Goal: Information Seeking & Learning: Learn about a topic

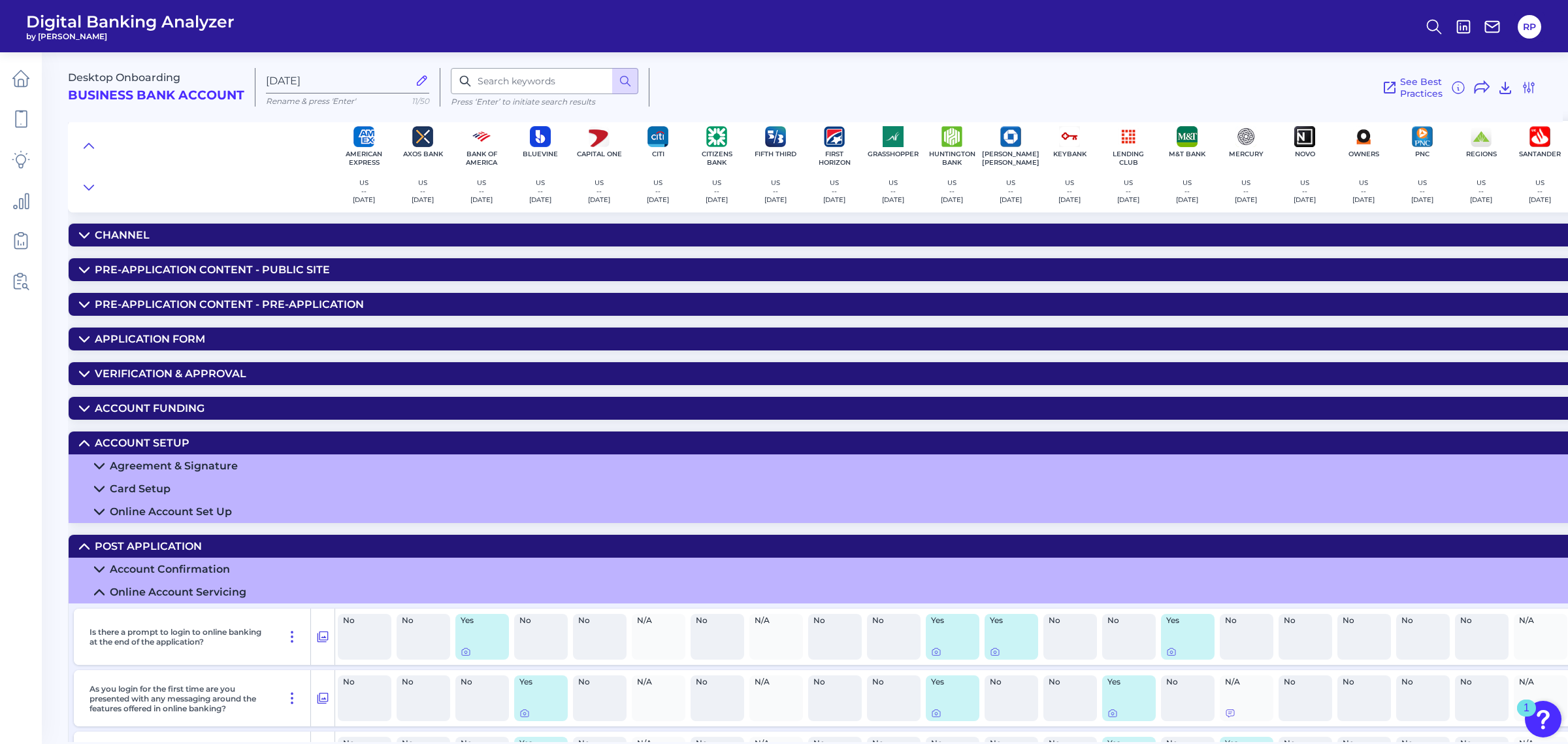
click at [352, 236] on summary "Channel" at bounding box center [1025, 235] width 1913 height 23
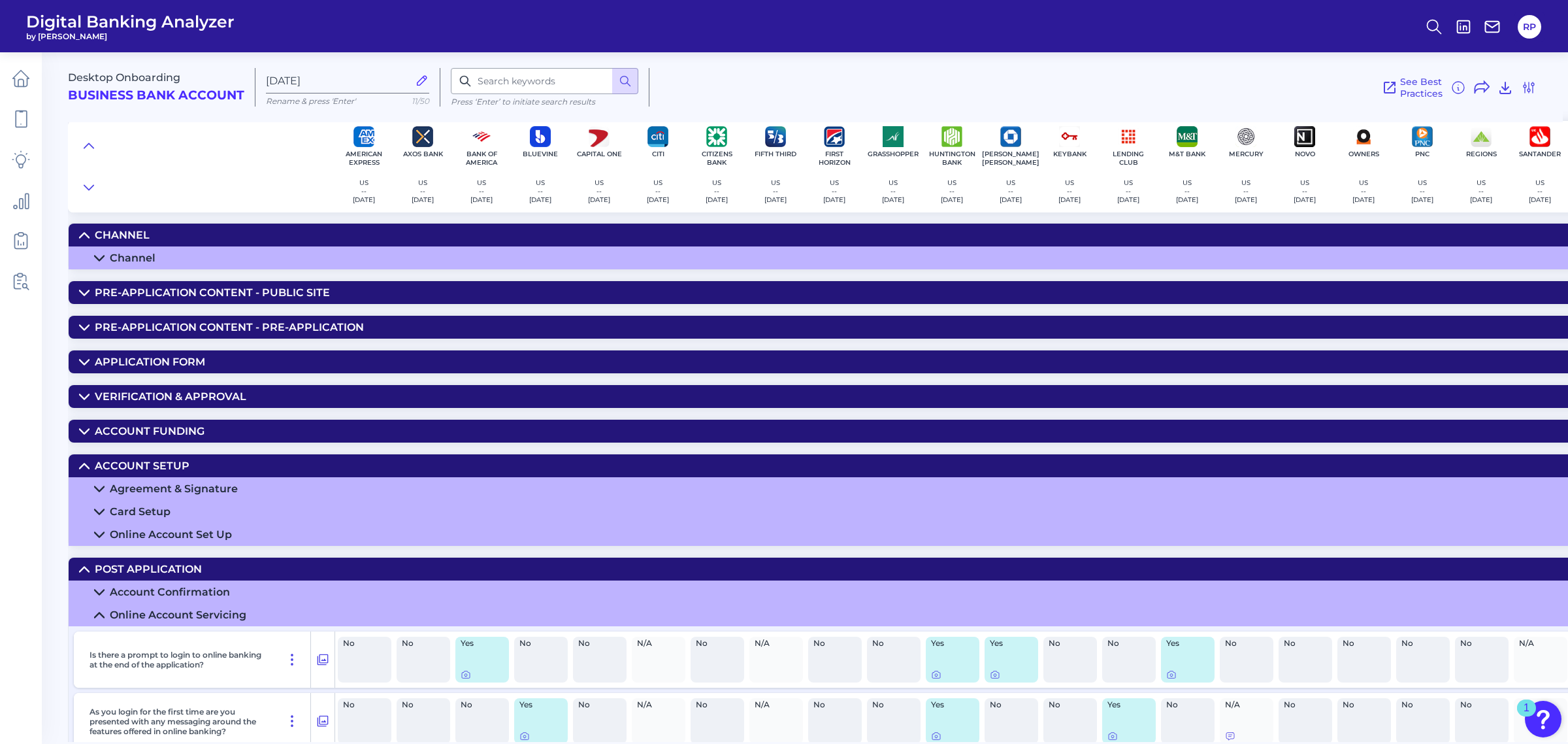
click at [358, 260] on summary "Channel" at bounding box center [1025, 258] width 1913 height 23
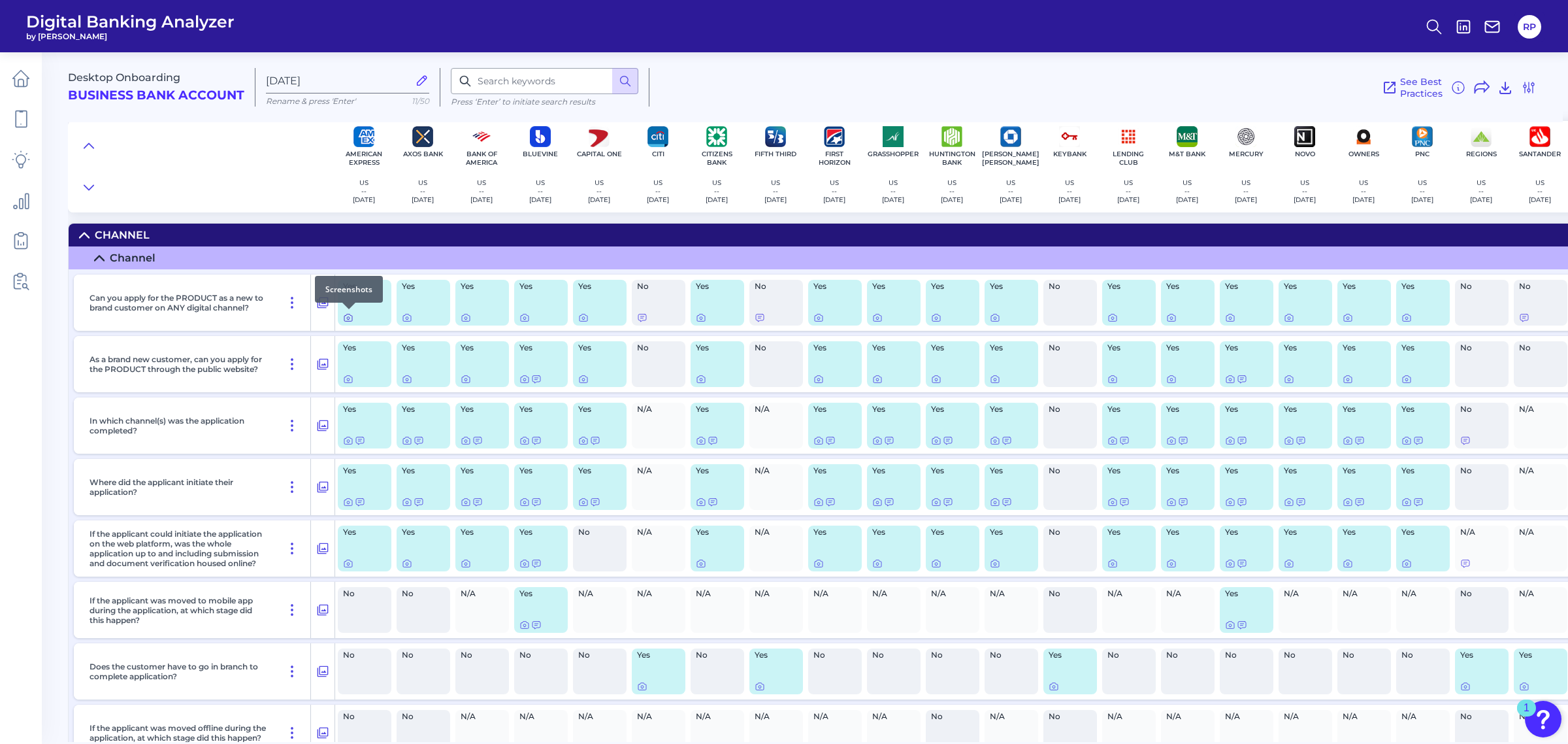
click at [350, 315] on icon at bounding box center [348, 318] width 8 height 7
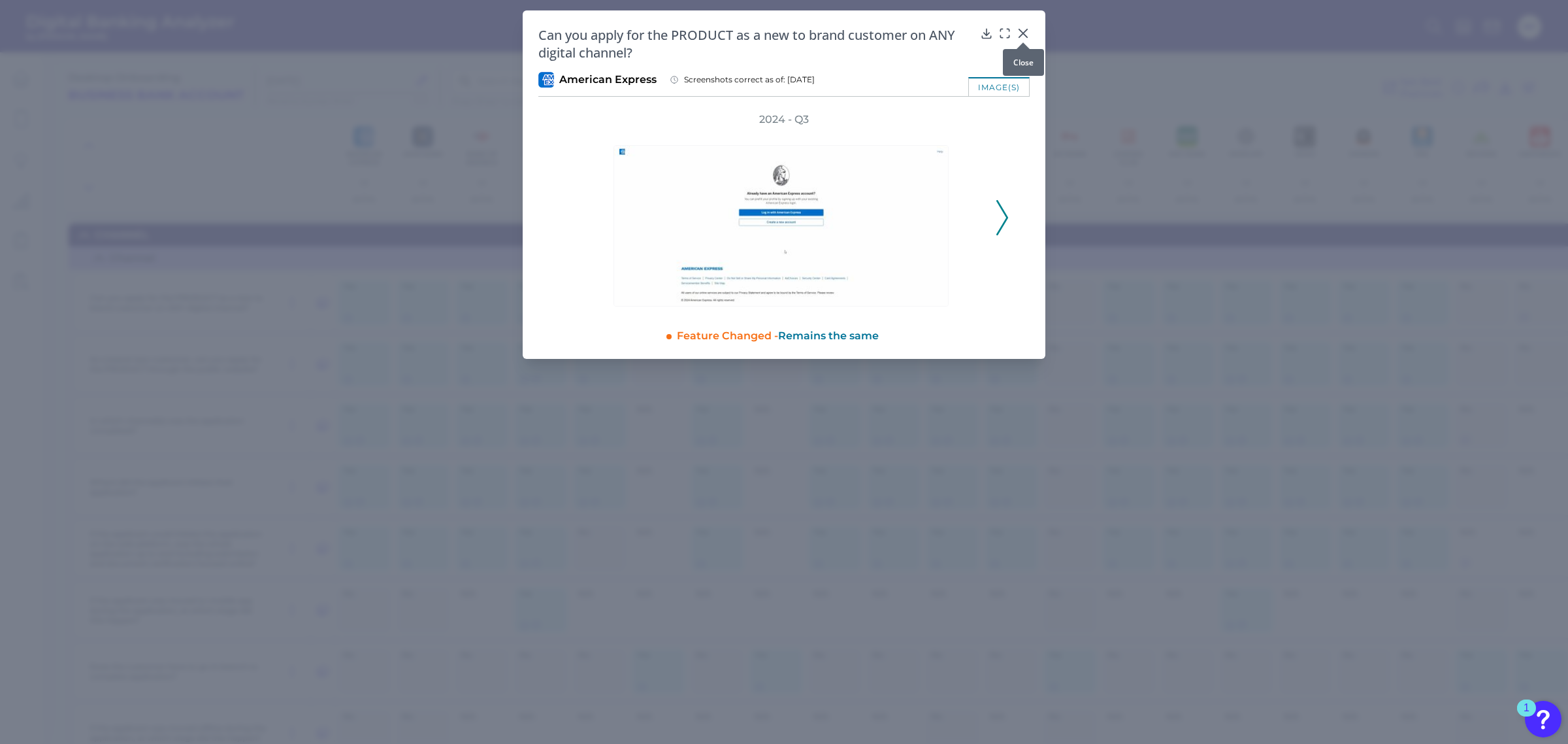
click at [1023, 37] on div at bounding box center [1023, 43] width 13 height 13
click at [1024, 34] on icon at bounding box center [1023, 33] width 8 height 8
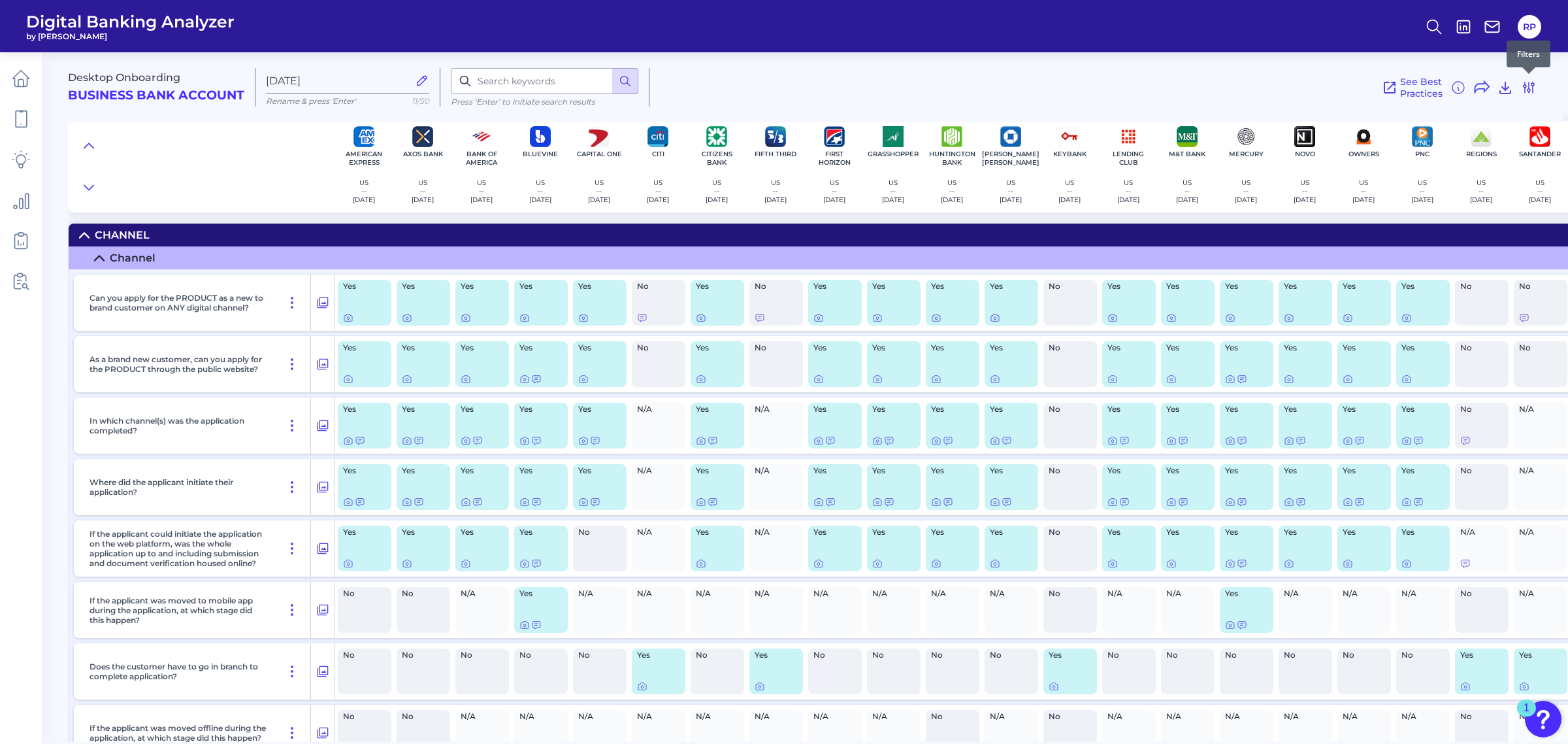
click at [1525, 89] on icon at bounding box center [1529, 88] width 16 height 16
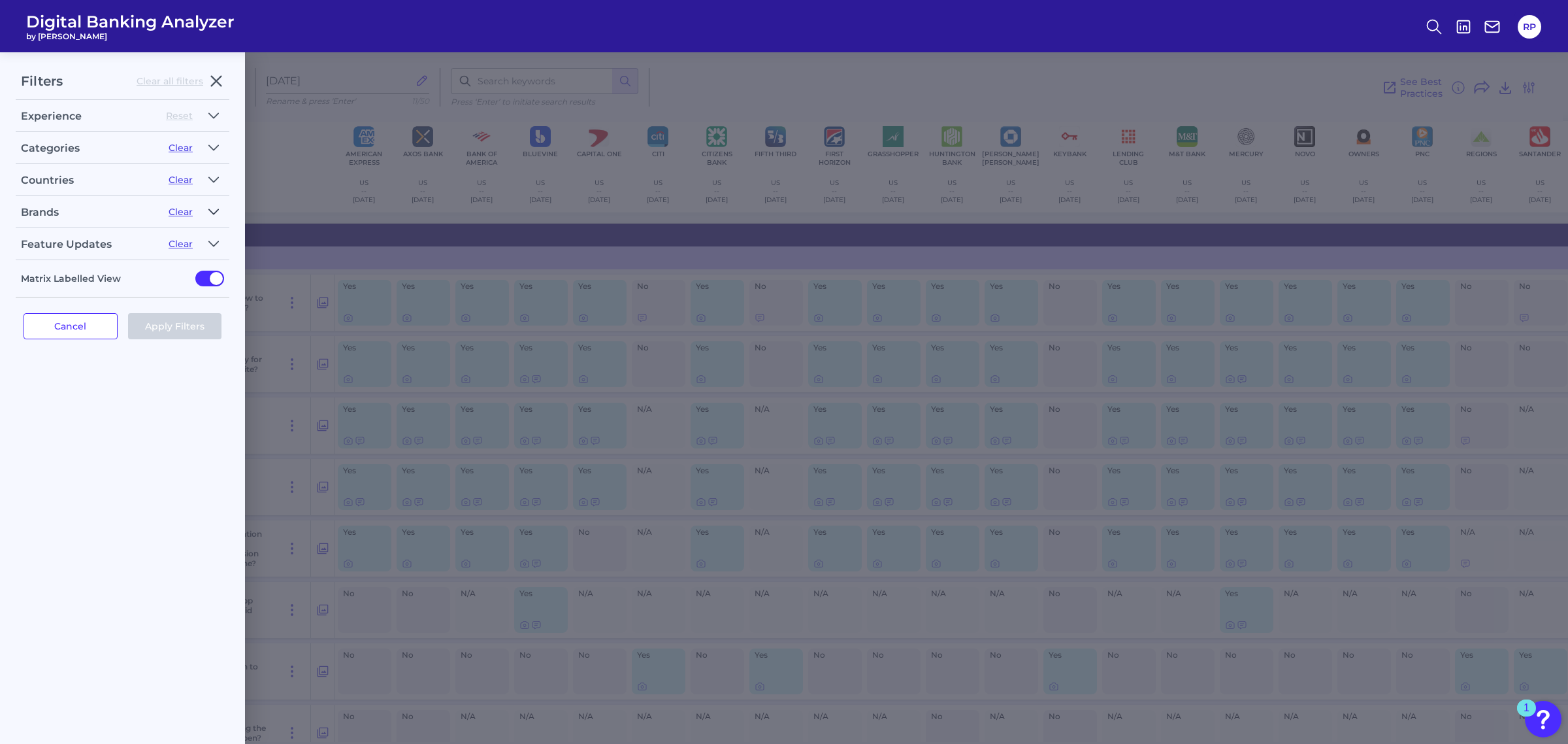
click at [217, 210] on icon "button" at bounding box center [214, 211] width 9 height 5
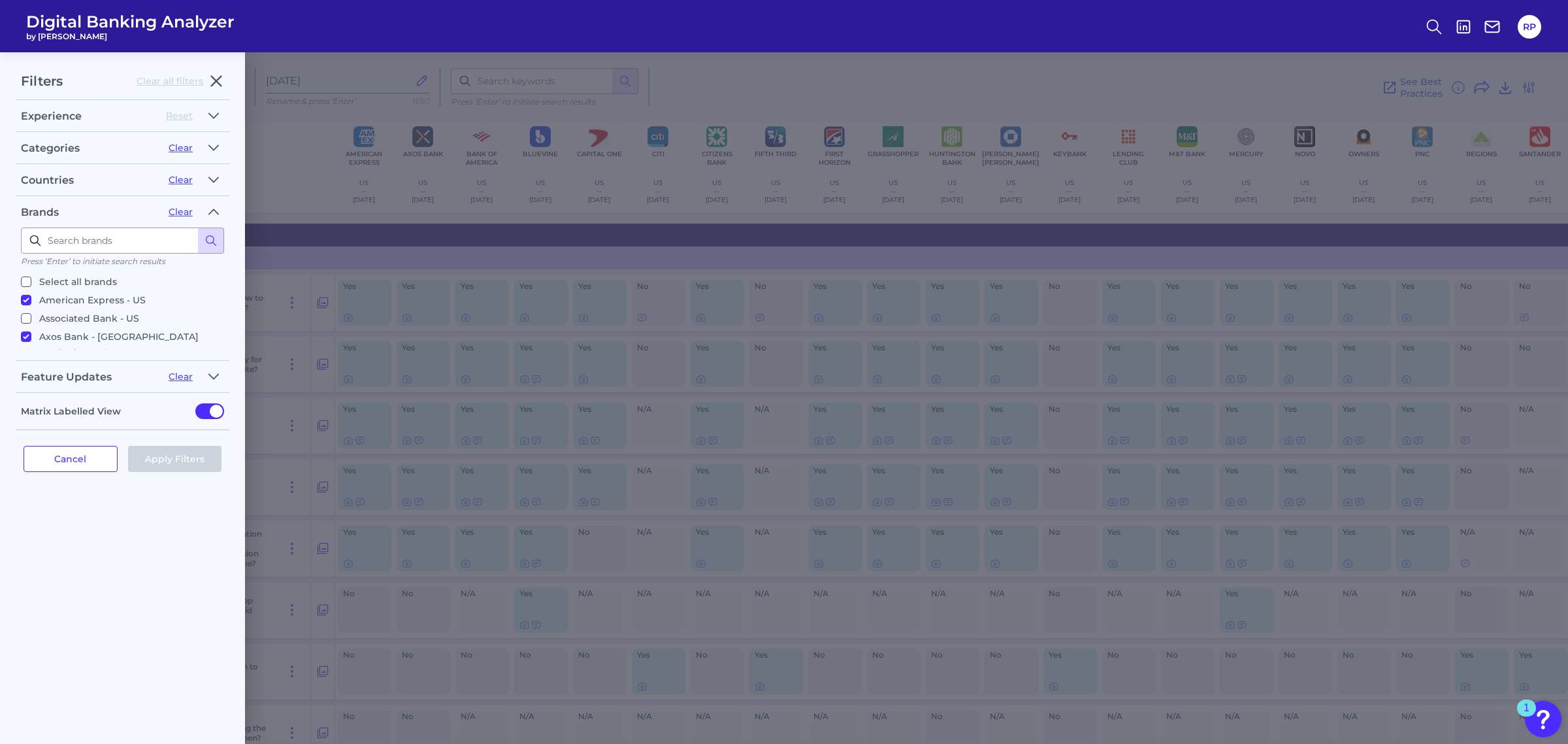
click at [93, 283] on p "Select all brands" at bounding box center [78, 282] width 78 height 16
click at [31, 283] on input "Select all brands" at bounding box center [26, 282] width 11 height 11
checkbox input "true"
click at [218, 115] on icon "button" at bounding box center [214, 116] width 11 height 16
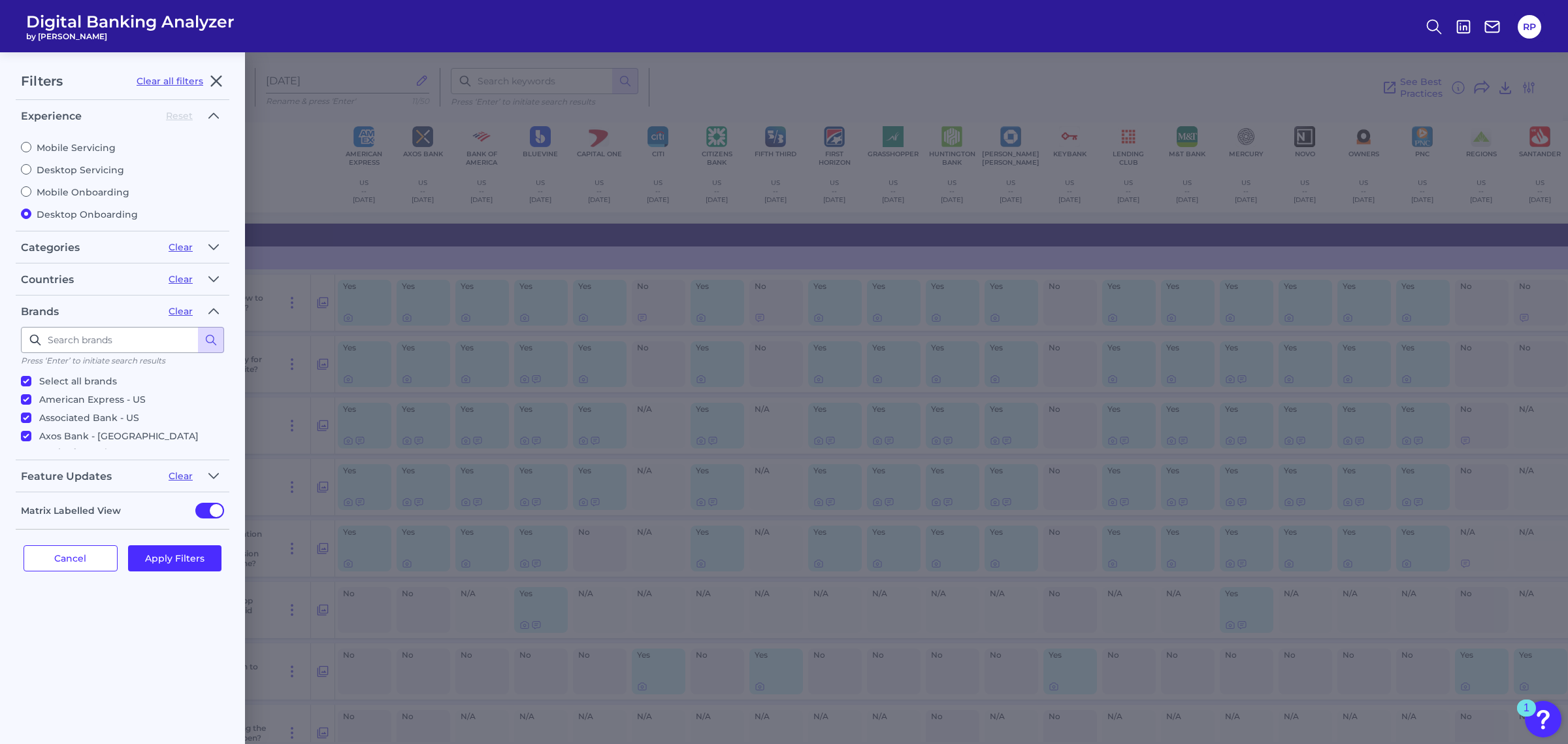
click at [80, 191] on label "Mobile Onboarding" at bounding box center [122, 192] width 203 height 12
click at [31, 191] on input "Mobile Onboarding" at bounding box center [26, 192] width 11 height 11
radio input "true"
click at [173, 542] on div "Cancel Apply Filters" at bounding box center [123, 558] width 214 height 57
click at [174, 551] on button "Apply Filters" at bounding box center [174, 558] width 94 height 26
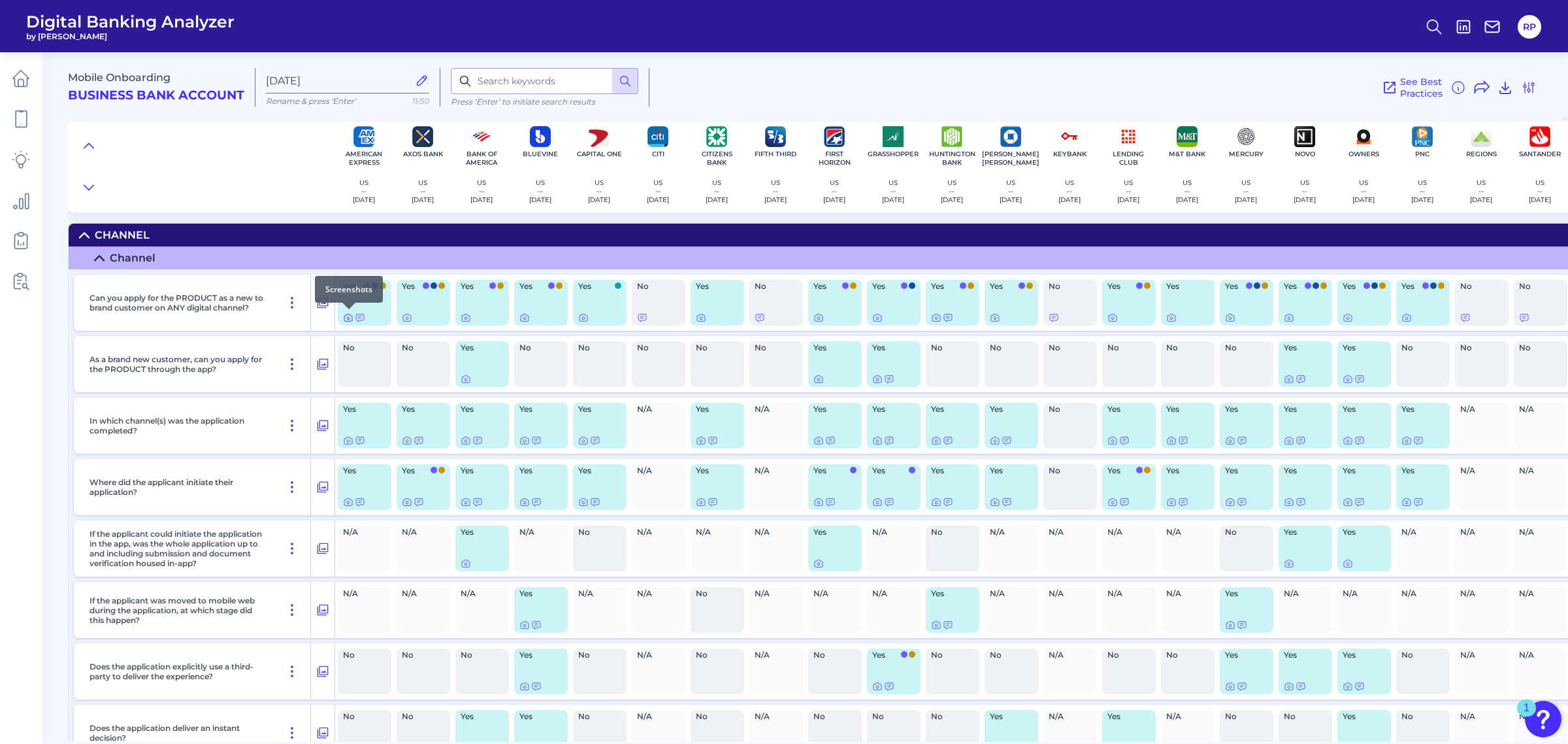
click at [347, 318] on icon at bounding box center [348, 318] width 3 height 3
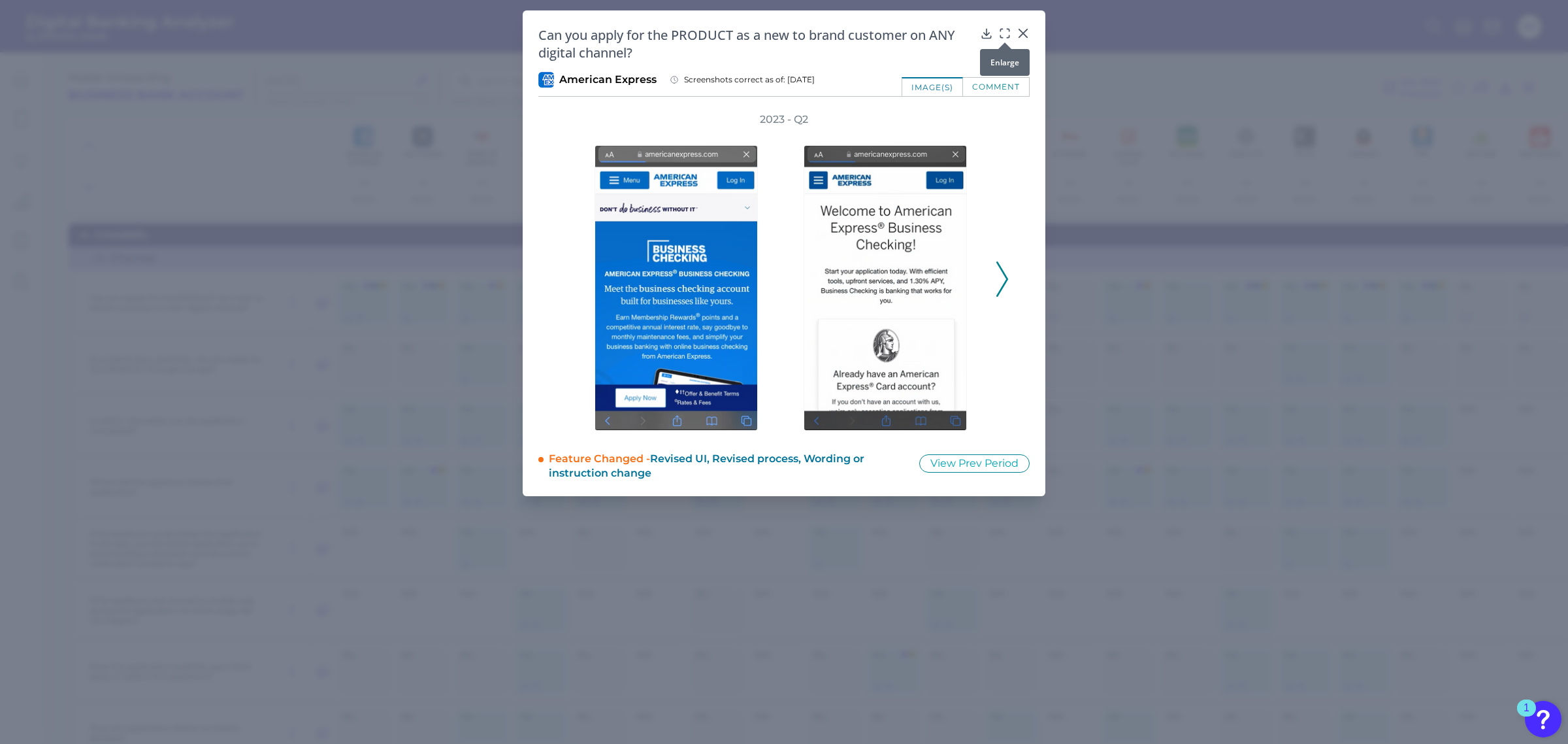
click at [1006, 31] on icon at bounding box center [1005, 33] width 13 height 13
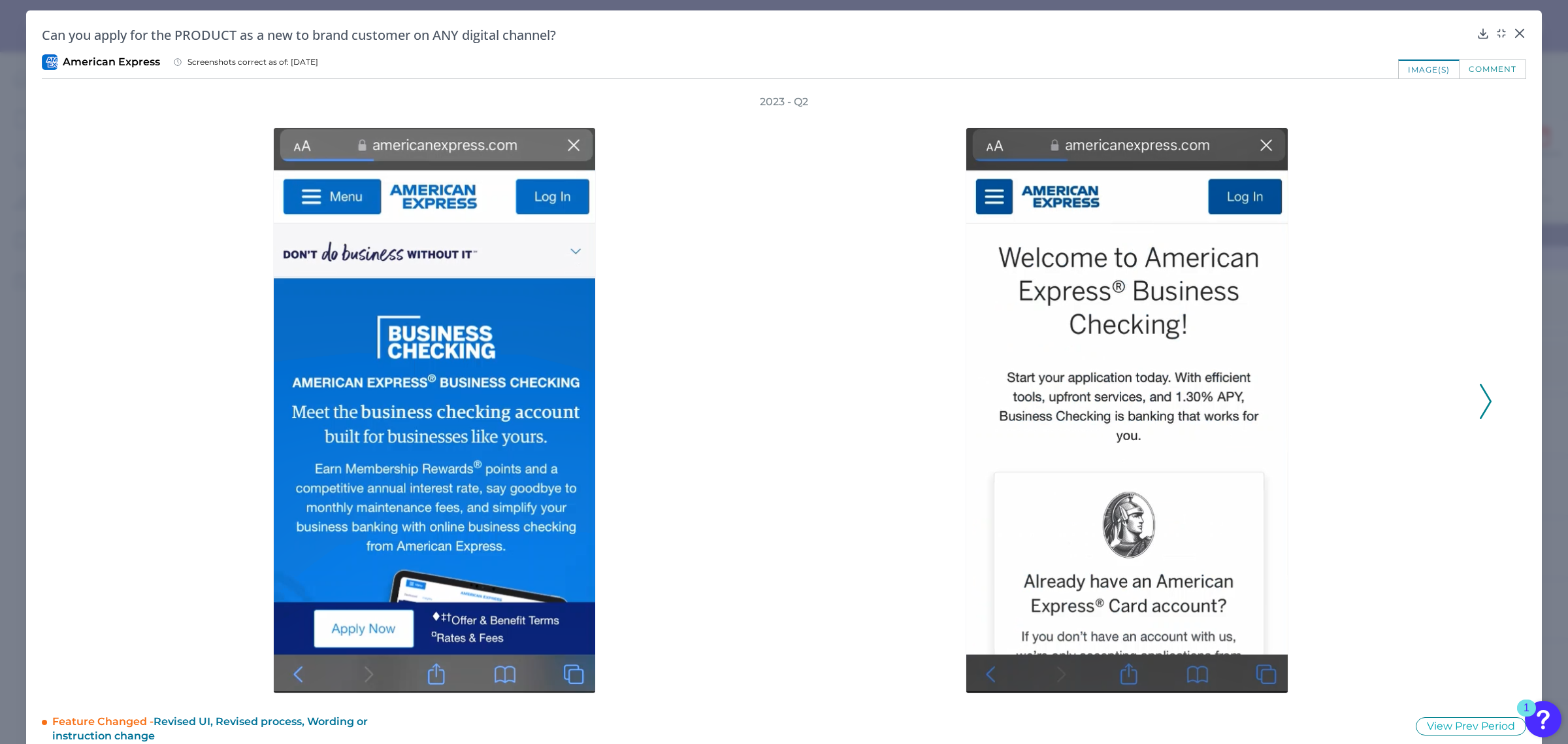
click at [1480, 400] on icon at bounding box center [1486, 401] width 12 height 35
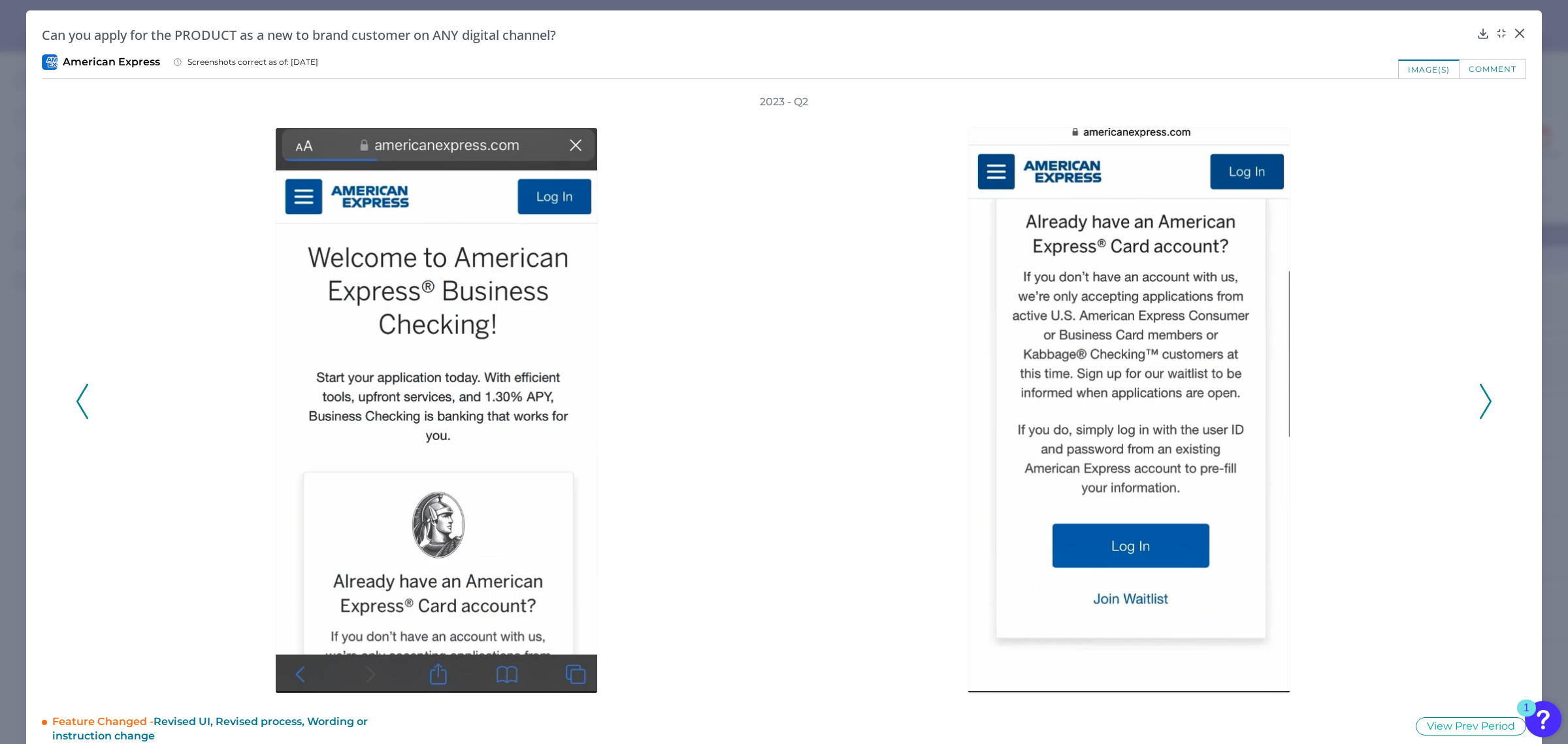
click at [1480, 400] on icon at bounding box center [1486, 401] width 12 height 35
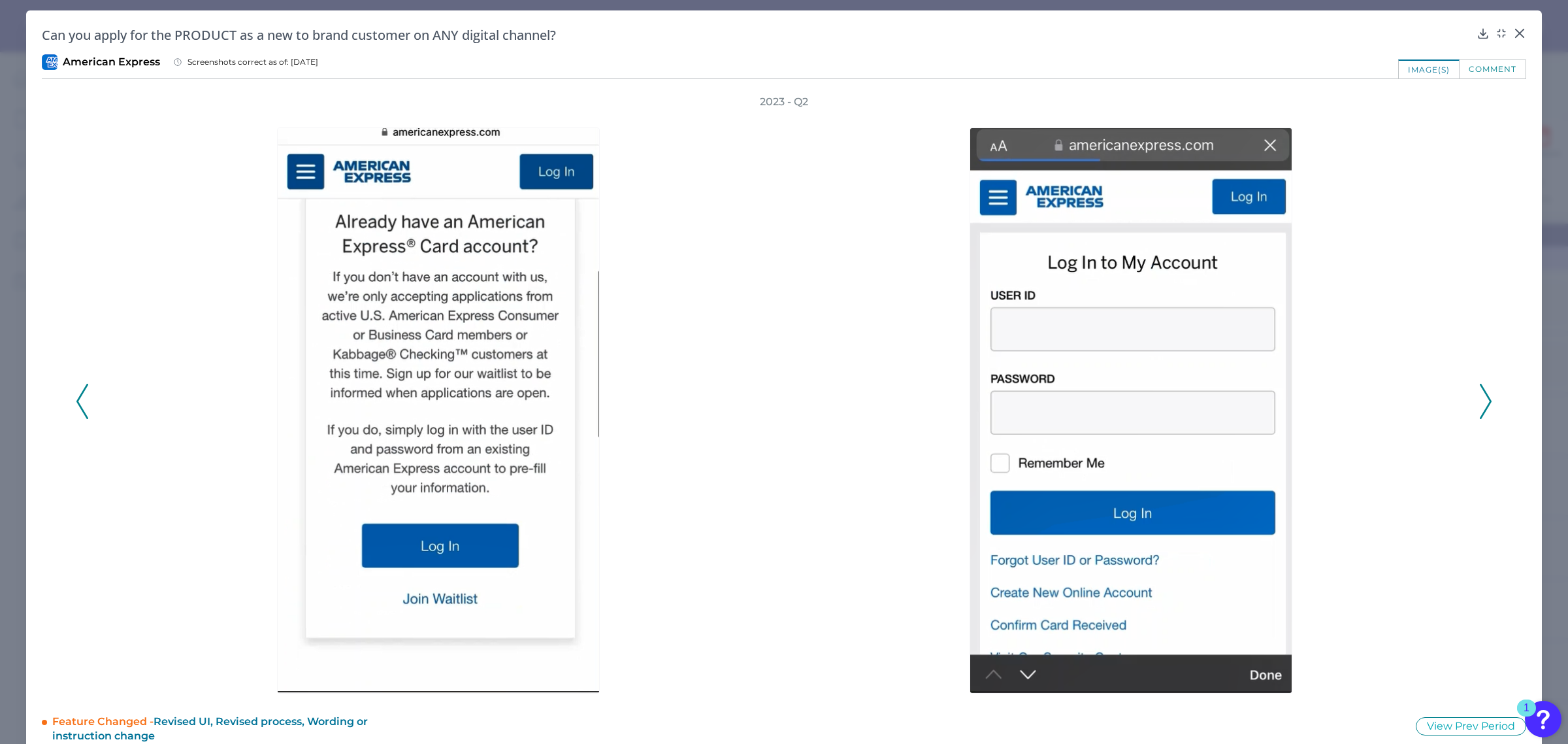
click at [1480, 400] on icon at bounding box center [1486, 401] width 12 height 35
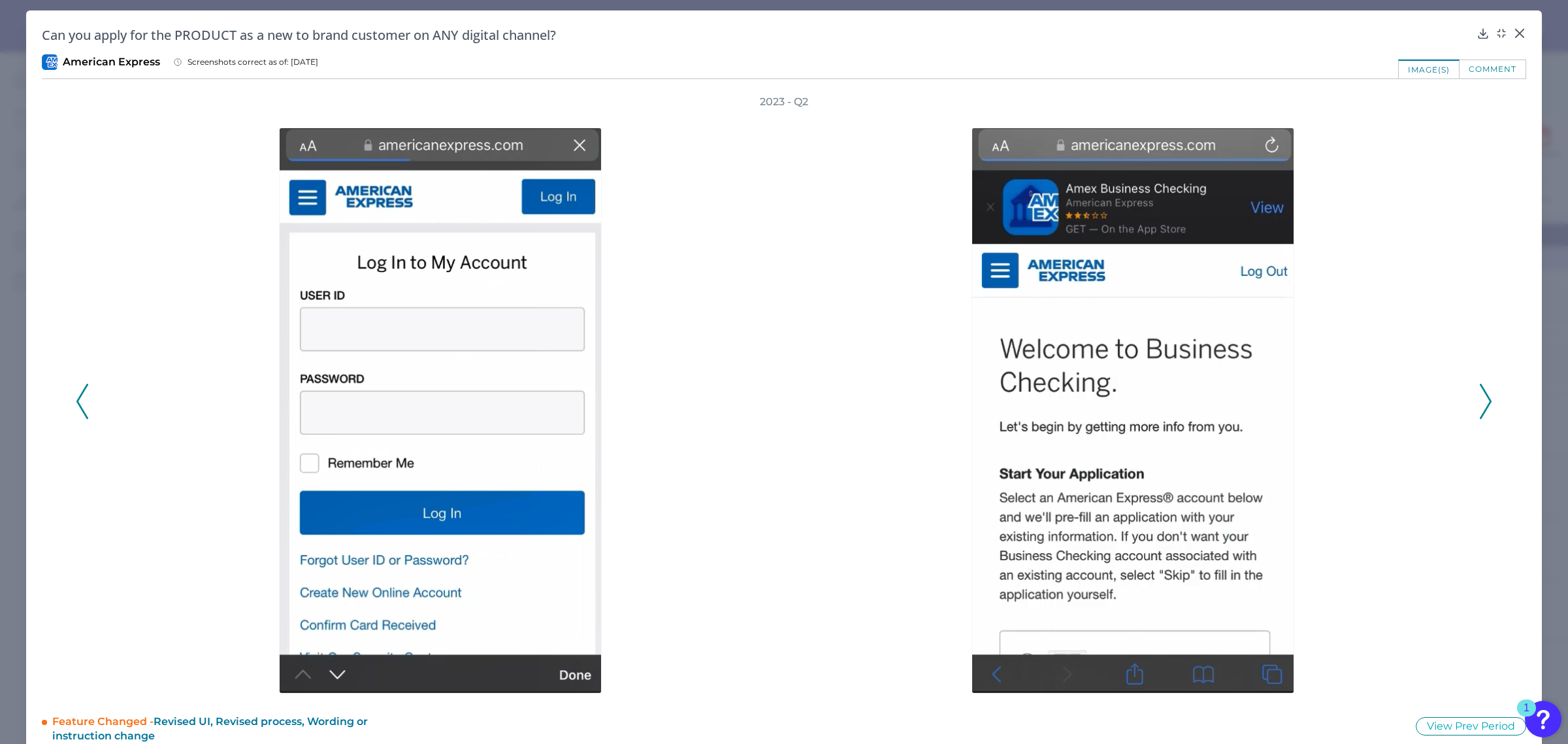
click at [1480, 400] on icon at bounding box center [1486, 401] width 12 height 35
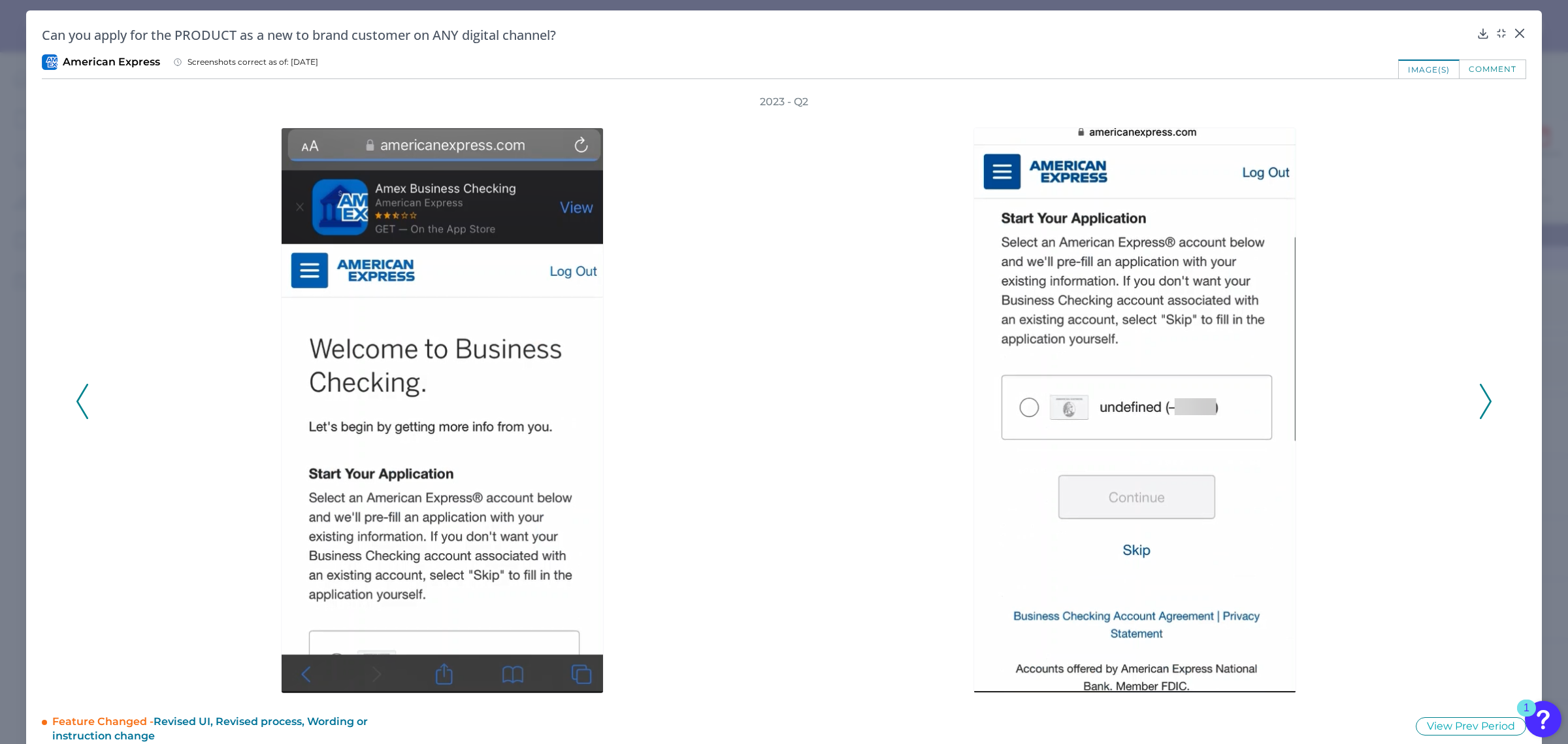
click at [1480, 400] on icon at bounding box center [1486, 401] width 12 height 35
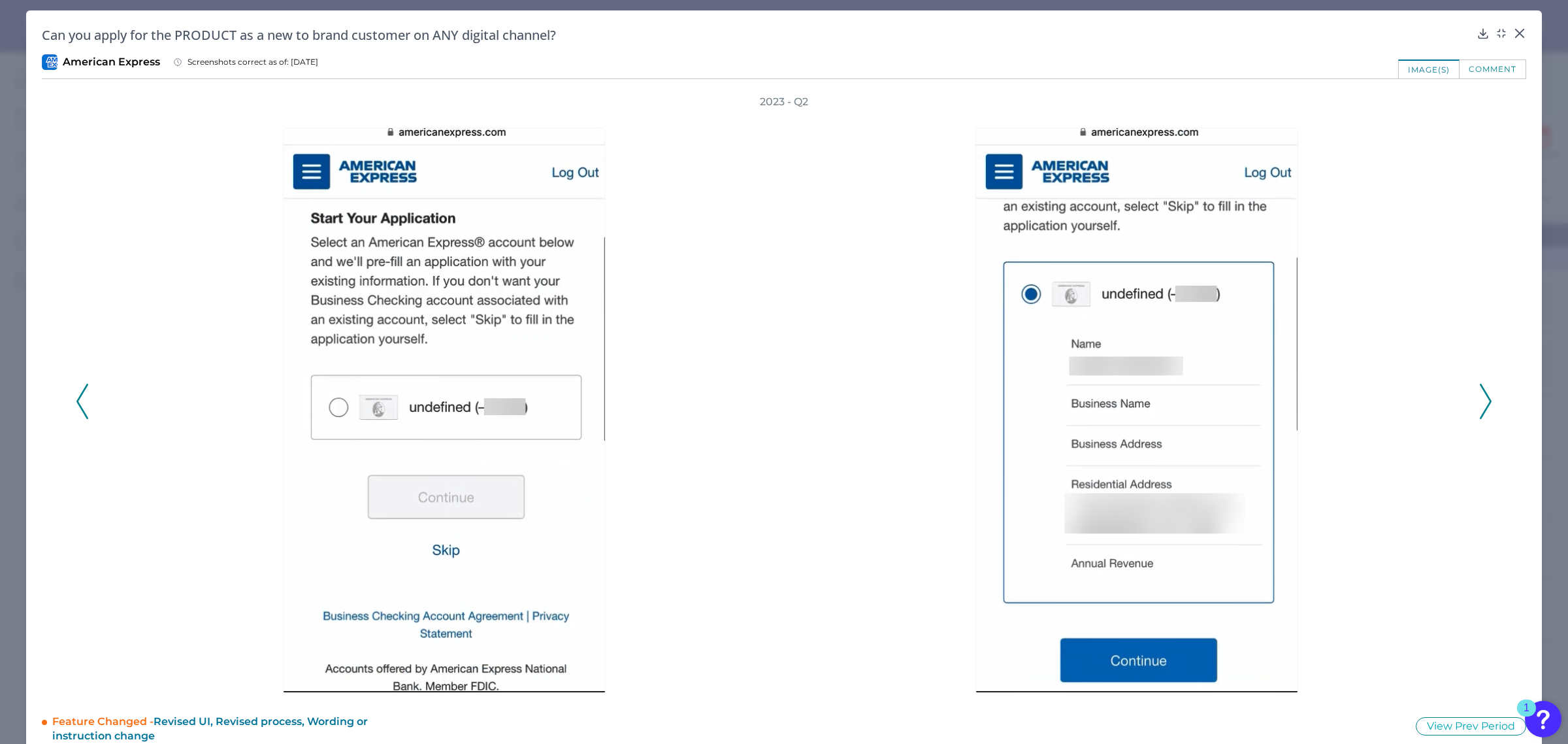
click at [1480, 400] on icon at bounding box center [1486, 401] width 12 height 35
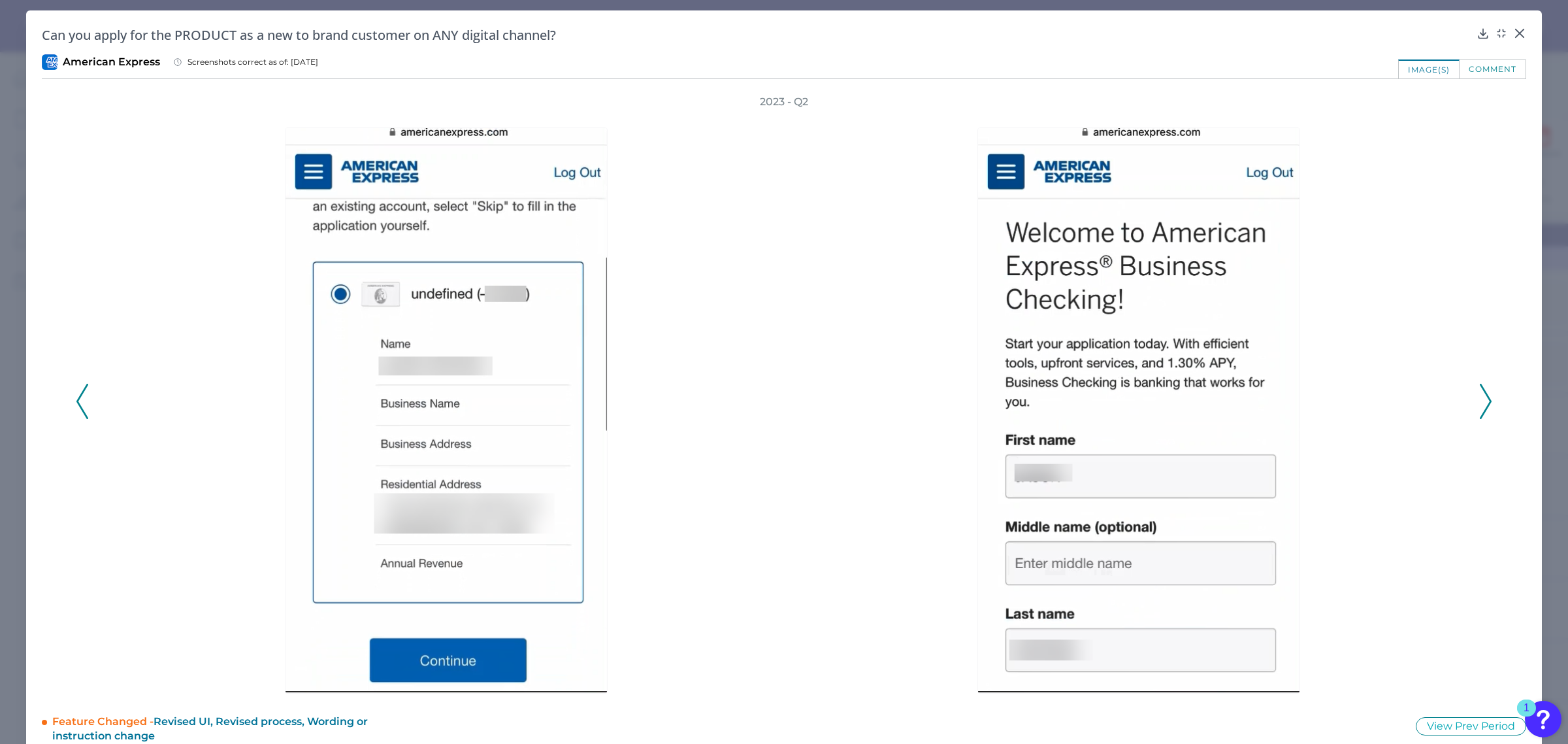
click at [1480, 400] on icon at bounding box center [1486, 401] width 12 height 35
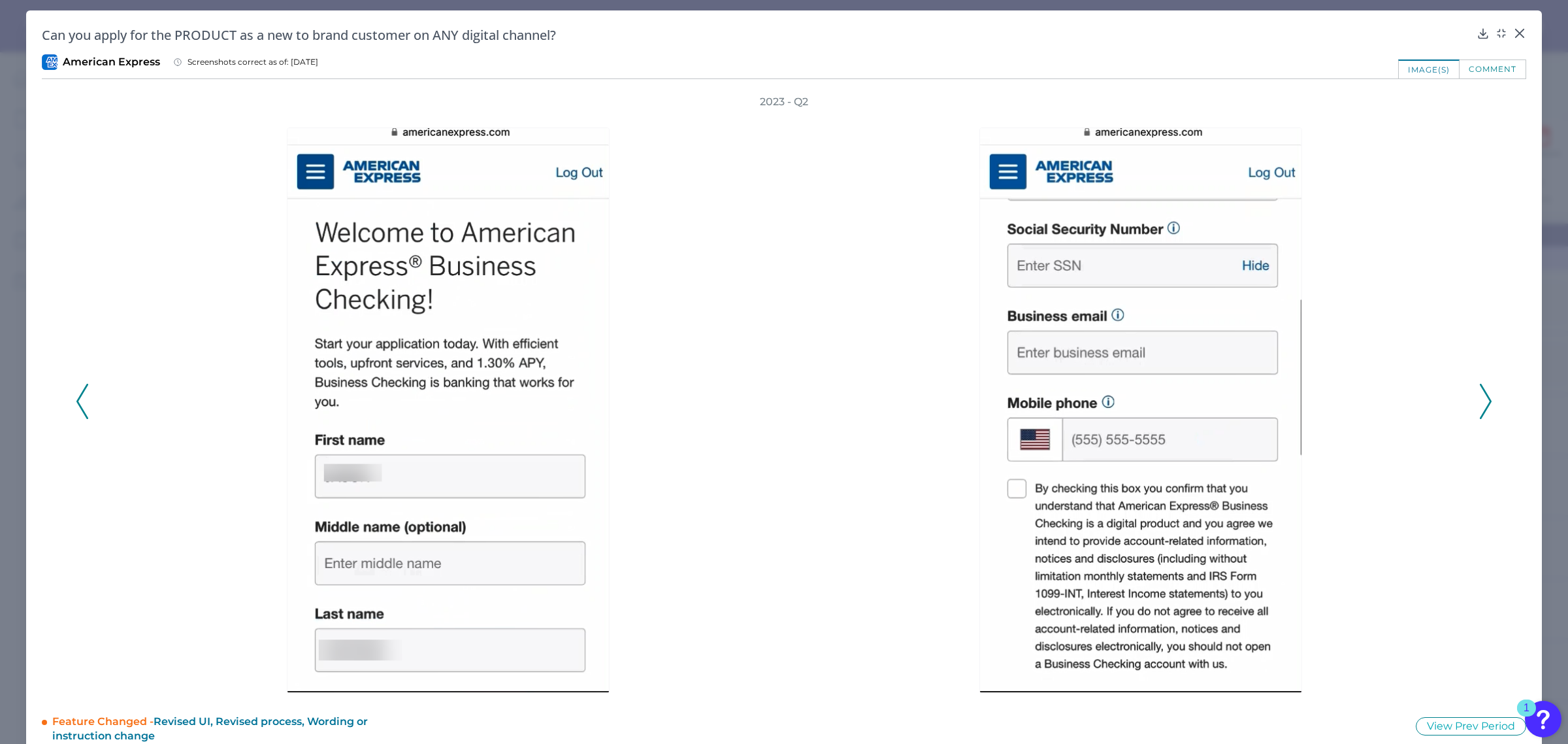
click at [1480, 400] on icon at bounding box center [1486, 401] width 12 height 35
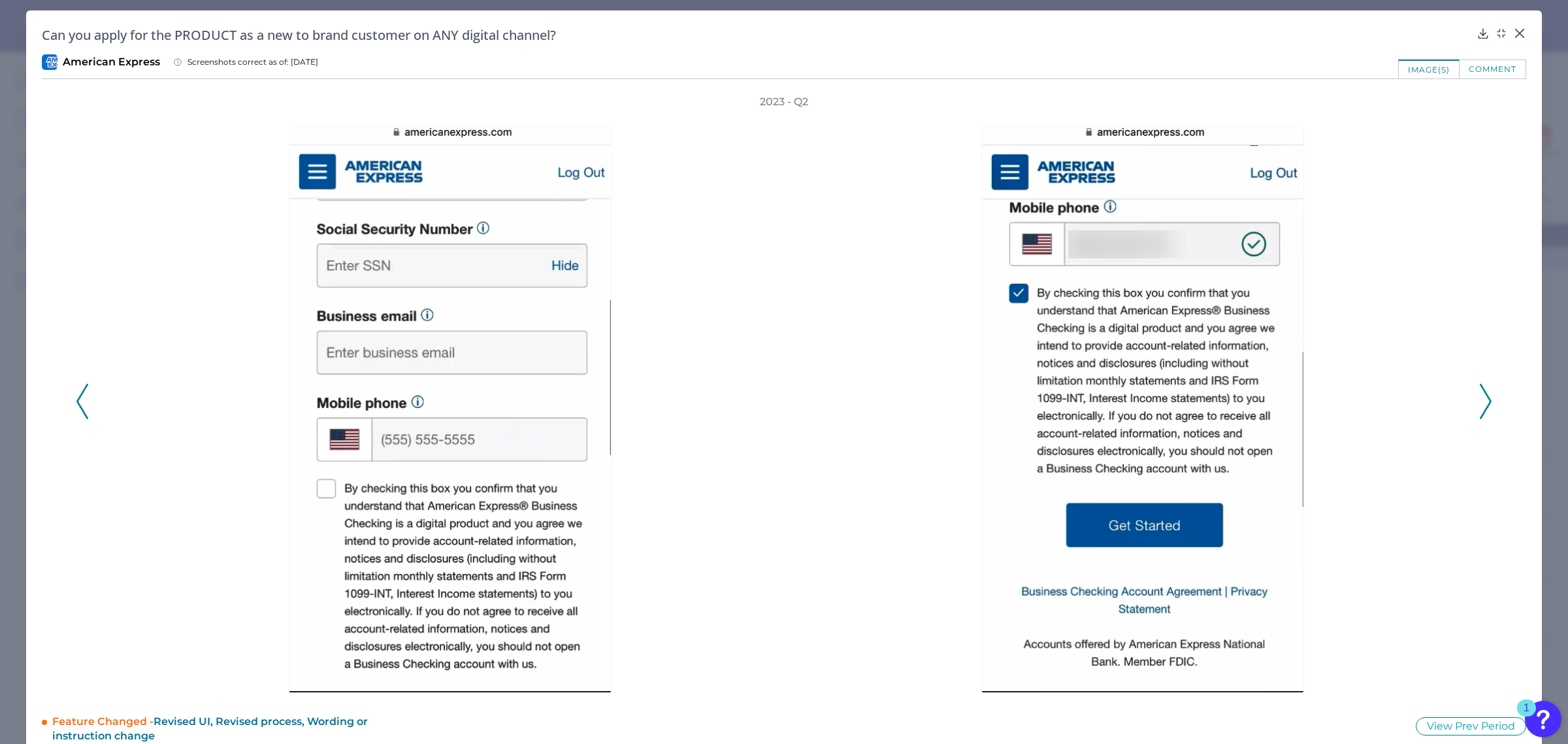
click at [1480, 400] on icon at bounding box center [1486, 401] width 12 height 35
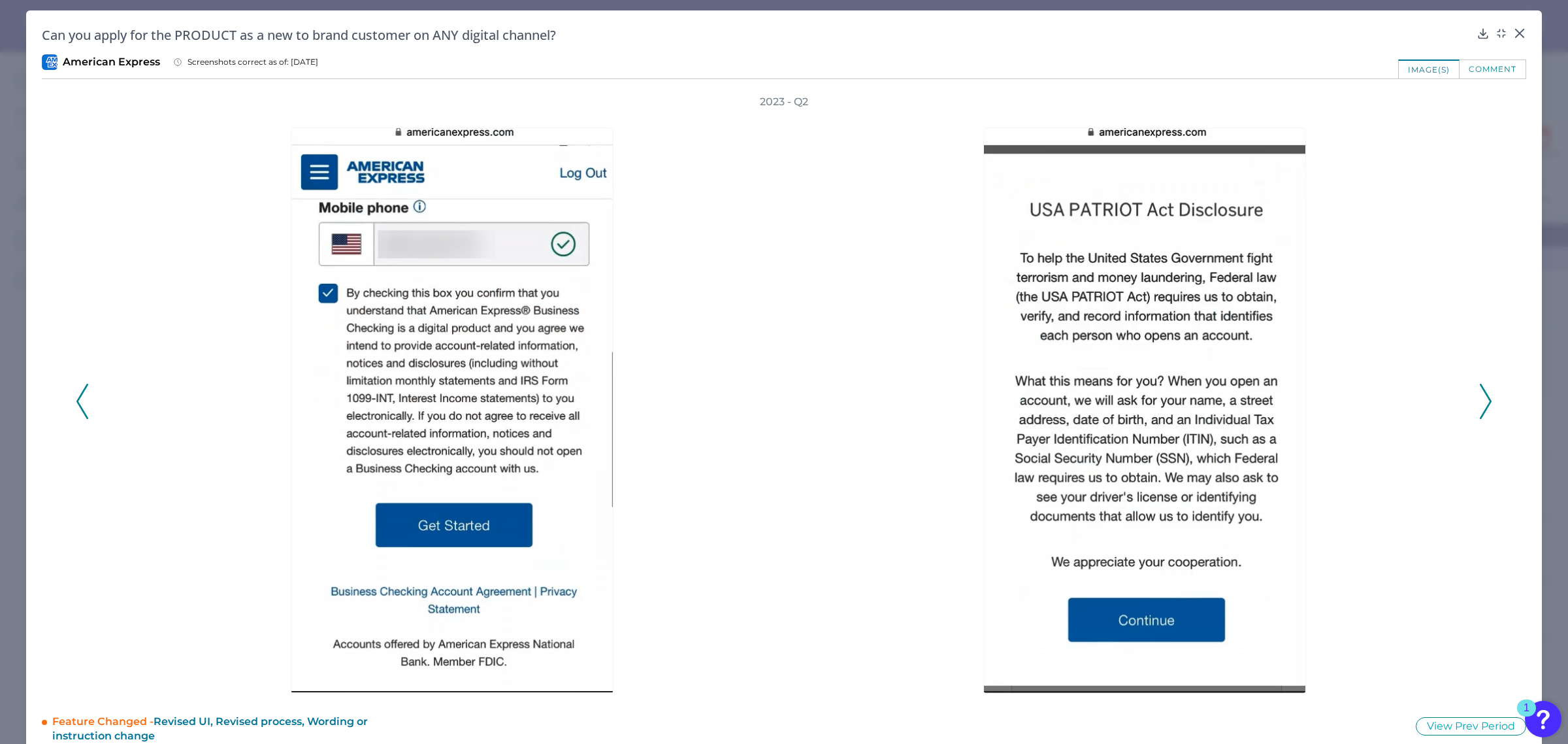
click at [1480, 400] on icon at bounding box center [1486, 401] width 12 height 35
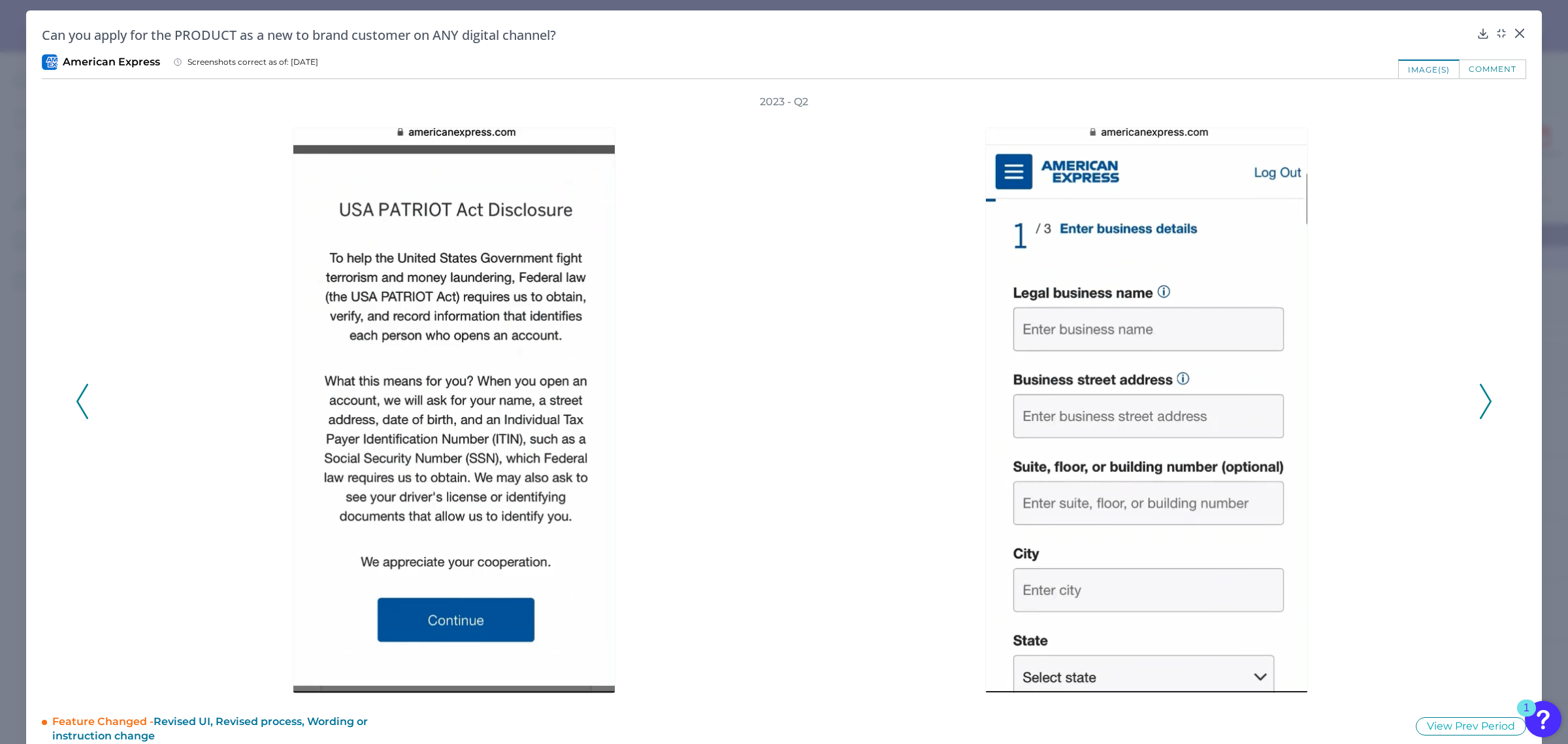
click at [1480, 400] on icon at bounding box center [1486, 401] width 12 height 35
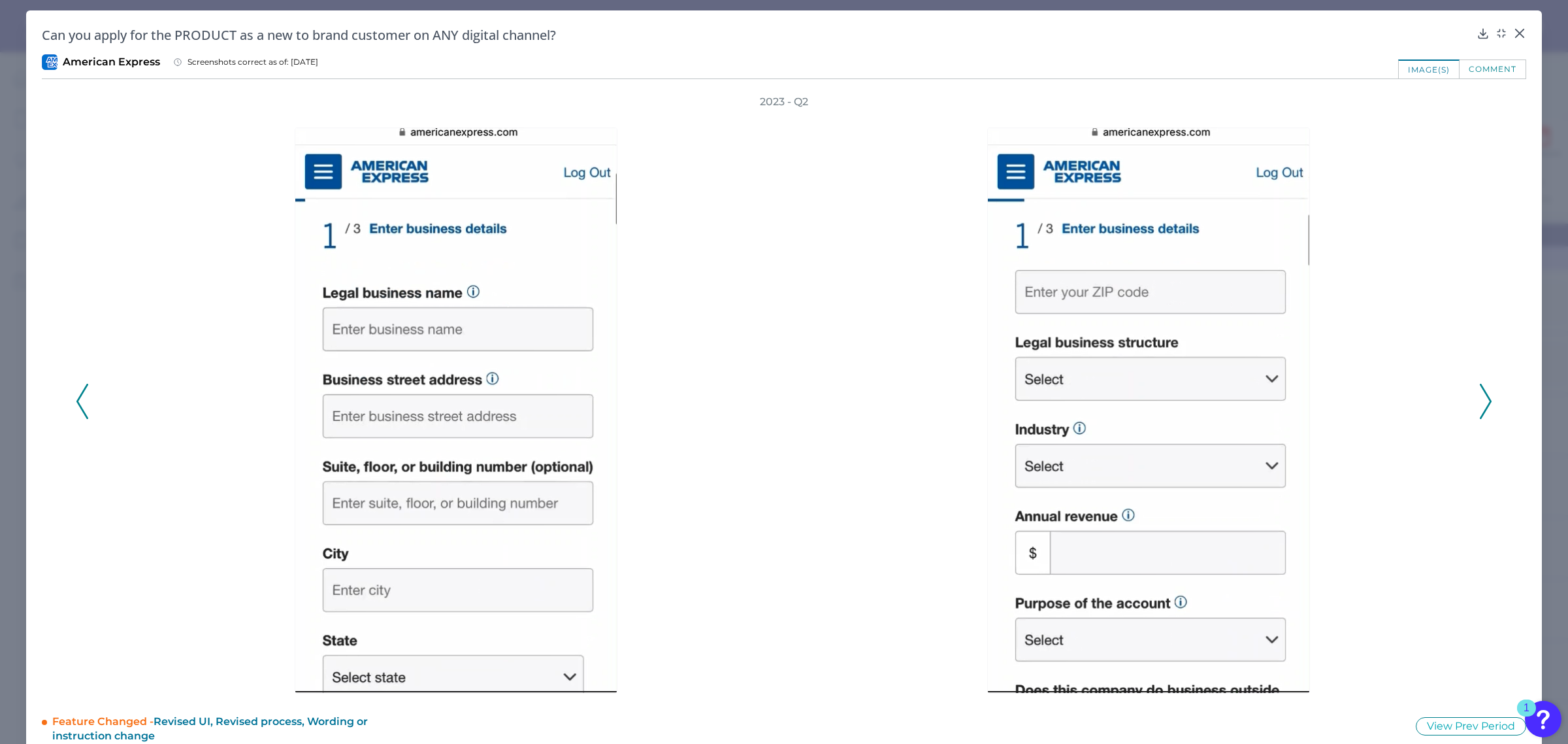
click at [1480, 400] on icon at bounding box center [1486, 401] width 12 height 35
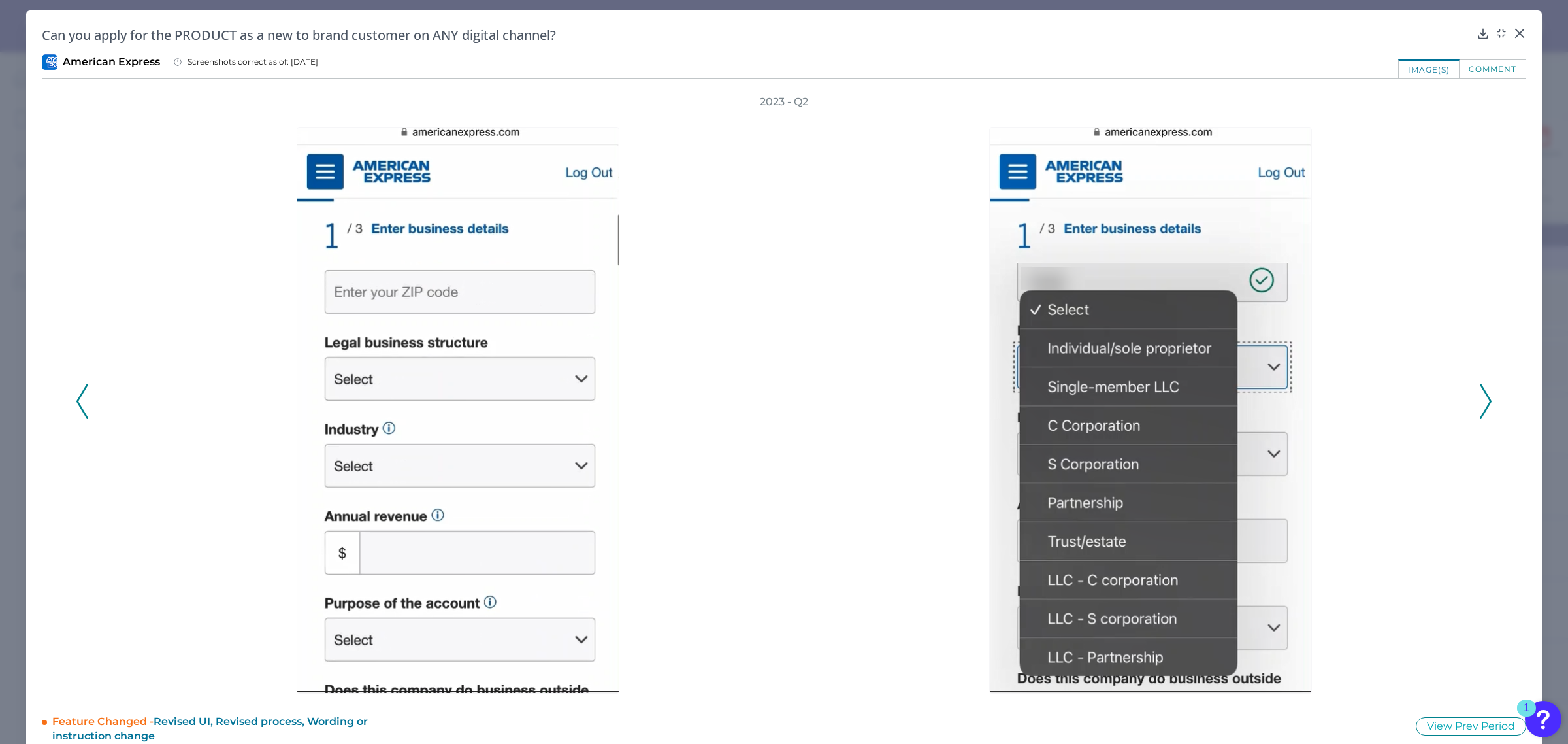
click at [1480, 400] on icon at bounding box center [1486, 401] width 12 height 35
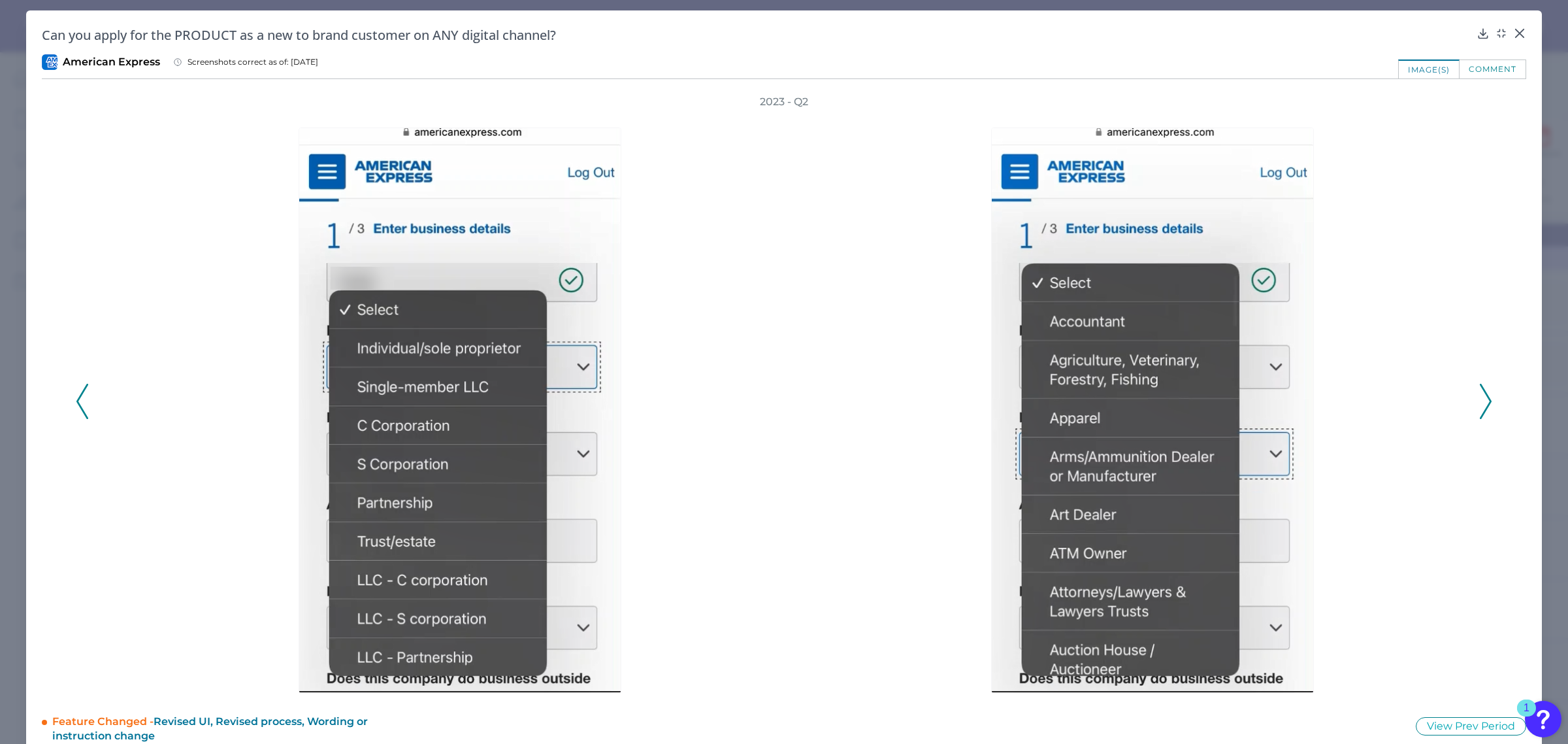
click at [1480, 400] on icon at bounding box center [1486, 401] width 12 height 35
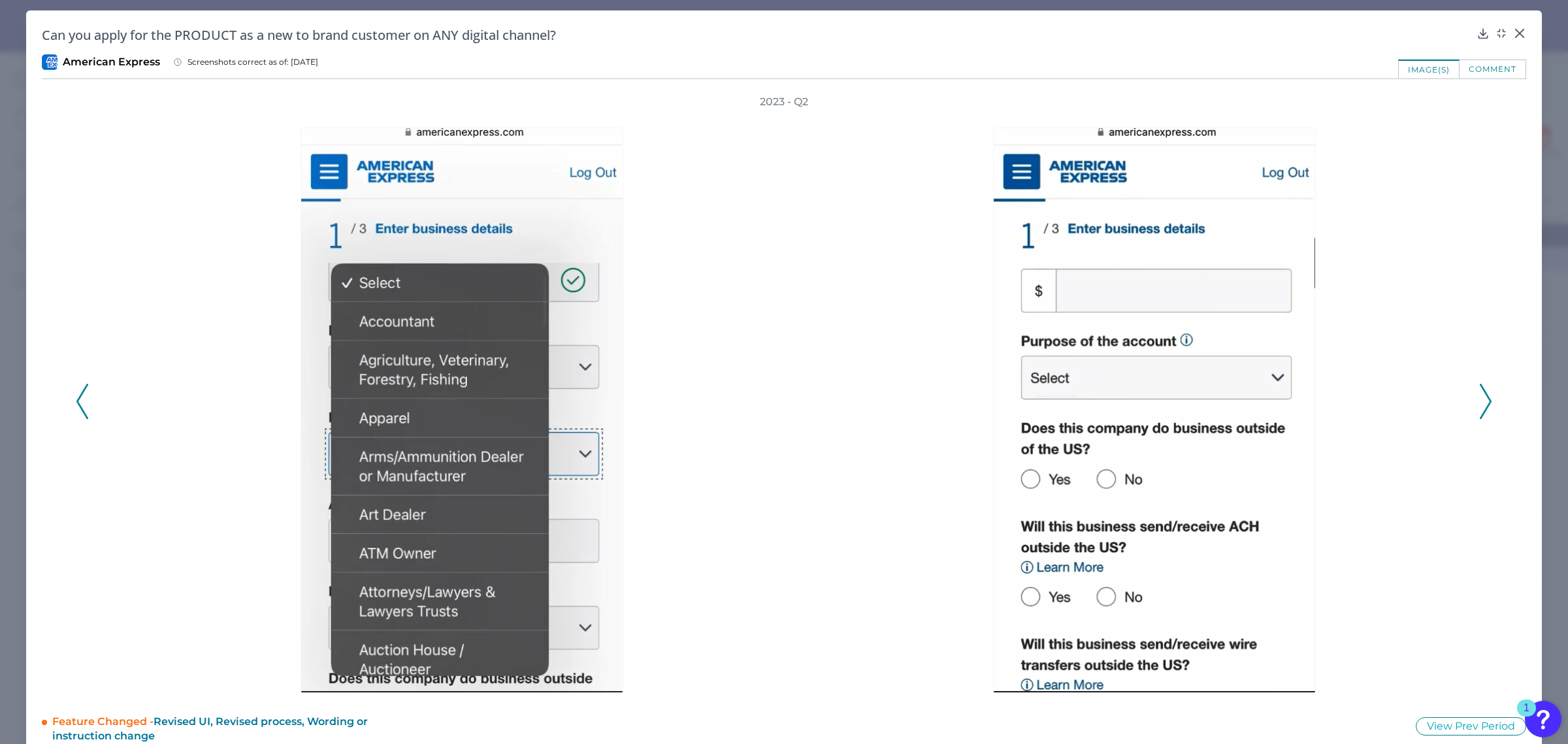
click at [1480, 400] on icon at bounding box center [1486, 401] width 12 height 35
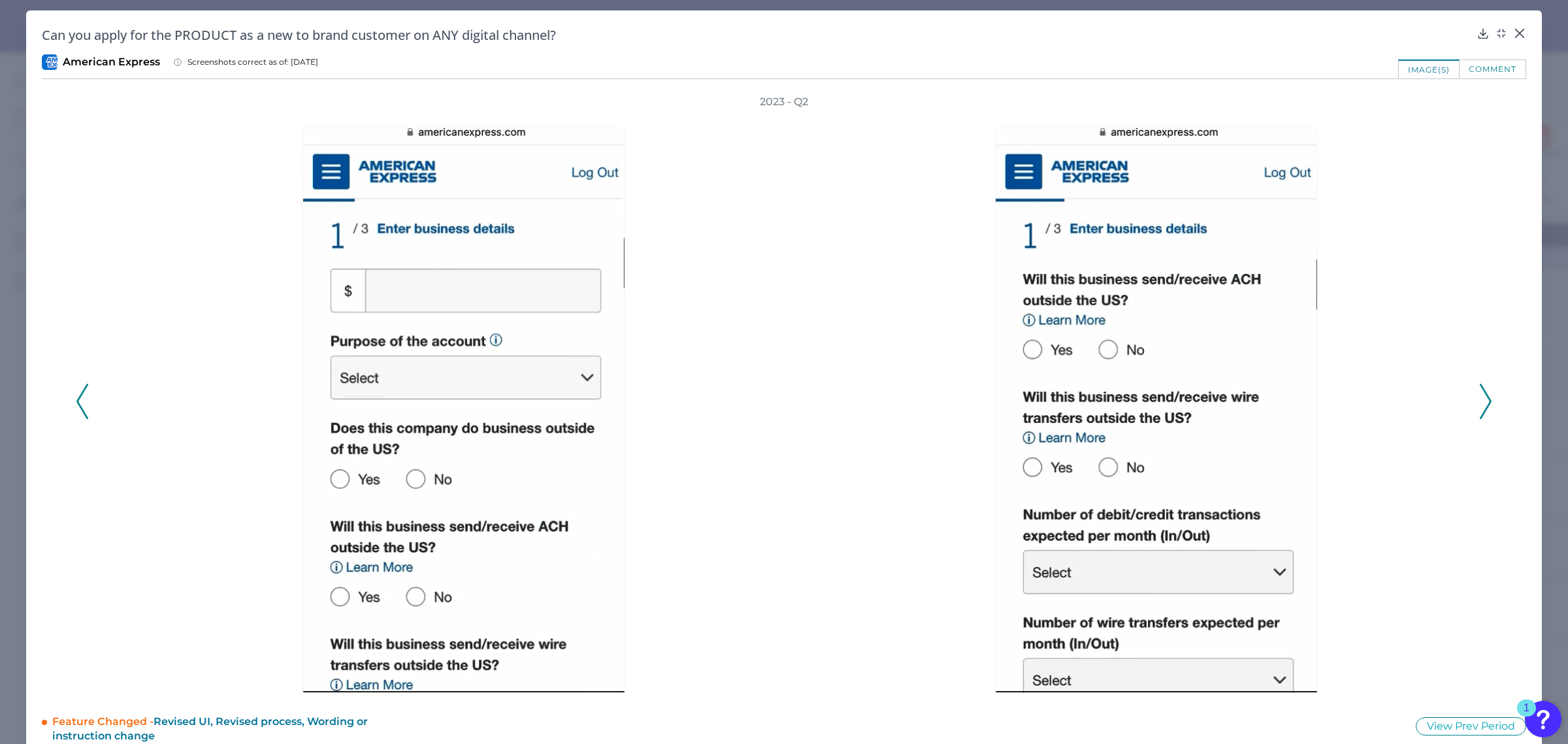
click at [1480, 400] on icon at bounding box center [1486, 401] width 12 height 35
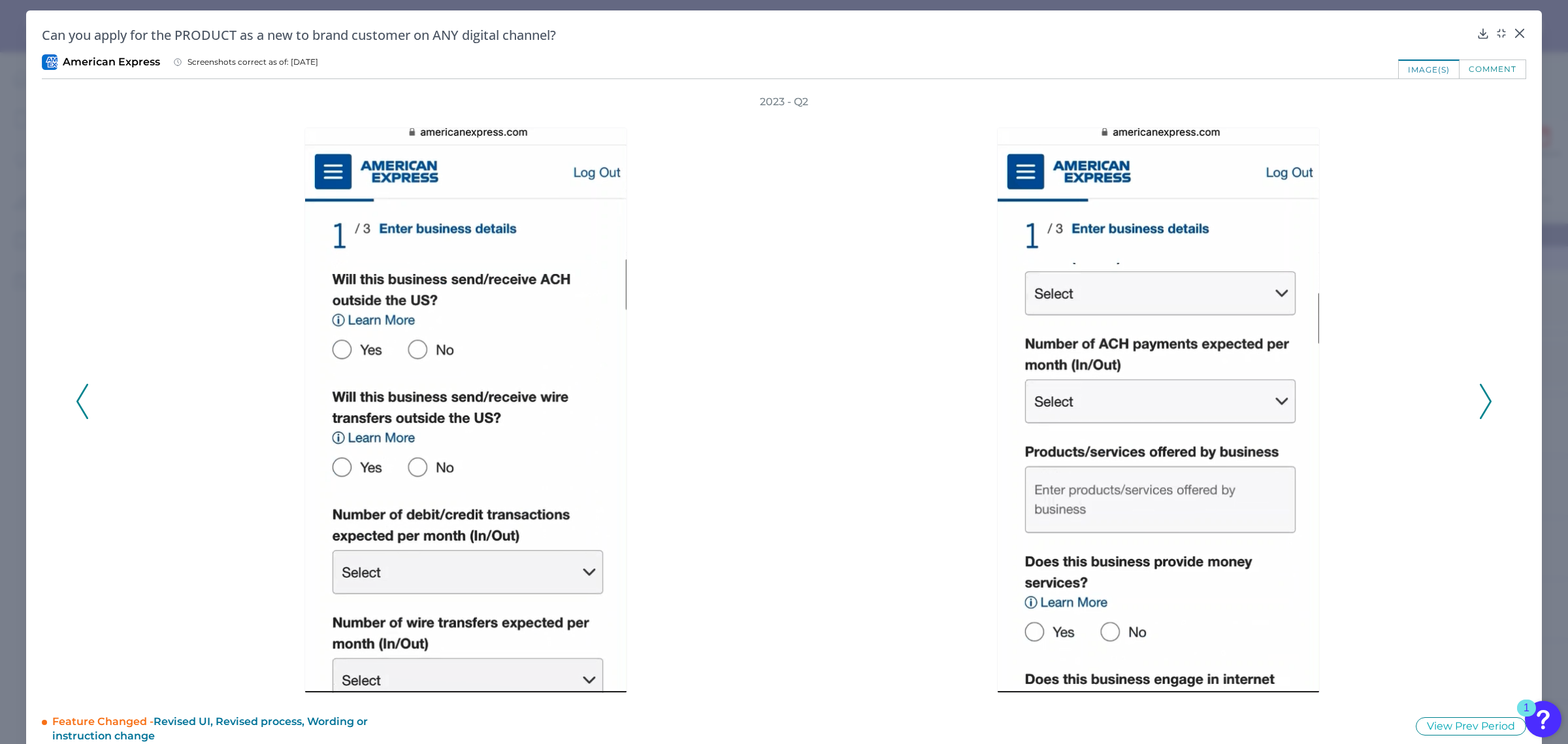
click at [1480, 400] on icon at bounding box center [1486, 401] width 12 height 35
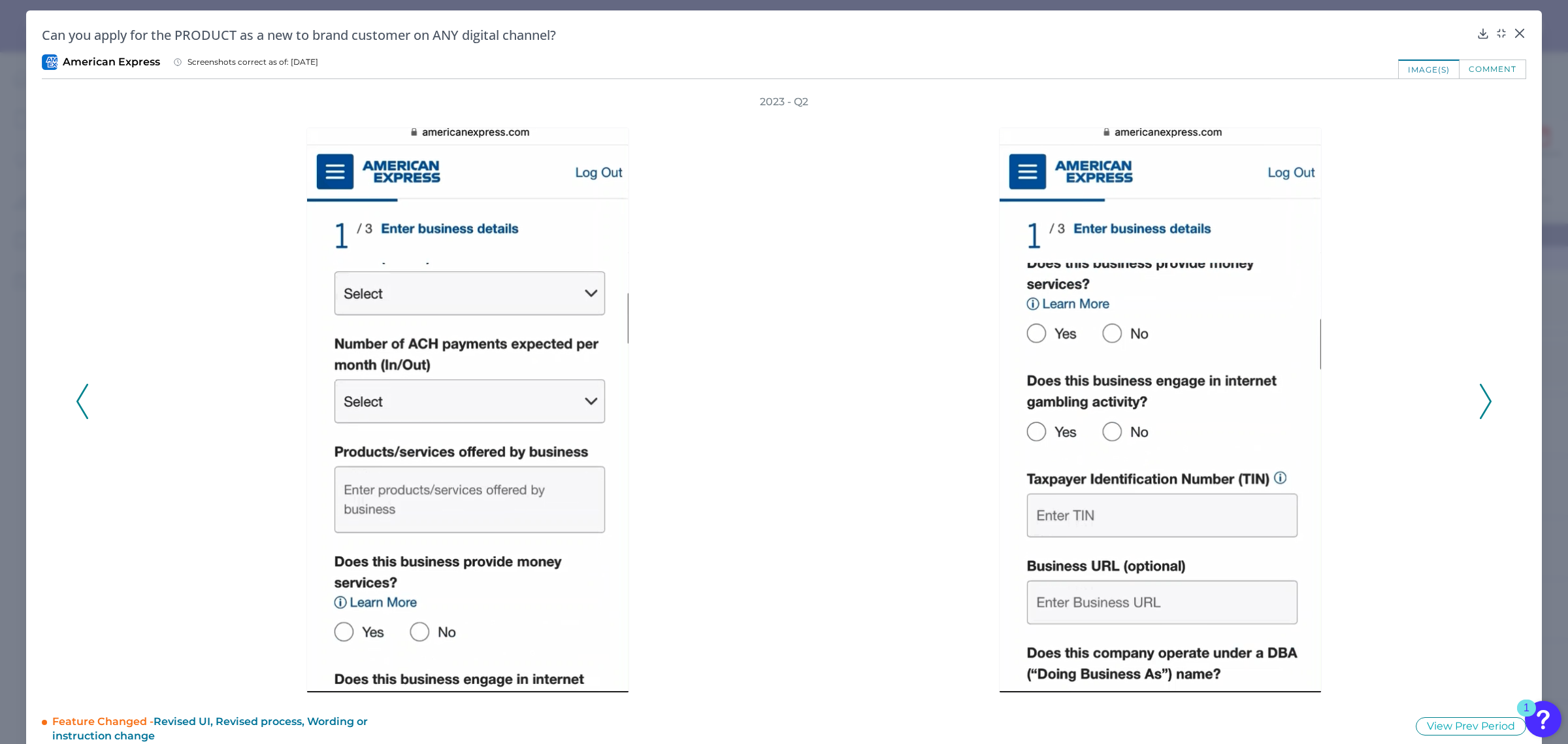
click at [1480, 400] on icon at bounding box center [1486, 401] width 12 height 35
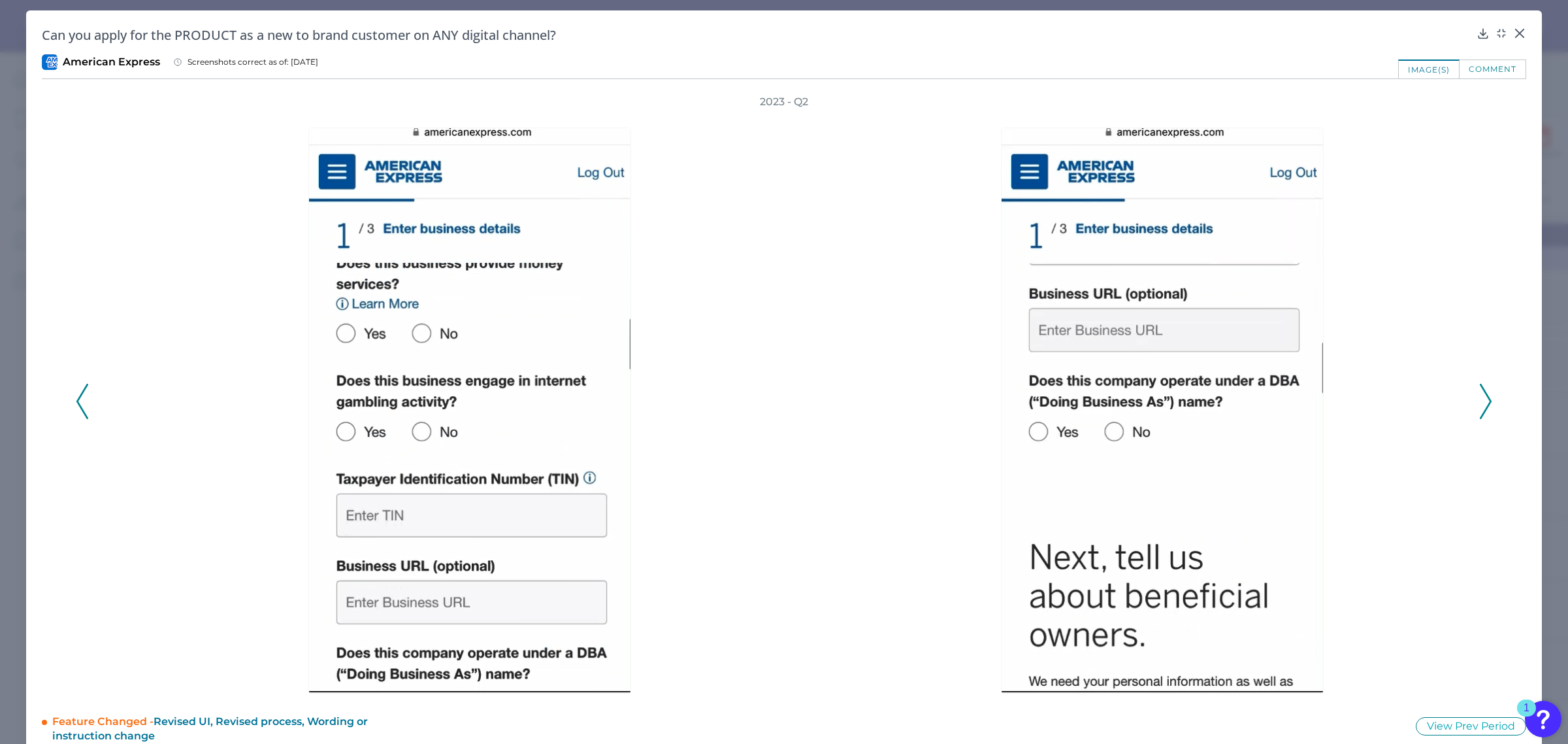
click at [1480, 400] on icon at bounding box center [1486, 401] width 12 height 35
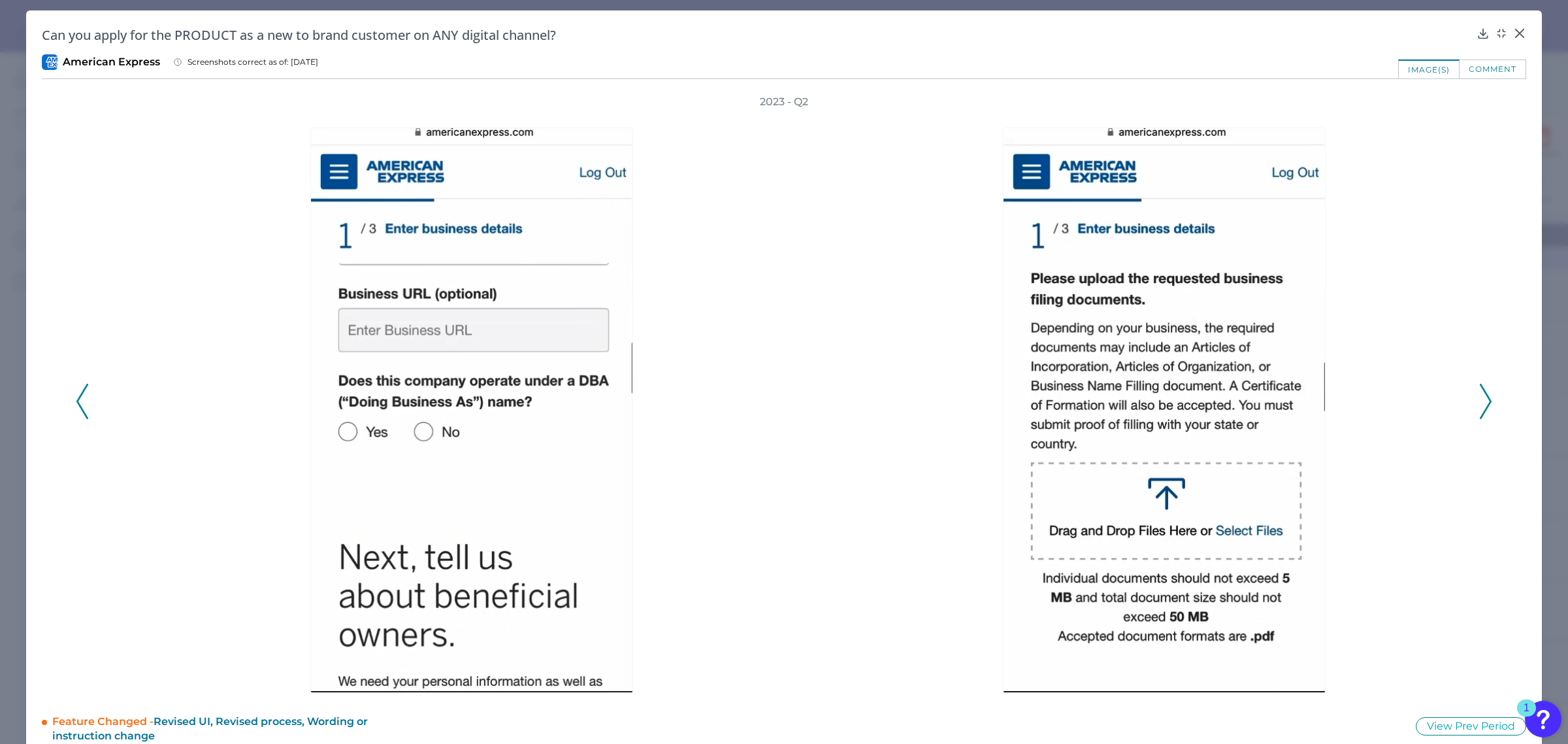
click at [1480, 400] on icon at bounding box center [1486, 401] width 12 height 35
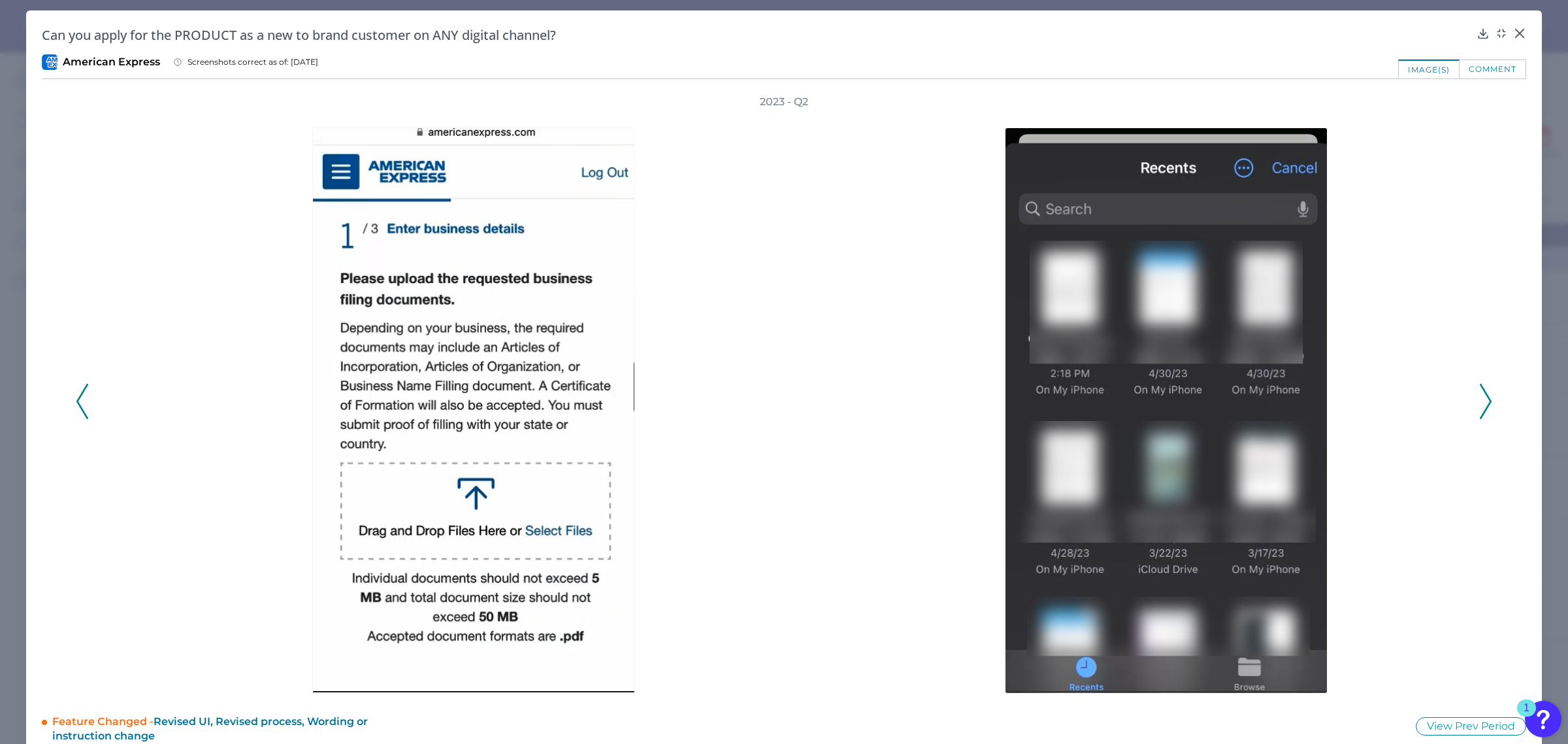
click at [1480, 400] on icon at bounding box center [1486, 401] width 12 height 35
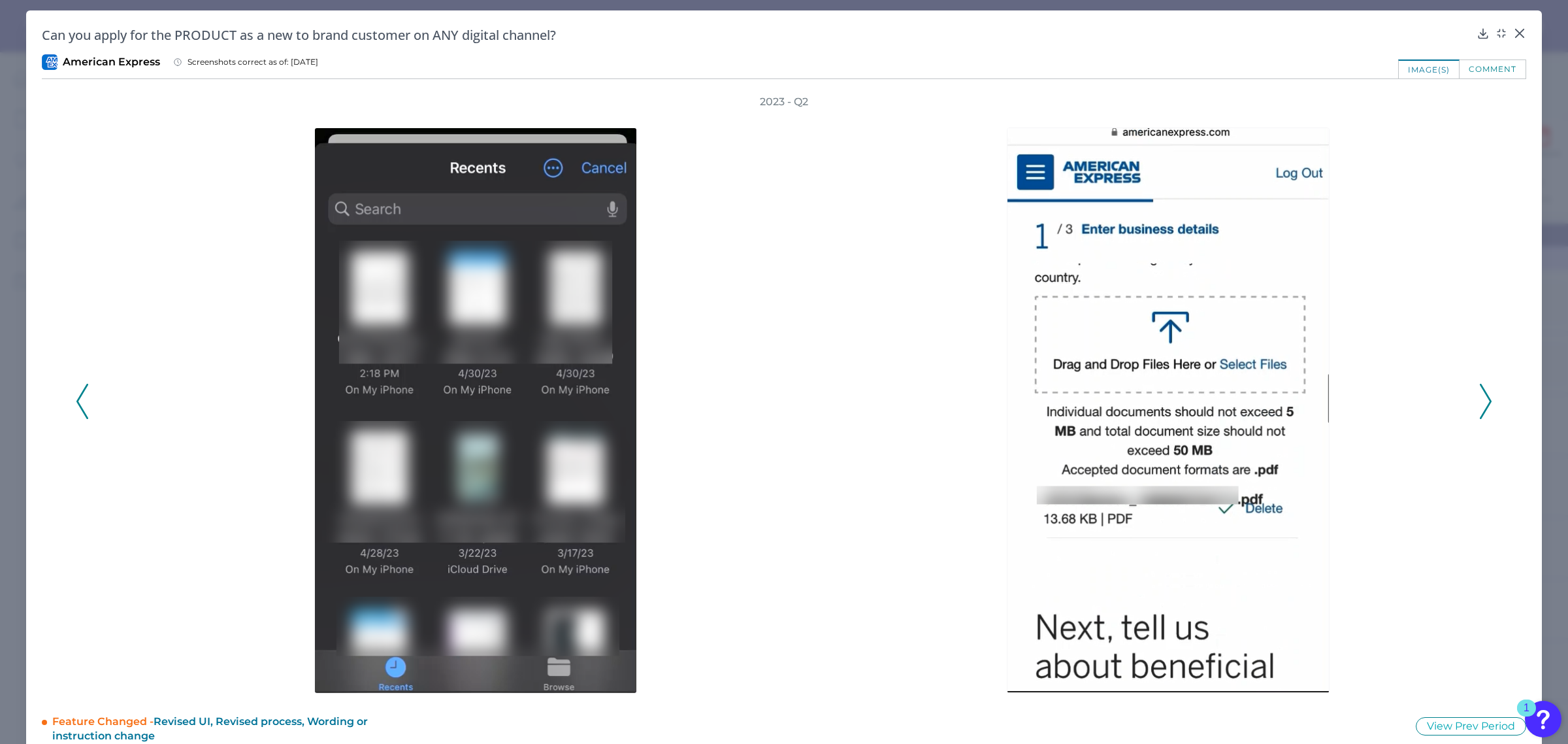
click at [1480, 400] on icon at bounding box center [1486, 401] width 12 height 35
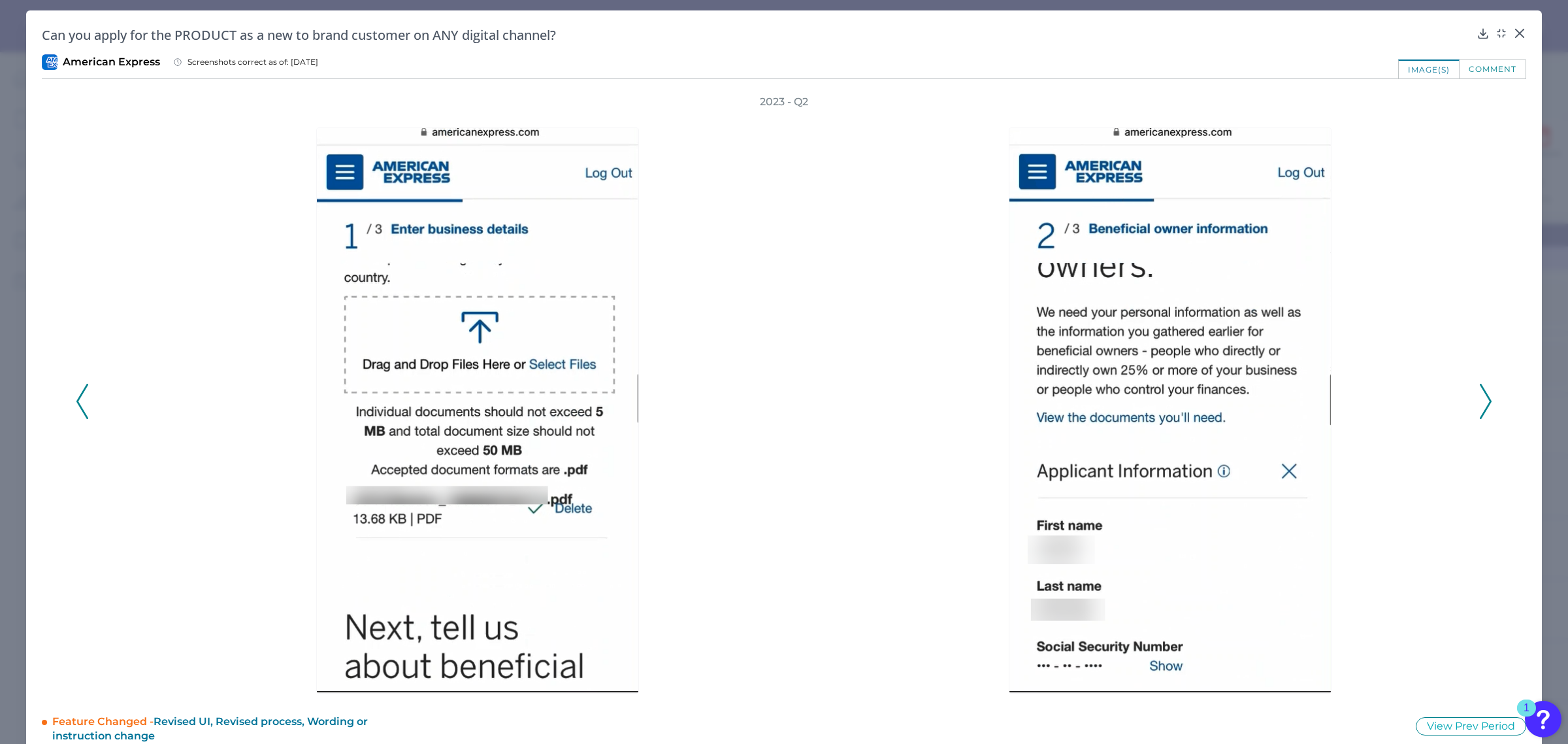
click at [1480, 400] on icon at bounding box center [1486, 401] width 12 height 35
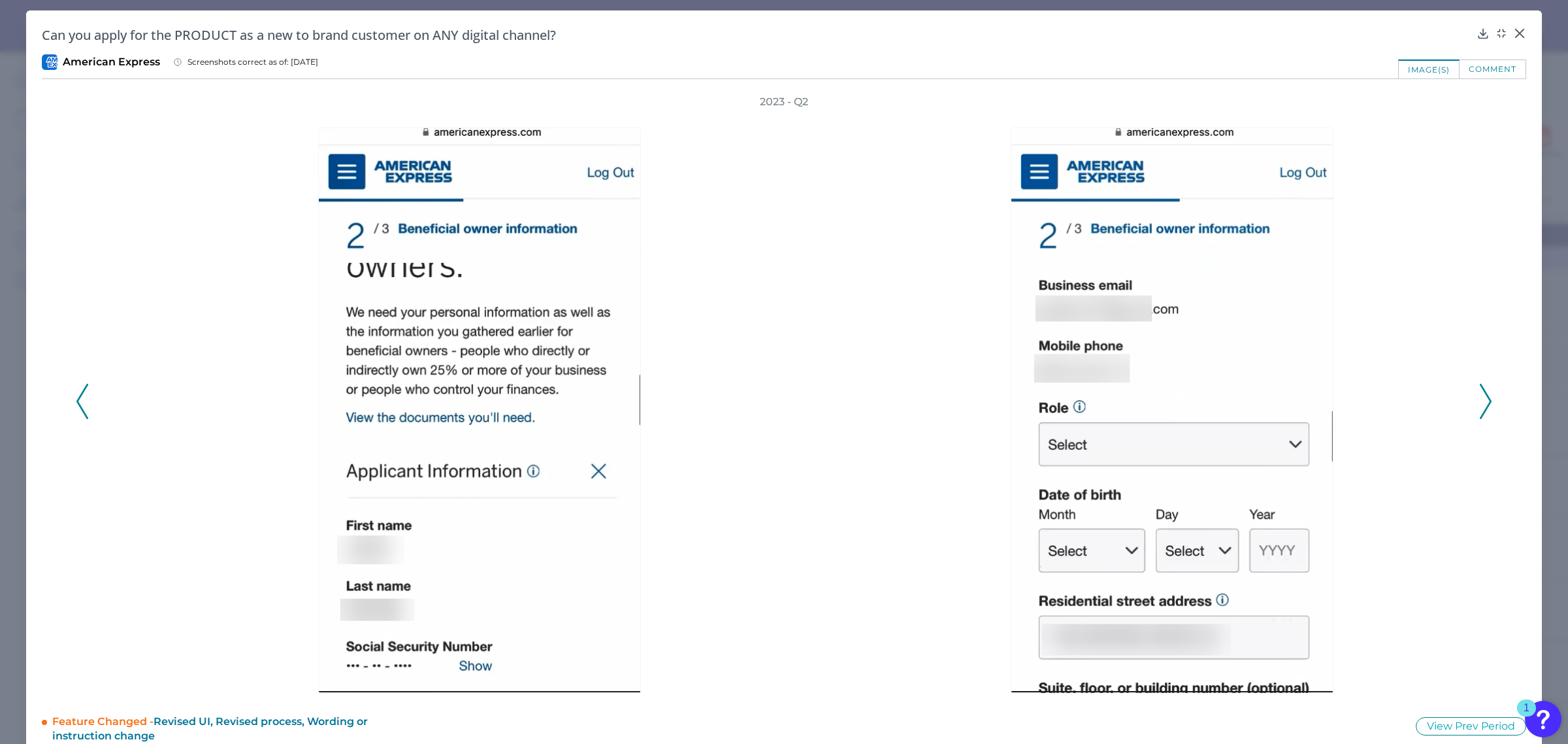
click at [1480, 400] on icon at bounding box center [1486, 401] width 12 height 35
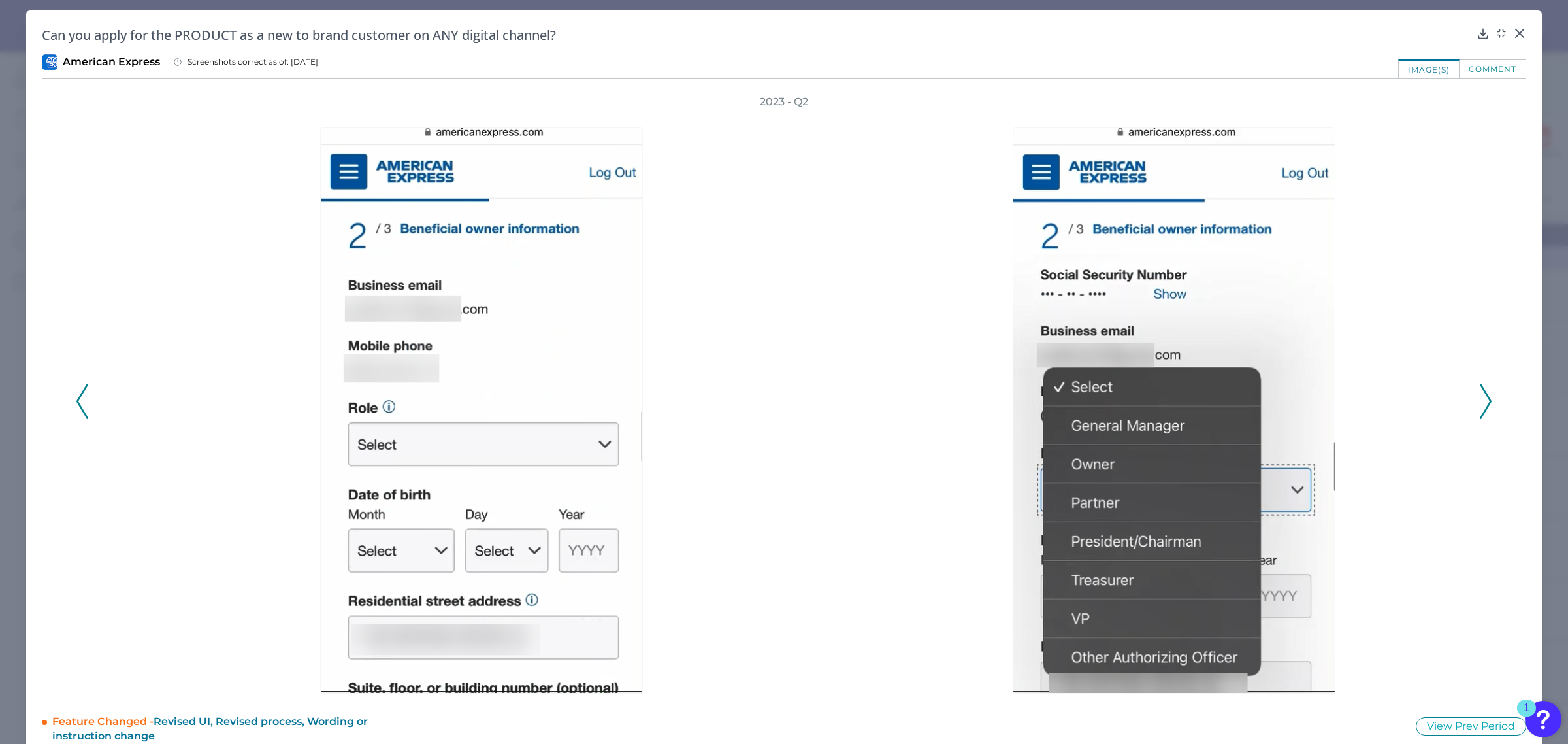
click at [1480, 400] on icon at bounding box center [1486, 401] width 12 height 35
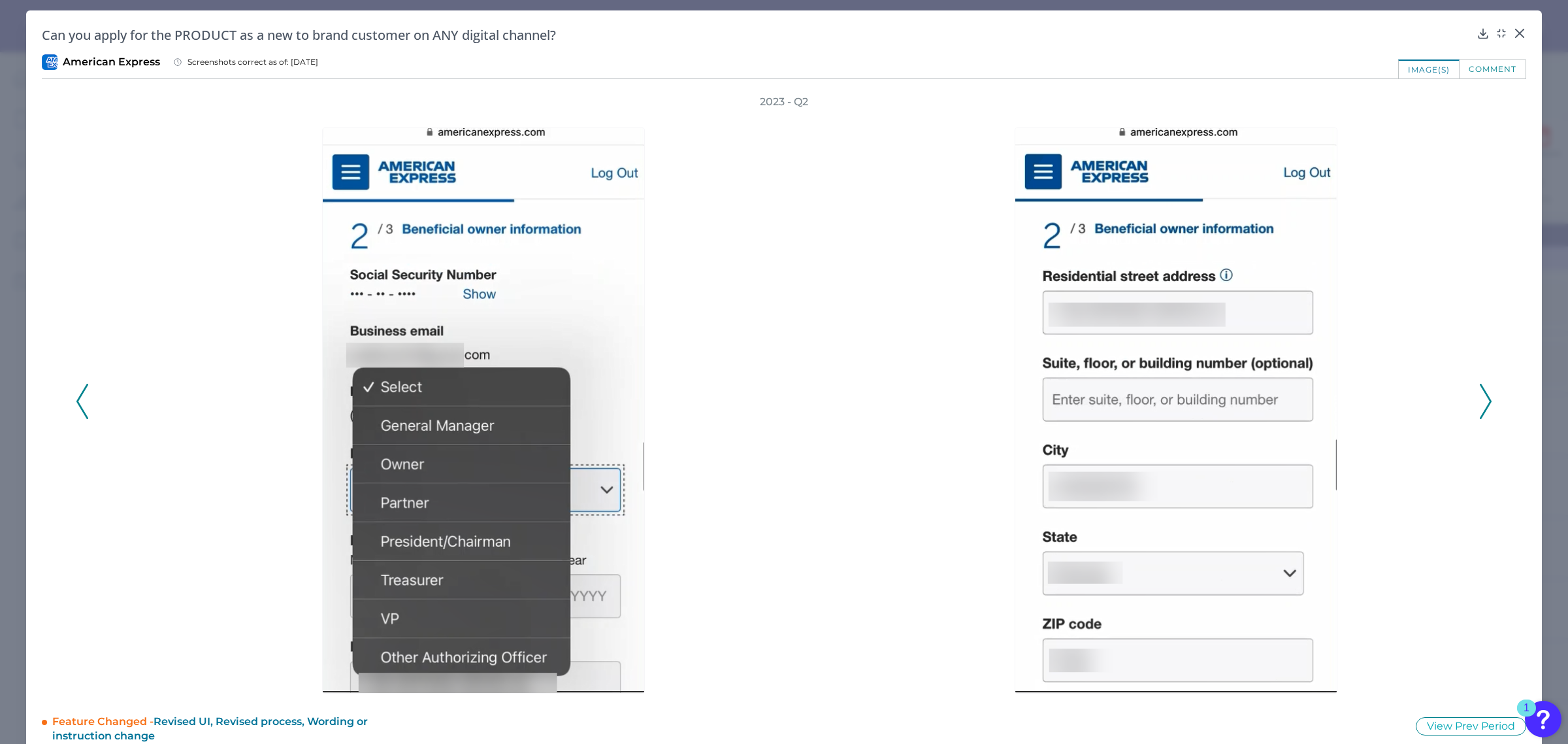
click at [1480, 400] on icon at bounding box center [1486, 401] width 12 height 35
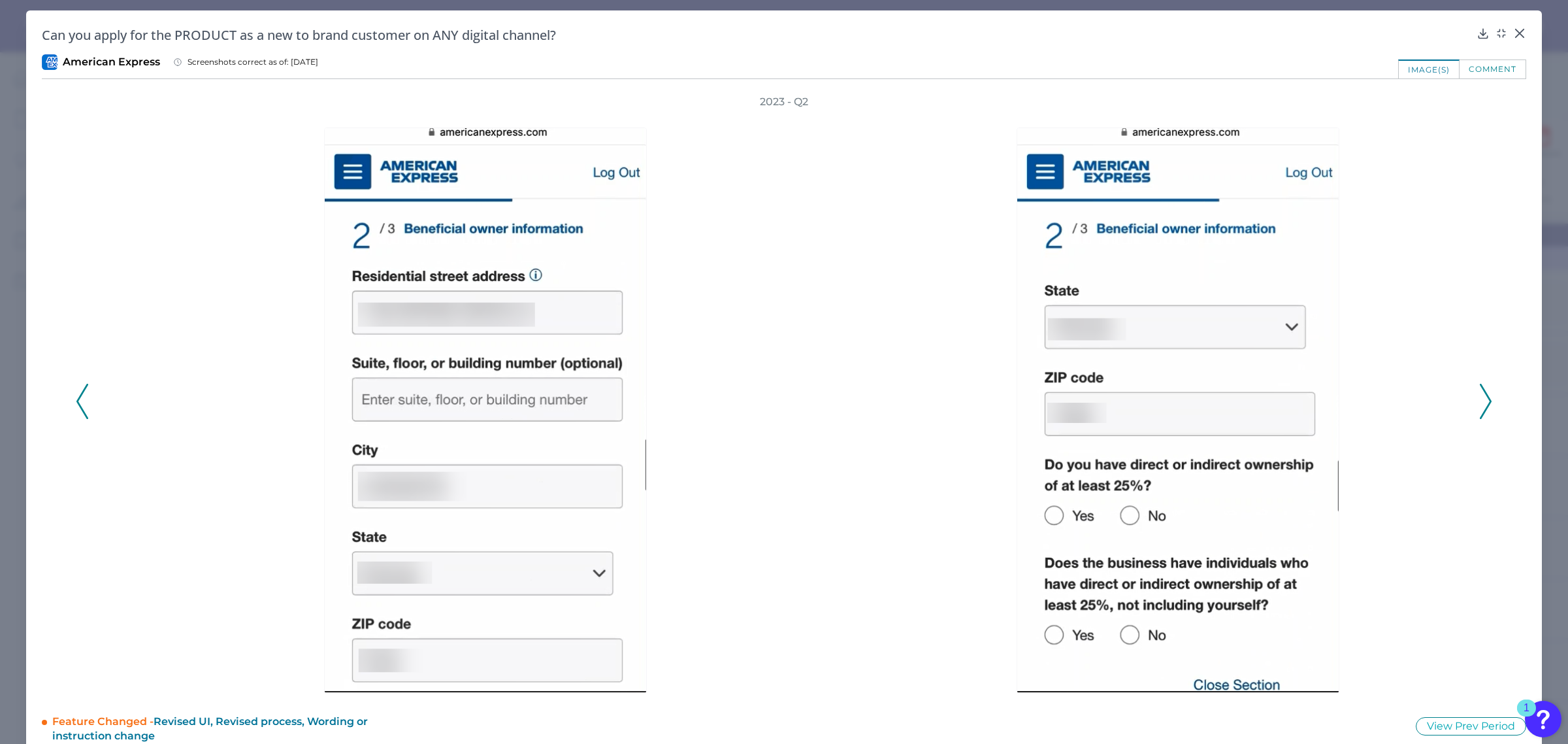
click at [1480, 400] on icon at bounding box center [1486, 401] width 12 height 35
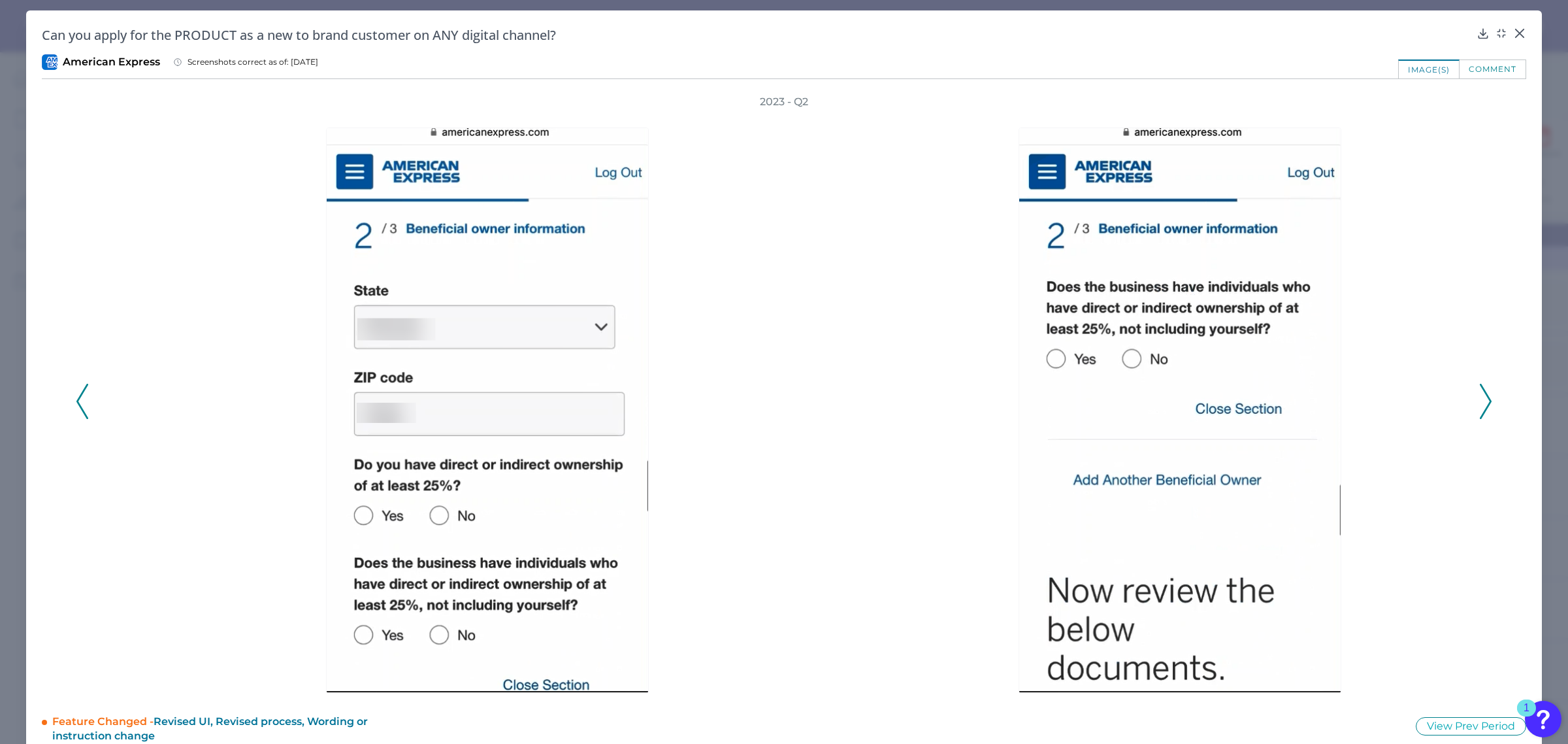
click at [1480, 400] on icon at bounding box center [1486, 401] width 12 height 35
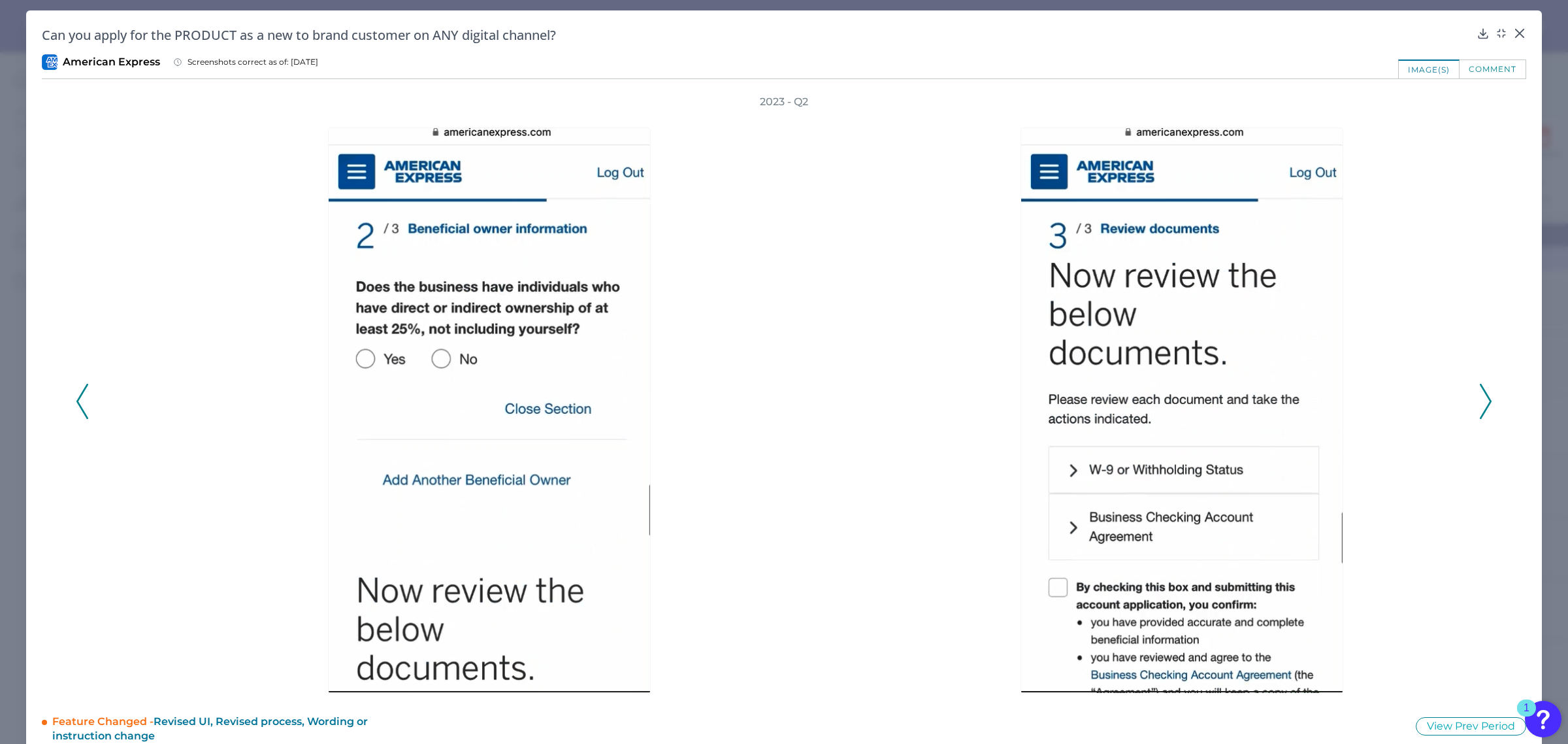
click at [1480, 400] on icon at bounding box center [1486, 401] width 12 height 35
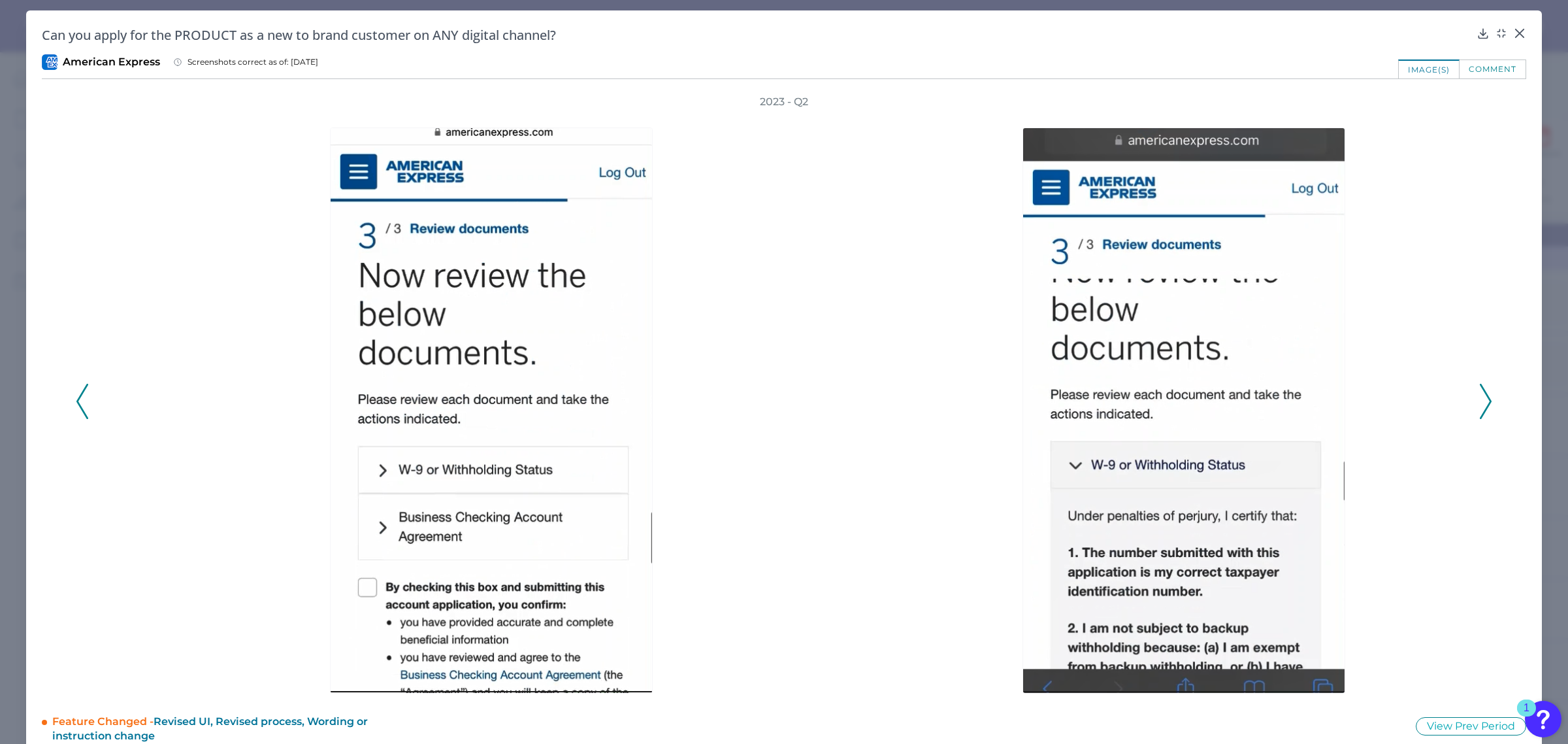
click at [1480, 400] on icon at bounding box center [1486, 401] width 12 height 35
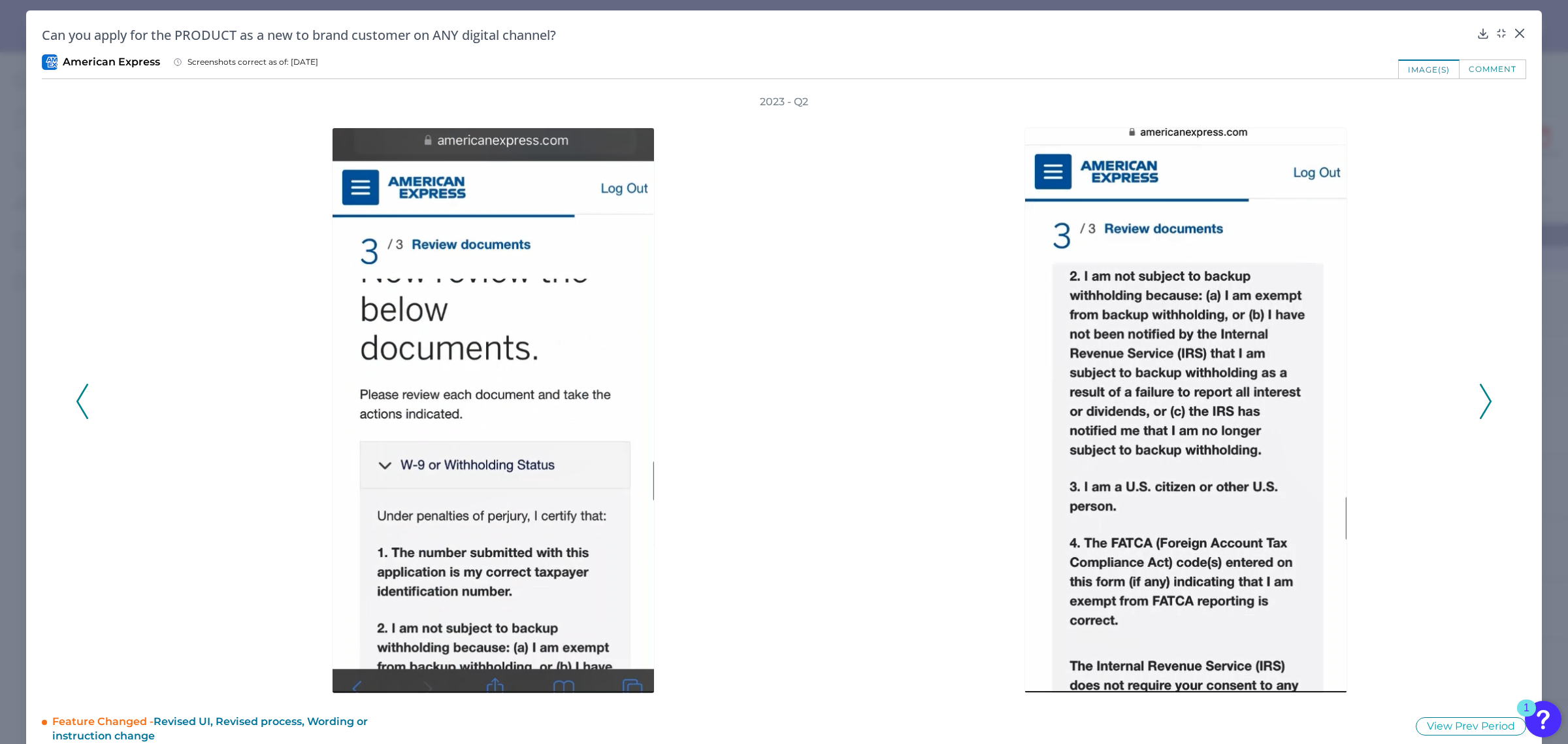
click at [1480, 400] on icon at bounding box center [1486, 401] width 12 height 35
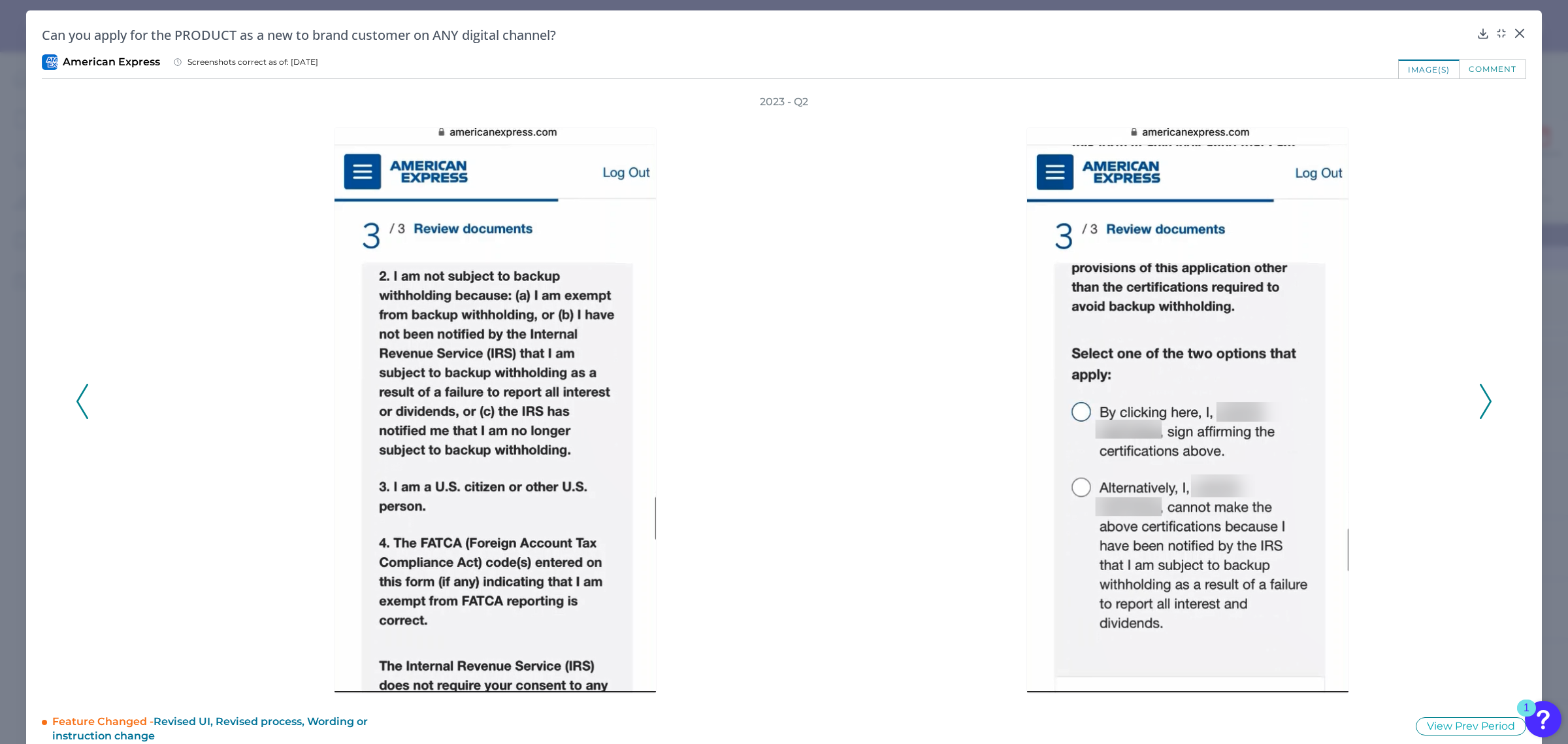
click at [1480, 400] on icon at bounding box center [1486, 401] width 12 height 35
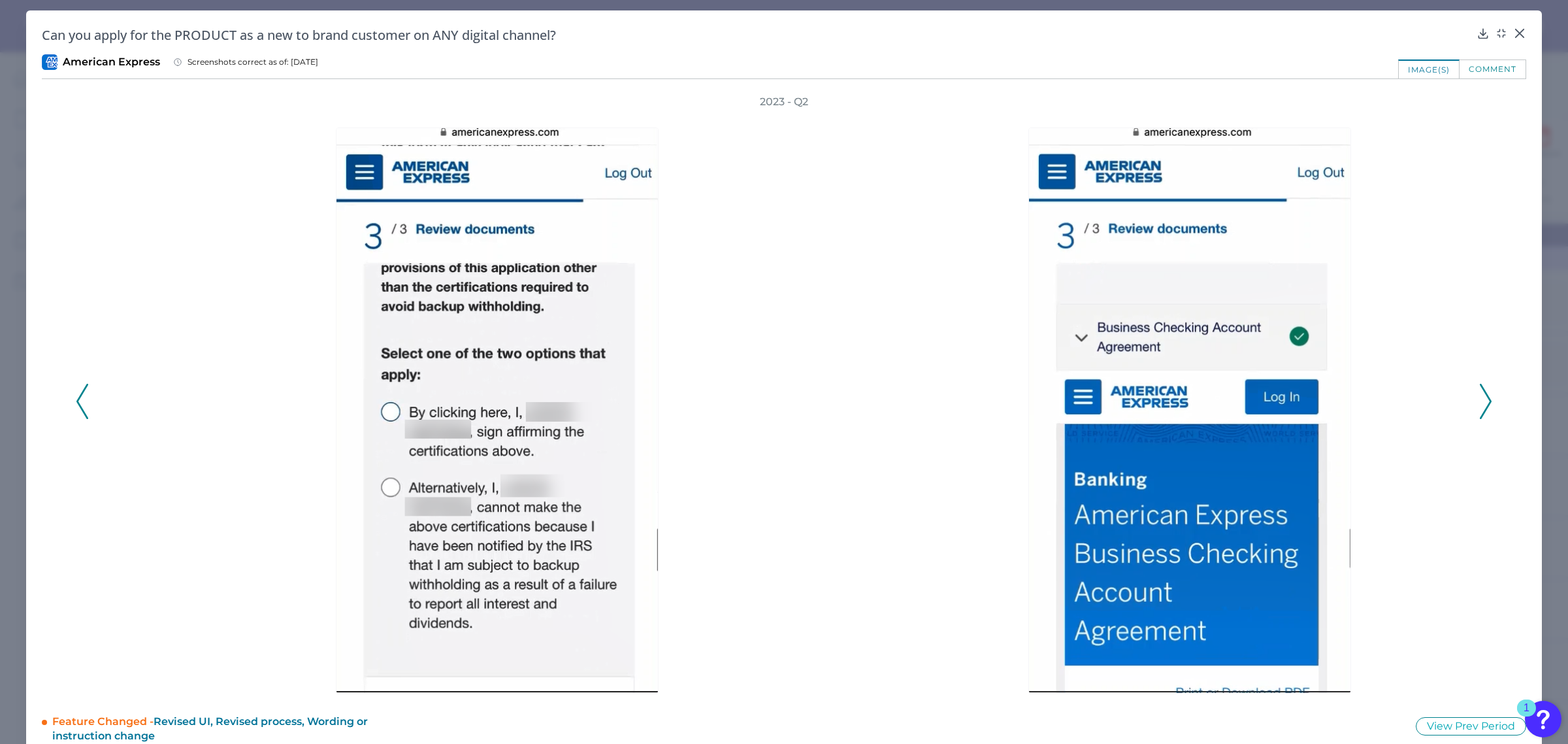
click at [1482, 400] on icon at bounding box center [1486, 401] width 12 height 35
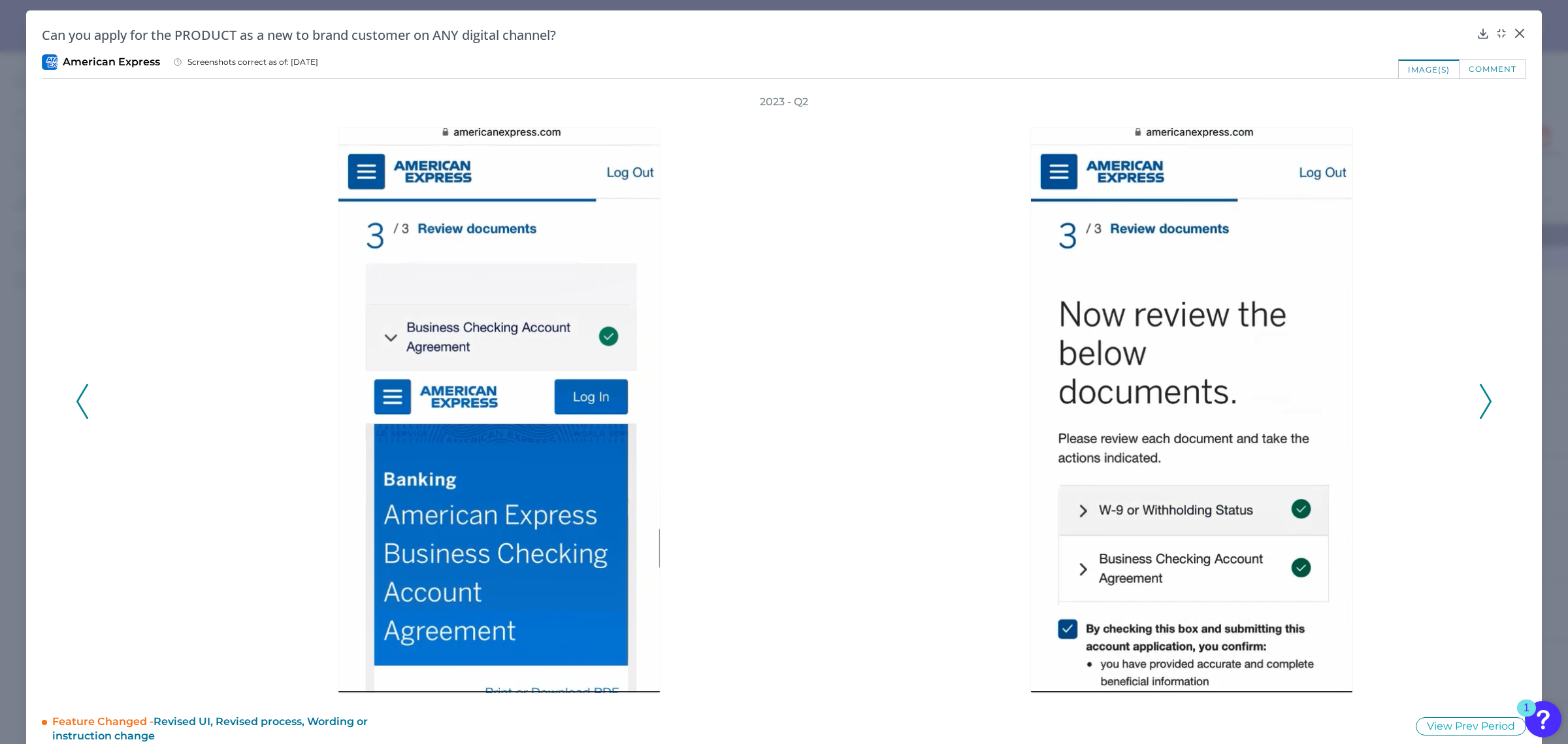
click at [1482, 400] on icon at bounding box center [1486, 401] width 12 height 35
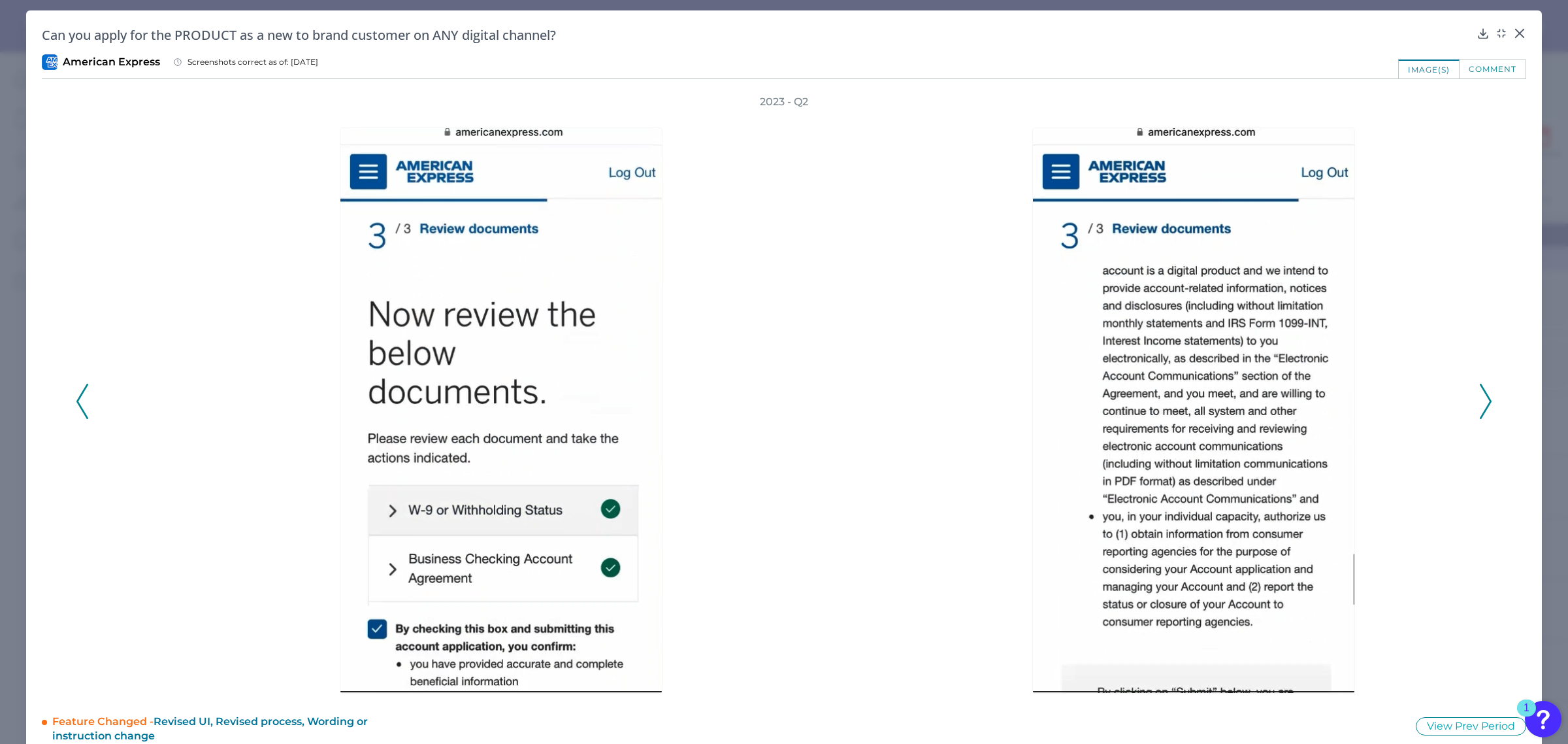
click at [1482, 400] on icon at bounding box center [1486, 401] width 12 height 35
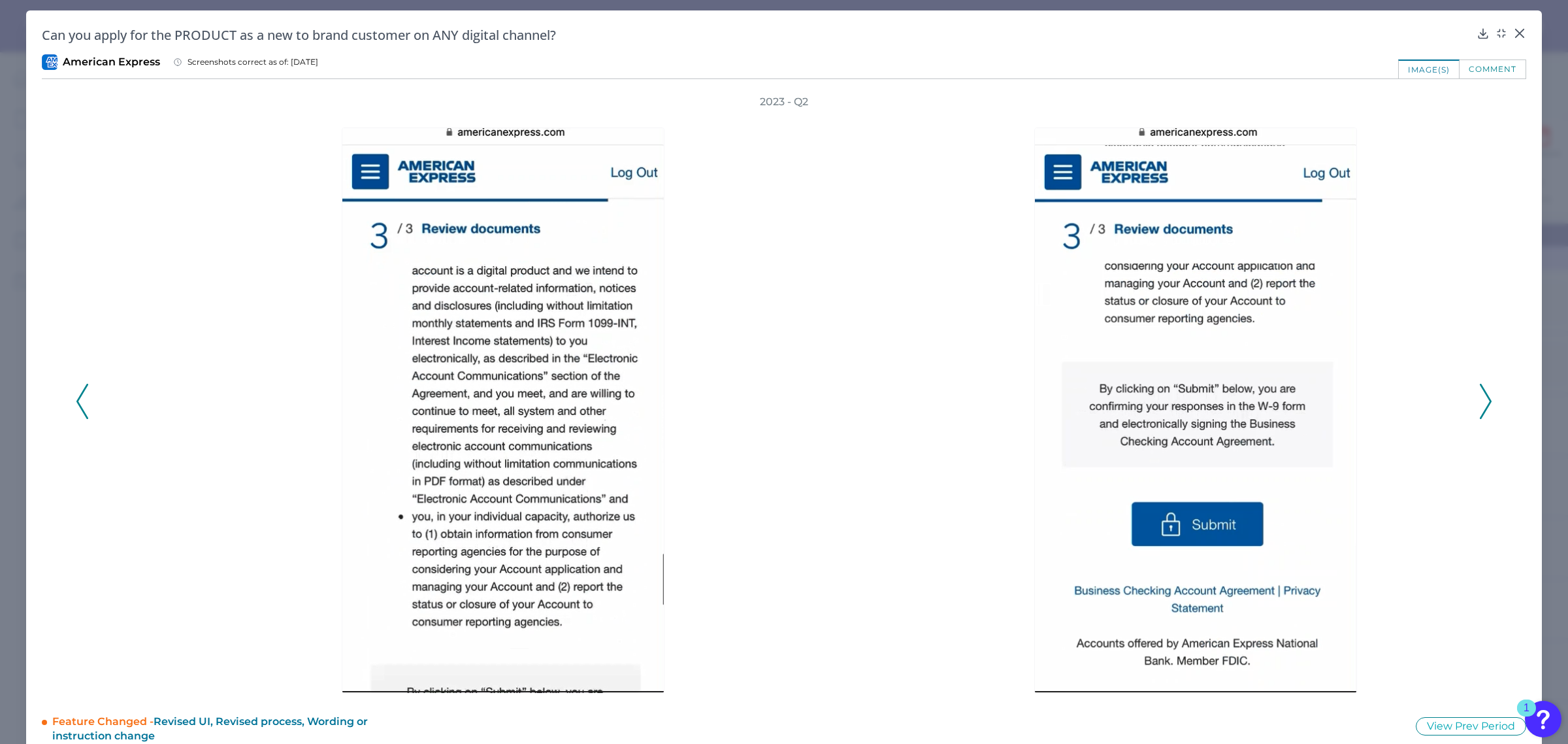
click at [1482, 400] on icon at bounding box center [1486, 401] width 12 height 35
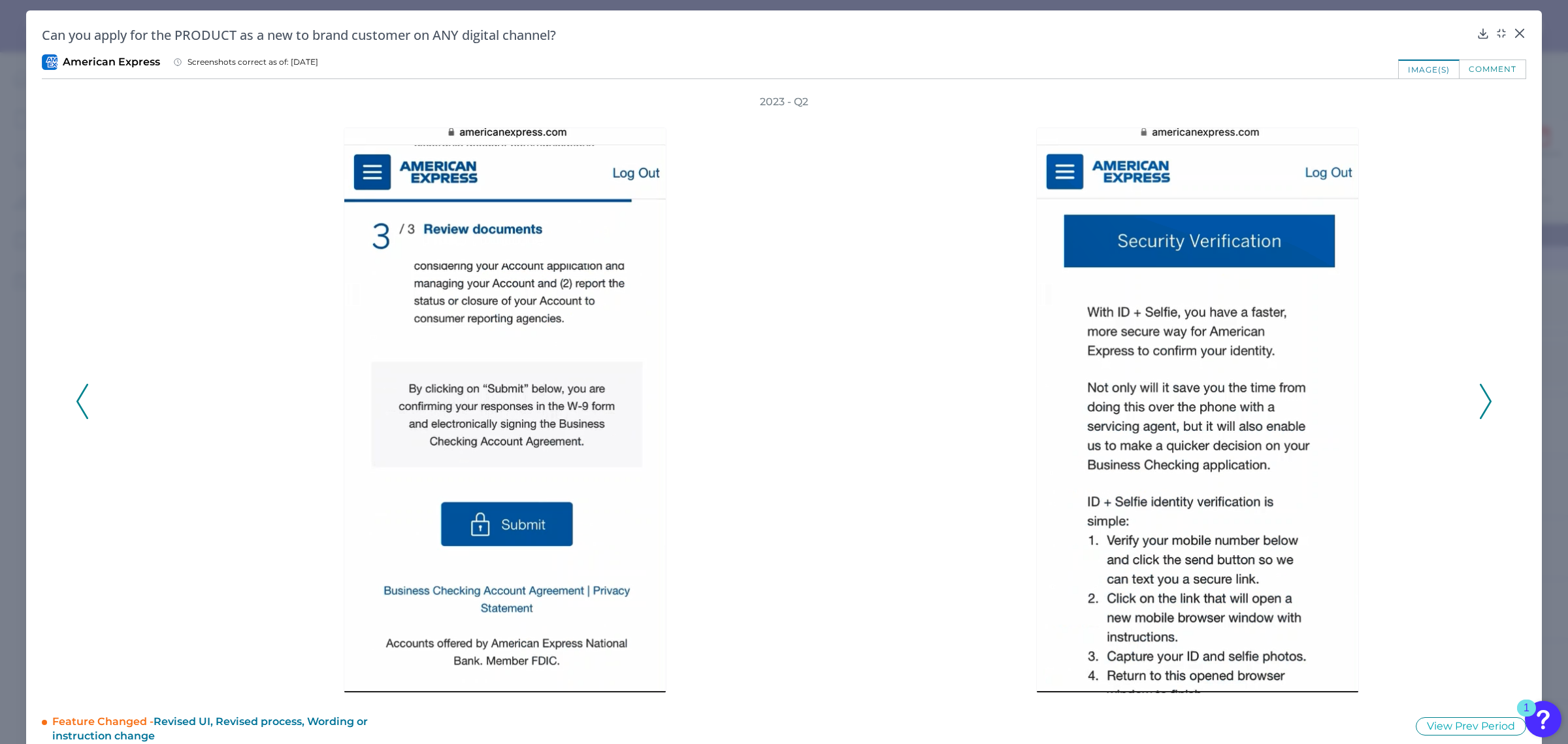
click at [1482, 400] on icon at bounding box center [1486, 401] width 12 height 35
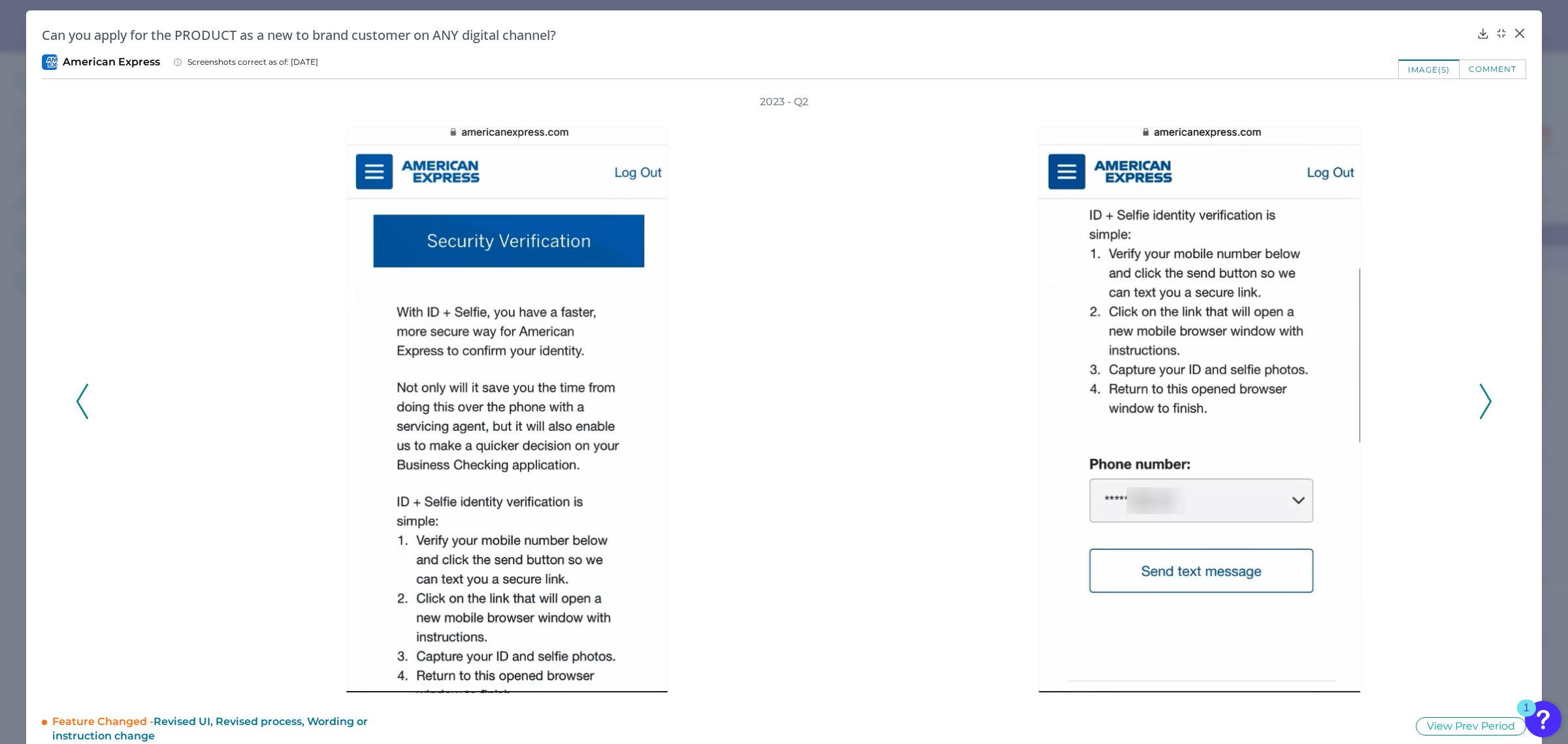
click at [1482, 400] on icon at bounding box center [1486, 401] width 12 height 35
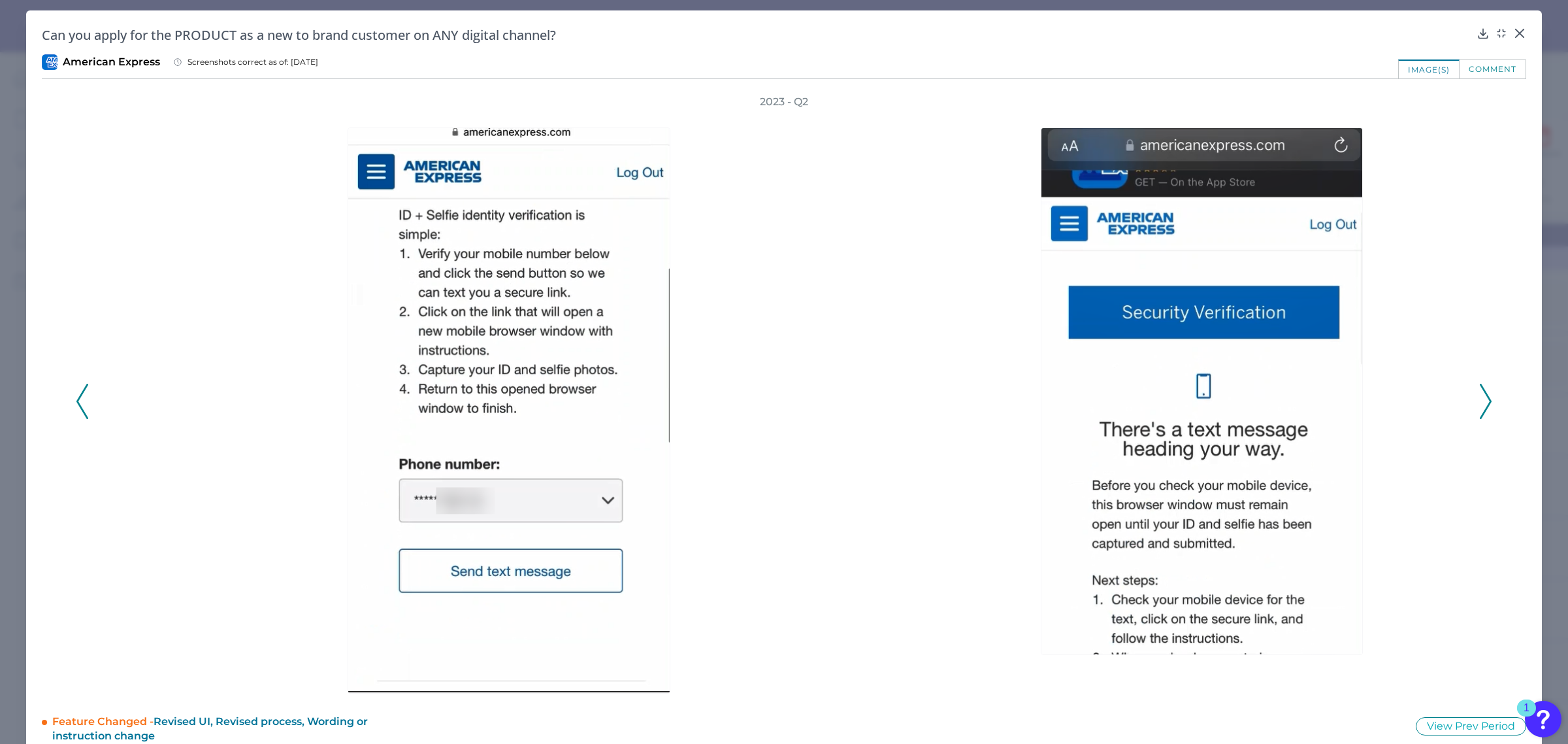
click at [1482, 400] on icon at bounding box center [1486, 401] width 12 height 35
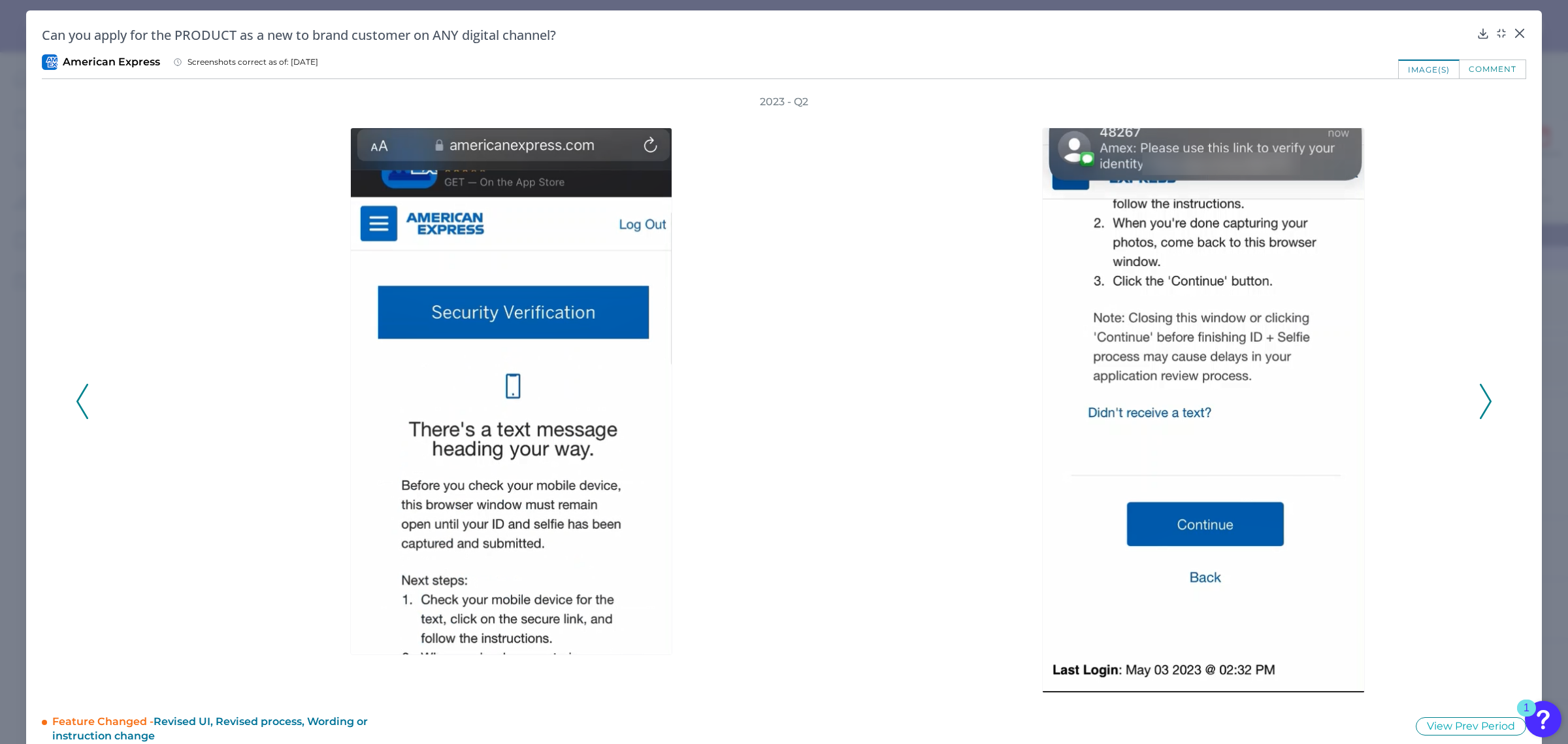
click at [1482, 400] on icon at bounding box center [1486, 401] width 12 height 35
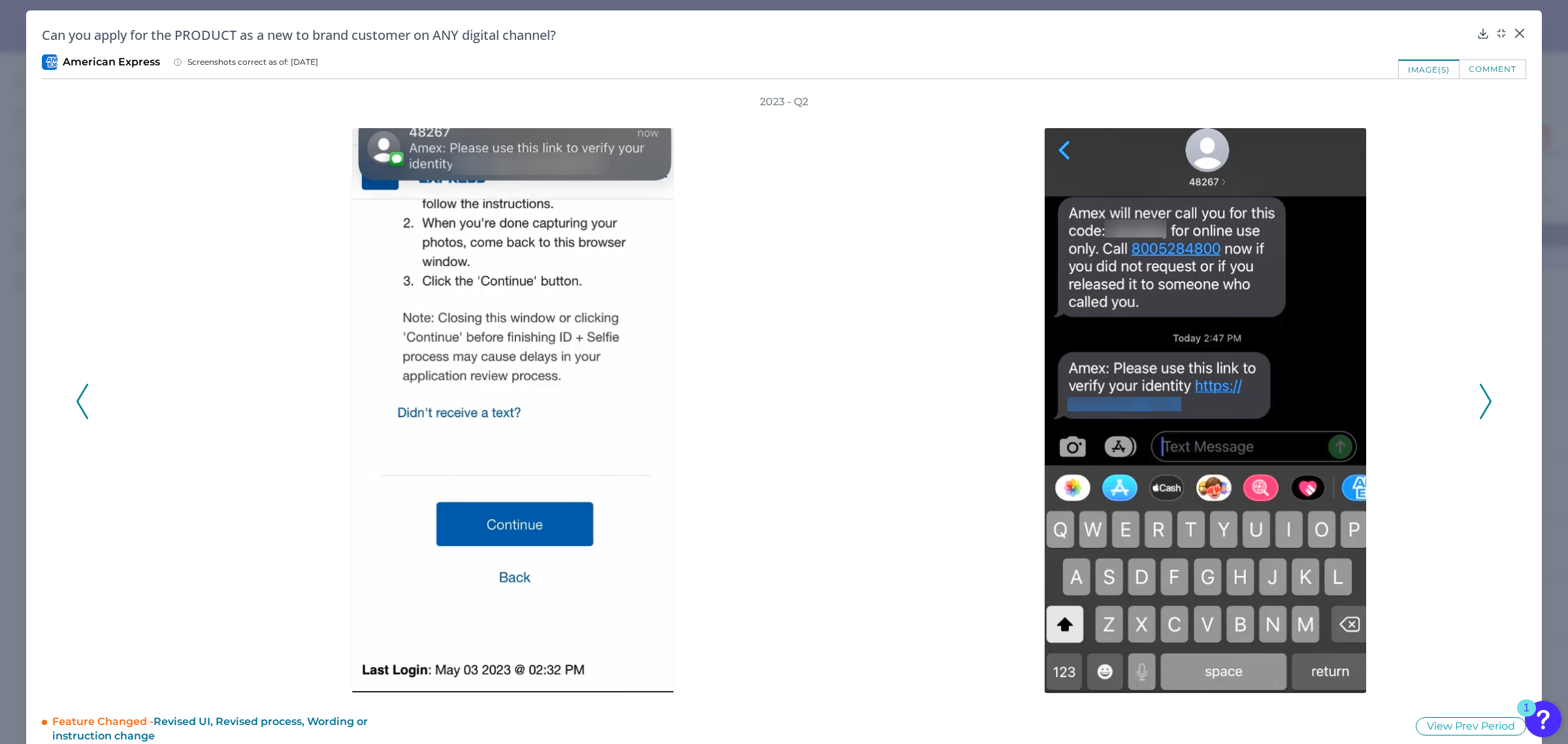
click at [1482, 400] on icon at bounding box center [1486, 401] width 12 height 35
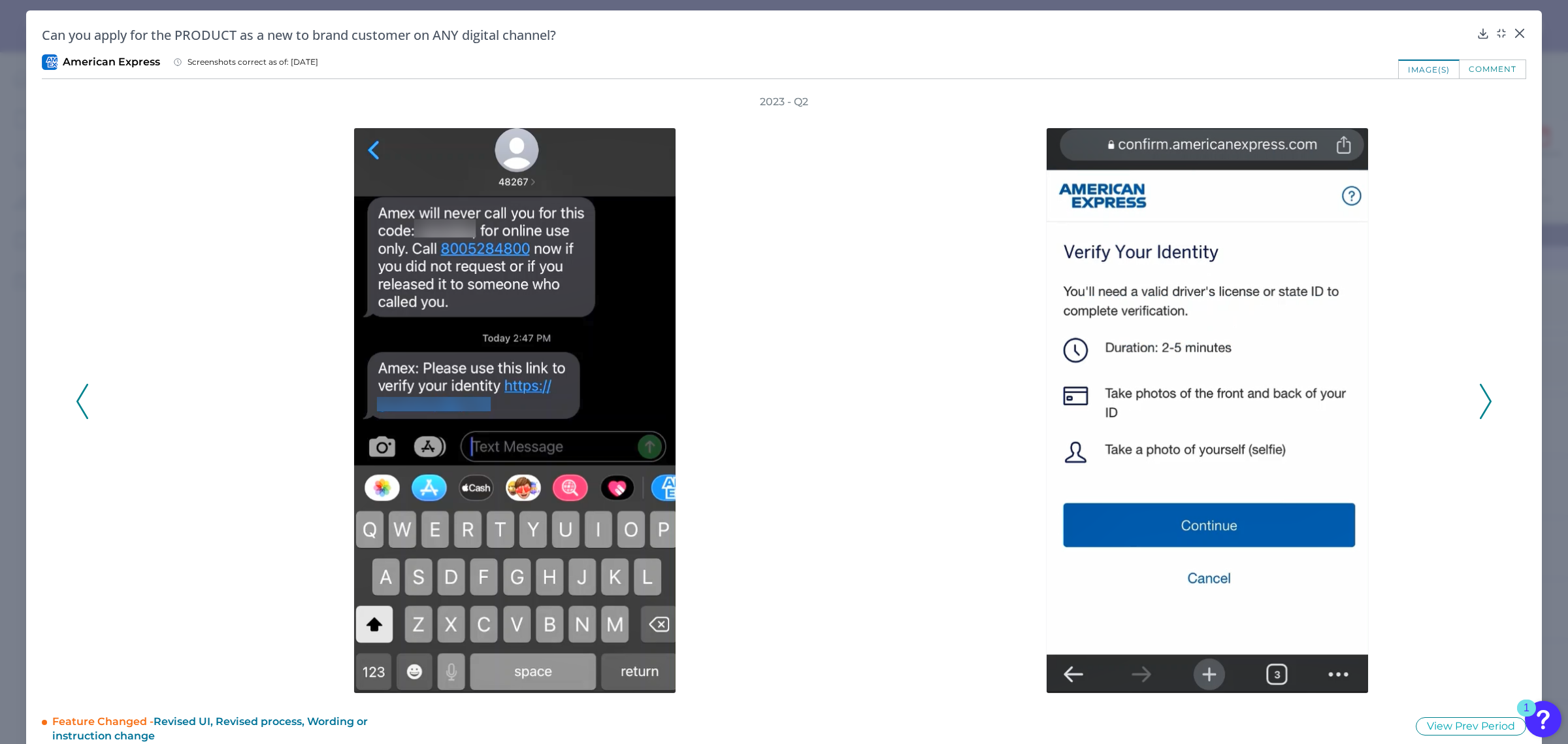
click at [1482, 400] on icon at bounding box center [1486, 401] width 12 height 35
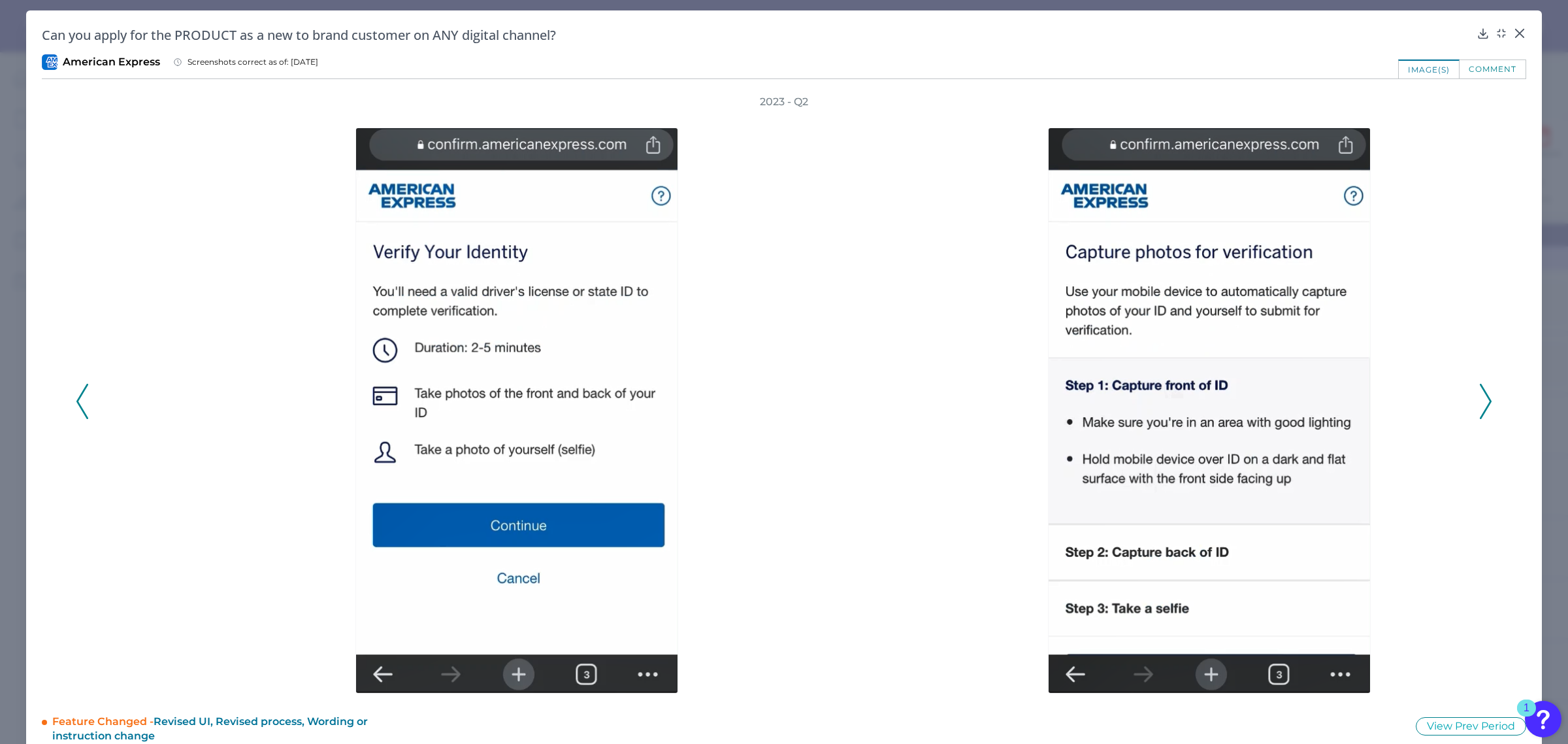
click at [1482, 400] on icon at bounding box center [1486, 401] width 12 height 35
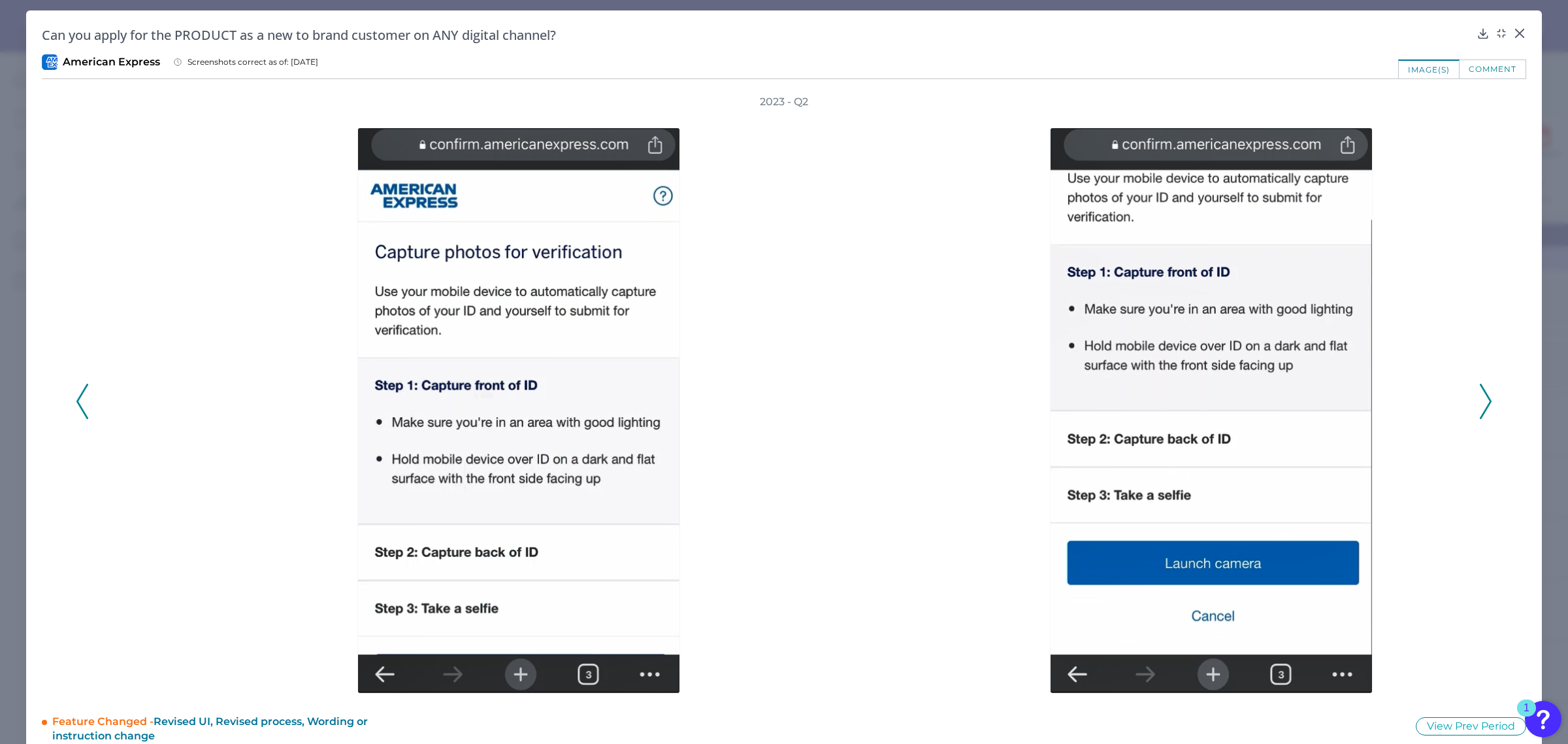
click at [1482, 400] on icon at bounding box center [1486, 401] width 12 height 35
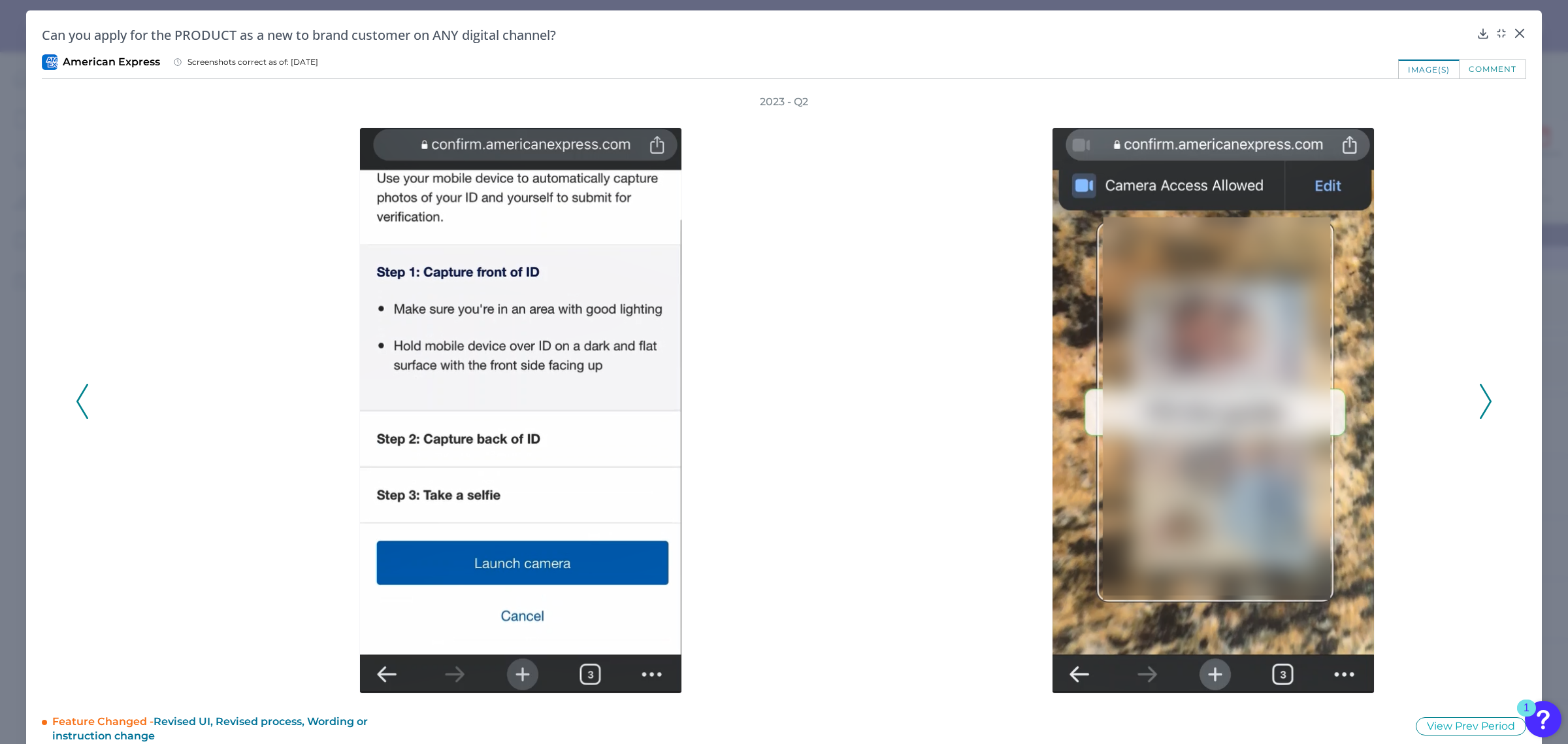
click at [1482, 400] on icon at bounding box center [1486, 401] width 12 height 35
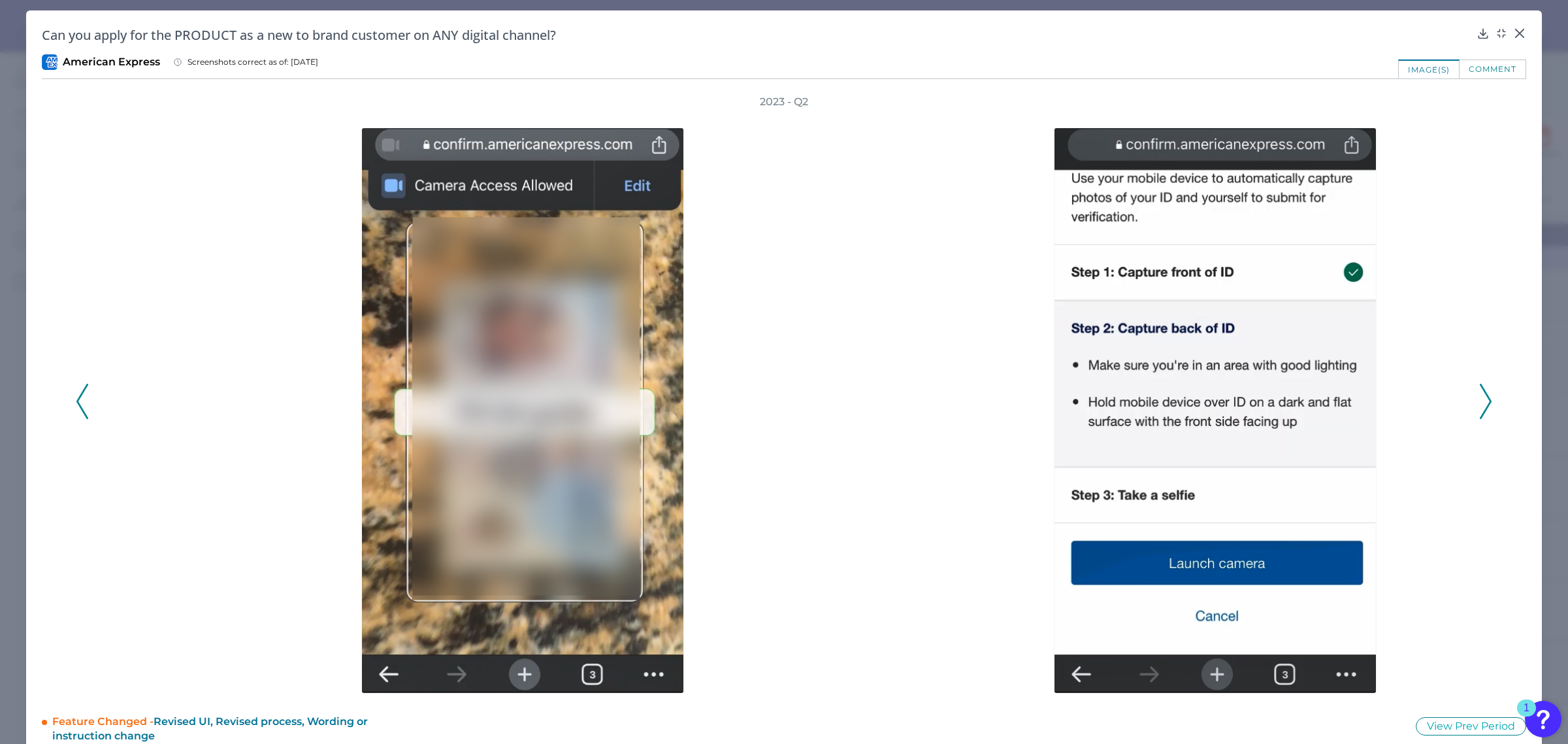
click at [1482, 400] on icon at bounding box center [1486, 401] width 12 height 35
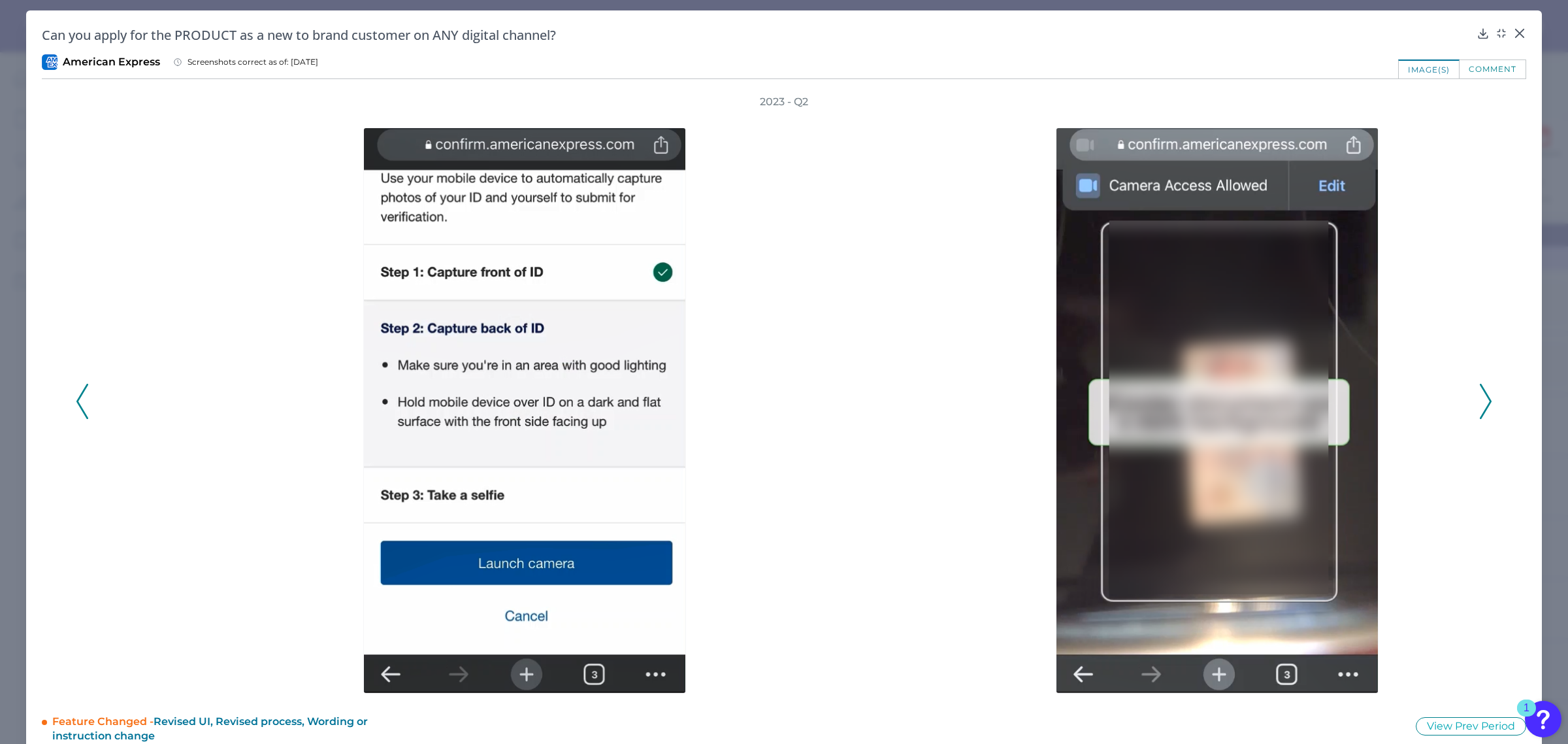
click at [1482, 400] on icon at bounding box center [1486, 401] width 12 height 35
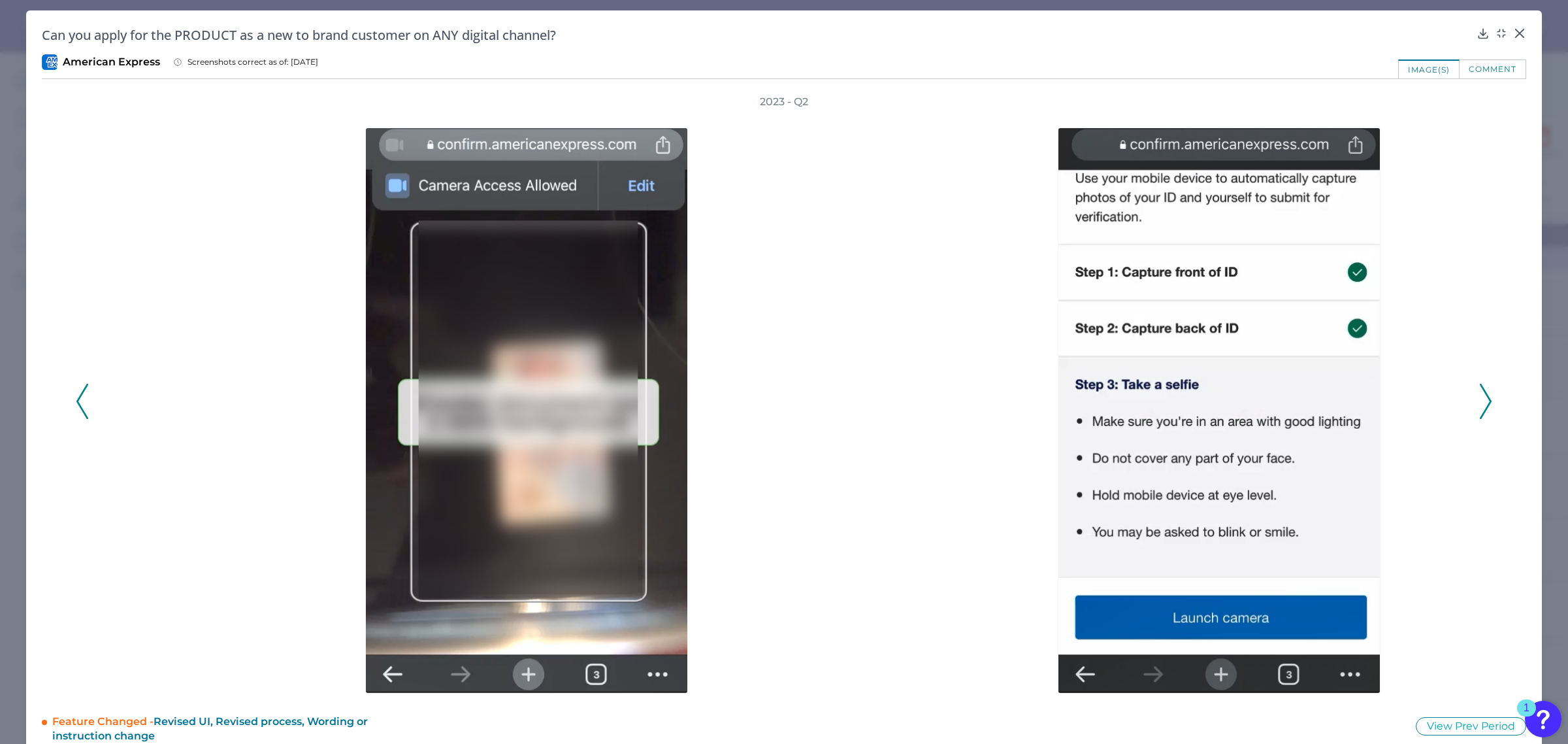
click at [1482, 400] on icon at bounding box center [1486, 401] width 12 height 35
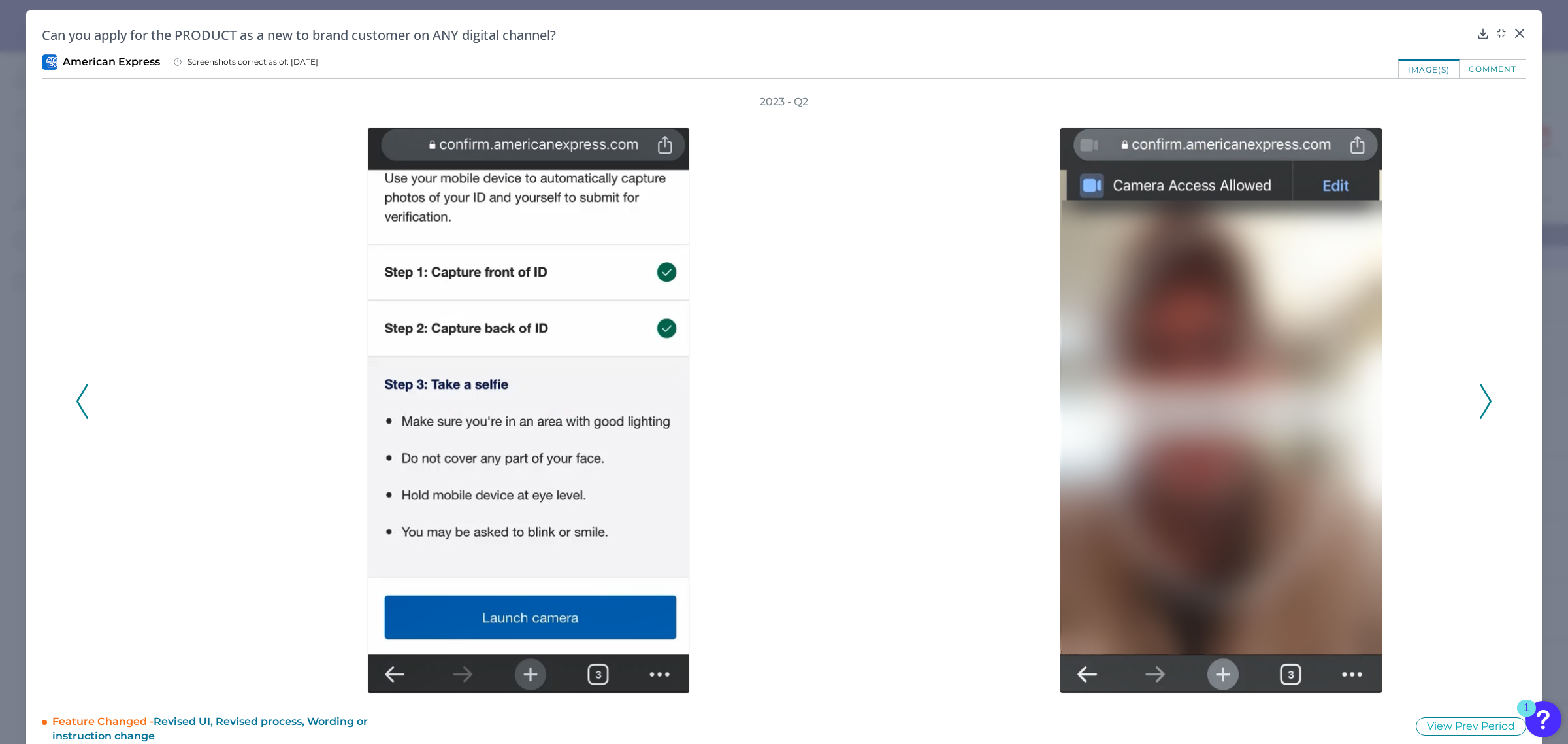
click at [1482, 400] on icon at bounding box center [1486, 401] width 12 height 35
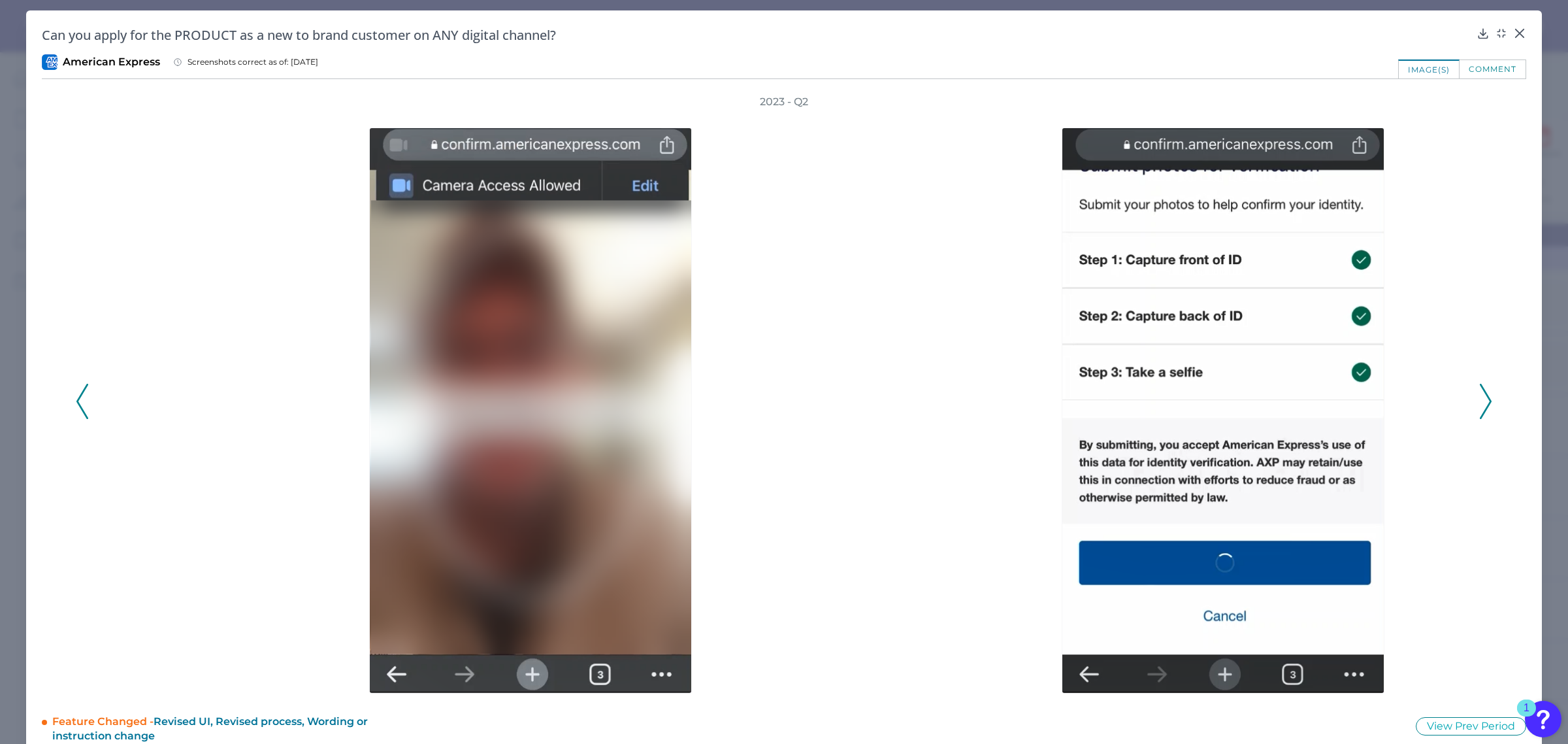
click at [1482, 400] on icon at bounding box center [1486, 401] width 12 height 35
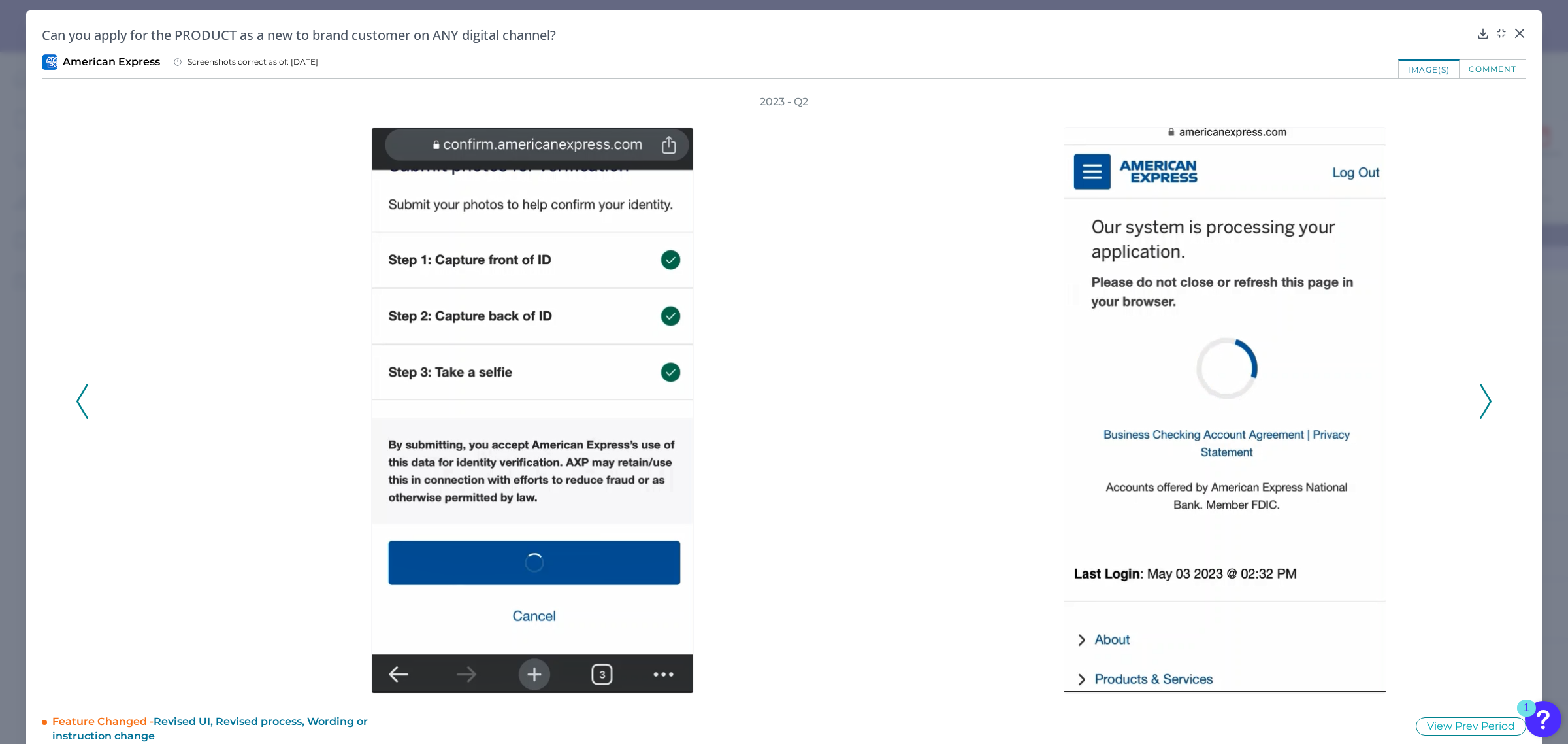
click at [1482, 400] on icon at bounding box center [1486, 401] width 12 height 35
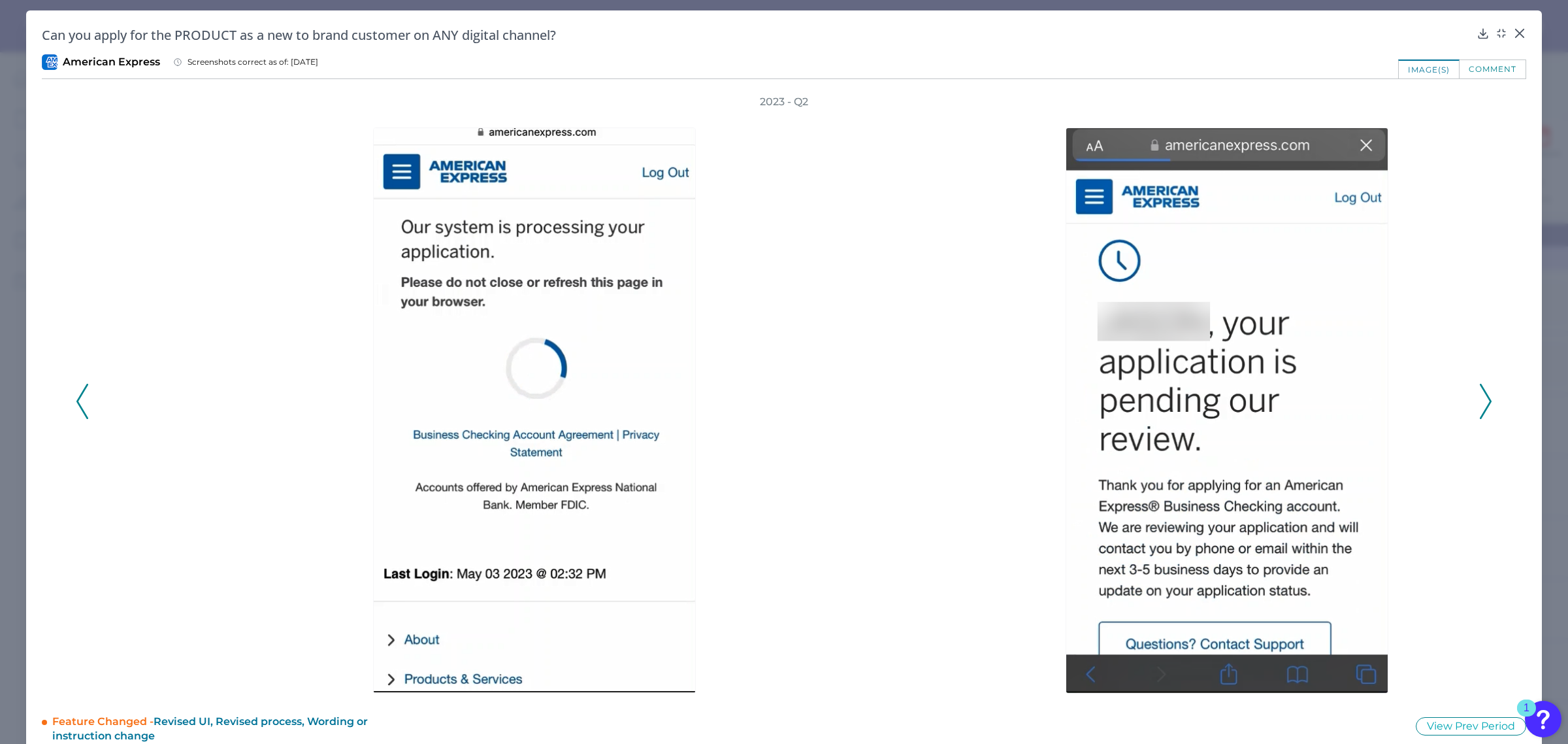
click at [1482, 400] on icon at bounding box center [1486, 401] width 12 height 35
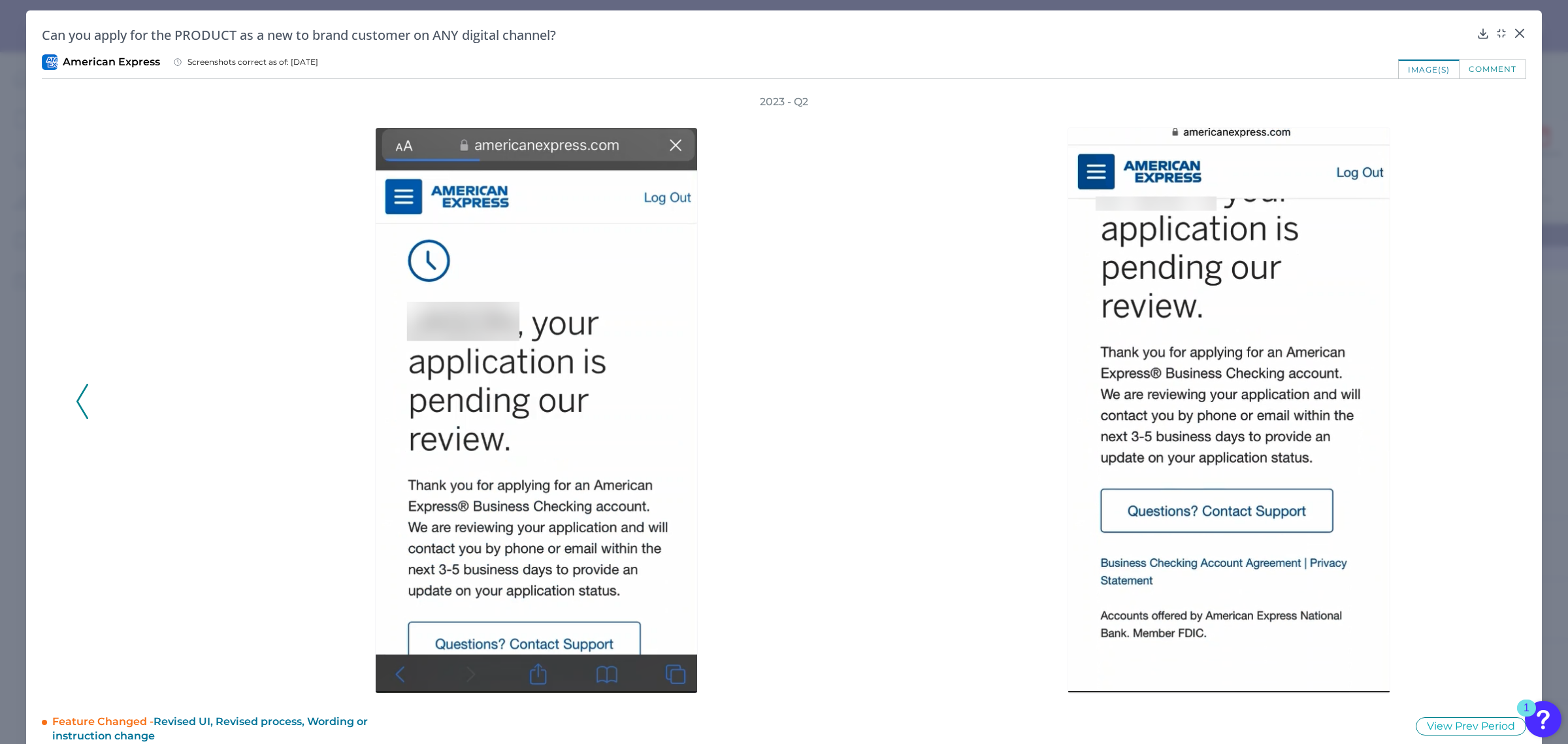
click at [1482, 400] on div "2023 - Q2" at bounding box center [784, 394] width 1416 height 599
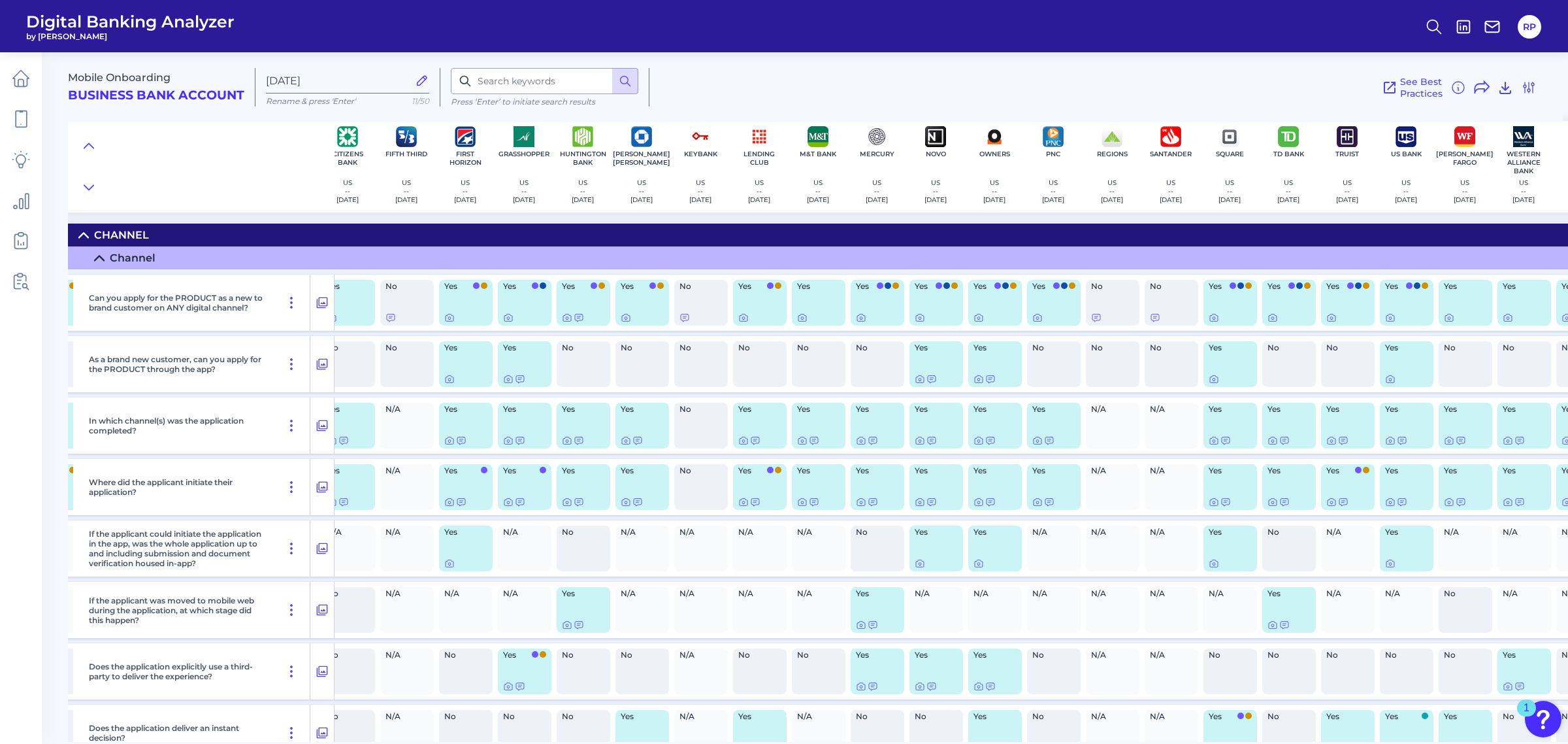
scroll to position [0, 425]
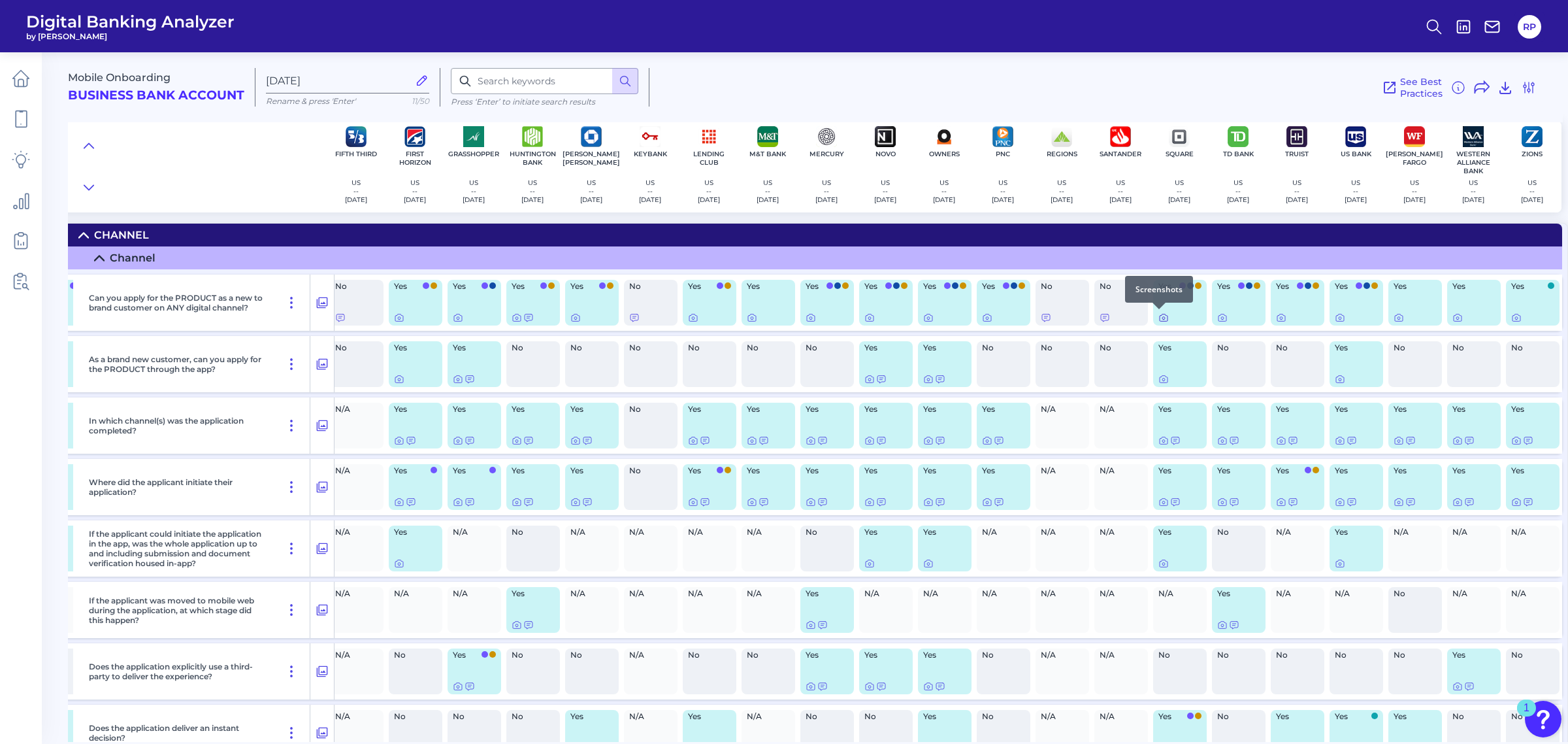
click at [1159, 318] on icon at bounding box center [1164, 318] width 11 height 11
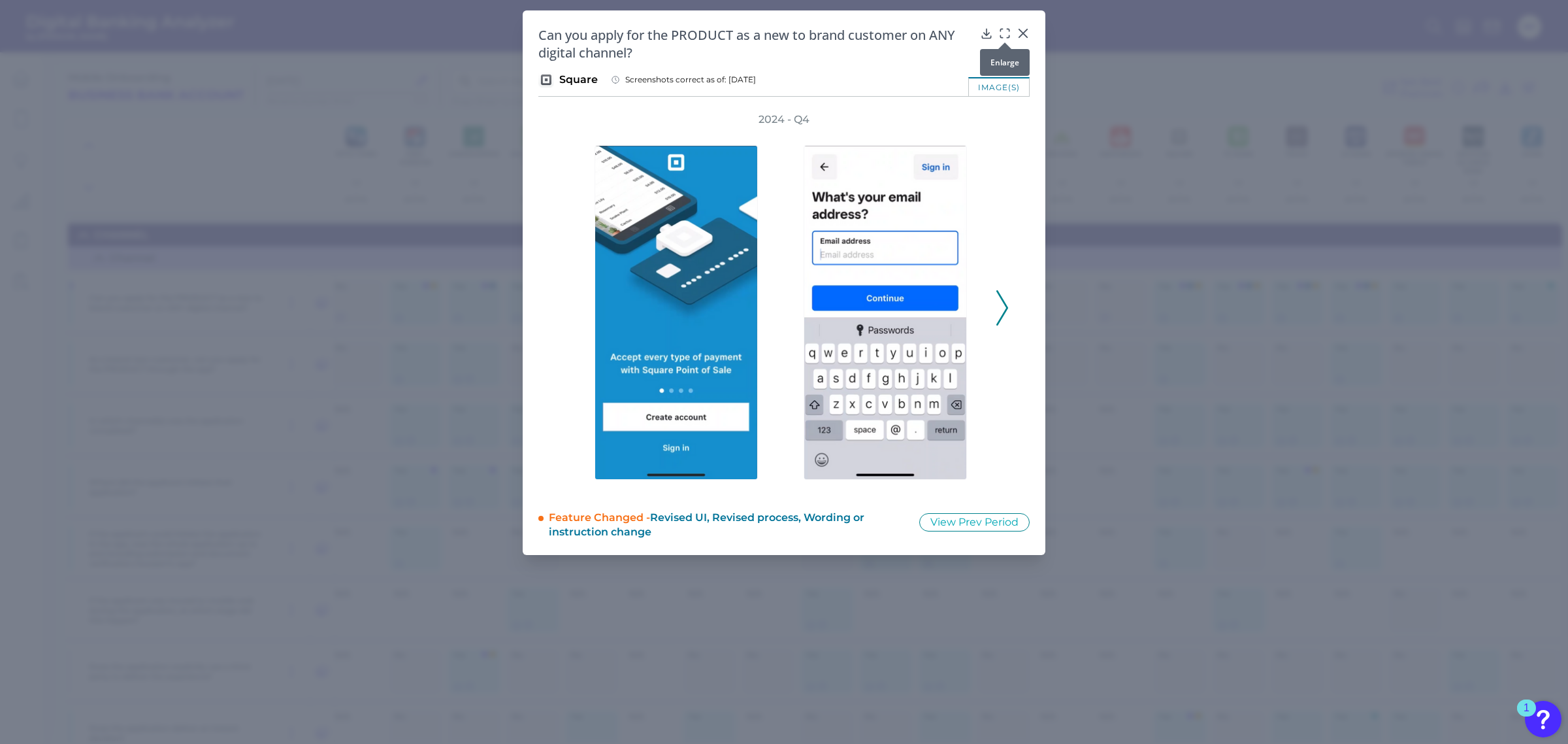
click at [1006, 31] on icon at bounding box center [1005, 33] width 13 height 13
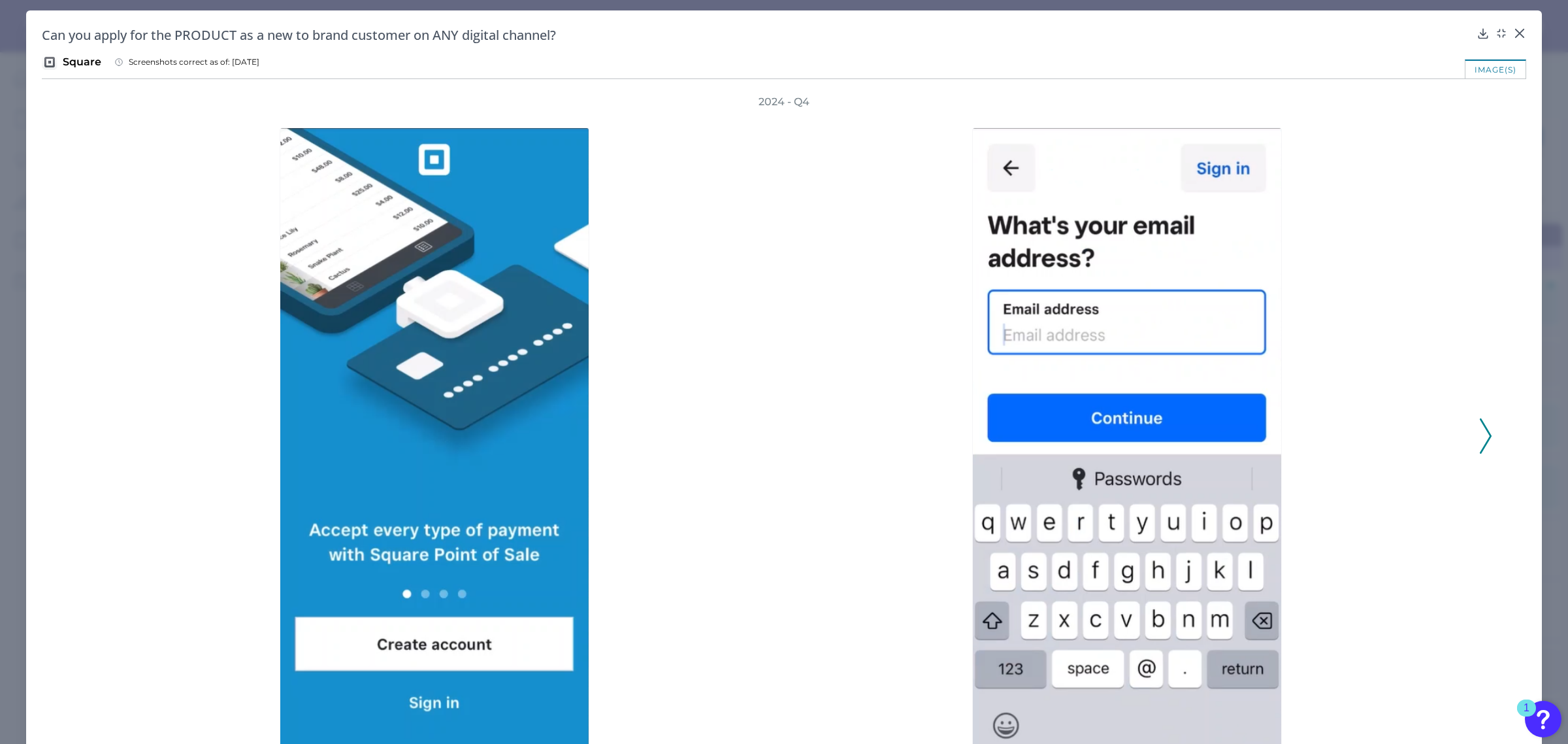
click at [1484, 429] on icon at bounding box center [1486, 436] width 12 height 35
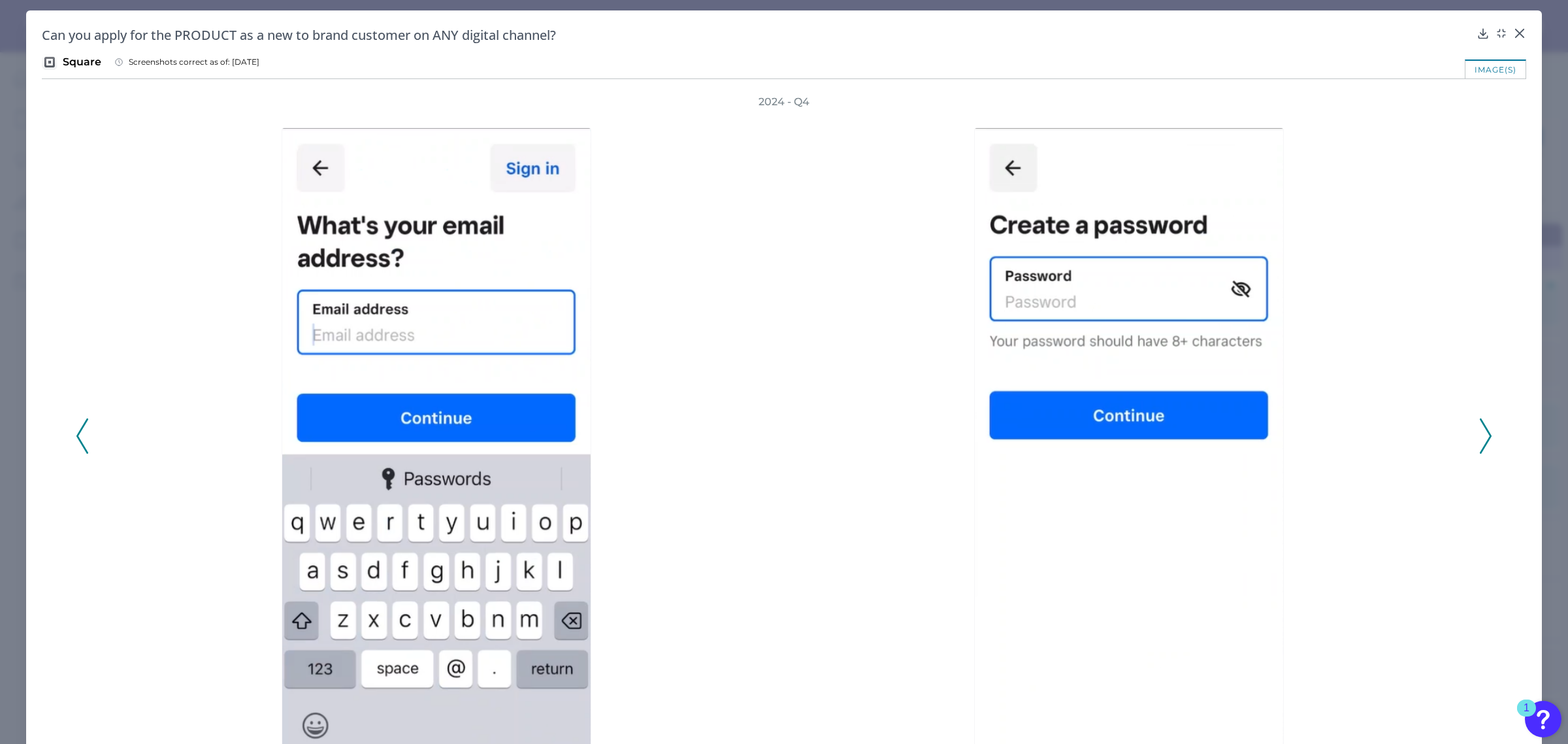
click at [1484, 429] on icon at bounding box center [1486, 436] width 12 height 35
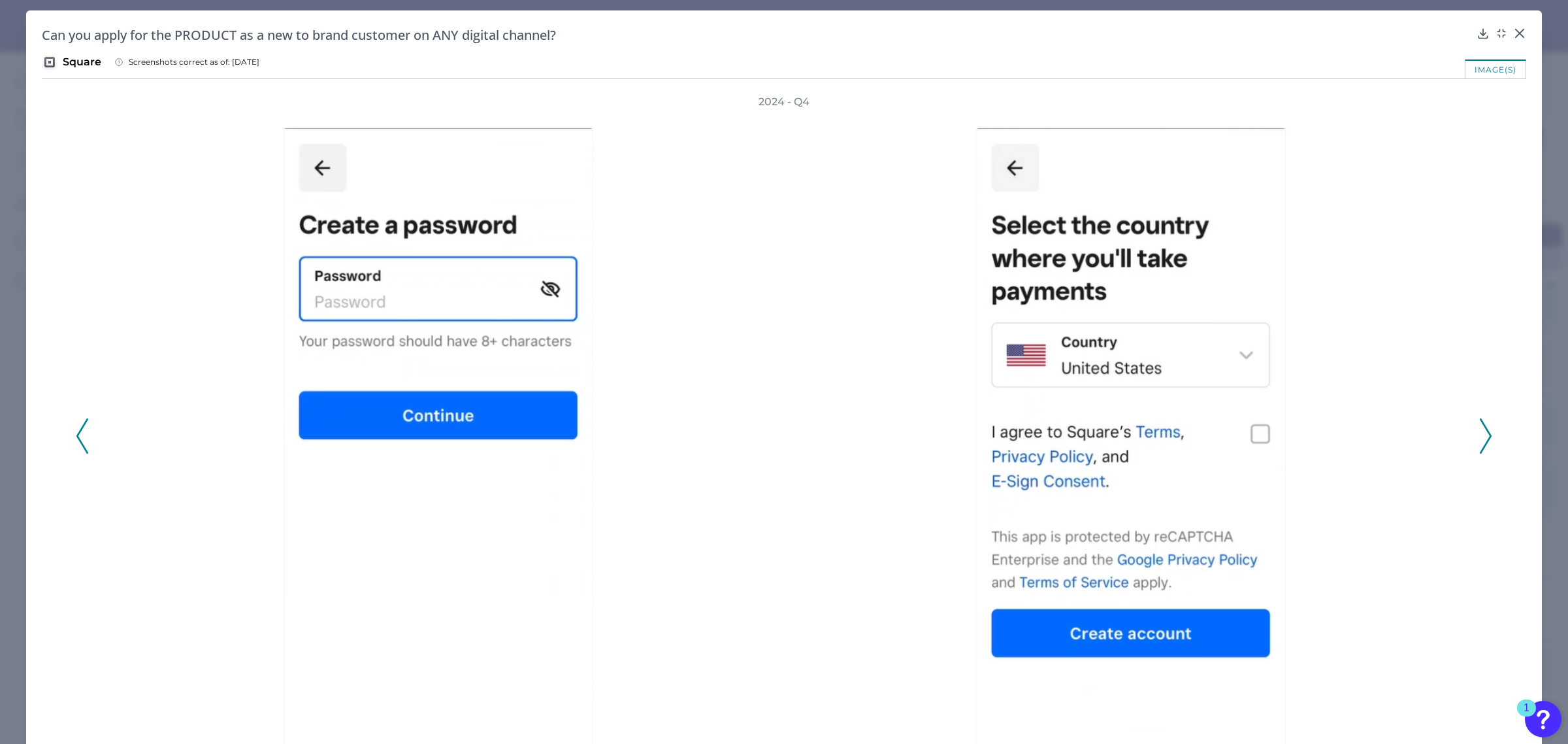
click at [1484, 429] on icon at bounding box center [1486, 436] width 12 height 35
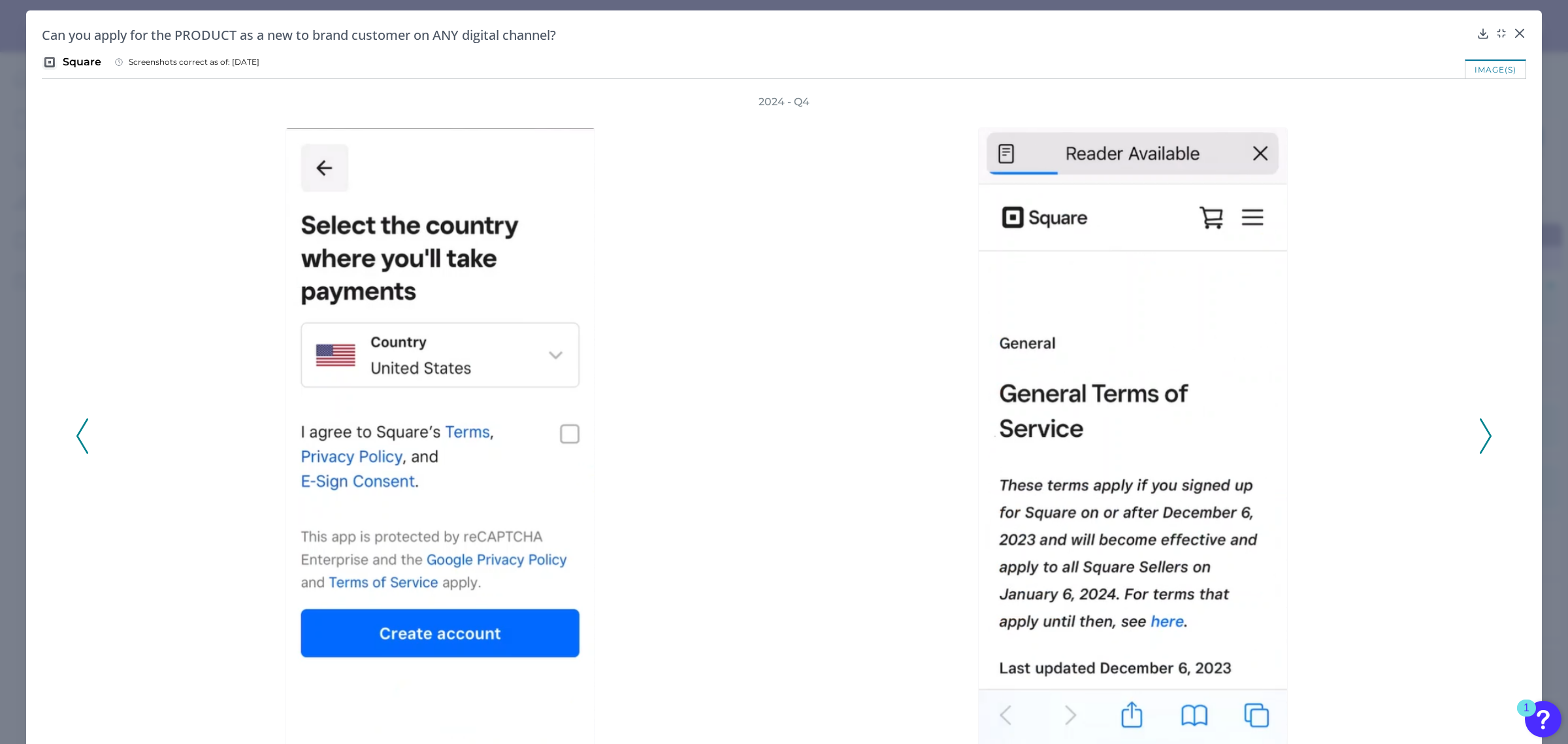
click at [1484, 429] on icon at bounding box center [1486, 436] width 12 height 35
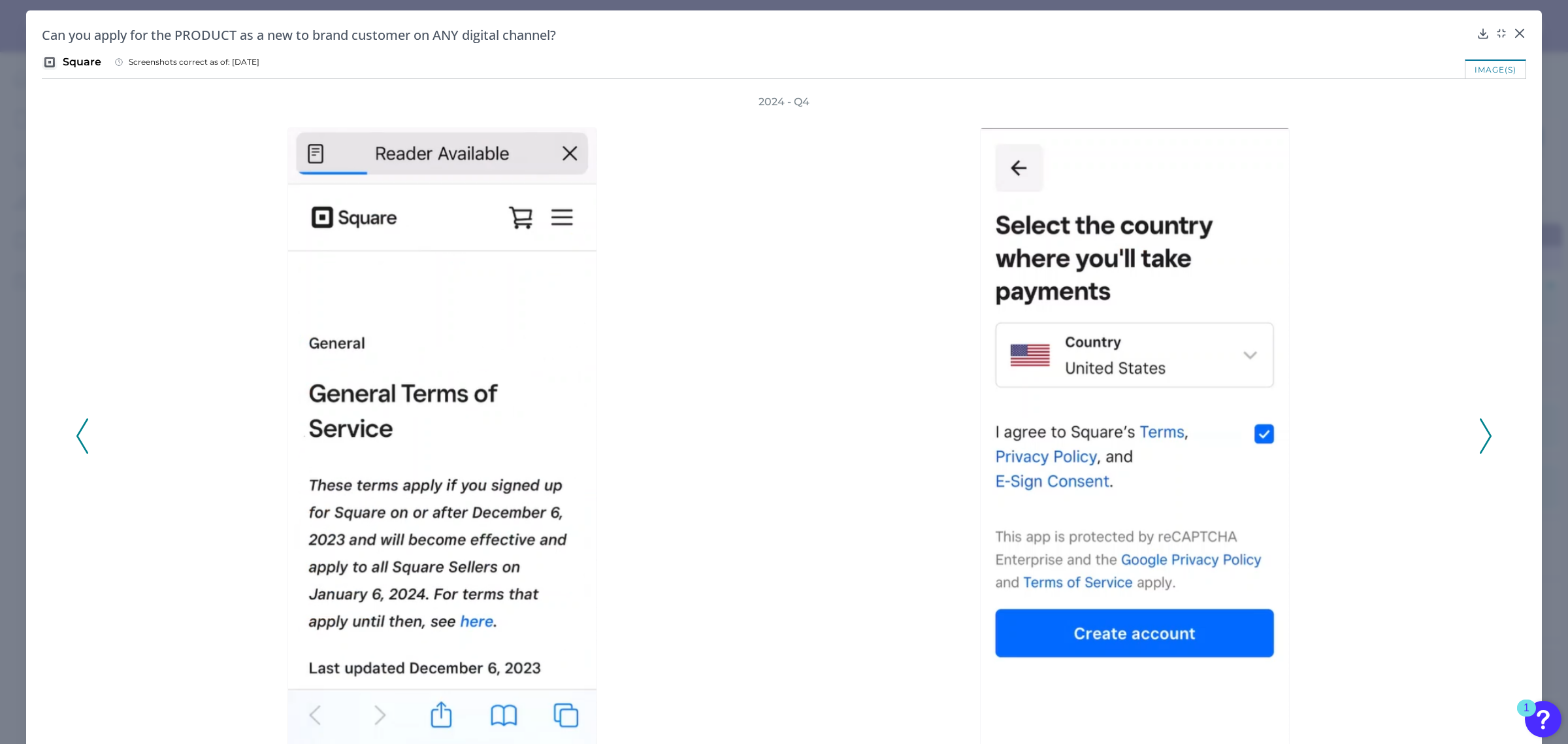
click at [1484, 429] on icon at bounding box center [1486, 436] width 12 height 35
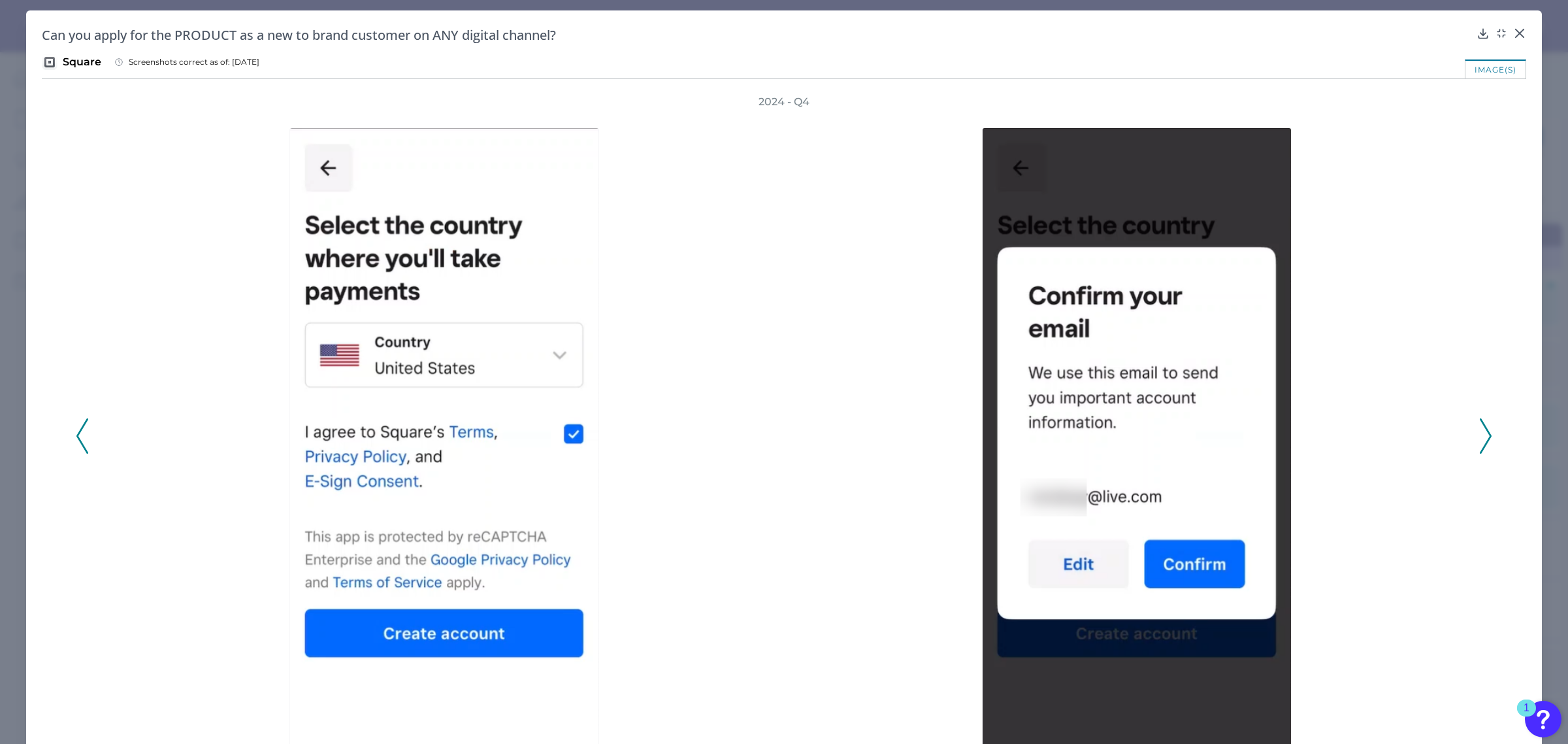
click at [1484, 429] on icon at bounding box center [1486, 436] width 12 height 35
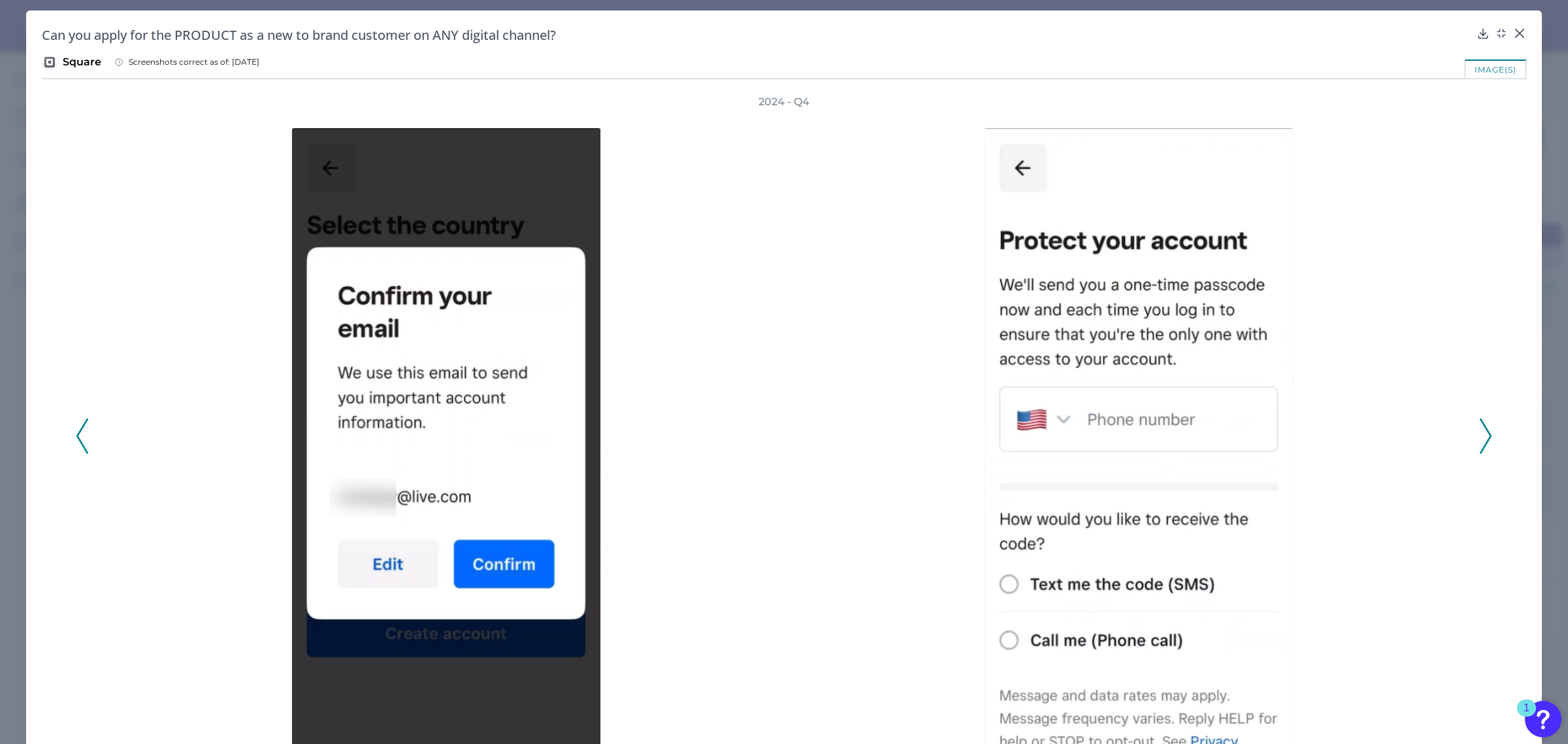
click at [1484, 429] on icon at bounding box center [1486, 436] width 12 height 35
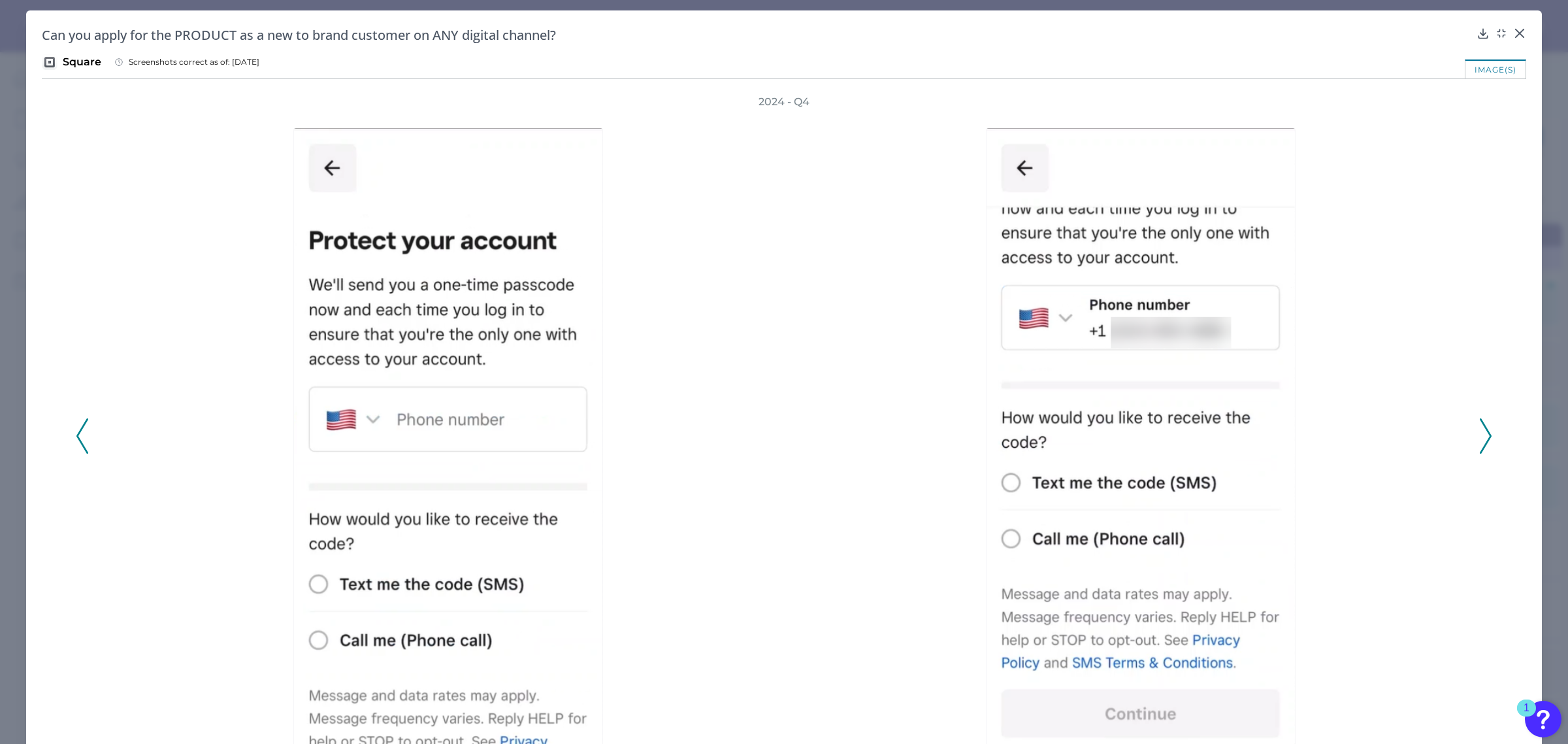
click at [1484, 429] on icon at bounding box center [1486, 436] width 12 height 35
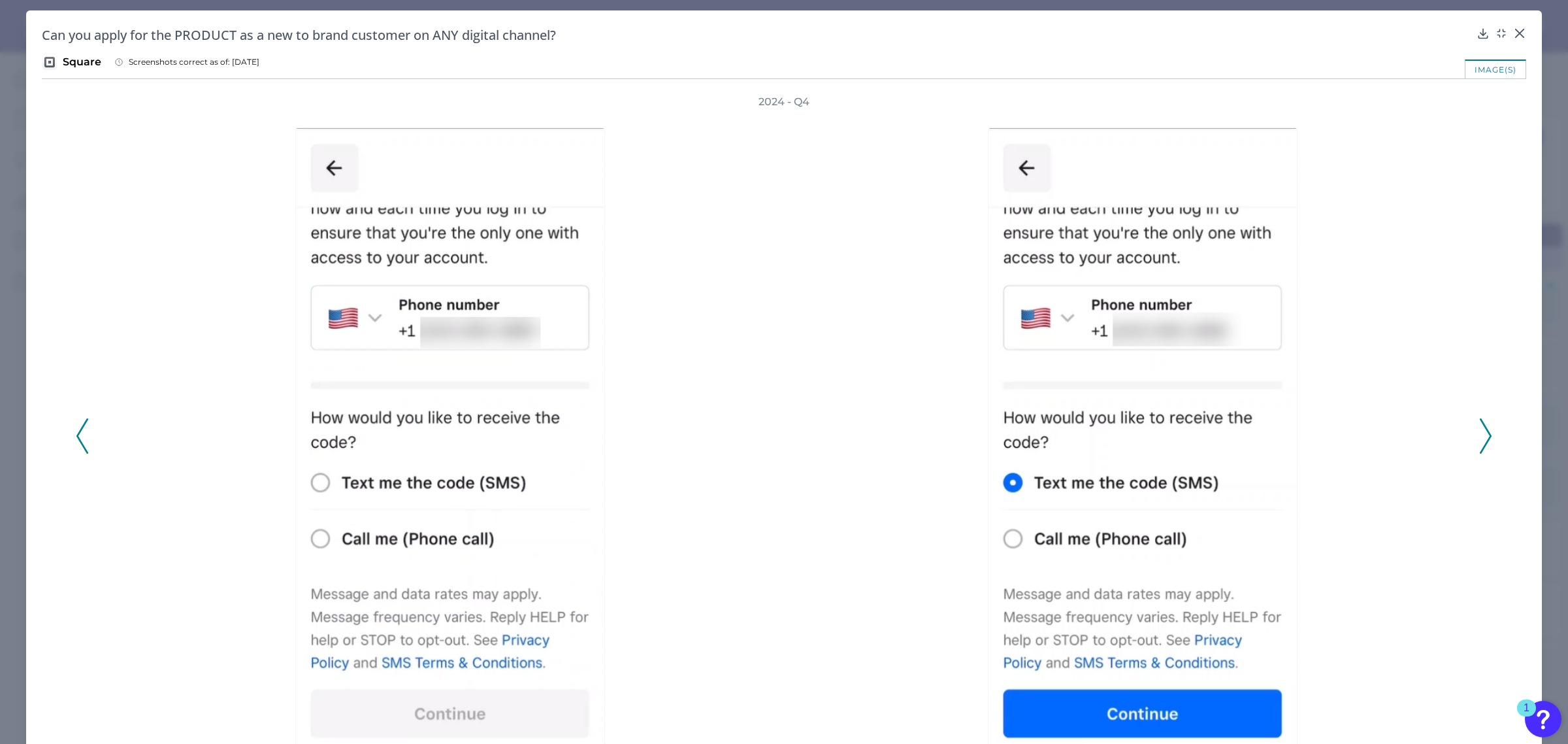
click at [1484, 429] on icon at bounding box center [1486, 436] width 12 height 35
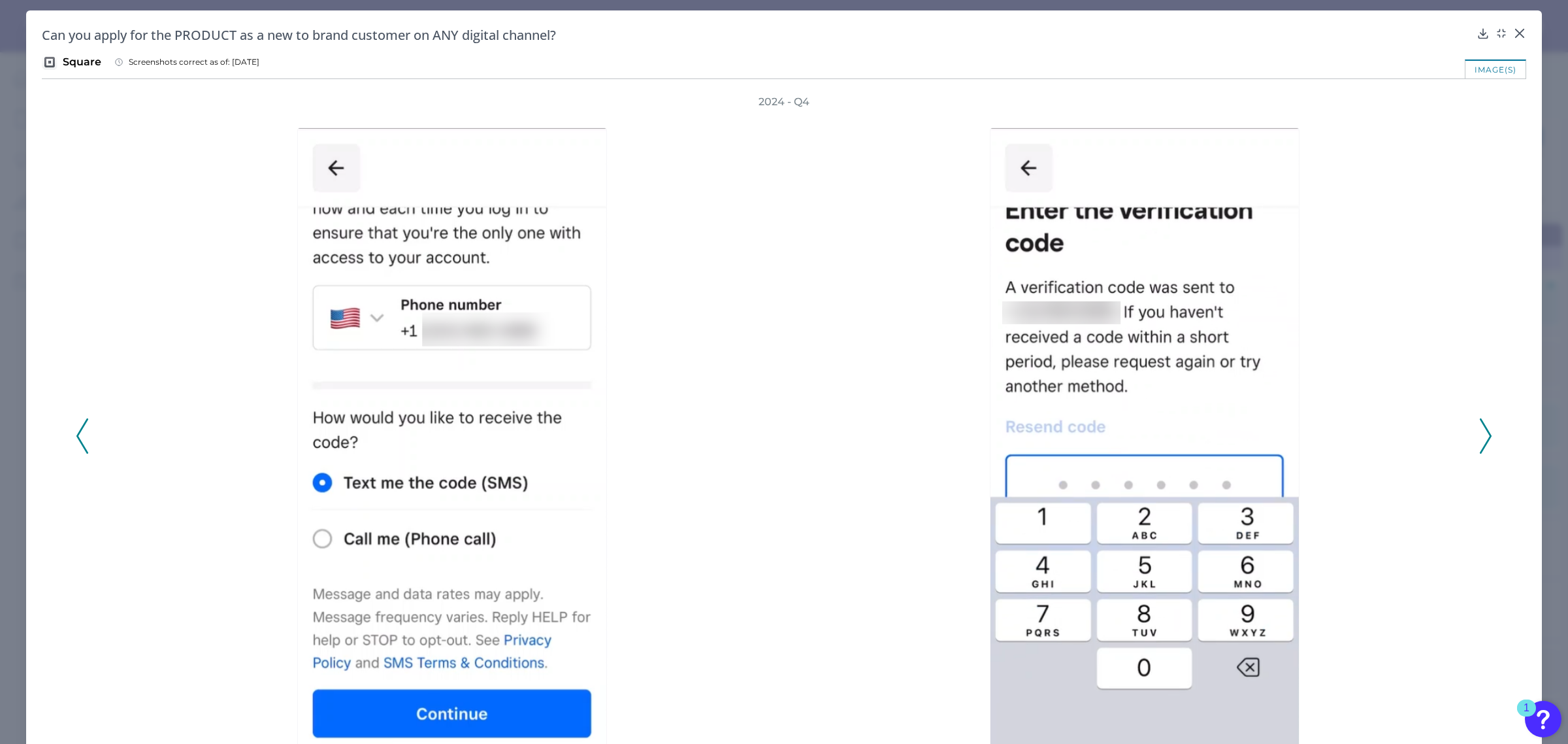
click at [1484, 429] on icon at bounding box center [1486, 436] width 12 height 35
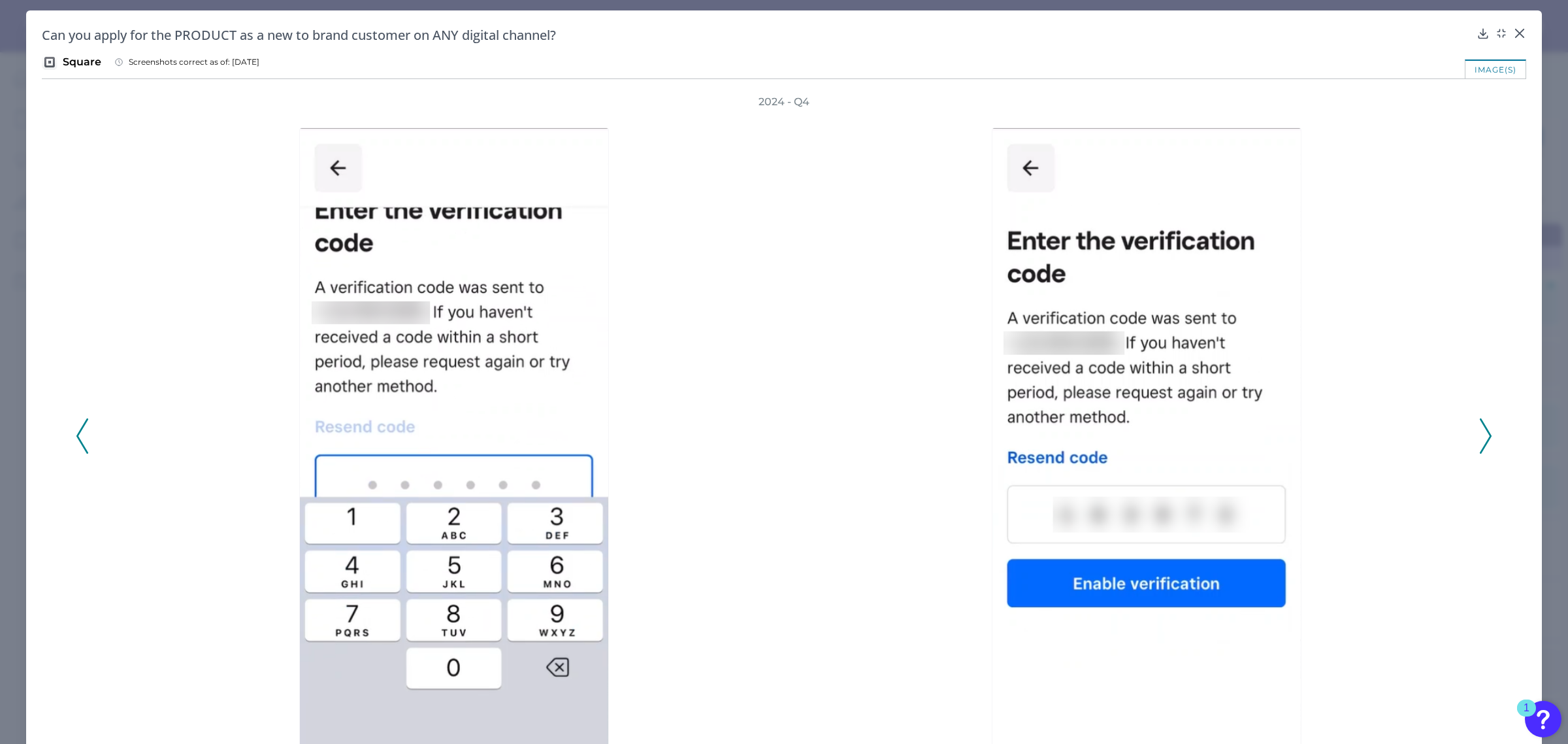
click at [1484, 429] on icon at bounding box center [1486, 436] width 12 height 35
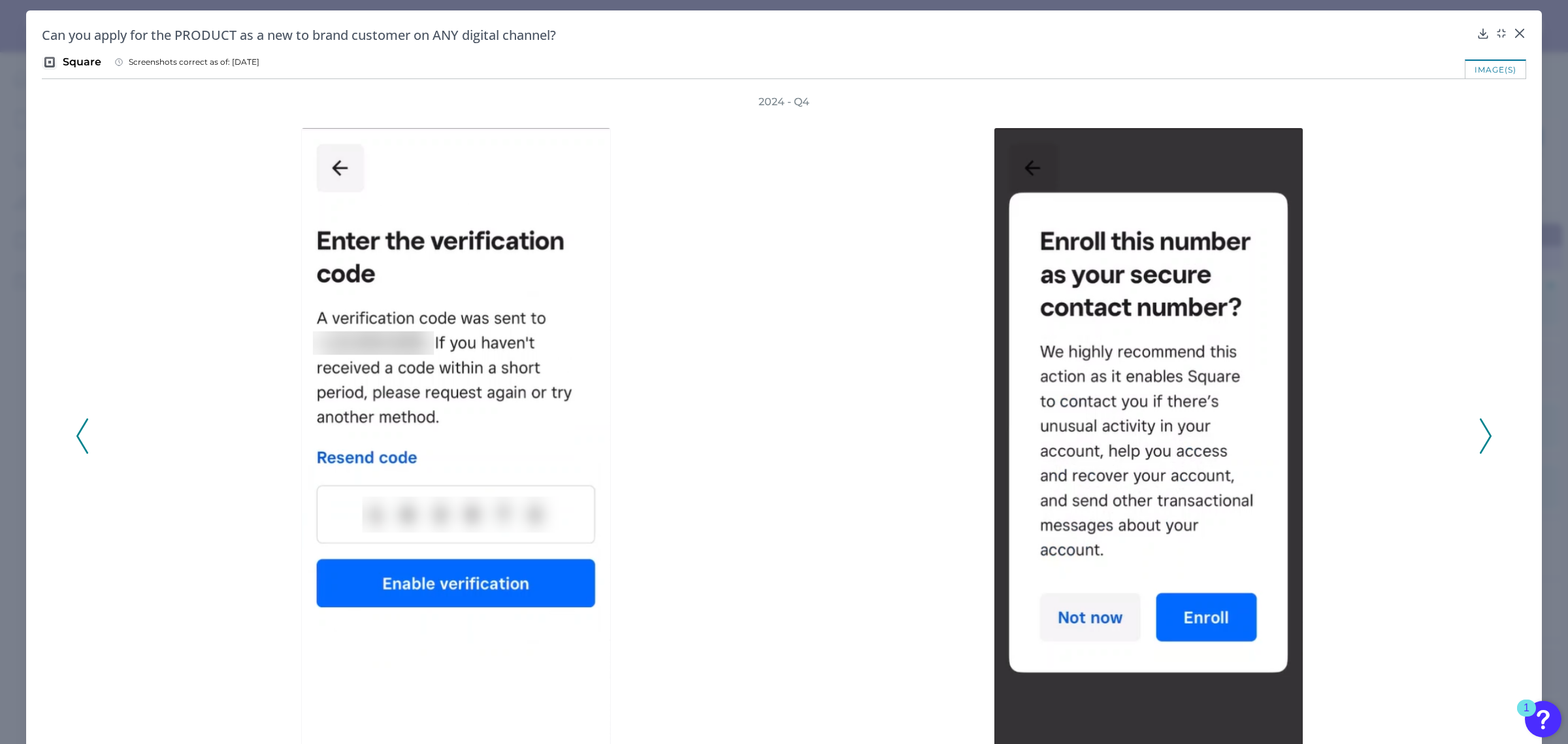
click at [1484, 429] on icon at bounding box center [1486, 436] width 12 height 35
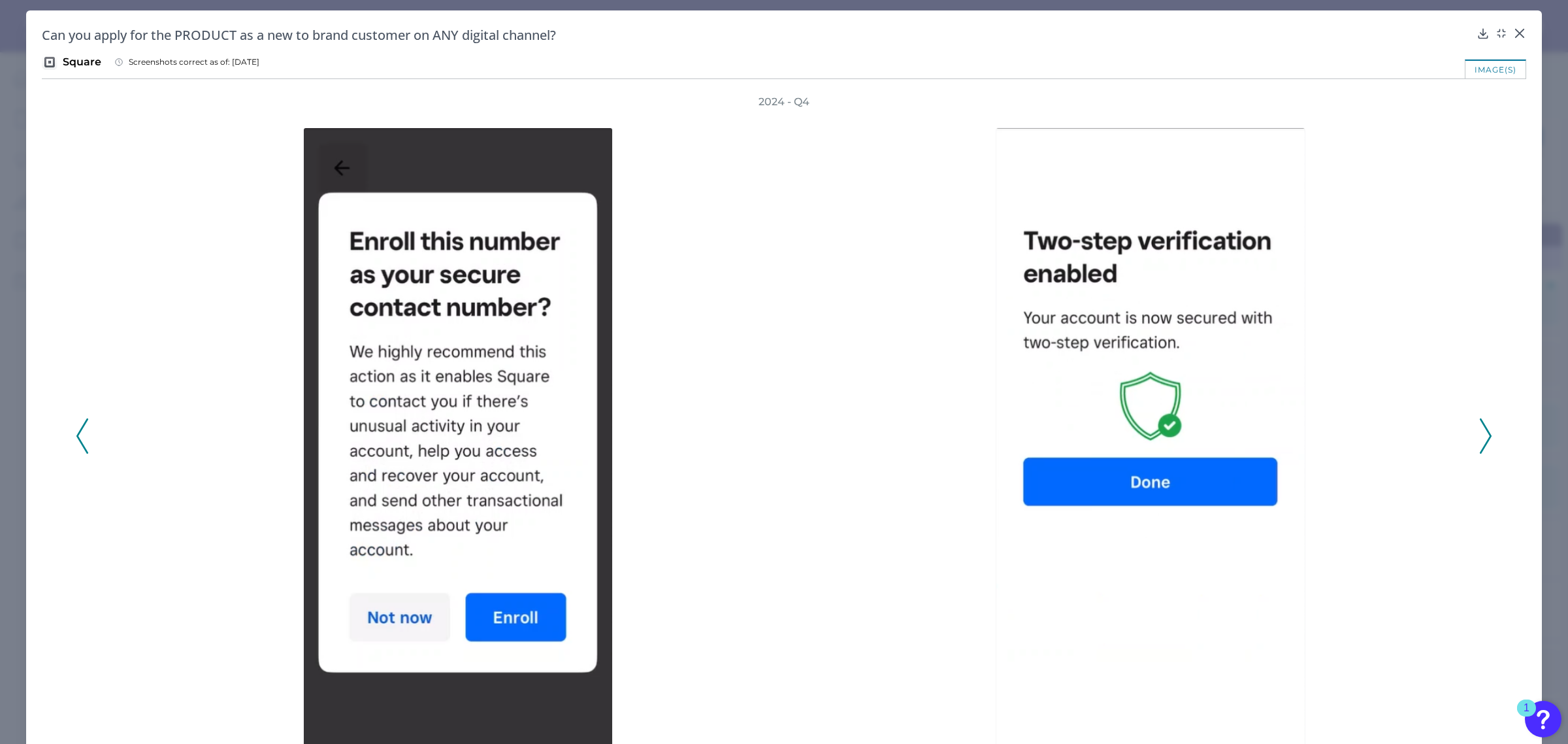
click at [1484, 429] on icon at bounding box center [1486, 436] width 12 height 35
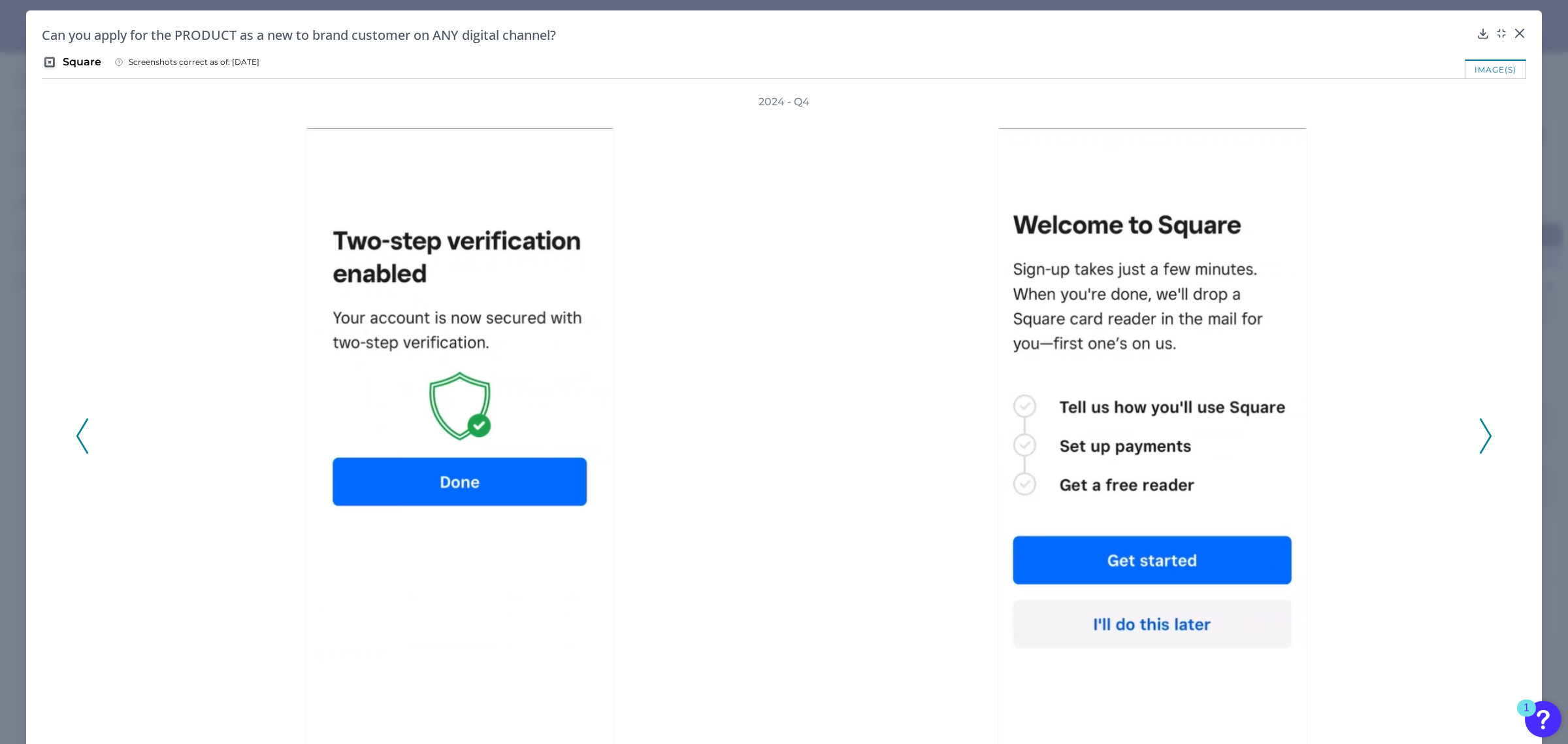
click at [1484, 429] on icon at bounding box center [1486, 436] width 12 height 35
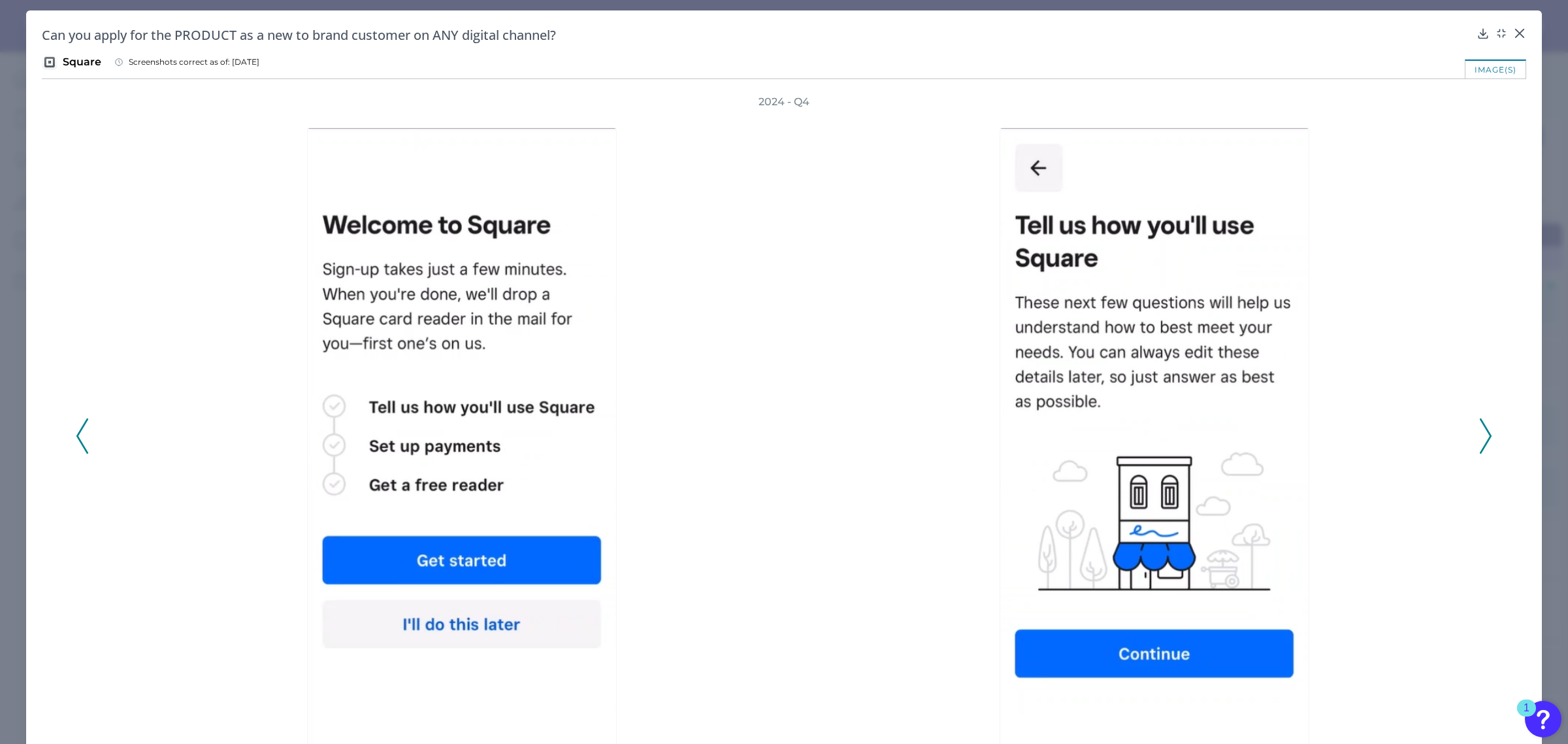
click at [1484, 429] on icon at bounding box center [1486, 436] width 12 height 35
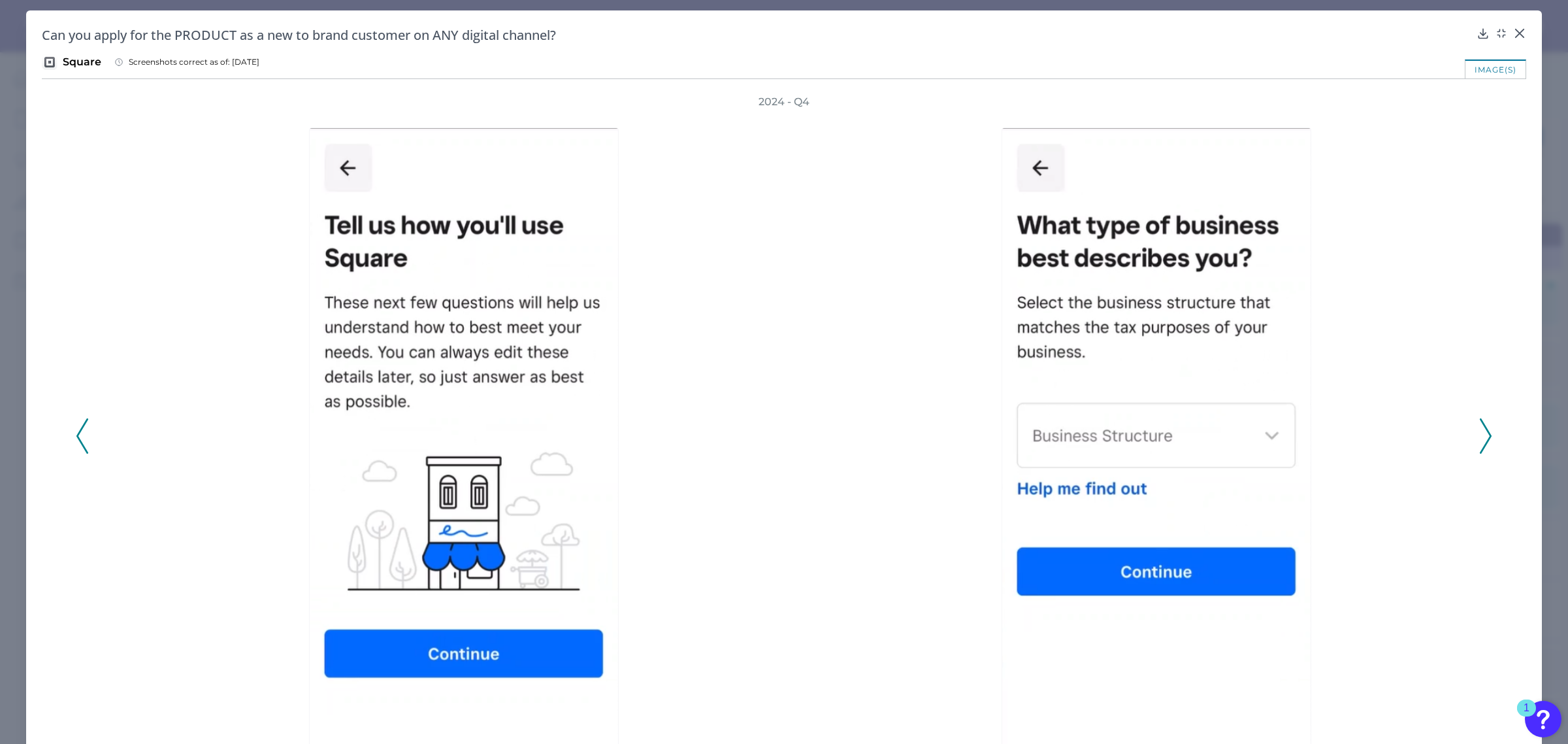
click at [1484, 429] on icon at bounding box center [1486, 436] width 12 height 35
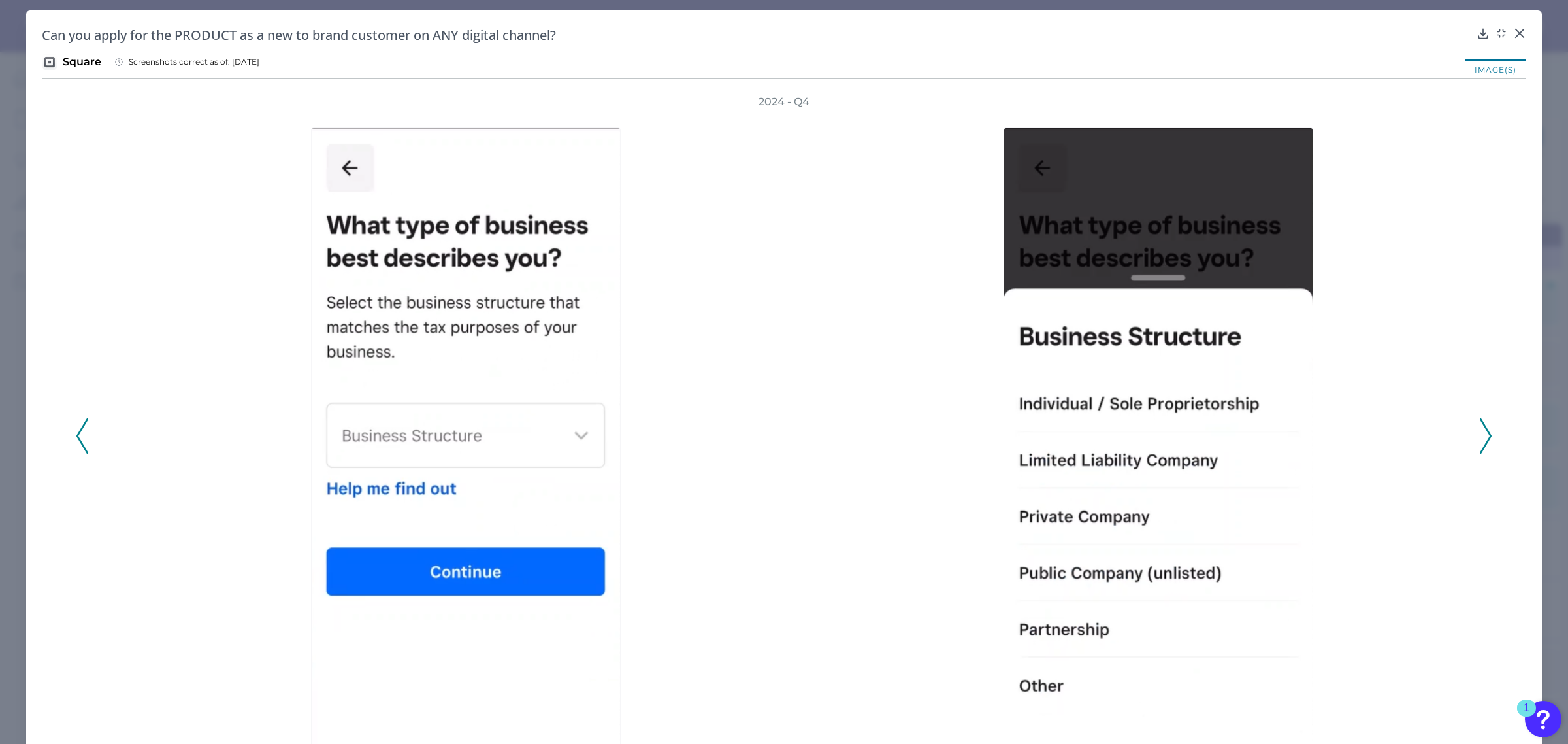
click at [1484, 429] on icon at bounding box center [1486, 436] width 12 height 35
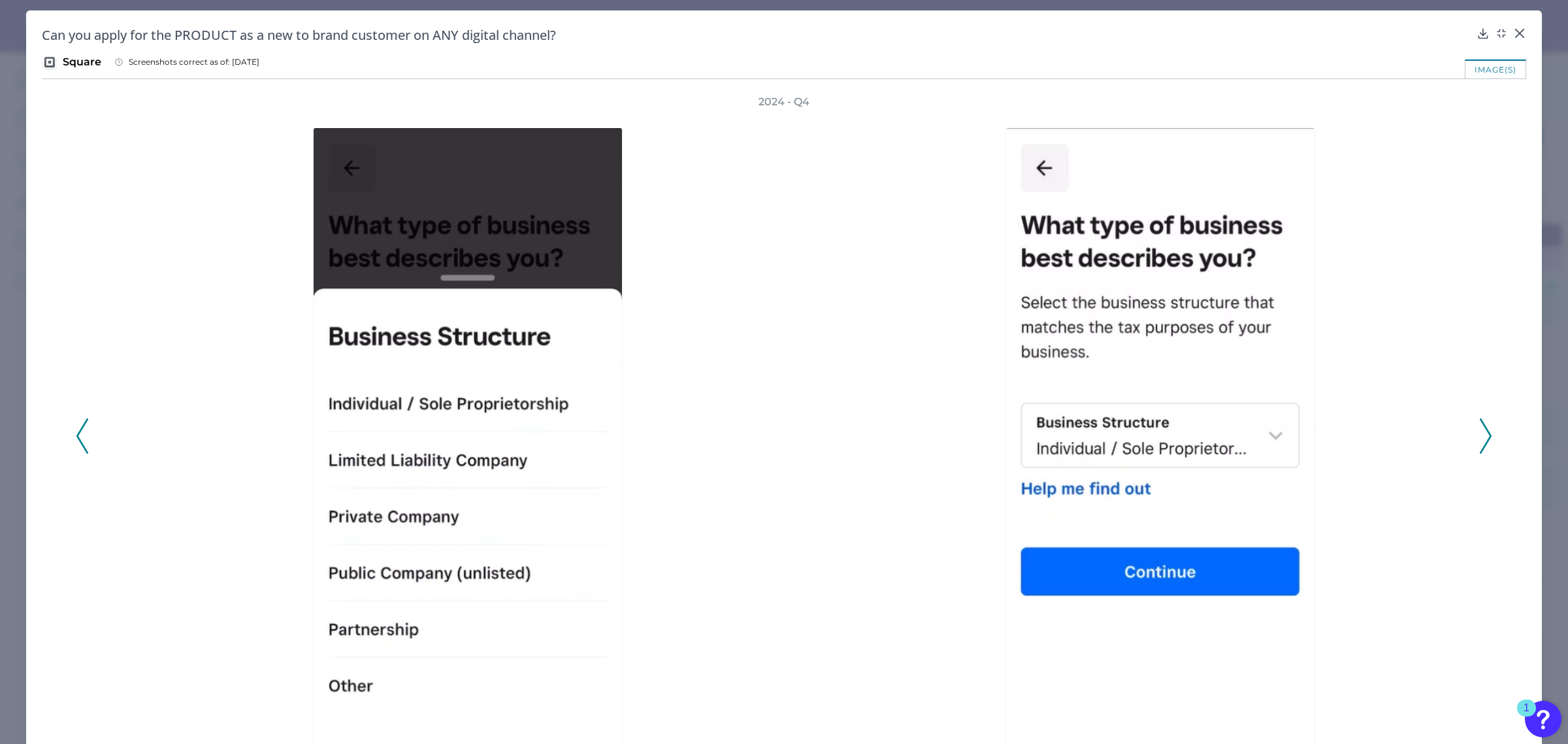
click at [1484, 429] on icon at bounding box center [1486, 436] width 12 height 35
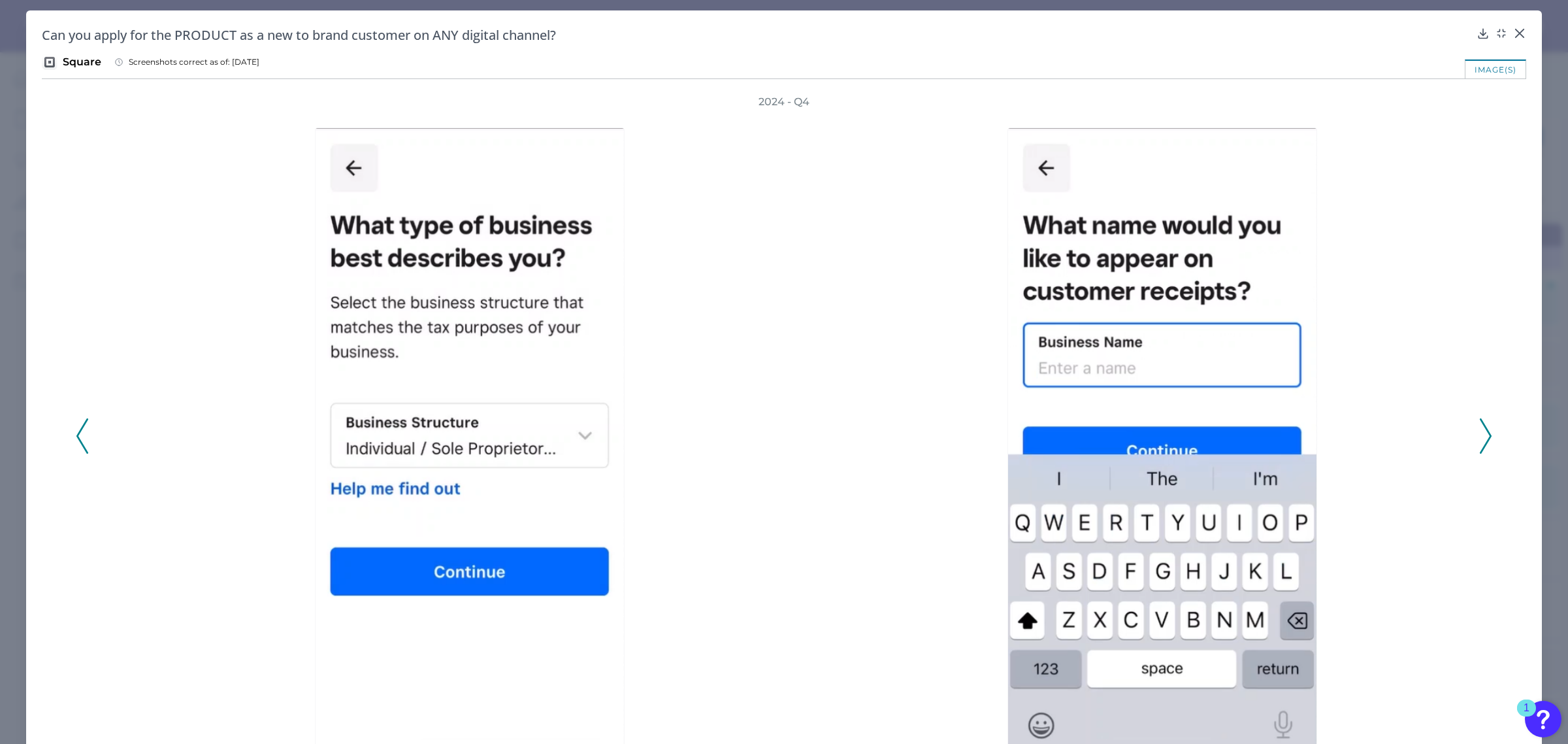
click at [1484, 429] on icon at bounding box center [1486, 436] width 12 height 35
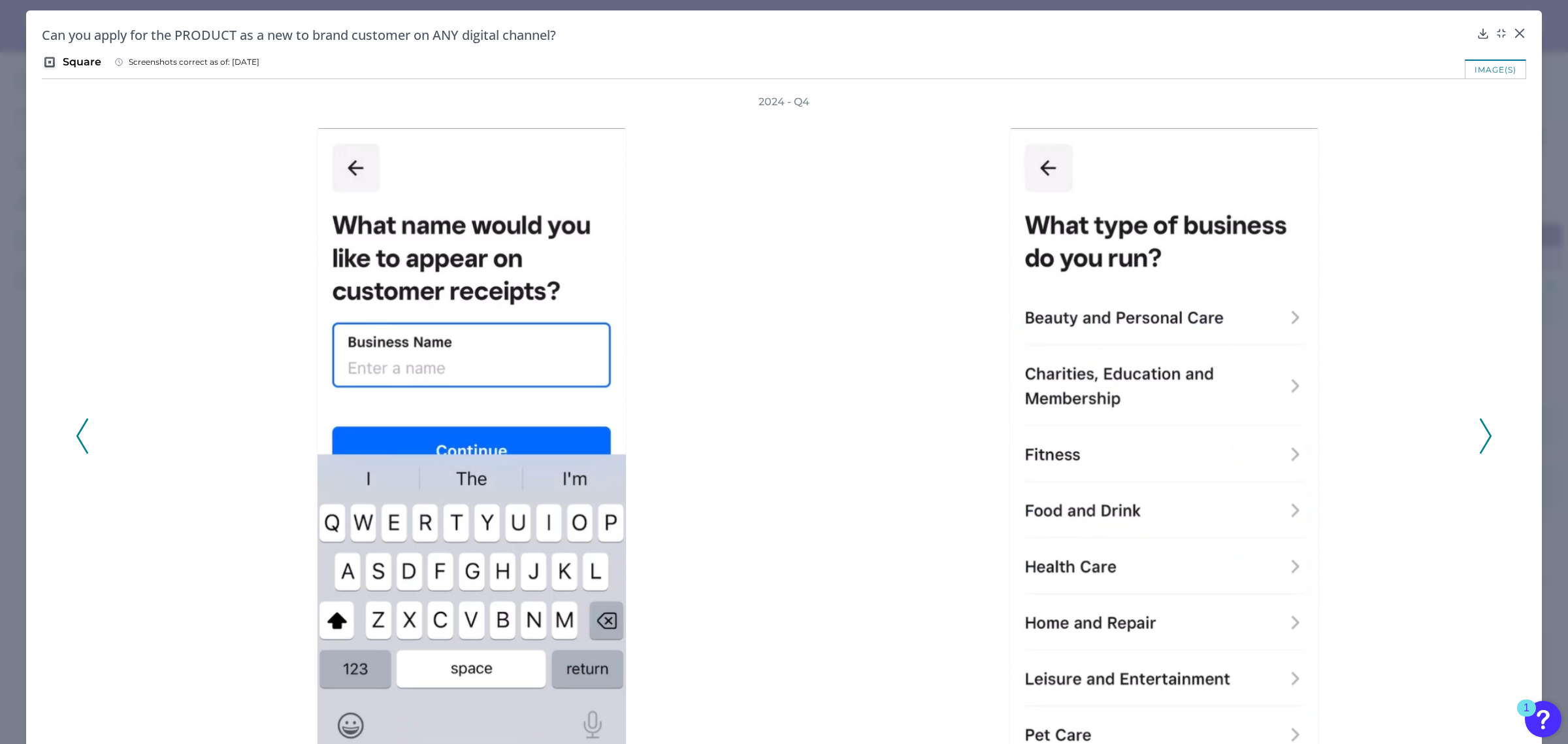
click at [1484, 429] on icon at bounding box center [1486, 436] width 12 height 35
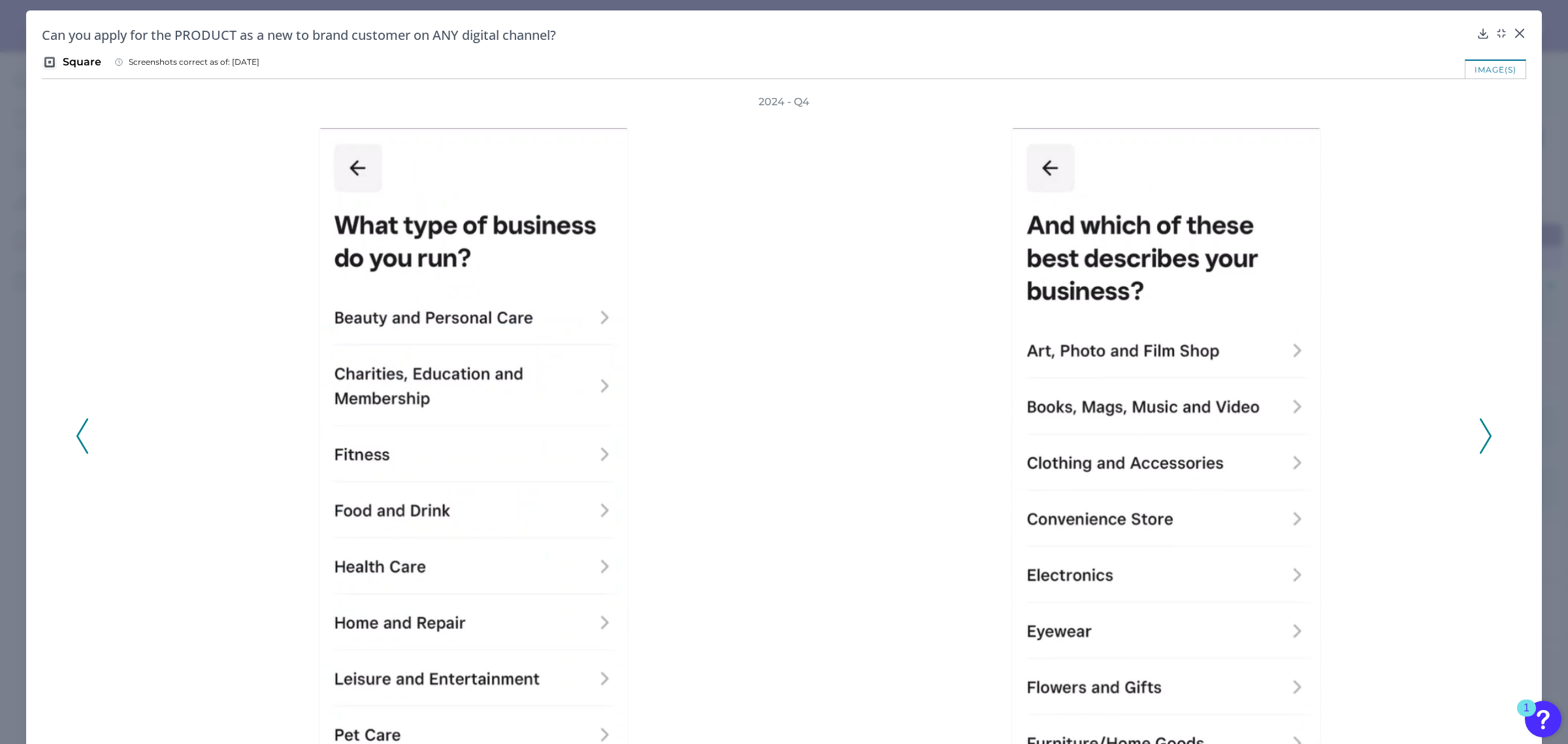
click at [1484, 429] on icon at bounding box center [1486, 436] width 12 height 35
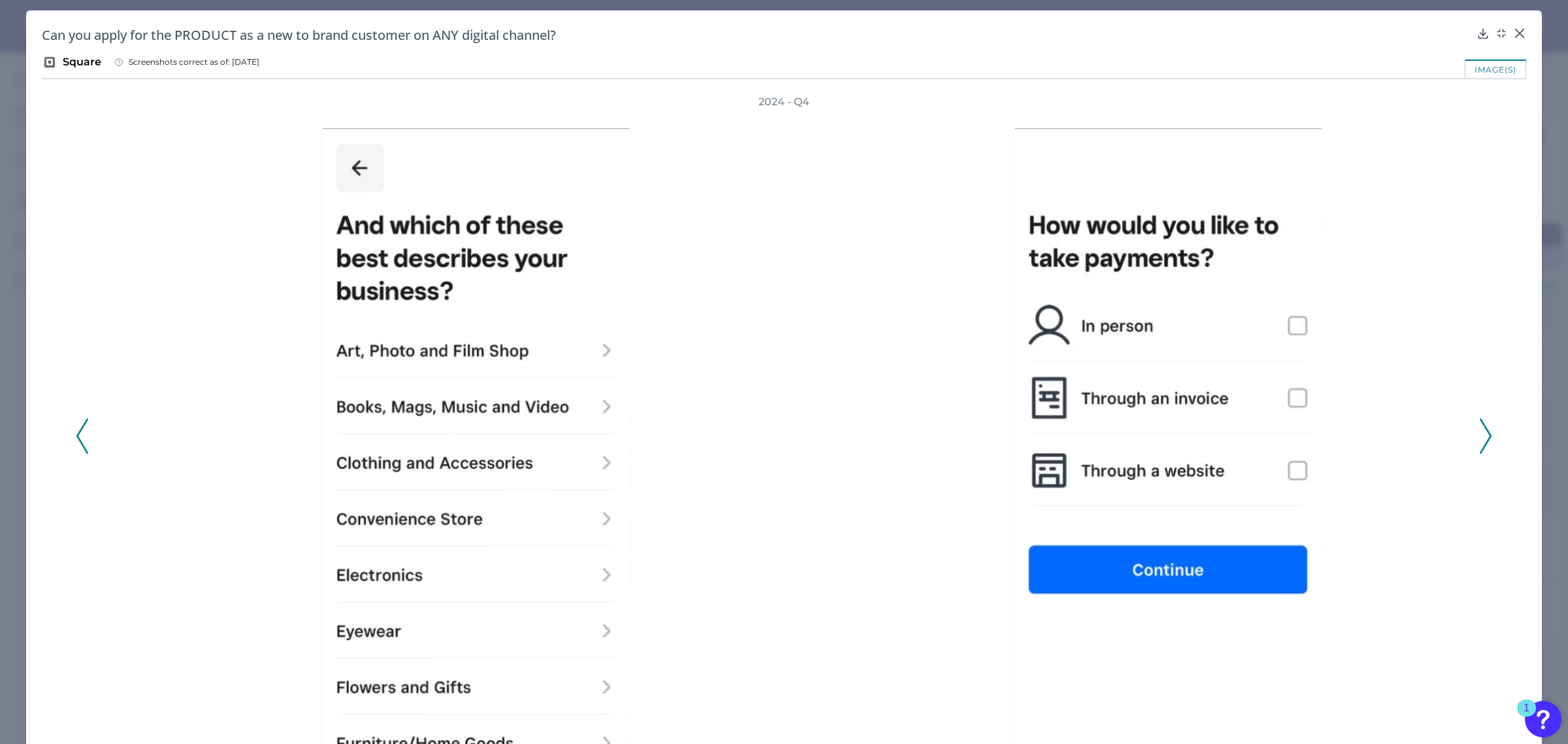
click at [1484, 429] on icon at bounding box center [1486, 436] width 12 height 35
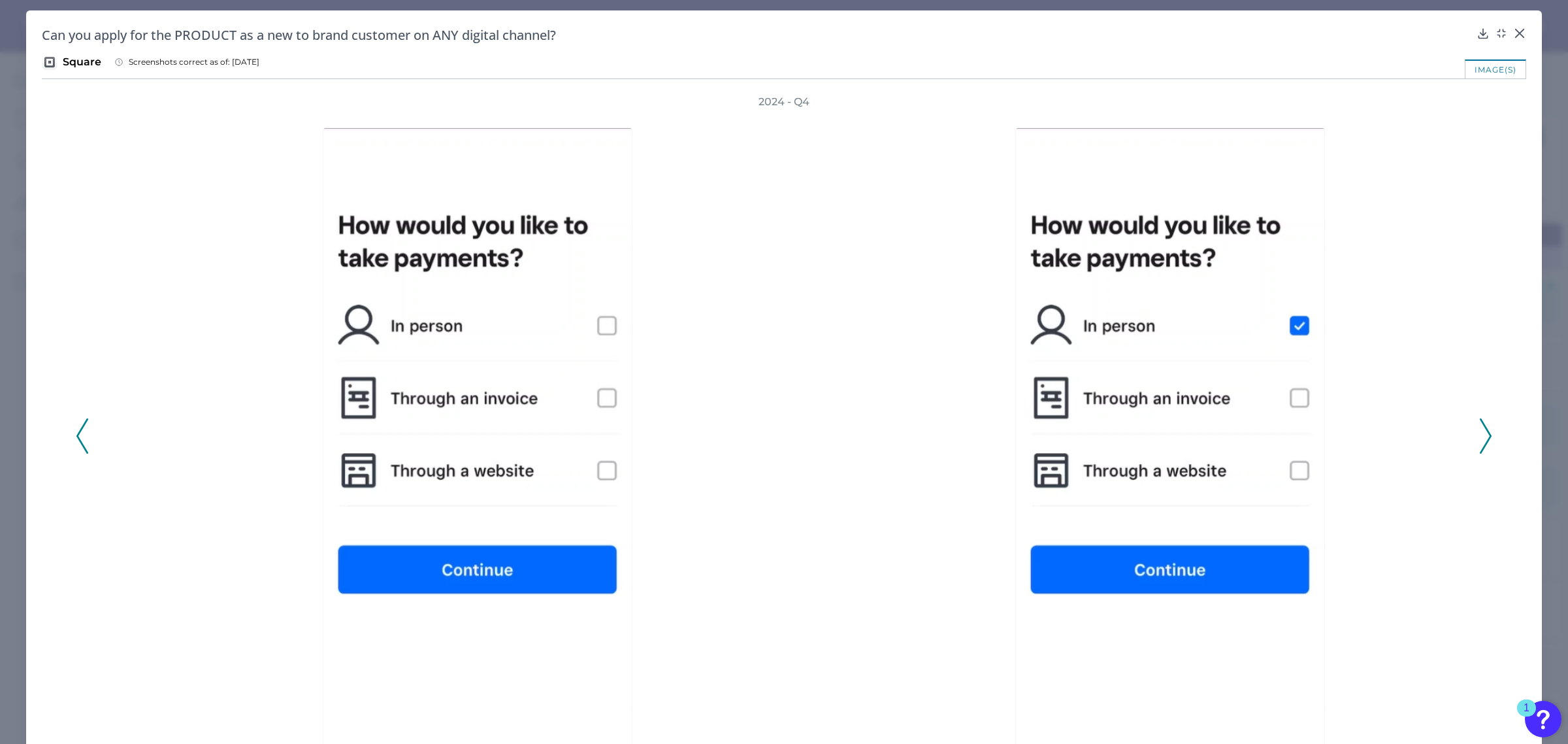
click at [1484, 429] on icon at bounding box center [1486, 436] width 12 height 35
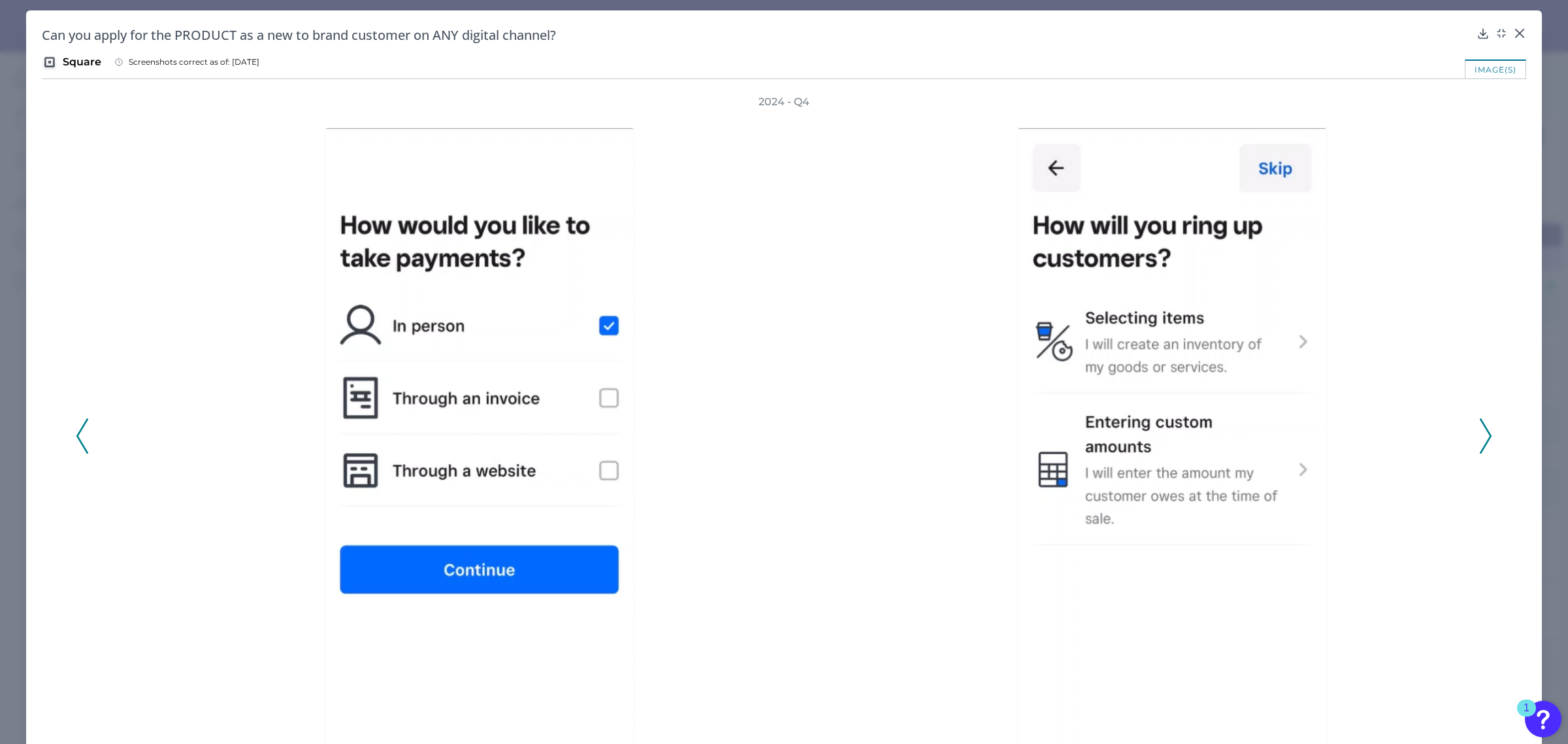
click at [1484, 429] on icon at bounding box center [1486, 436] width 12 height 35
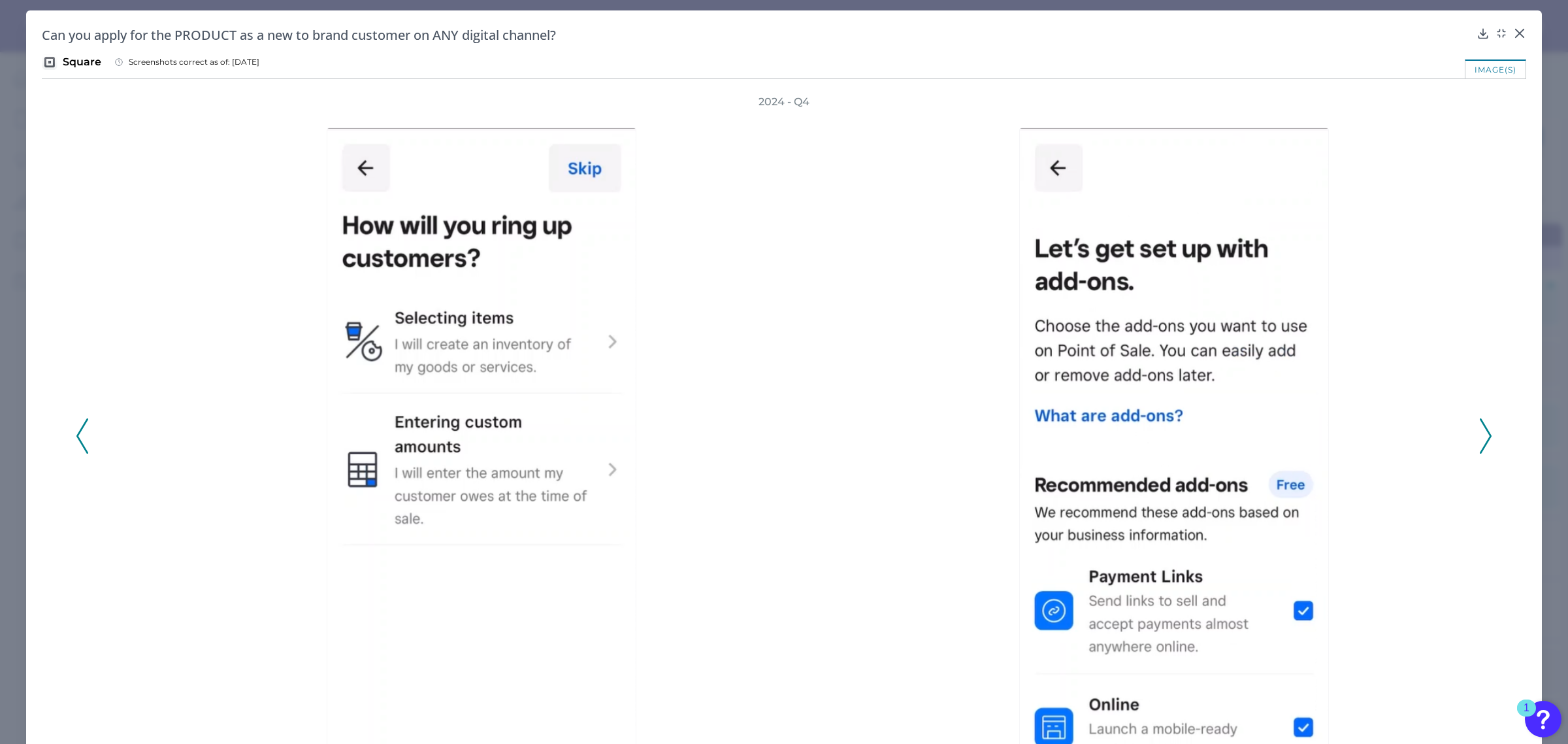
click at [1484, 429] on icon at bounding box center [1486, 436] width 12 height 35
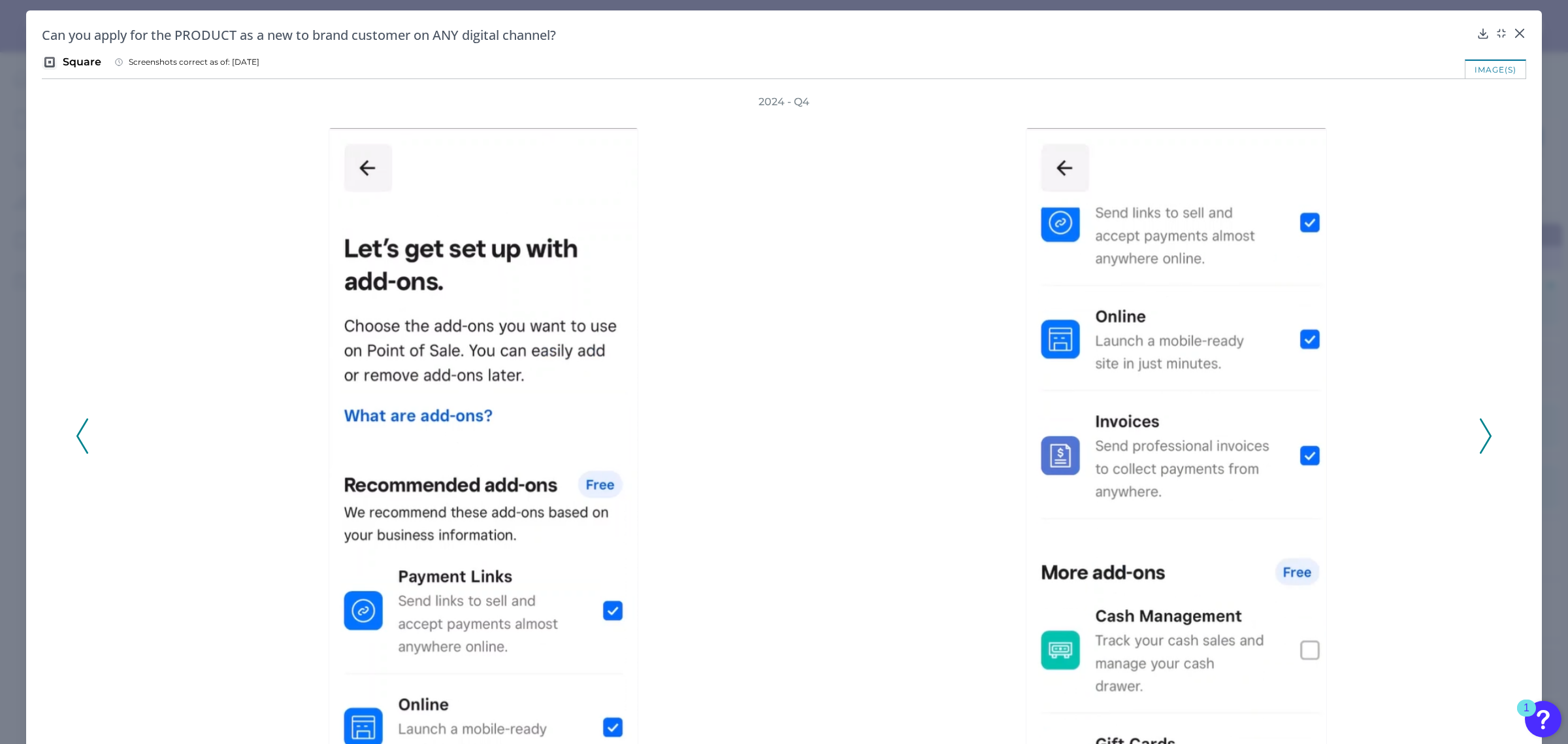
click at [1484, 429] on icon at bounding box center [1486, 436] width 12 height 35
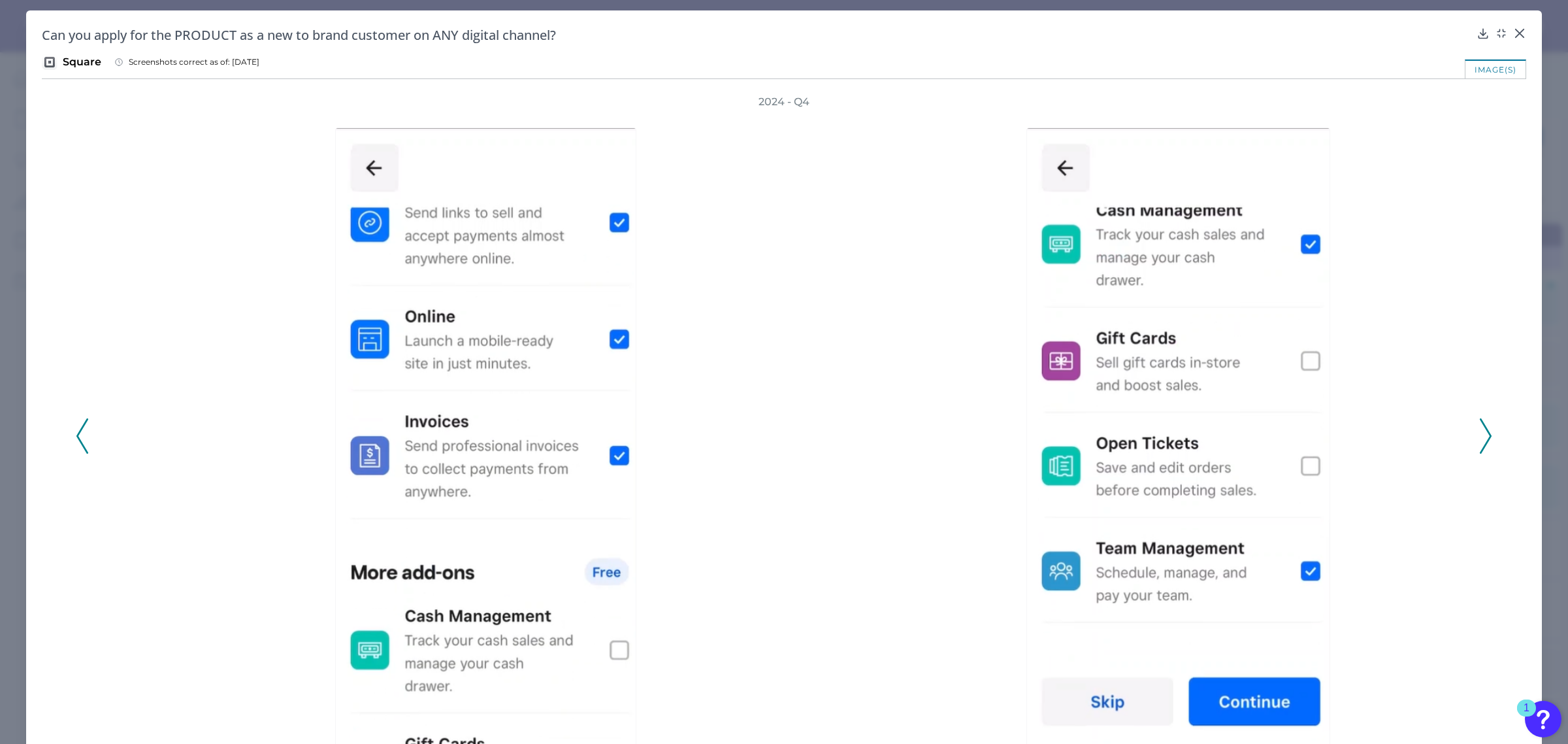
click at [1484, 429] on icon at bounding box center [1486, 436] width 12 height 35
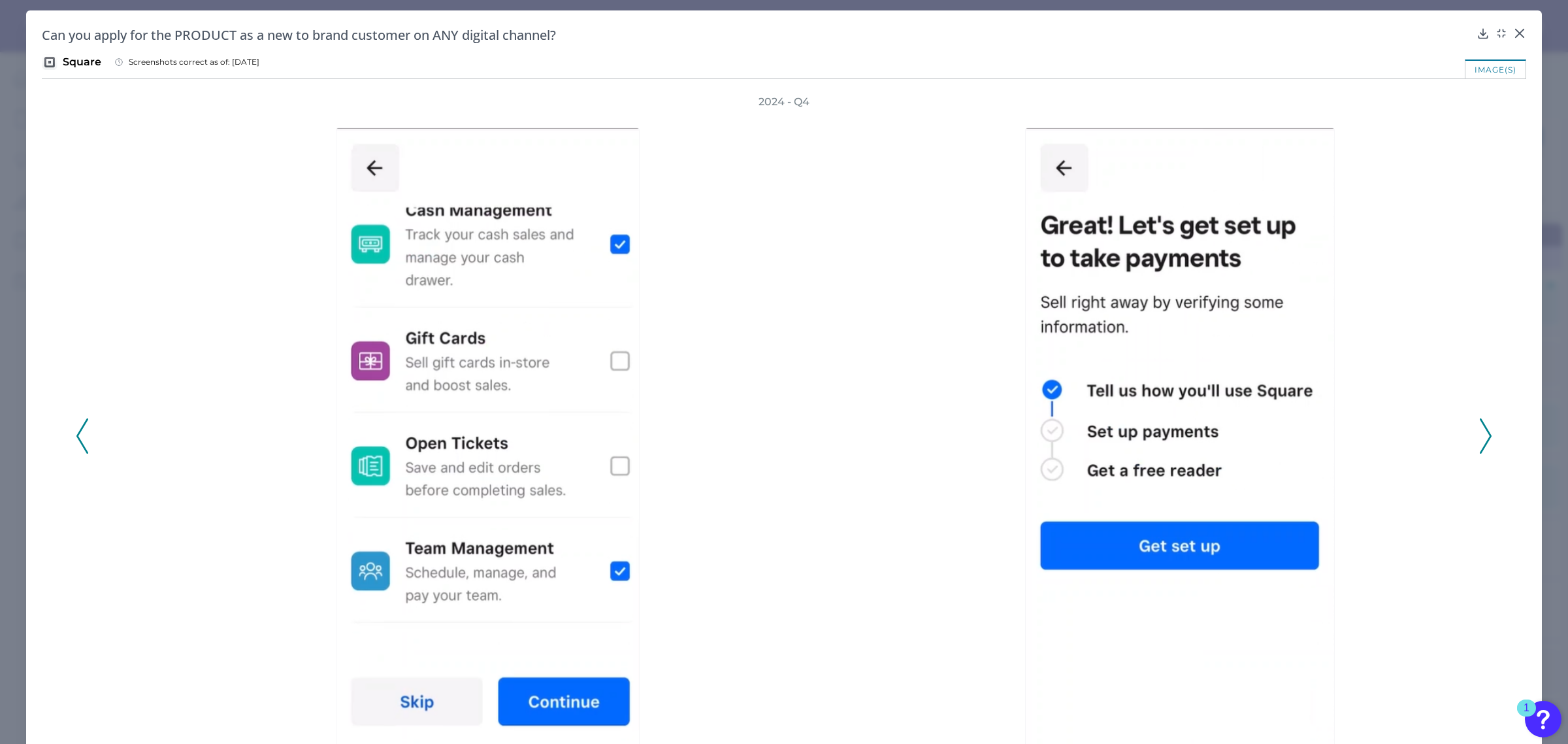
click at [1484, 429] on icon at bounding box center [1486, 436] width 12 height 35
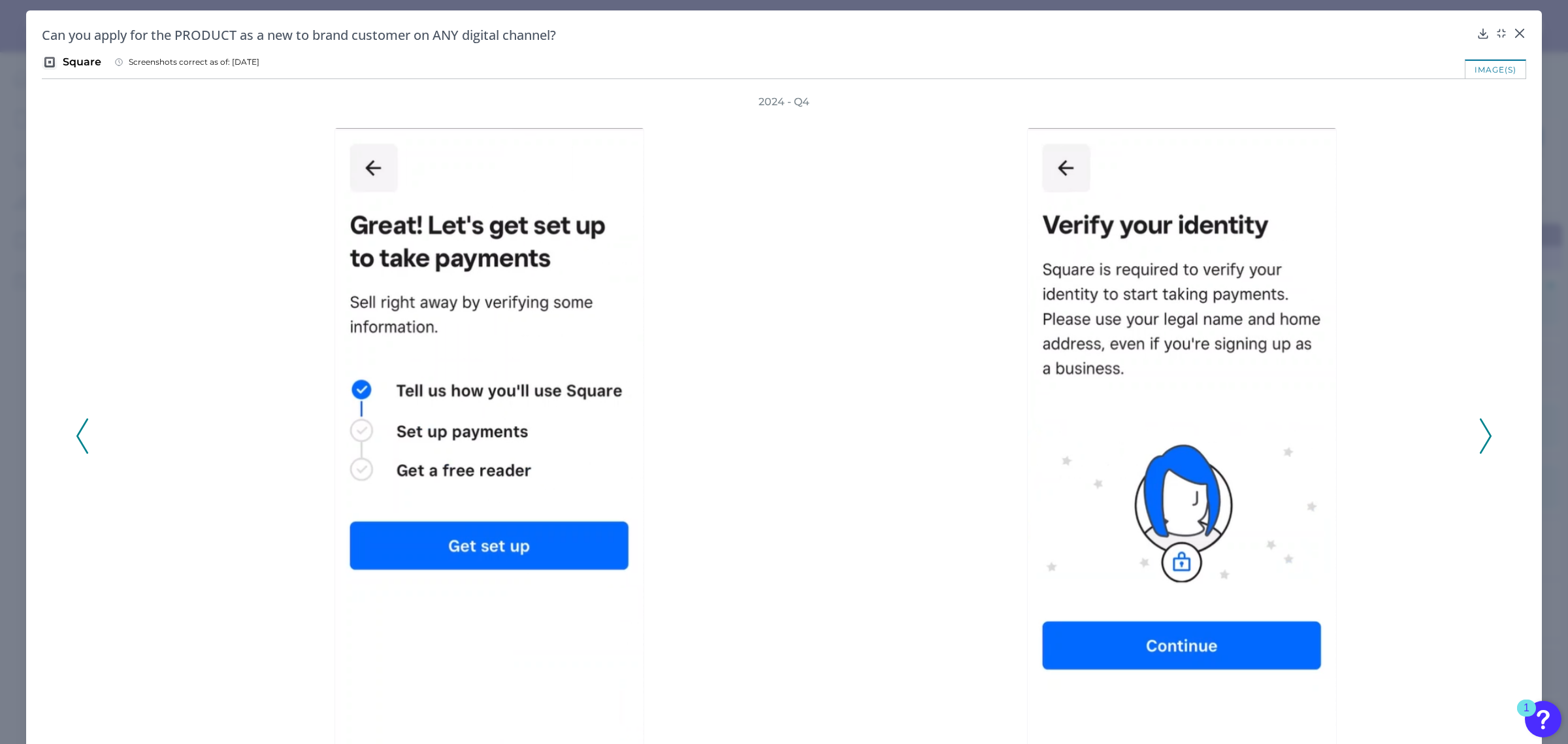
click at [1484, 429] on icon at bounding box center [1486, 436] width 12 height 35
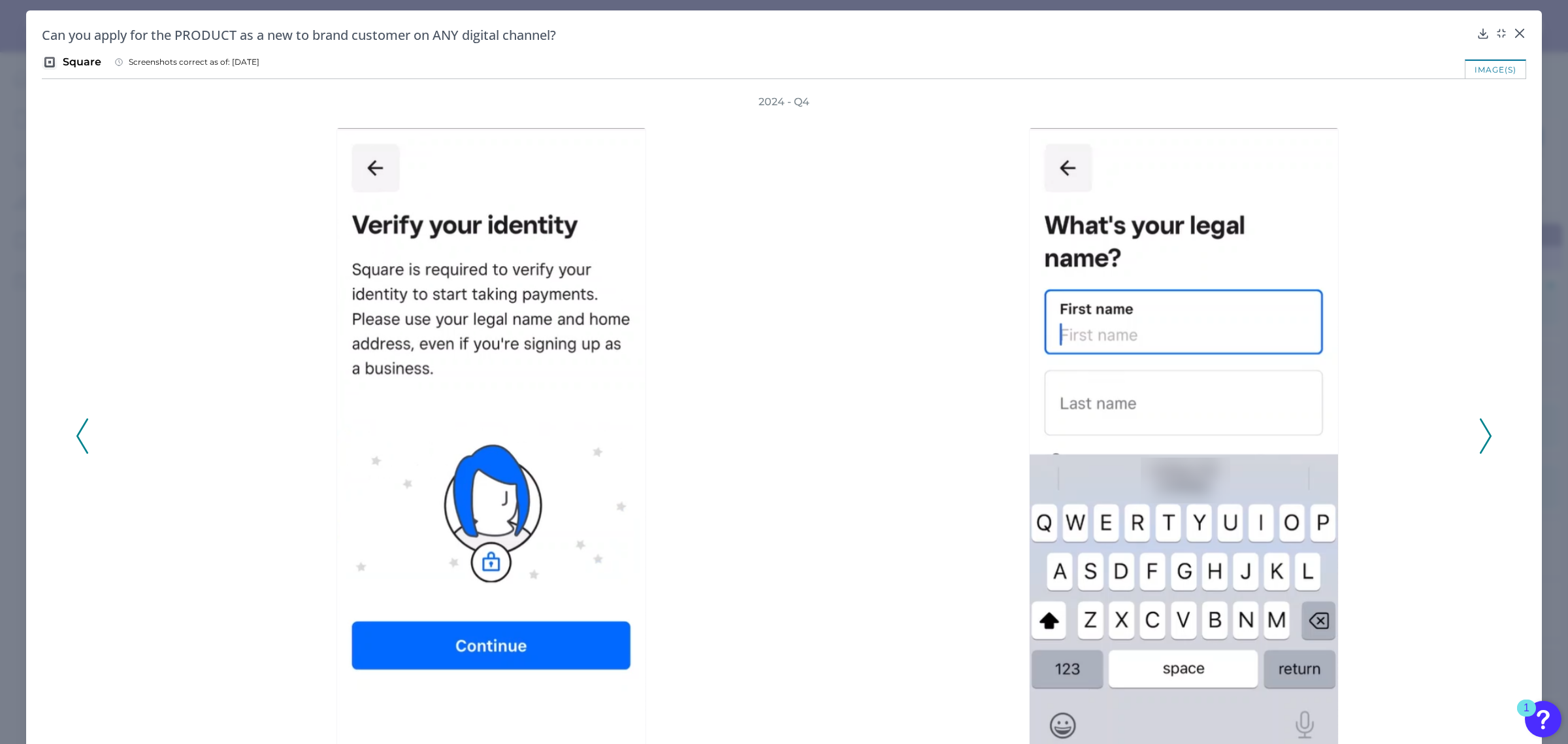
click at [1484, 429] on icon at bounding box center [1486, 436] width 12 height 35
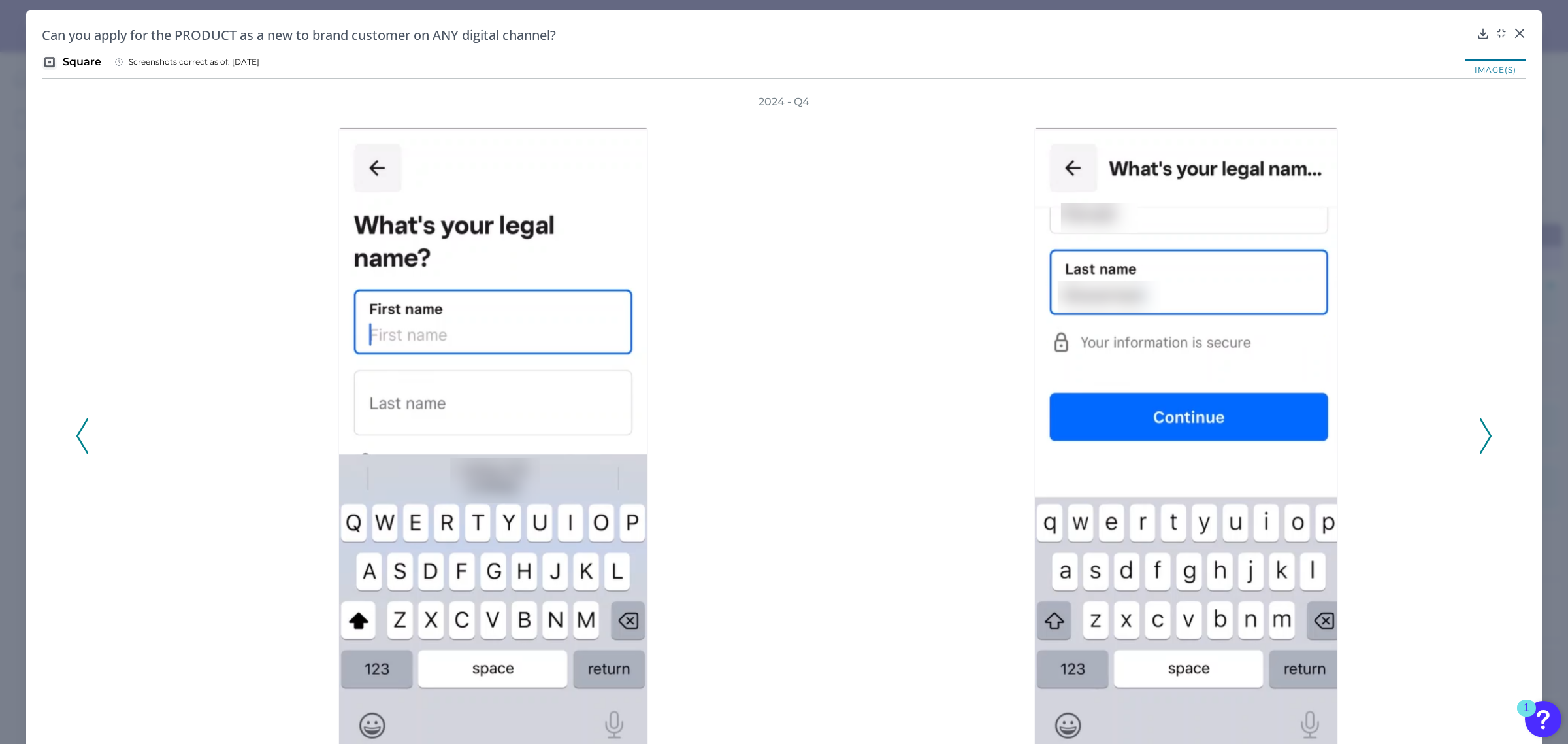
click at [1484, 429] on icon at bounding box center [1486, 436] width 12 height 35
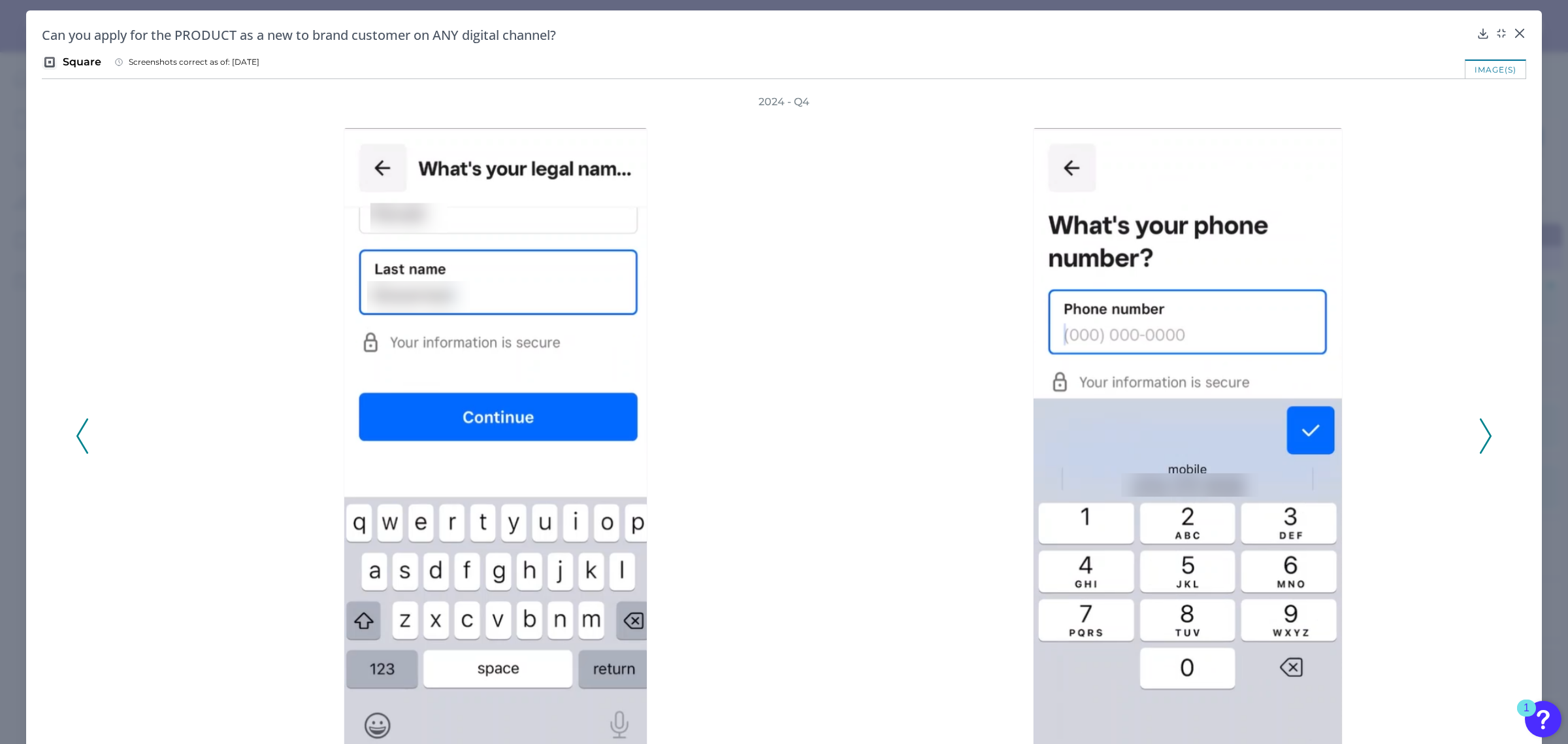
click at [1484, 429] on icon at bounding box center [1486, 436] width 12 height 35
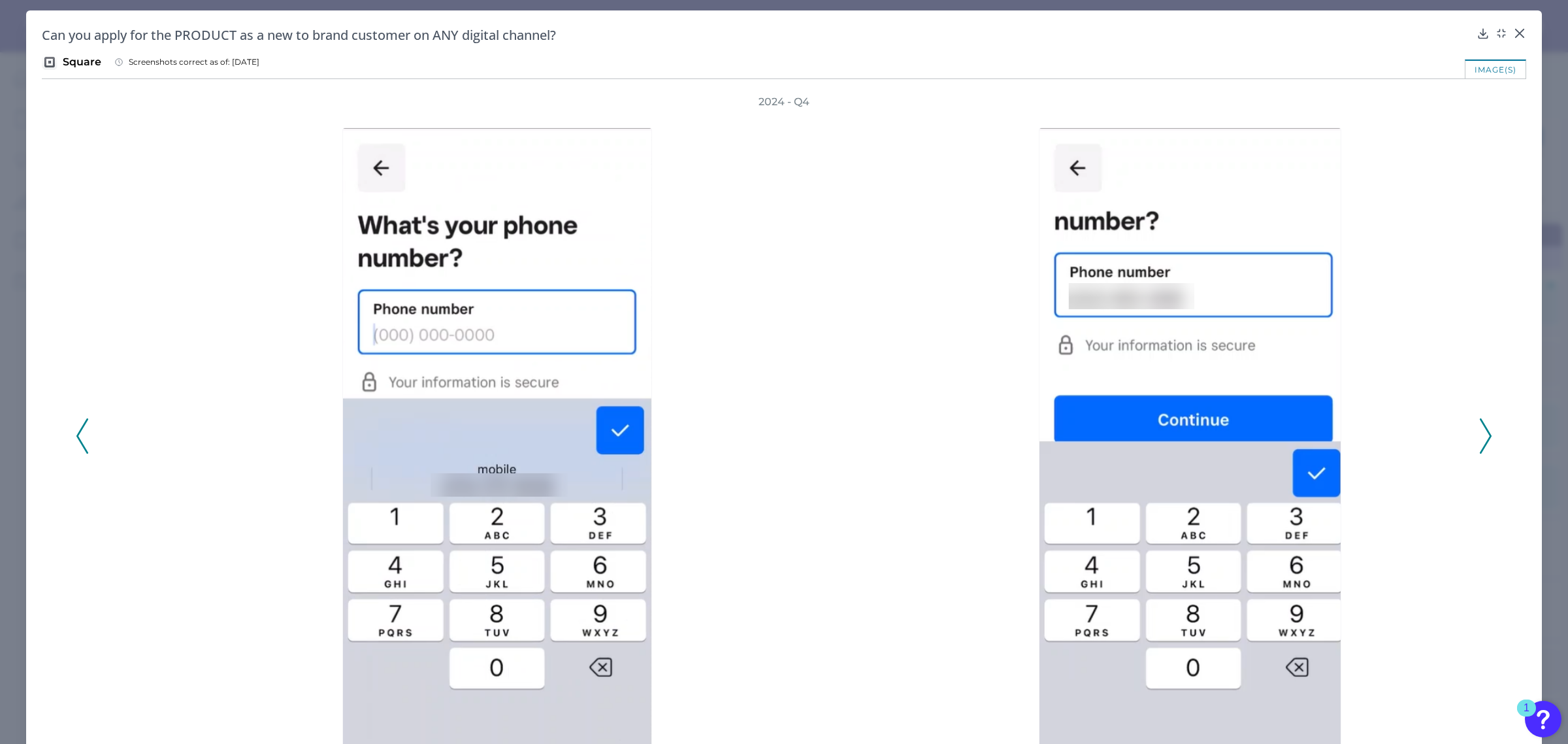
click at [1484, 429] on icon at bounding box center [1486, 436] width 12 height 35
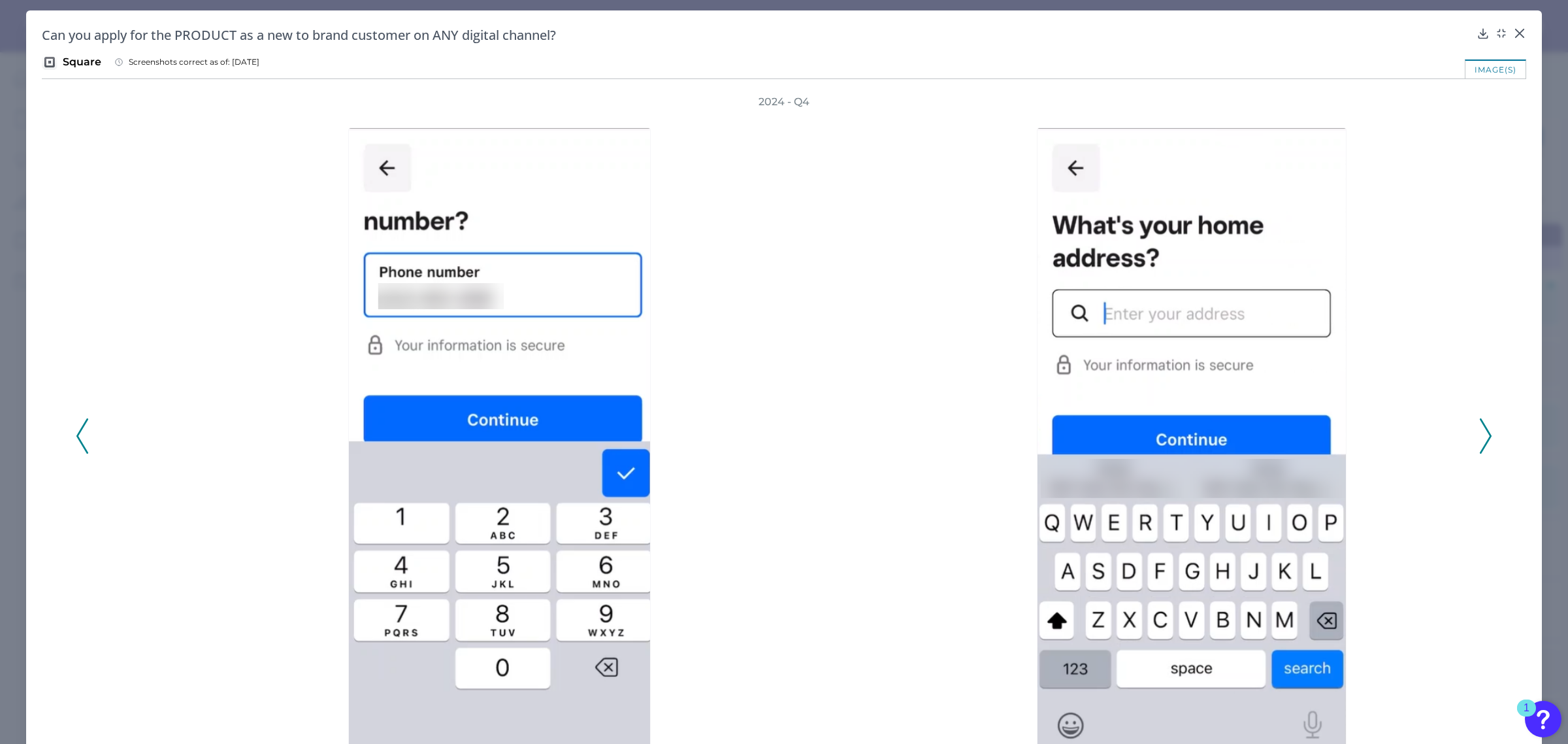
click at [1484, 429] on icon at bounding box center [1486, 436] width 12 height 35
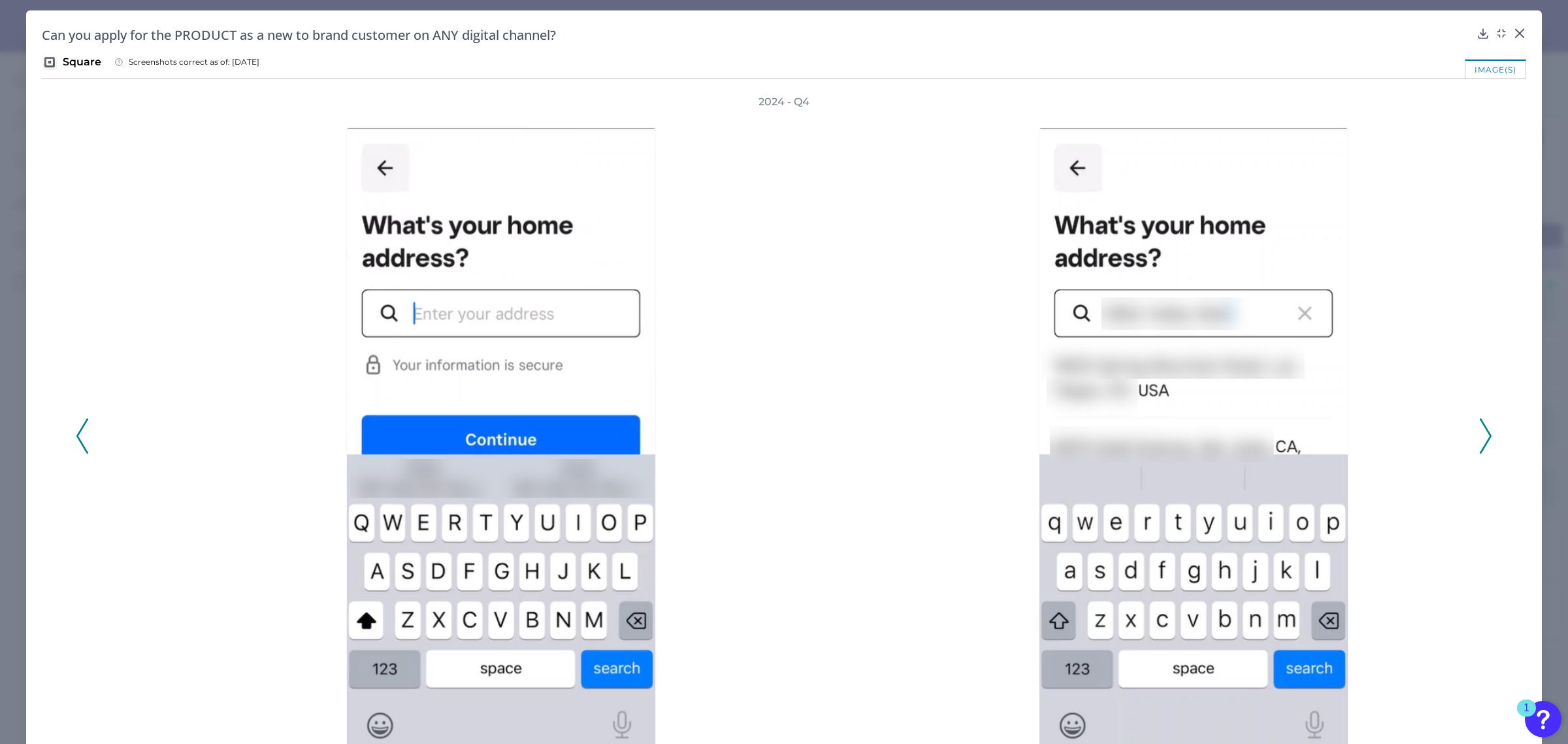
click at [1484, 429] on icon at bounding box center [1486, 436] width 12 height 35
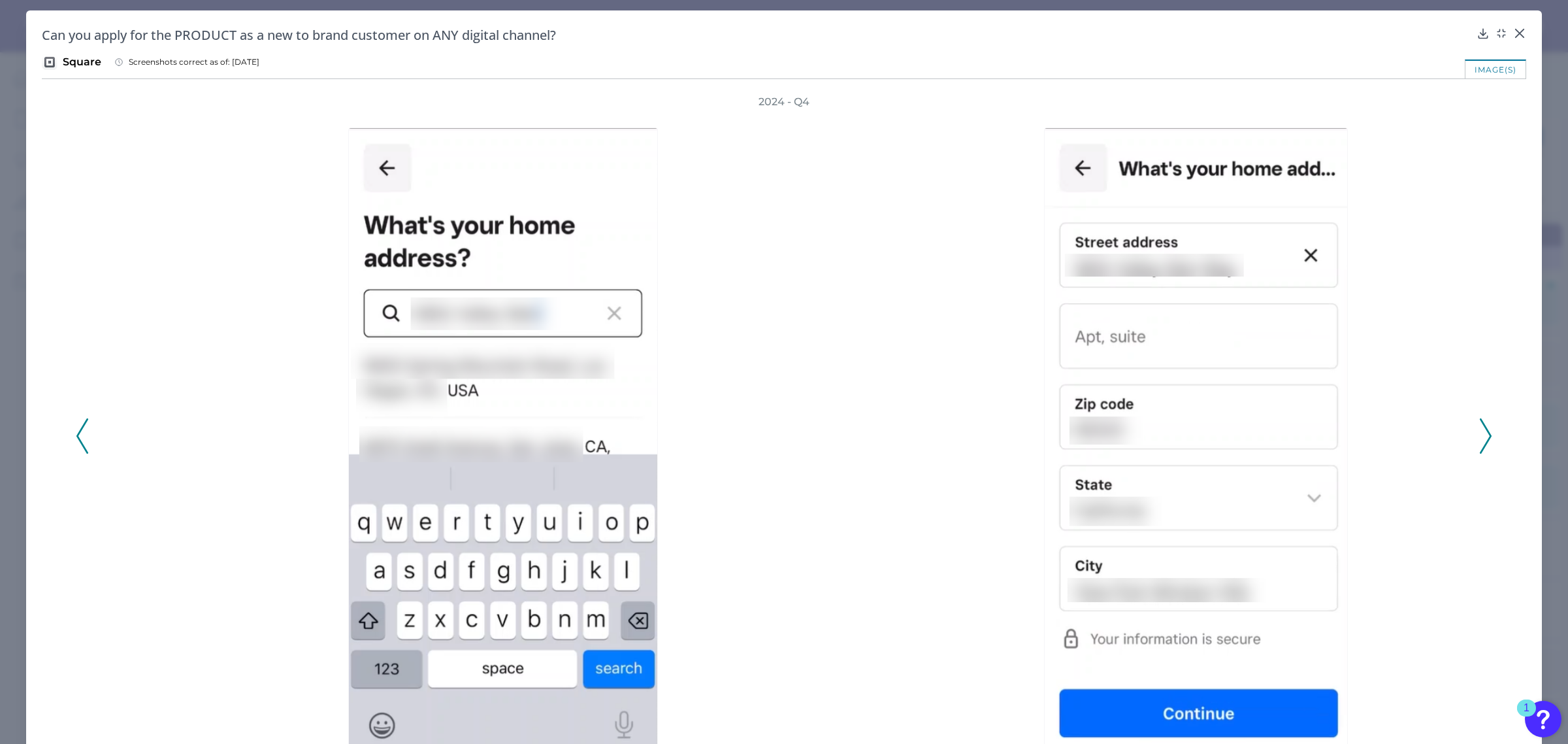
click at [1484, 429] on icon at bounding box center [1486, 436] width 12 height 35
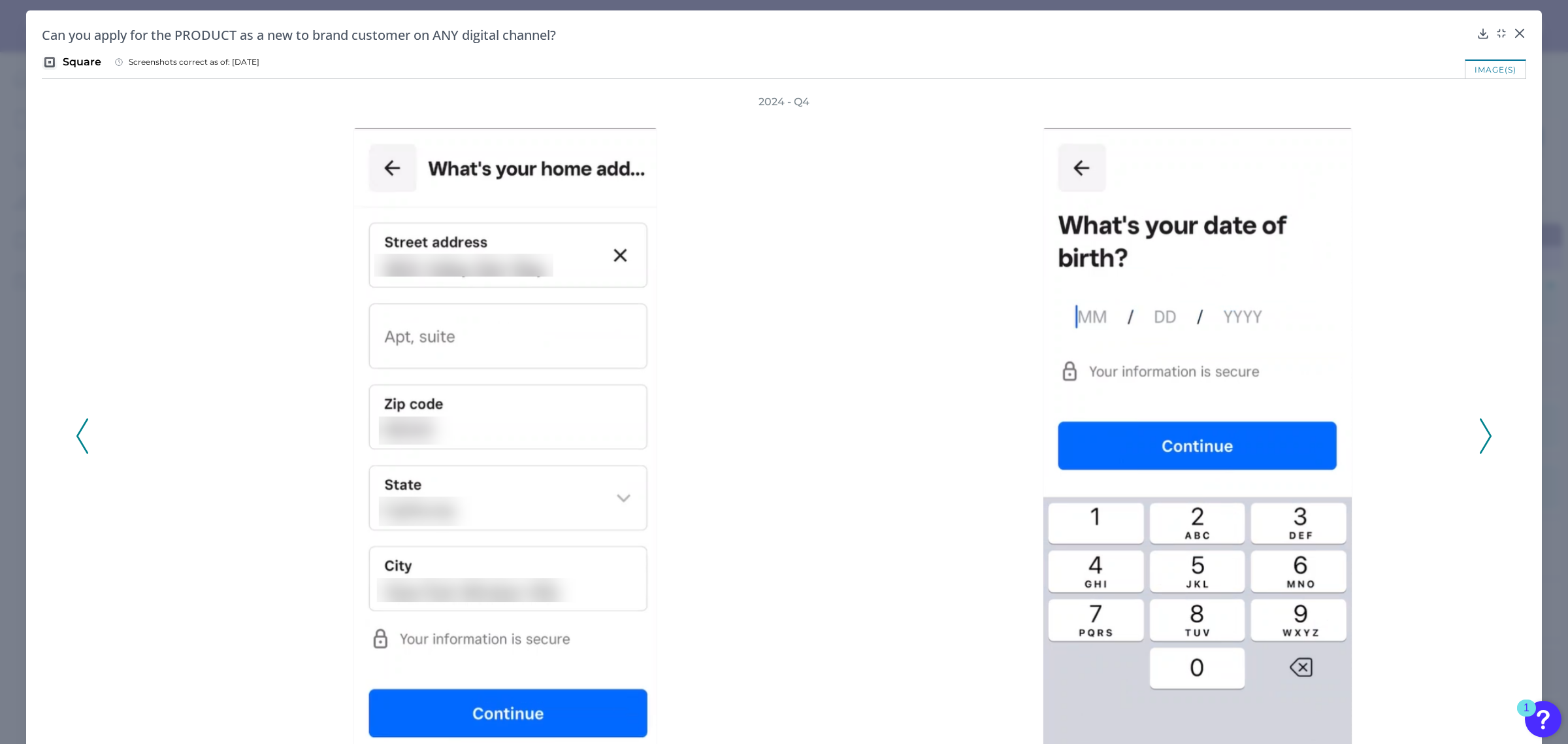
click at [1484, 429] on icon at bounding box center [1486, 436] width 12 height 35
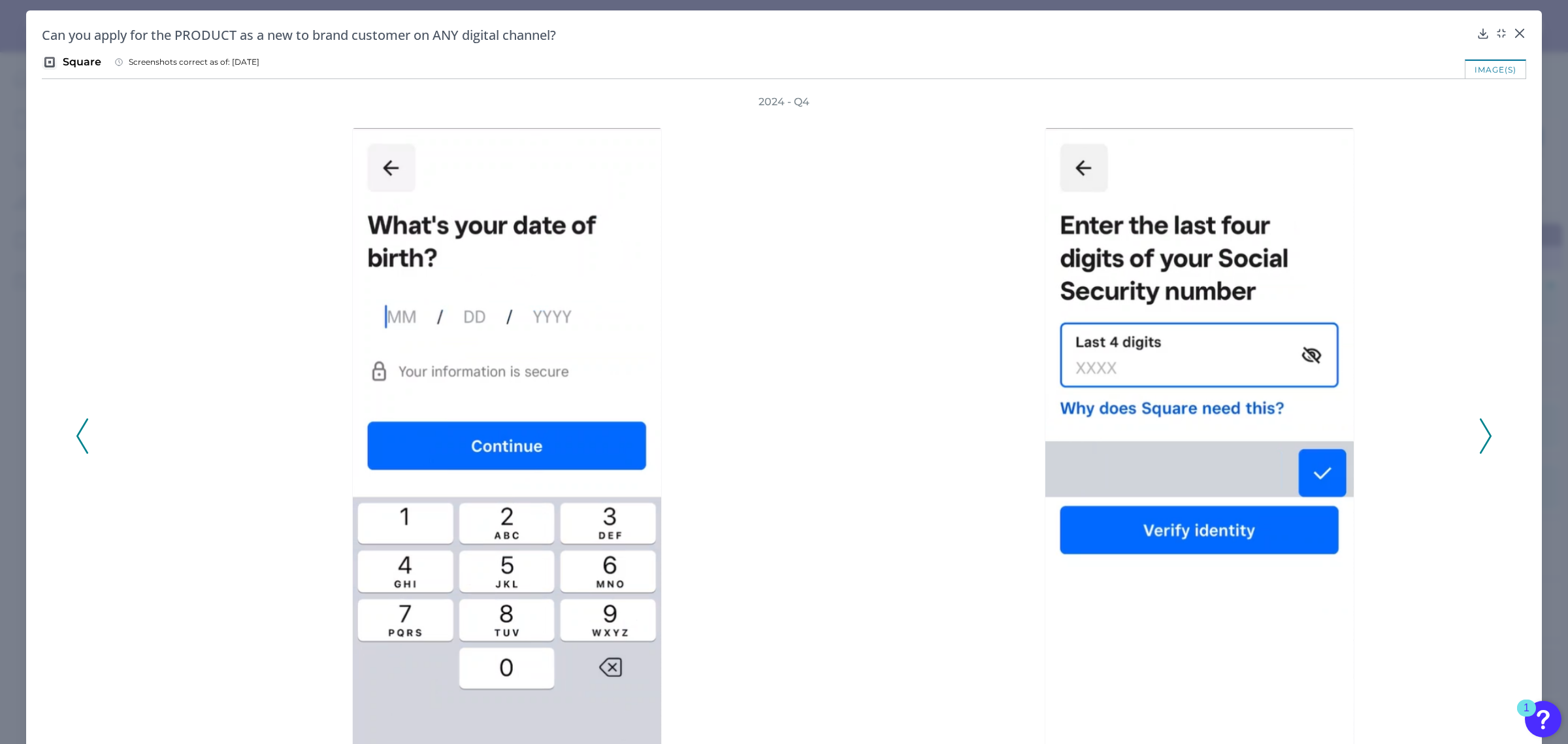
click at [1484, 429] on icon at bounding box center [1486, 436] width 12 height 35
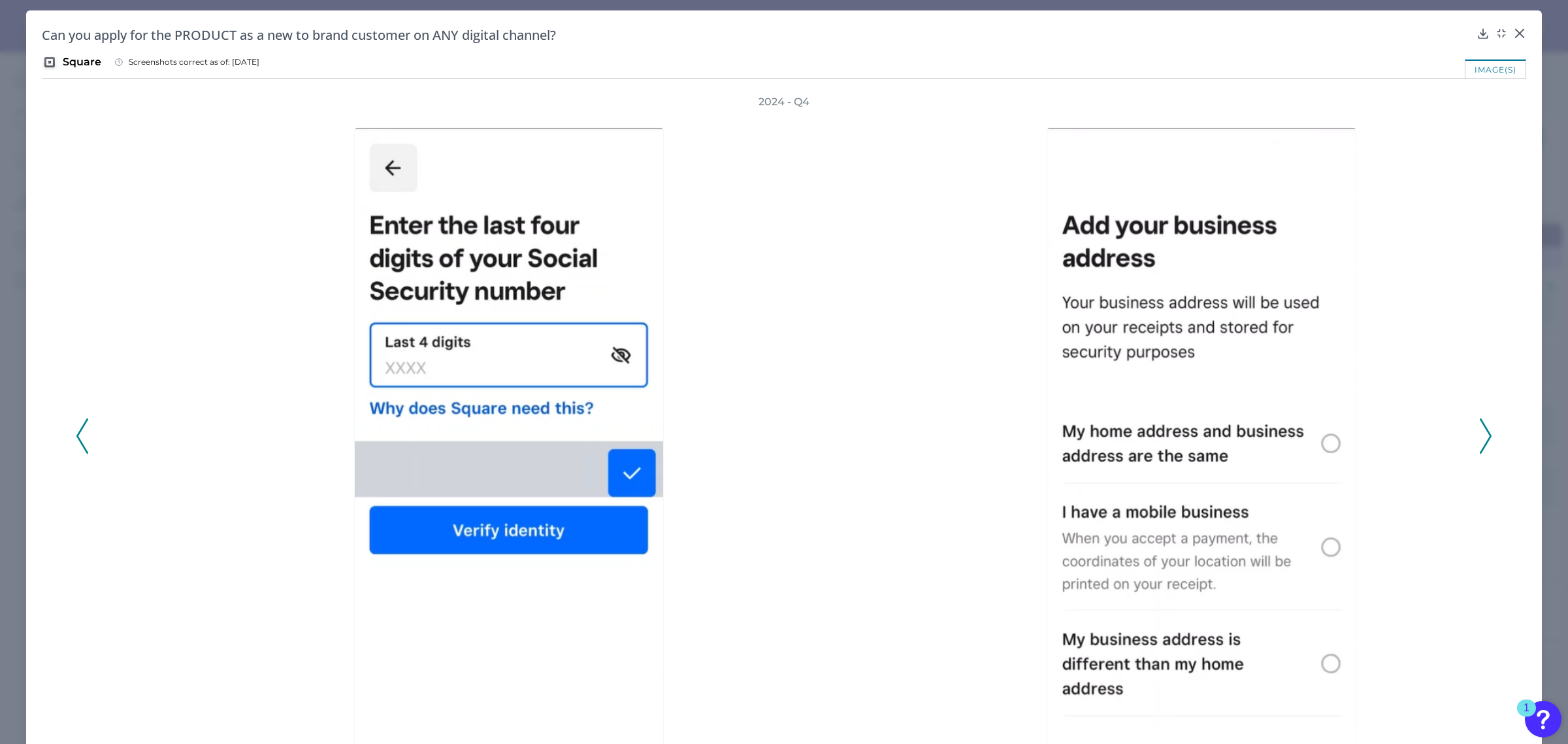
click at [1484, 429] on icon at bounding box center [1486, 436] width 12 height 35
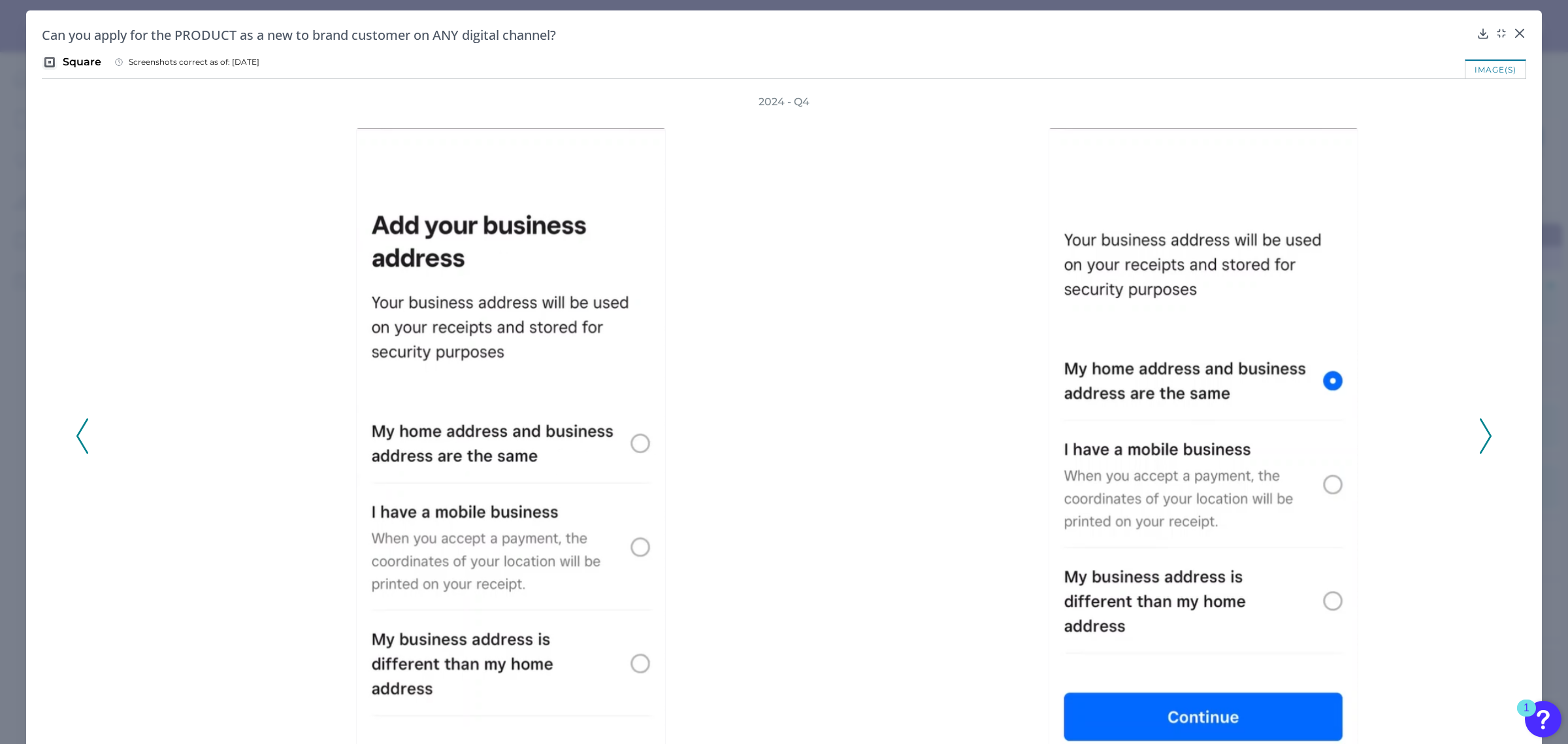
click at [1484, 429] on icon at bounding box center [1486, 436] width 12 height 35
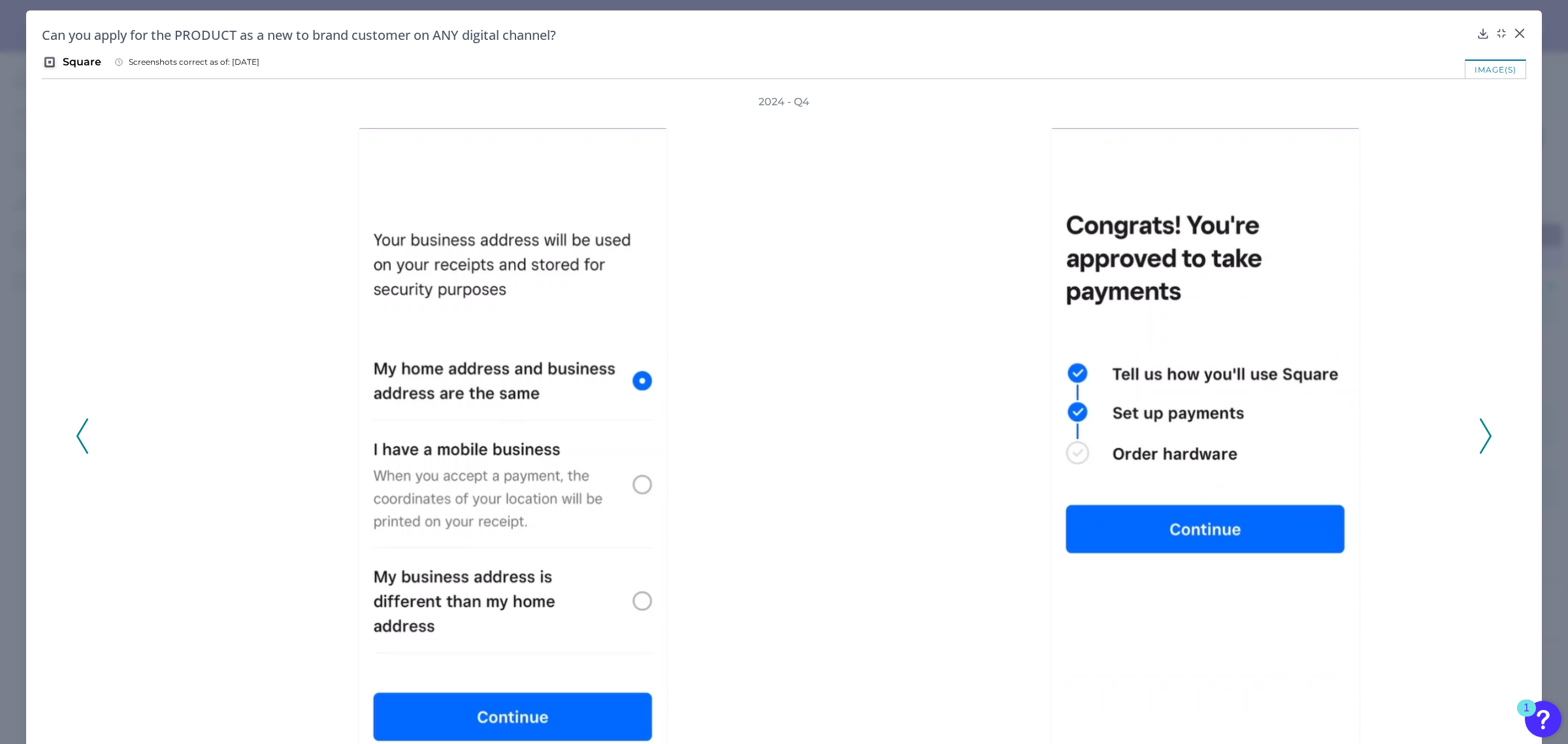
click at [1484, 429] on icon at bounding box center [1486, 436] width 12 height 35
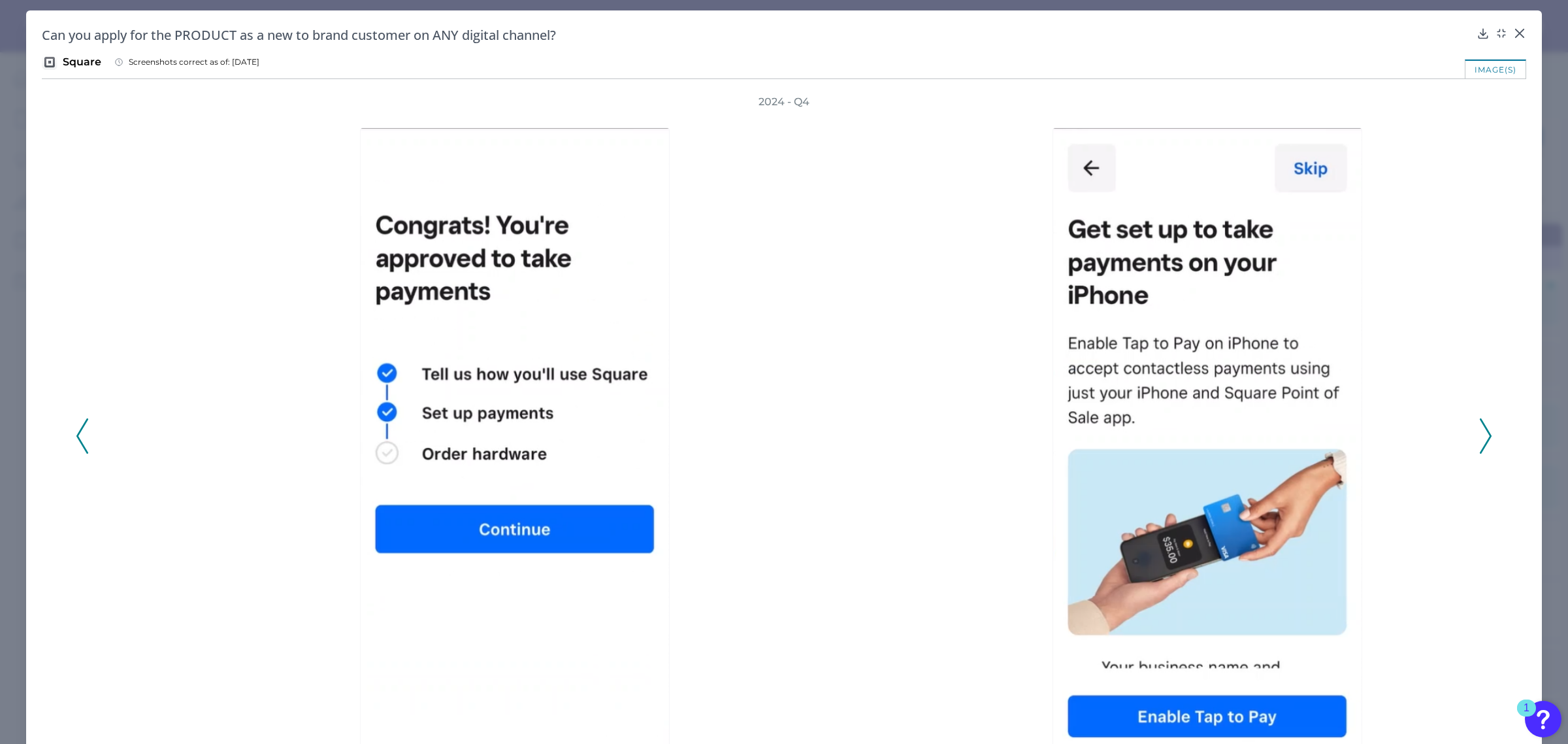
click at [1484, 429] on icon at bounding box center [1486, 436] width 12 height 35
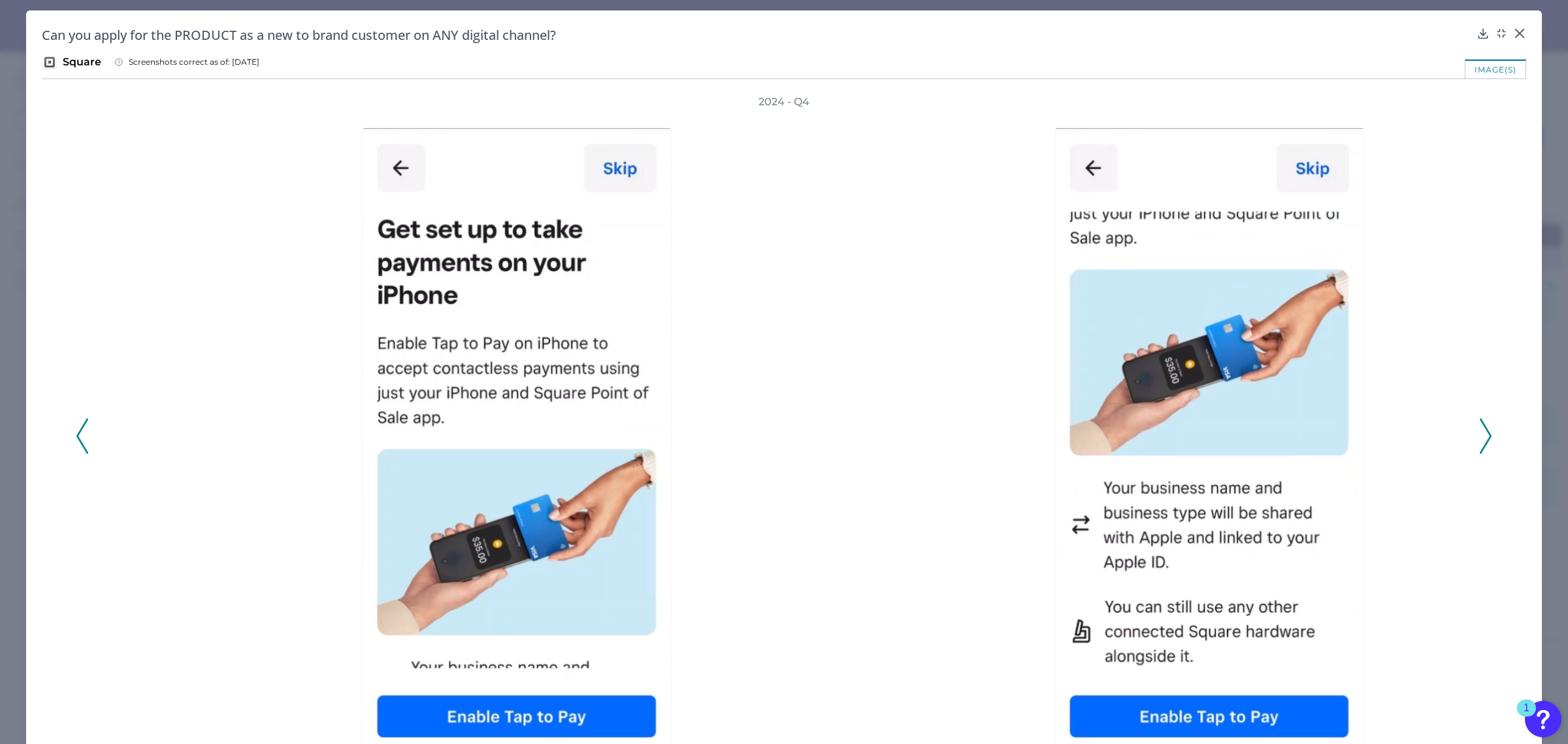
click at [1484, 429] on icon at bounding box center [1486, 436] width 12 height 35
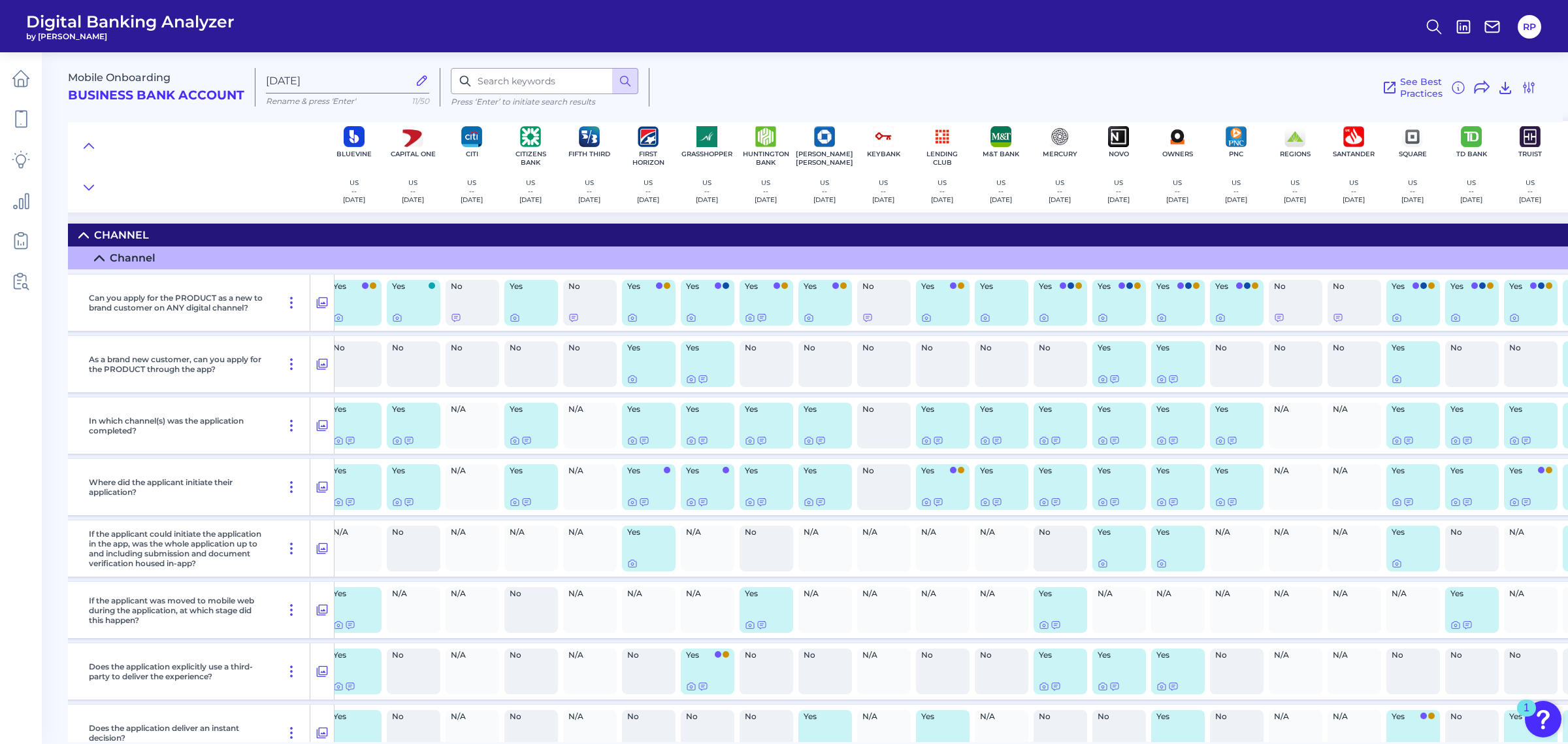
scroll to position [0, 140]
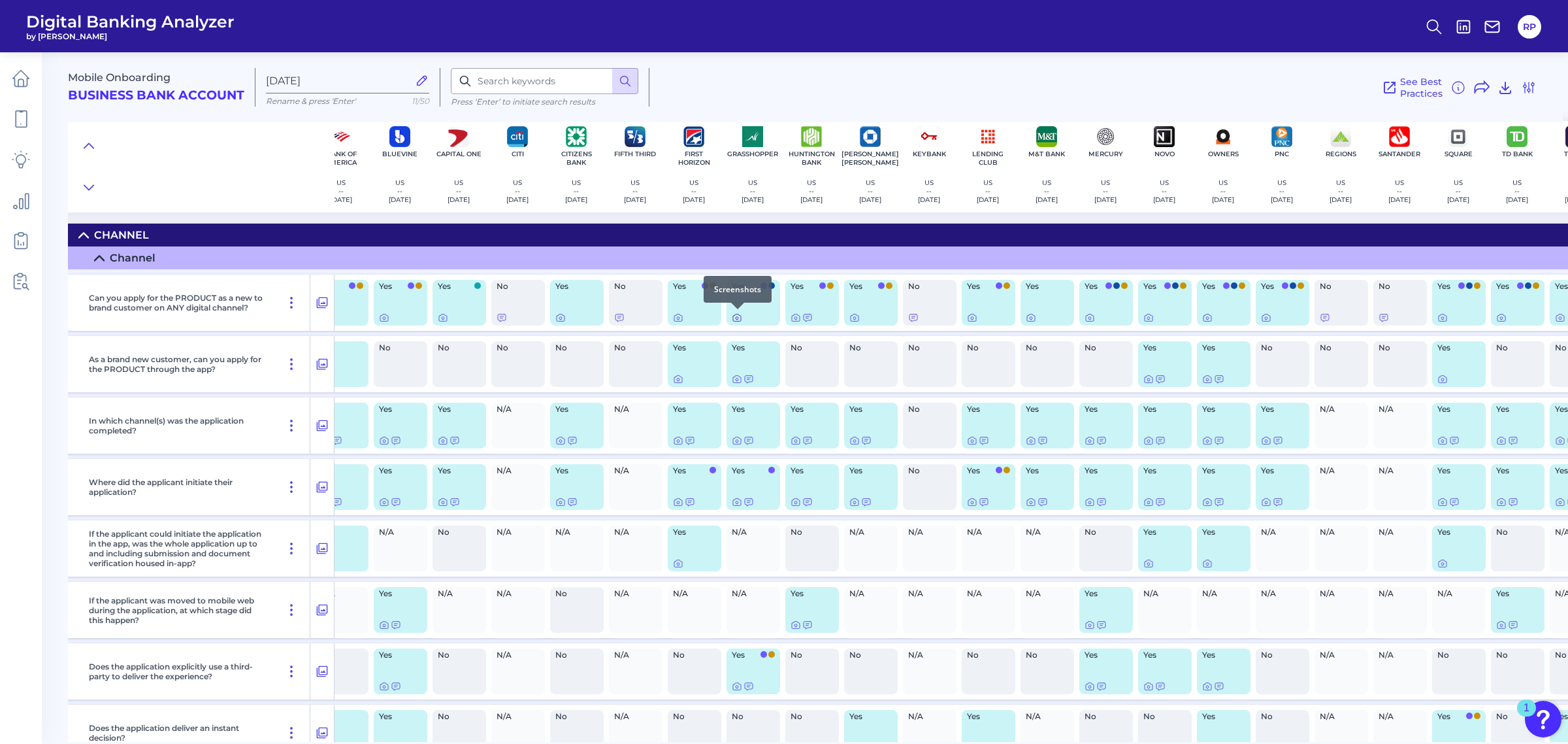
click at [739, 321] on icon at bounding box center [737, 318] width 8 height 7
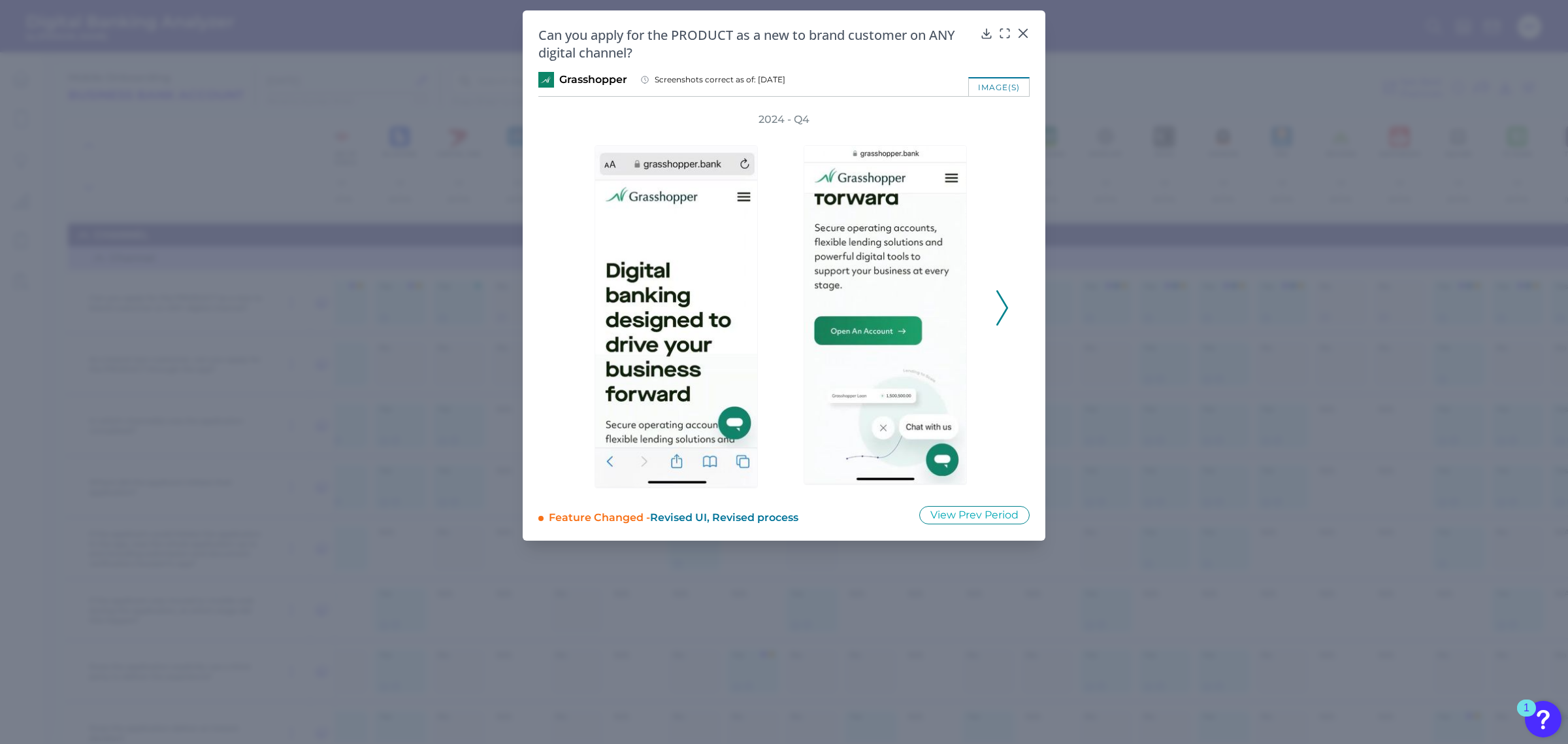
click at [1004, 306] on icon at bounding box center [1002, 308] width 12 height 35
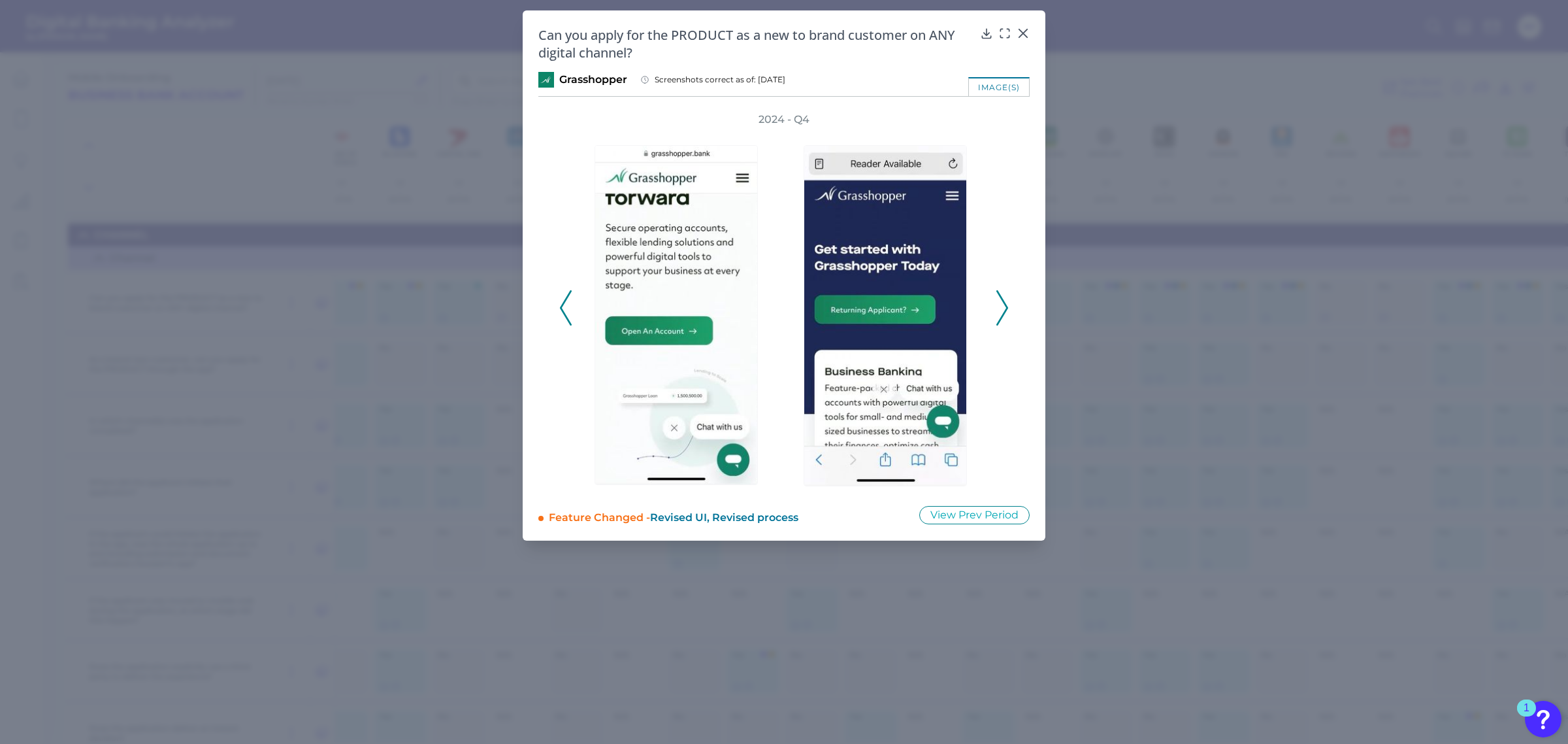
click at [1004, 306] on icon at bounding box center [1002, 308] width 12 height 35
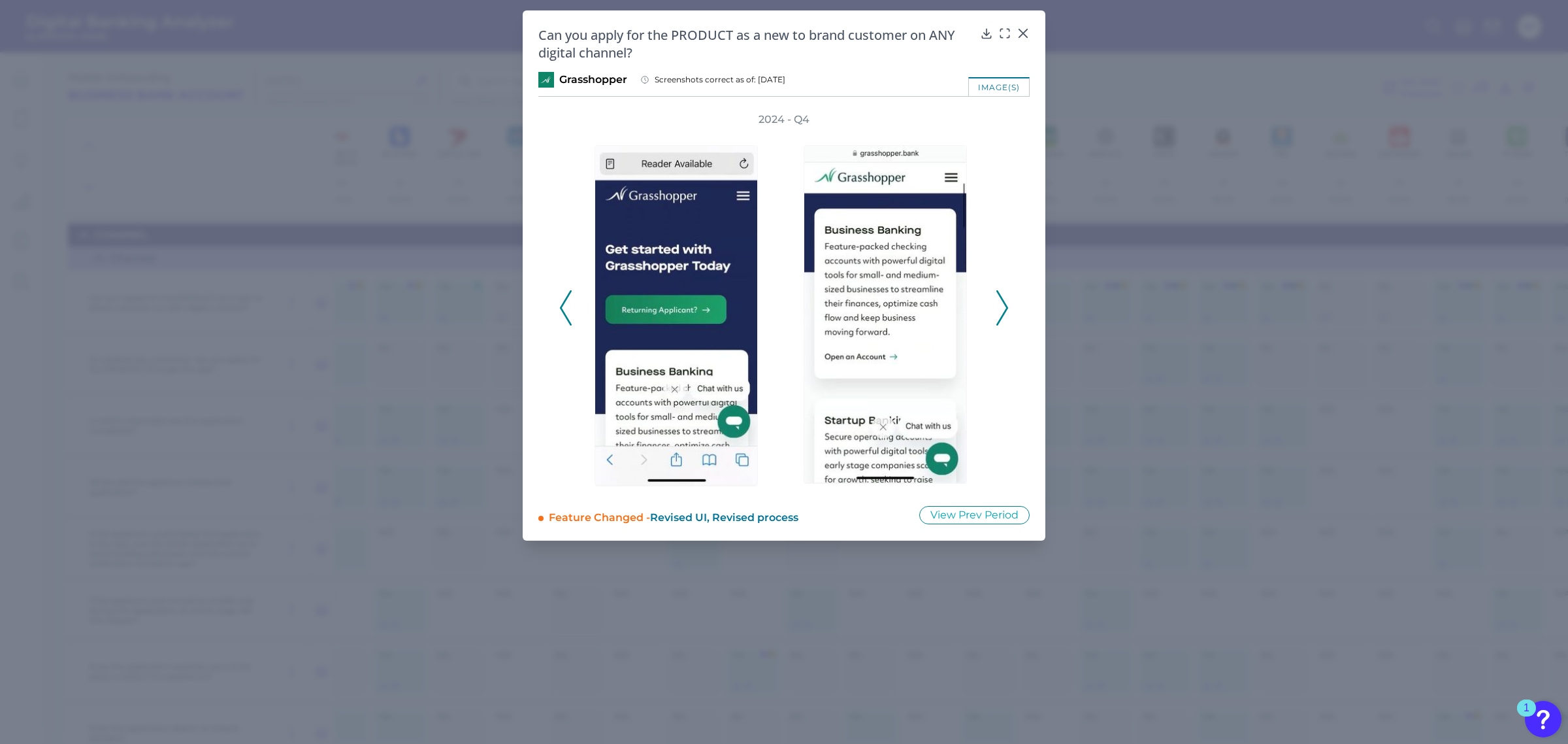
click at [1004, 306] on icon at bounding box center [1002, 308] width 12 height 35
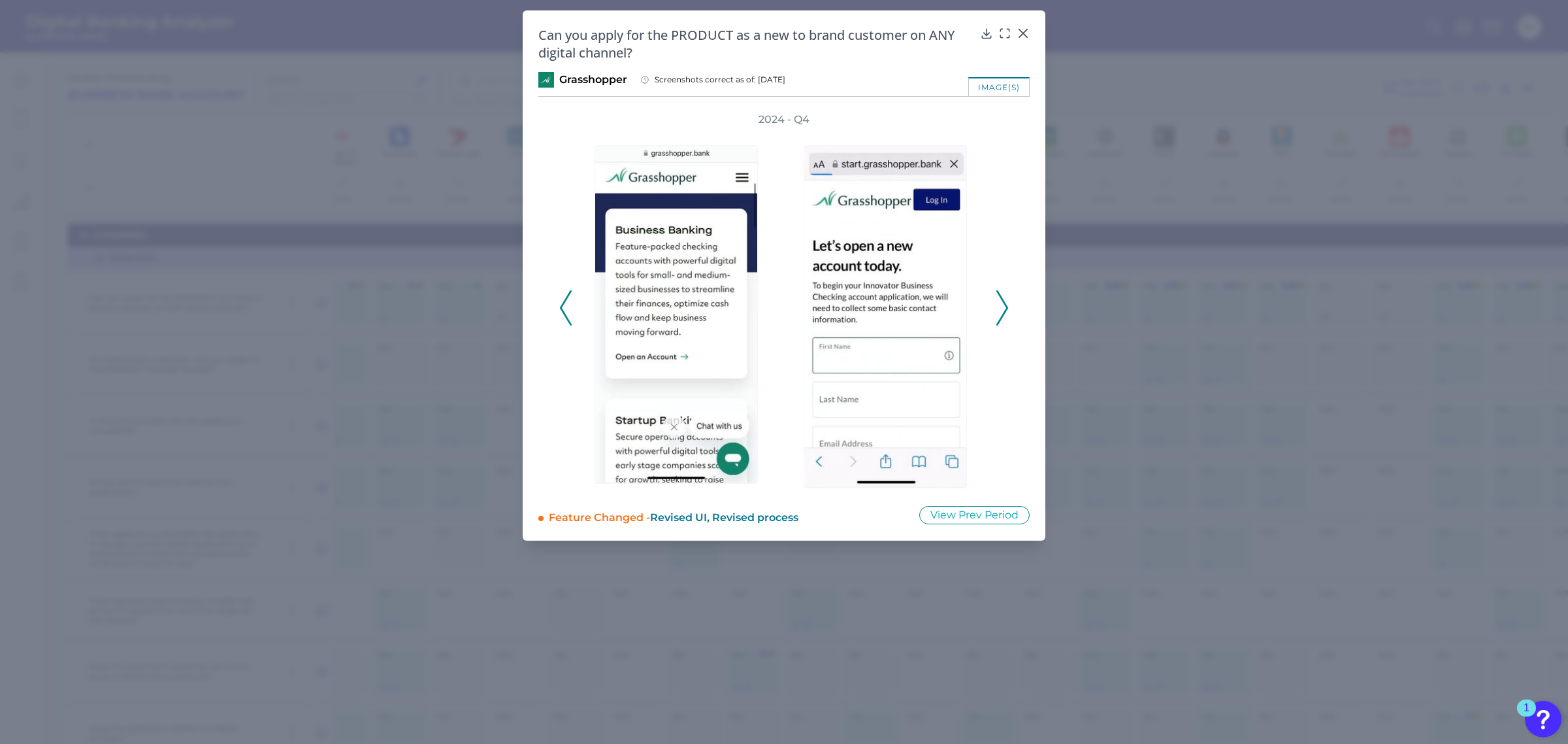
click at [1004, 306] on icon at bounding box center [1002, 308] width 12 height 35
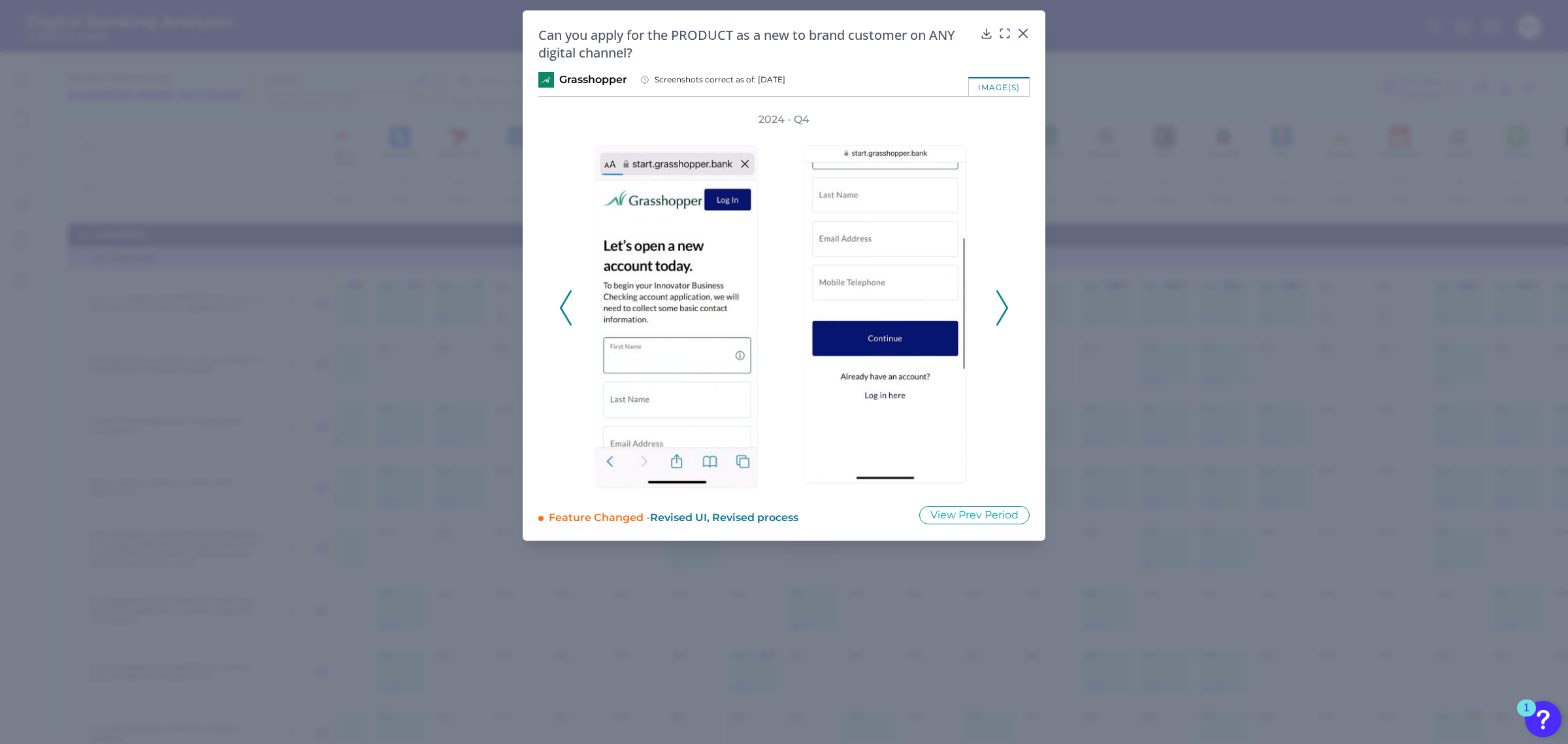
click at [1004, 306] on icon at bounding box center [1002, 308] width 12 height 35
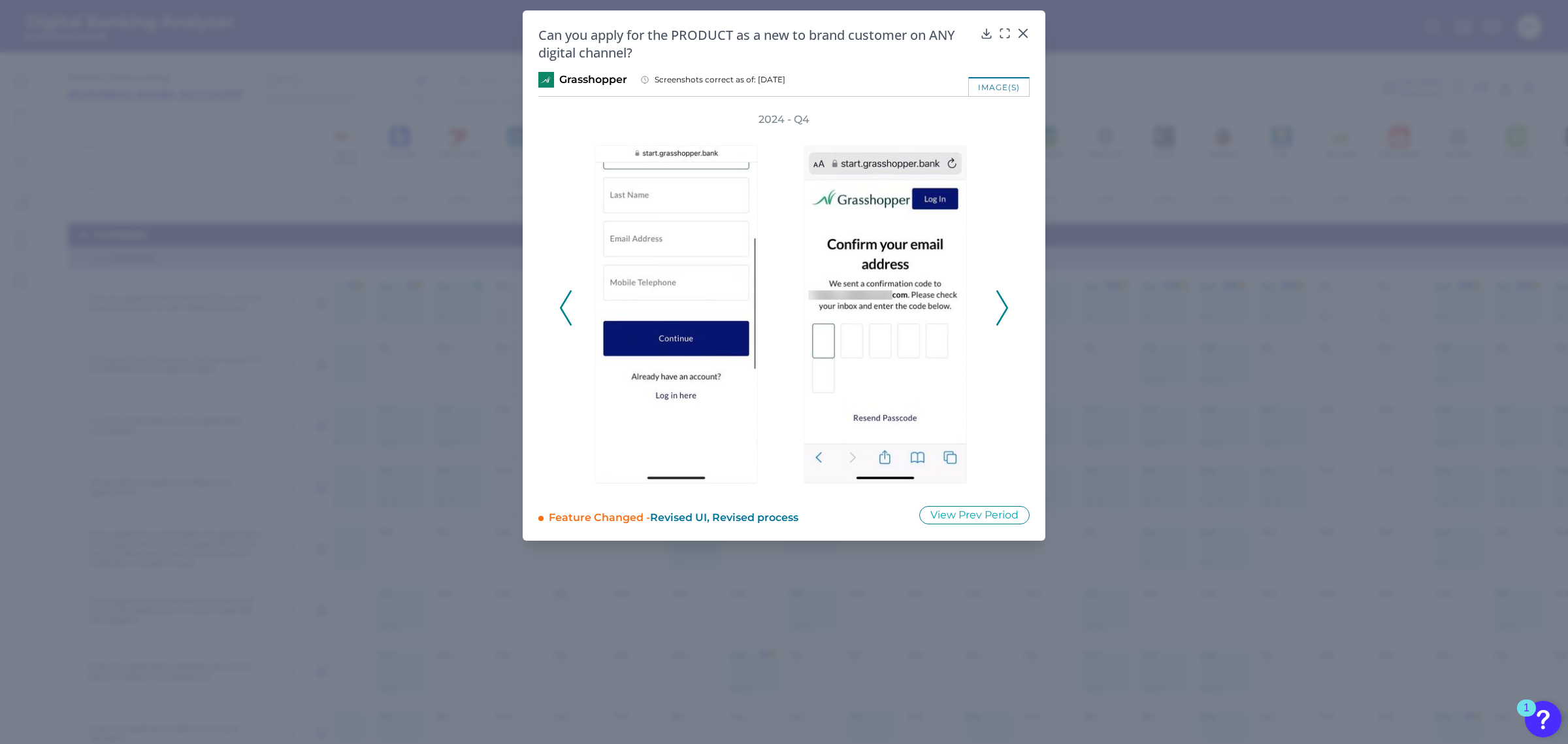
click at [1004, 306] on icon at bounding box center [1002, 308] width 12 height 35
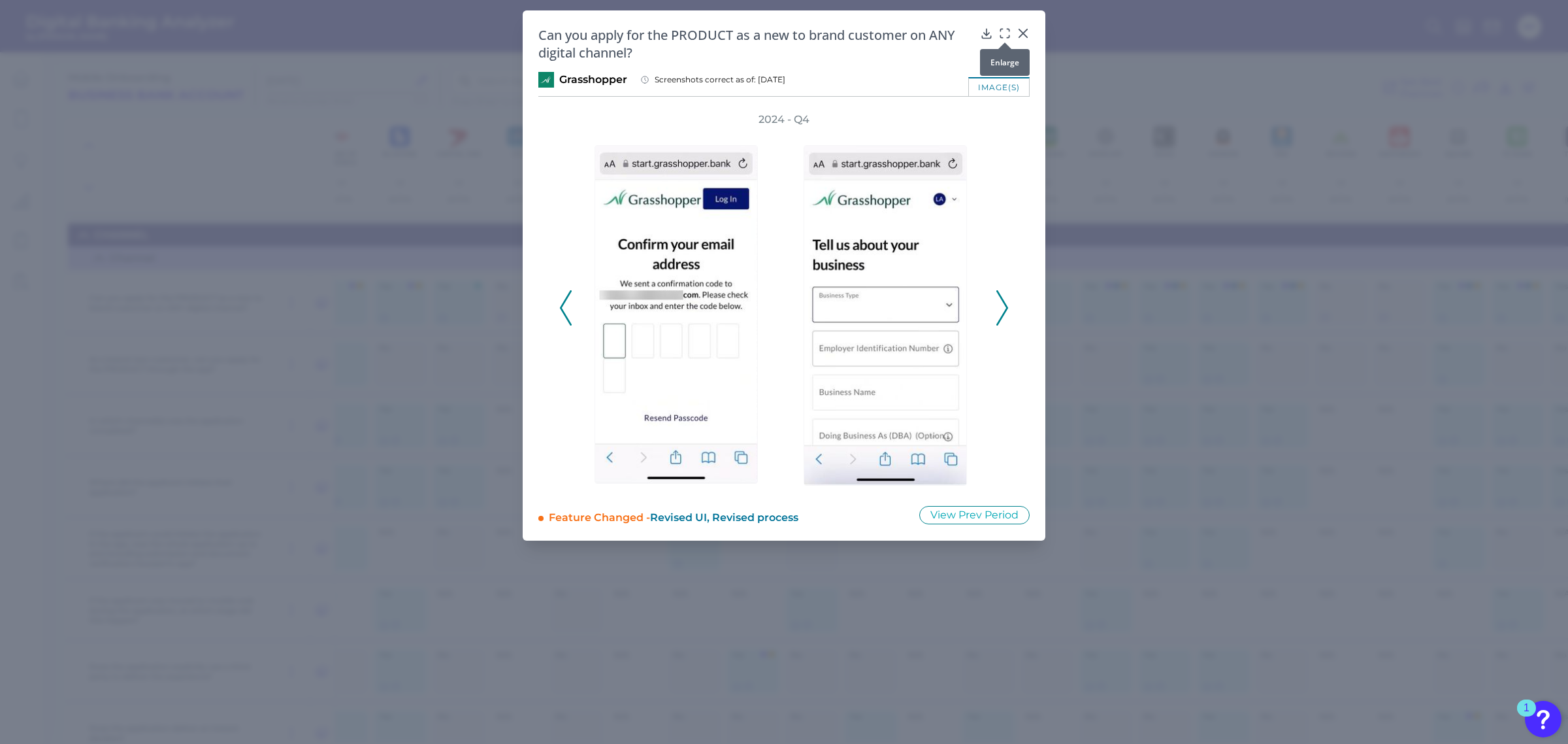
click at [1005, 33] on icon at bounding box center [1005, 33] width 13 height 13
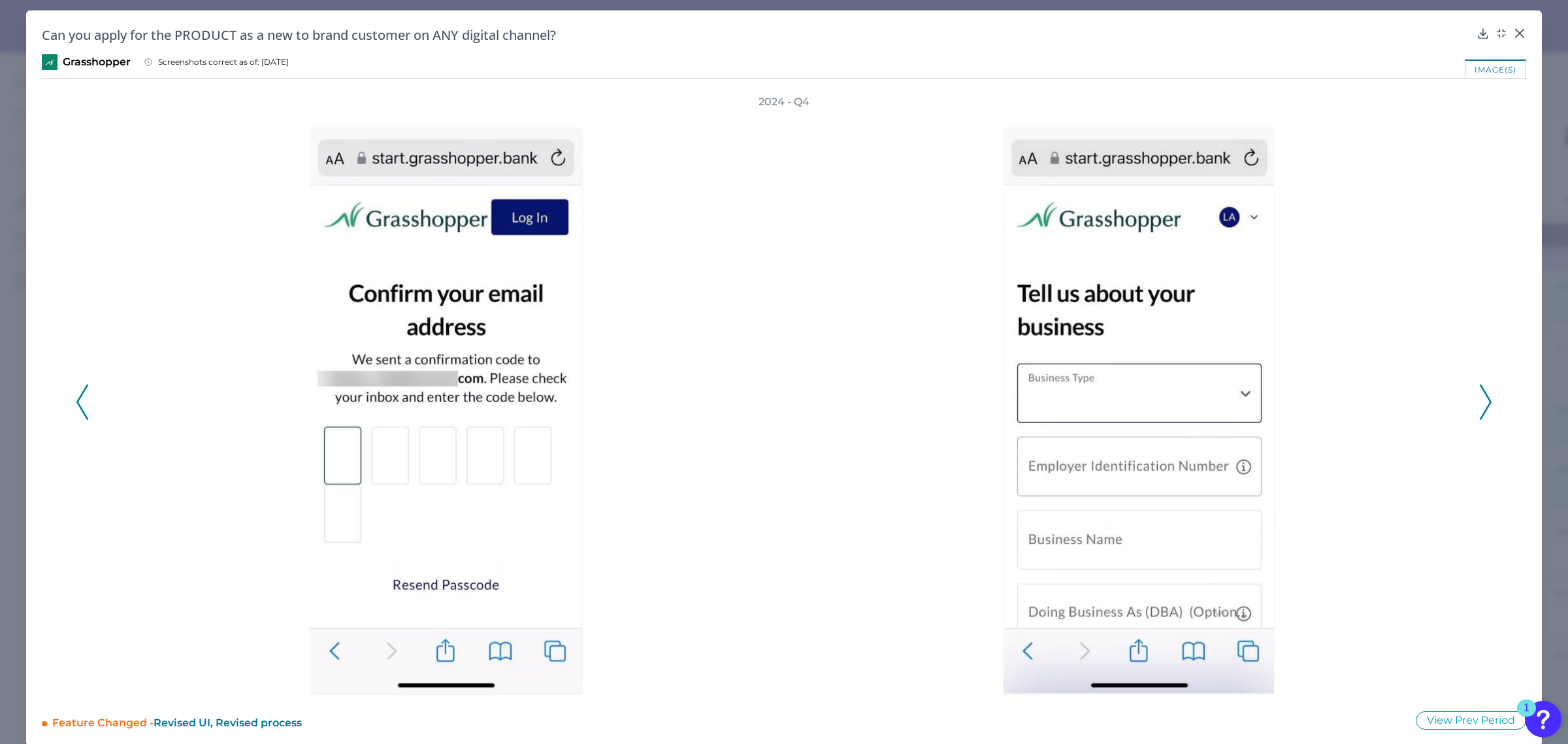
click at [1481, 396] on icon at bounding box center [1486, 402] width 12 height 35
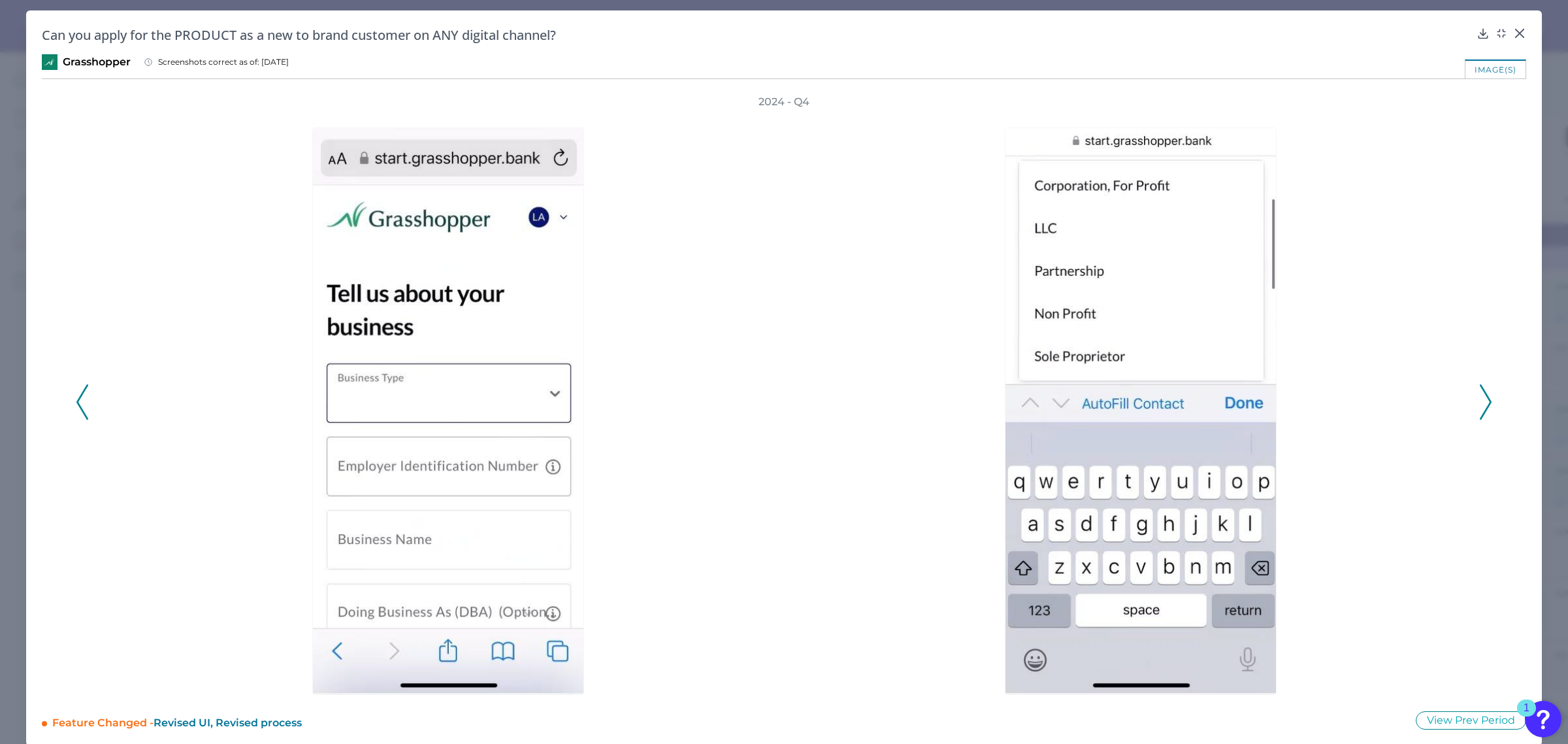
click at [1481, 396] on icon at bounding box center [1486, 402] width 12 height 35
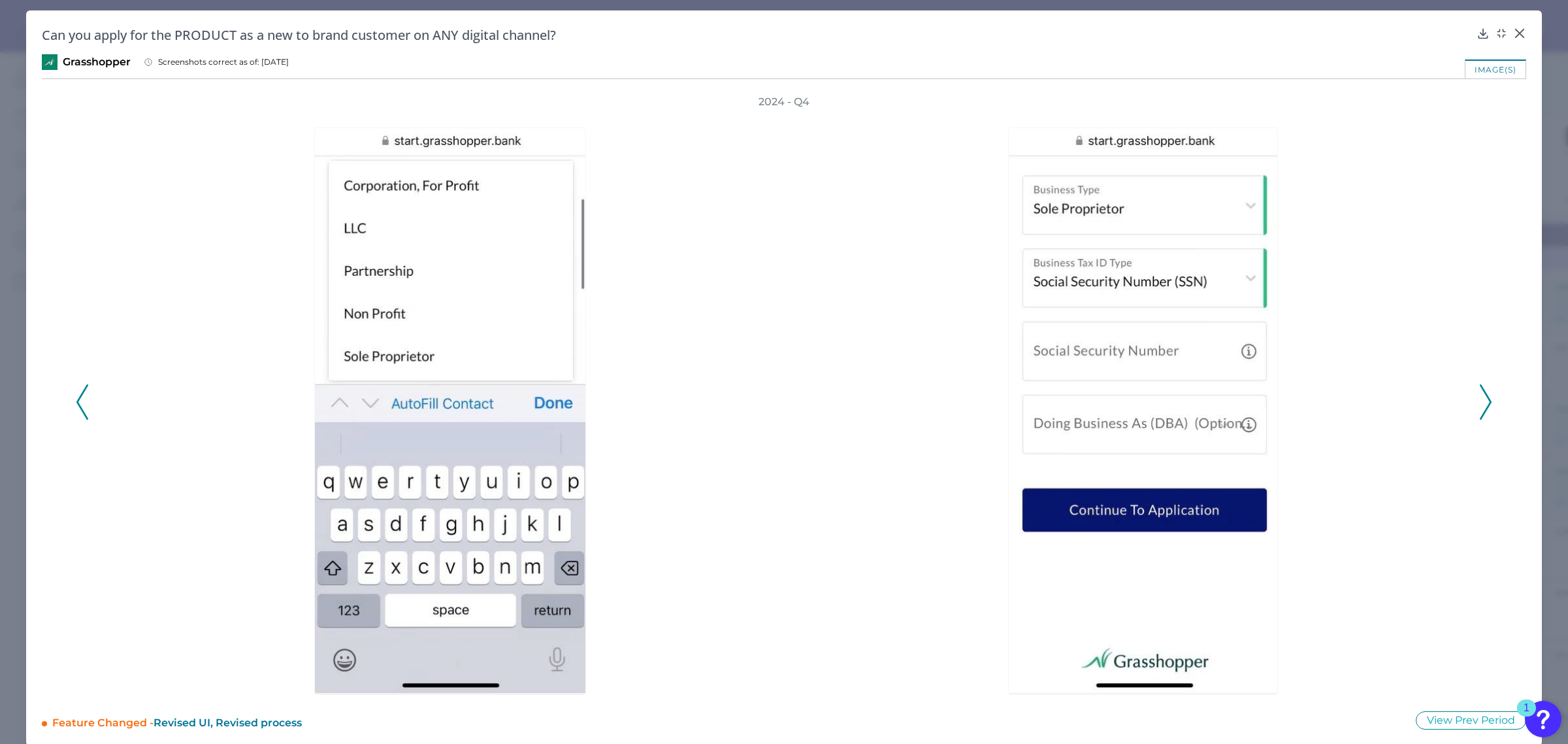
click at [1481, 396] on icon at bounding box center [1486, 402] width 12 height 35
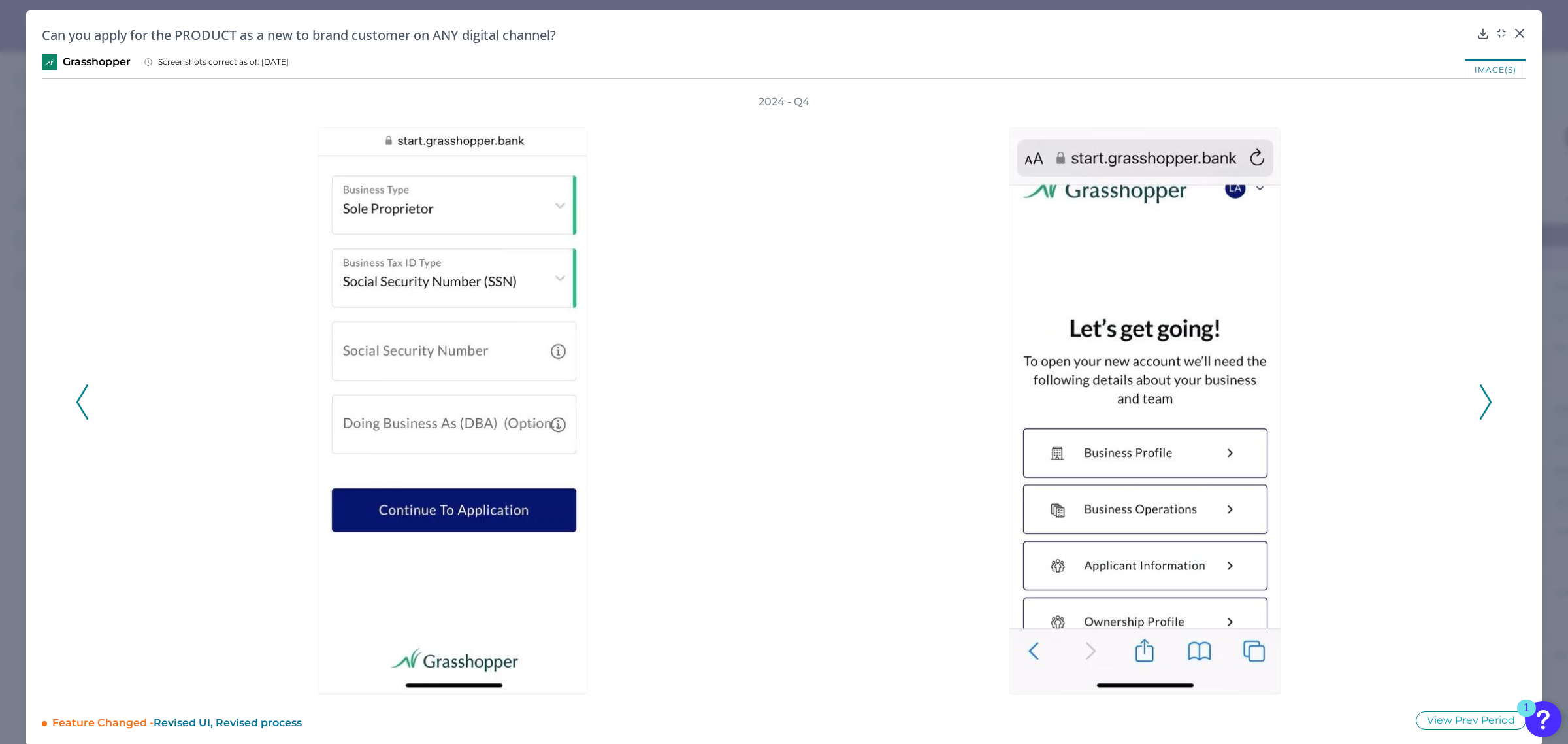
click at [1481, 396] on icon at bounding box center [1486, 402] width 12 height 35
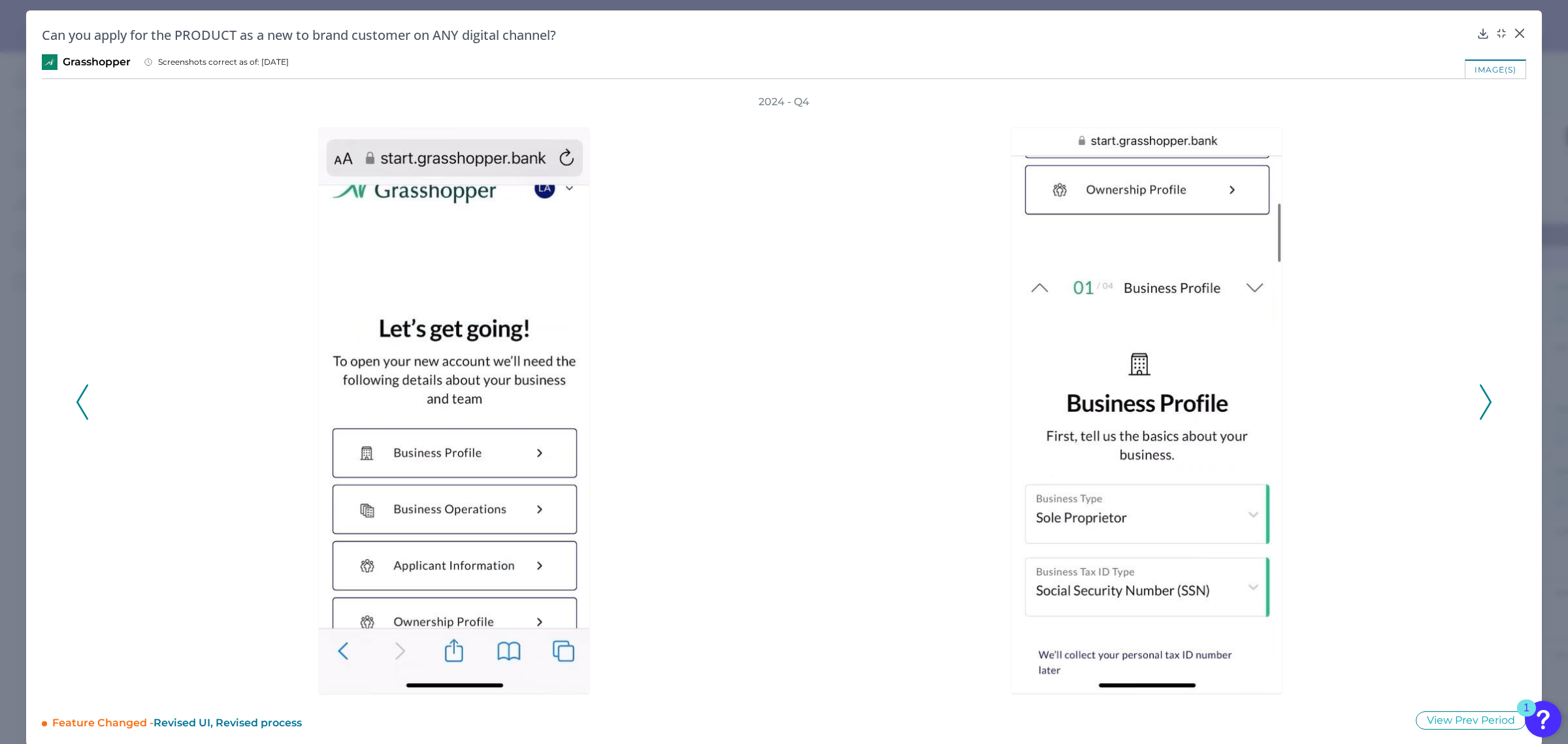
click at [1481, 396] on icon at bounding box center [1486, 402] width 12 height 35
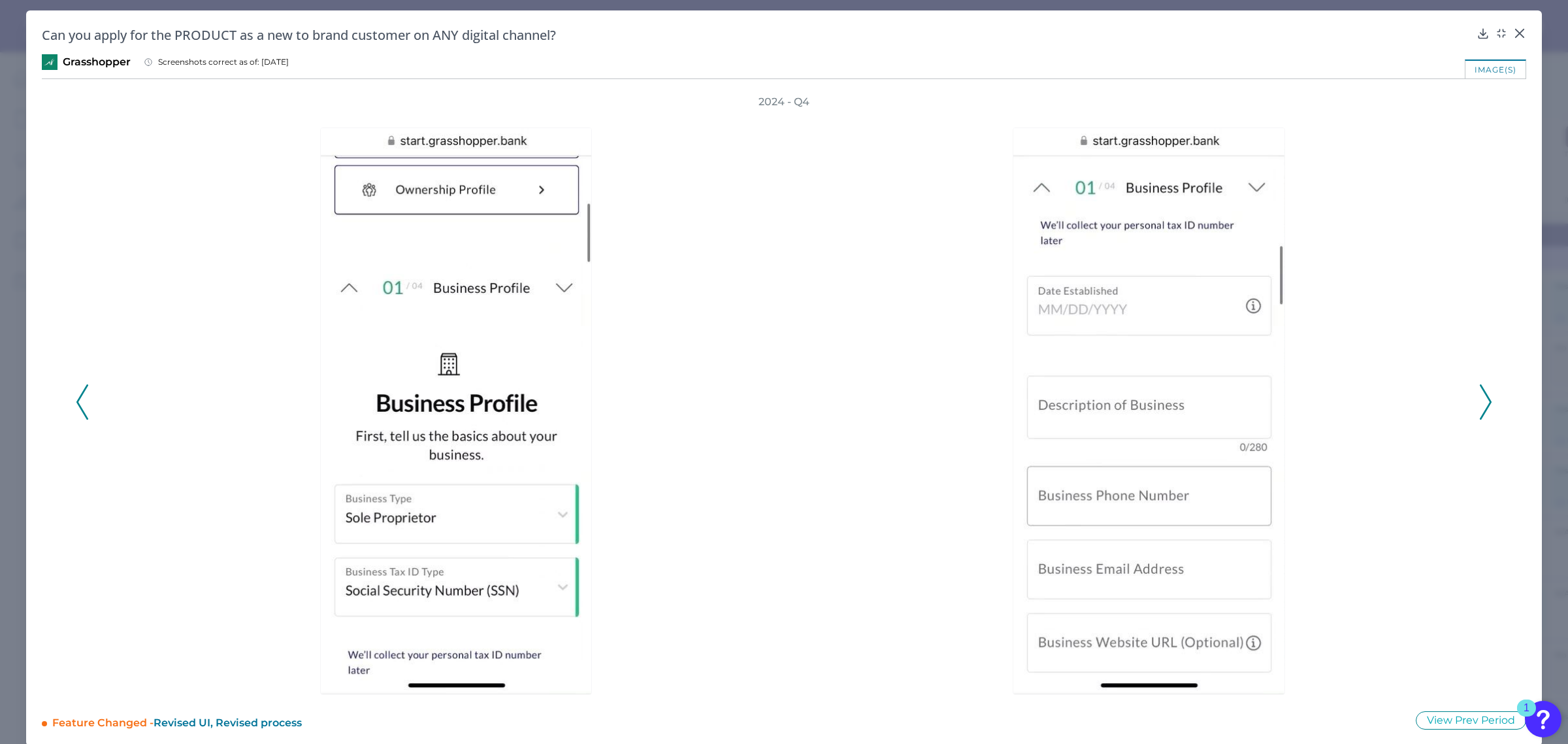
click at [1484, 400] on icon at bounding box center [1486, 402] width 12 height 35
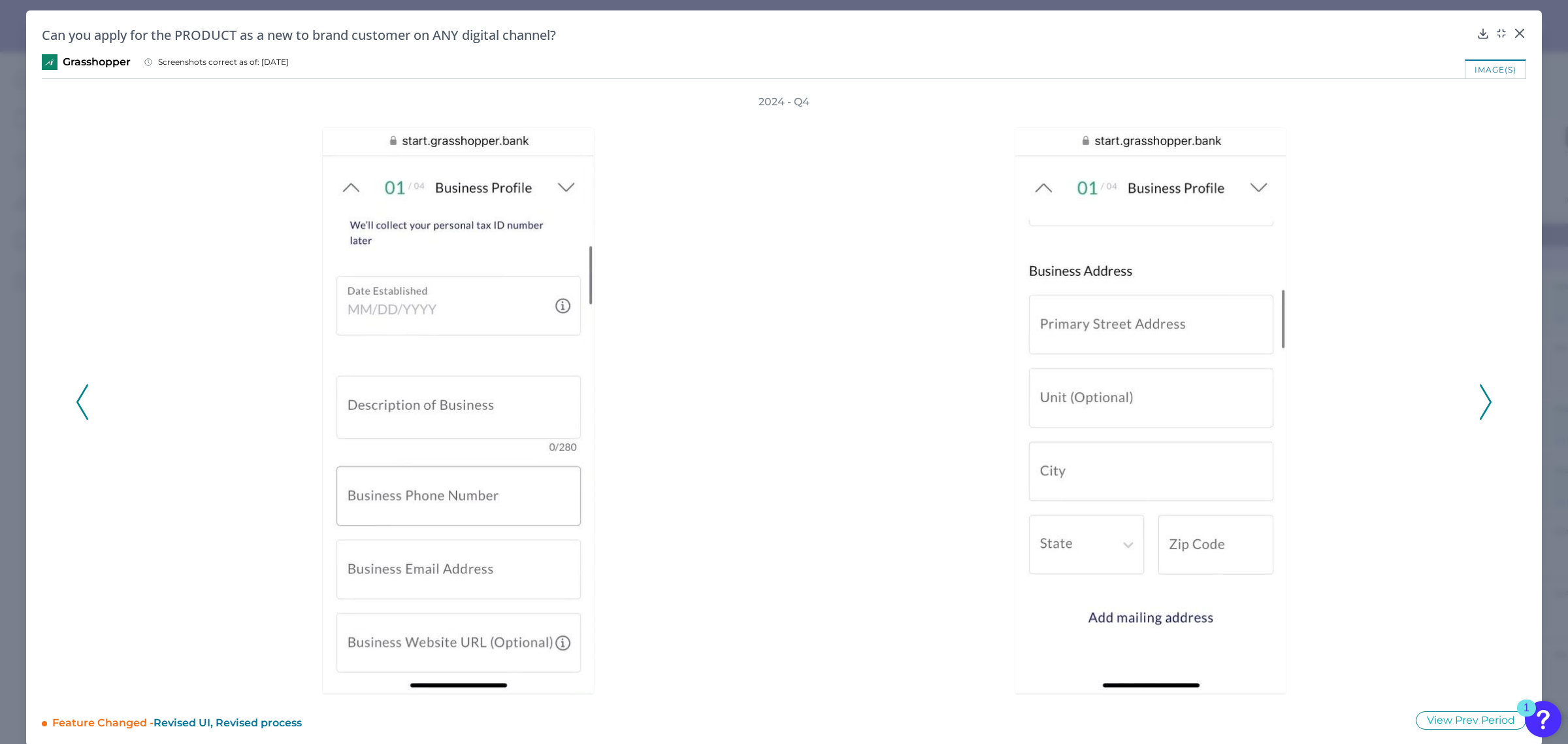
click at [1484, 400] on icon at bounding box center [1486, 402] width 12 height 35
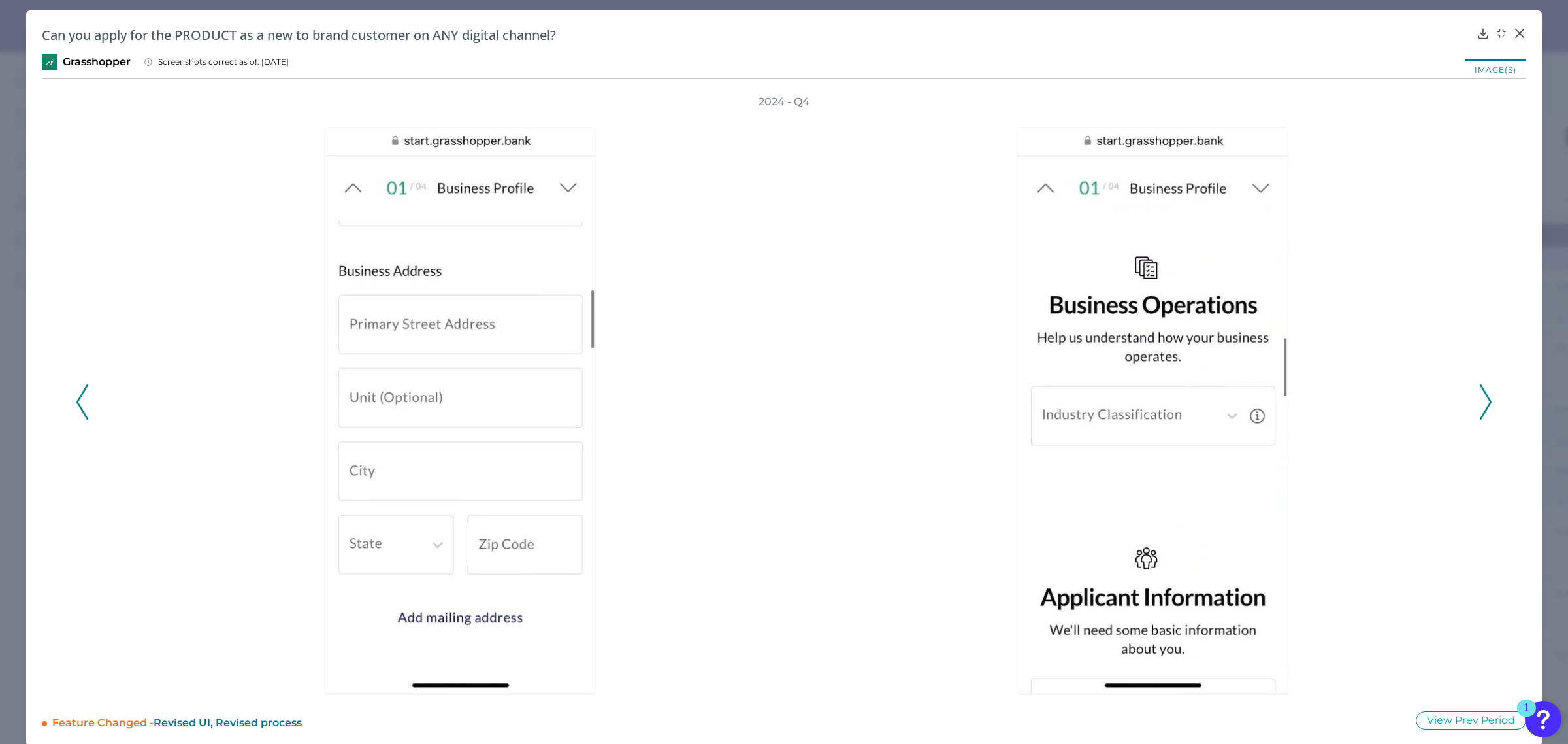
click at [1484, 400] on icon at bounding box center [1486, 402] width 12 height 35
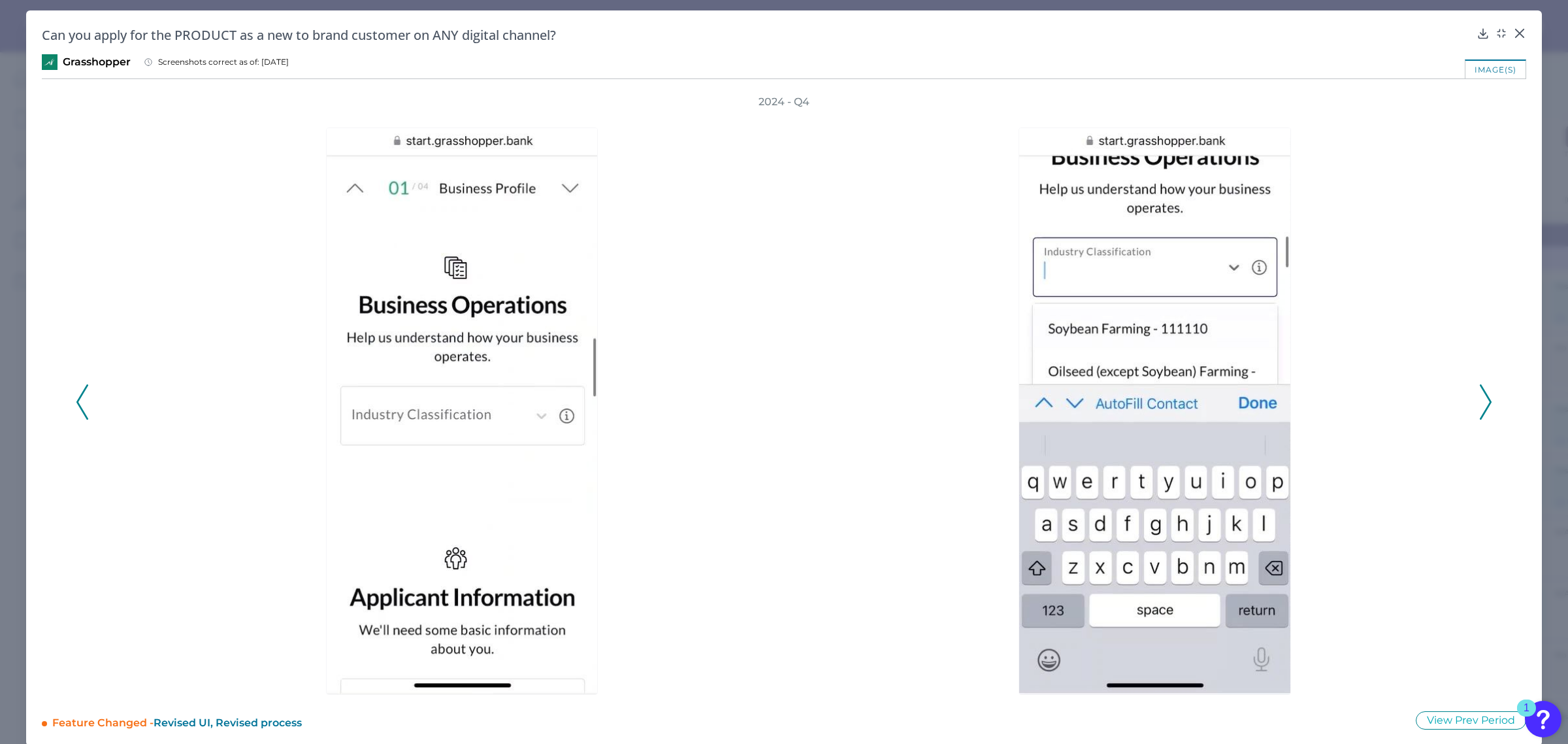
click at [1484, 400] on icon at bounding box center [1486, 402] width 12 height 35
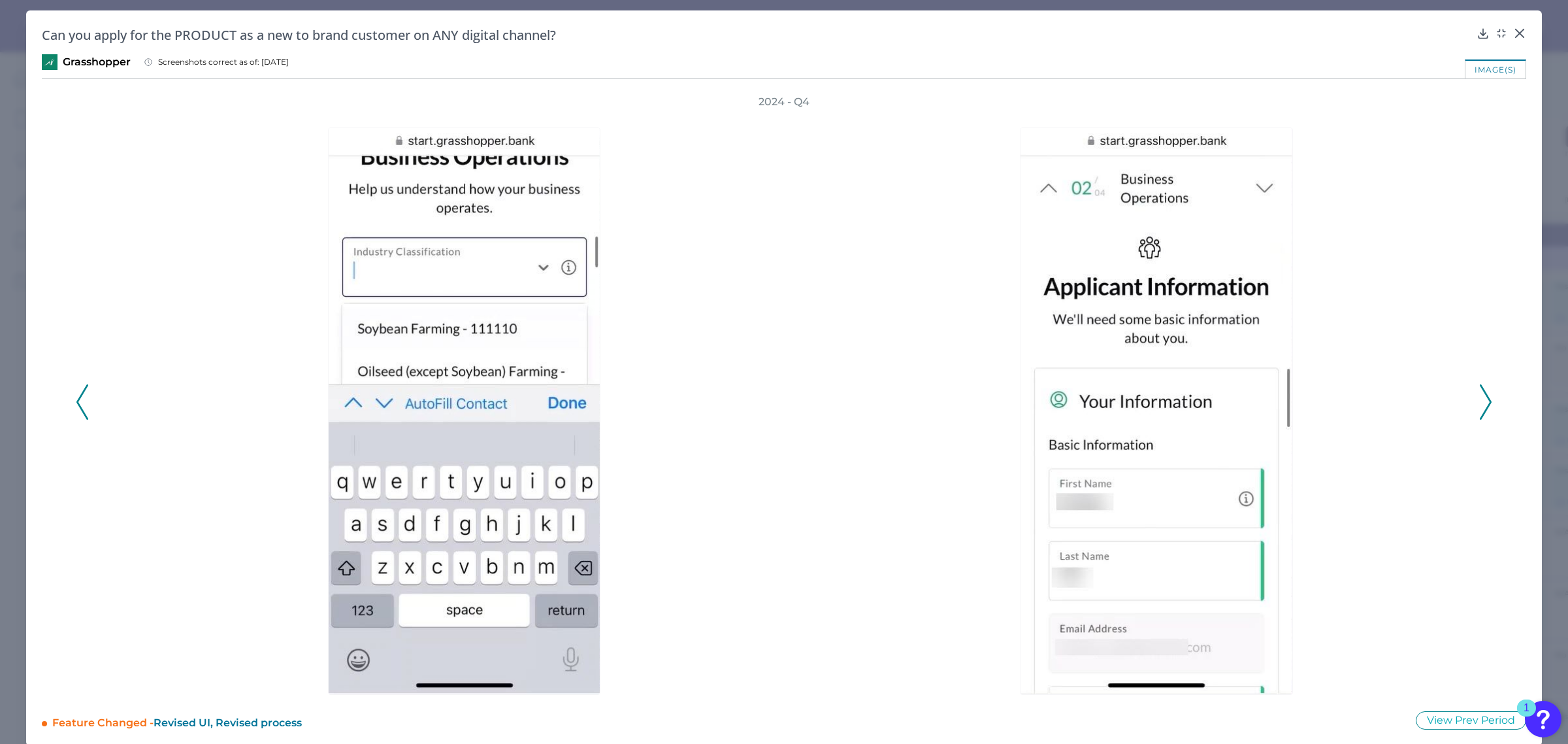
click at [1484, 400] on icon at bounding box center [1486, 402] width 12 height 35
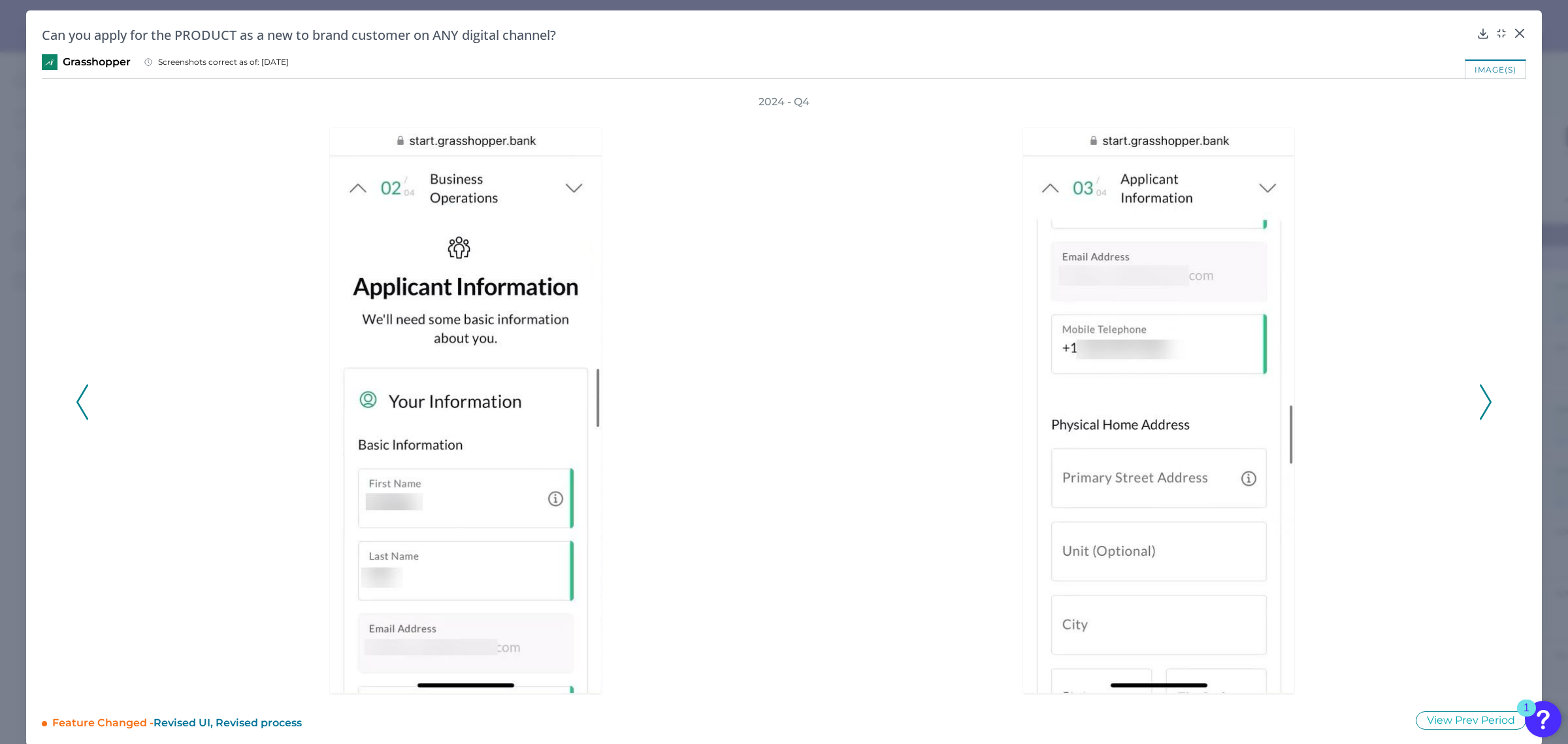
click at [1484, 400] on icon at bounding box center [1486, 402] width 12 height 35
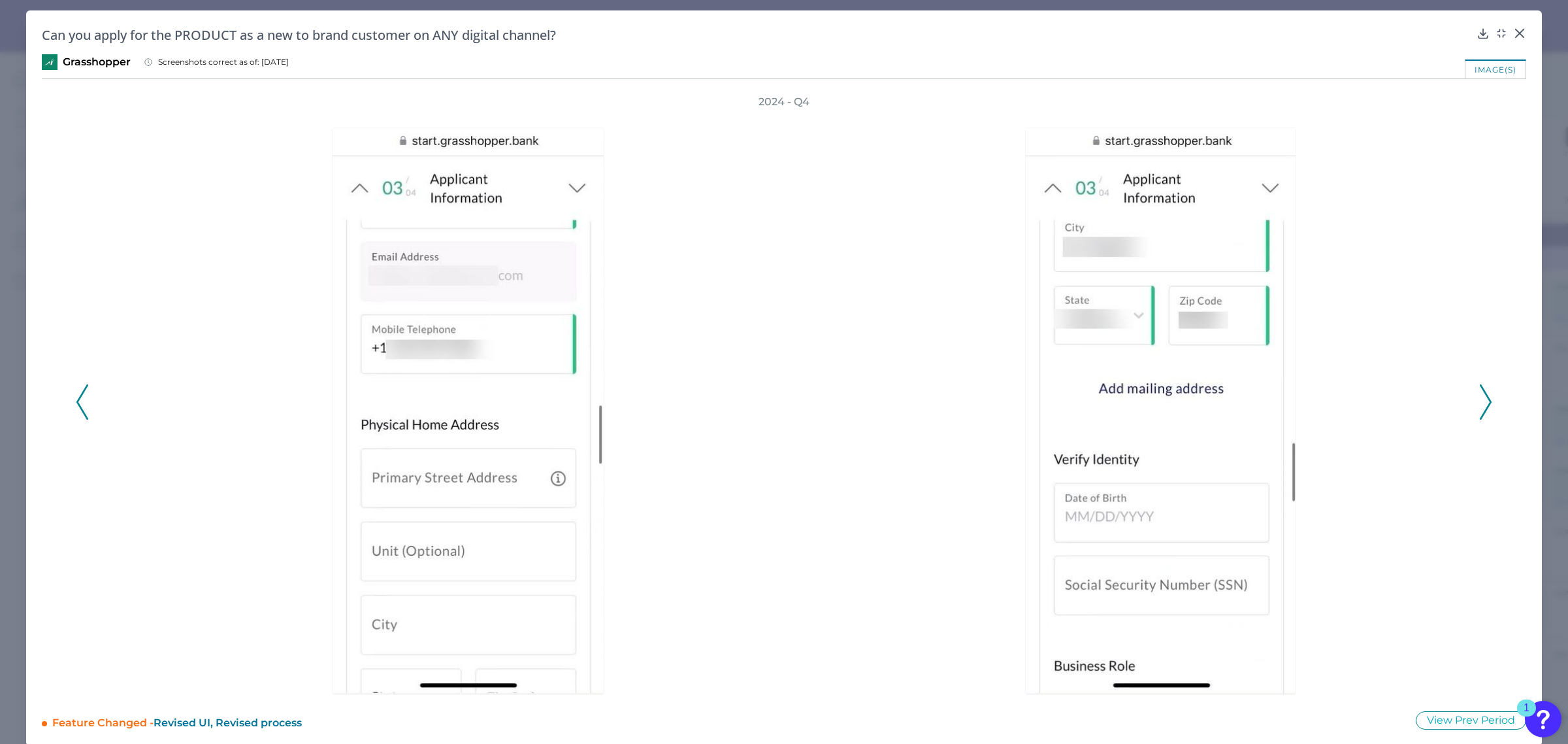
click at [1484, 400] on icon at bounding box center [1486, 402] width 12 height 35
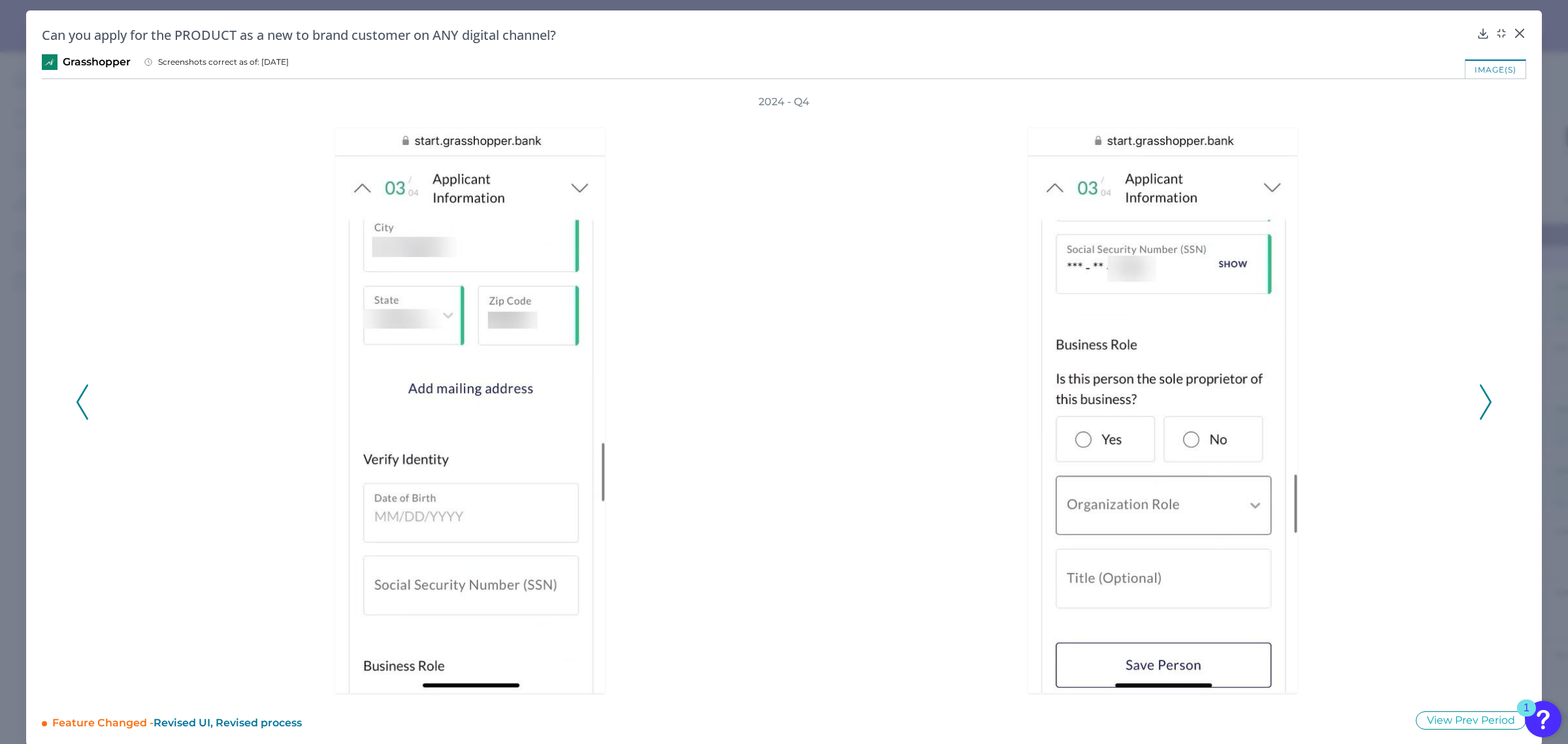
click at [1484, 400] on icon at bounding box center [1486, 402] width 12 height 35
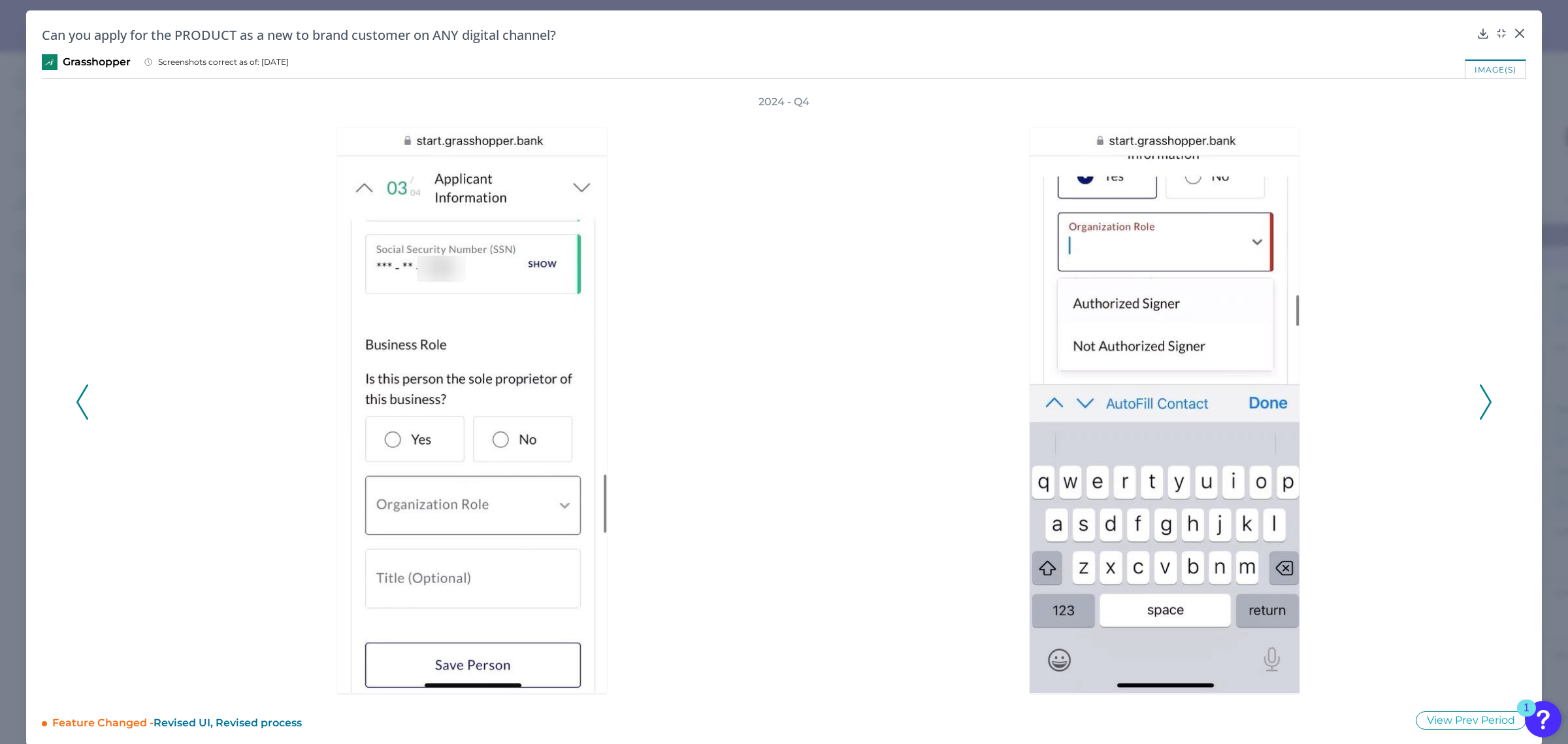
click at [1484, 400] on icon at bounding box center [1486, 402] width 12 height 35
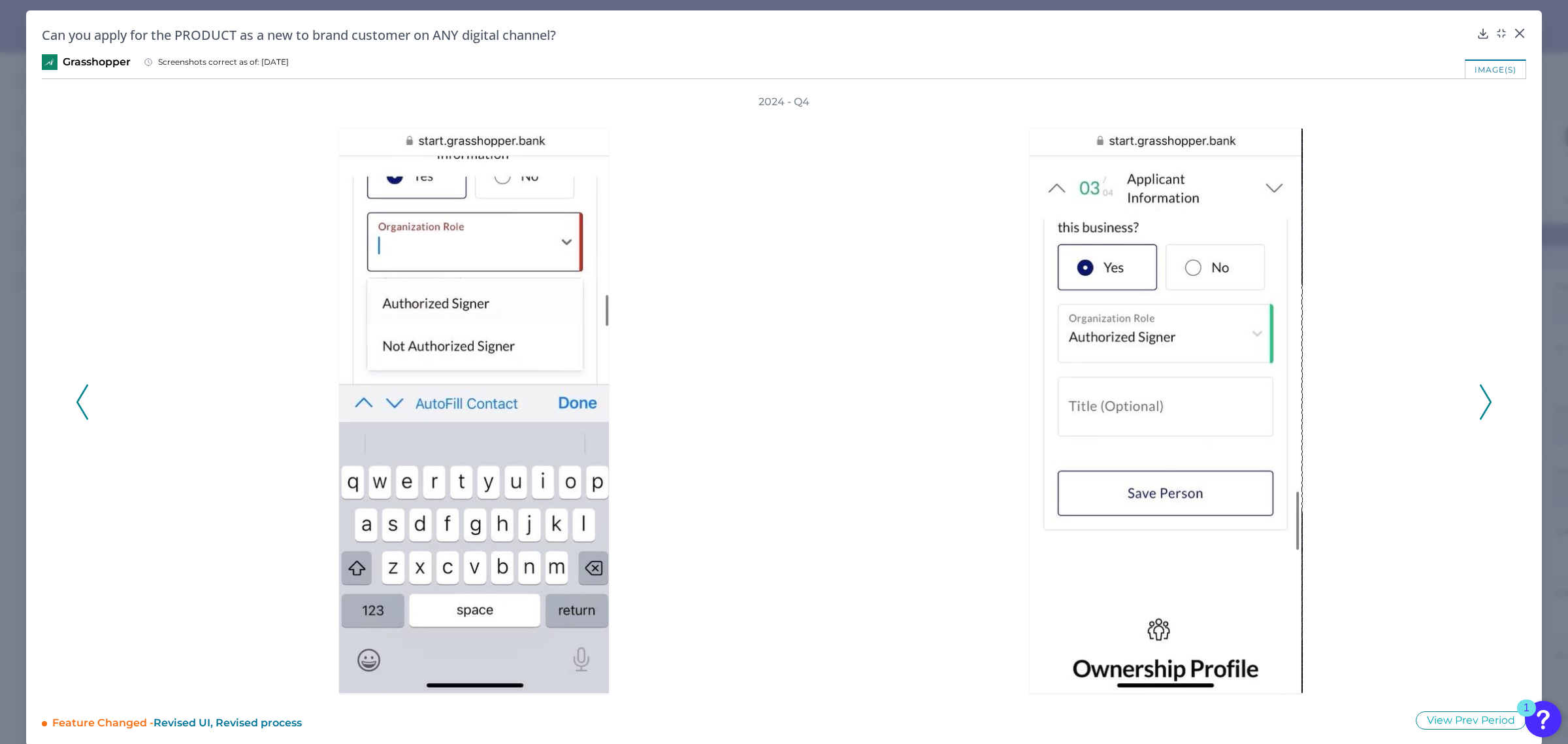
click at [1484, 400] on icon at bounding box center [1486, 402] width 12 height 35
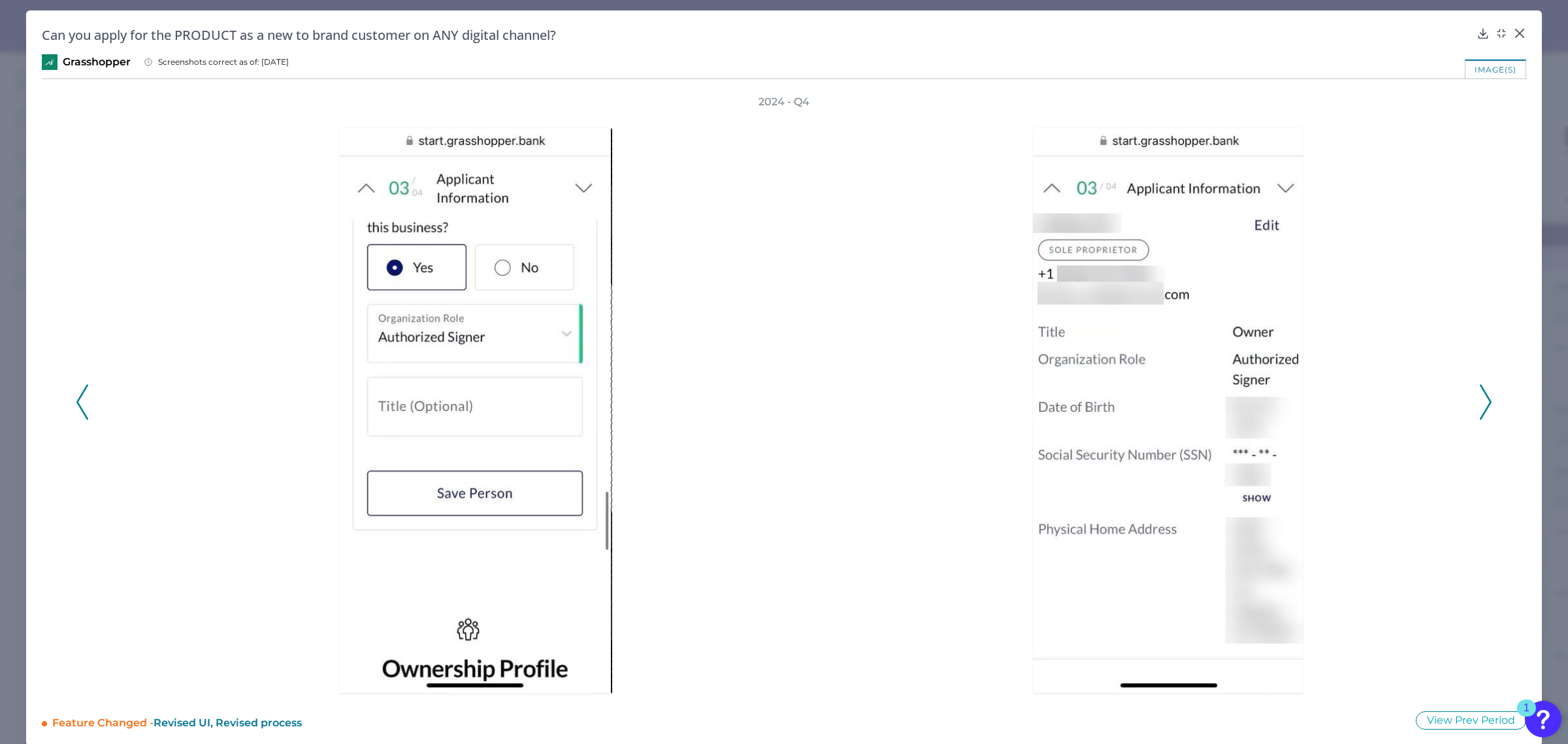
click at [1484, 400] on icon at bounding box center [1486, 402] width 12 height 35
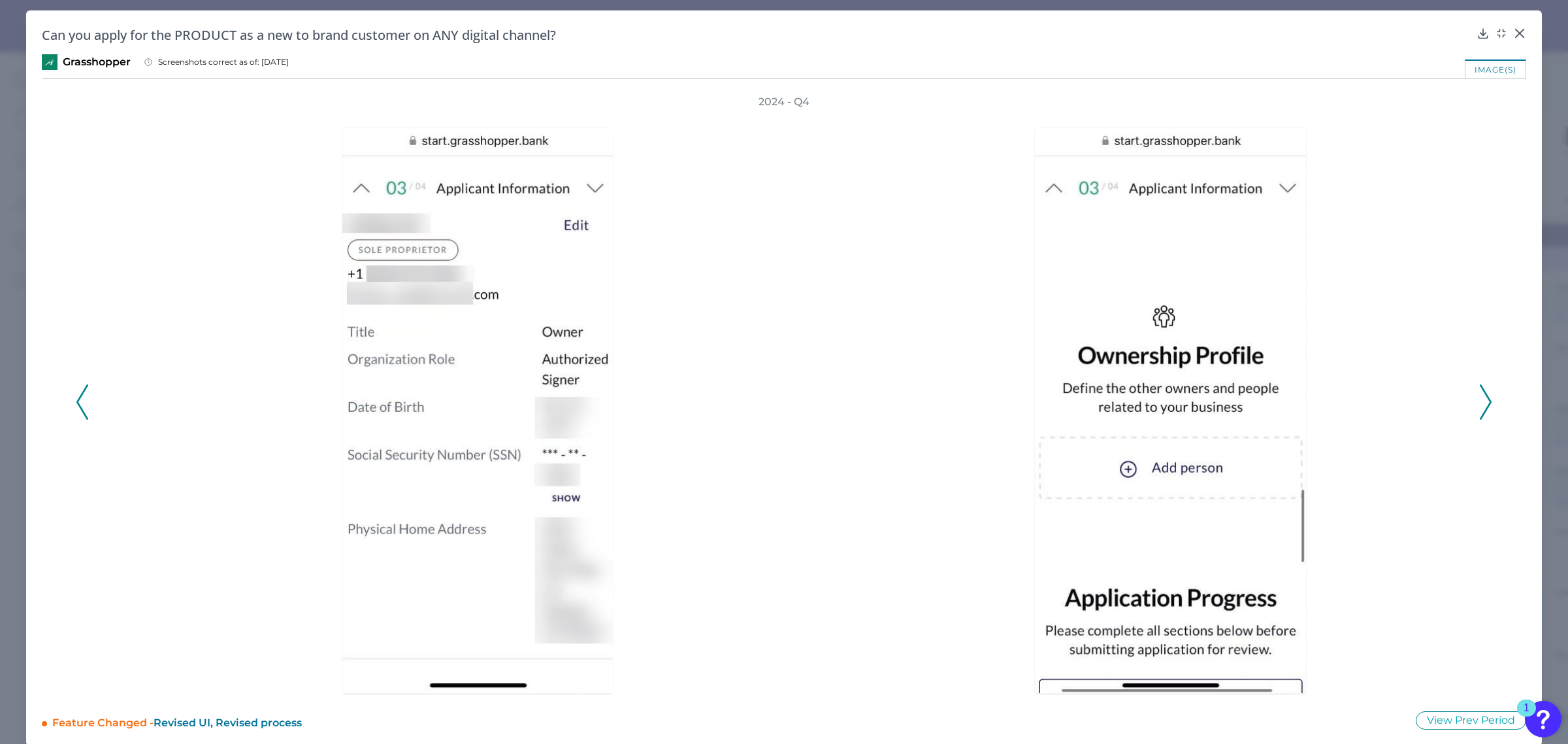
click at [1484, 400] on icon at bounding box center [1486, 402] width 12 height 35
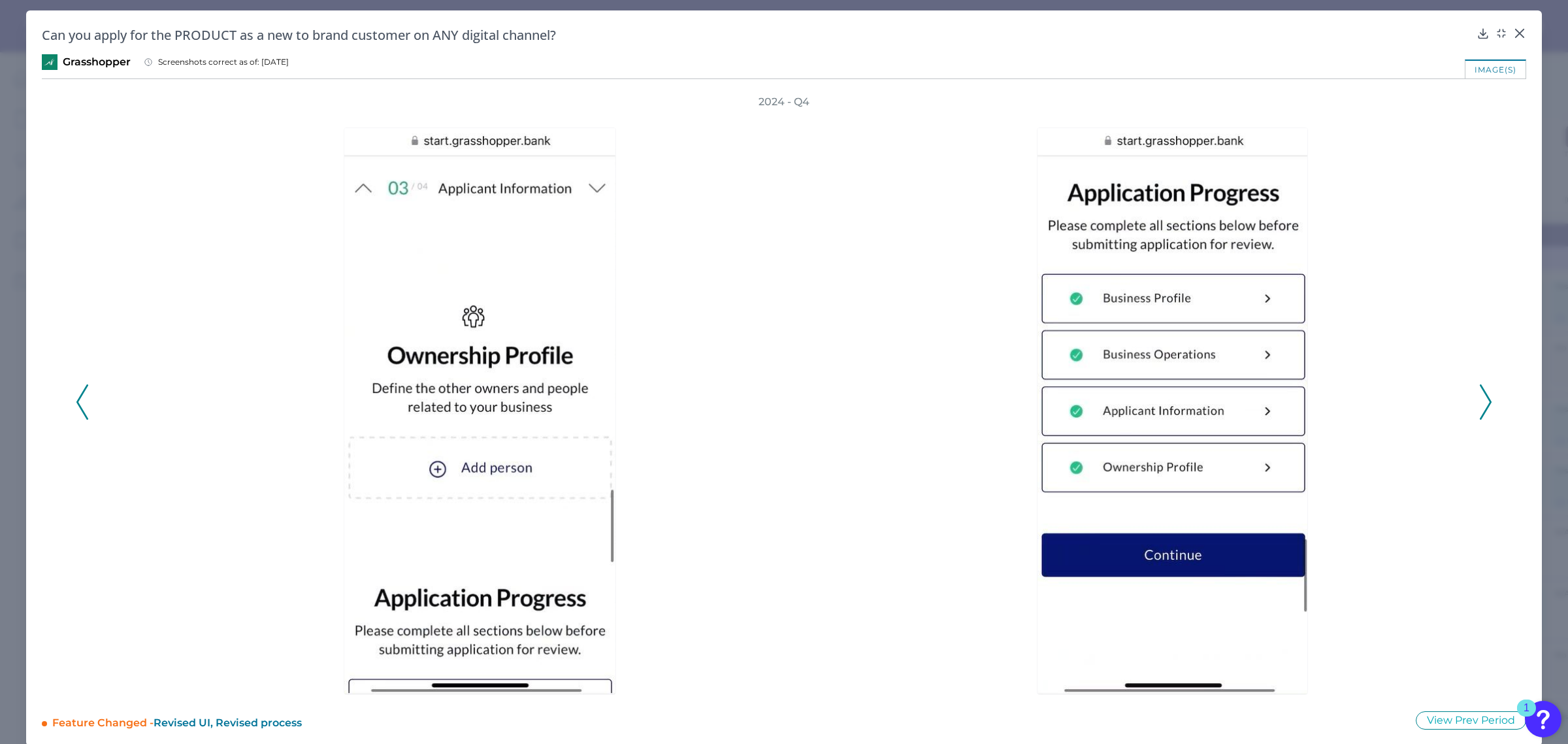
click at [1484, 400] on icon at bounding box center [1486, 402] width 12 height 35
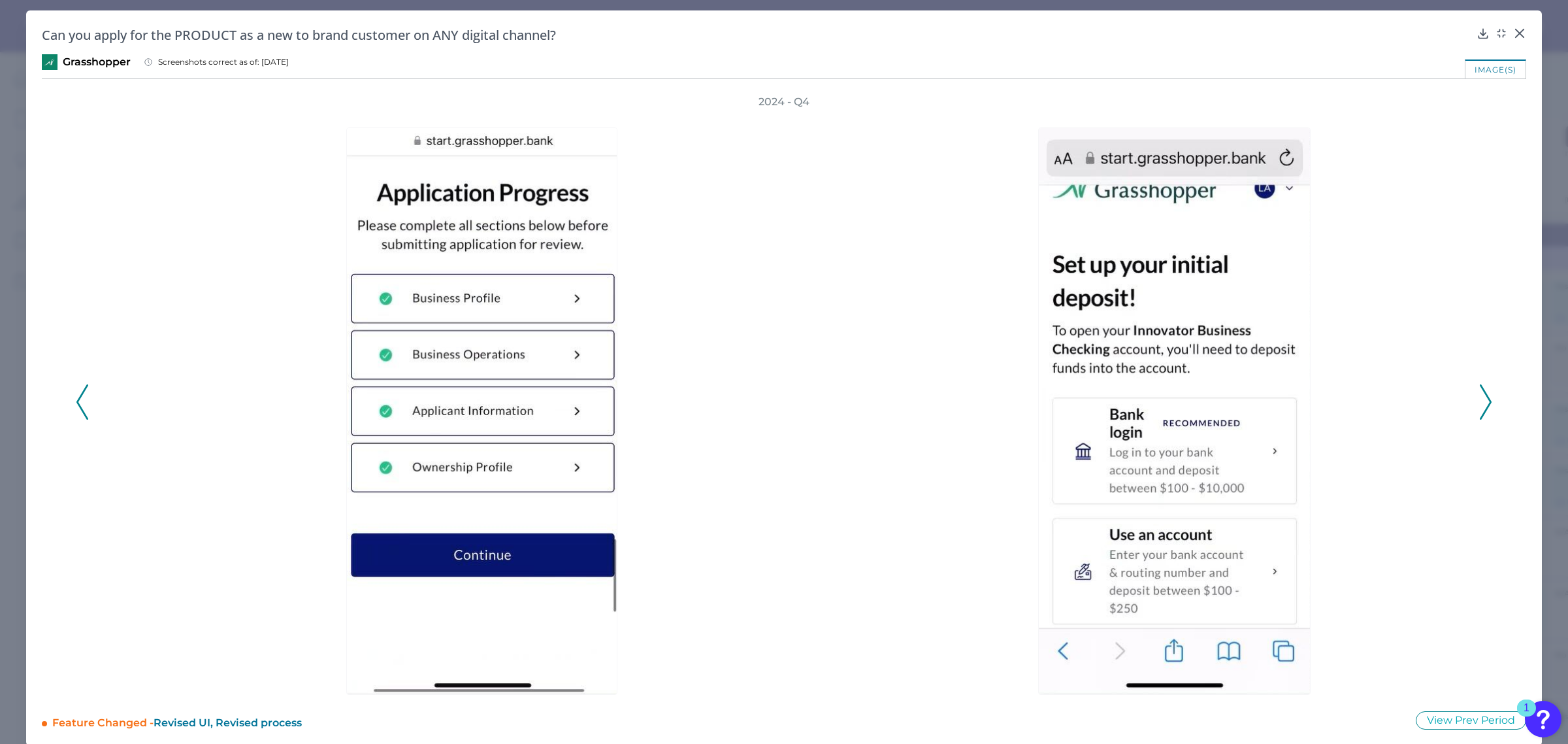
click at [1484, 400] on icon at bounding box center [1486, 402] width 12 height 35
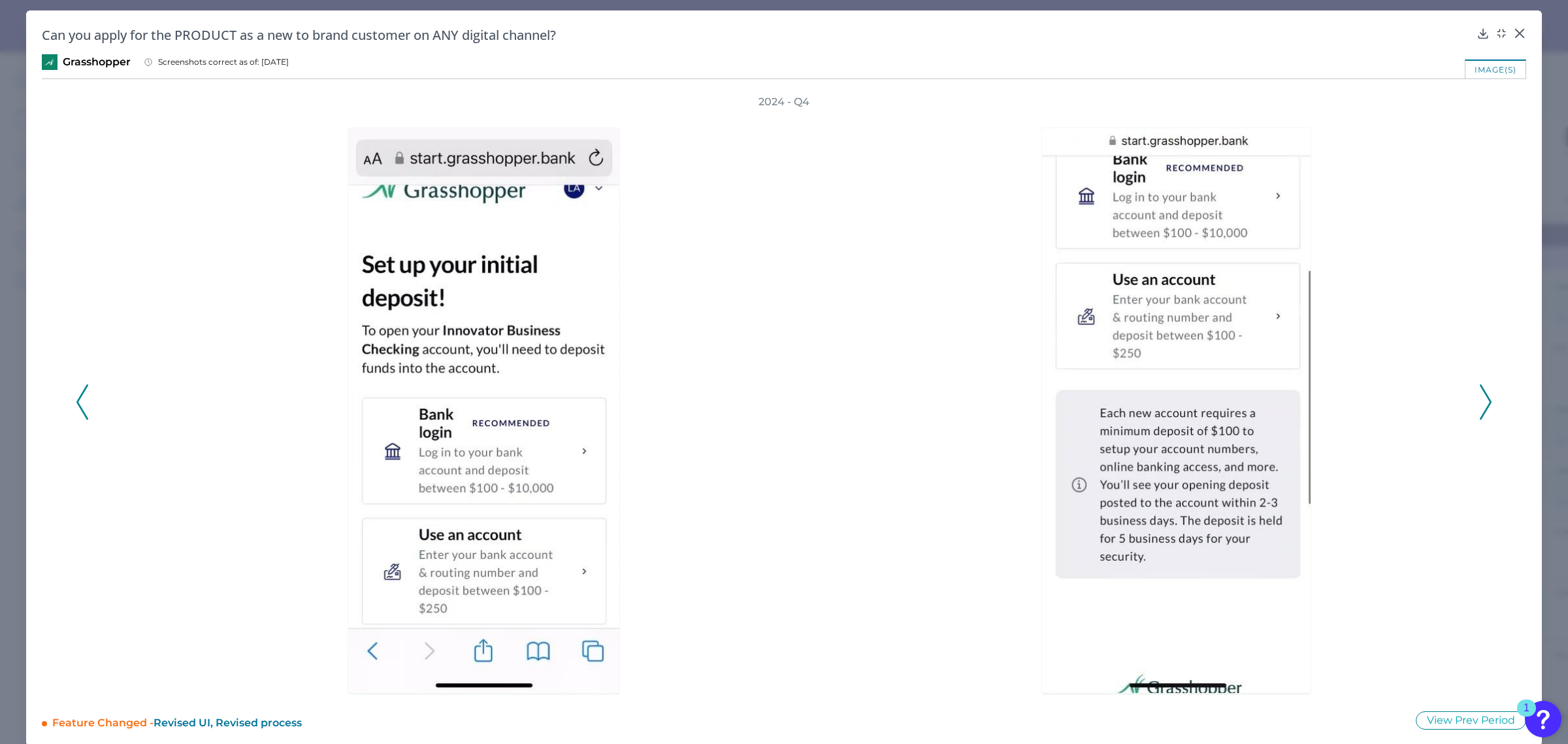
click at [1484, 400] on icon at bounding box center [1486, 402] width 12 height 35
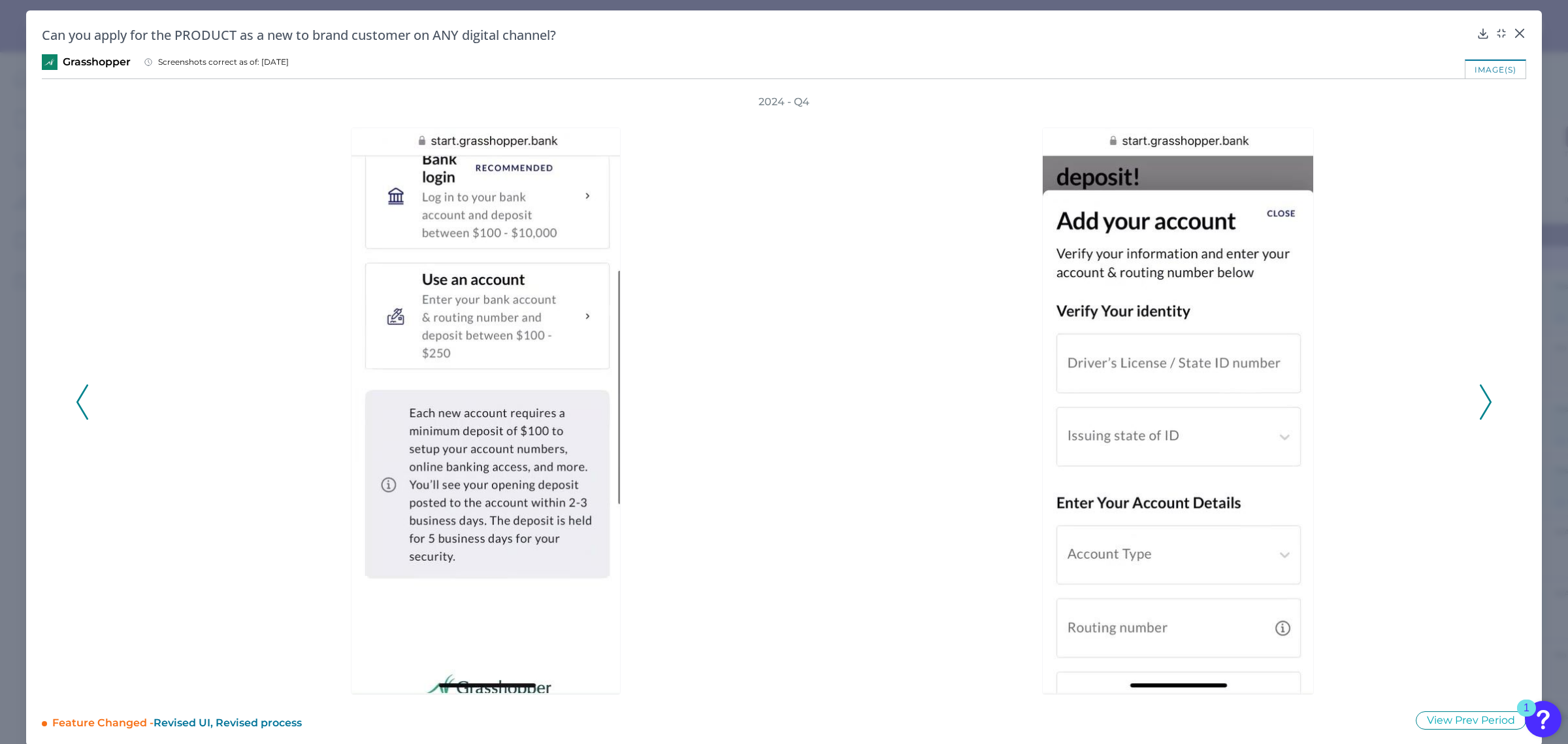
click at [1484, 400] on icon at bounding box center [1486, 402] width 12 height 35
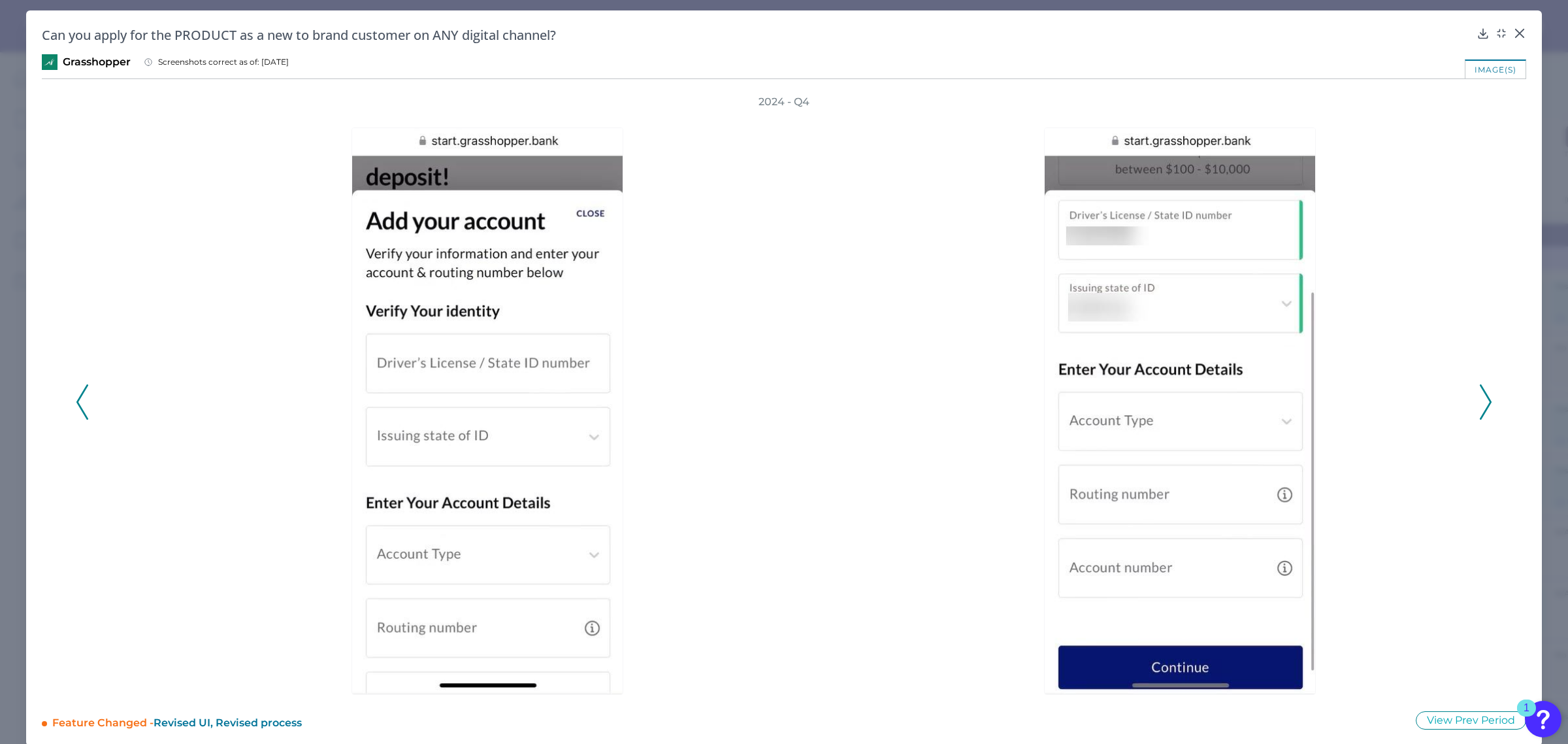
click at [1484, 400] on icon at bounding box center [1486, 402] width 12 height 35
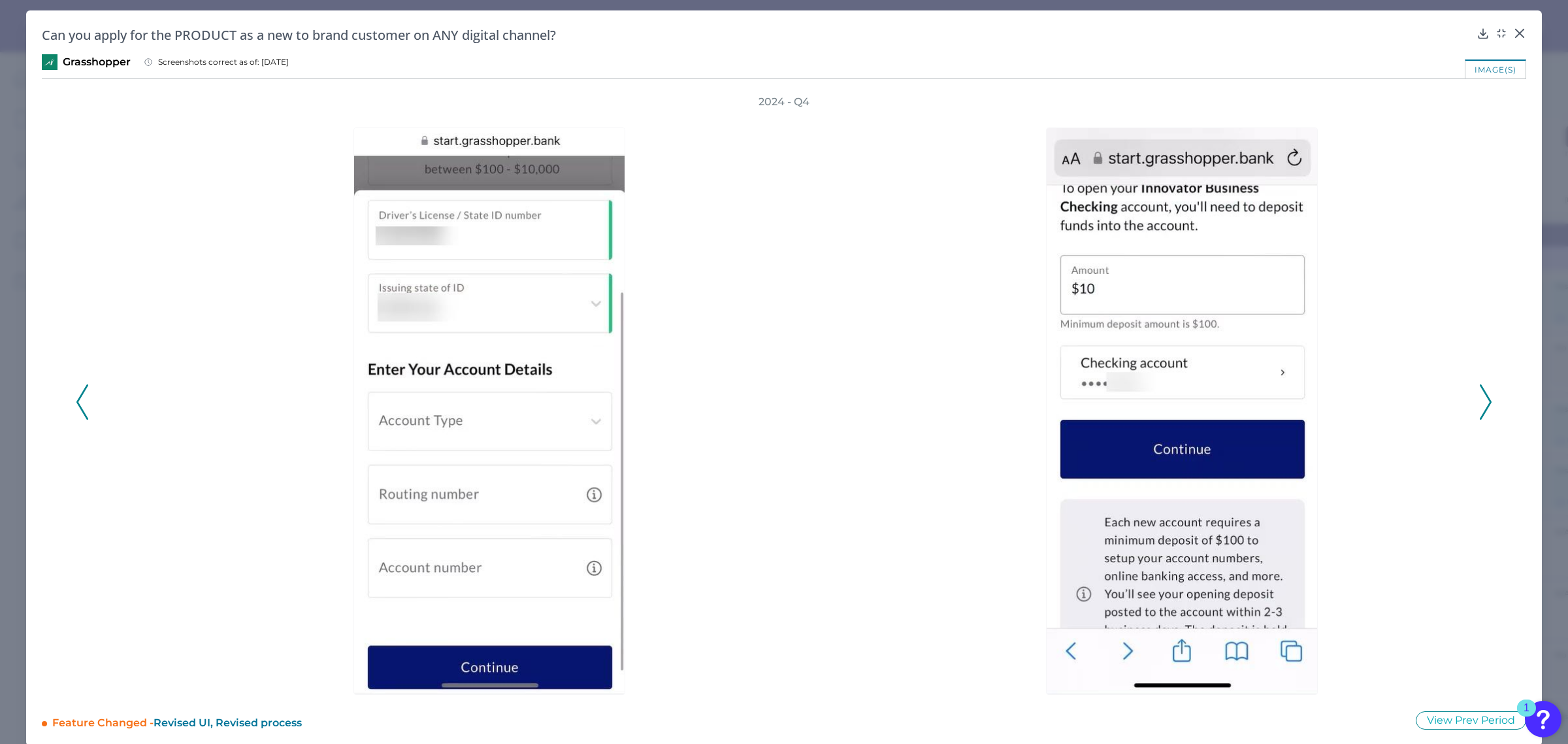
click at [1484, 400] on icon at bounding box center [1486, 402] width 12 height 35
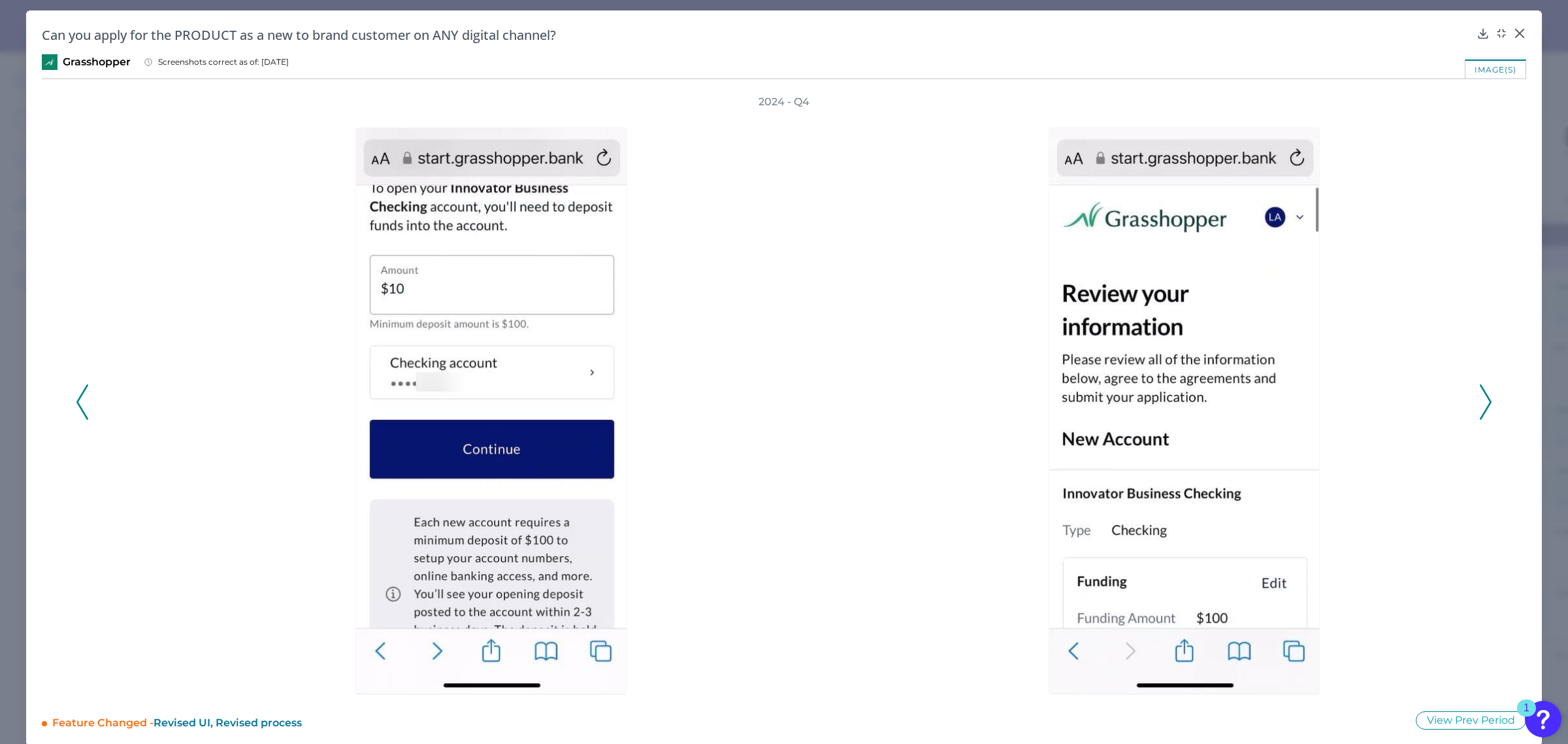
click at [1484, 400] on icon at bounding box center [1486, 402] width 12 height 35
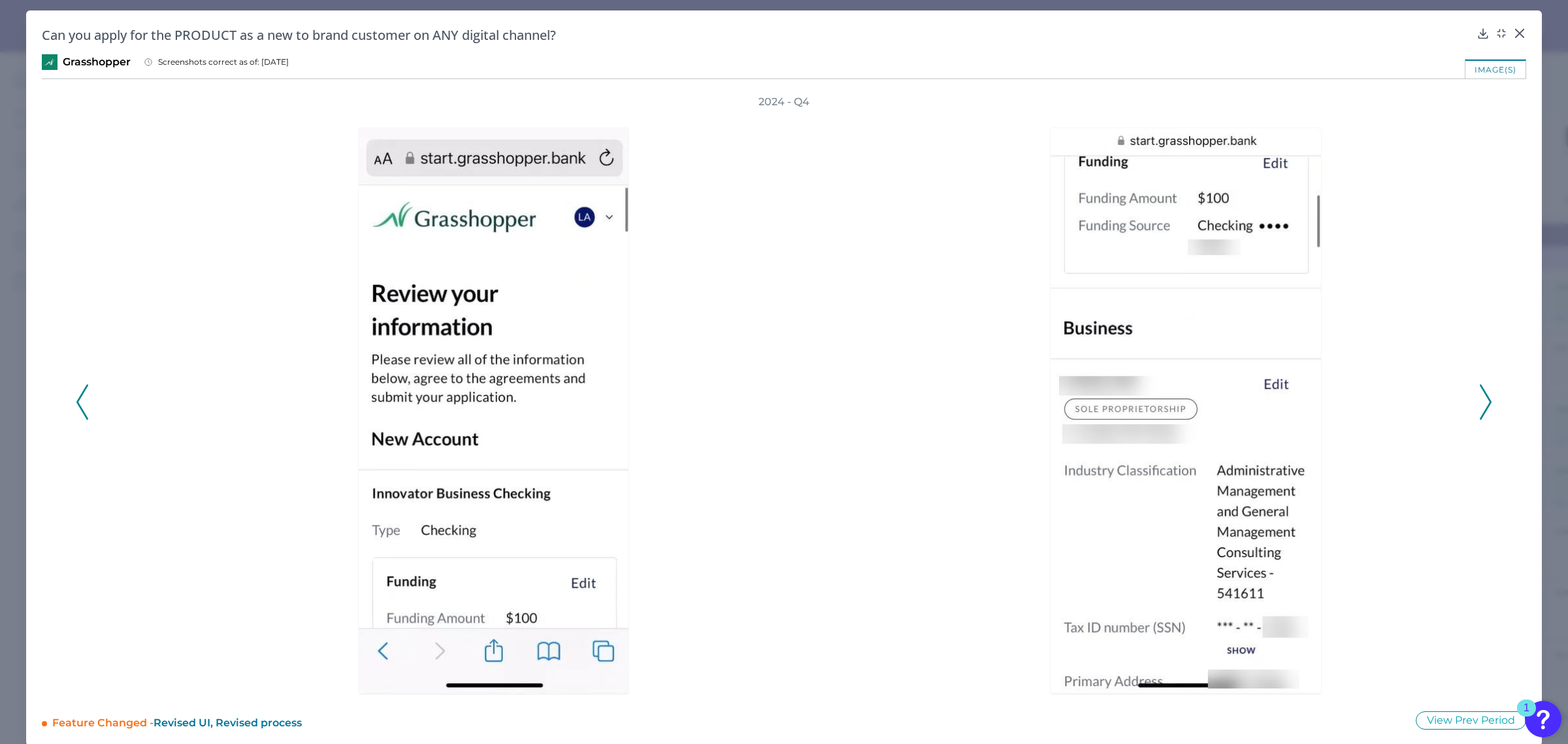
click at [1484, 400] on icon at bounding box center [1486, 402] width 12 height 35
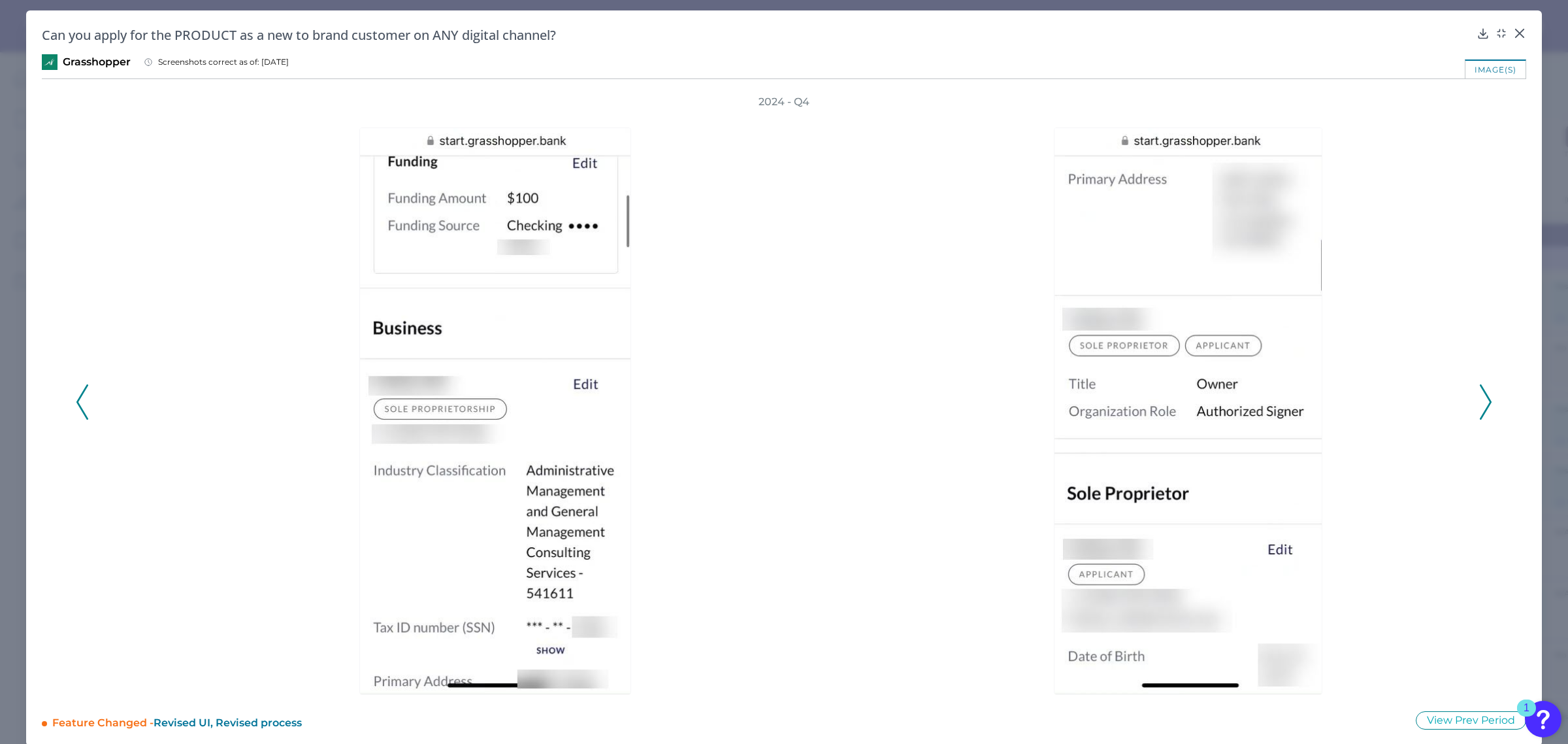
click at [1484, 400] on icon at bounding box center [1486, 402] width 12 height 35
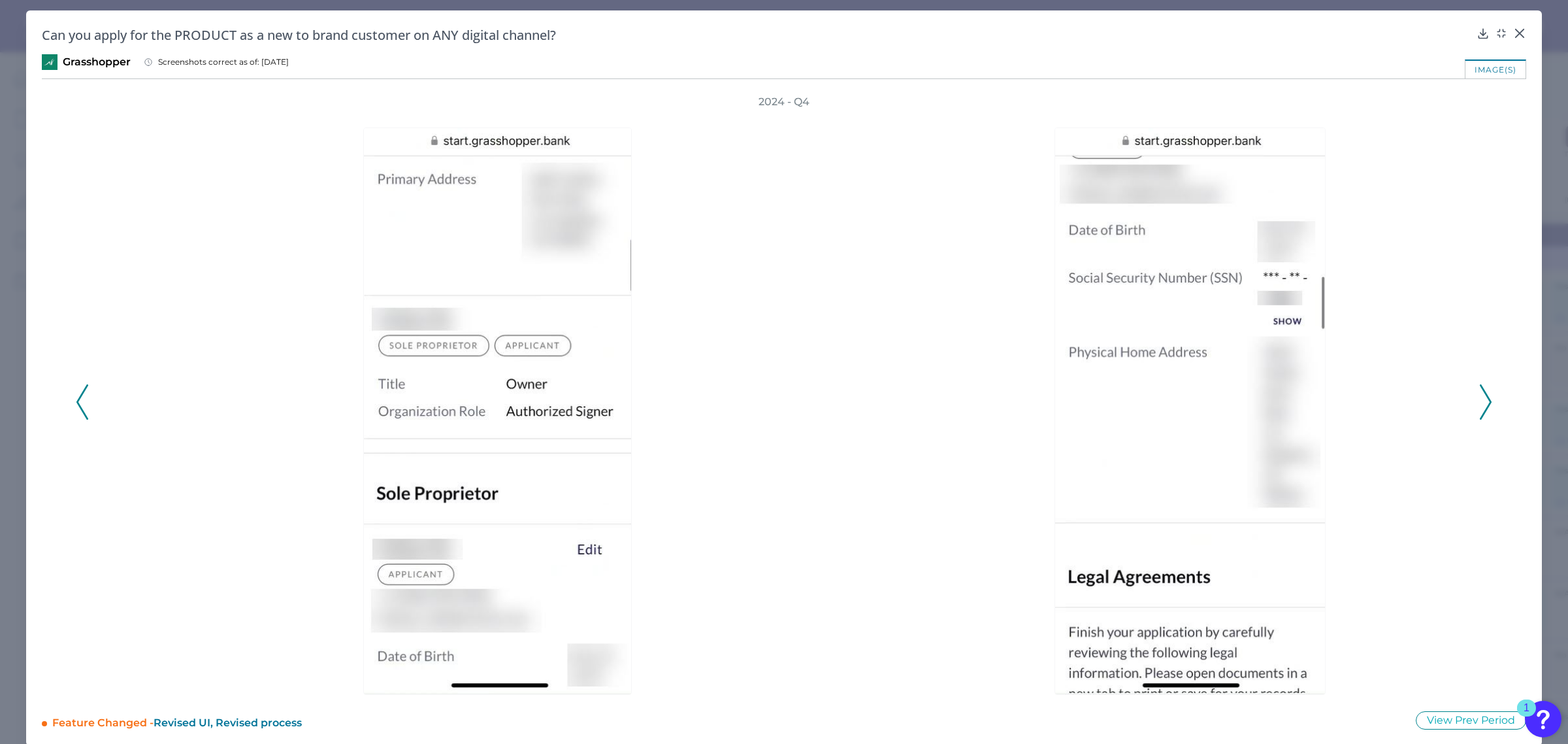
click at [1484, 400] on icon at bounding box center [1486, 402] width 12 height 35
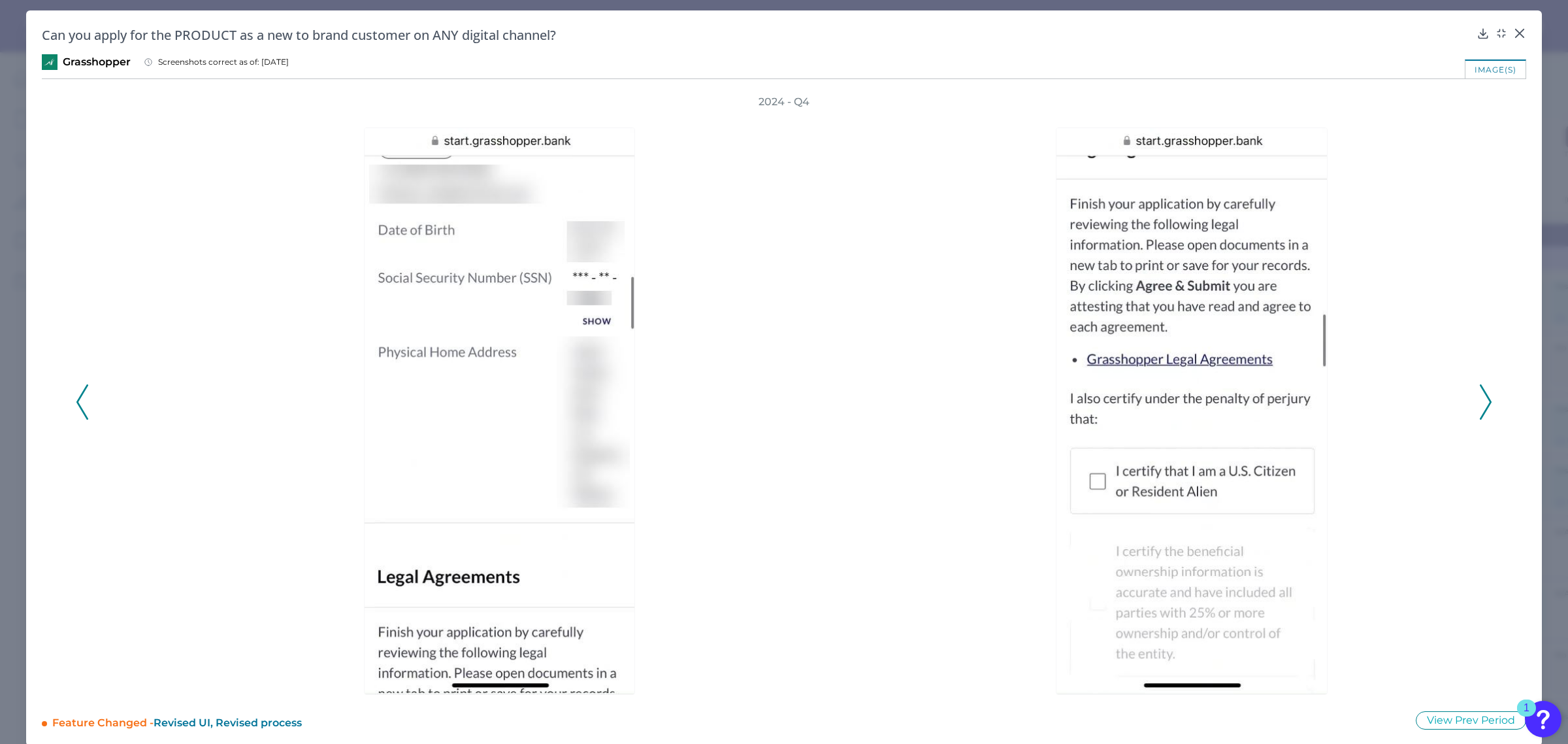
click at [1484, 400] on icon at bounding box center [1486, 402] width 12 height 35
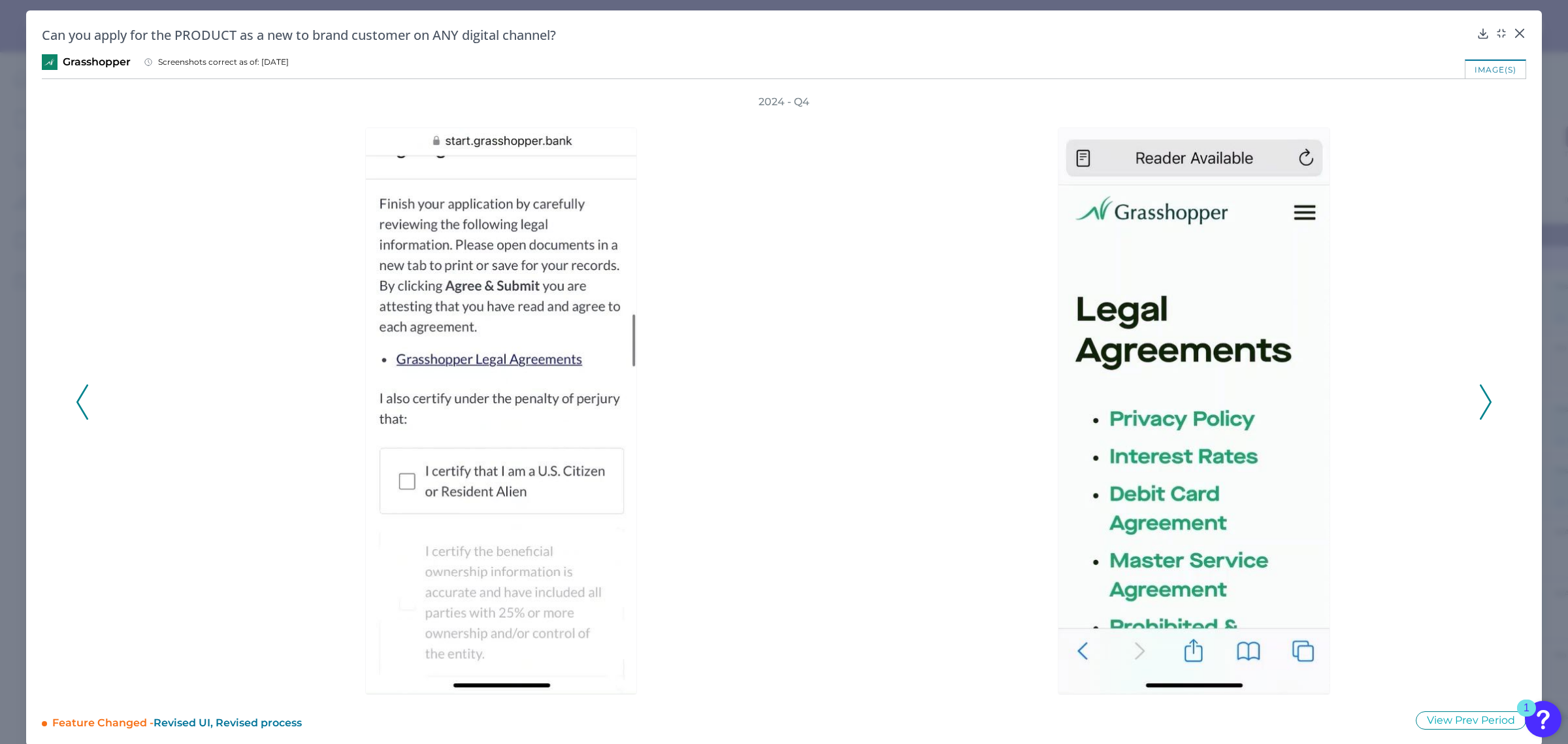
click at [1484, 400] on icon at bounding box center [1486, 402] width 12 height 35
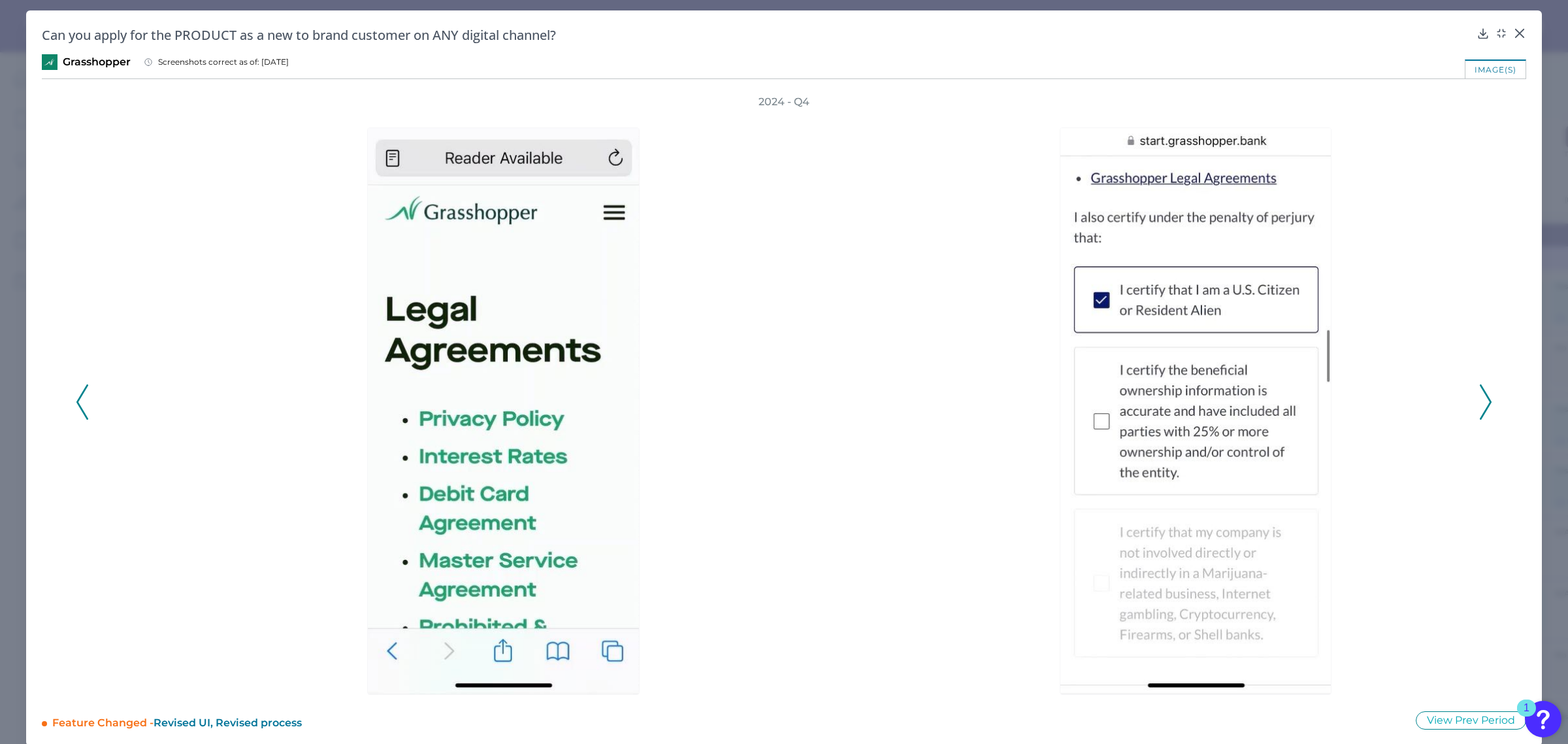
click at [1484, 400] on icon at bounding box center [1486, 402] width 12 height 35
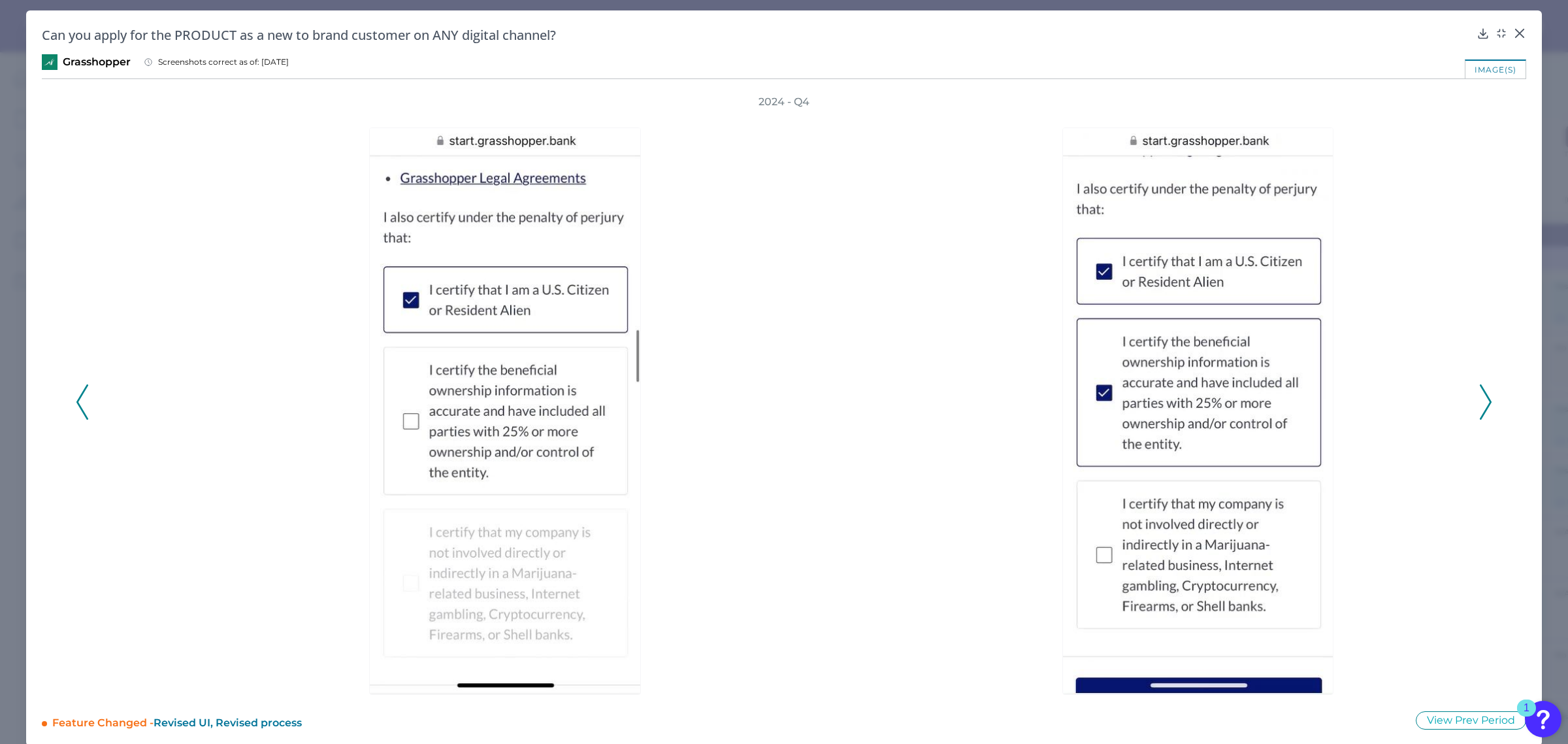
click at [1484, 400] on icon at bounding box center [1486, 402] width 12 height 35
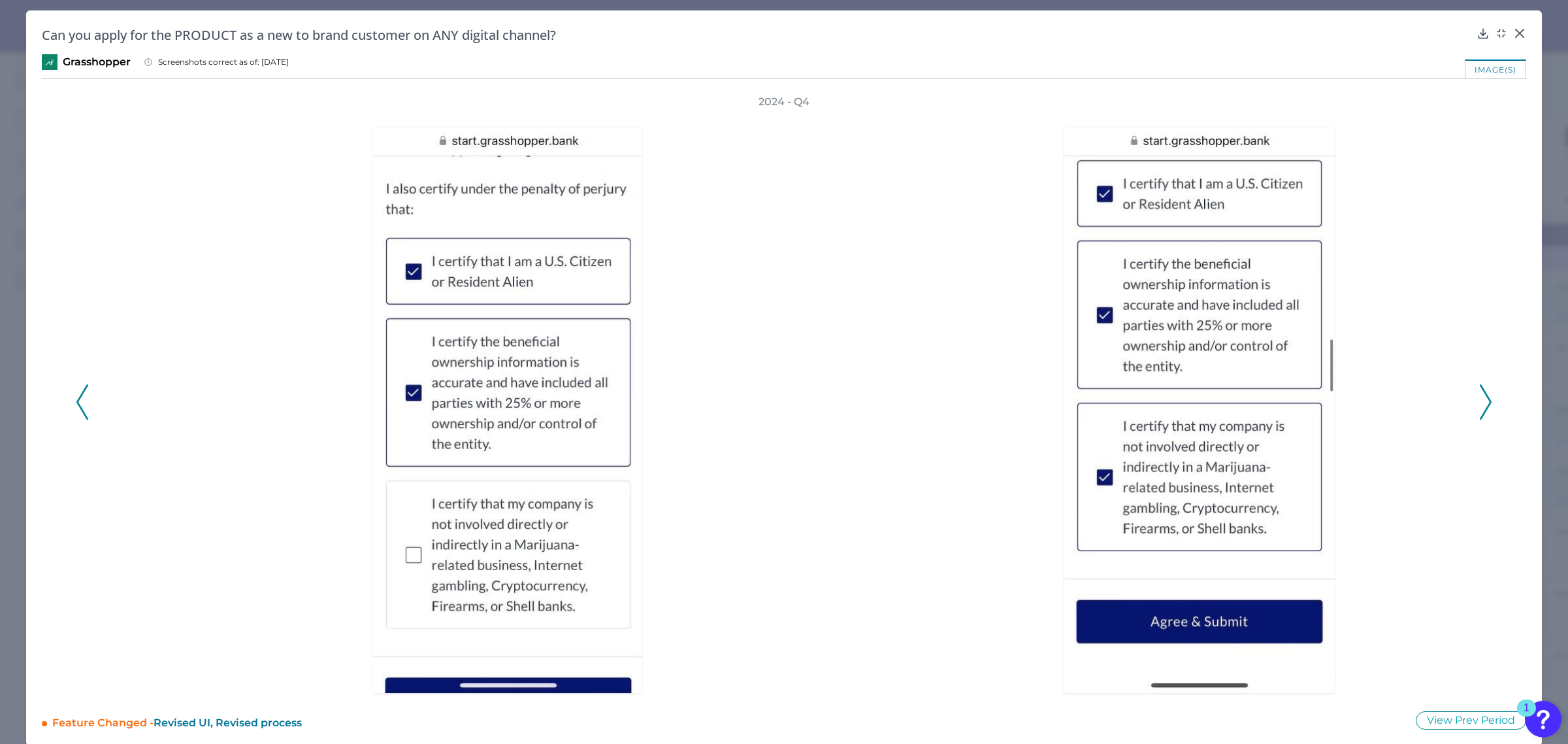
click at [1484, 400] on icon at bounding box center [1486, 402] width 12 height 35
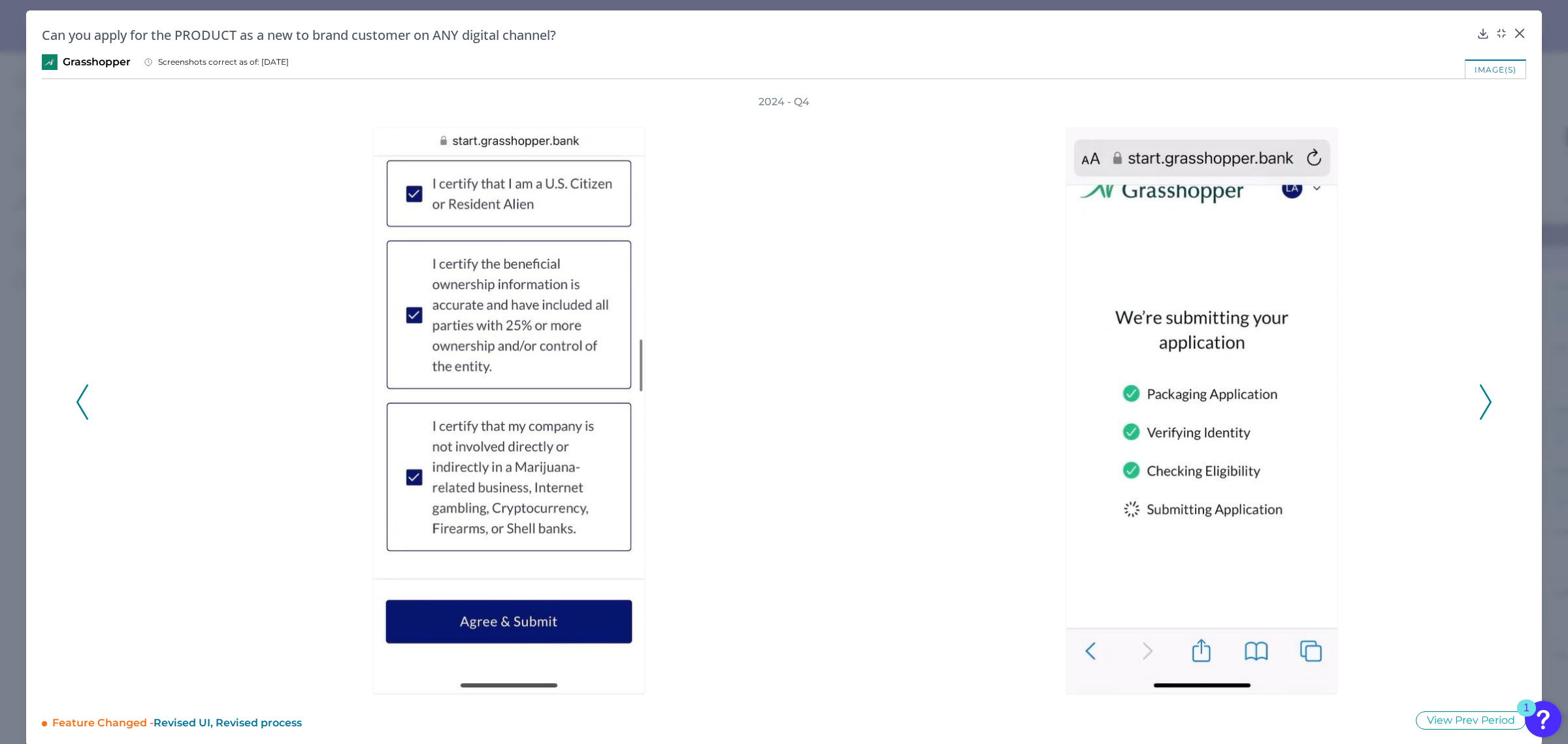
click at [1484, 400] on icon at bounding box center [1486, 402] width 12 height 35
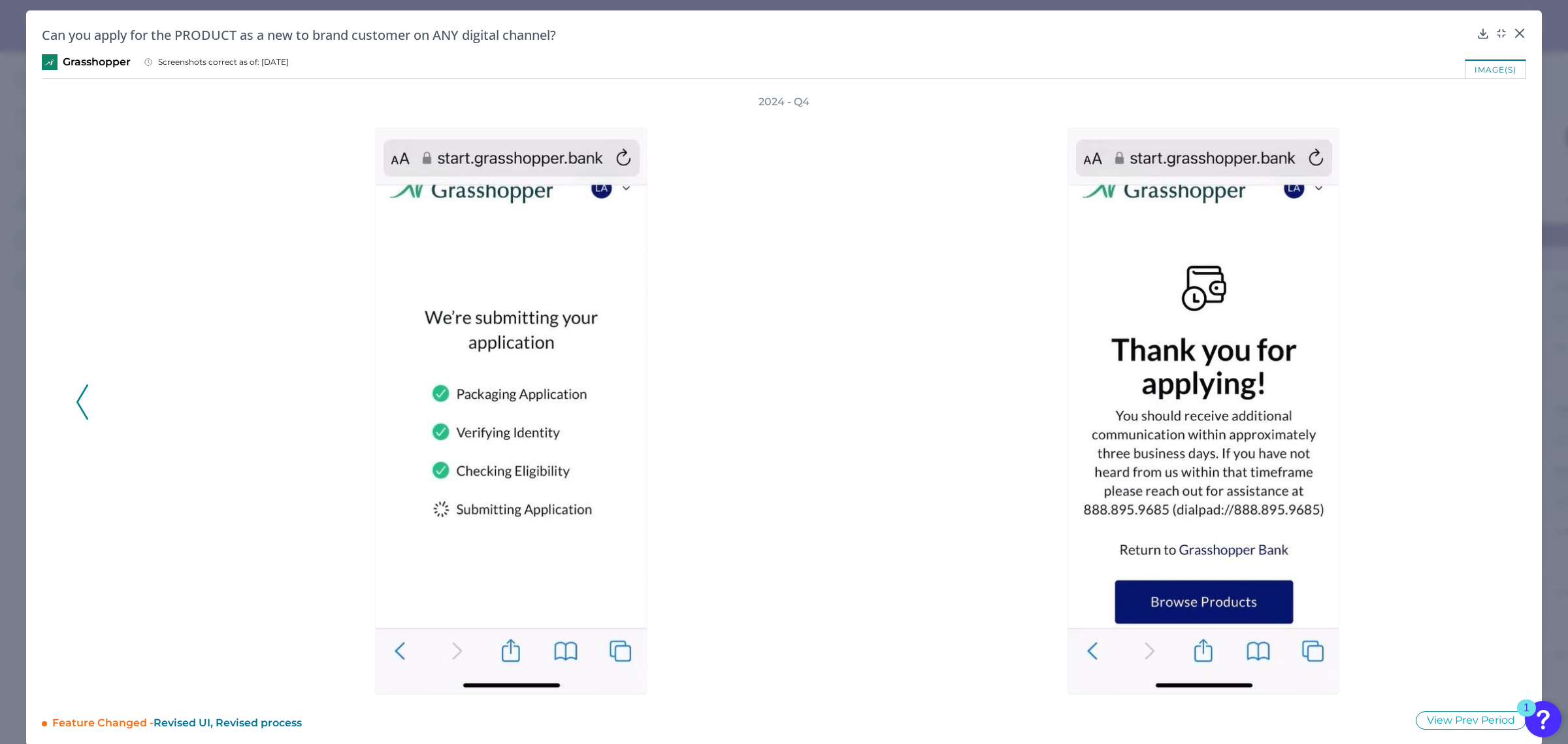
click at [1484, 400] on div "2024 - Q4" at bounding box center [784, 394] width 1416 height 600
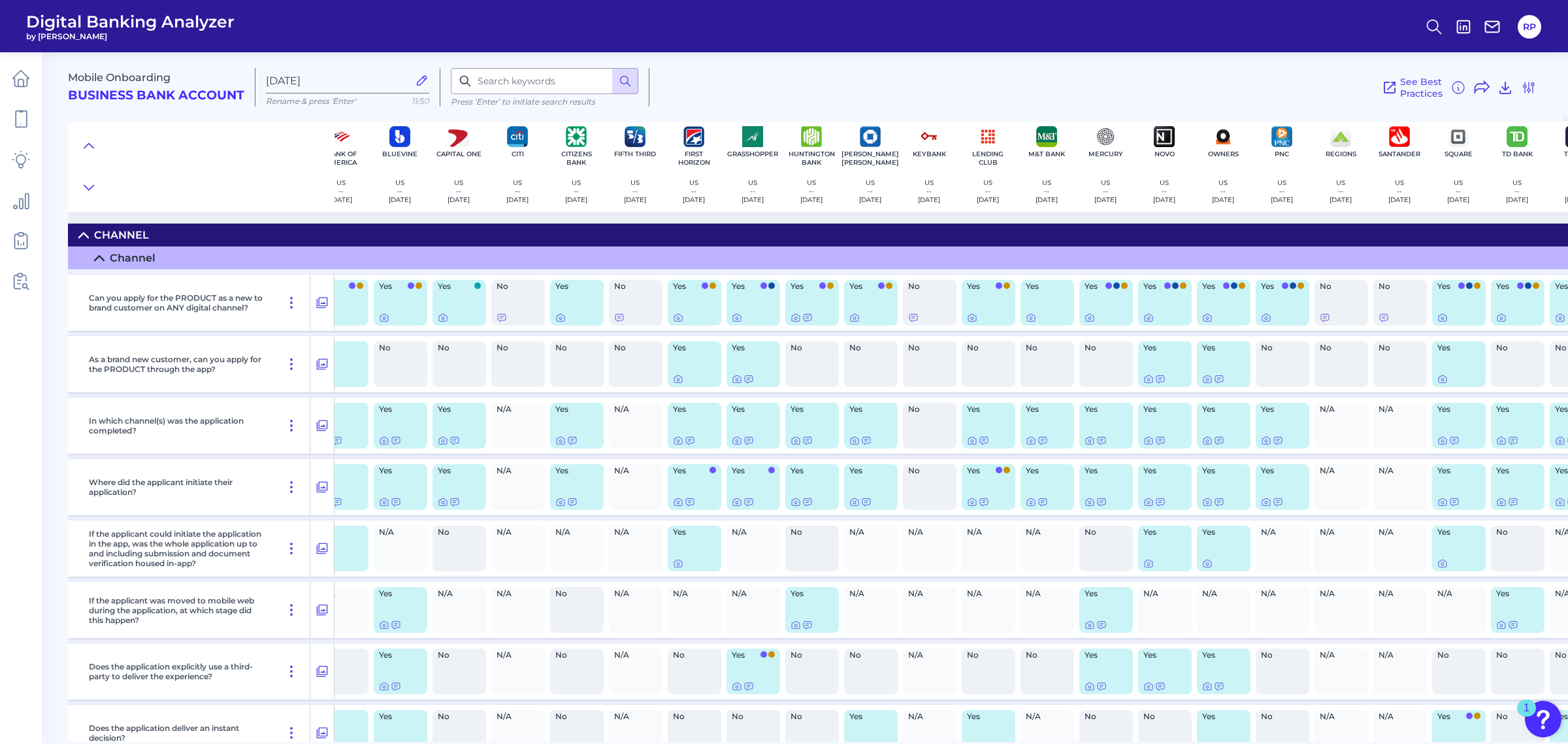
click at [451, 355] on div "No" at bounding box center [459, 364] width 53 height 46
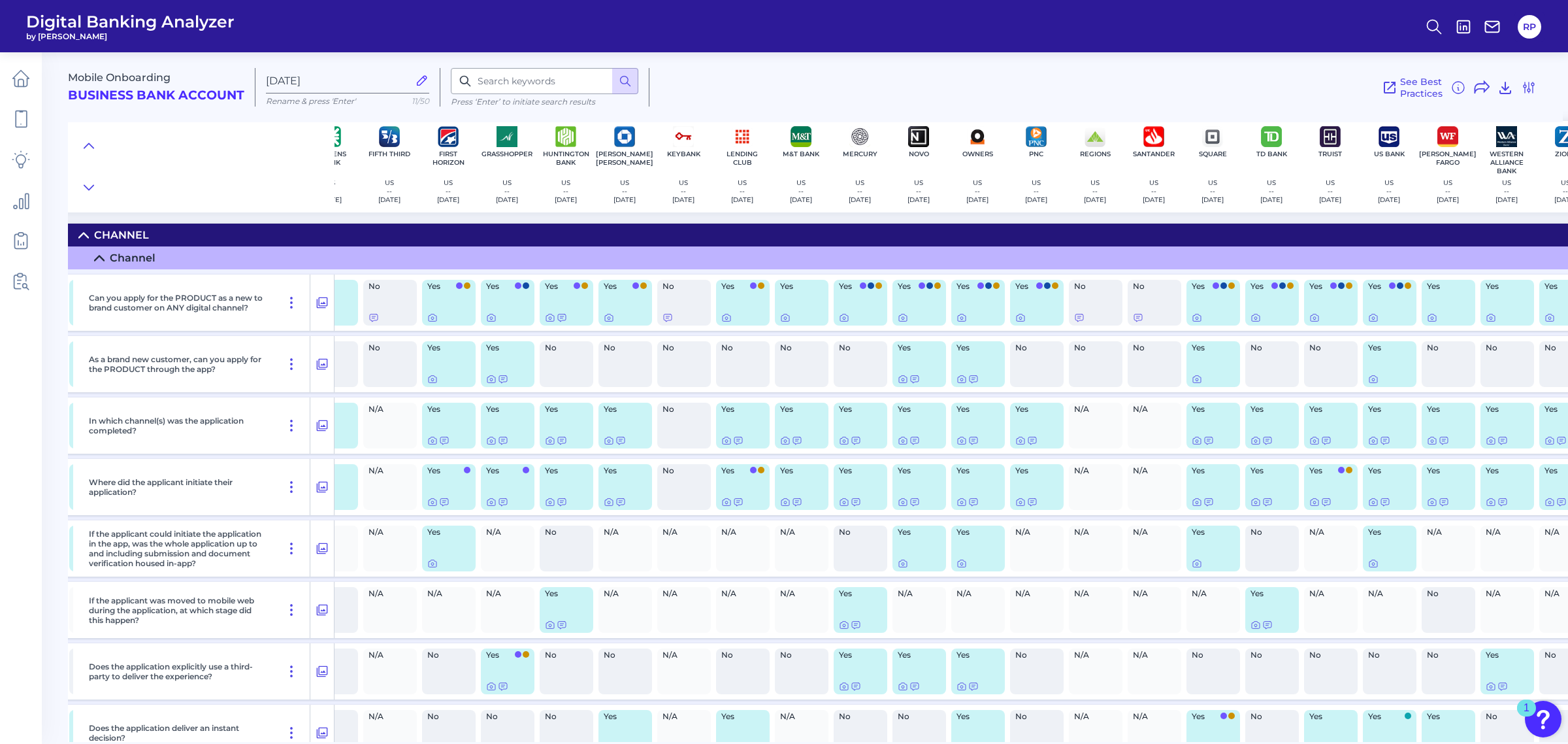
scroll to position [0, 425]
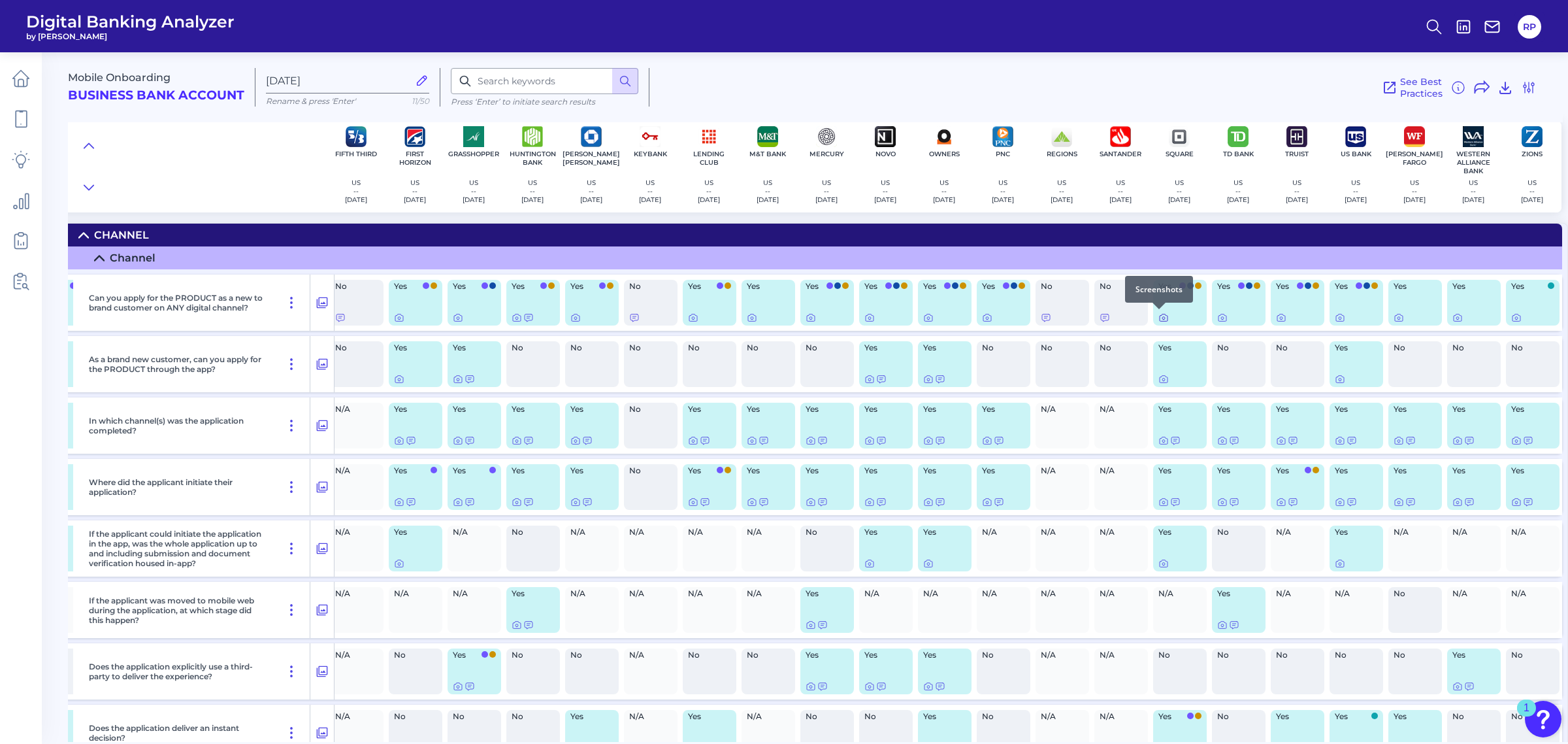
click at [1159, 316] on icon at bounding box center [1164, 318] width 11 height 11
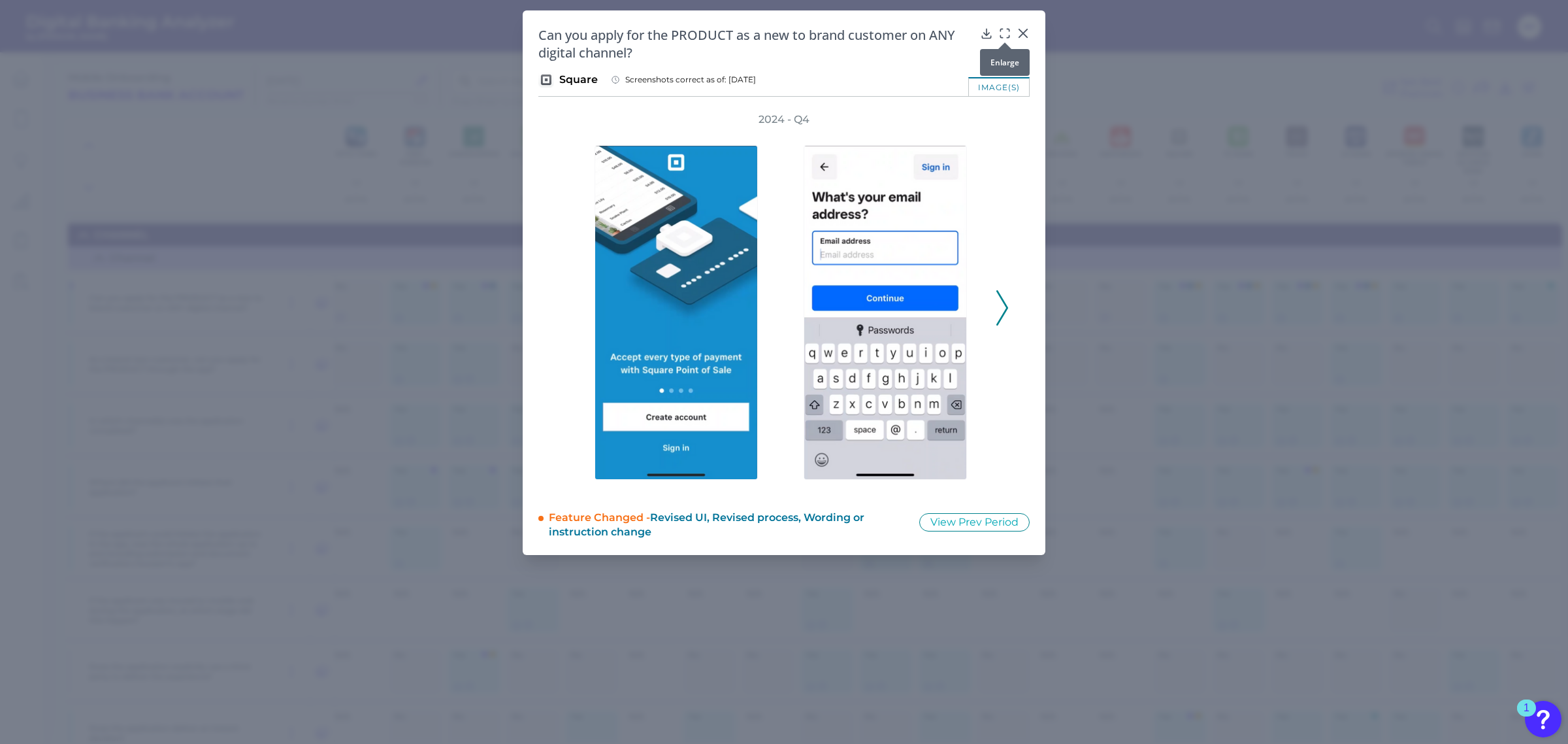
click at [1008, 35] on icon at bounding box center [1005, 33] width 13 height 13
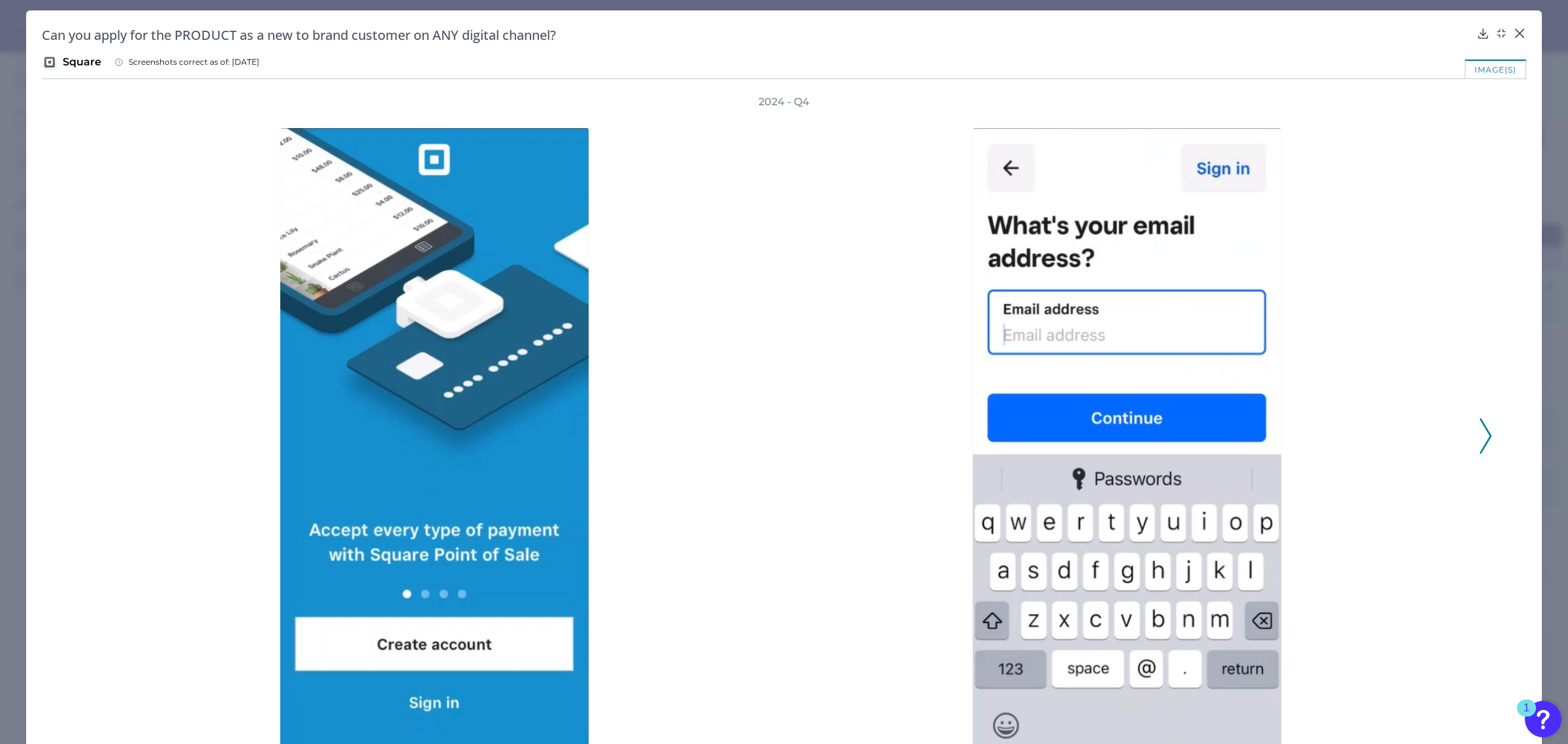
click at [1472, 434] on div "2024 - Q4" at bounding box center [784, 428] width 1416 height 668
click at [1481, 434] on icon at bounding box center [1486, 436] width 12 height 35
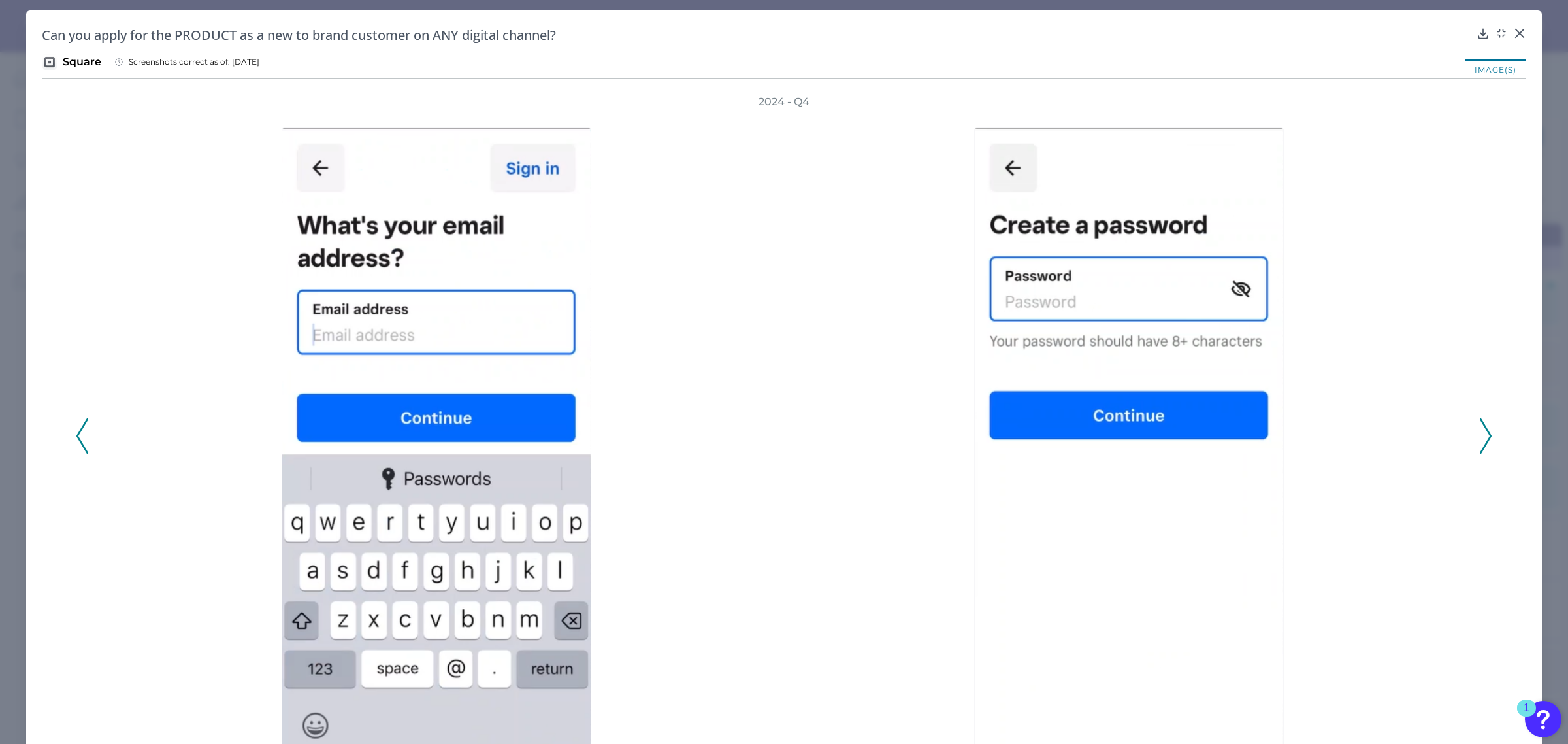
click at [1481, 434] on icon at bounding box center [1486, 436] width 12 height 35
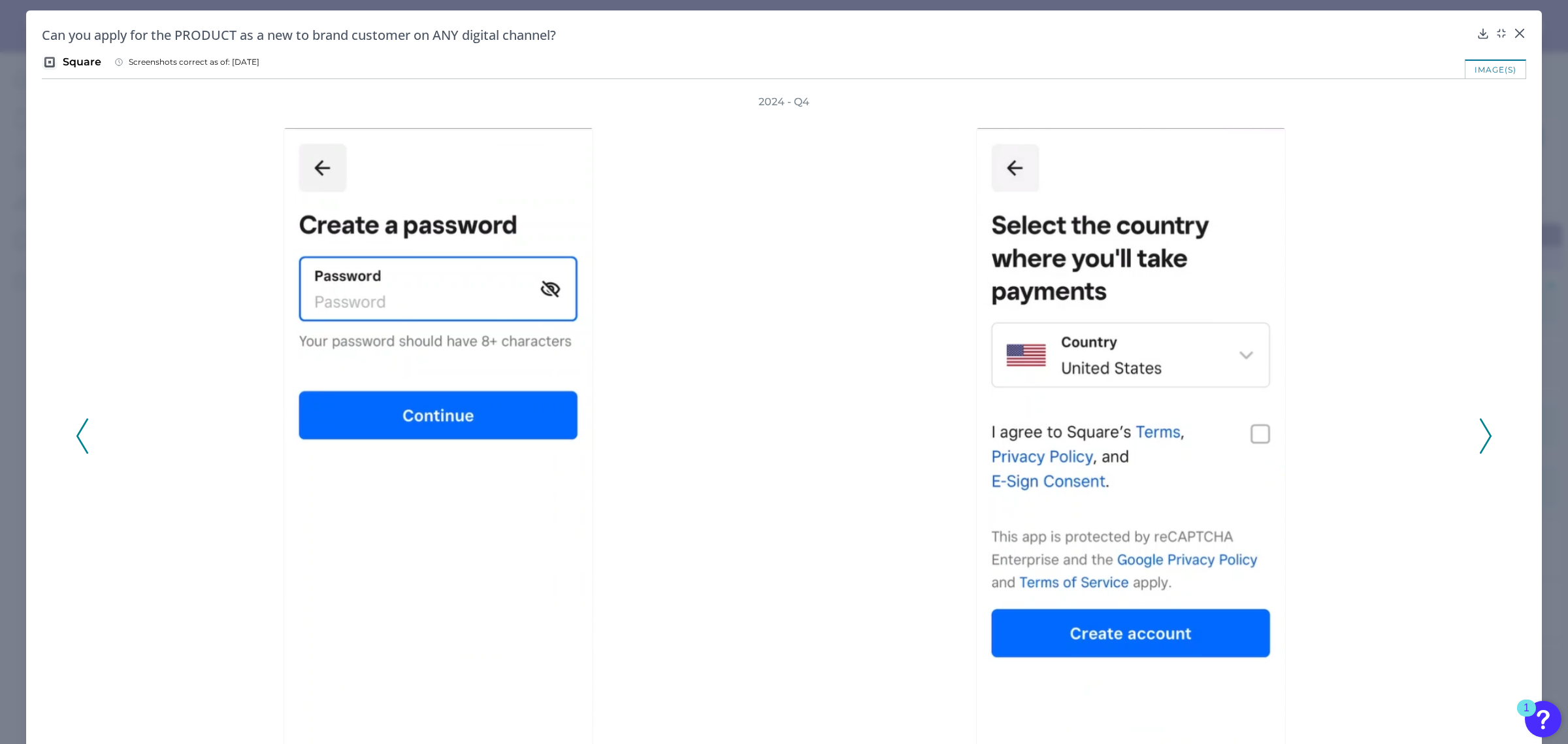
click at [1481, 434] on icon at bounding box center [1486, 436] width 12 height 35
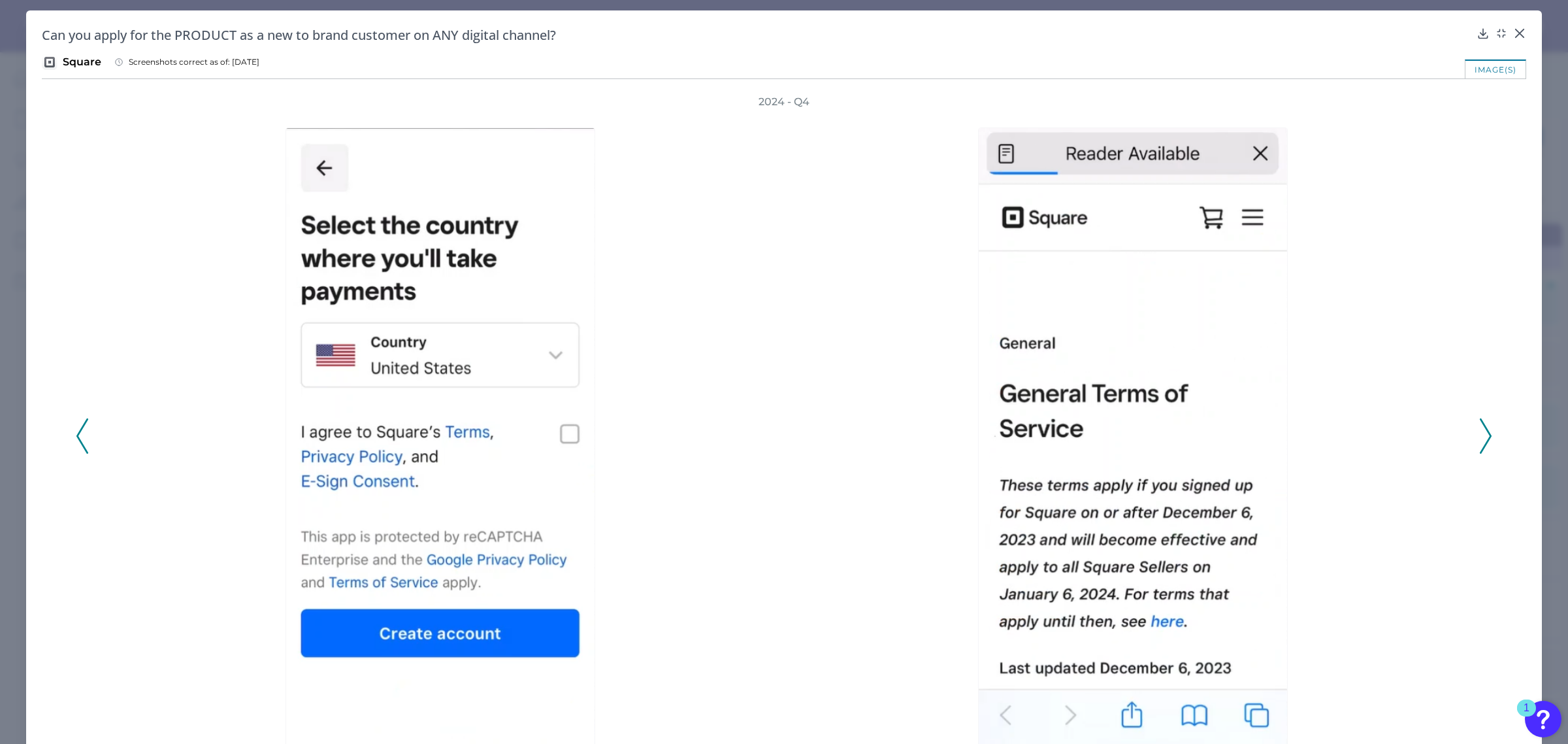
click at [1481, 434] on icon at bounding box center [1486, 436] width 12 height 35
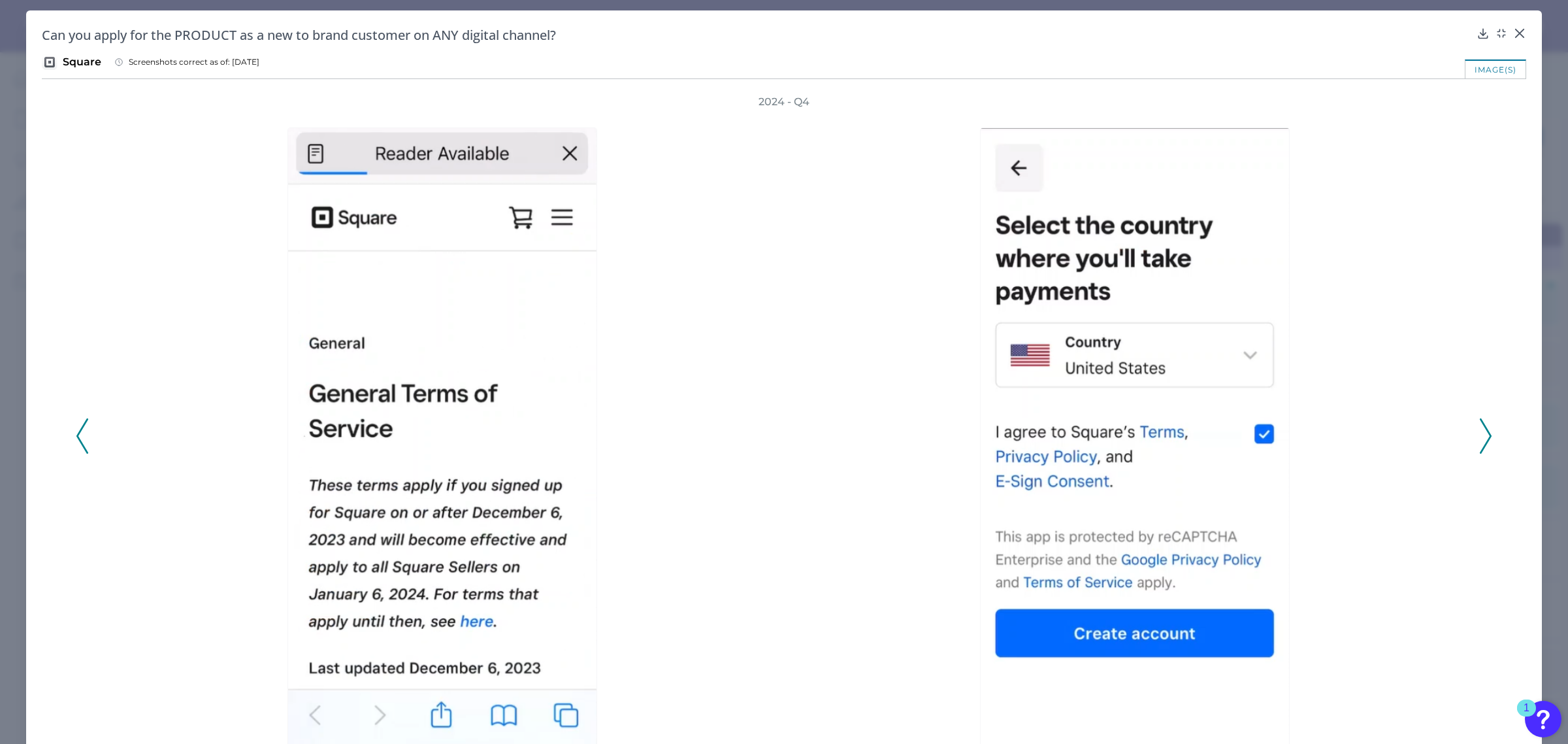
click at [1481, 434] on icon at bounding box center [1486, 436] width 12 height 35
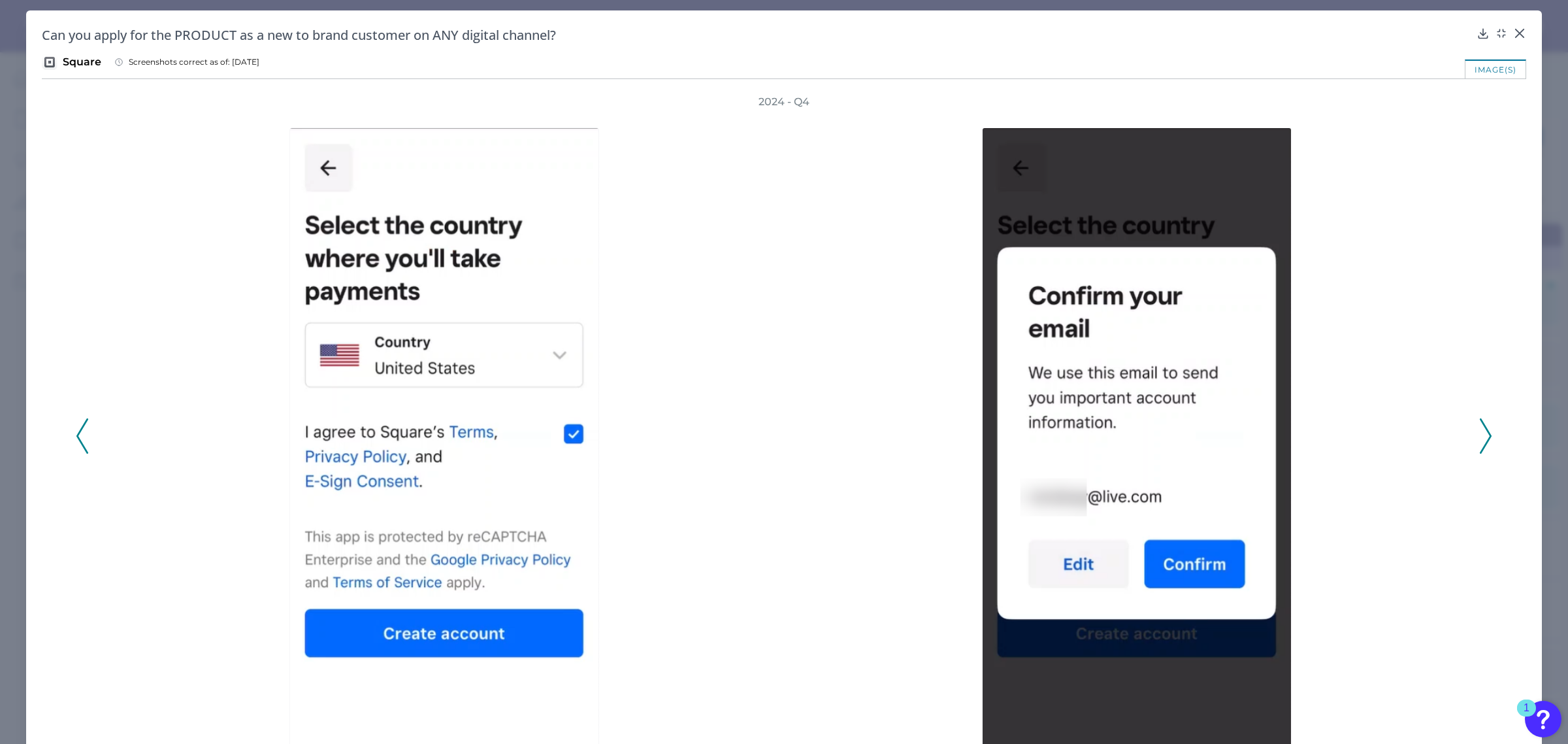
click at [1481, 422] on icon at bounding box center [1486, 436] width 12 height 35
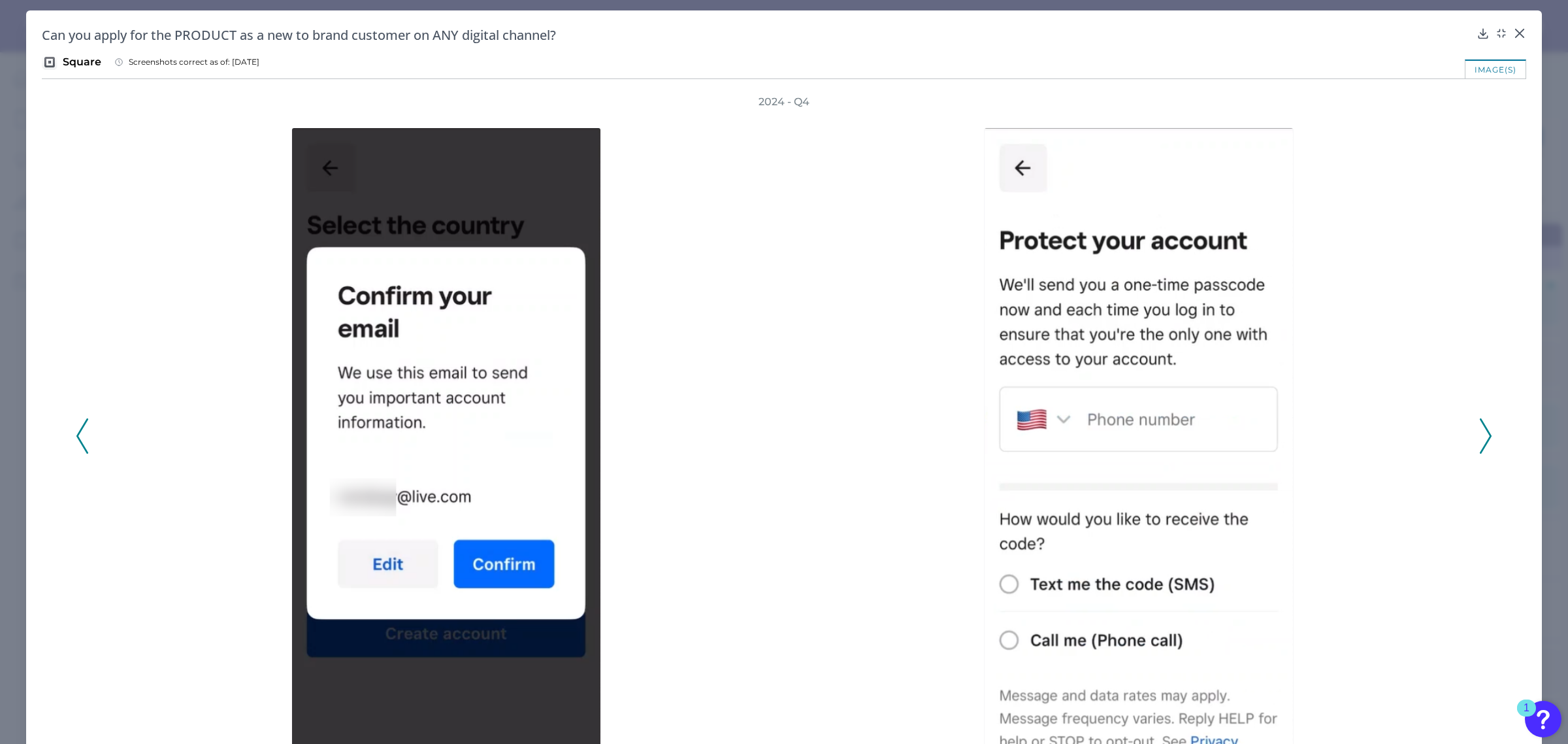
click at [1480, 436] on icon at bounding box center [1486, 436] width 12 height 35
click at [1480, 432] on icon at bounding box center [1486, 436] width 12 height 35
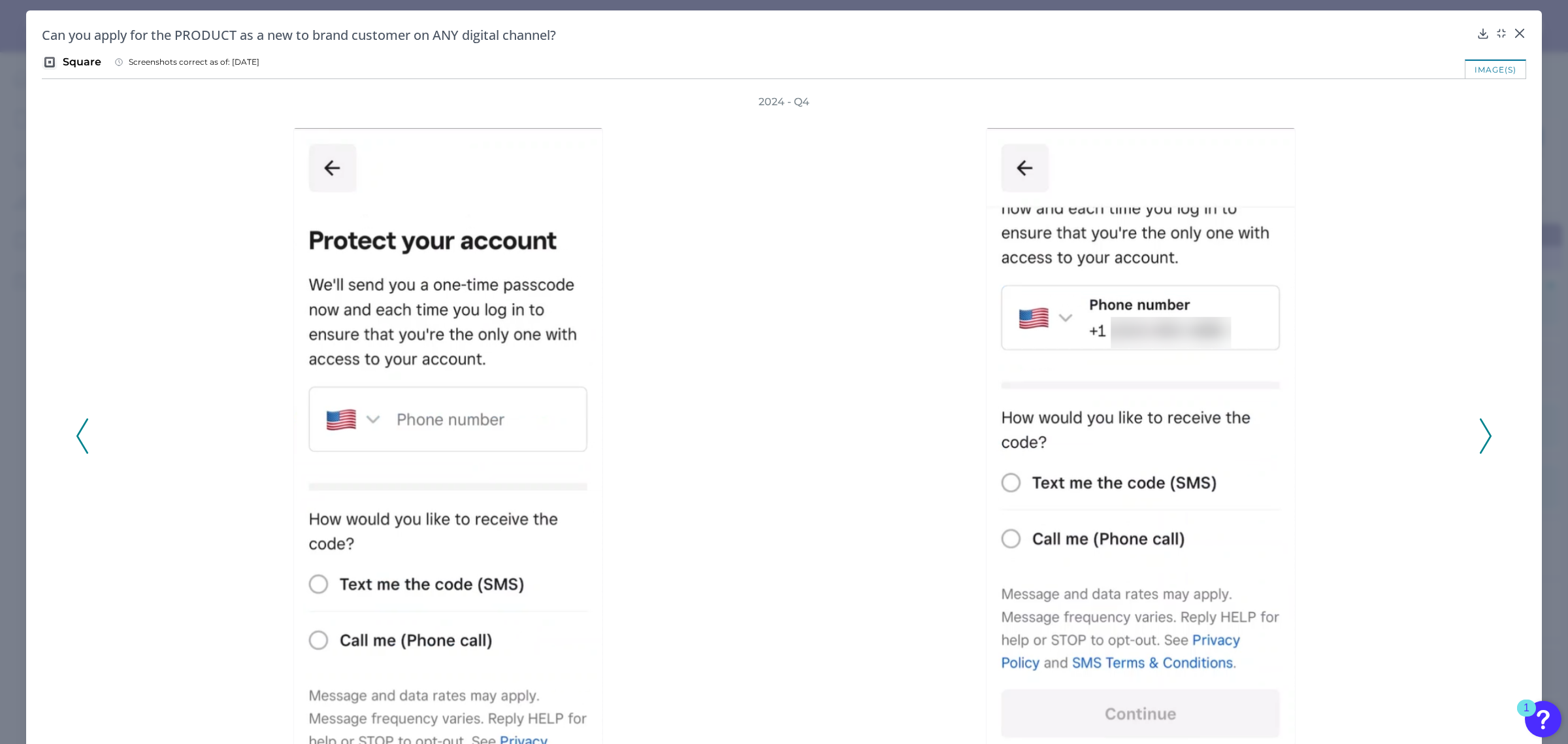
click at [1480, 434] on icon at bounding box center [1486, 436] width 12 height 35
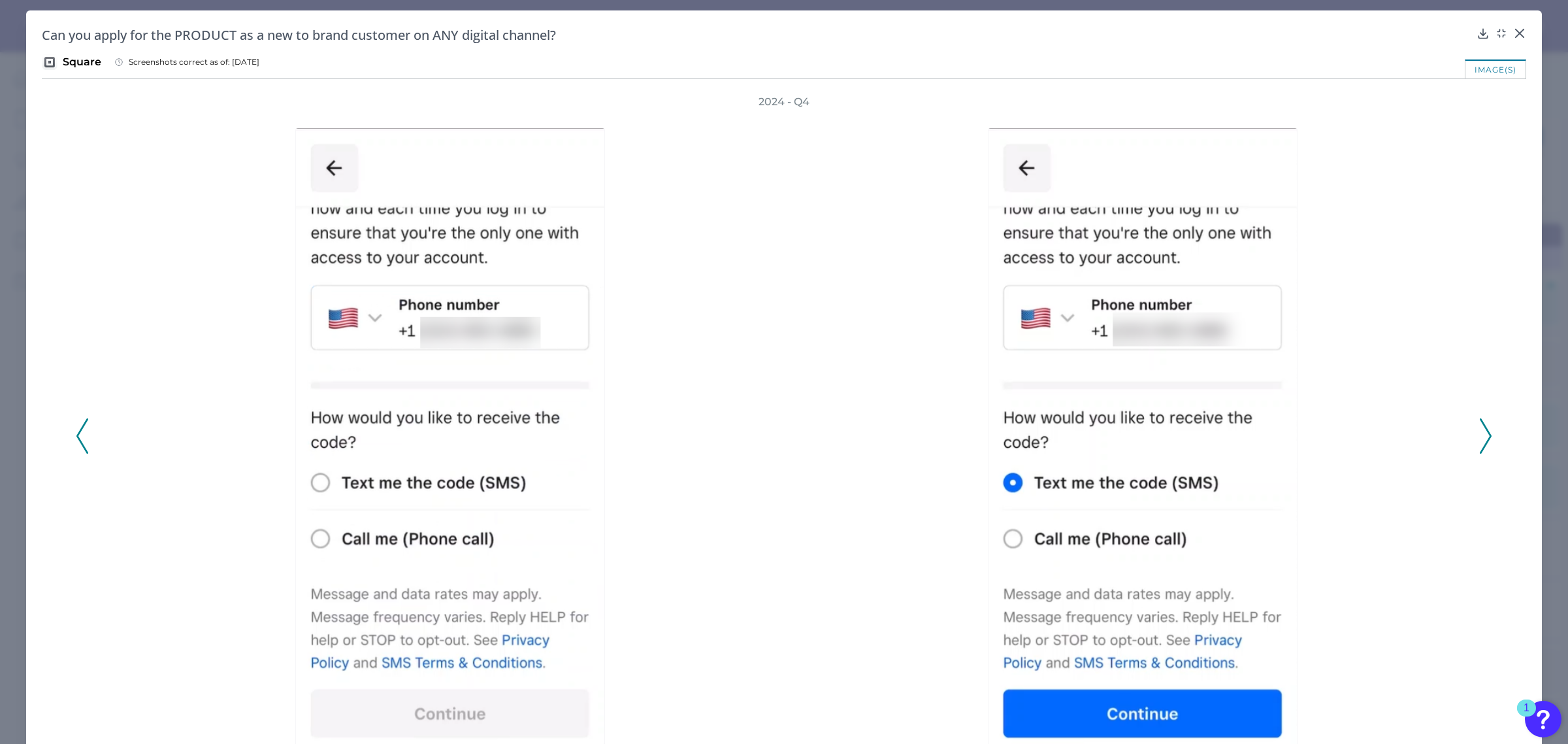
click at [1480, 430] on icon at bounding box center [1486, 436] width 12 height 35
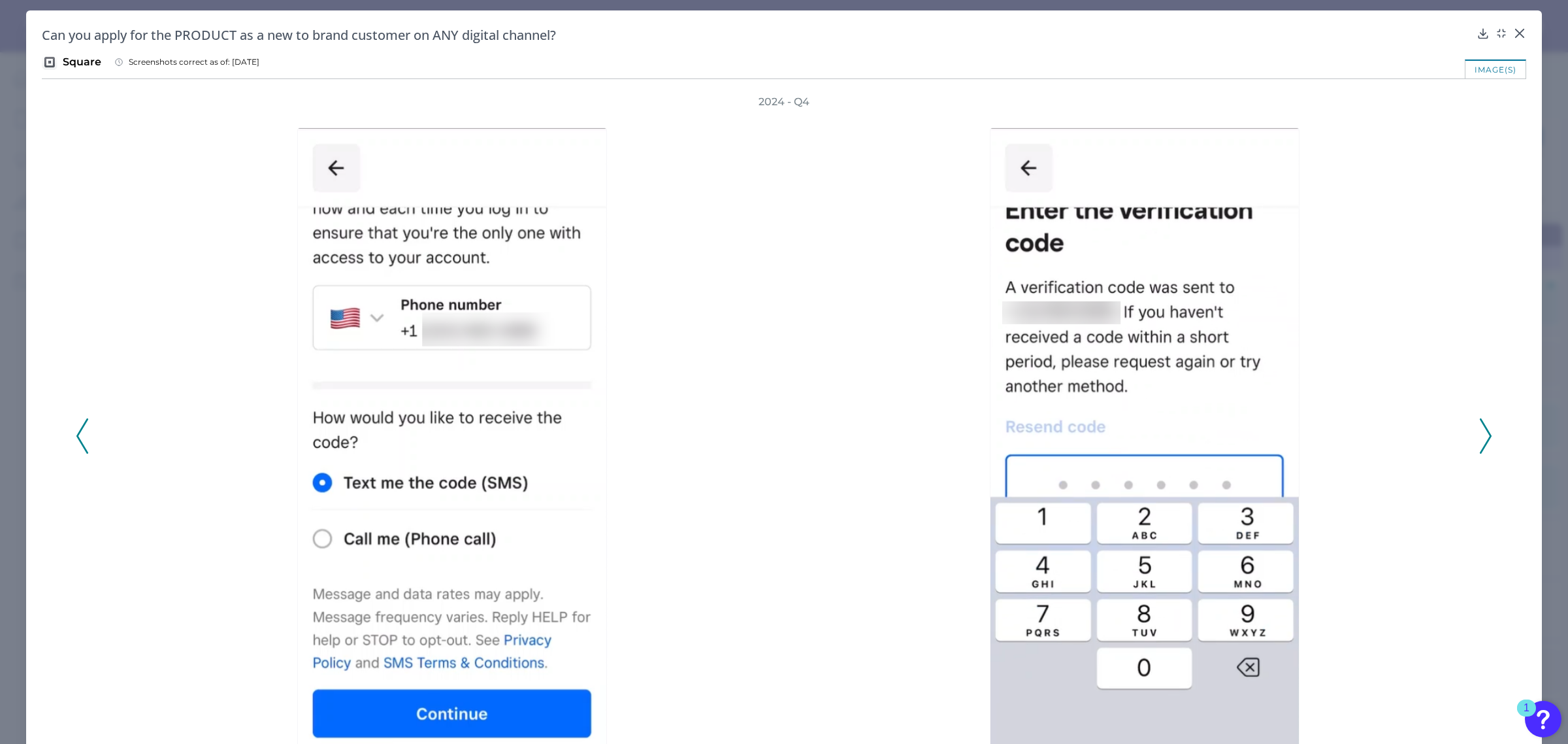
click at [1487, 446] on div "2024 - Q4" at bounding box center [784, 428] width 1484 height 668
click at [1480, 436] on icon at bounding box center [1486, 436] width 12 height 35
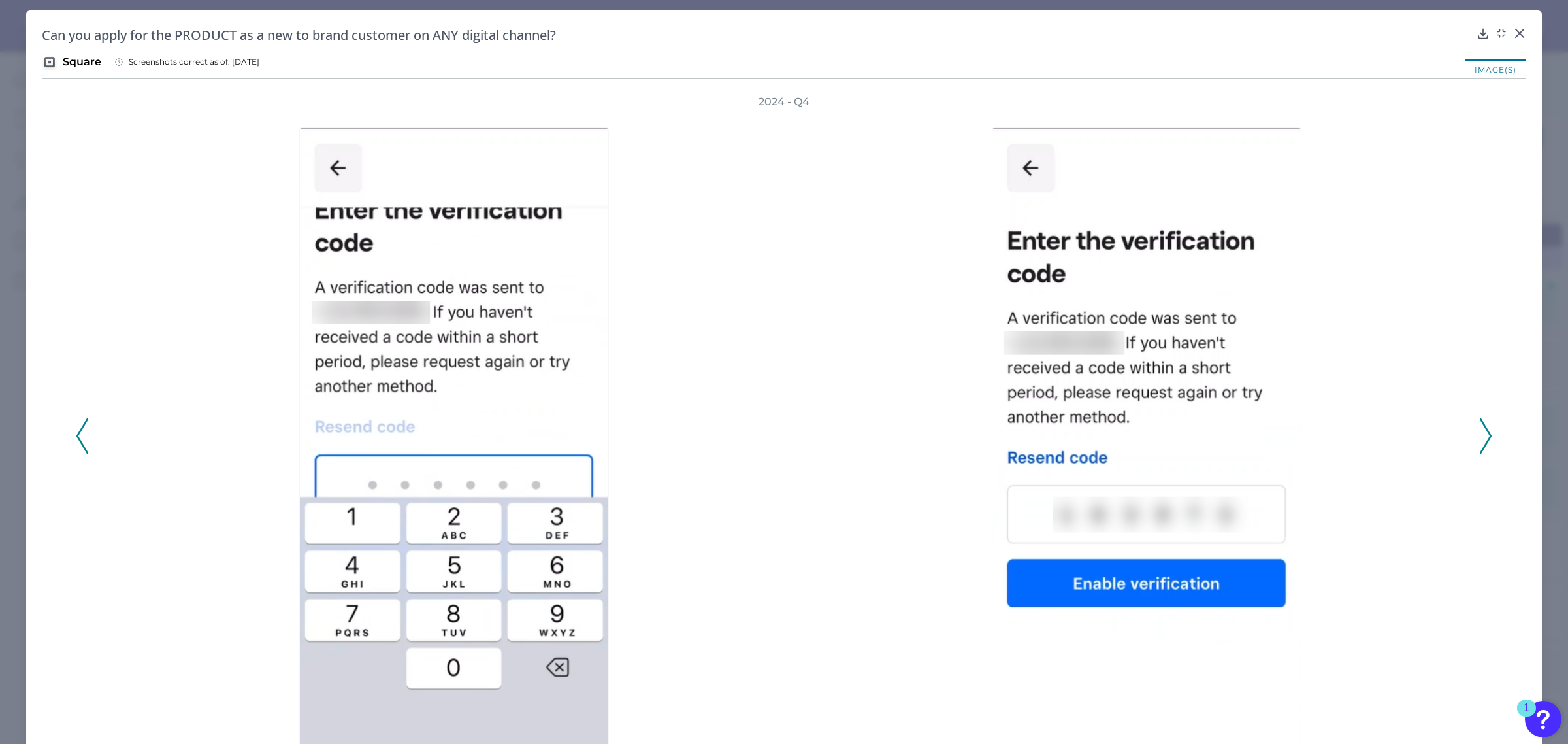
click at [1480, 438] on icon at bounding box center [1486, 436] width 12 height 35
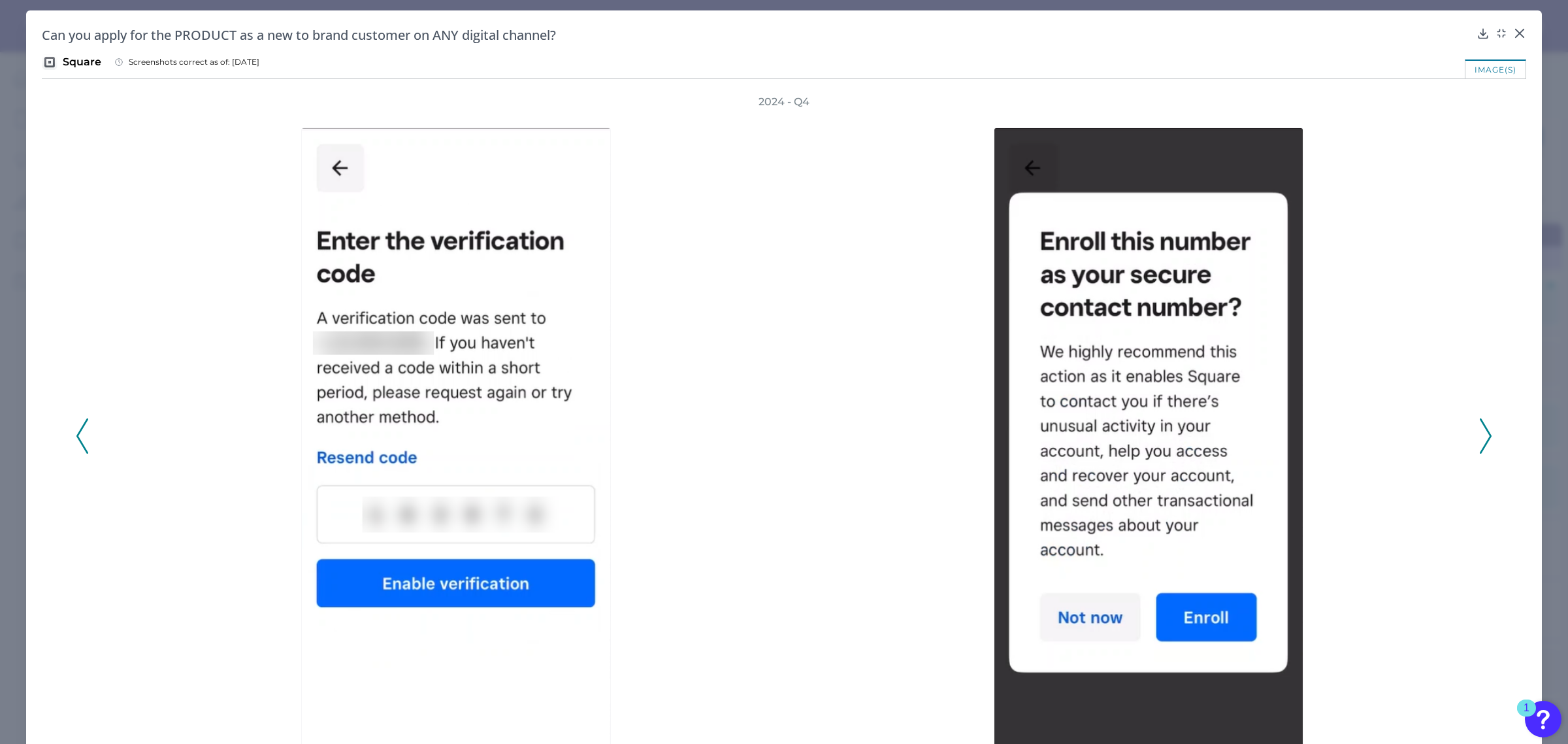
click at [1481, 439] on icon at bounding box center [1486, 436] width 12 height 35
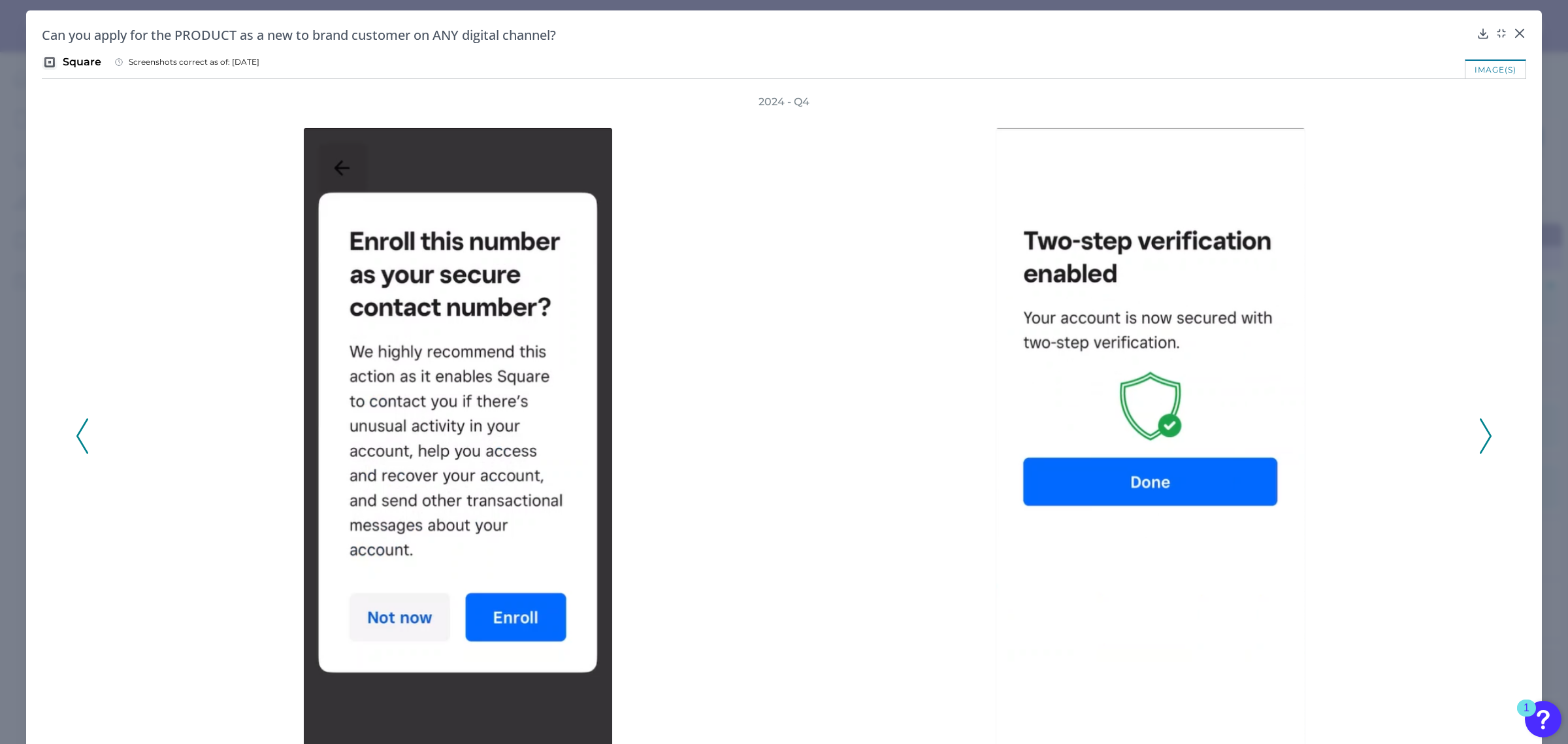
click at [1480, 426] on icon at bounding box center [1486, 436] width 12 height 35
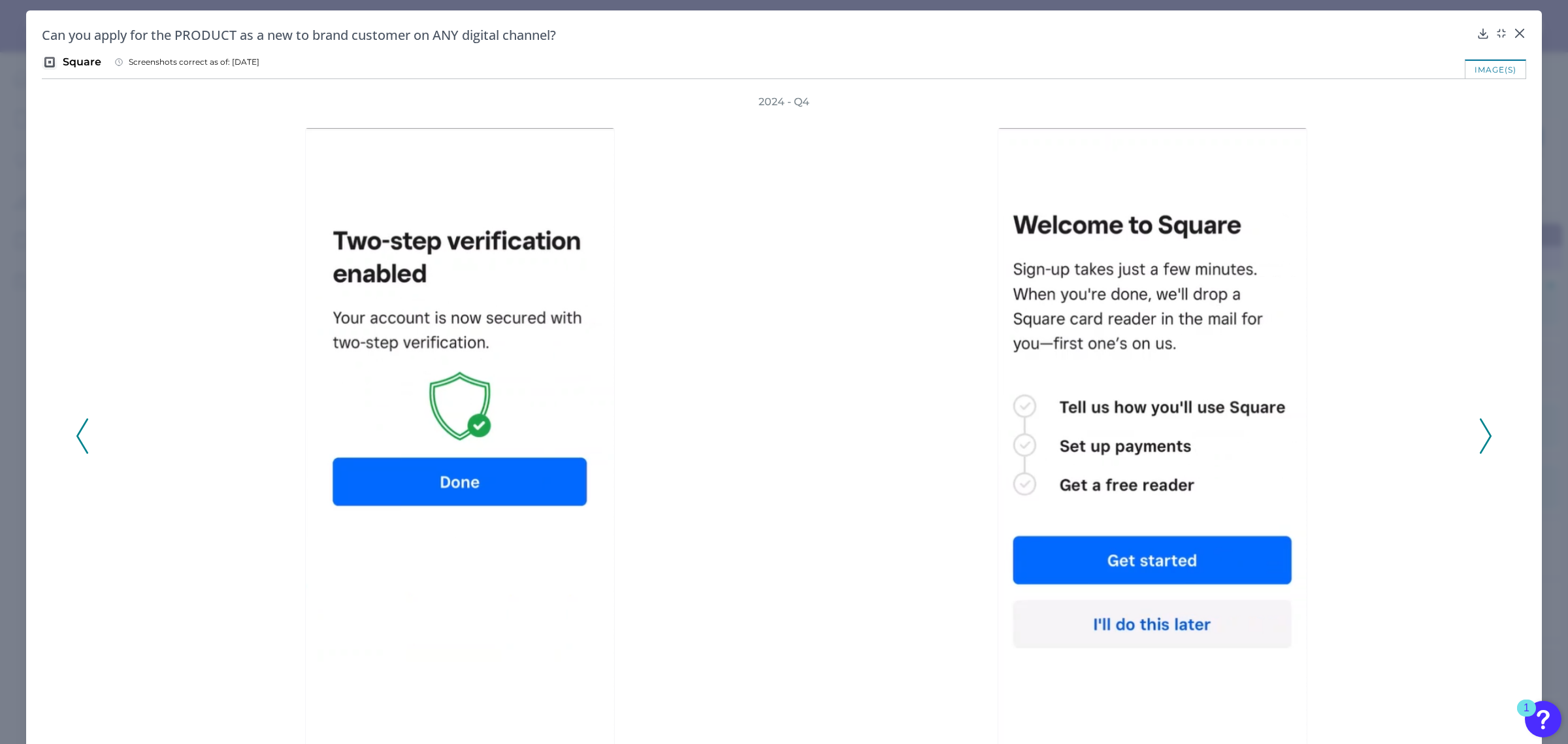
drag, startPoint x: 1477, startPoint y: 432, endPoint x: 1479, endPoint y: 481, distance: 49.0
click at [1480, 433] on icon at bounding box center [1486, 436] width 12 height 35
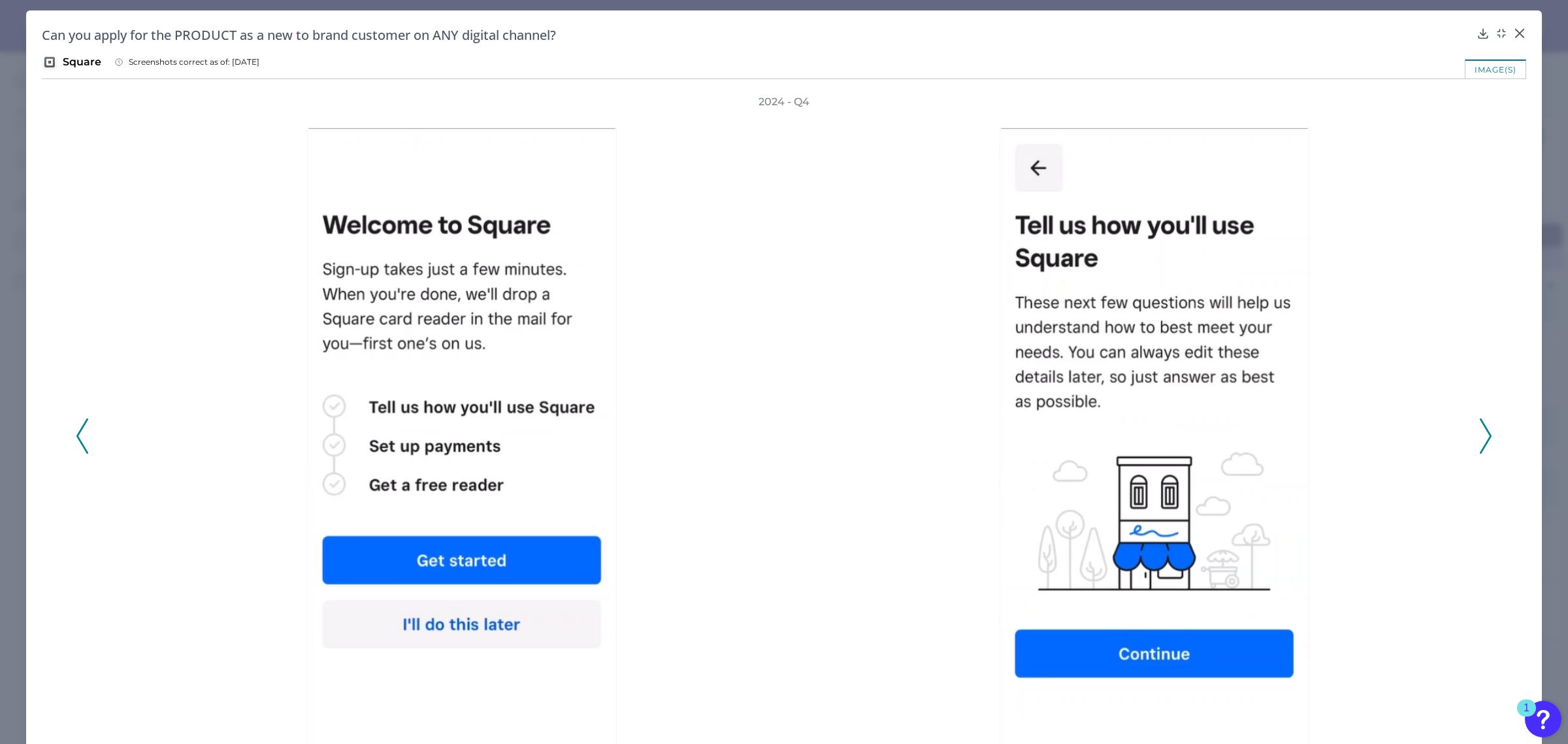
click at [1480, 441] on icon at bounding box center [1486, 436] width 12 height 35
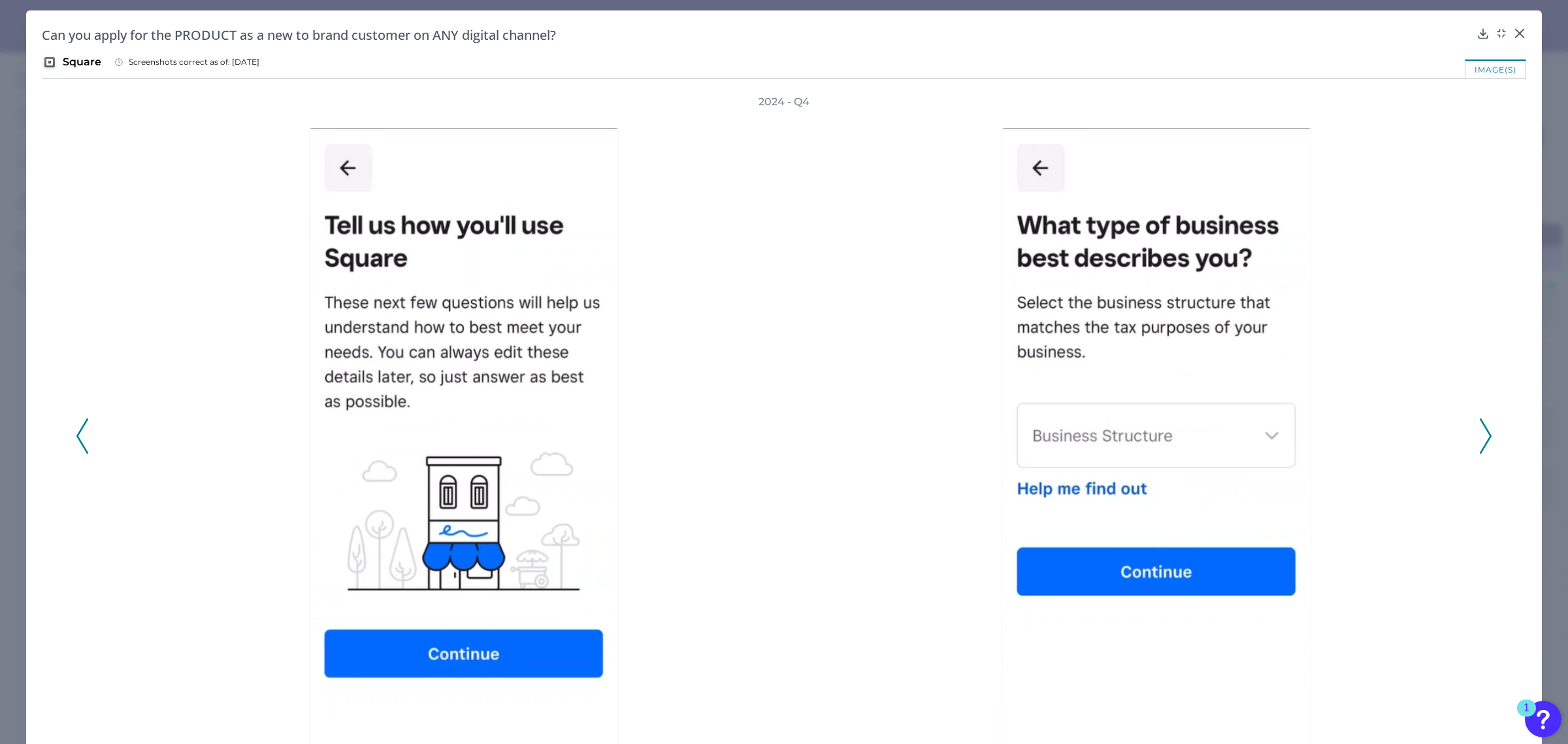
click at [1480, 438] on icon at bounding box center [1486, 436] width 12 height 35
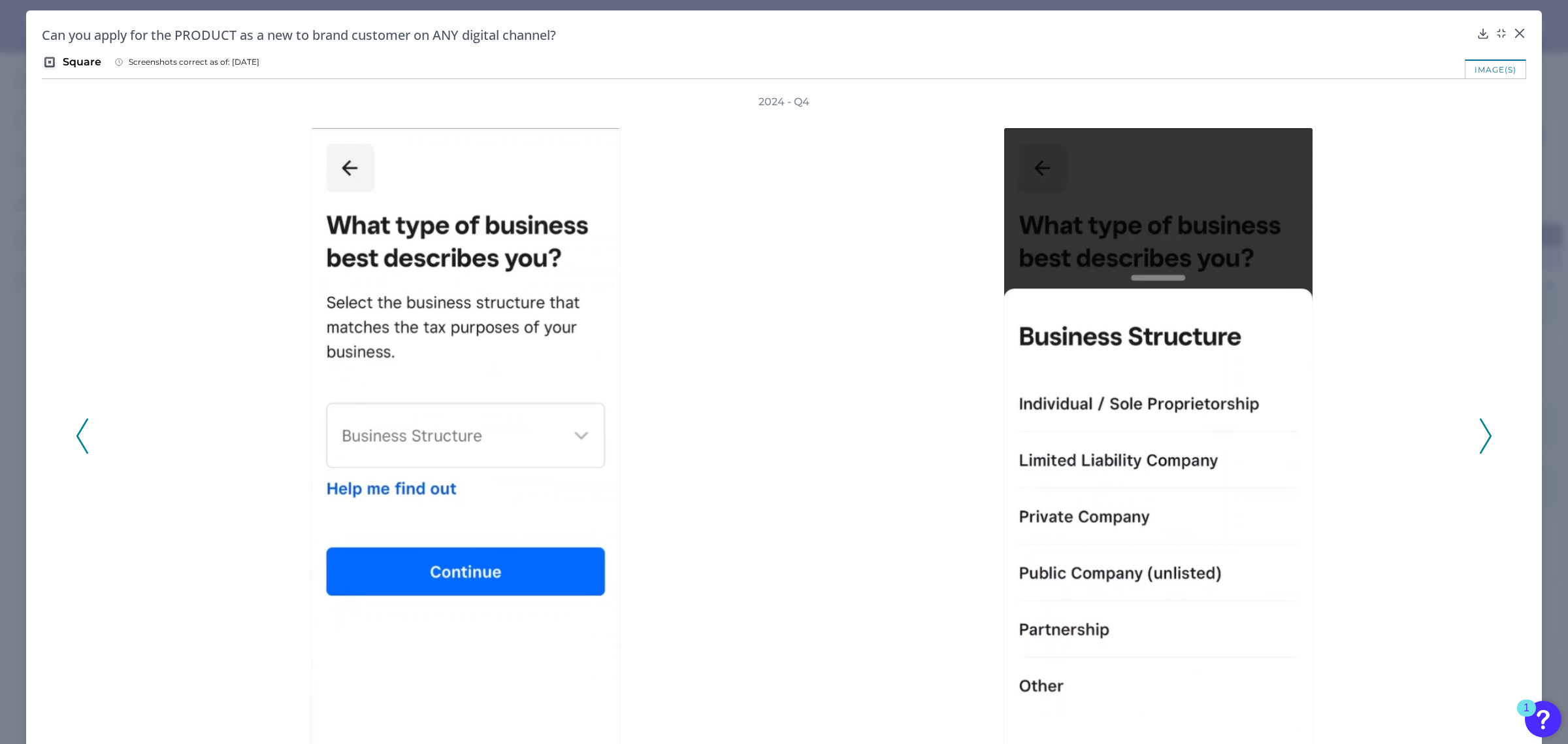
click at [1481, 442] on polyline at bounding box center [1485, 436] width 10 height 33
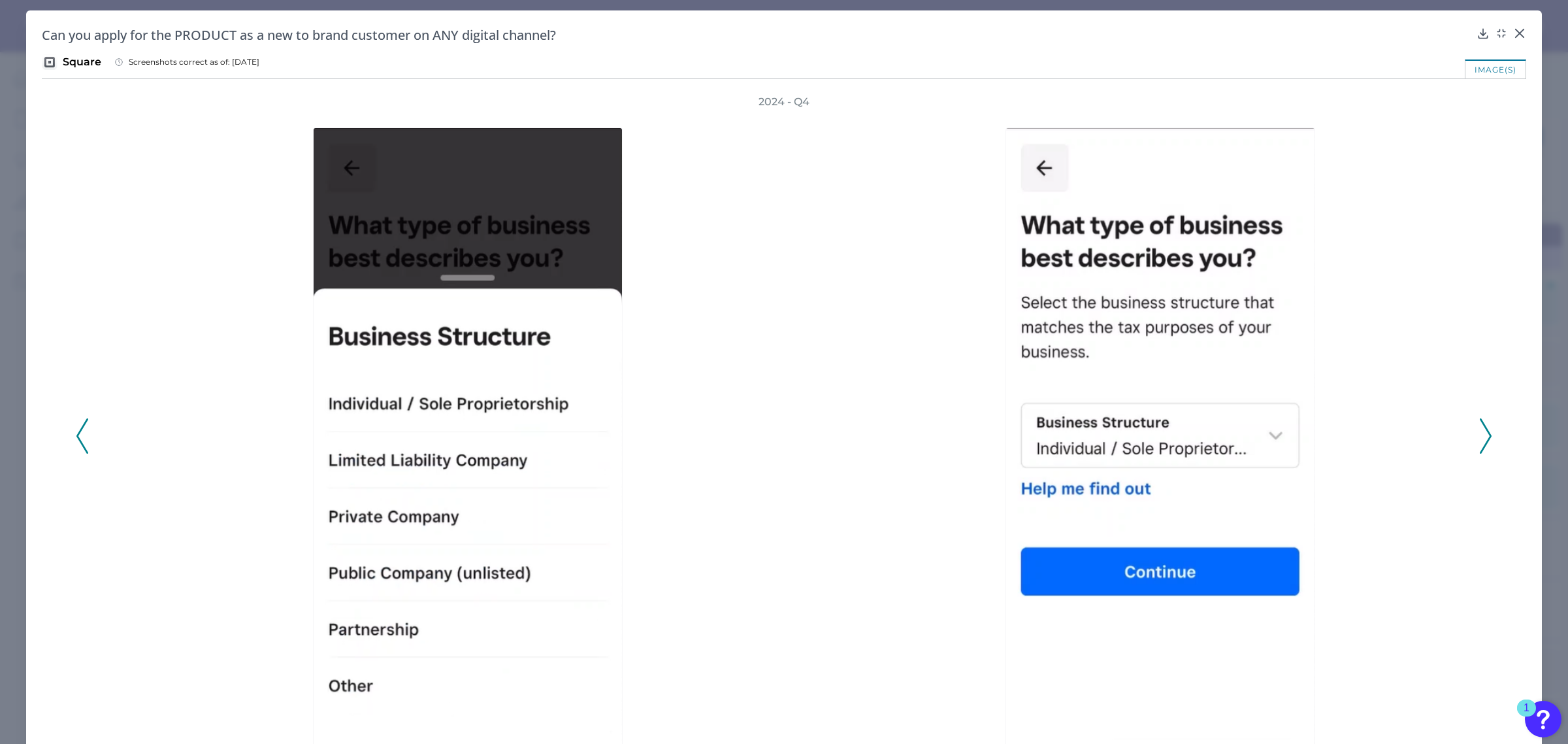
drag, startPoint x: 1481, startPoint y: 435, endPoint x: 1481, endPoint y: 442, distance: 7.0
click at [1481, 439] on icon at bounding box center [1486, 436] width 12 height 35
click at [1481, 427] on polyline at bounding box center [1485, 436] width 10 height 33
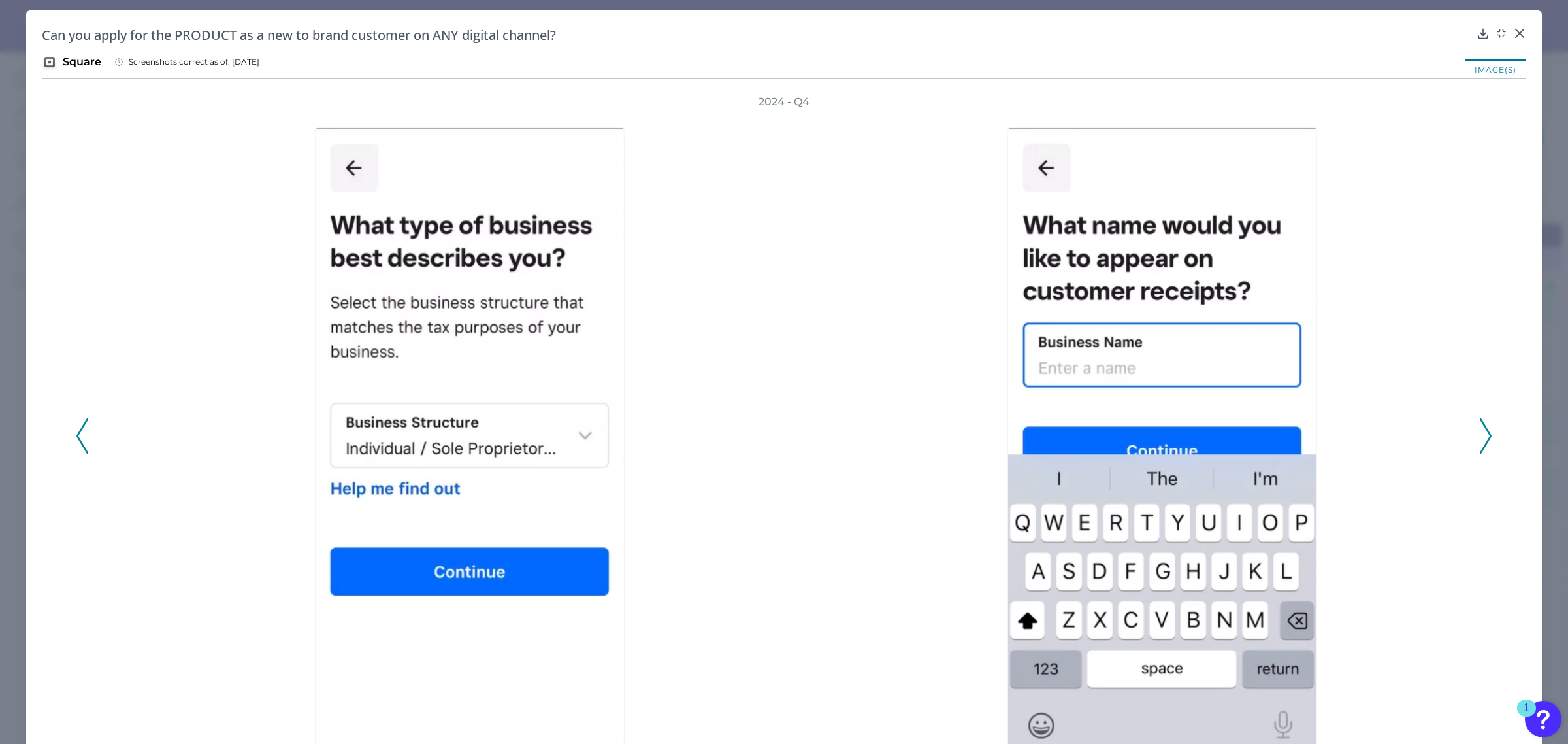
click at [1480, 433] on icon at bounding box center [1486, 436] width 12 height 35
click at [1480, 436] on icon at bounding box center [1486, 436] width 12 height 35
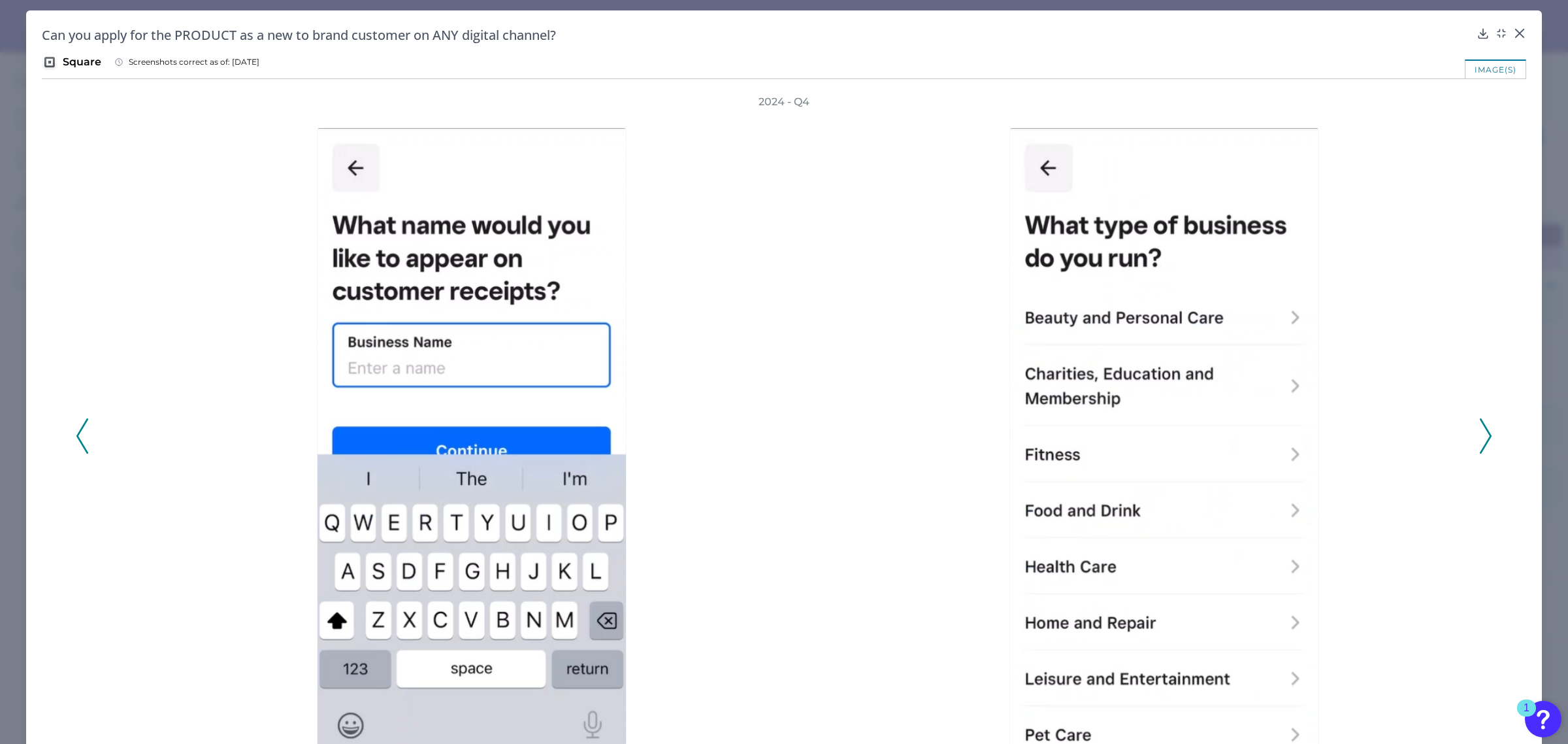
click at [1480, 438] on icon at bounding box center [1486, 436] width 12 height 35
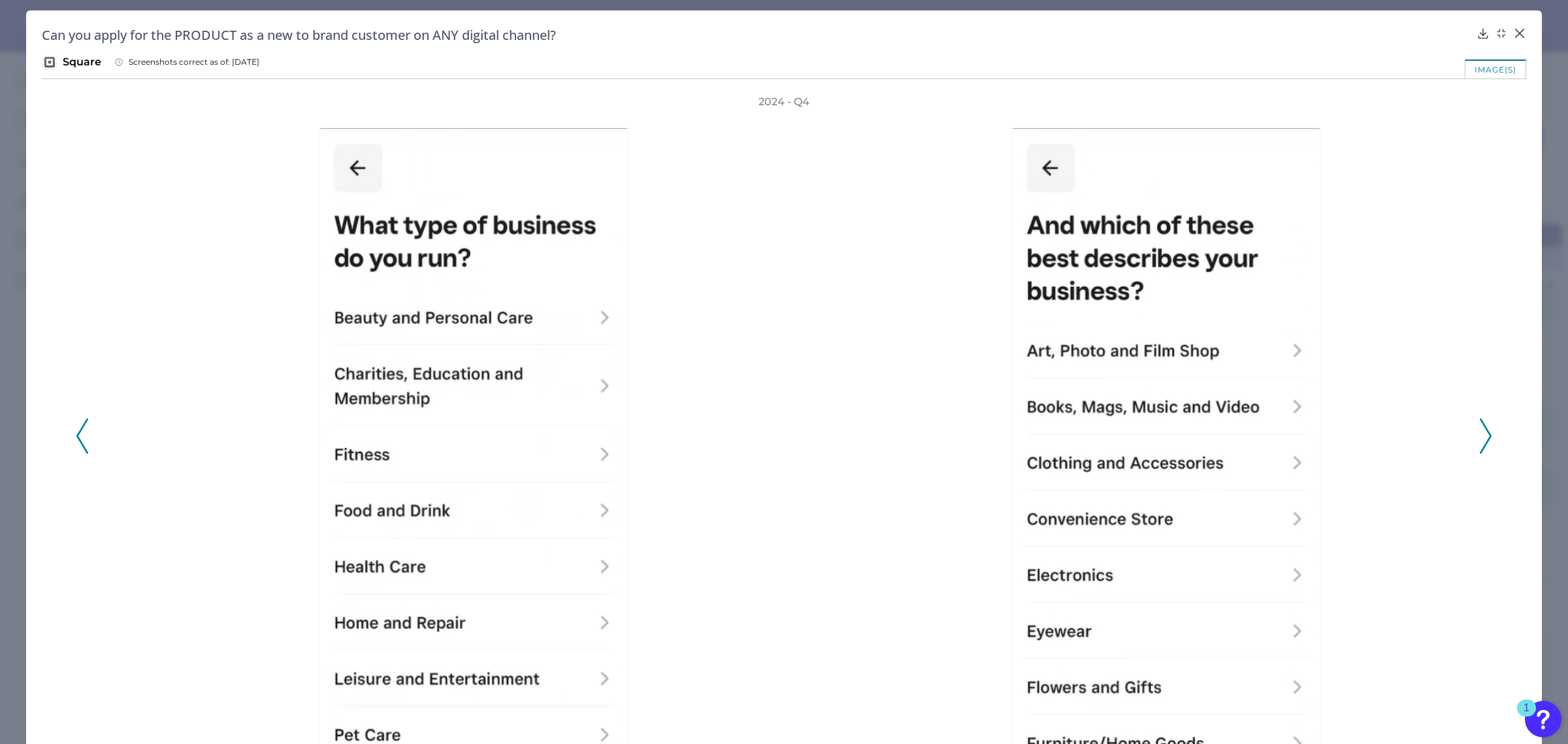
click at [1480, 437] on icon at bounding box center [1486, 436] width 12 height 35
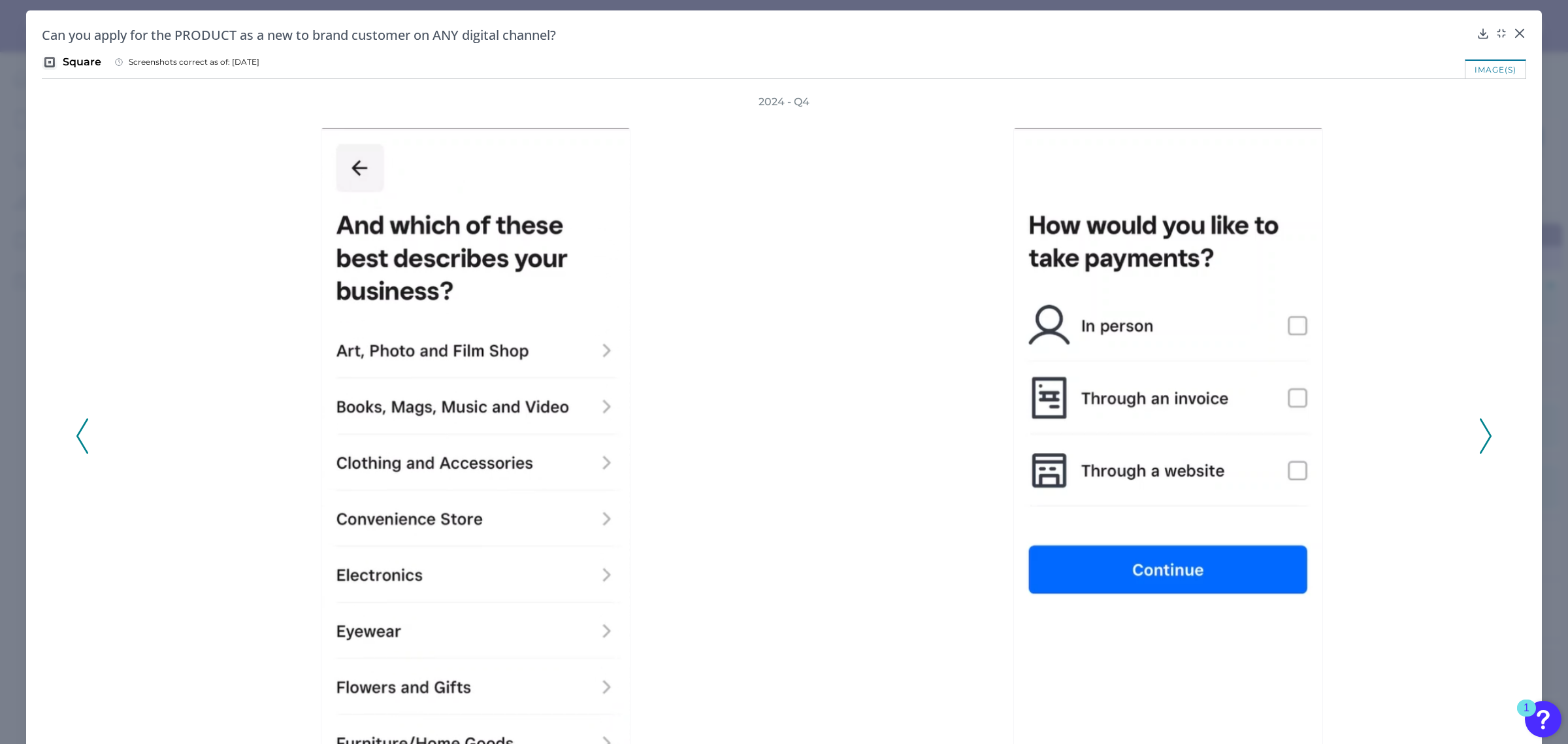
click at [1480, 442] on icon at bounding box center [1486, 436] width 12 height 35
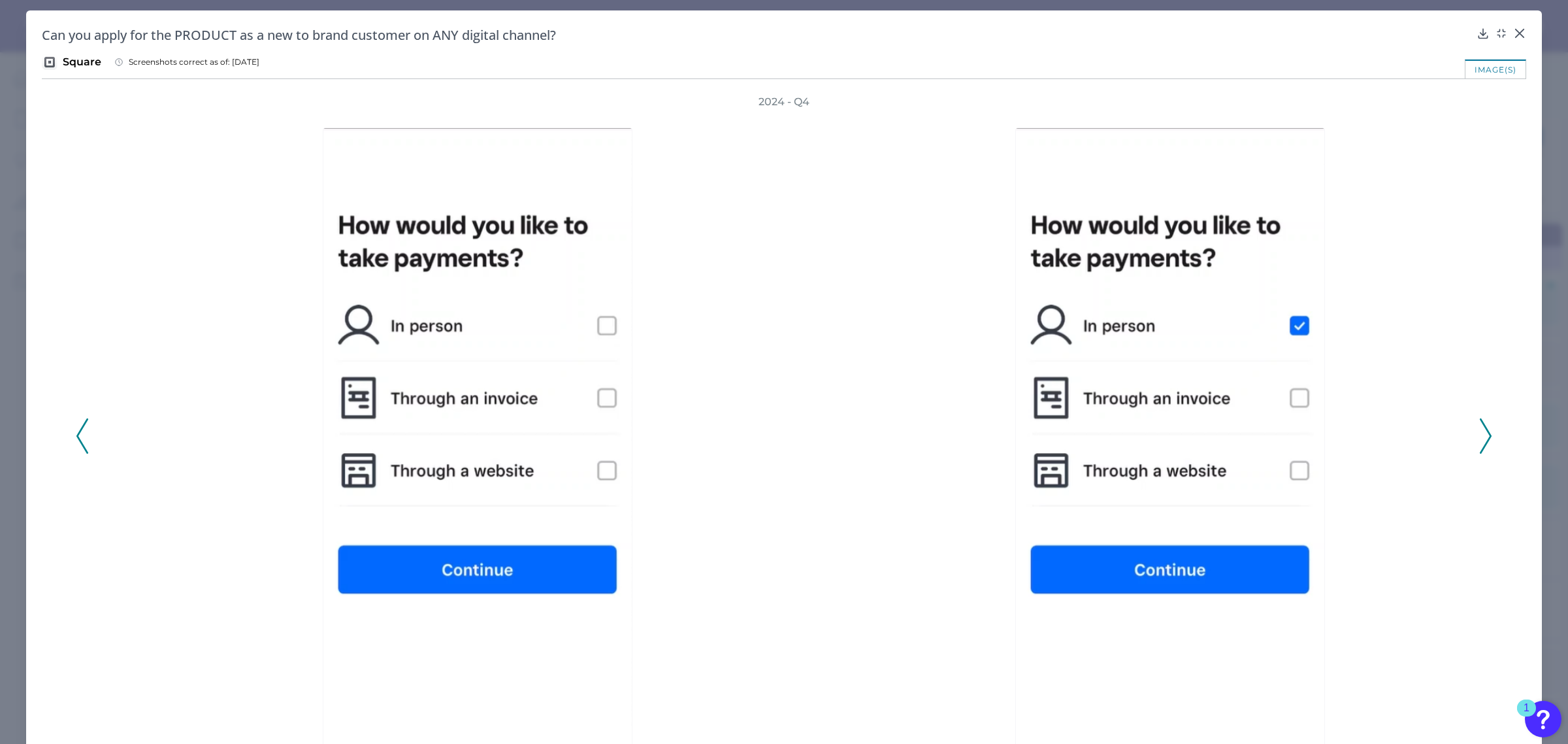
click at [1480, 442] on icon at bounding box center [1486, 436] width 12 height 35
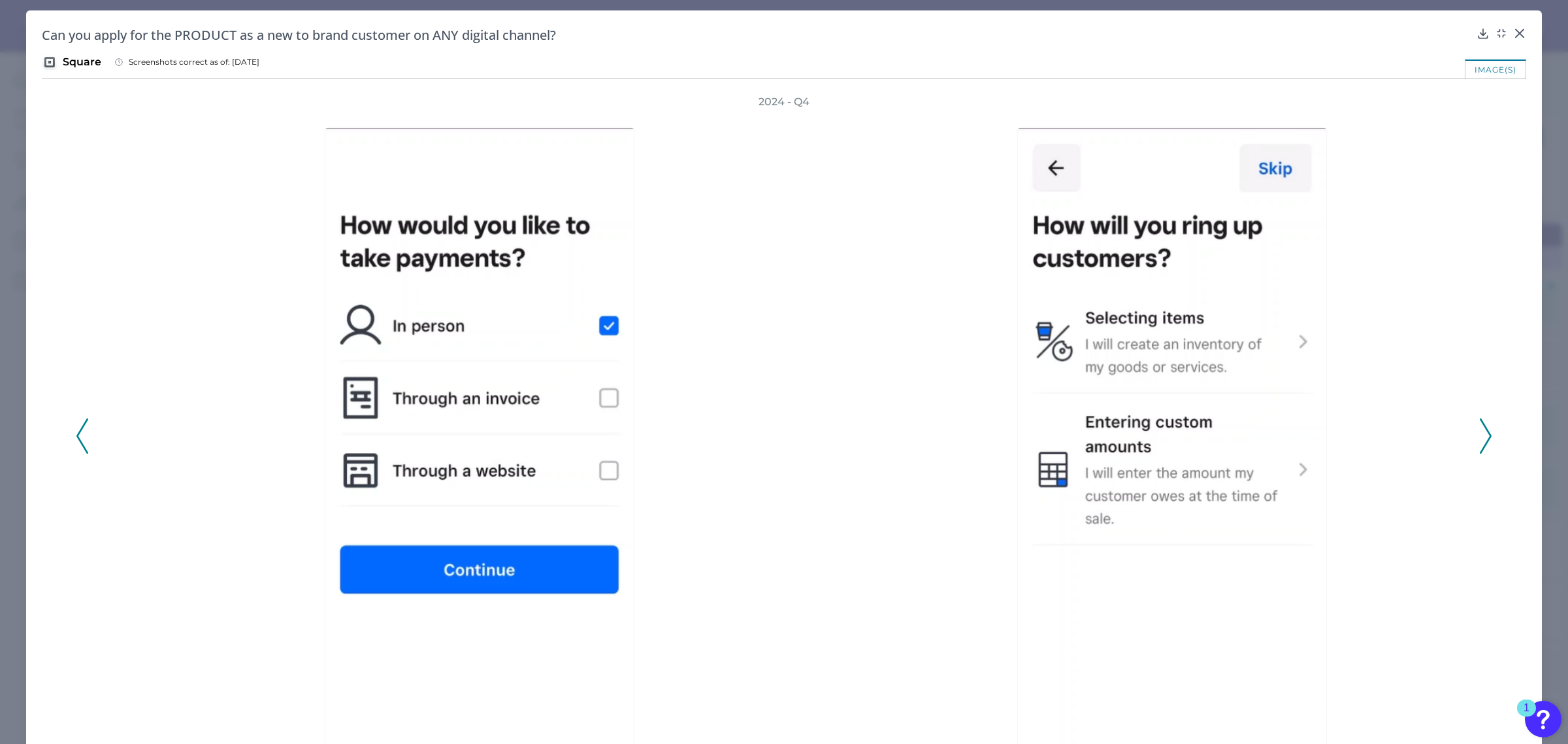
click at [1480, 442] on icon at bounding box center [1486, 436] width 12 height 35
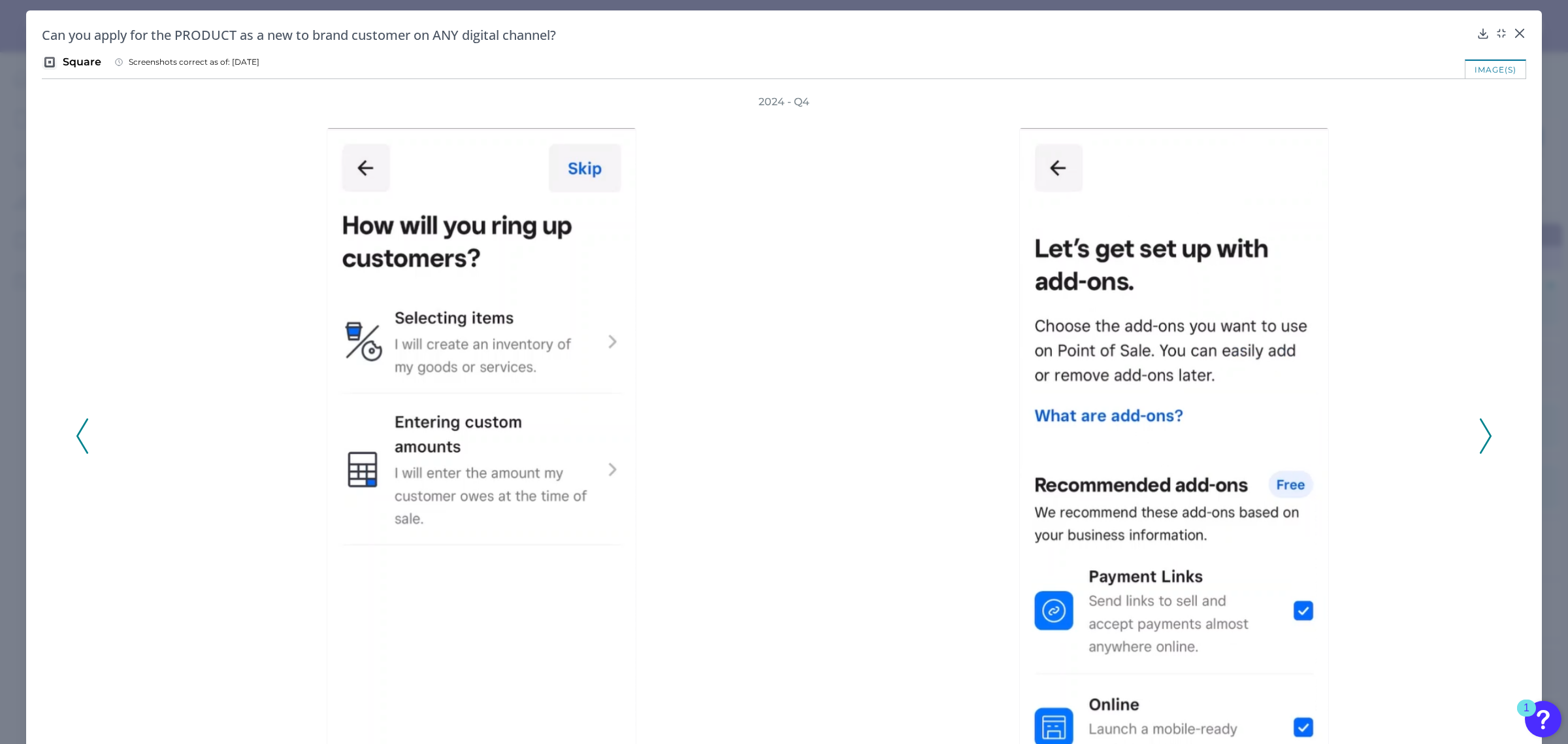
click at [1480, 442] on icon at bounding box center [1486, 436] width 12 height 35
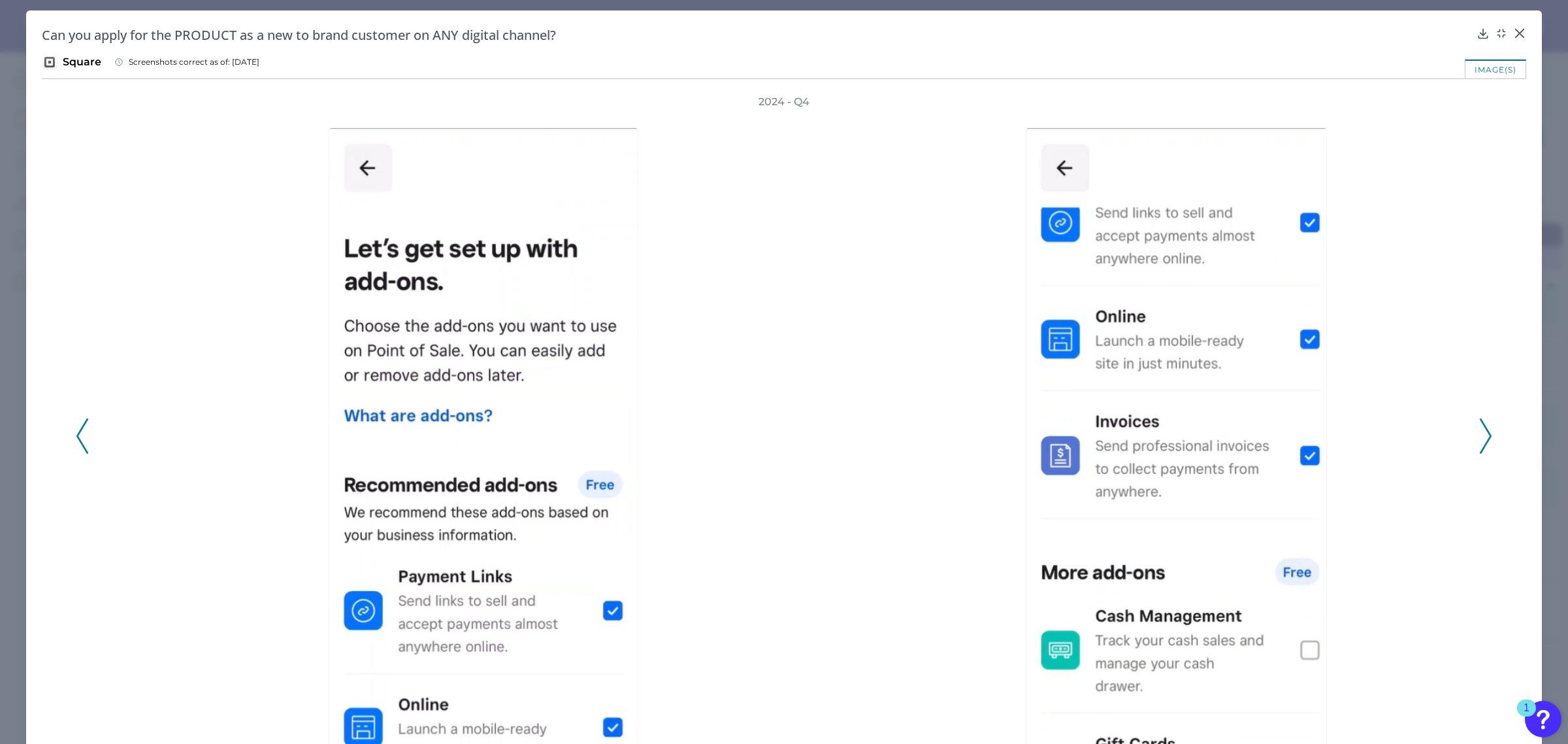
click at [1480, 442] on icon at bounding box center [1486, 436] width 12 height 35
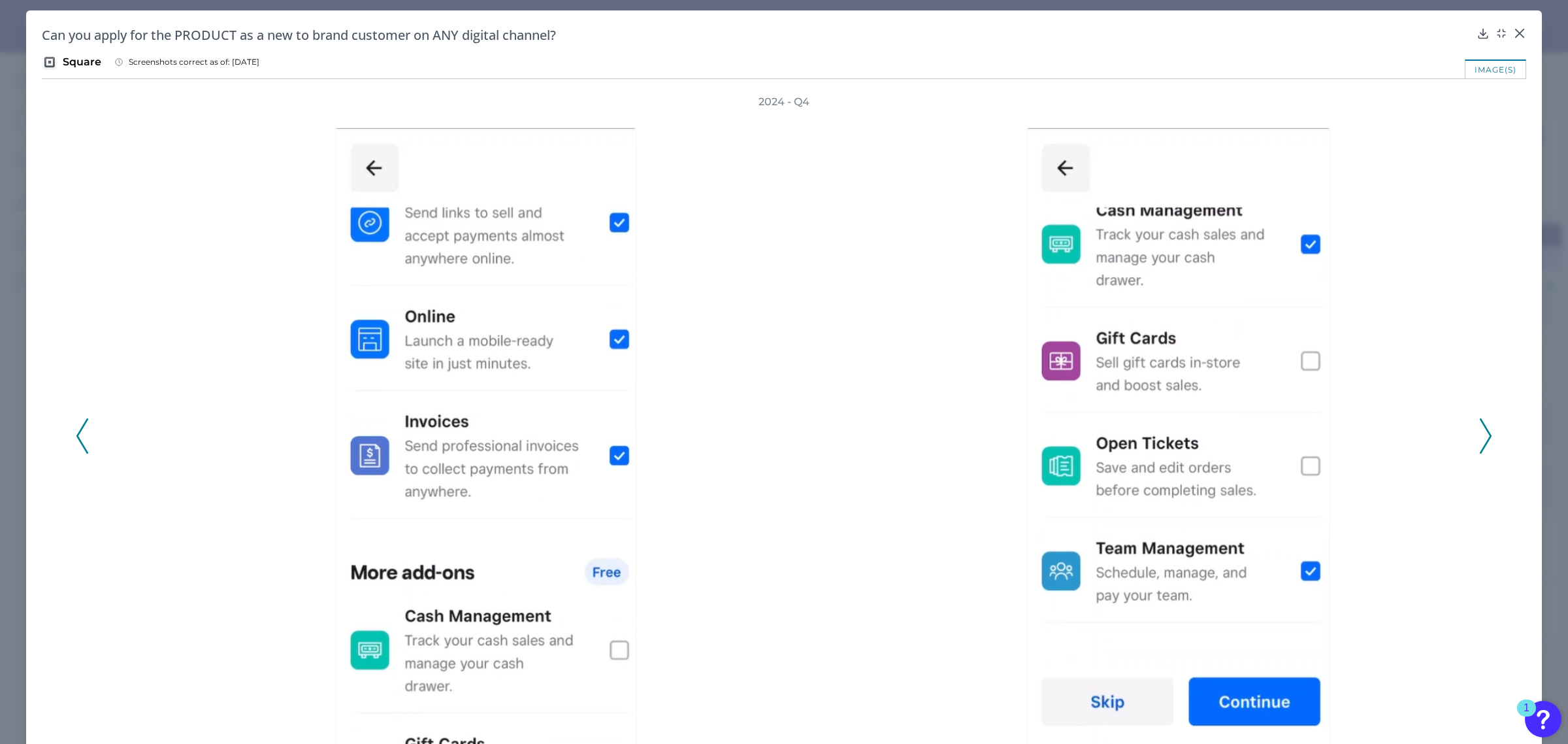
click at [1480, 442] on icon at bounding box center [1486, 436] width 12 height 35
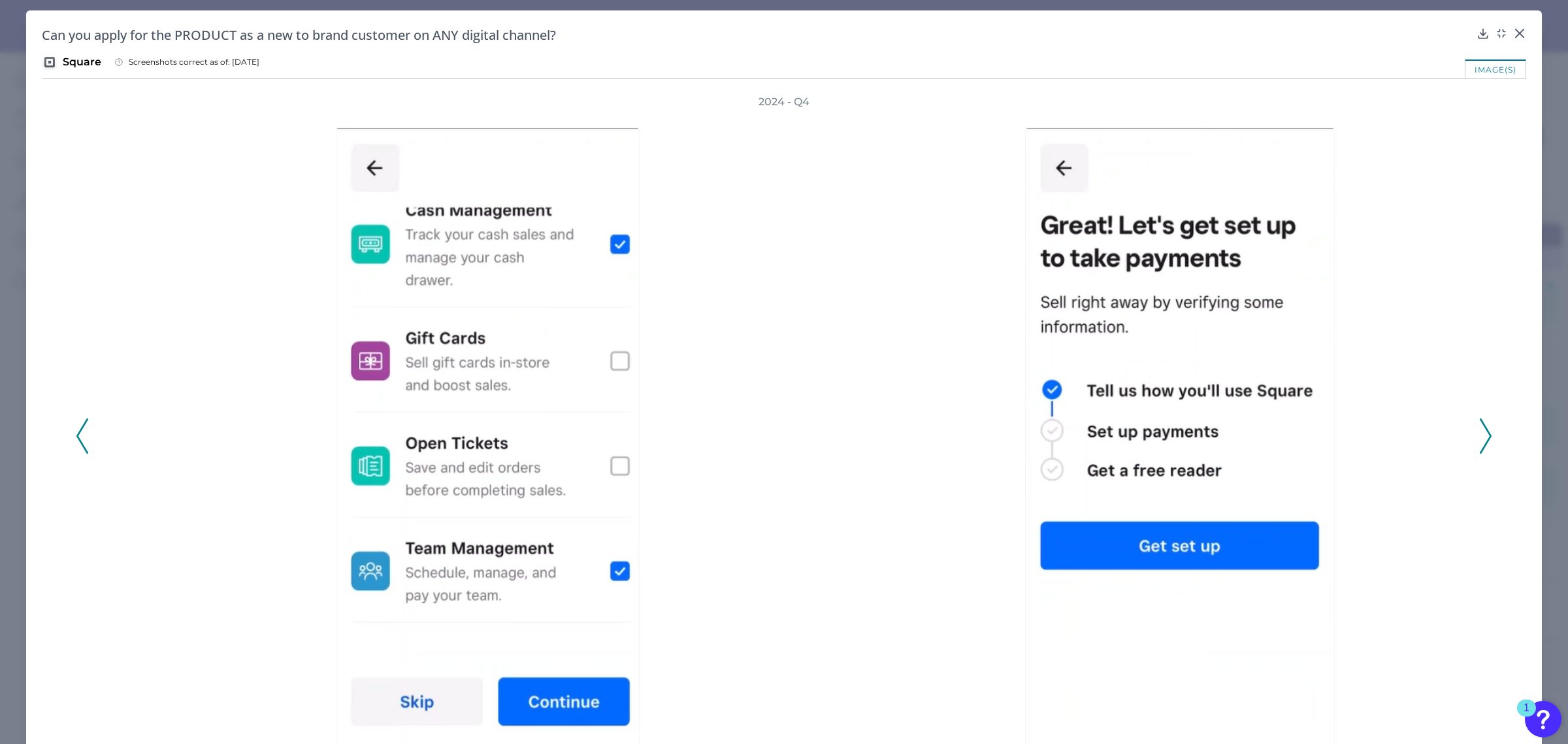
click at [1480, 442] on icon at bounding box center [1486, 436] width 12 height 35
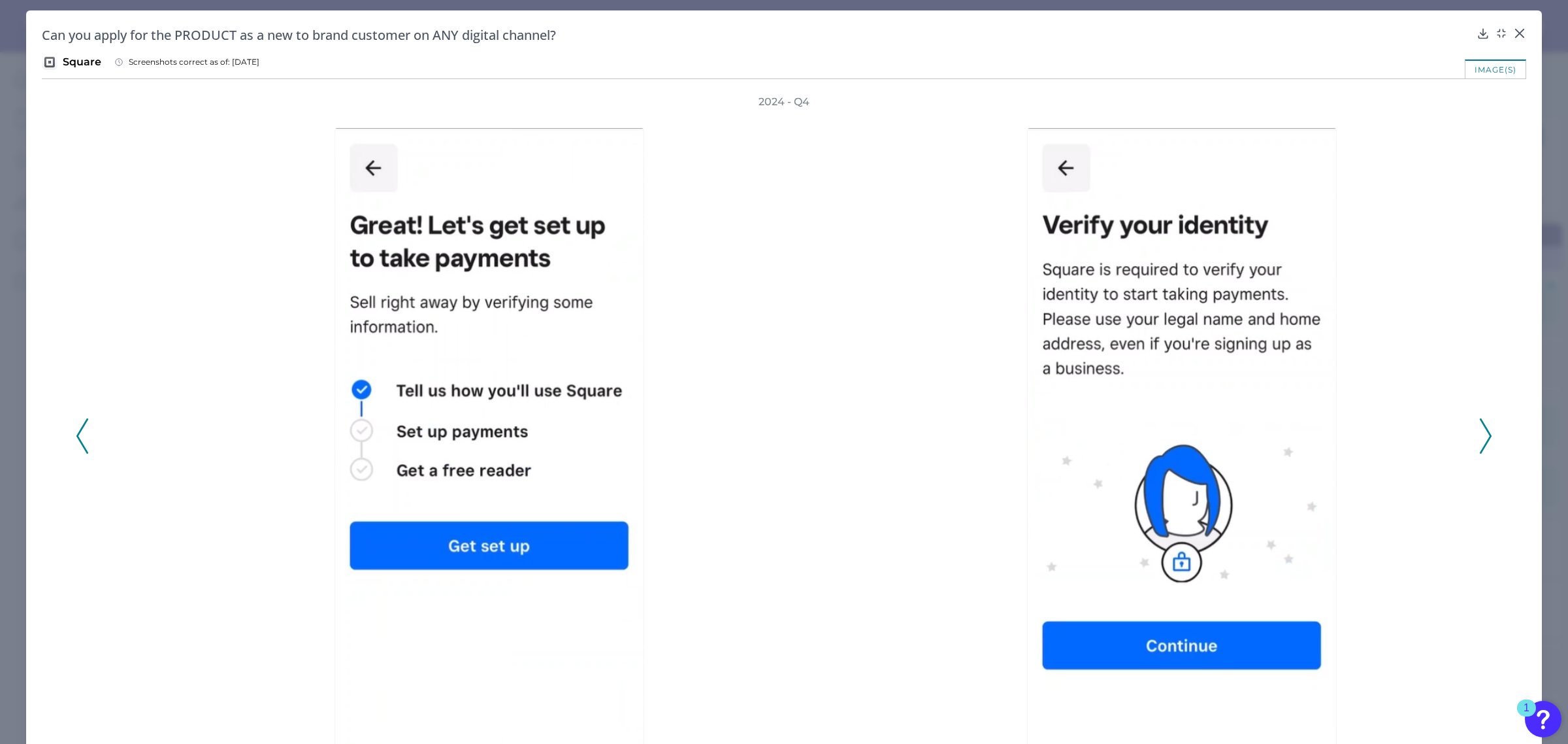
click at [1480, 442] on icon at bounding box center [1486, 436] width 12 height 35
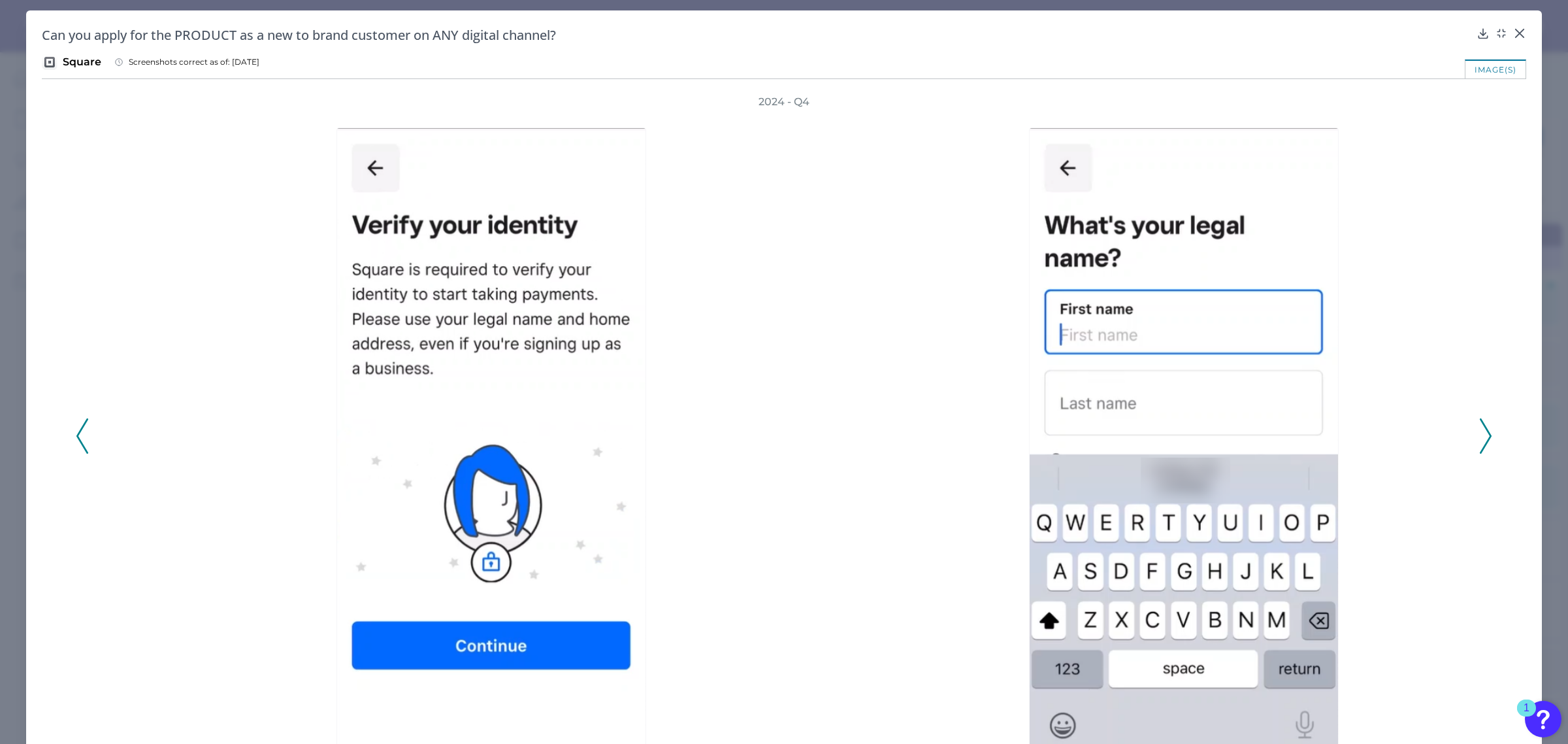
click at [1480, 442] on icon at bounding box center [1486, 436] width 12 height 35
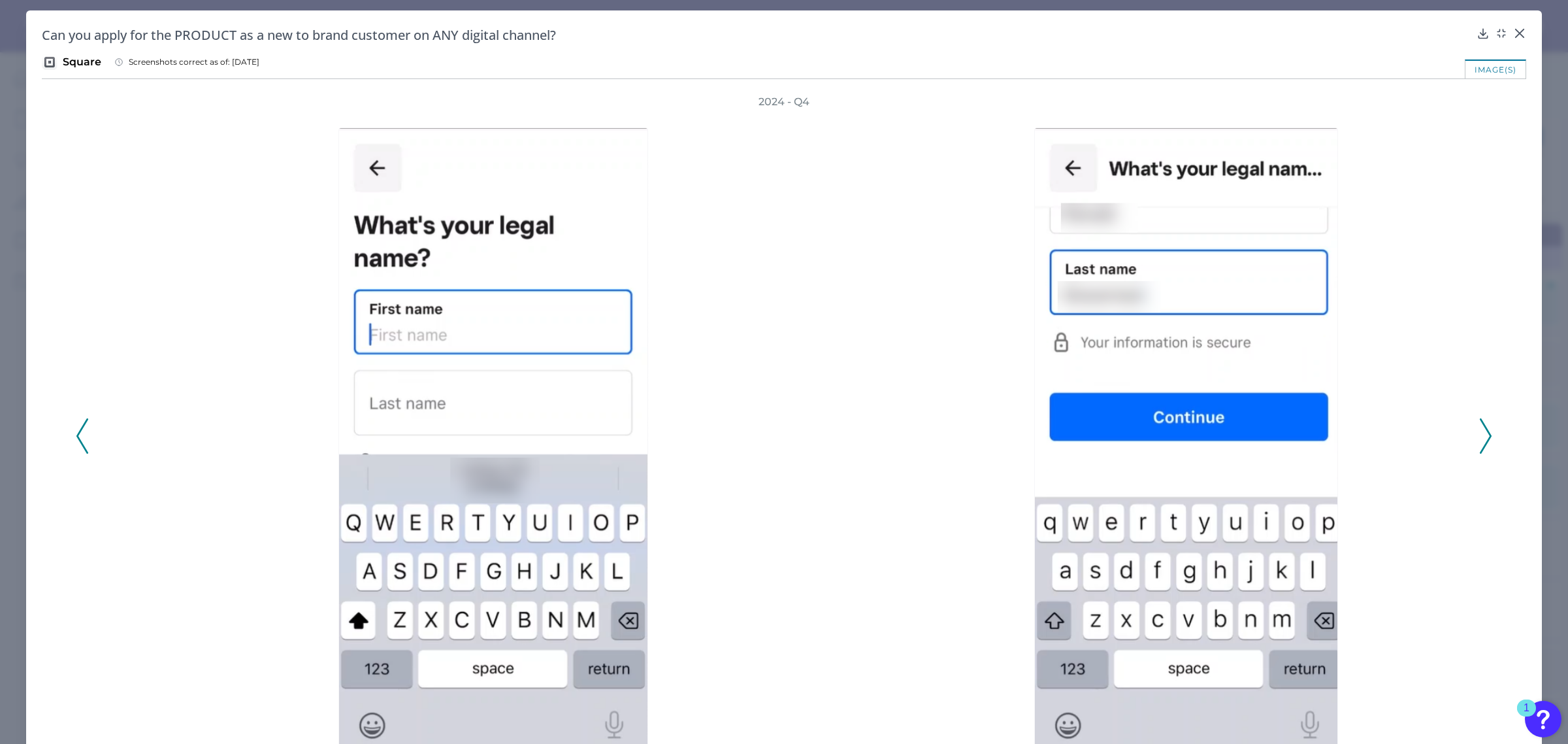
click at [1480, 442] on icon at bounding box center [1486, 436] width 12 height 35
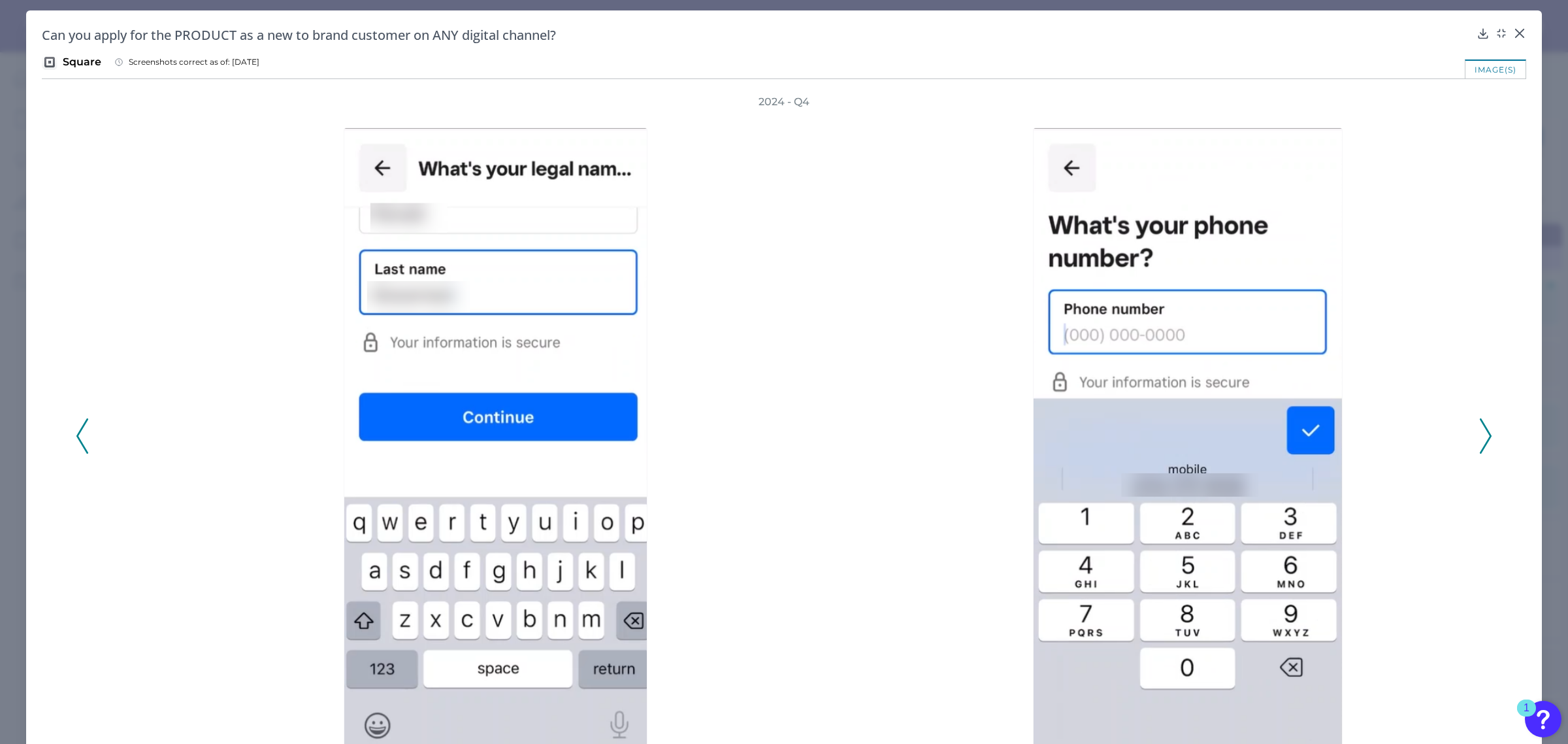
click at [1480, 442] on icon at bounding box center [1486, 436] width 12 height 35
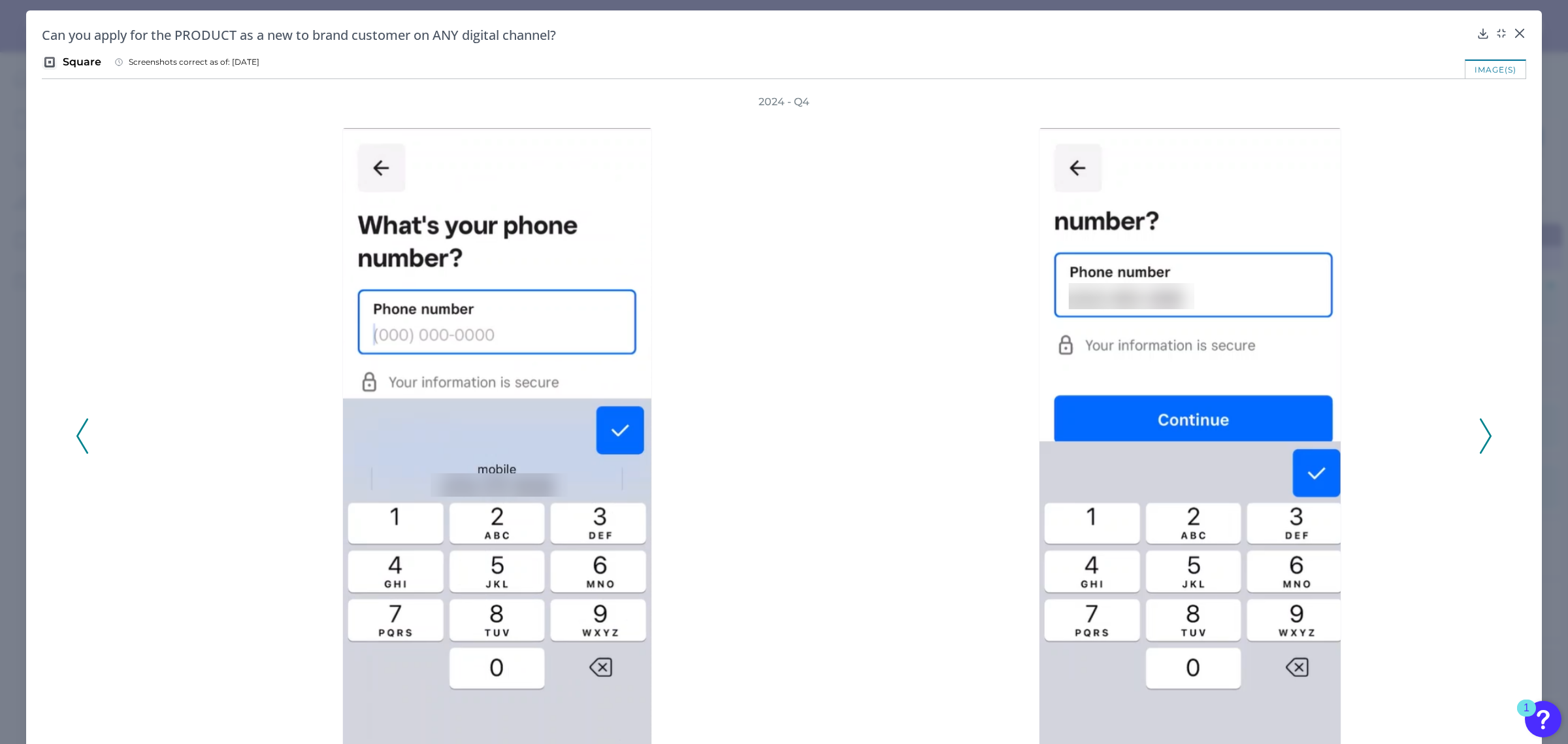
click at [1480, 442] on icon at bounding box center [1486, 436] width 12 height 35
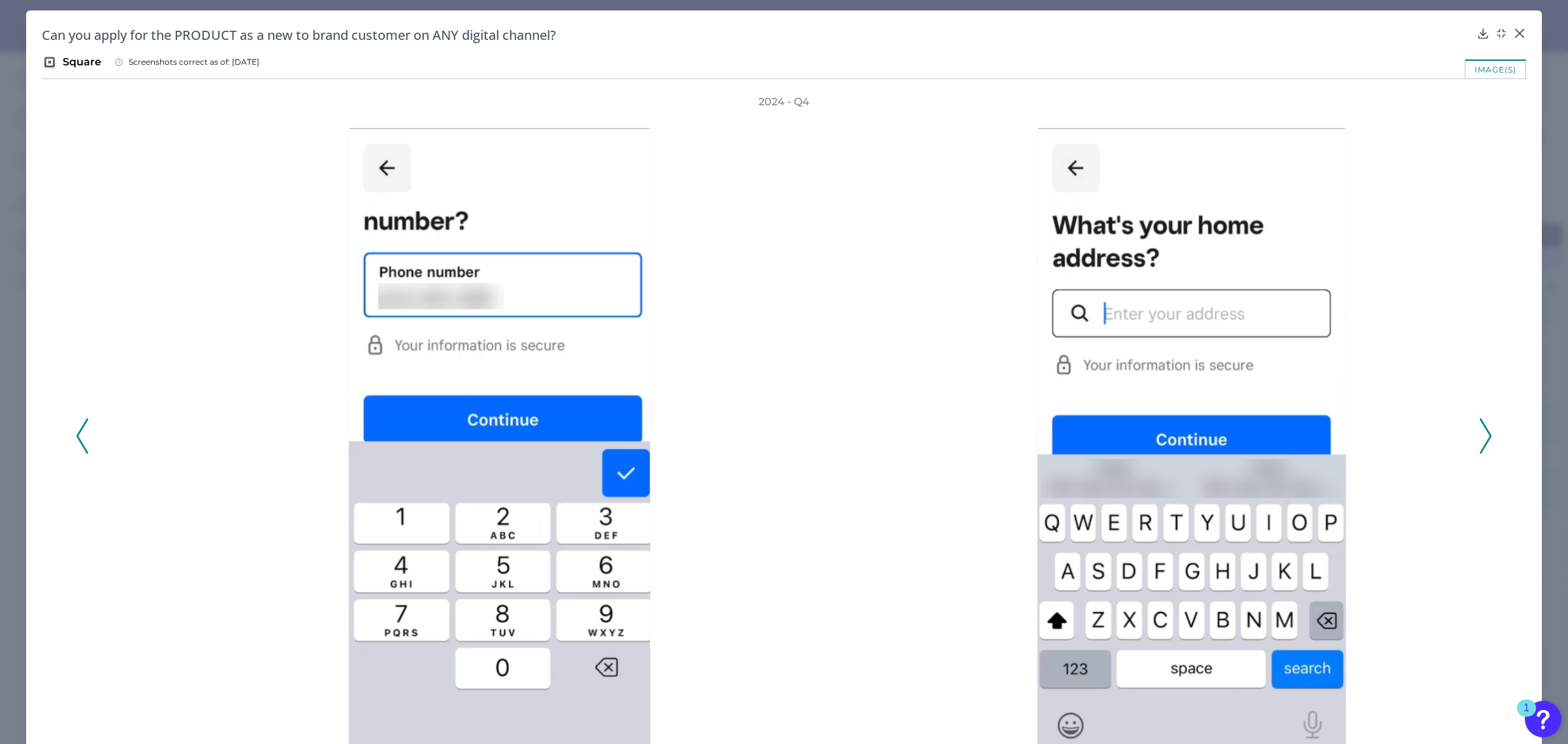
click at [1480, 442] on icon at bounding box center [1486, 436] width 12 height 35
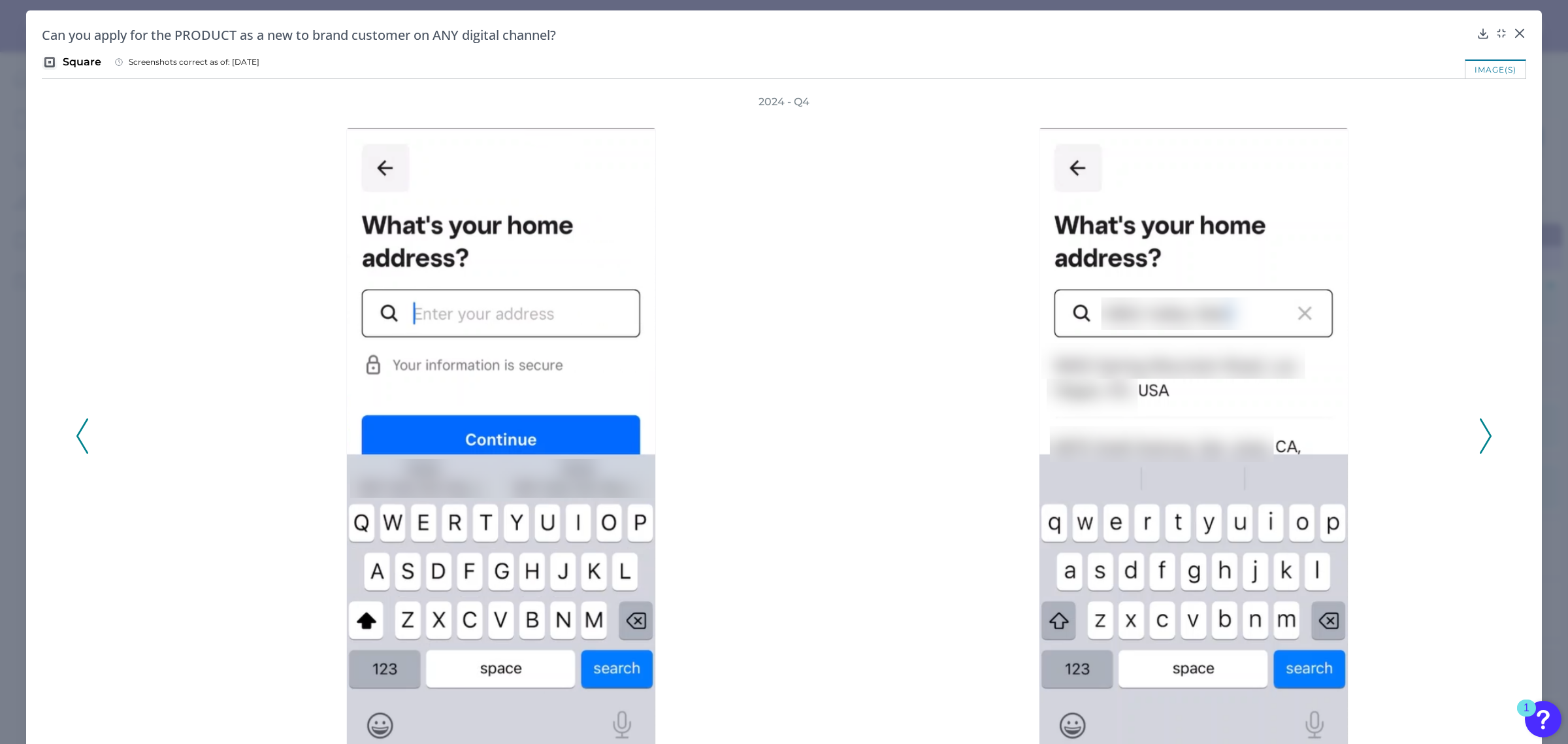
click at [1480, 442] on icon at bounding box center [1486, 436] width 12 height 35
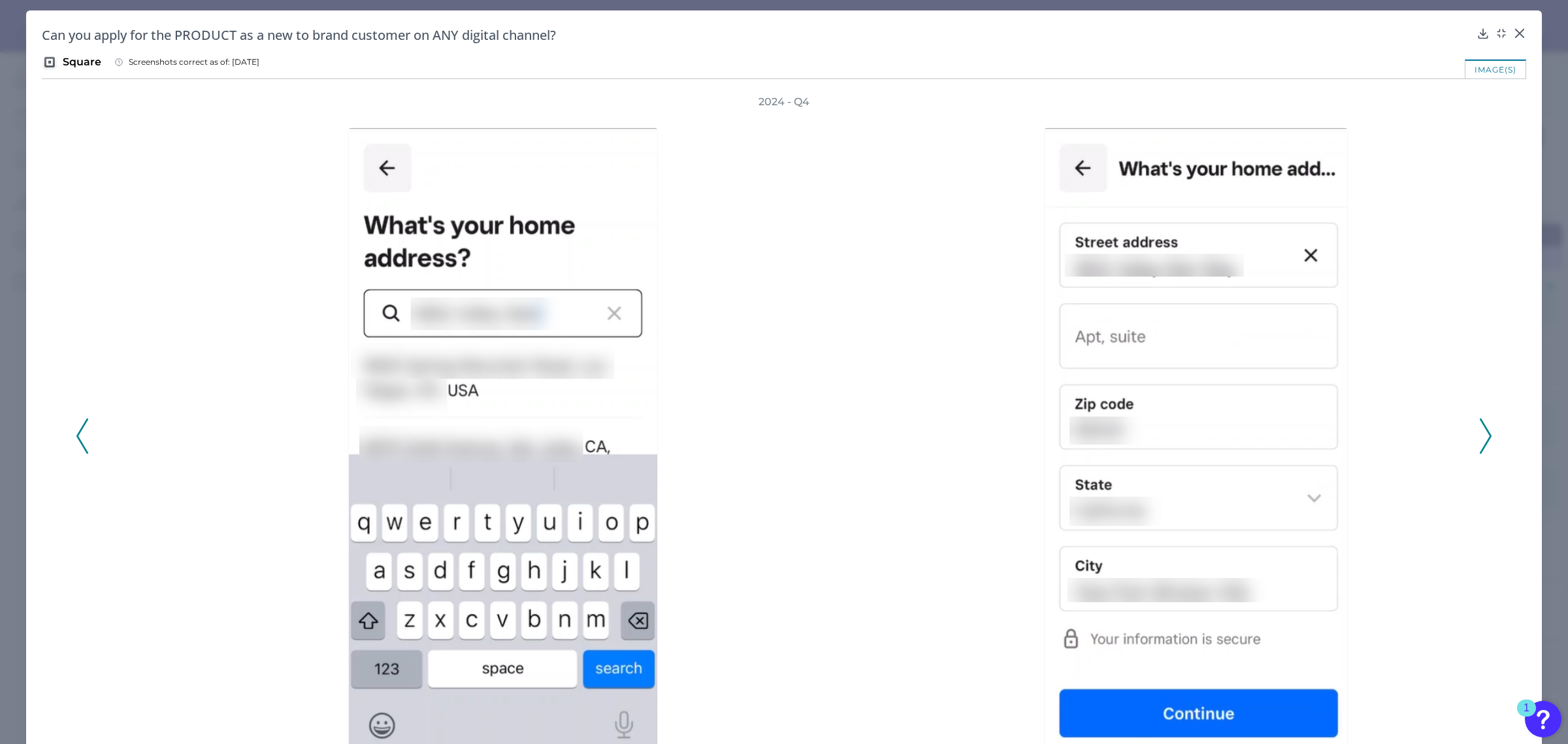
click at [1480, 442] on icon at bounding box center [1486, 436] width 12 height 35
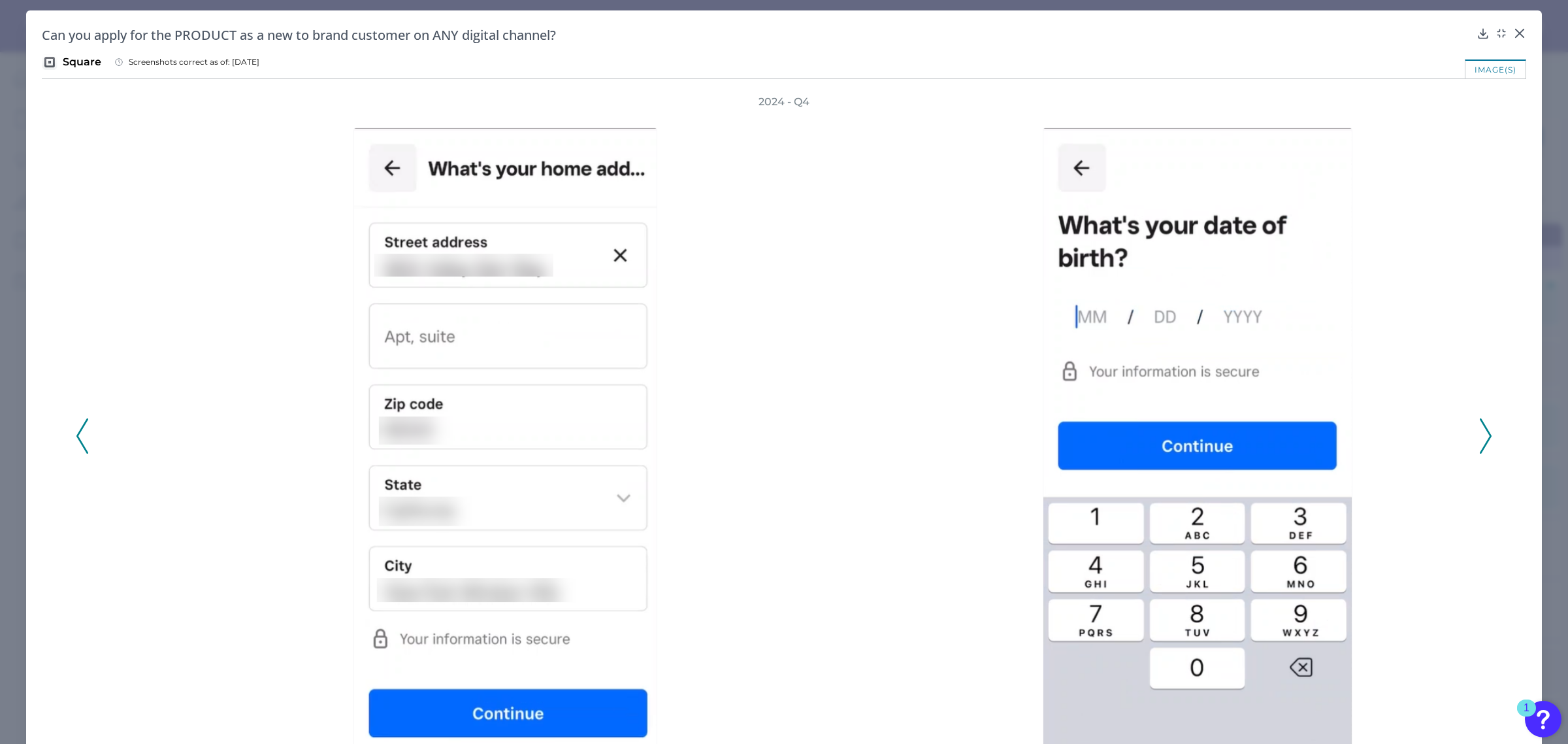
click at [1480, 442] on icon at bounding box center [1486, 436] width 12 height 35
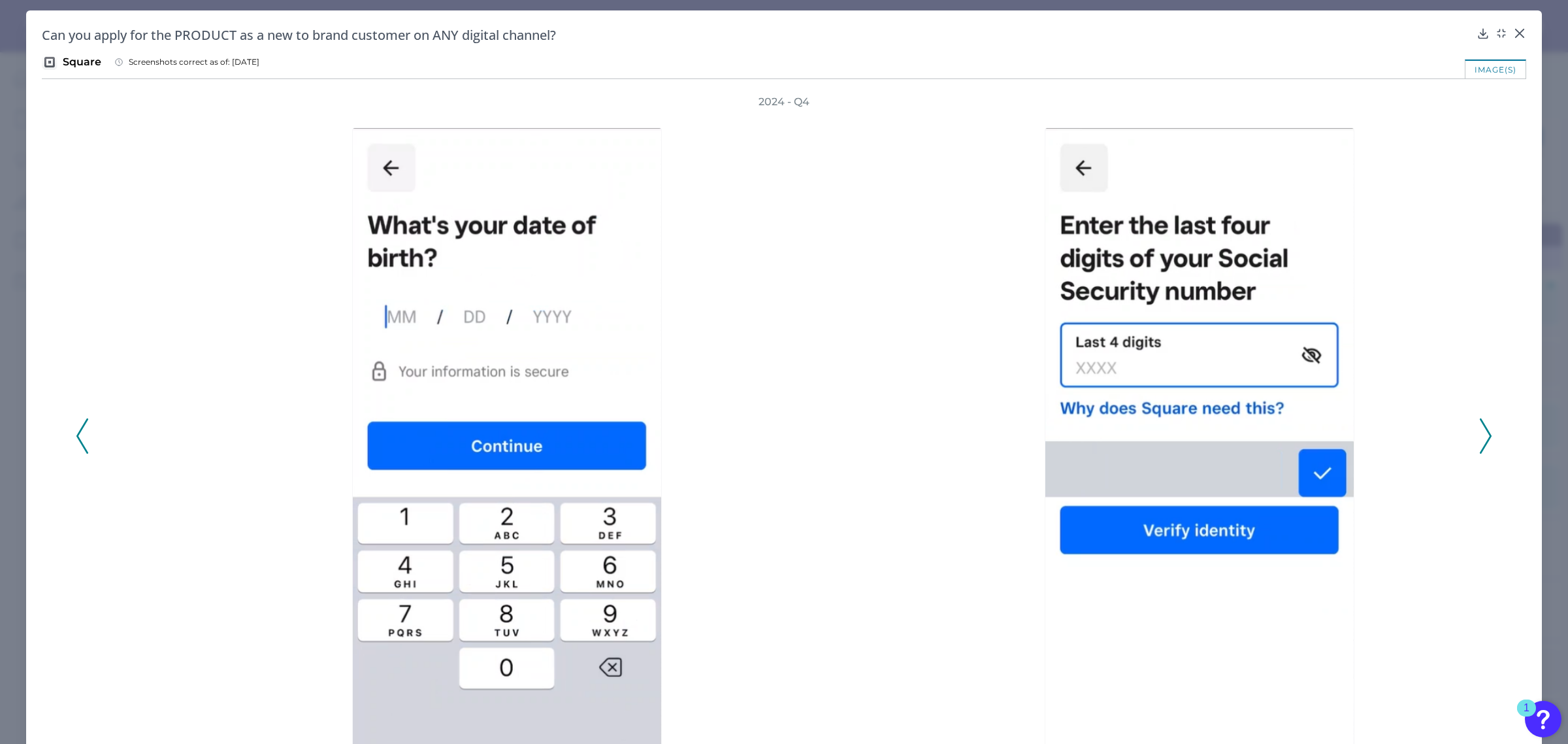
click at [1480, 442] on icon at bounding box center [1486, 436] width 12 height 35
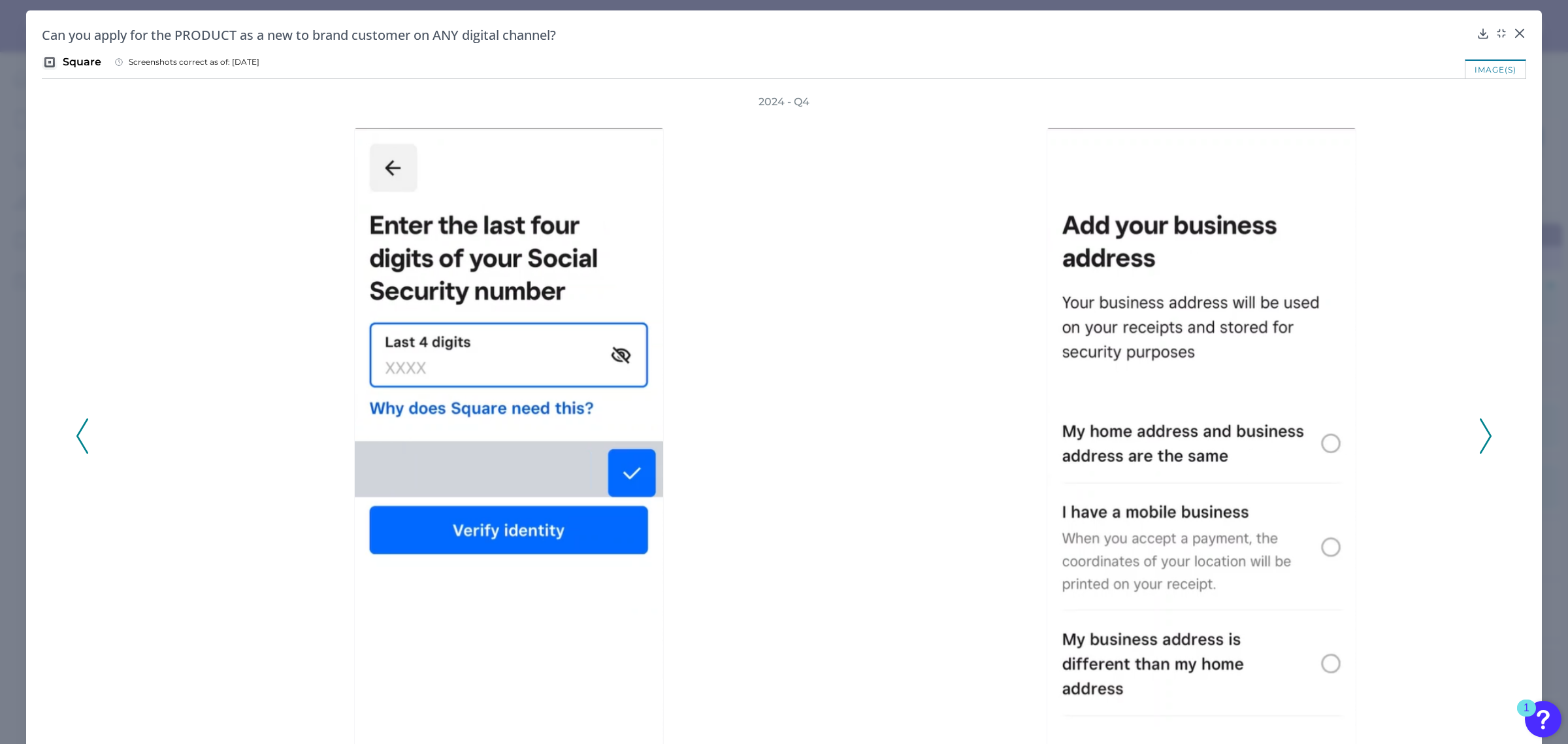
click at [1480, 442] on icon at bounding box center [1486, 436] width 12 height 35
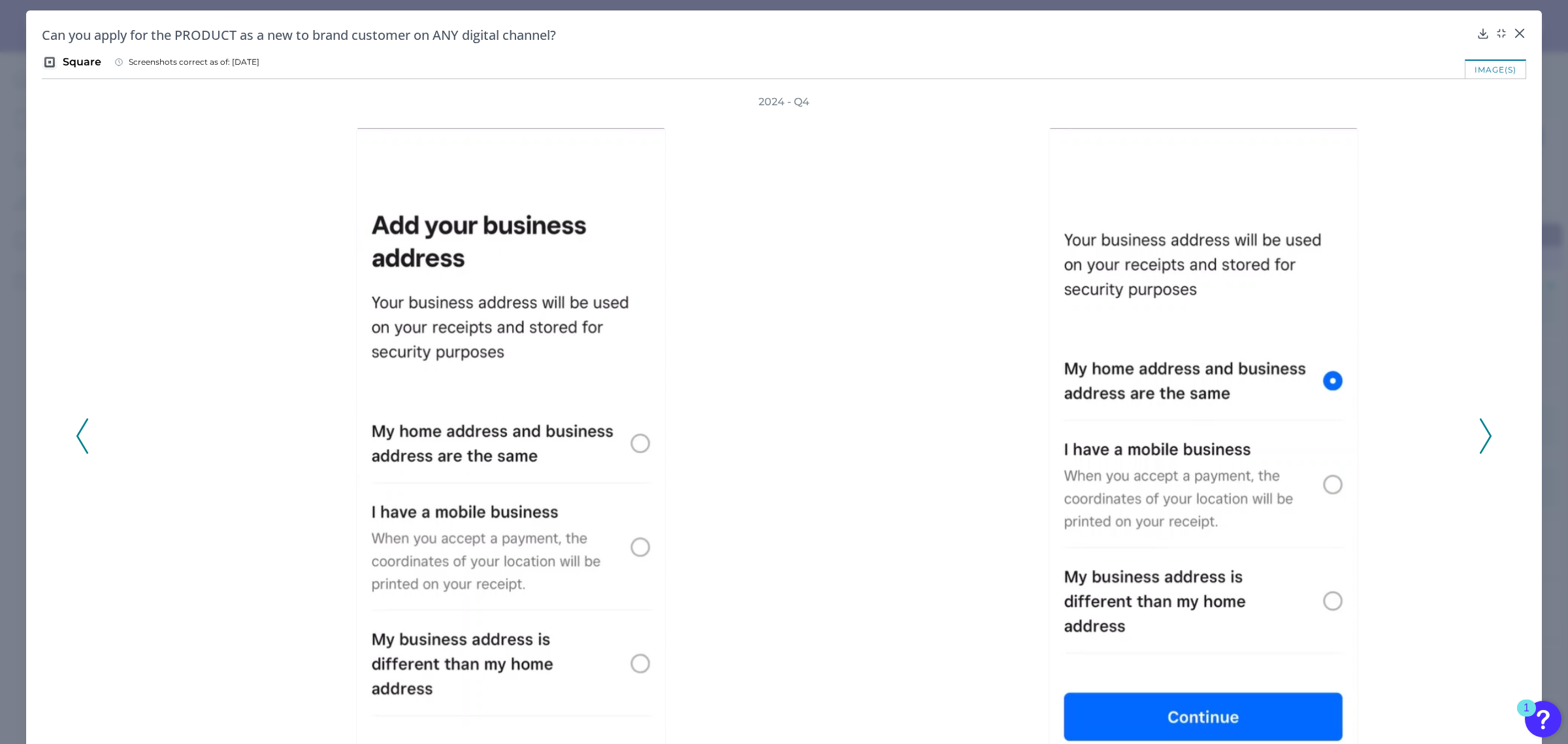
click at [1480, 442] on icon at bounding box center [1486, 436] width 12 height 35
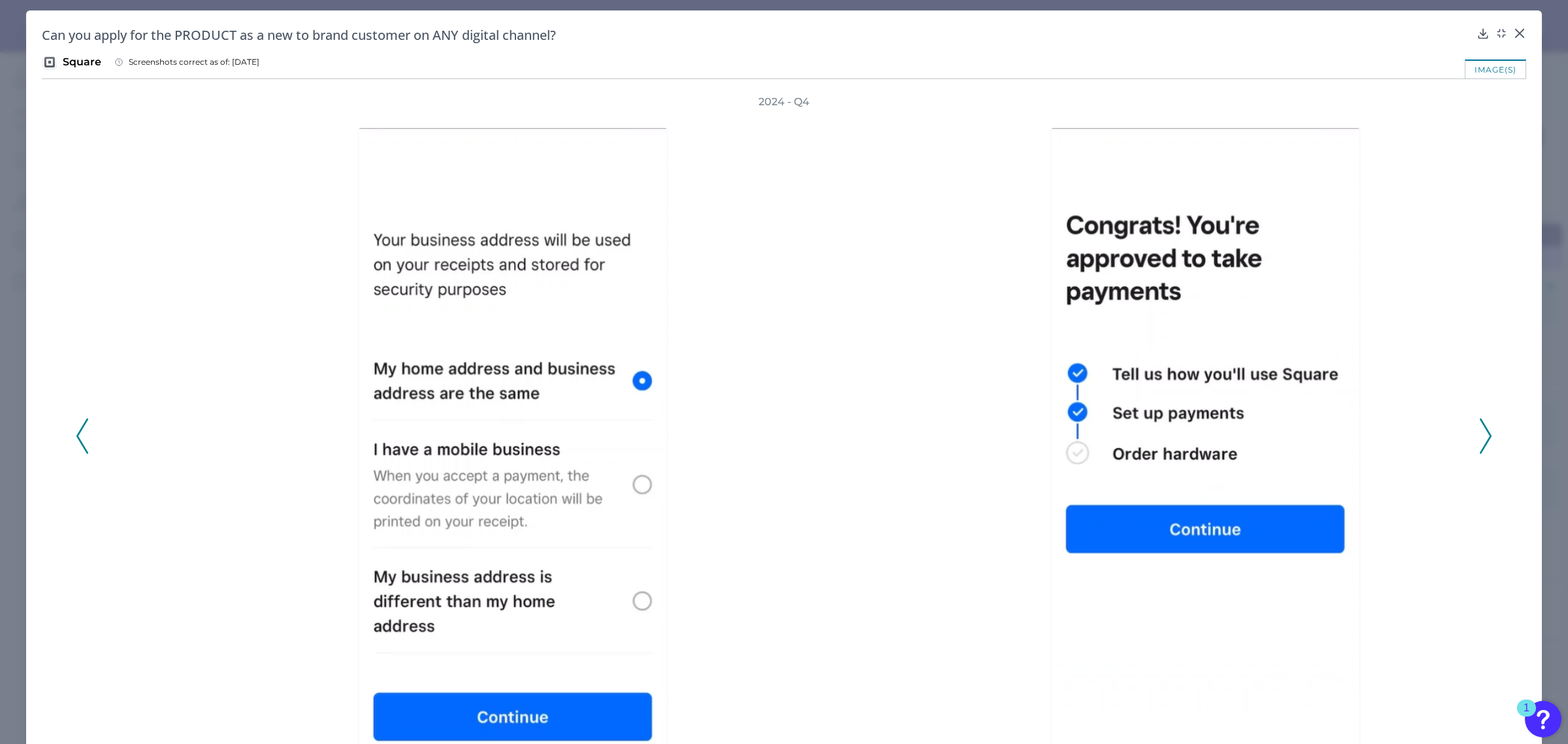
click at [1480, 442] on icon at bounding box center [1486, 436] width 12 height 35
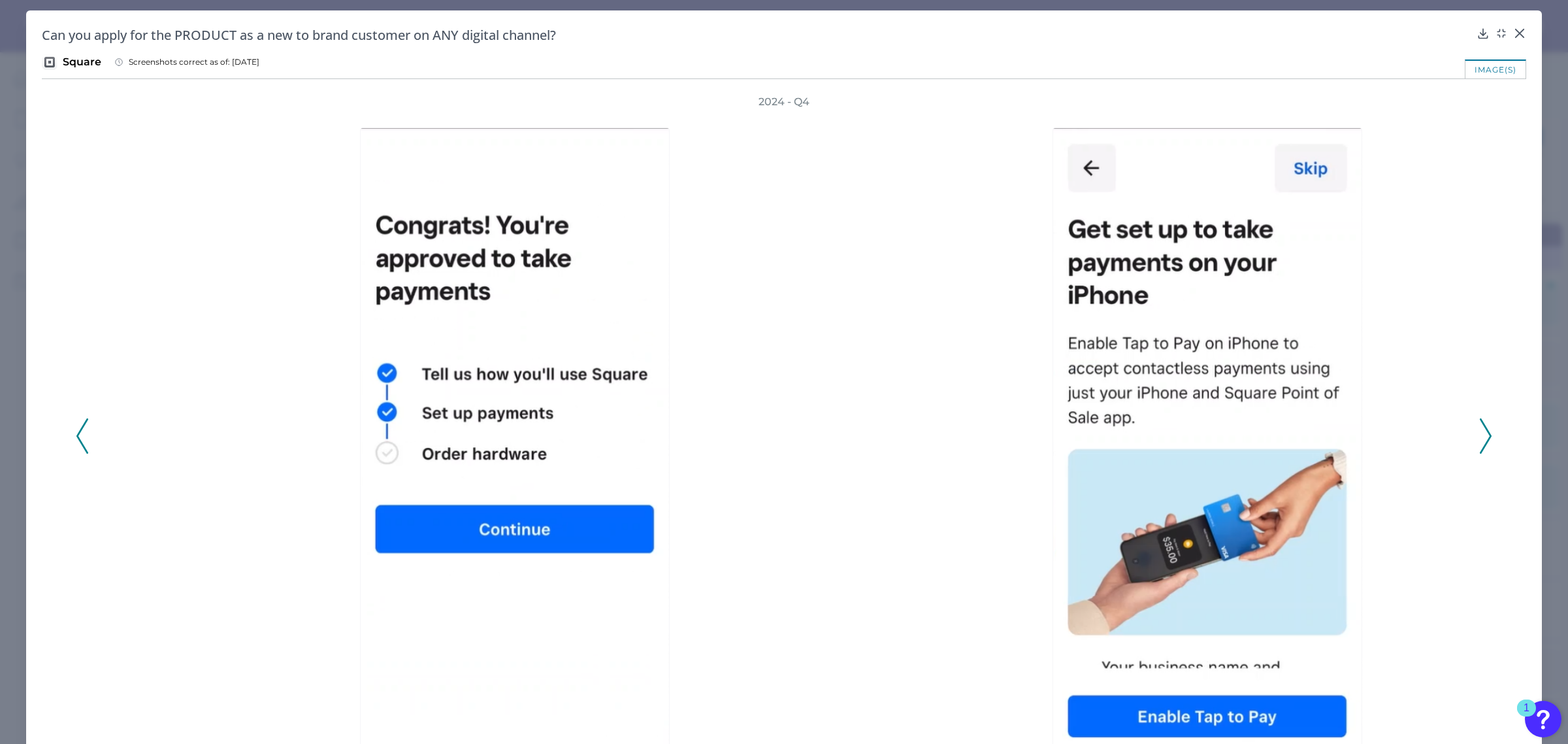
click at [1480, 442] on icon at bounding box center [1486, 436] width 12 height 35
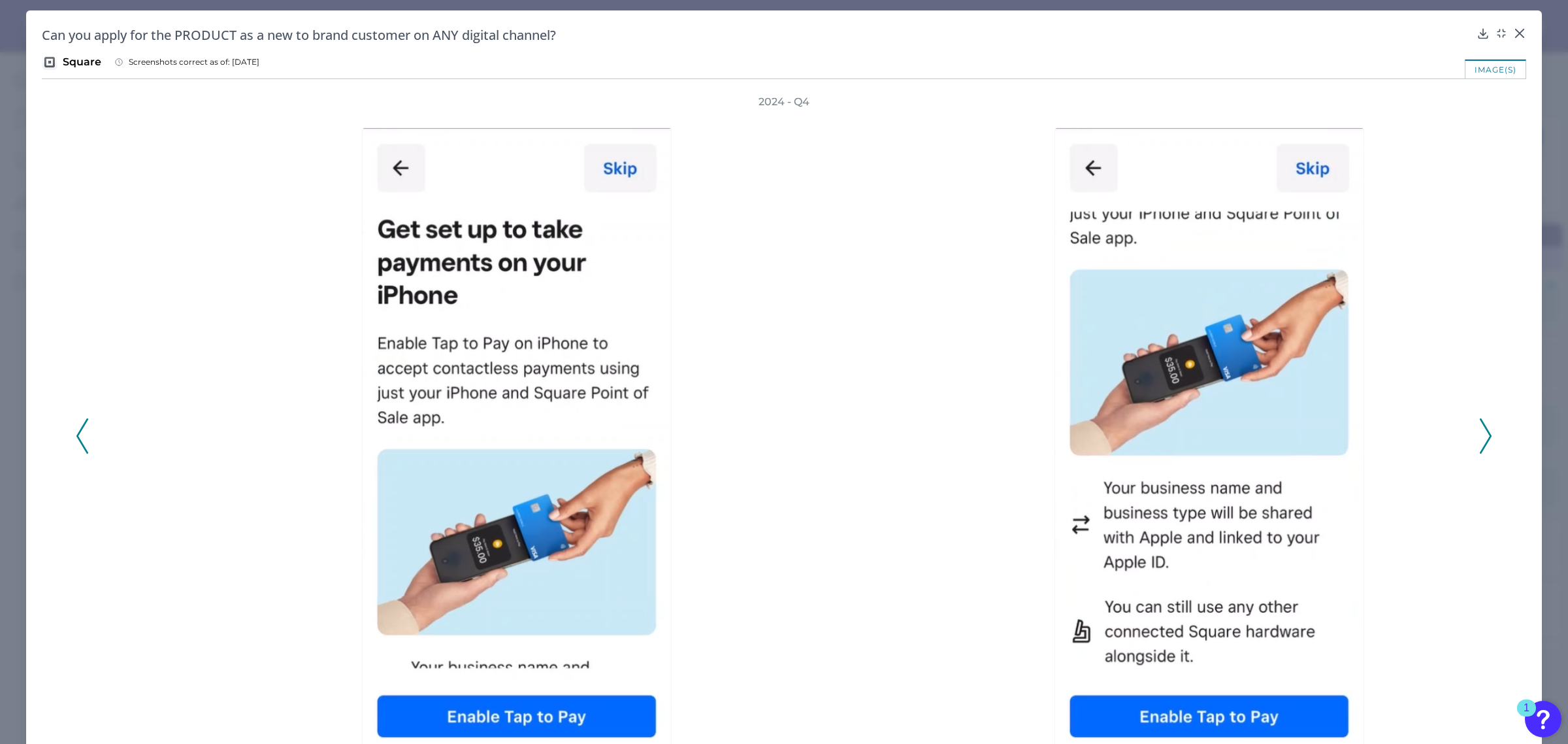
click at [1480, 442] on icon at bounding box center [1486, 436] width 12 height 35
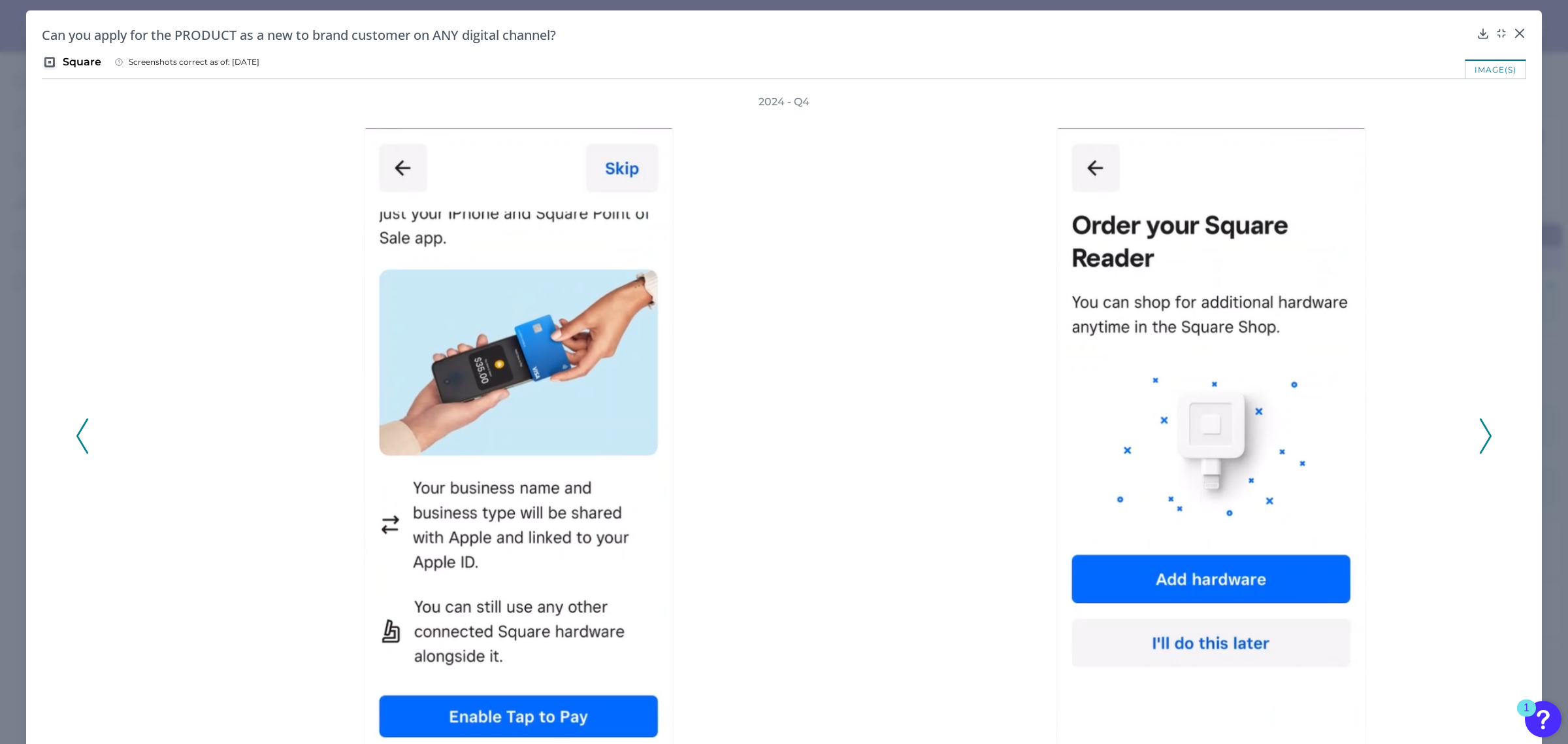
click at [1480, 442] on icon at bounding box center [1486, 436] width 12 height 35
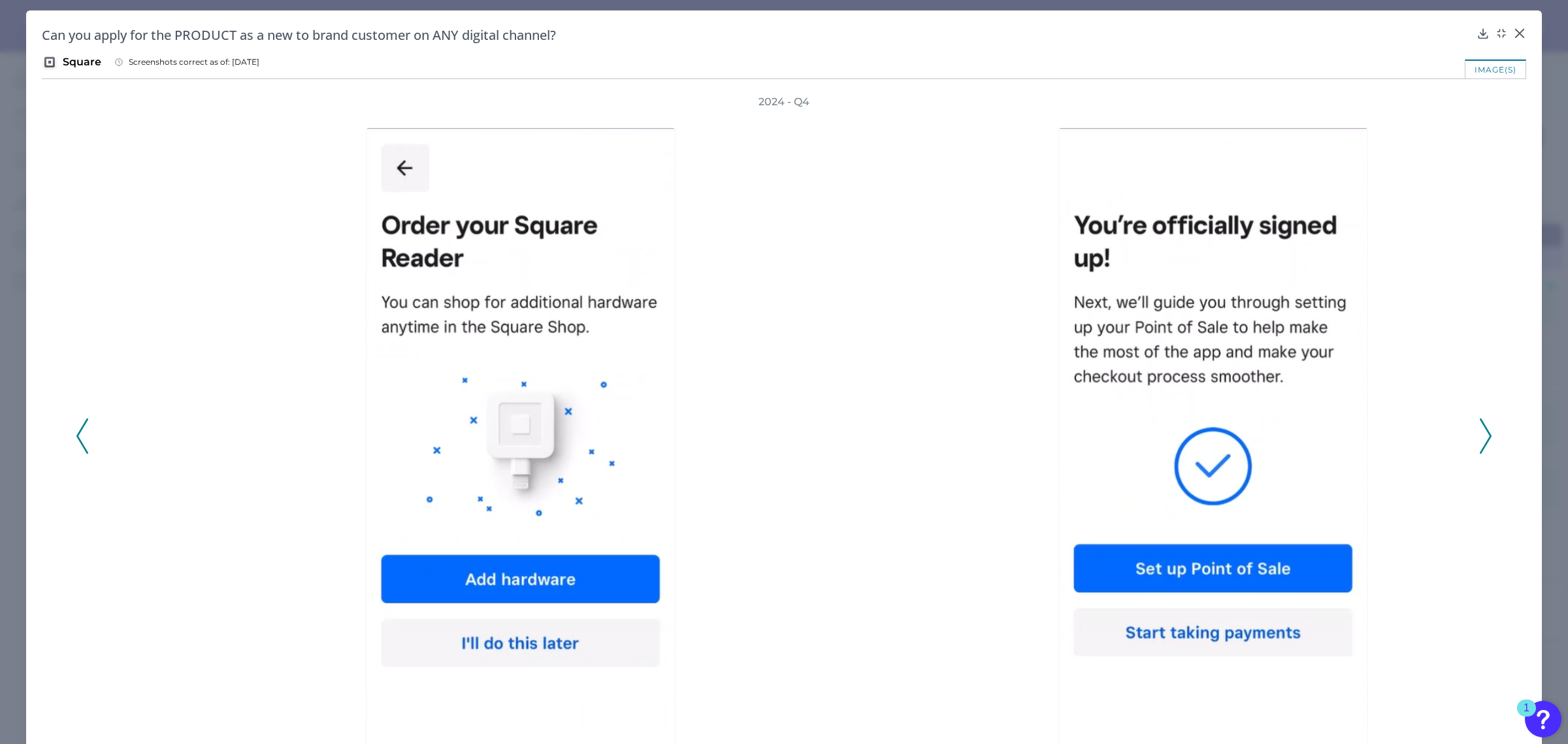
click at [1480, 442] on icon at bounding box center [1486, 436] width 12 height 35
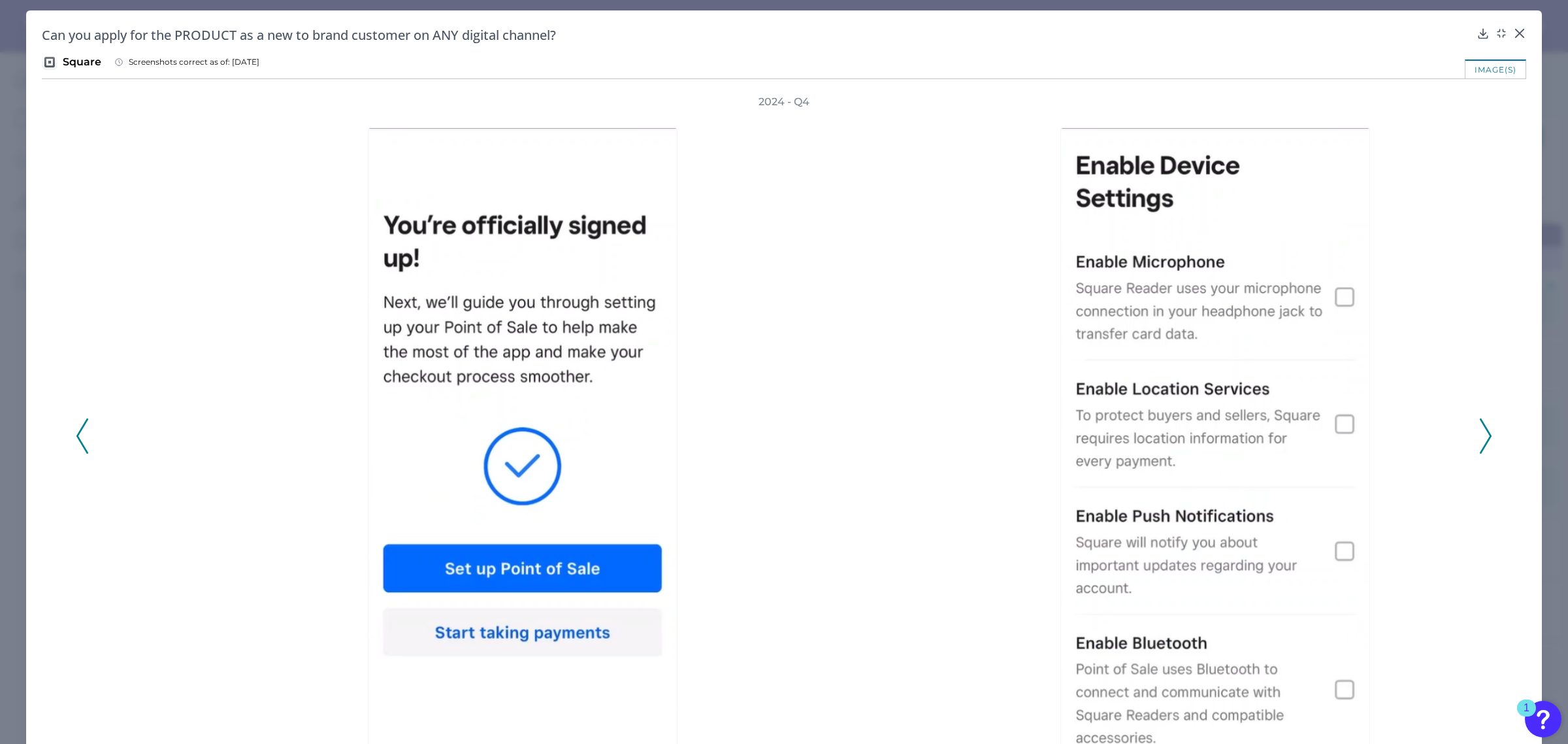
click at [1480, 442] on icon at bounding box center [1486, 436] width 12 height 35
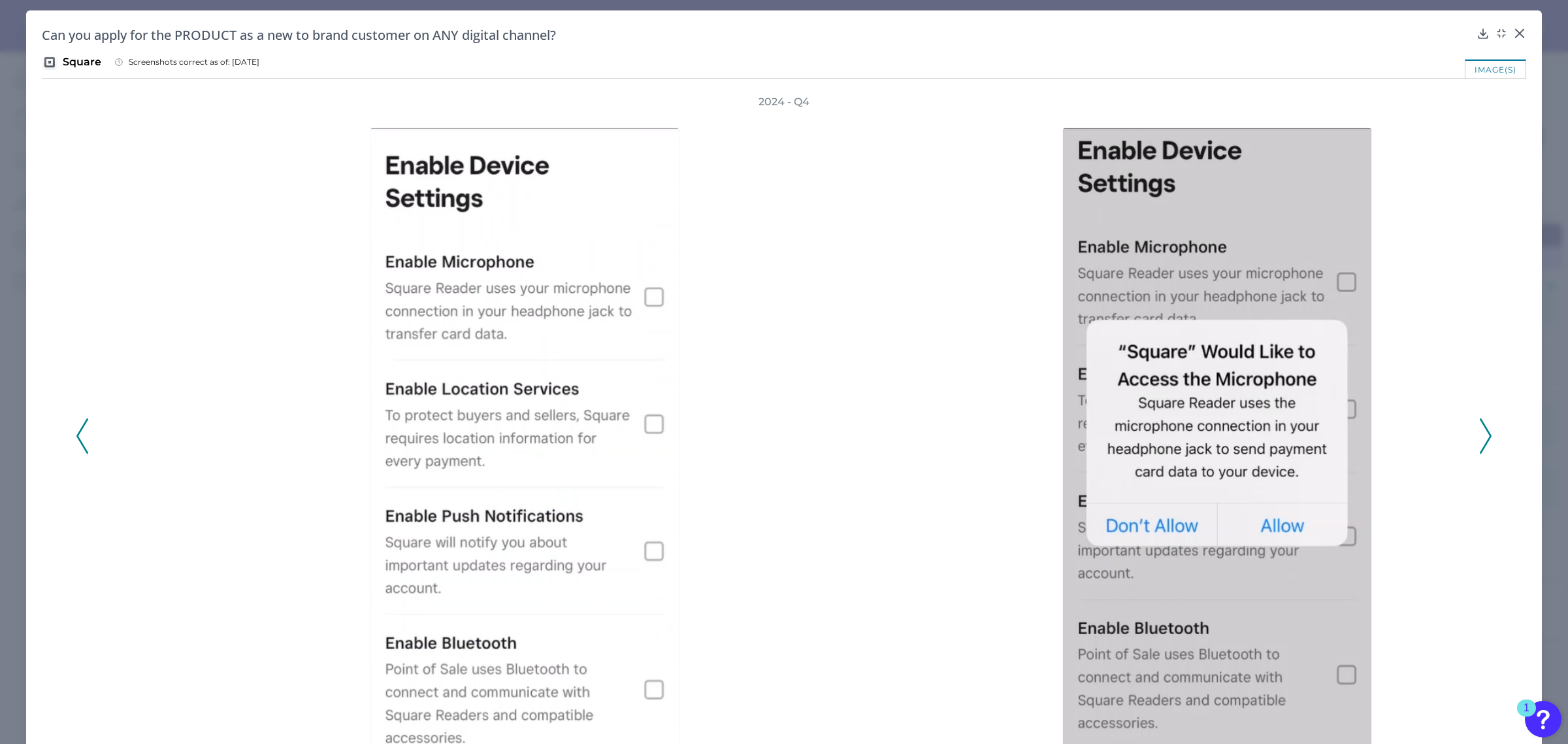
click at [1480, 442] on icon at bounding box center [1486, 436] width 12 height 35
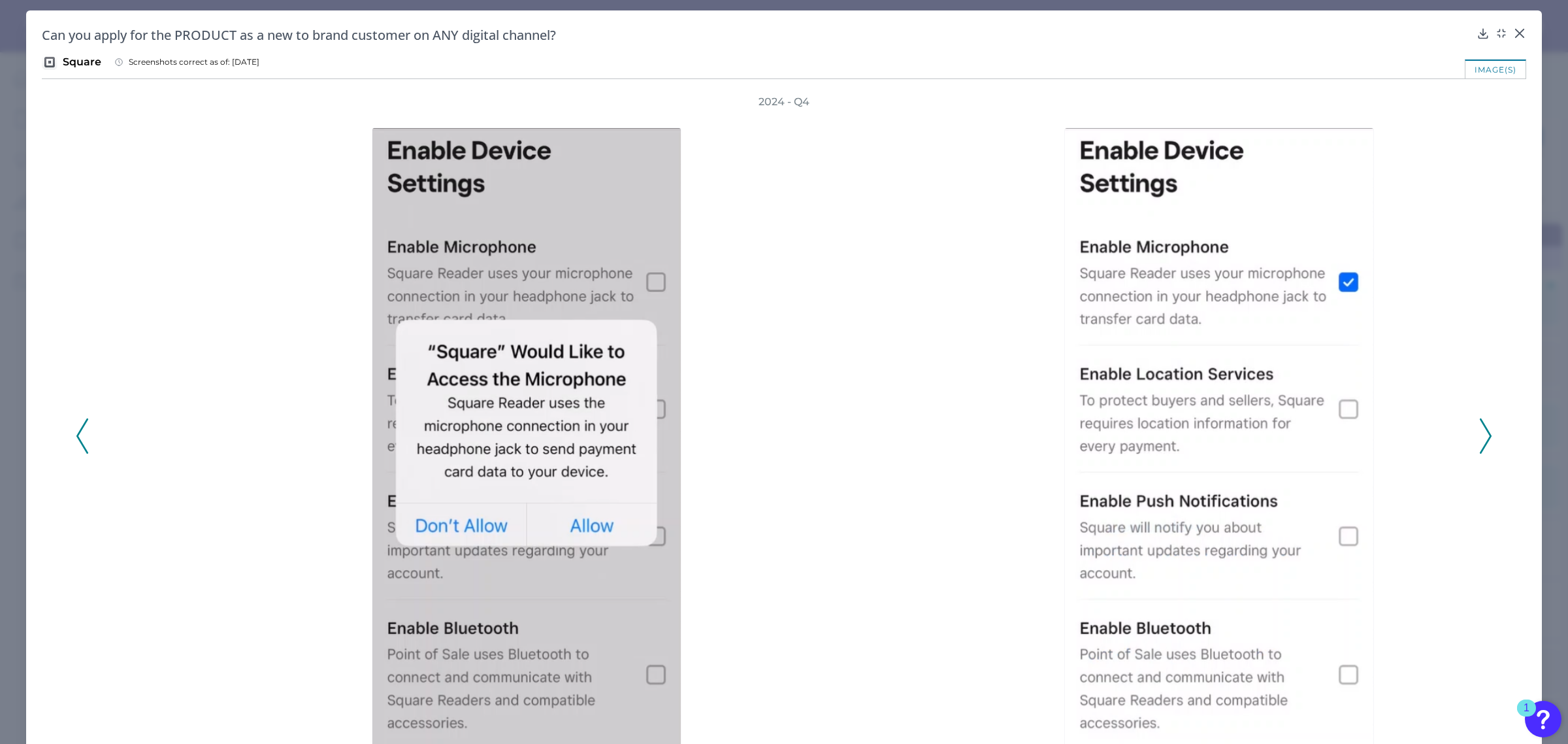
click at [1480, 442] on icon at bounding box center [1486, 436] width 12 height 35
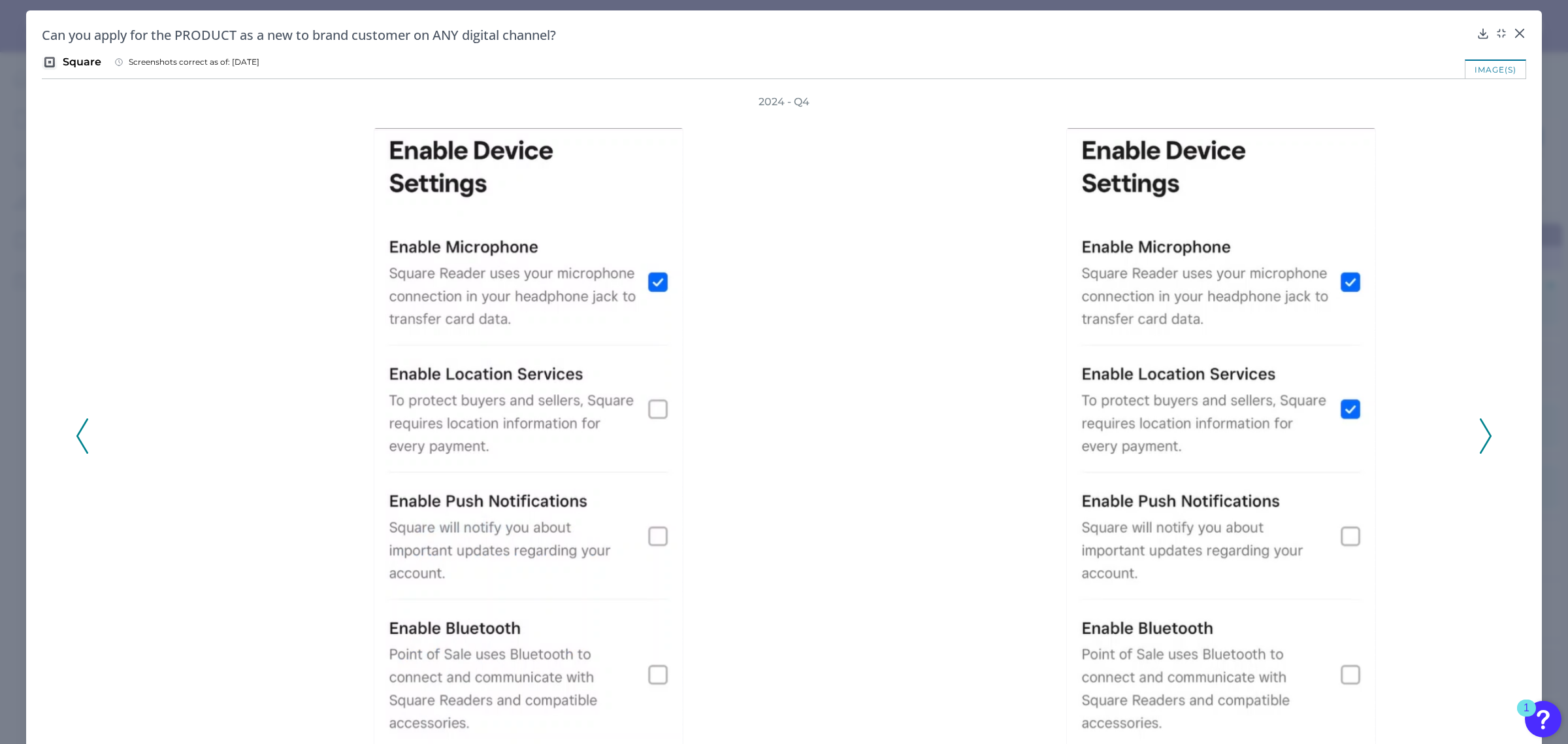
click at [1480, 442] on icon at bounding box center [1486, 436] width 12 height 35
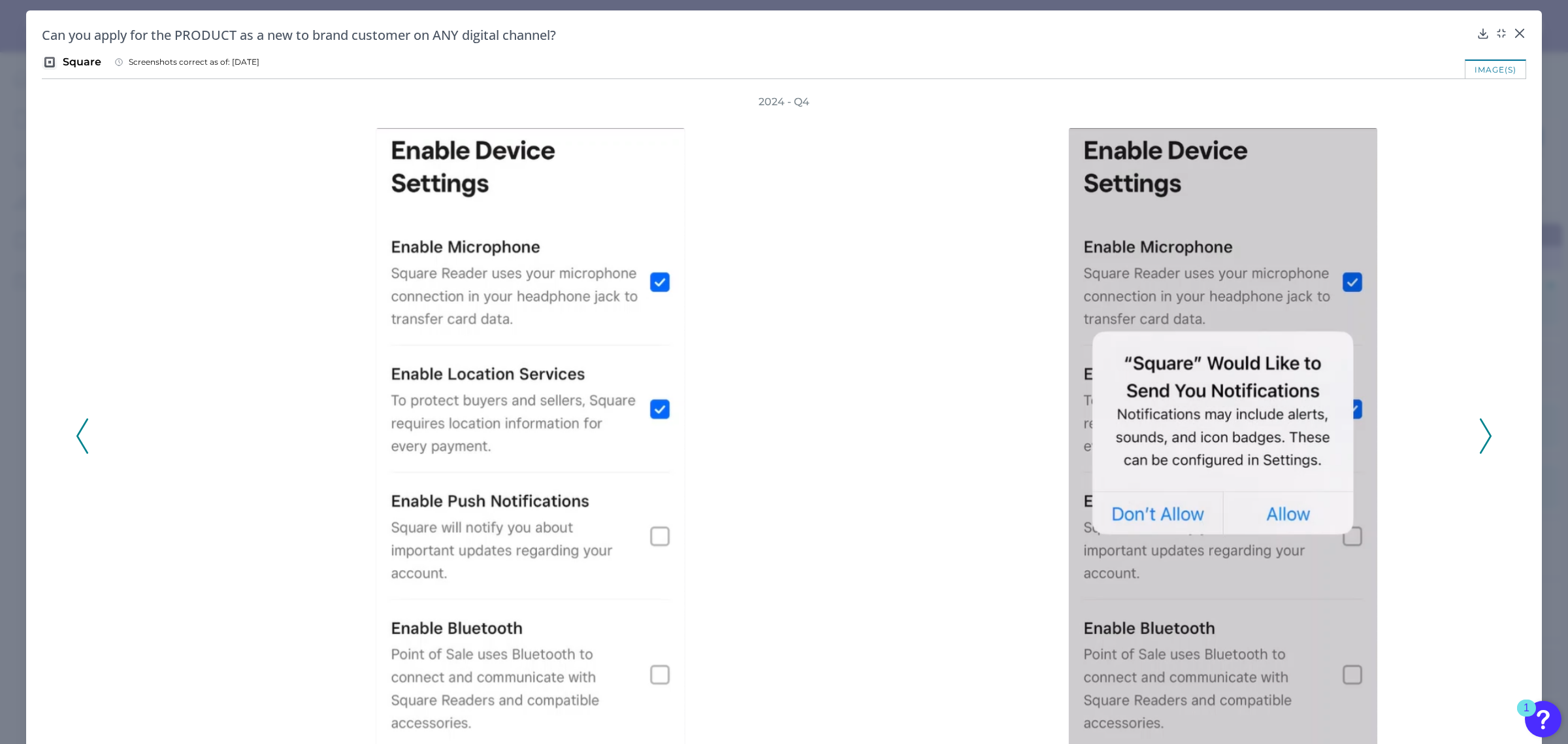
click at [1480, 442] on icon at bounding box center [1486, 436] width 12 height 35
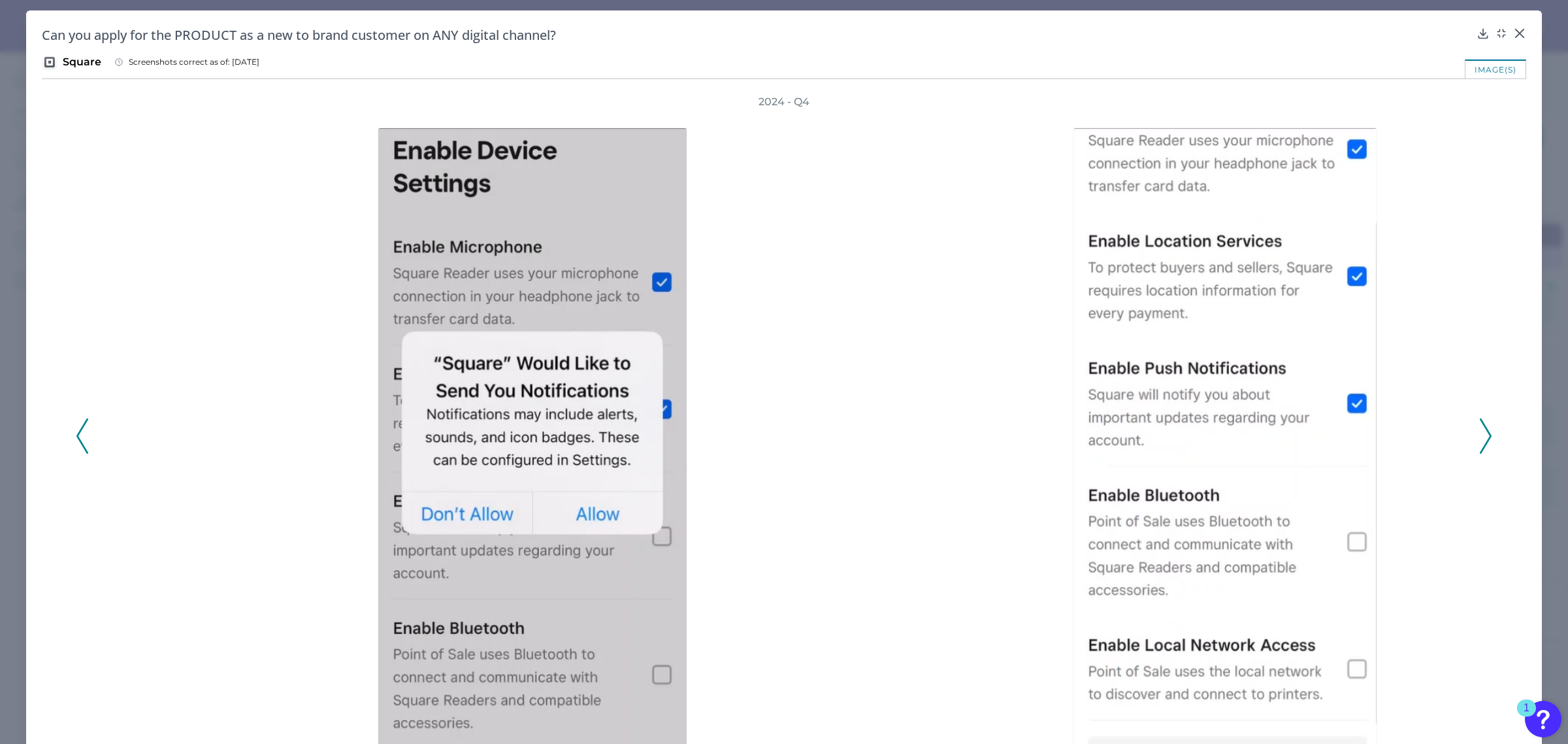
click at [1480, 442] on icon at bounding box center [1486, 436] width 12 height 35
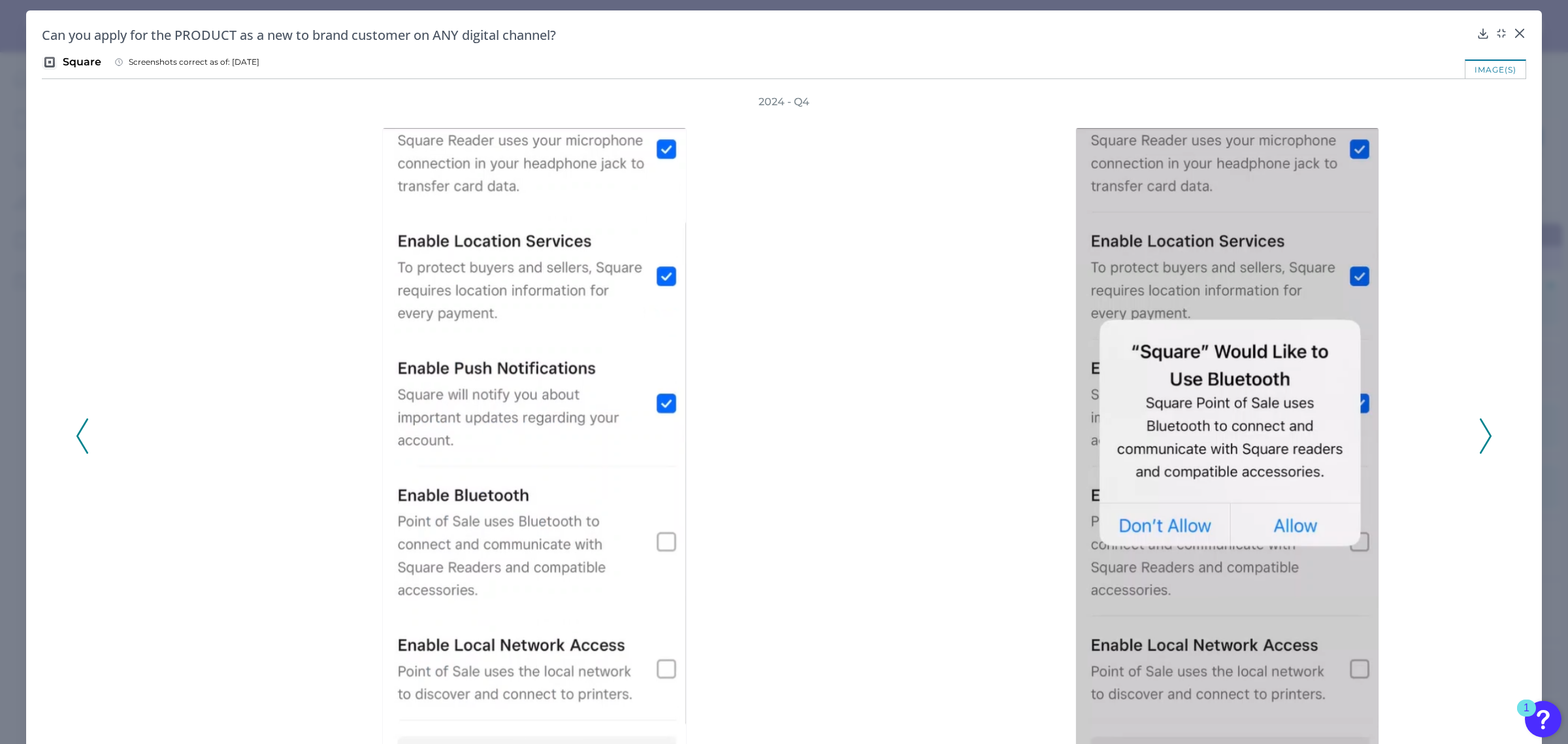
click at [1480, 442] on icon at bounding box center [1486, 436] width 12 height 35
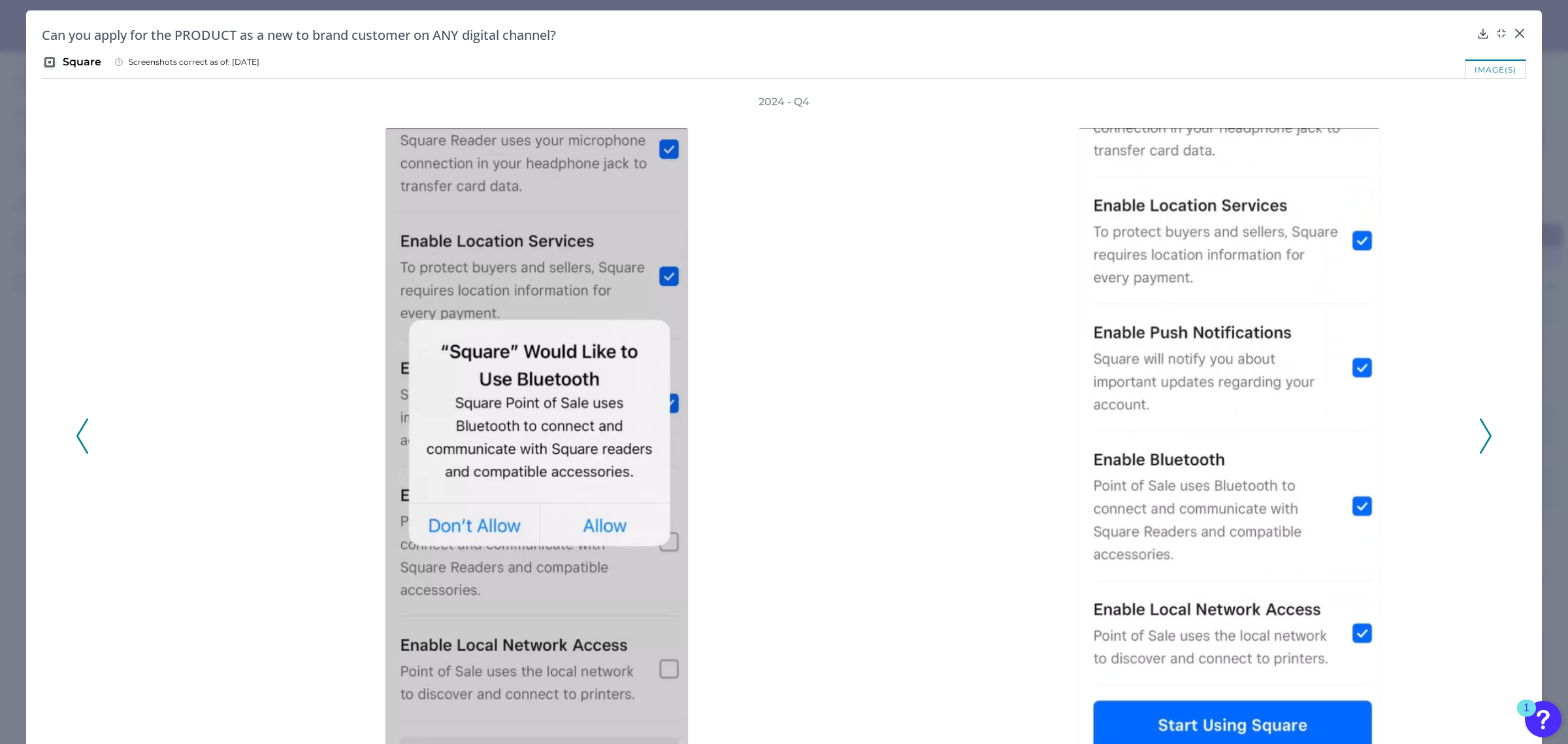
click at [1480, 442] on icon at bounding box center [1486, 436] width 12 height 35
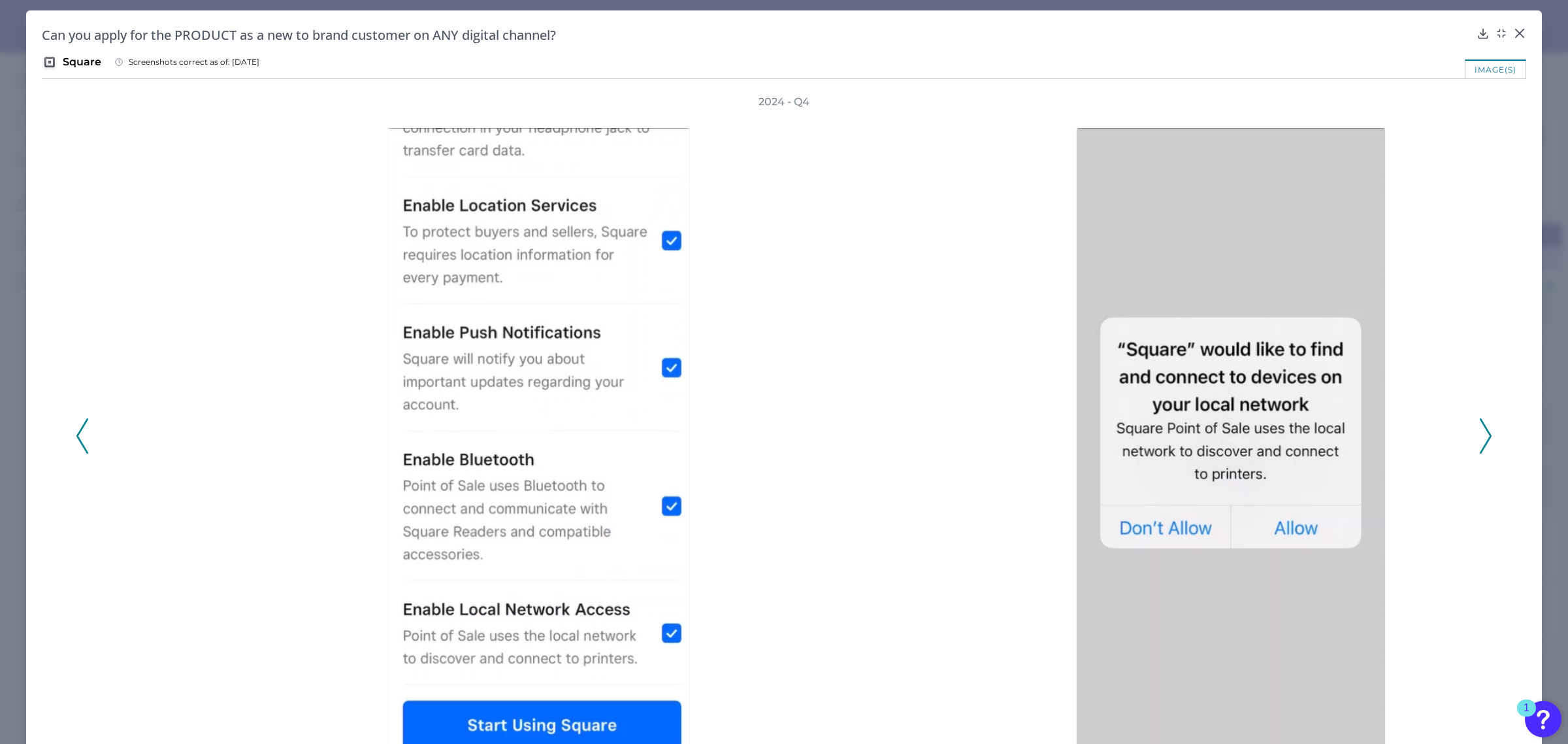
click at [1480, 442] on icon at bounding box center [1486, 436] width 12 height 35
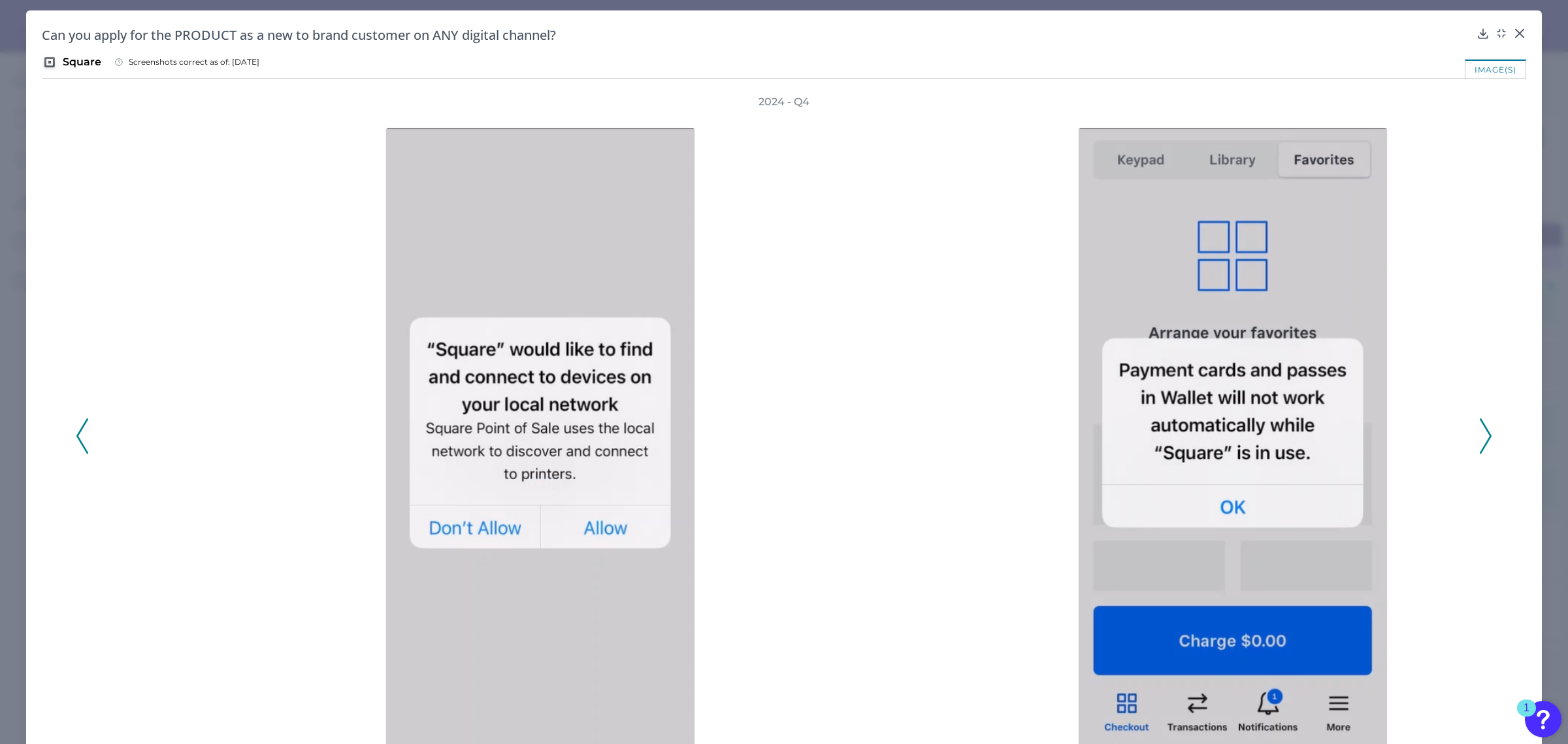
click at [1480, 442] on icon at bounding box center [1486, 436] width 12 height 35
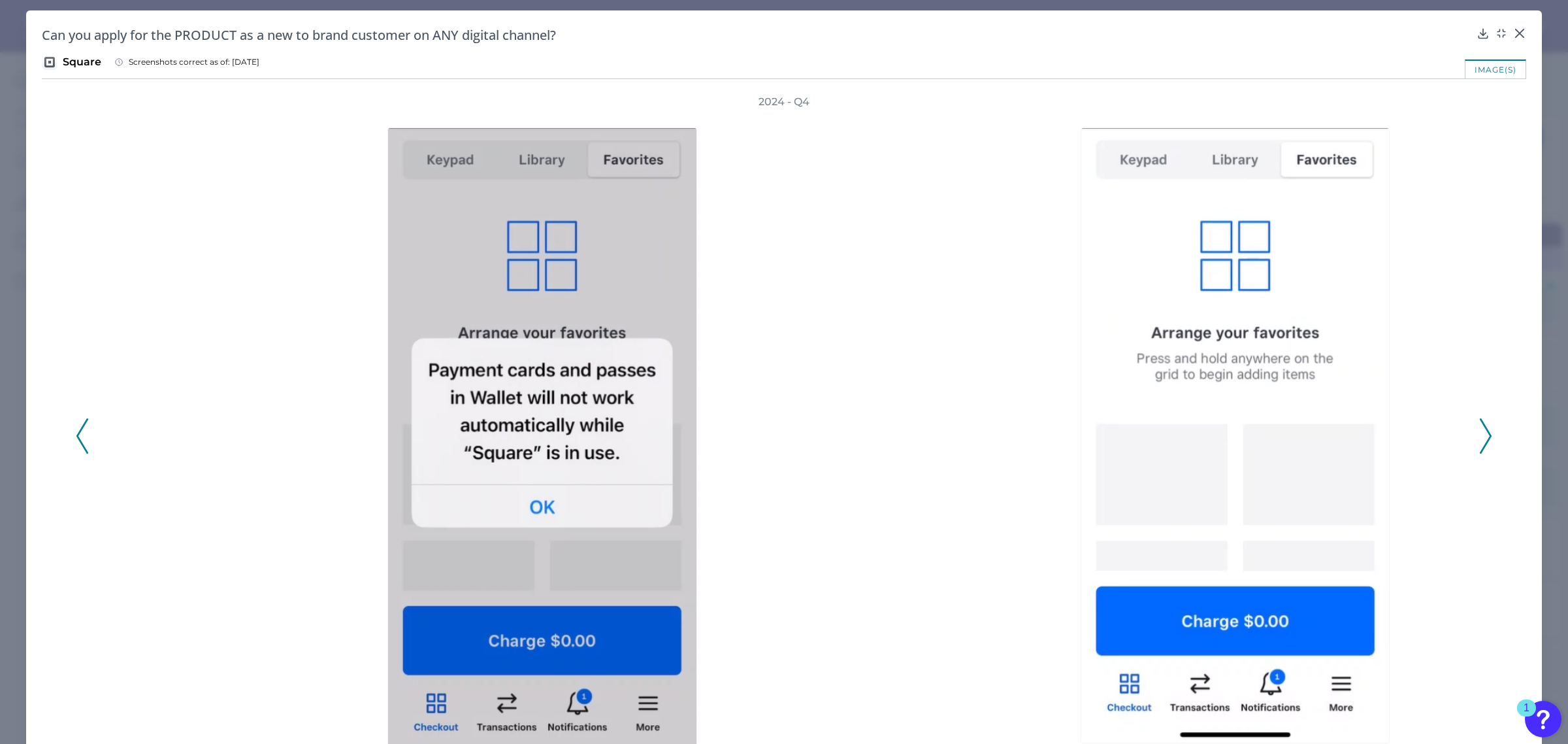
click at [1480, 442] on icon at bounding box center [1486, 436] width 12 height 35
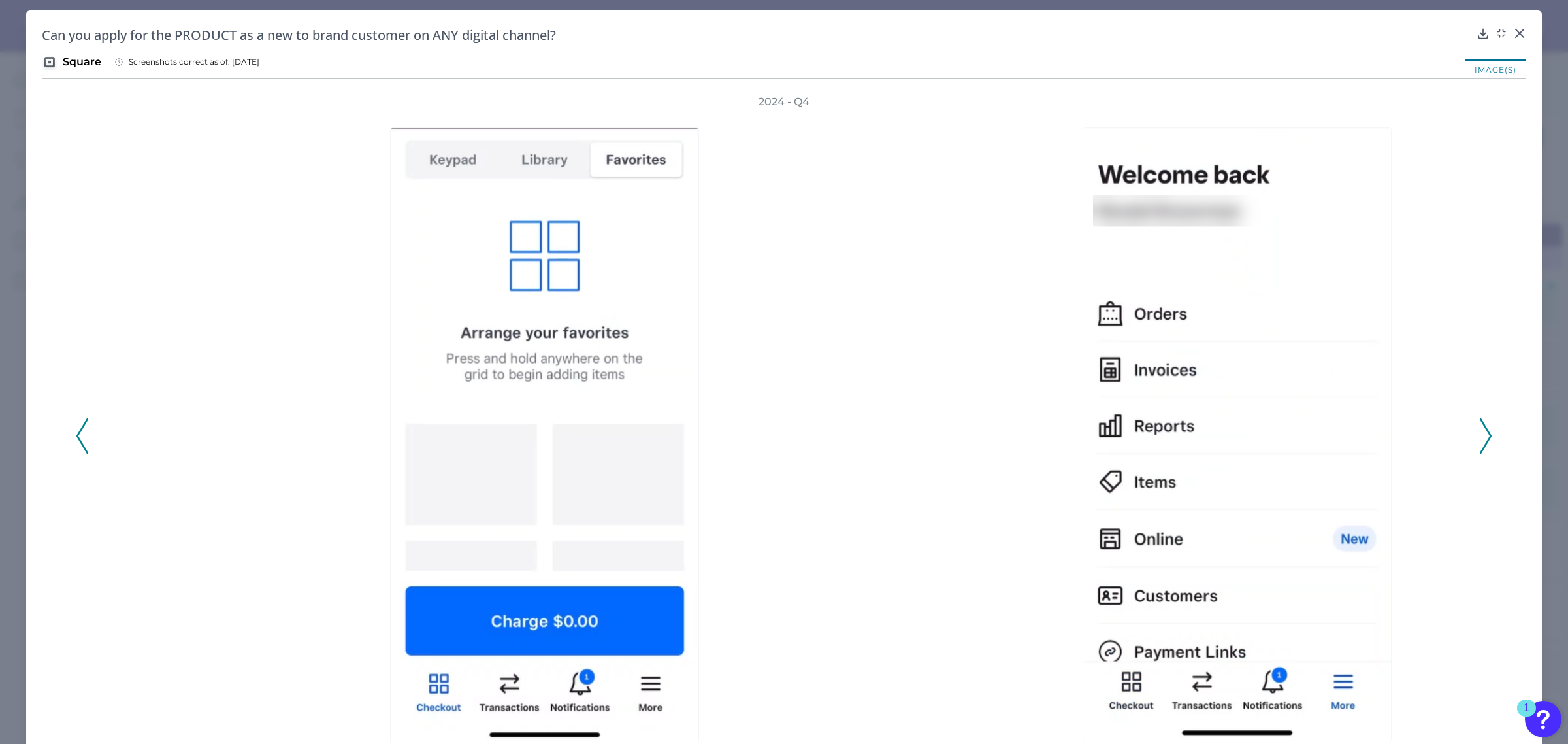
click at [1480, 442] on icon at bounding box center [1486, 436] width 12 height 35
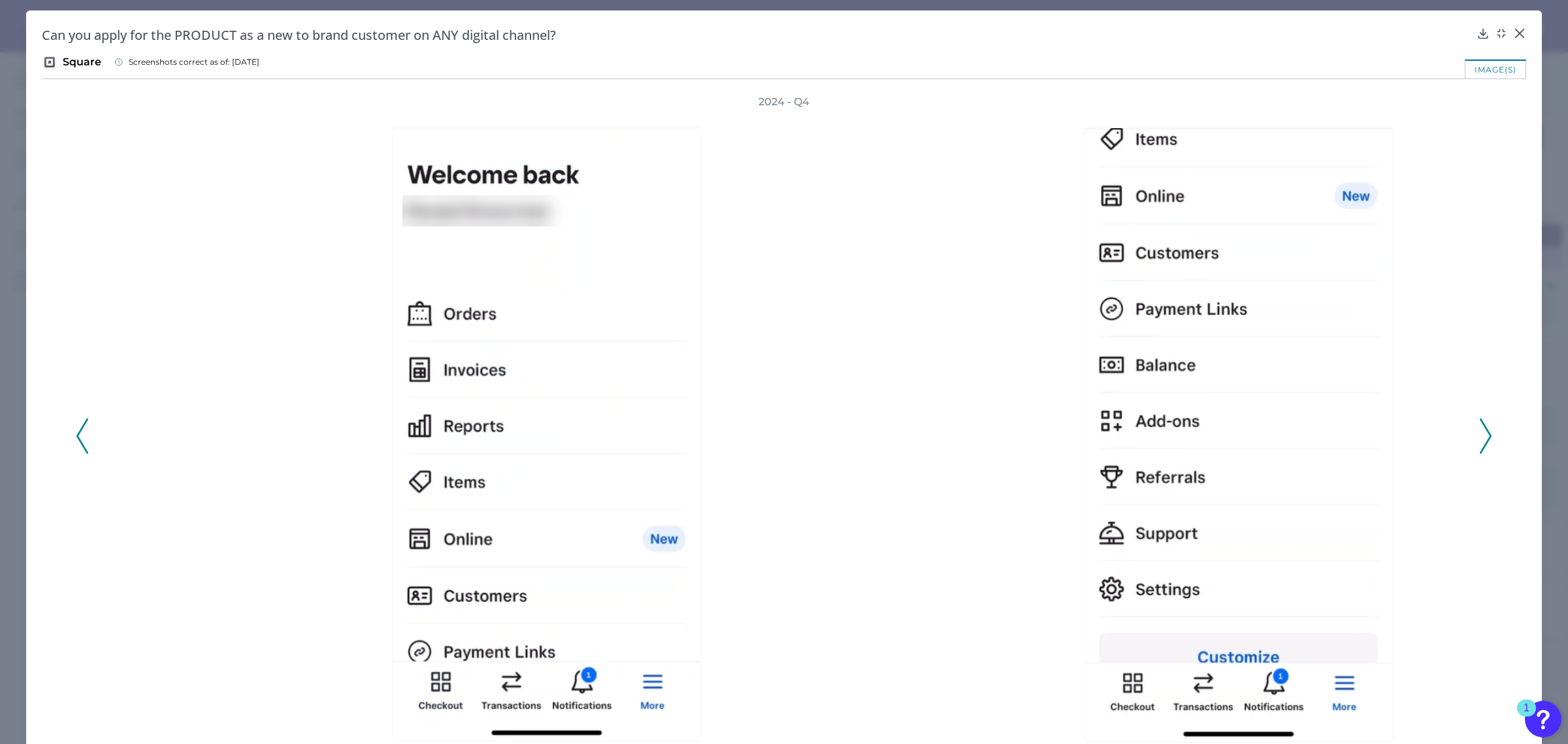
click at [1480, 442] on icon at bounding box center [1486, 436] width 12 height 35
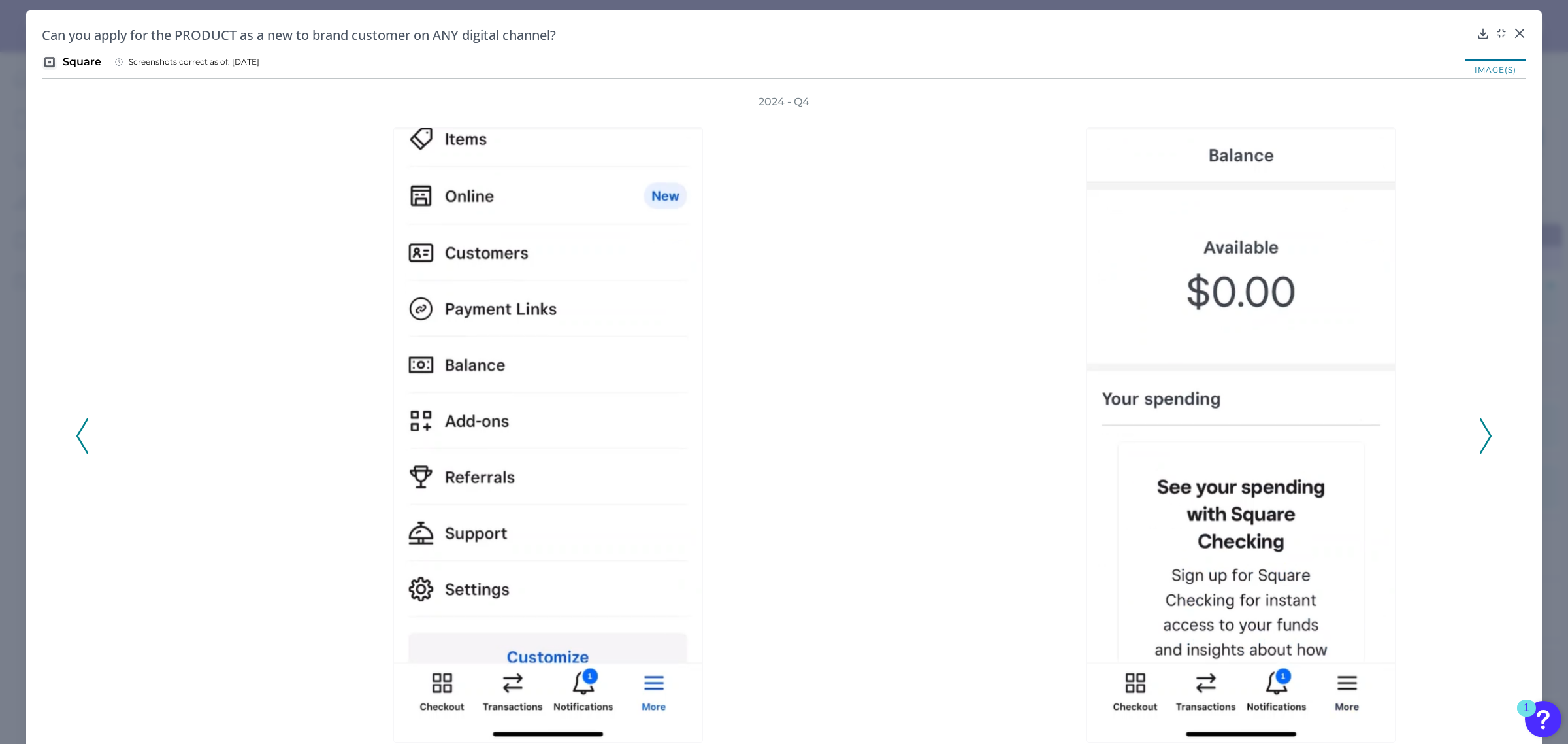
click at [1480, 442] on icon at bounding box center [1486, 436] width 12 height 35
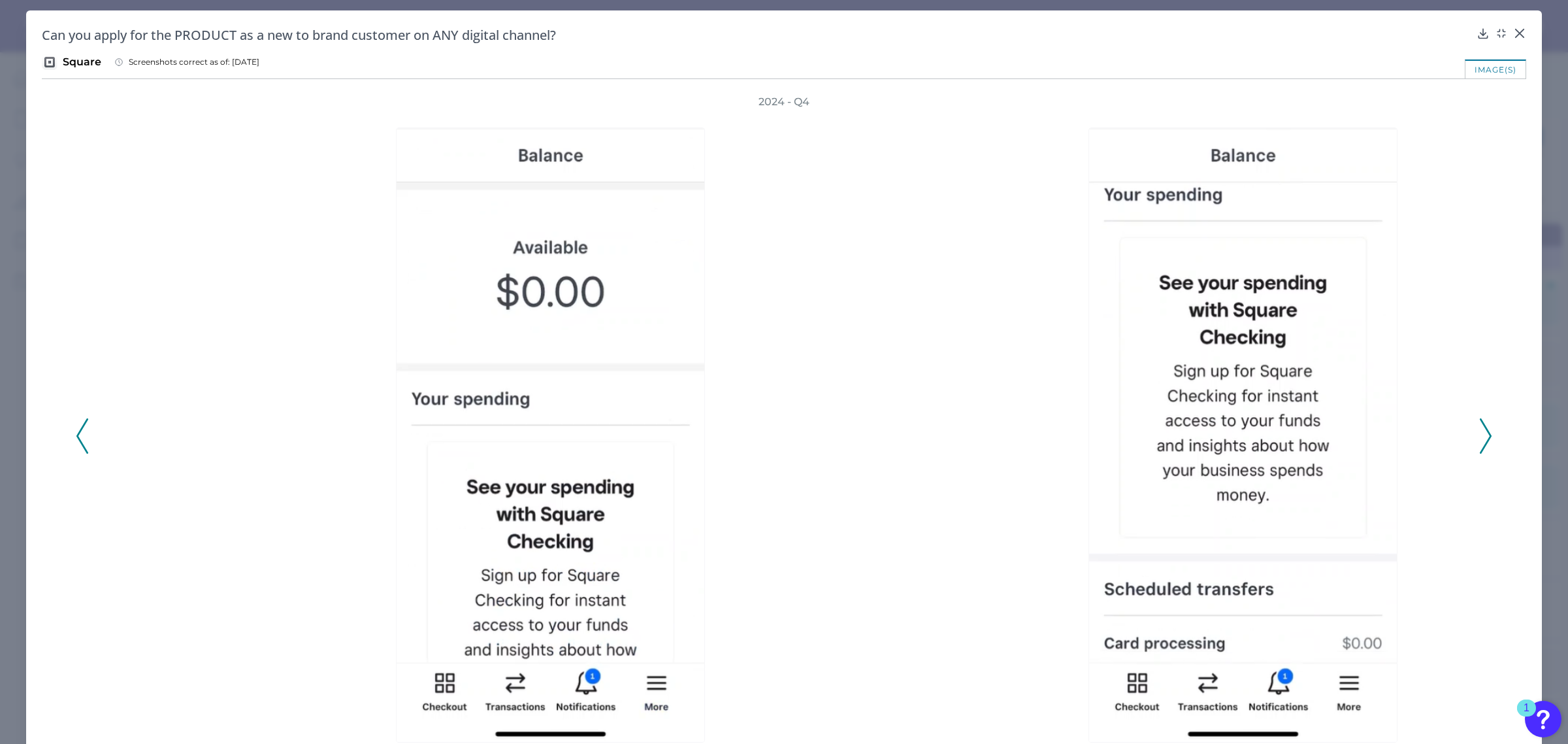
click at [1480, 442] on icon at bounding box center [1486, 436] width 12 height 35
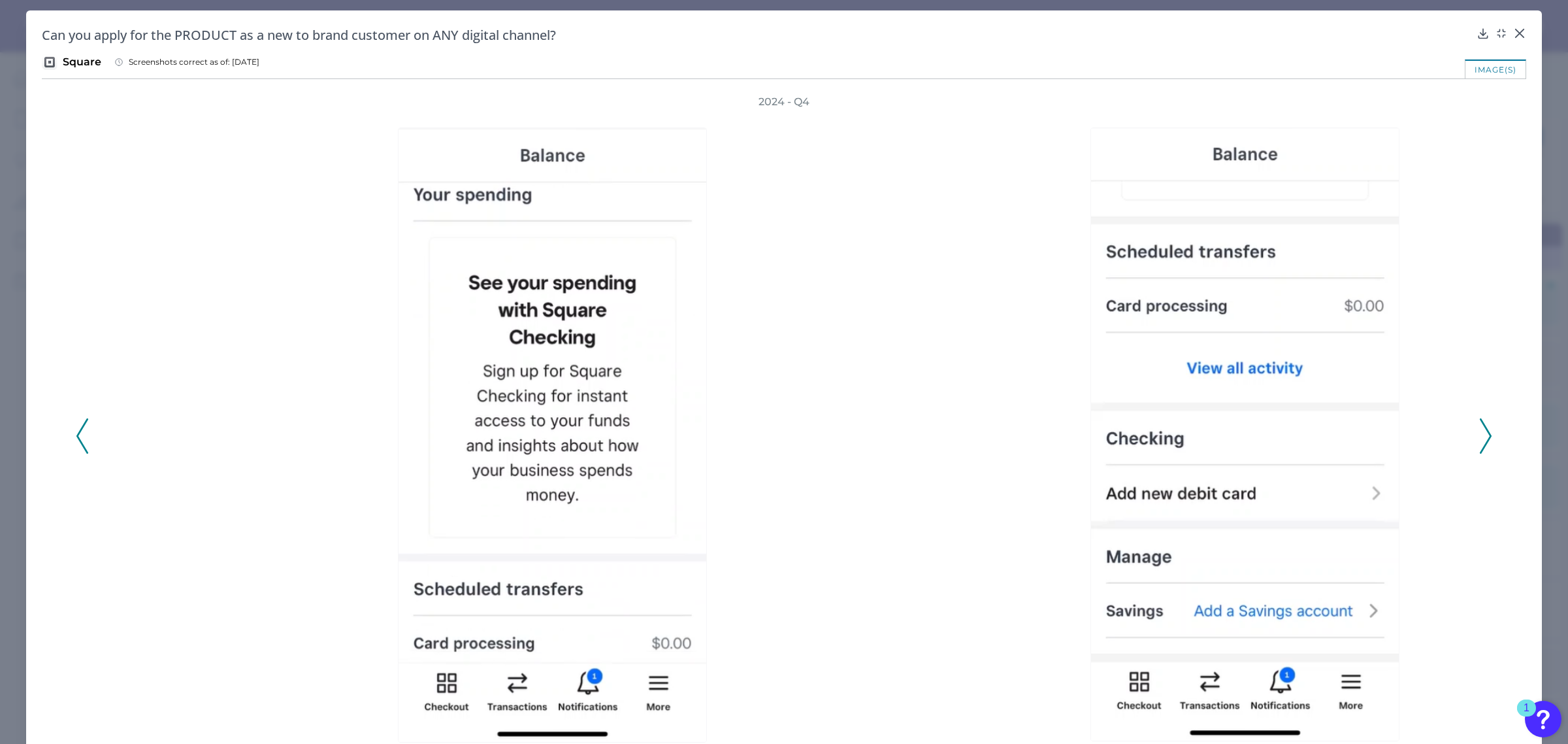
click at [1480, 442] on icon at bounding box center [1486, 436] width 12 height 35
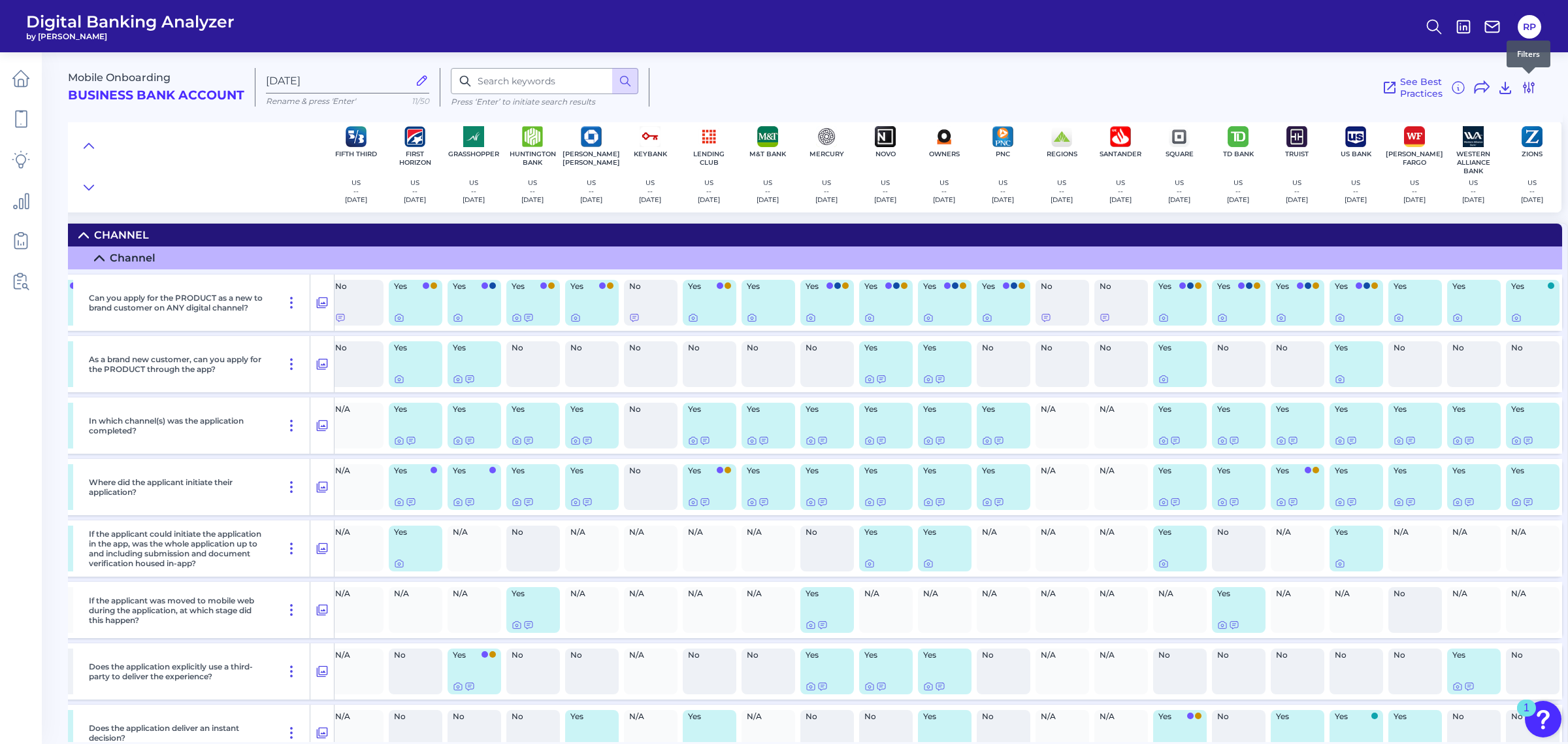
click at [1527, 87] on icon at bounding box center [1529, 88] width 16 height 16
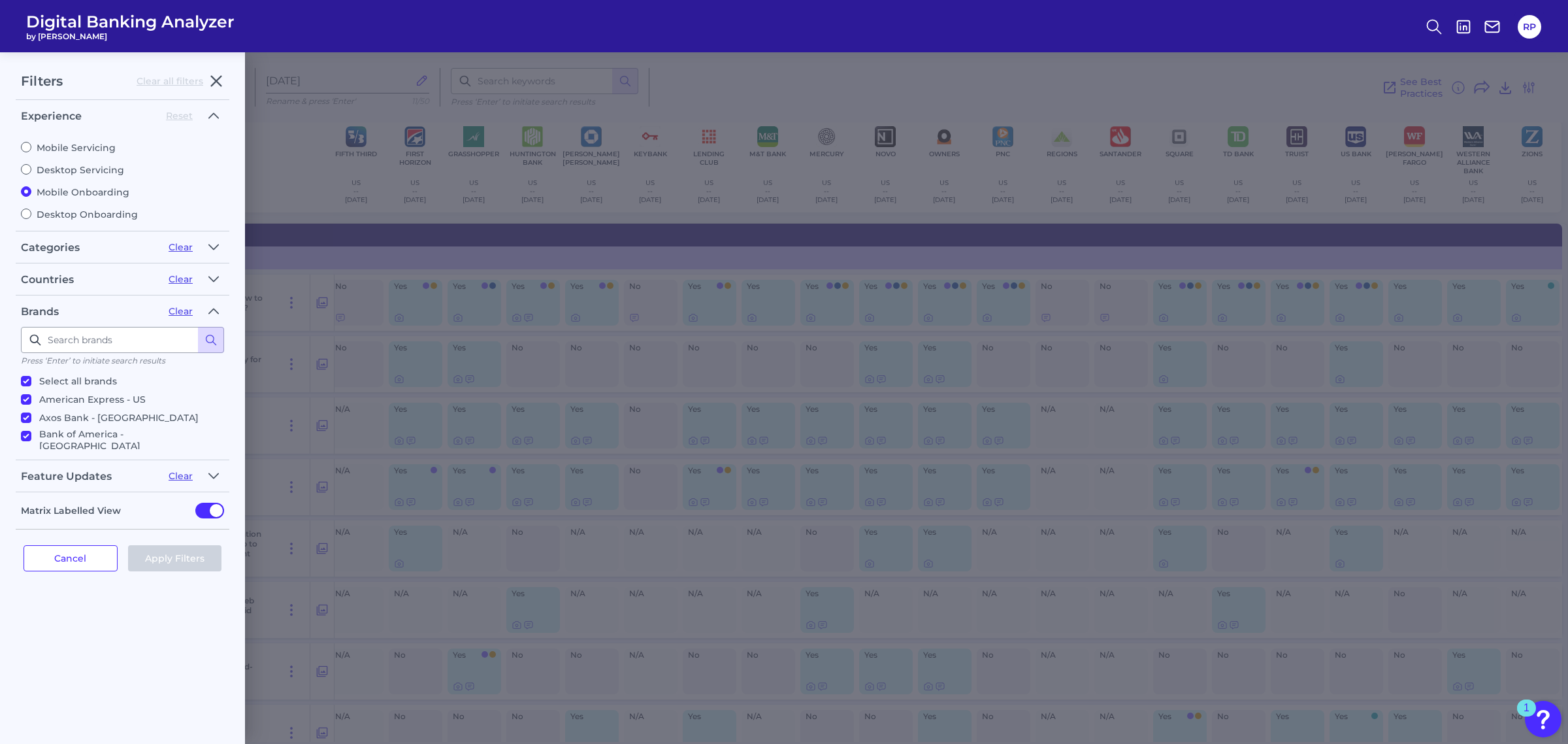
click at [61, 201] on div "Mobile Servicing Desktop Servicing Mobile Onboarding Desktop Onboarding" at bounding box center [122, 175] width 203 height 89
click at [61, 210] on label "Desktop Onboarding" at bounding box center [122, 214] width 203 height 12
click at [31, 210] on input "Desktop Onboarding" at bounding box center [26, 214] width 11 height 11
radio input "true"
radio input "false"
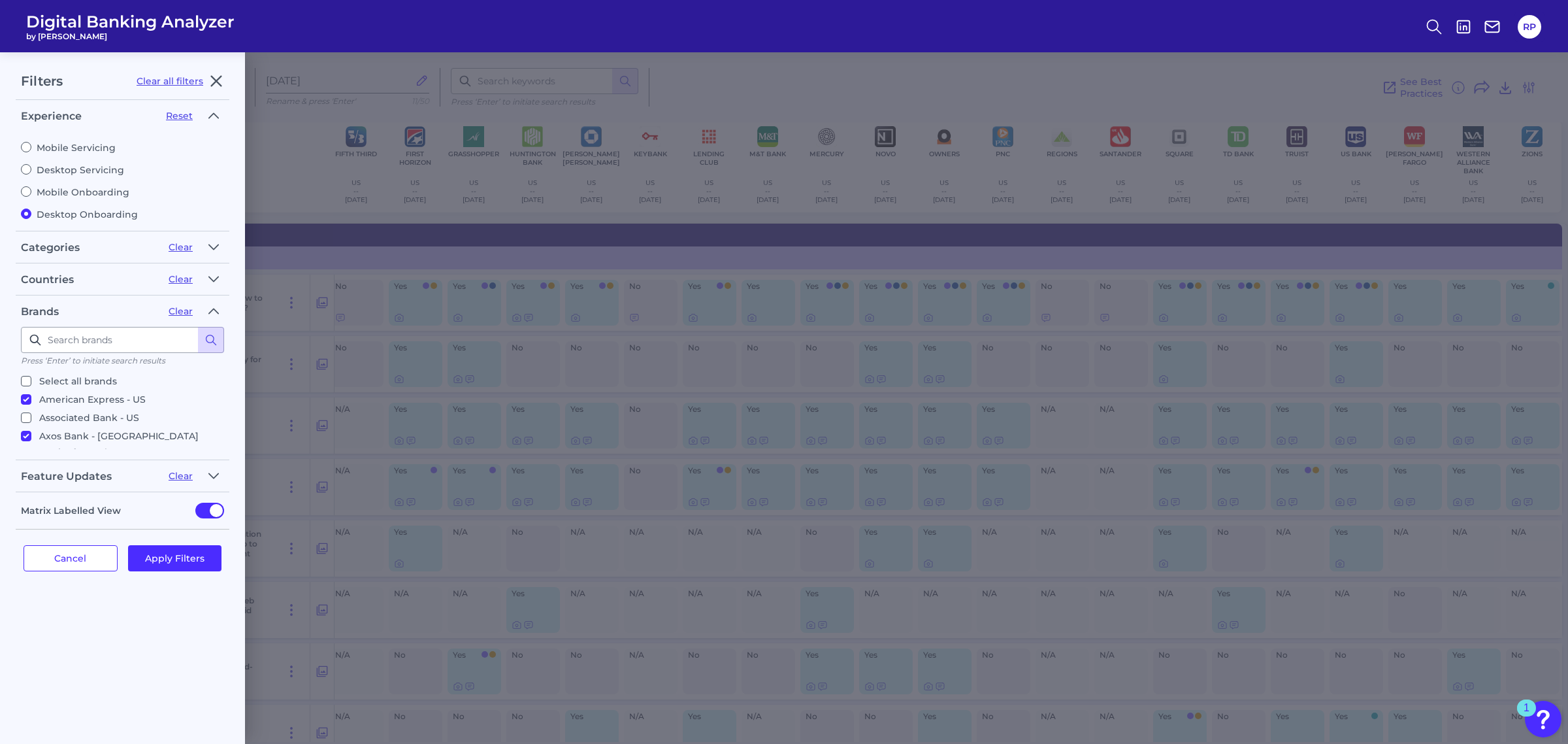
click at [88, 384] on p "Select all brands" at bounding box center [78, 381] width 78 height 16
click at [31, 384] on input "Select all brands" at bounding box center [26, 381] width 11 height 11
checkbox input "true"
click at [178, 559] on button "Apply Filters" at bounding box center [174, 558] width 94 height 26
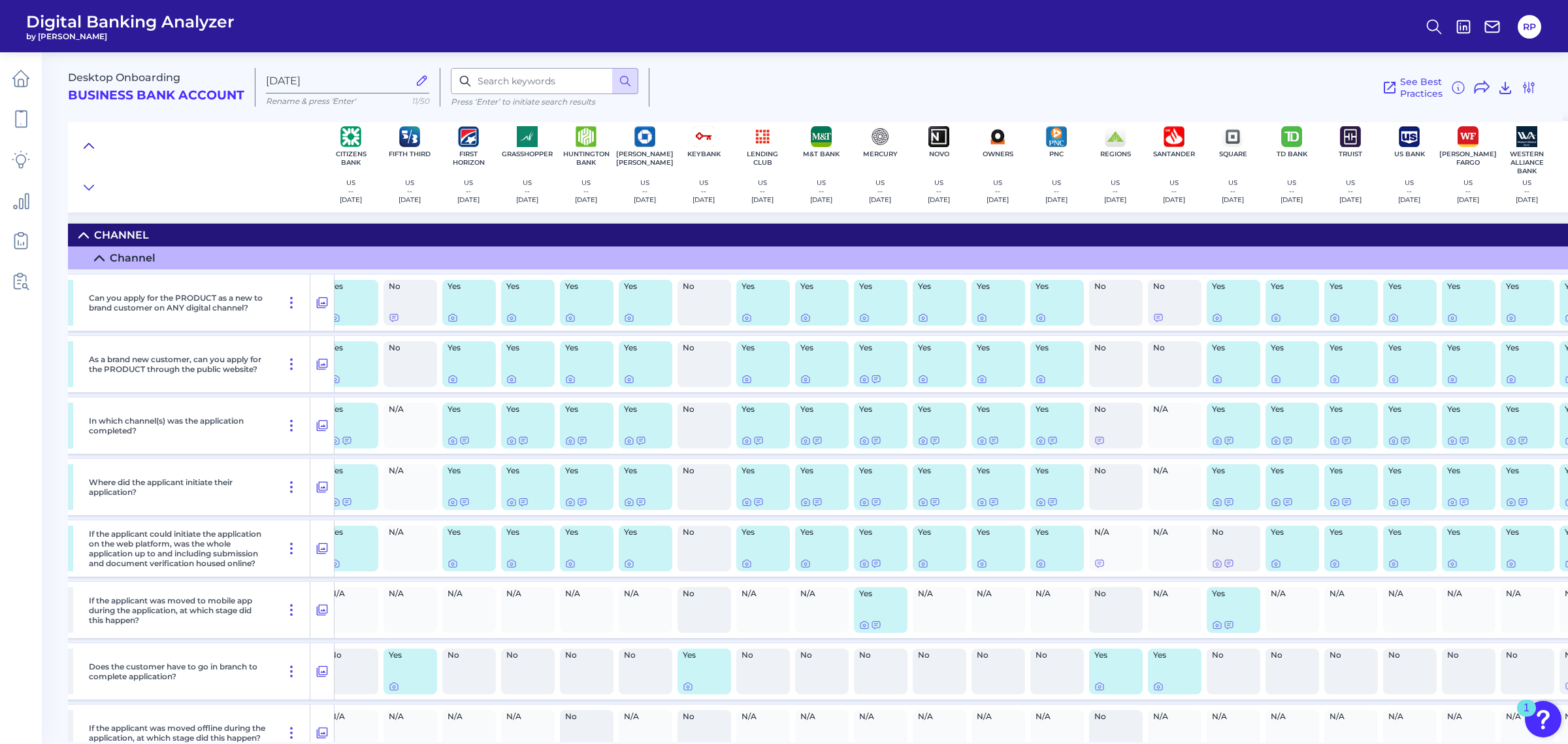
click at [85, 145] on icon at bounding box center [89, 146] width 11 height 13
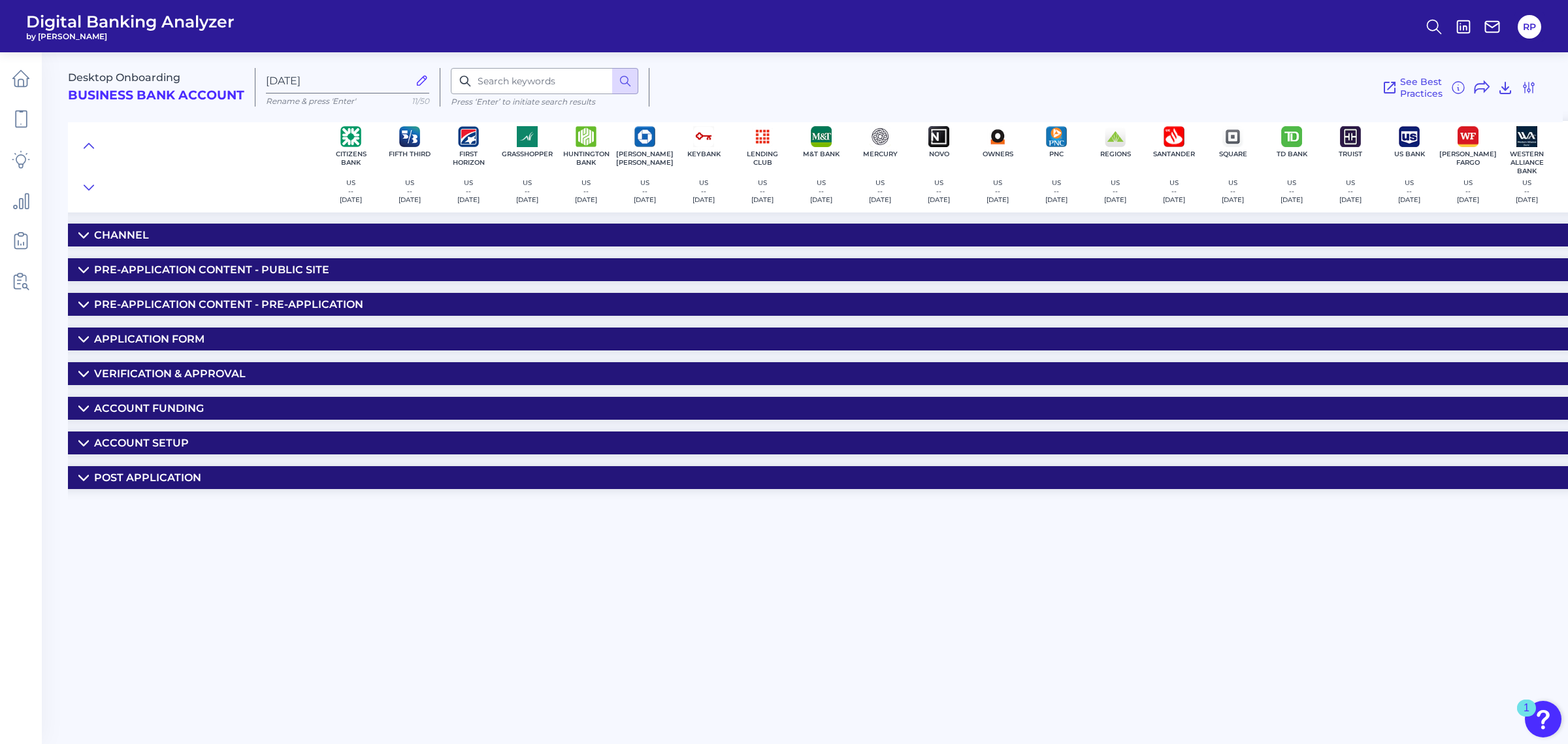
click at [163, 475] on div "Post Application" at bounding box center [147, 478] width 107 height 13
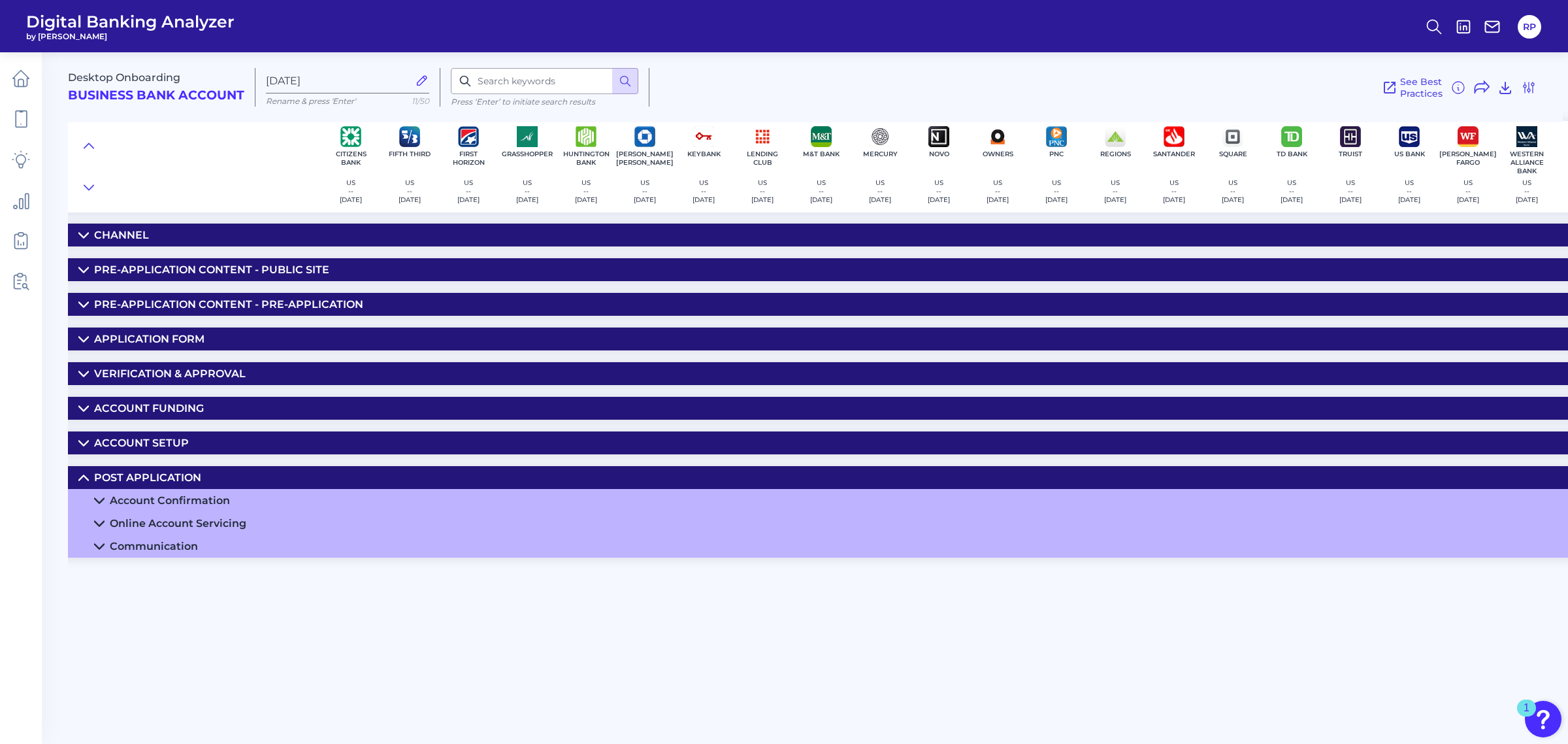
click at [194, 498] on div "Account Confirmation" at bounding box center [170, 500] width 121 height 13
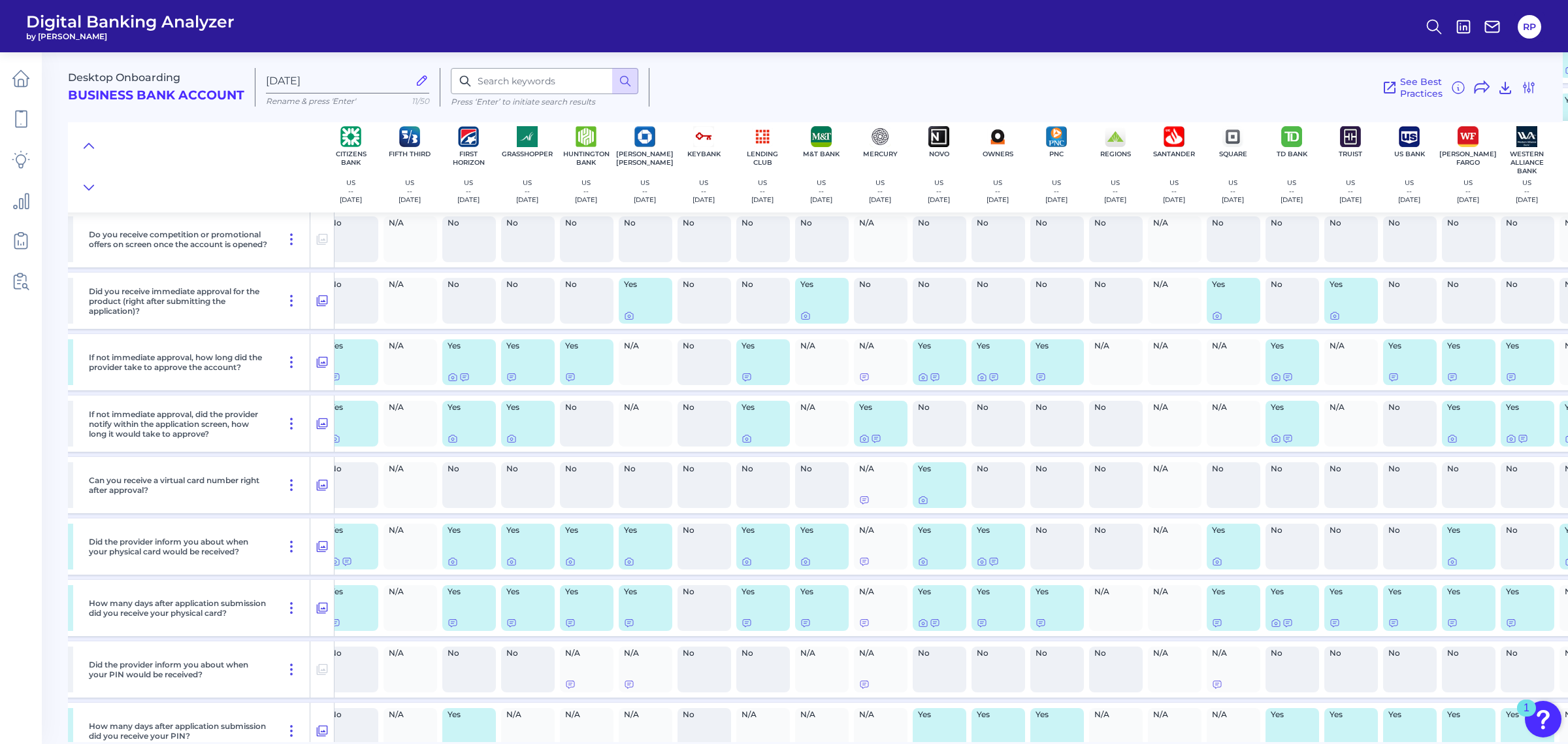
scroll to position [566, 425]
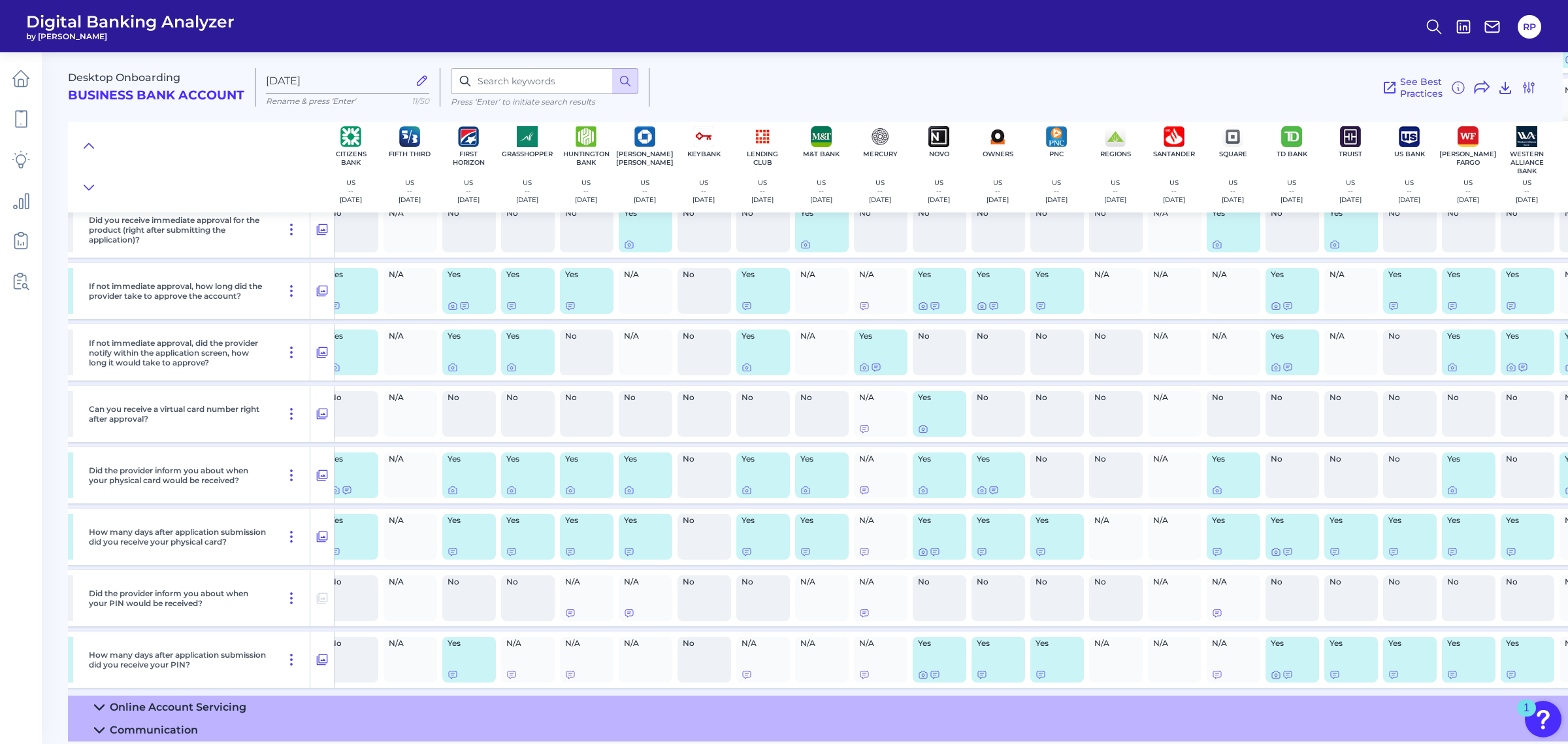
drag, startPoint x: 201, startPoint y: 697, endPoint x: 210, endPoint y: 693, distance: 9.8
click at [201, 701] on div "Online Account Servicing" at bounding box center [178, 707] width 136 height 13
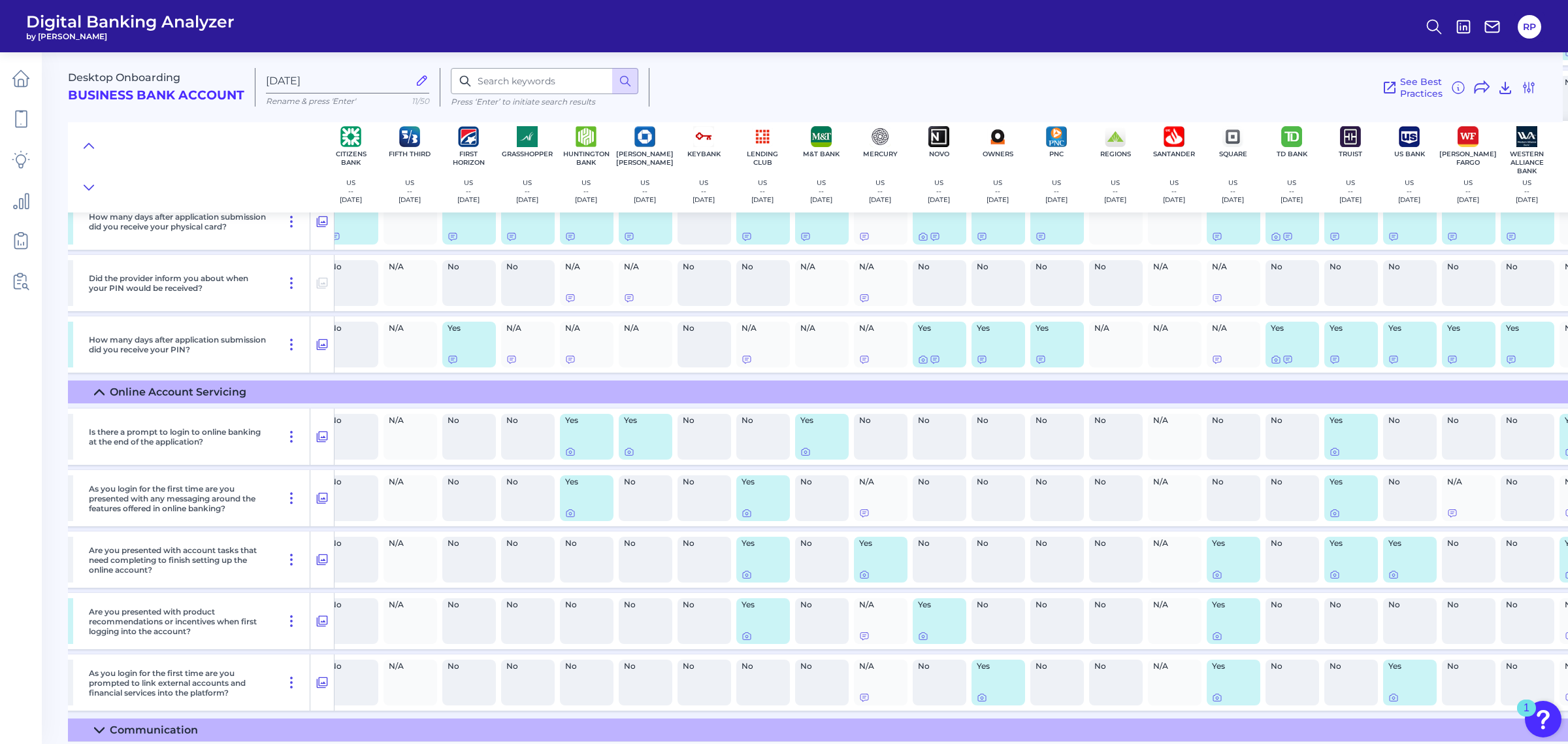
scroll to position [881, 425]
drag, startPoint x: 162, startPoint y: 492, endPoint x: 266, endPoint y: 510, distance: 105.5
click at [236, 494] on p "As you login for the first time are you presented with any messaging around the…" at bounding box center [178, 498] width 179 height 29
click at [259, 508] on div "As you login for the first time are you presented with any messaging around the…" at bounding box center [197, 498] width 227 height 56
click at [864, 573] on icon at bounding box center [864, 575] width 11 height 11
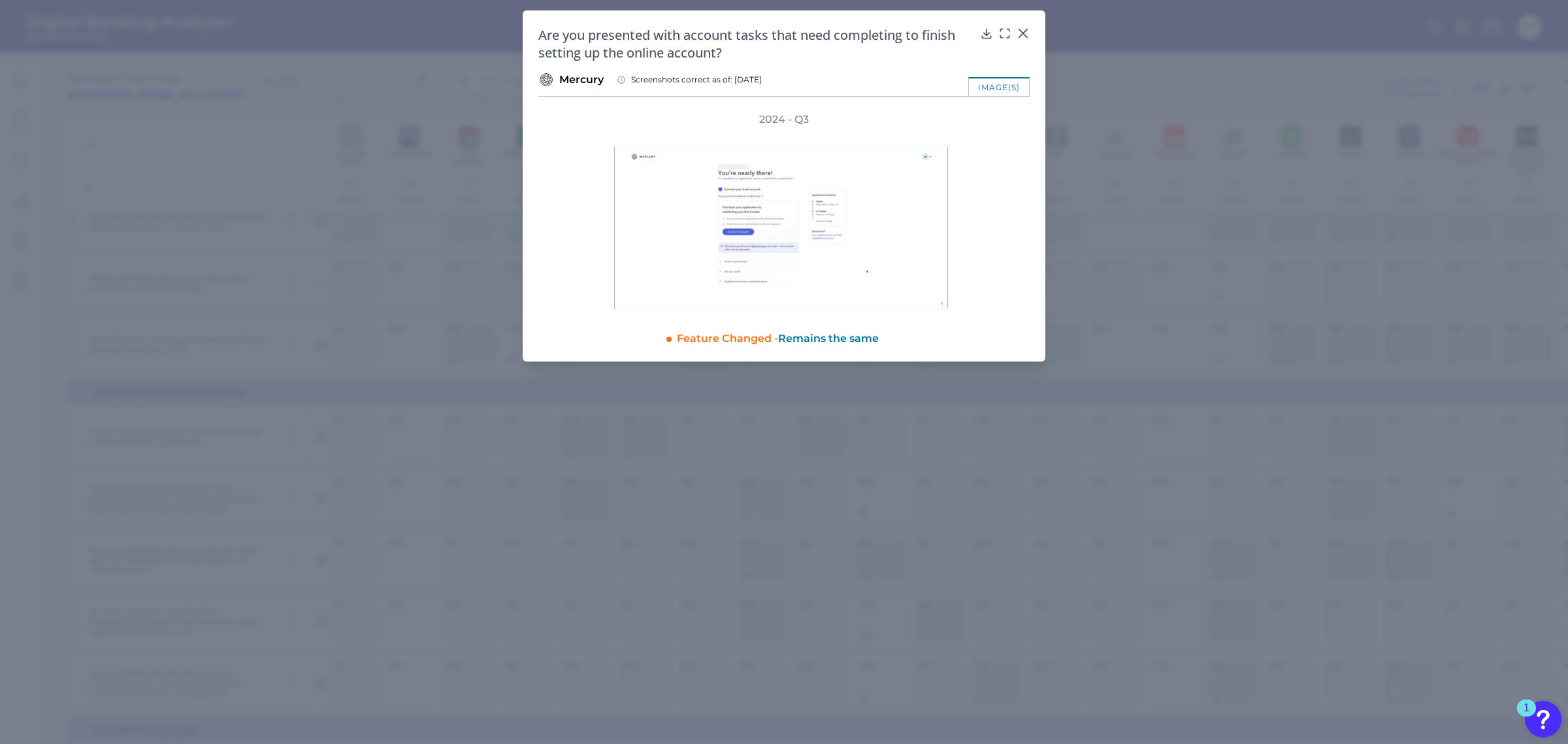
drag, startPoint x: 1280, startPoint y: 423, endPoint x: 1192, endPoint y: 517, distance: 128.8
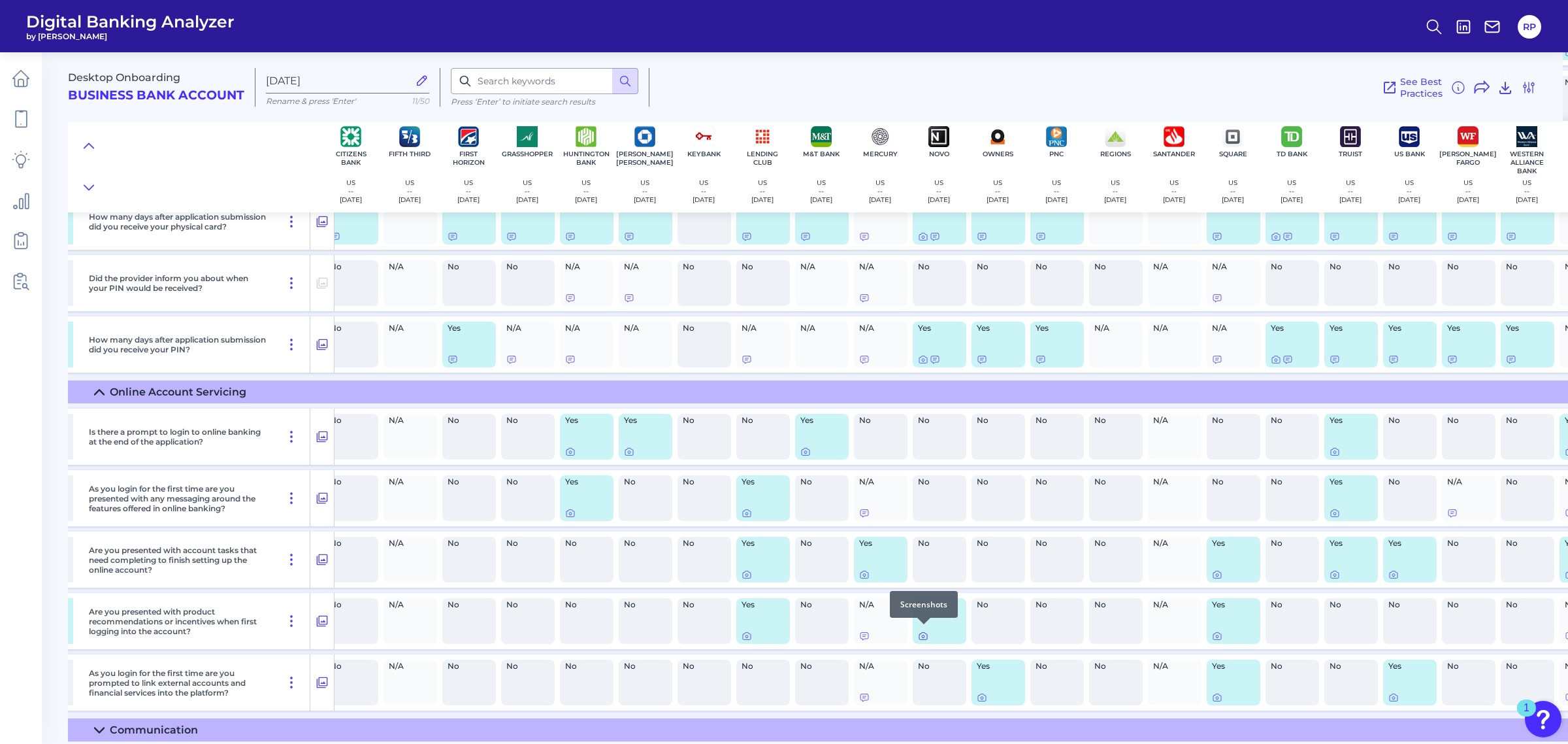
click at [920, 631] on icon at bounding box center [923, 636] width 11 height 11
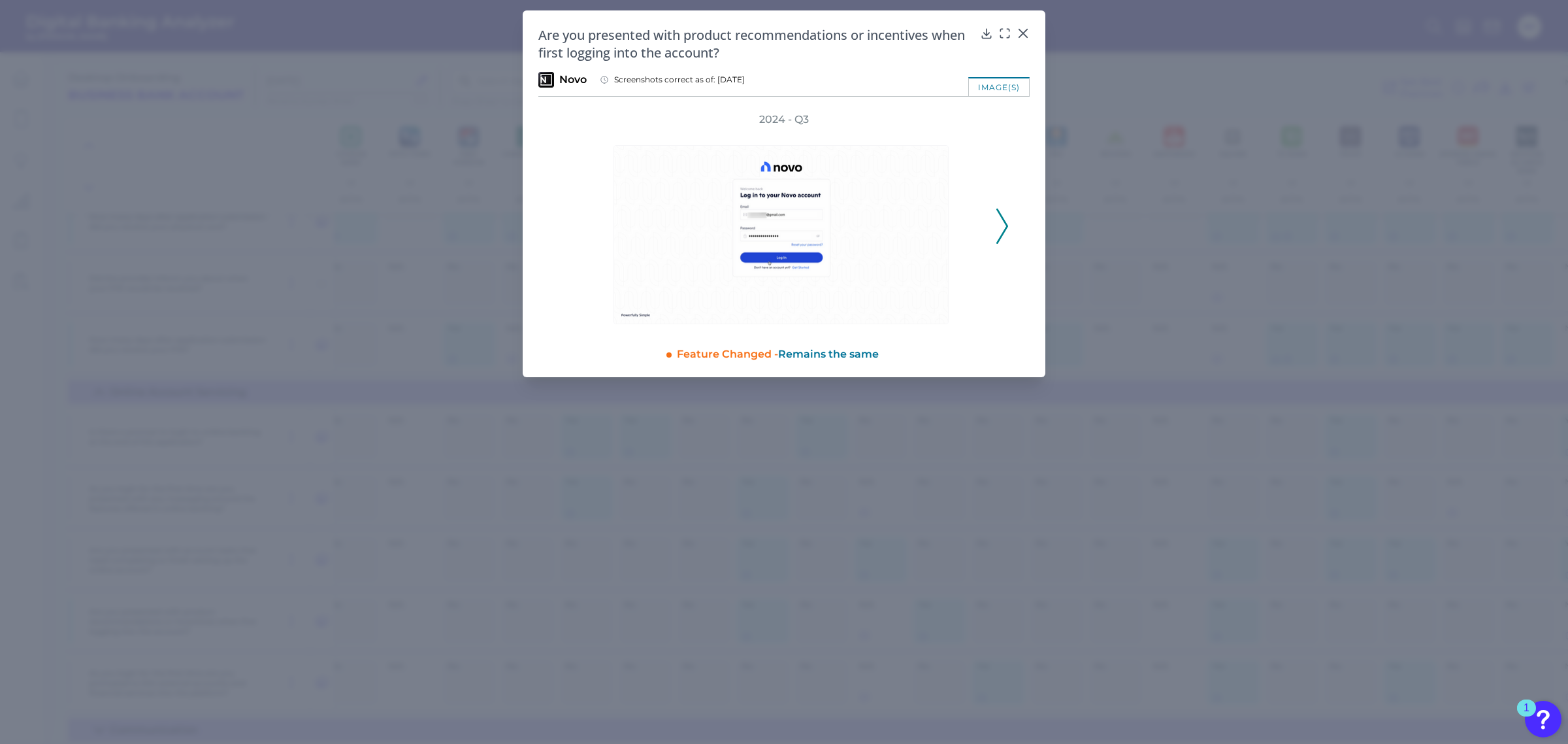
click at [1003, 220] on icon at bounding box center [1002, 226] width 12 height 35
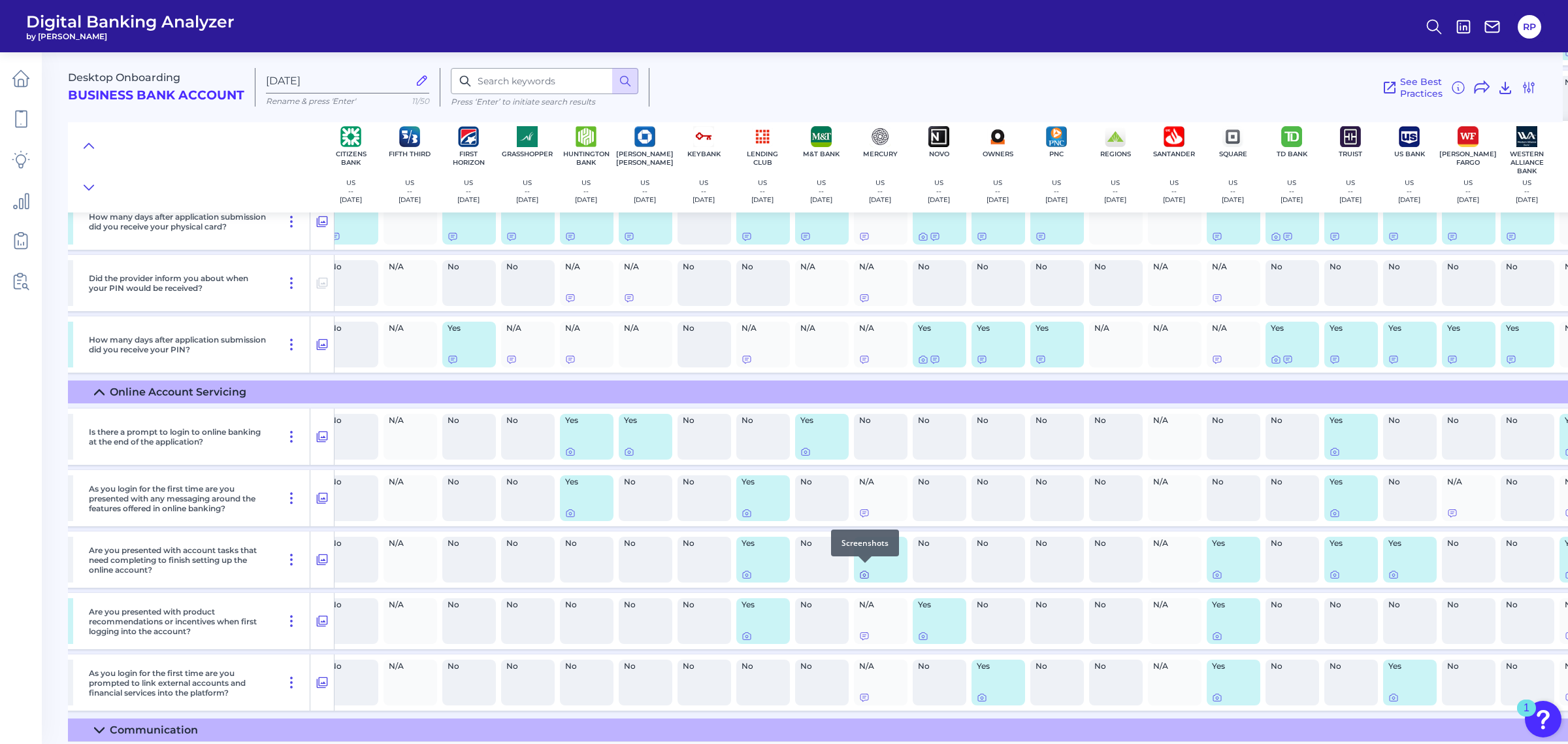
click at [866, 569] on icon at bounding box center [864, 575] width 11 height 11
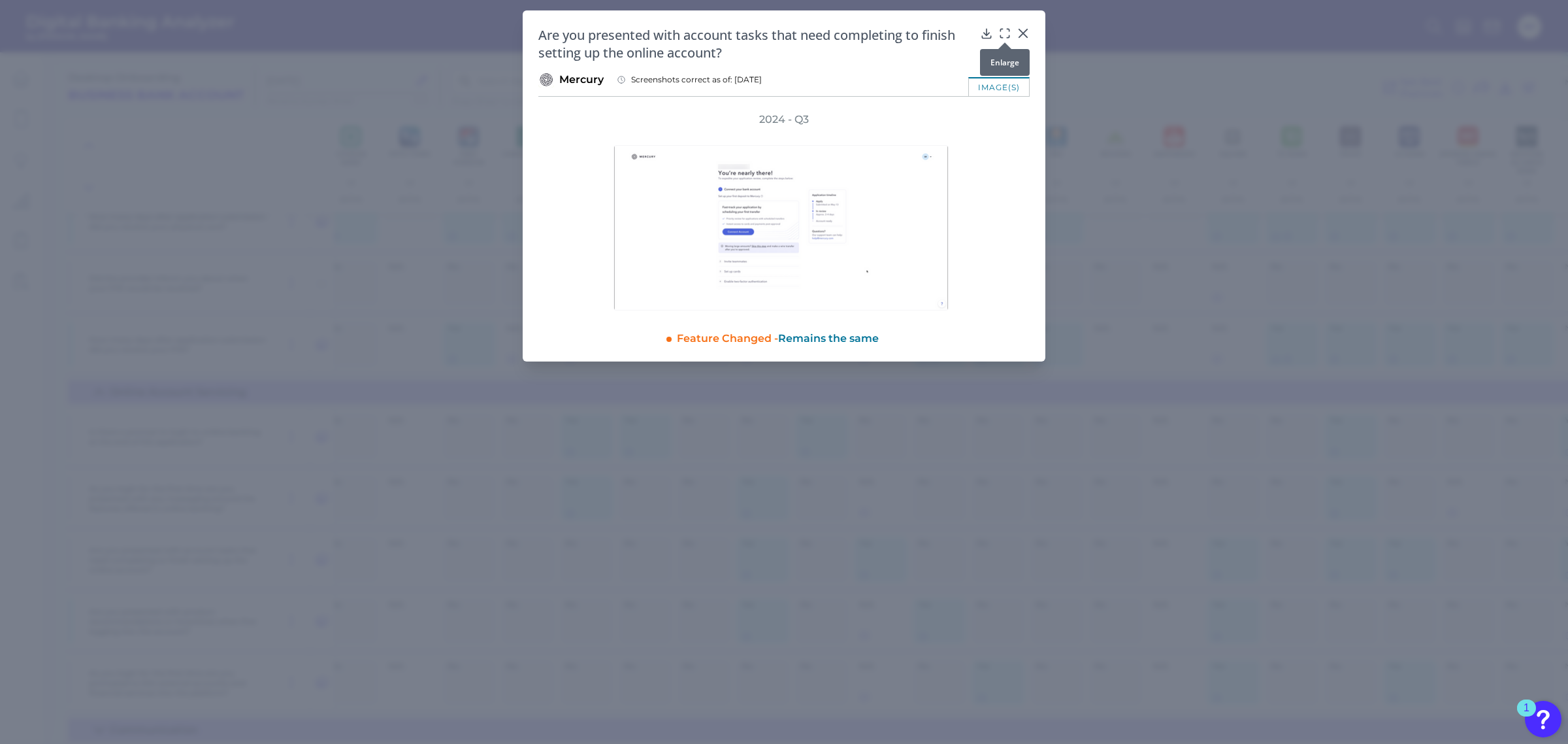
click at [1006, 30] on icon at bounding box center [1005, 33] width 13 height 13
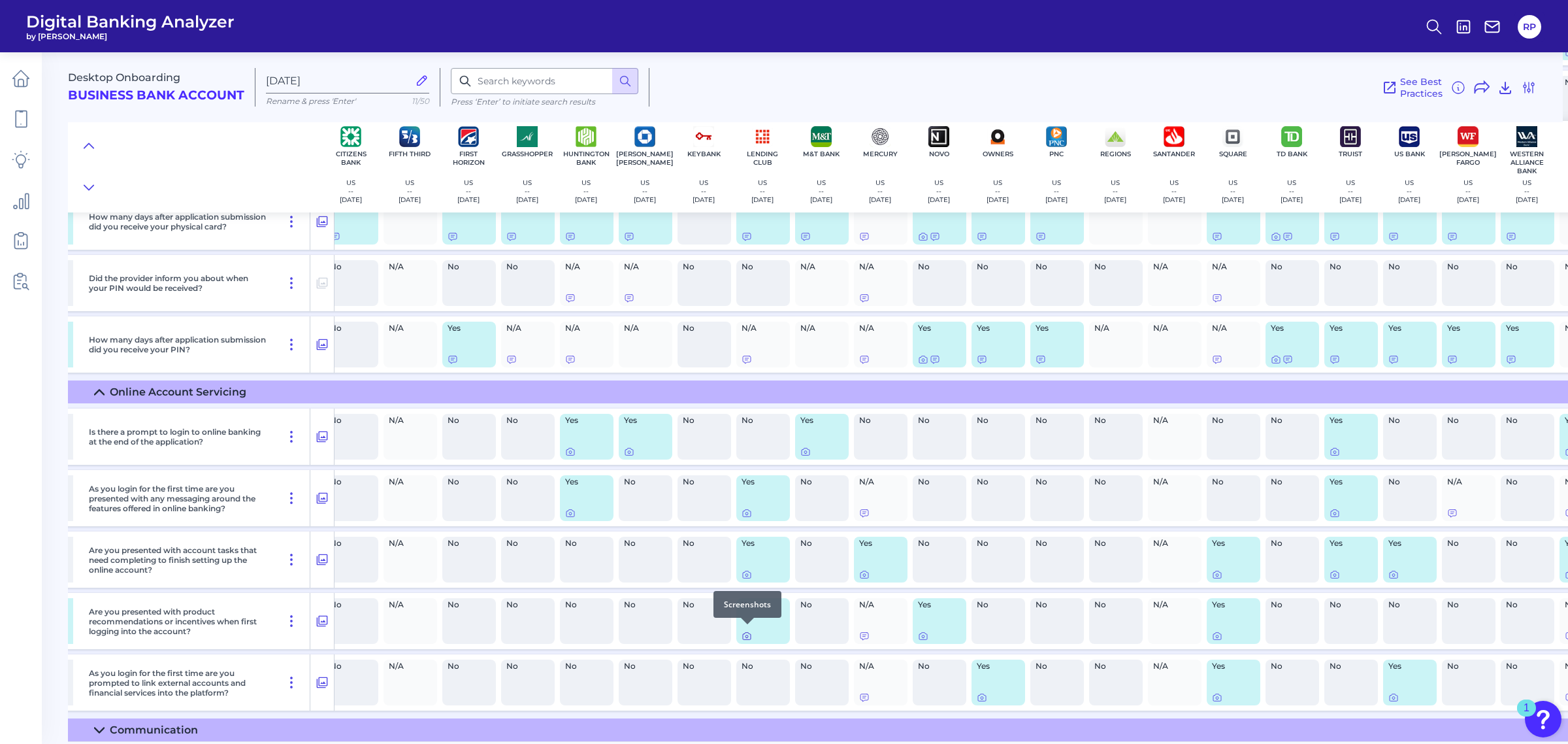
click at [746, 635] on icon at bounding box center [747, 637] width 3 height 3
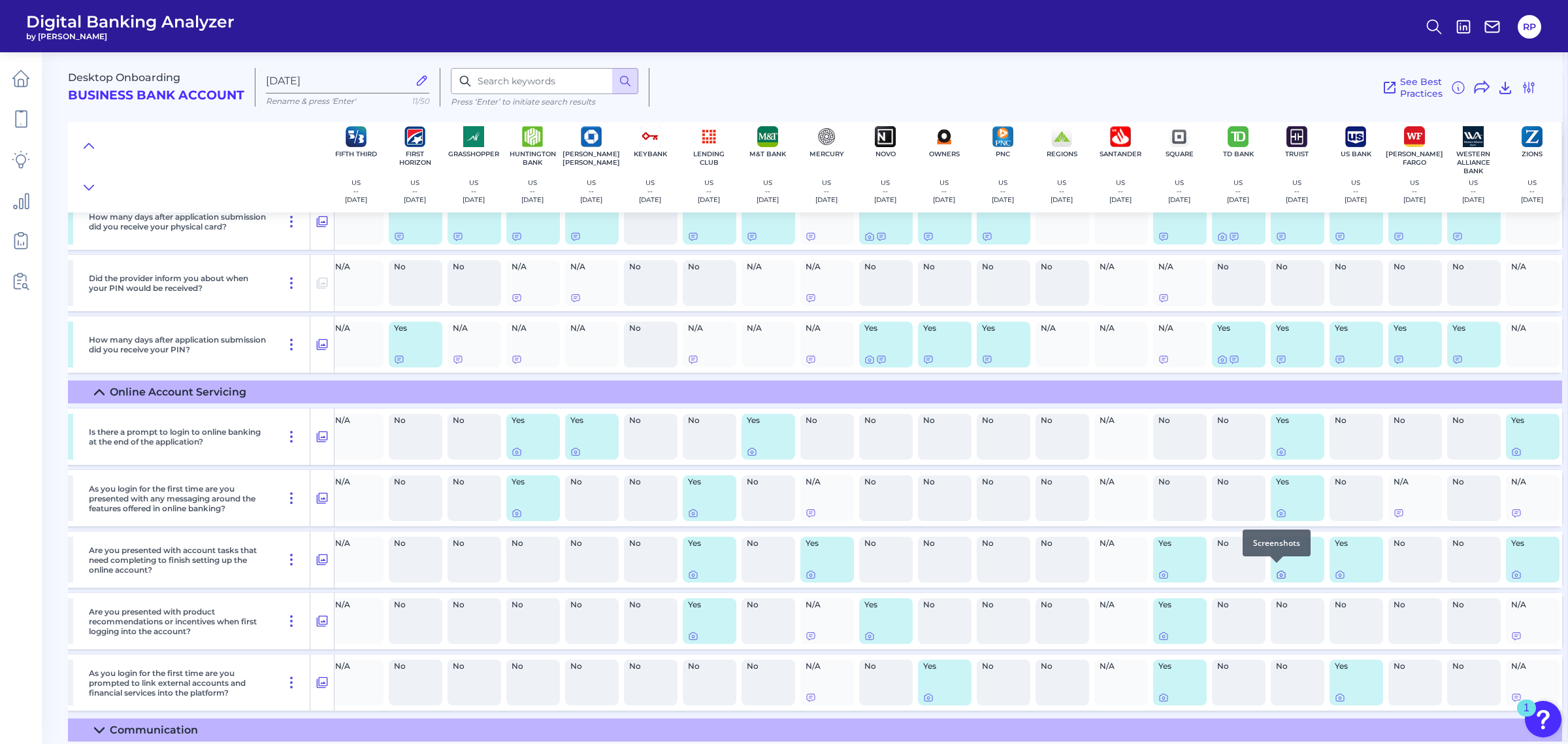
click at [1276, 570] on icon at bounding box center [1281, 575] width 11 height 11
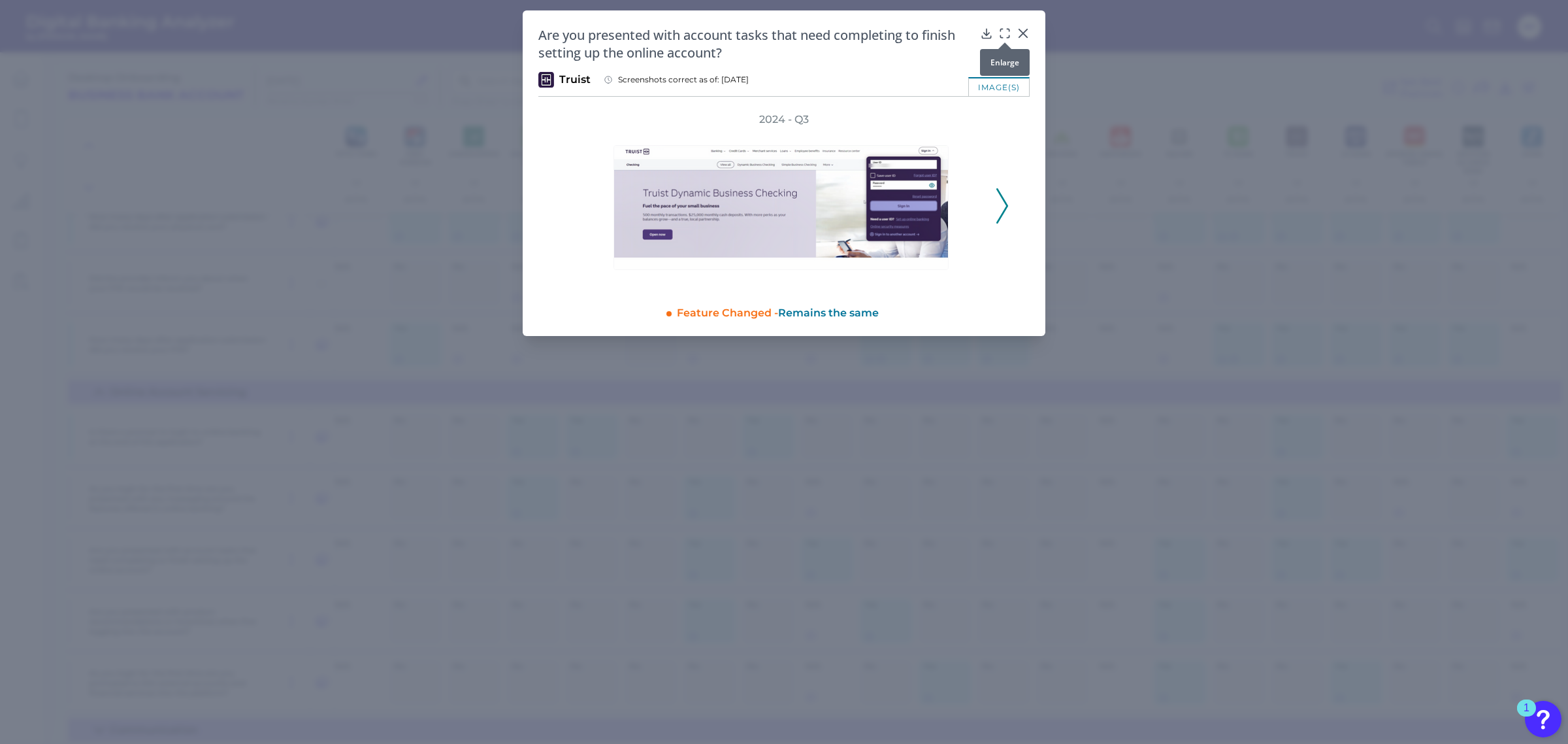
click at [1001, 29] on icon at bounding box center [1005, 33] width 13 height 13
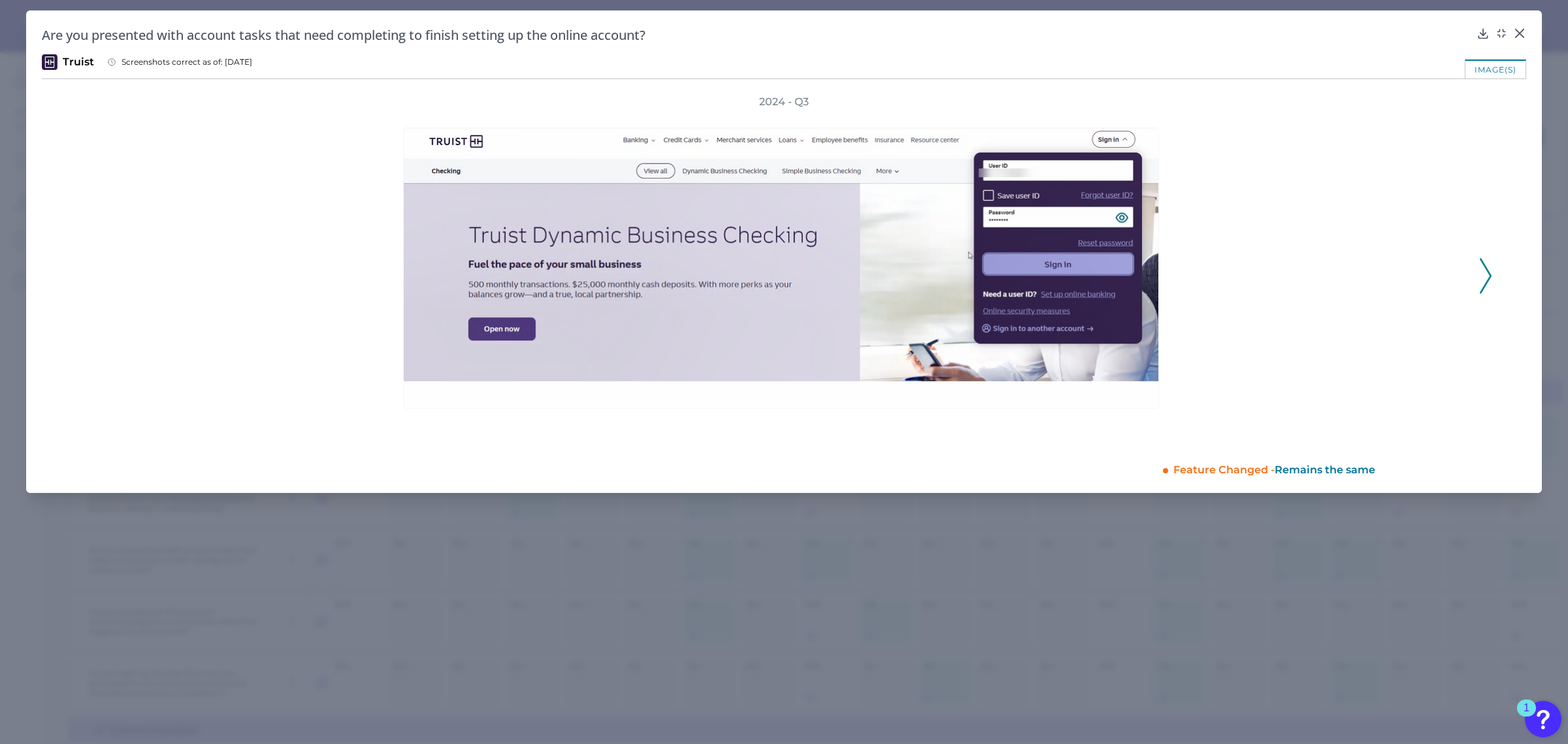
click at [1483, 272] on icon at bounding box center [1486, 276] width 12 height 35
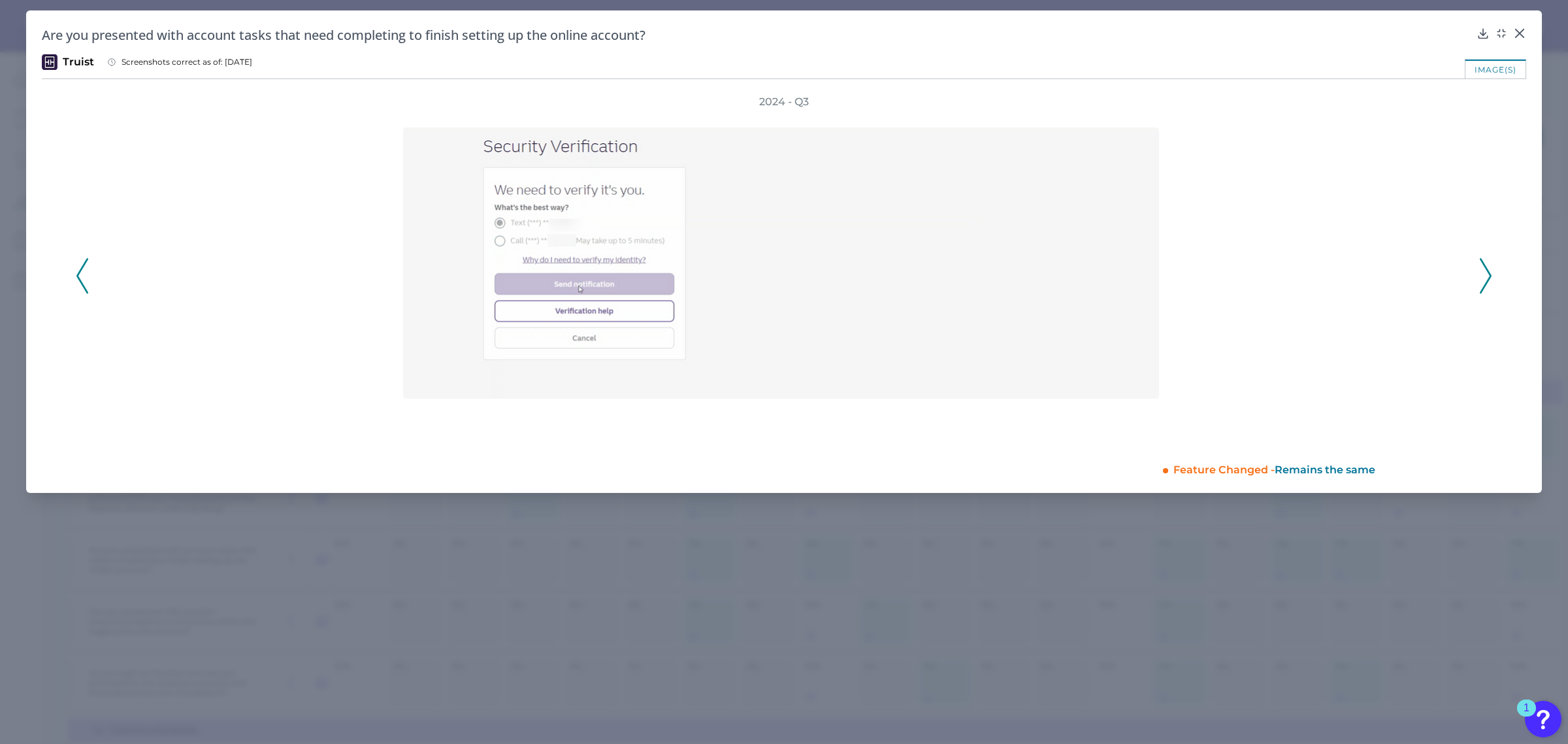
click at [1483, 272] on icon at bounding box center [1486, 276] width 12 height 35
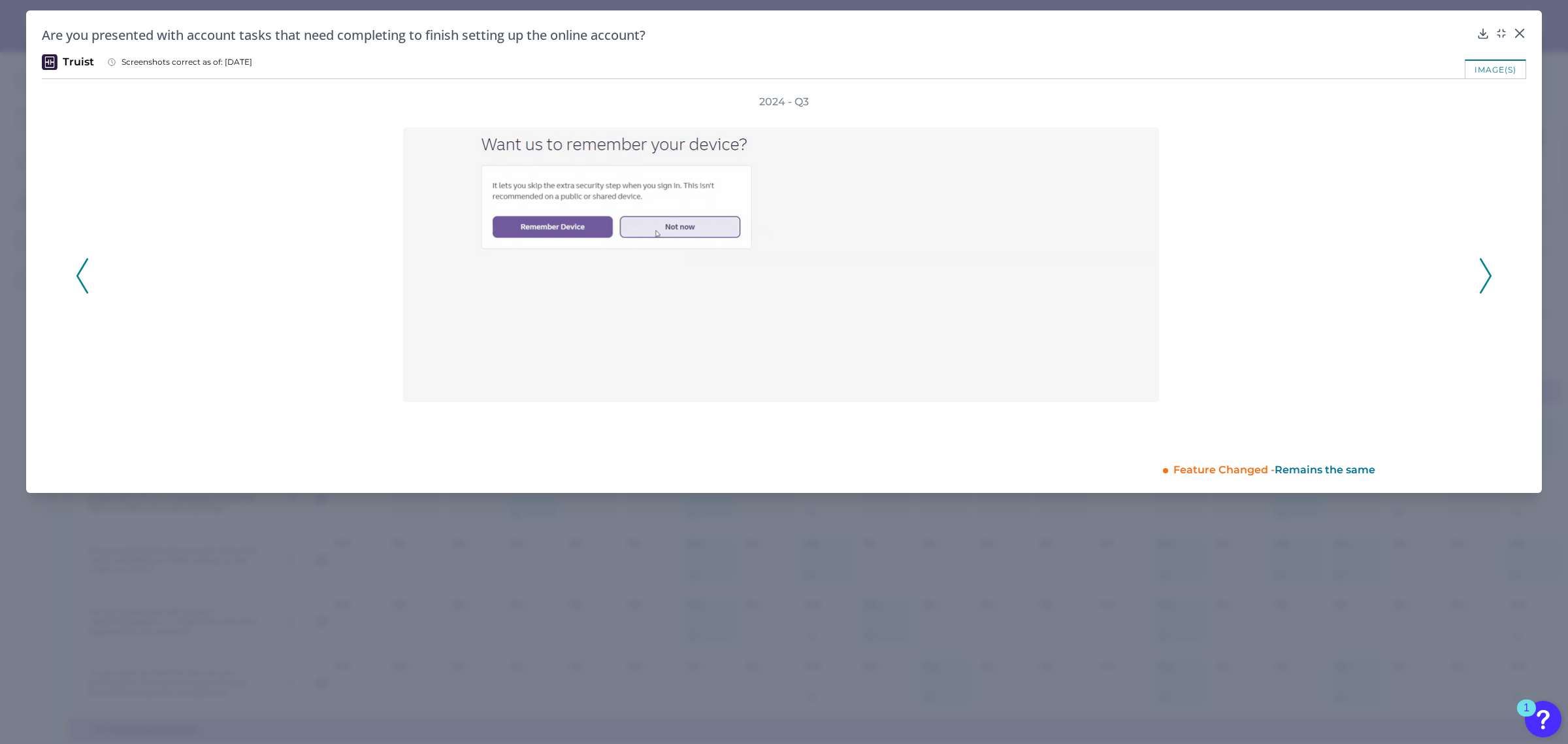
click at [1483, 272] on icon at bounding box center [1486, 276] width 12 height 35
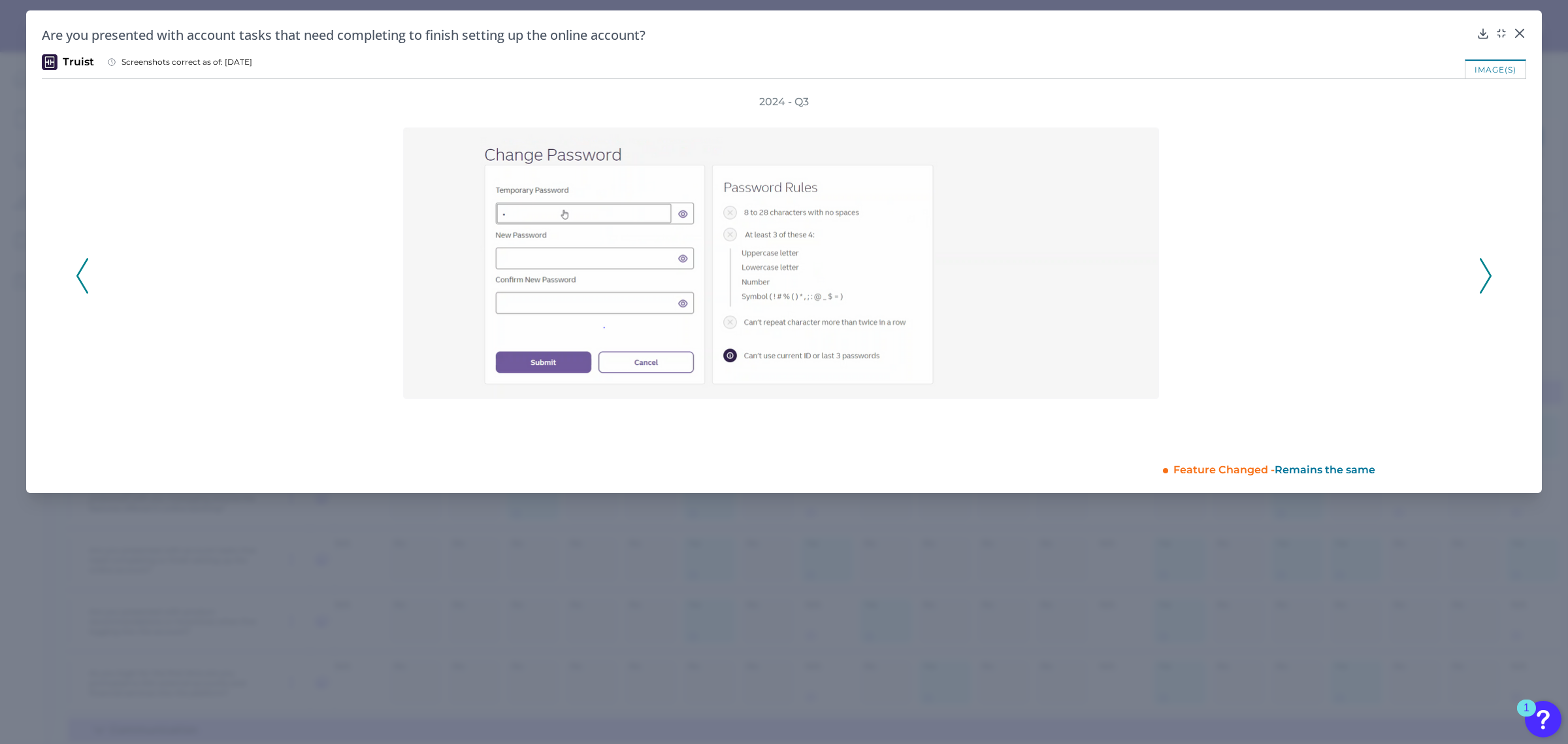
click at [1483, 272] on icon at bounding box center [1486, 276] width 12 height 35
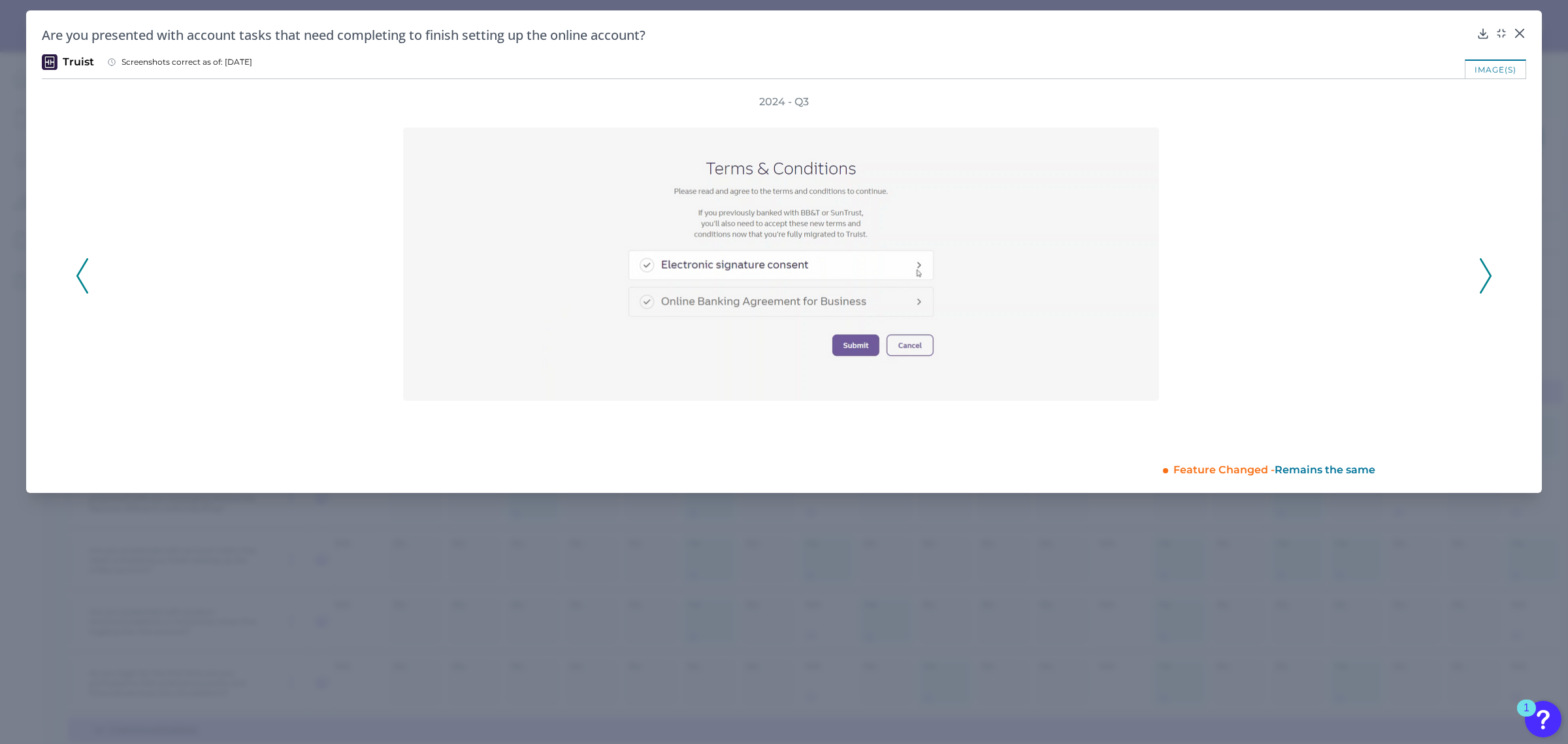
click at [1483, 272] on icon at bounding box center [1486, 276] width 12 height 35
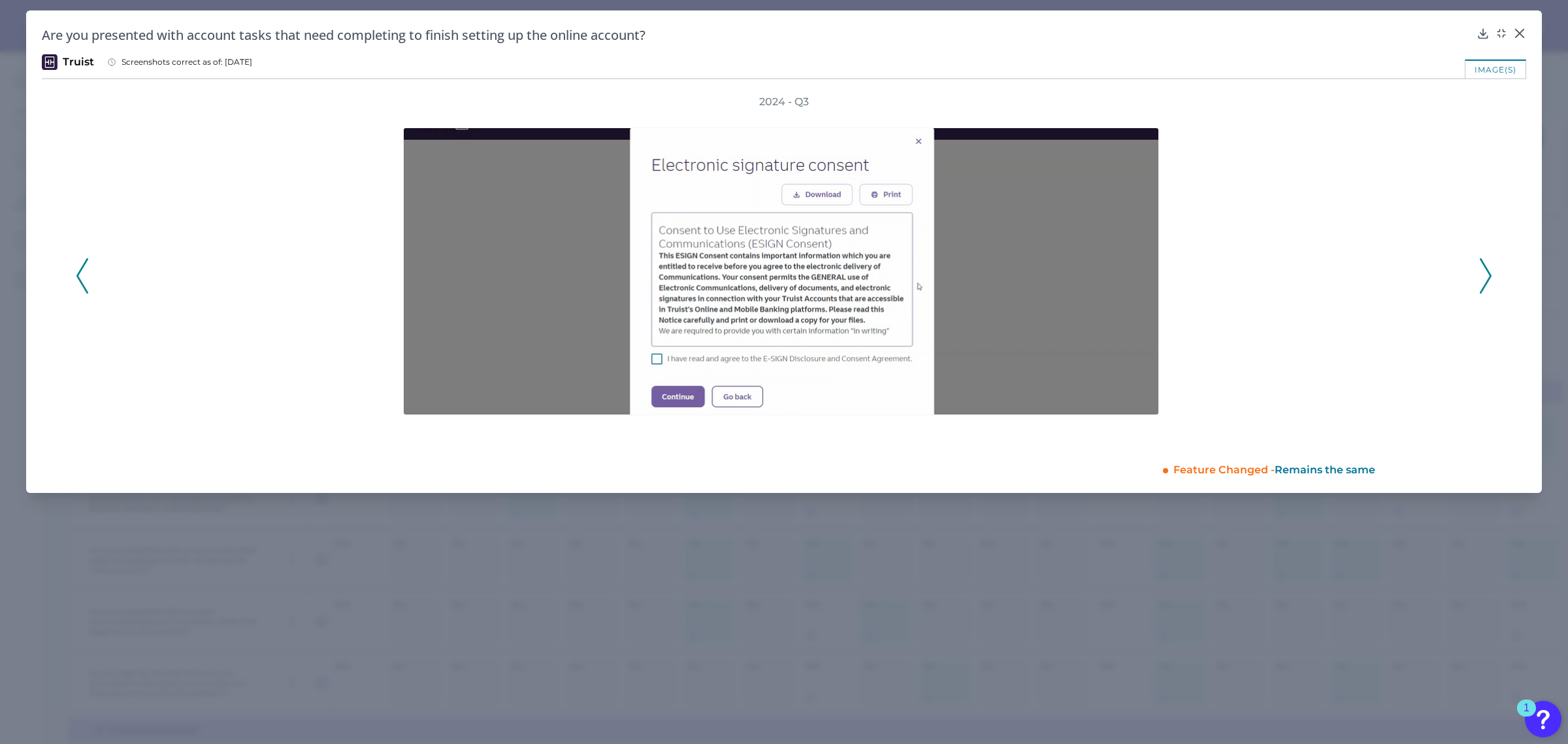
click at [1483, 272] on icon at bounding box center [1486, 276] width 12 height 35
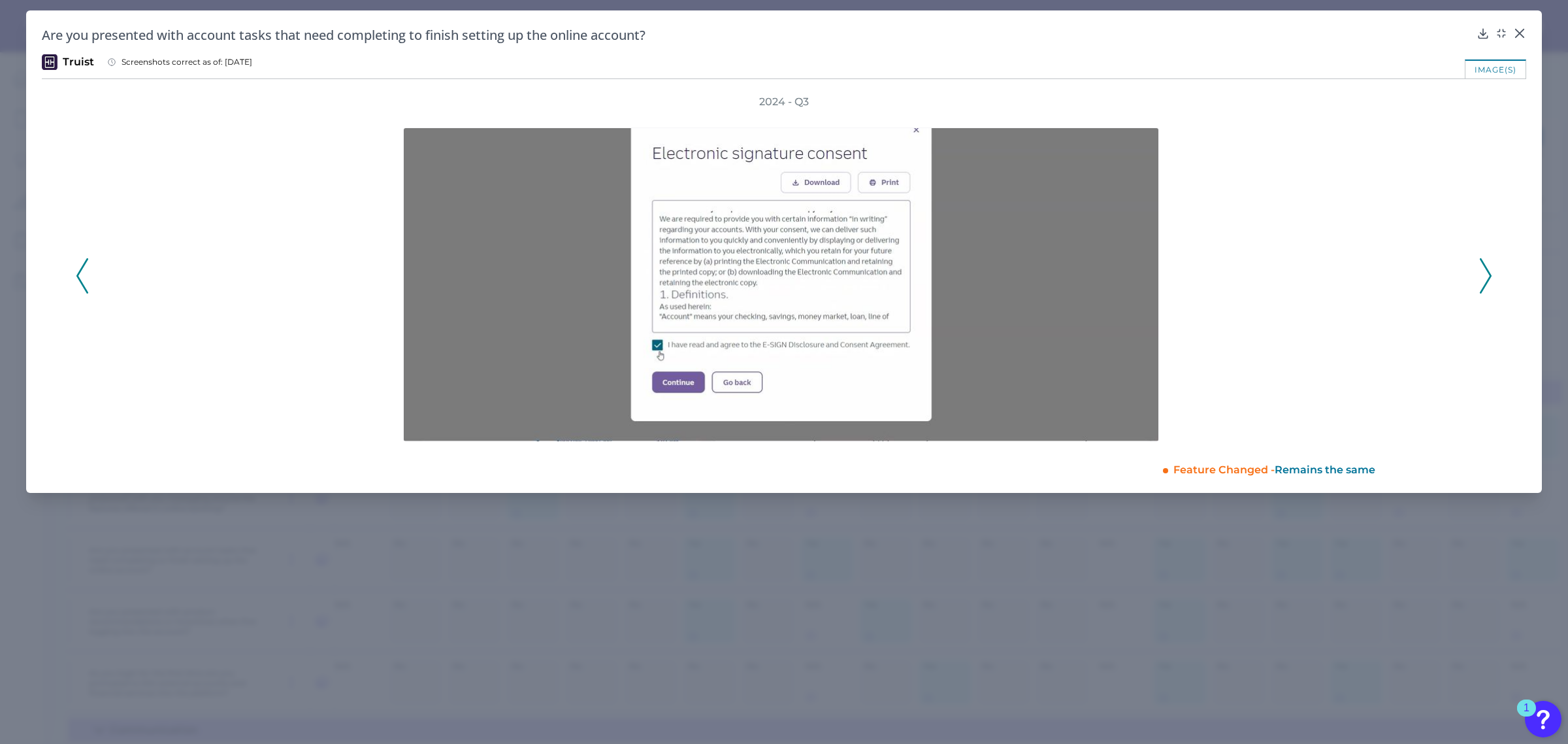
click at [1483, 272] on icon at bounding box center [1486, 276] width 12 height 35
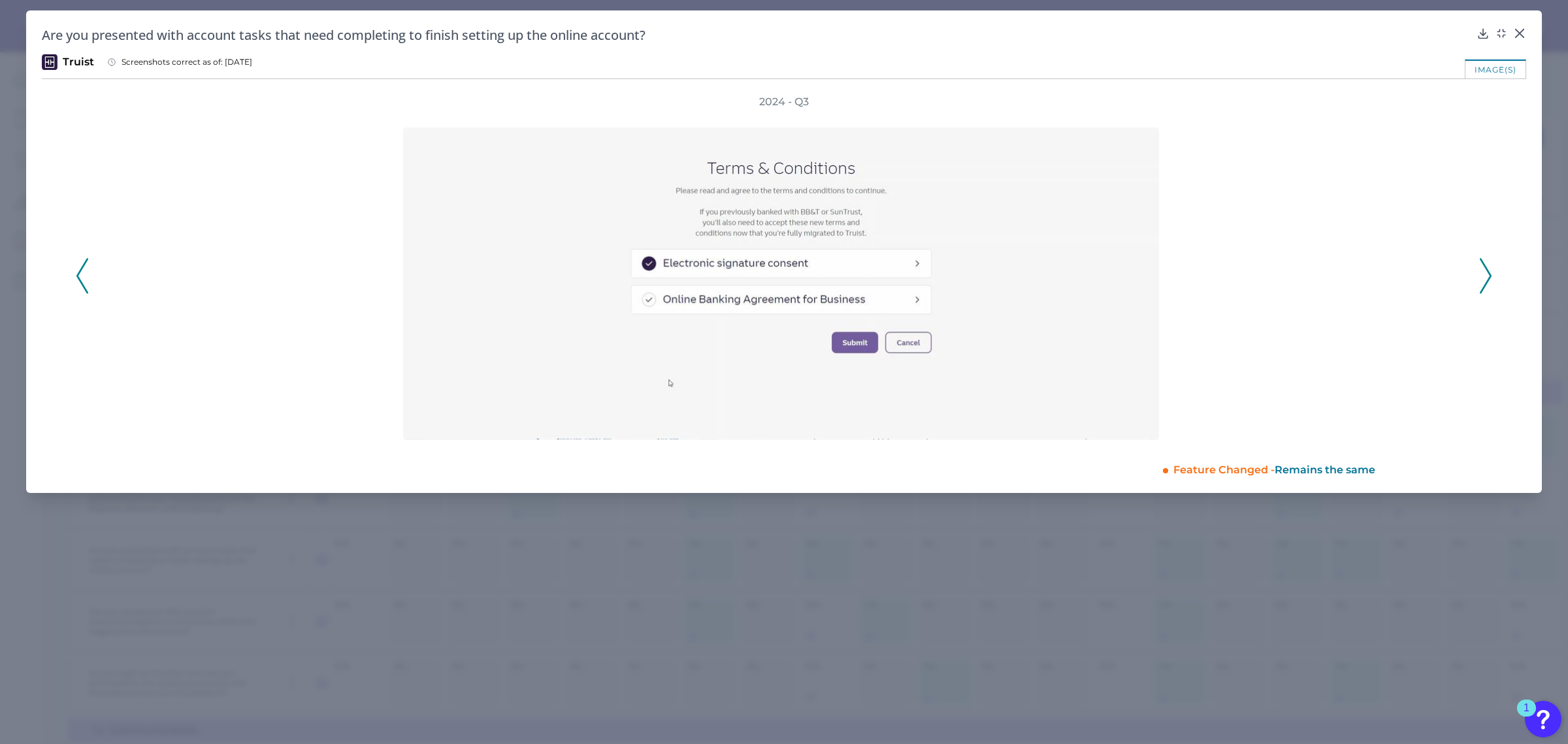
click at [1483, 272] on icon at bounding box center [1486, 276] width 12 height 35
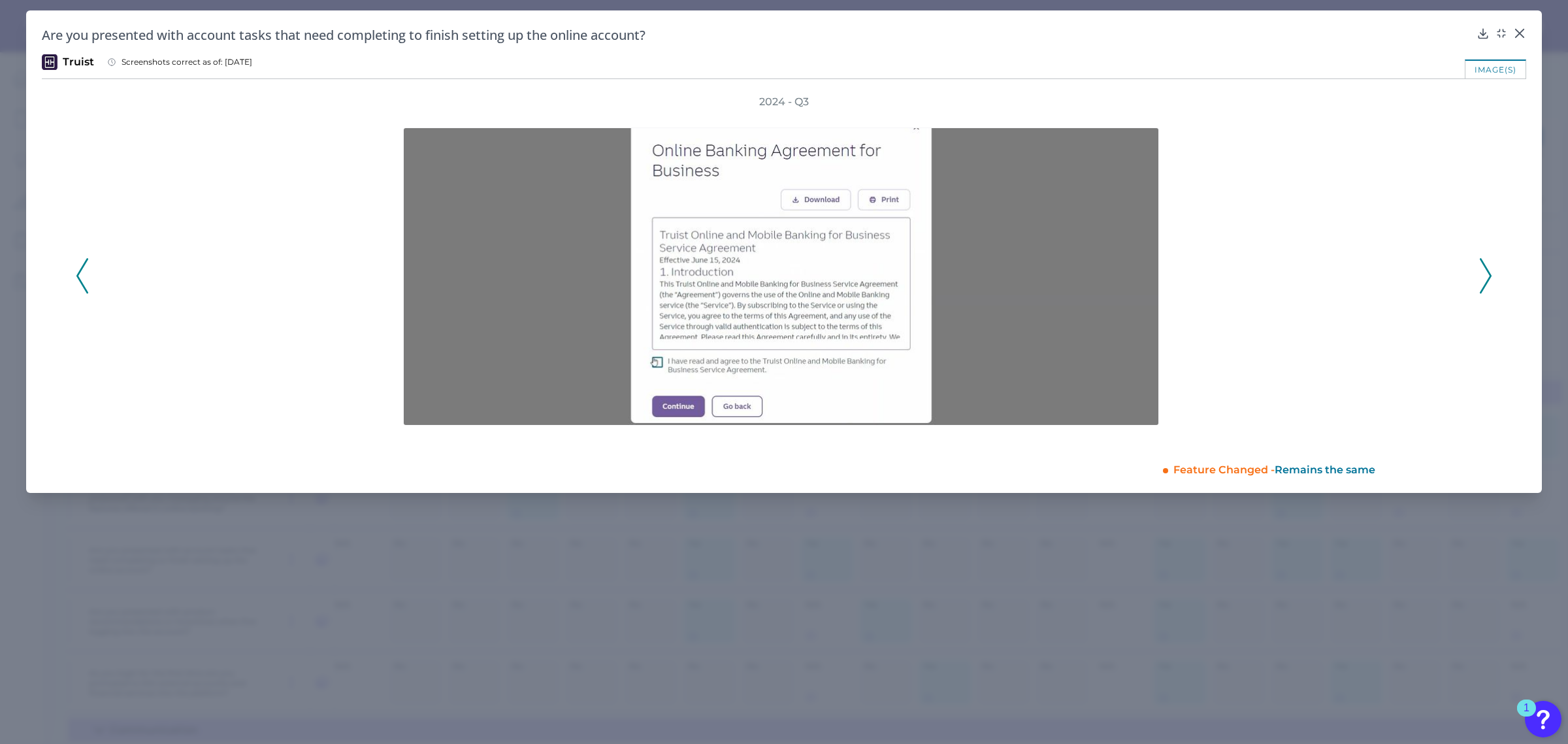
click at [1483, 272] on icon at bounding box center [1486, 276] width 12 height 35
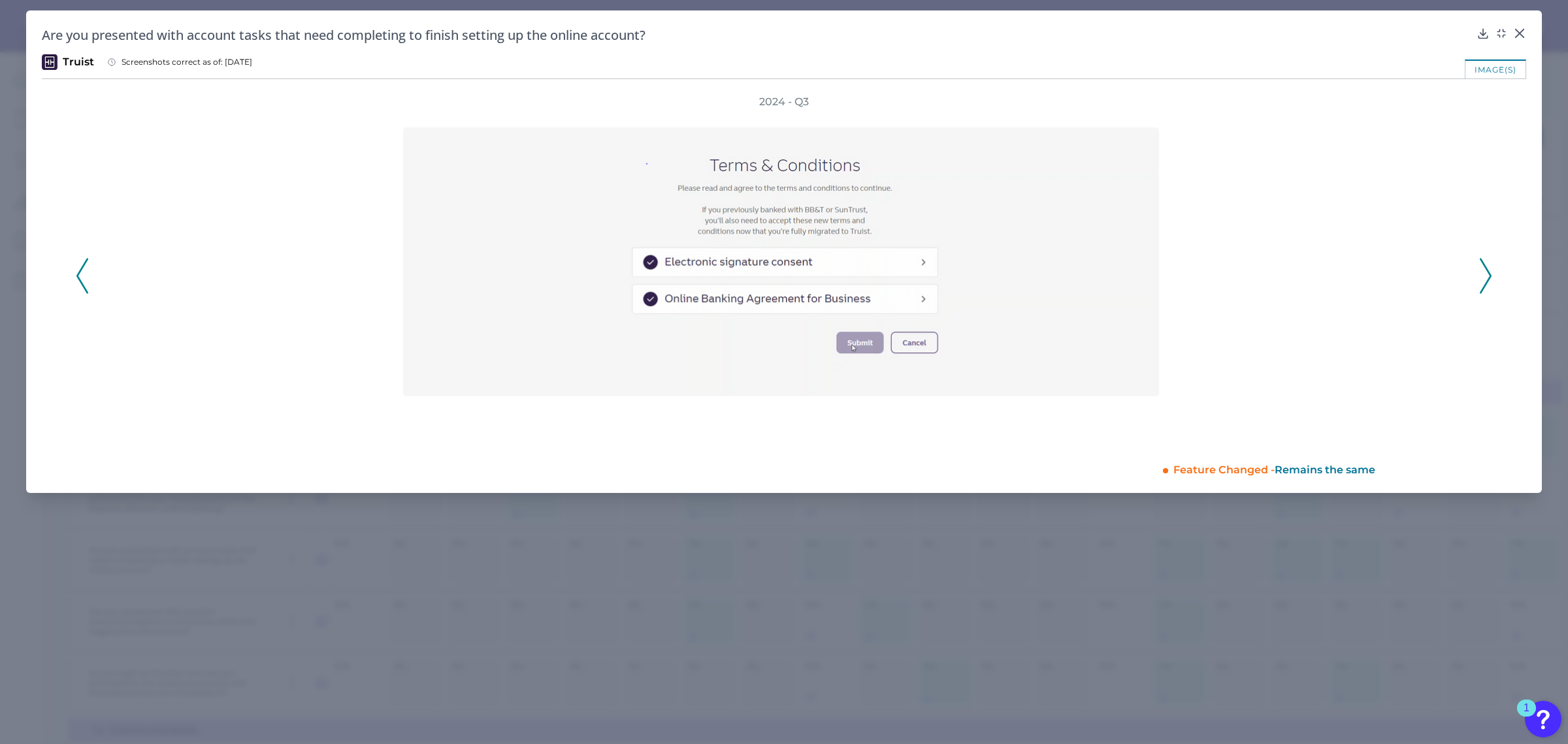
click at [1483, 272] on icon at bounding box center [1486, 276] width 12 height 35
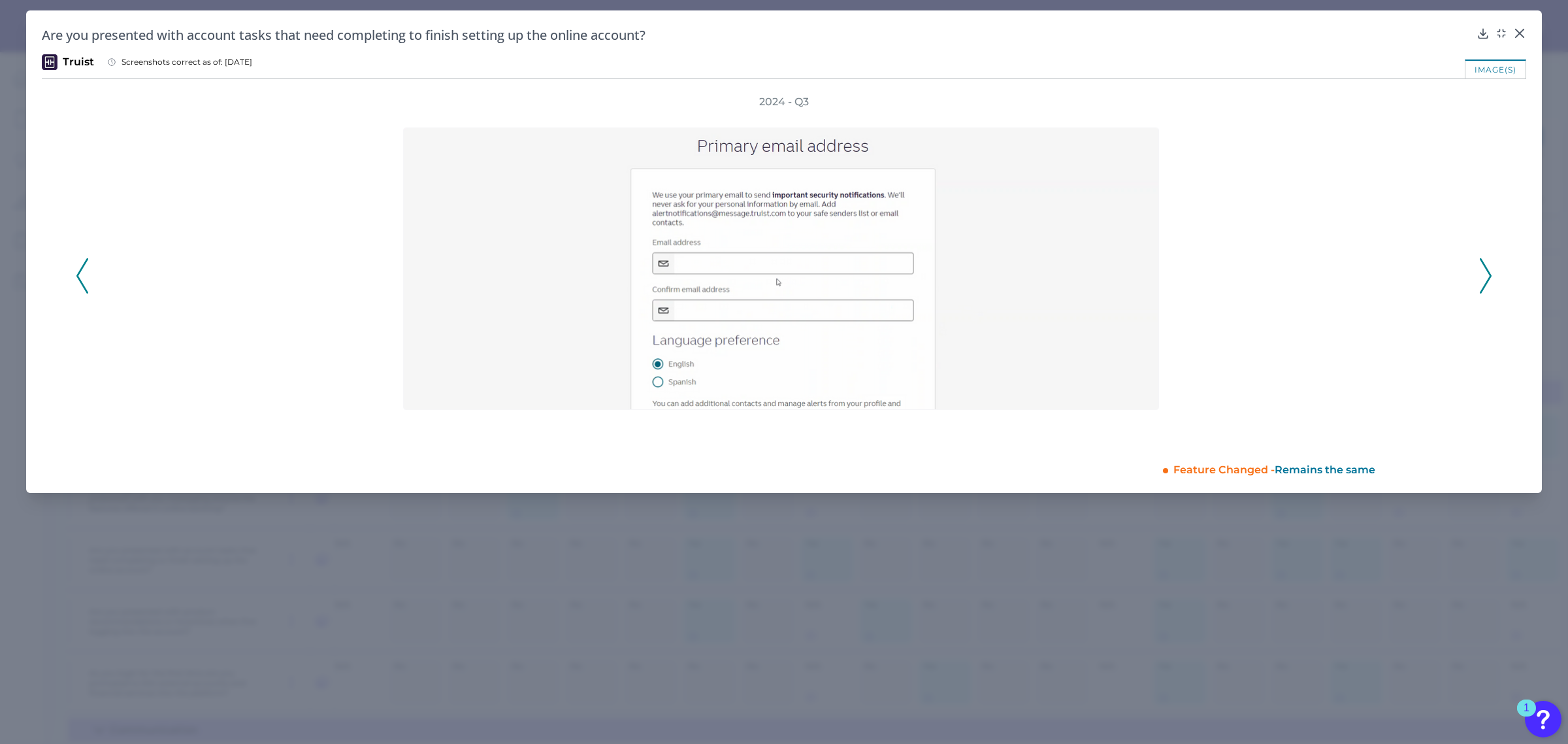
click at [1483, 272] on icon at bounding box center [1486, 276] width 12 height 35
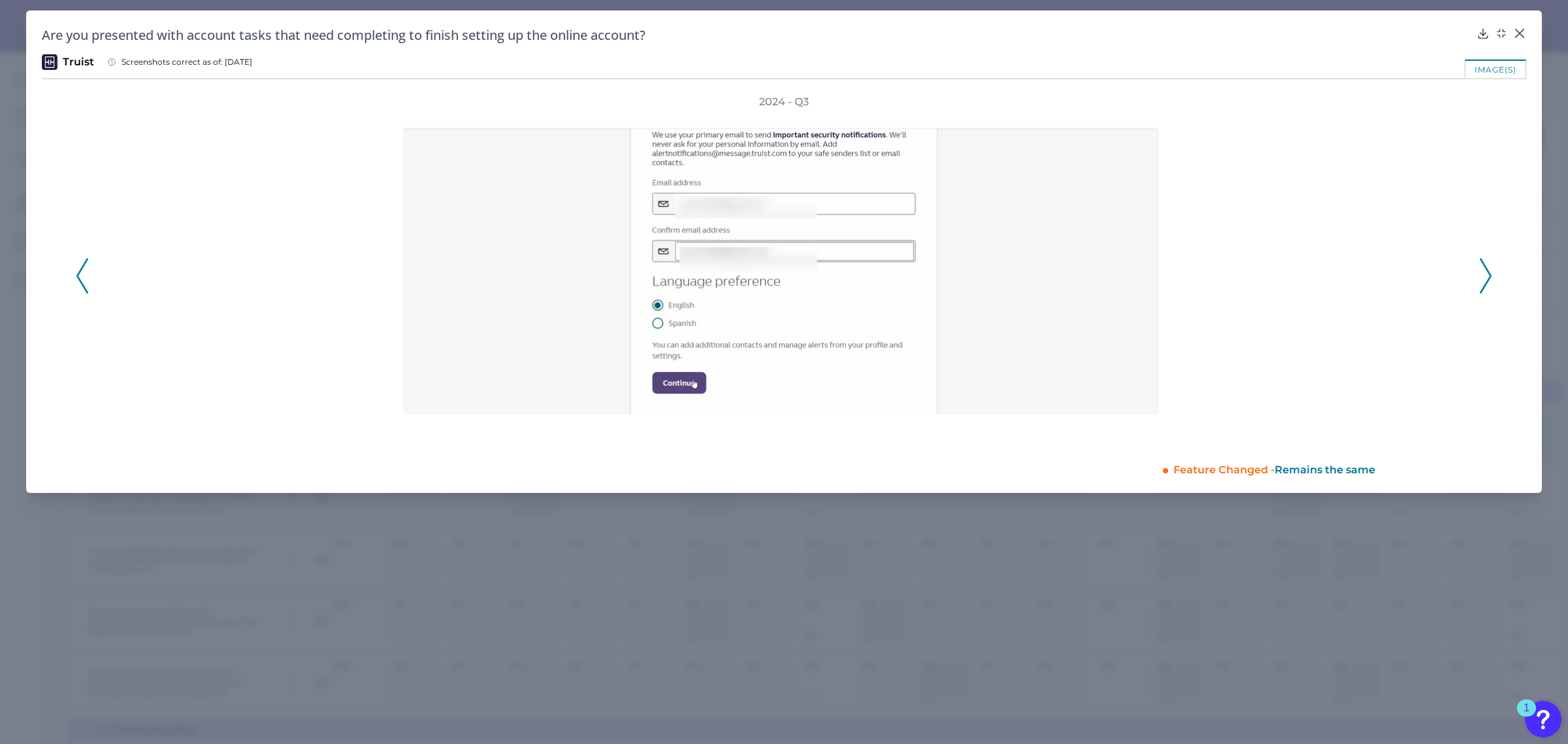
click at [1483, 272] on icon at bounding box center [1486, 276] width 12 height 35
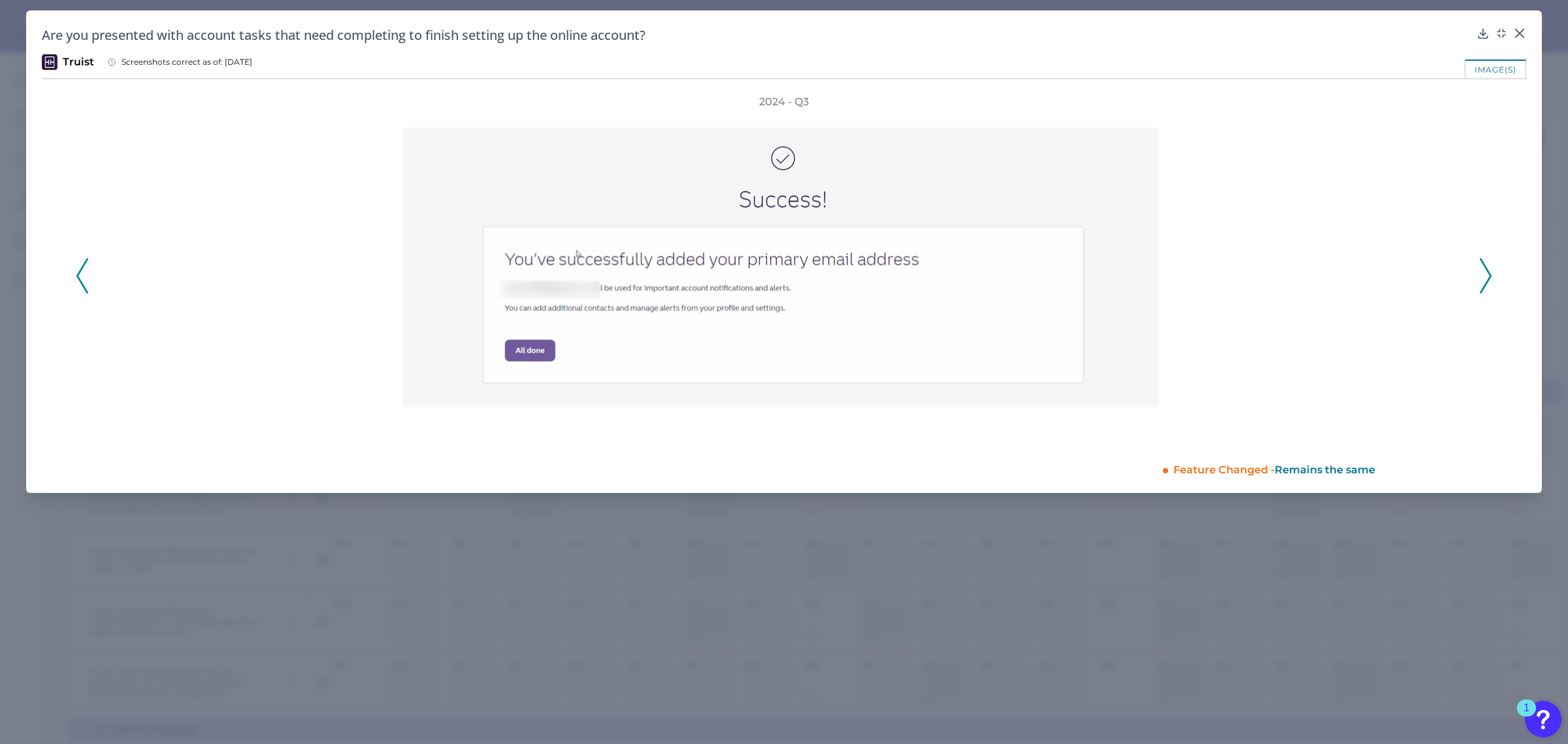
click at [1483, 272] on icon at bounding box center [1486, 276] width 12 height 35
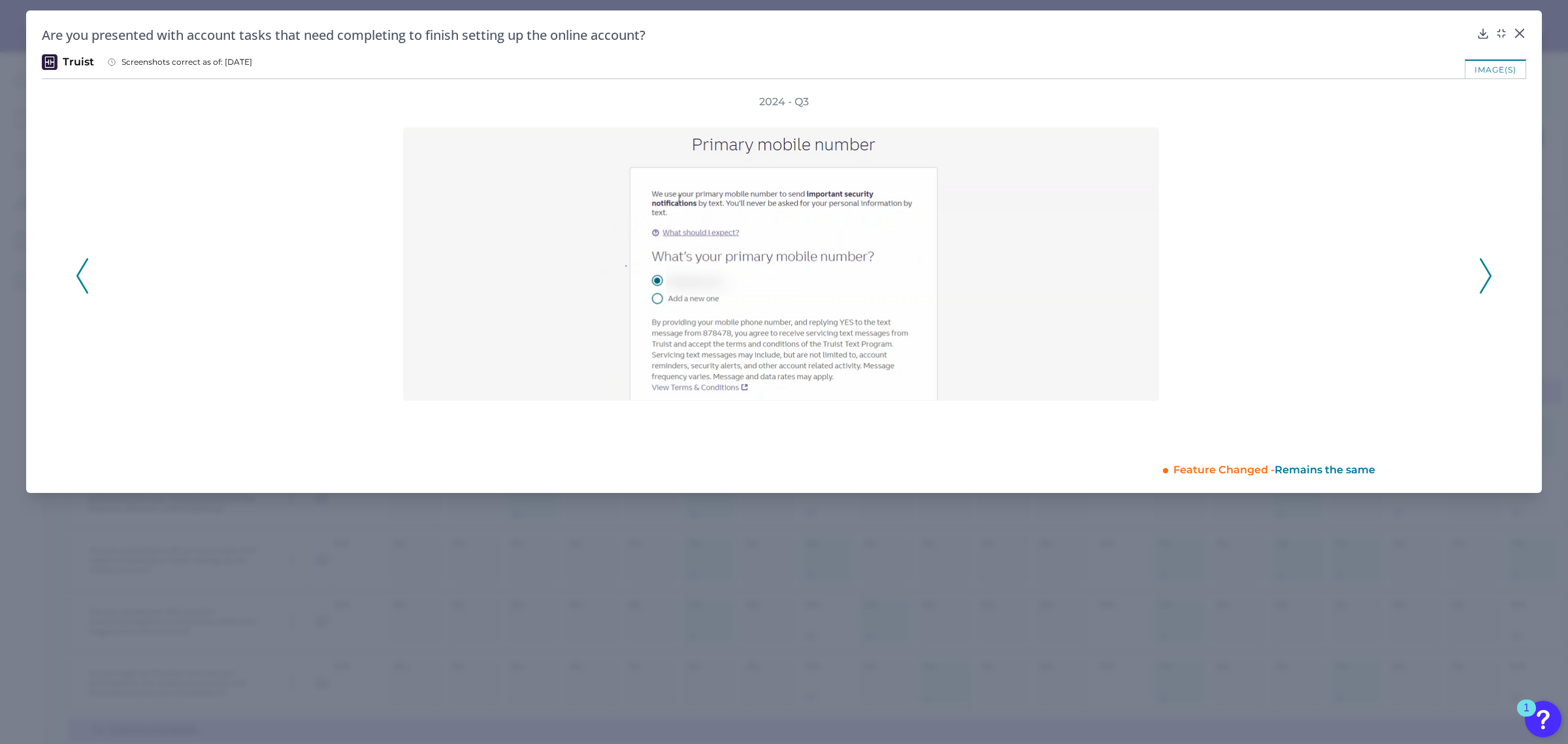
click at [1483, 272] on icon at bounding box center [1486, 276] width 12 height 35
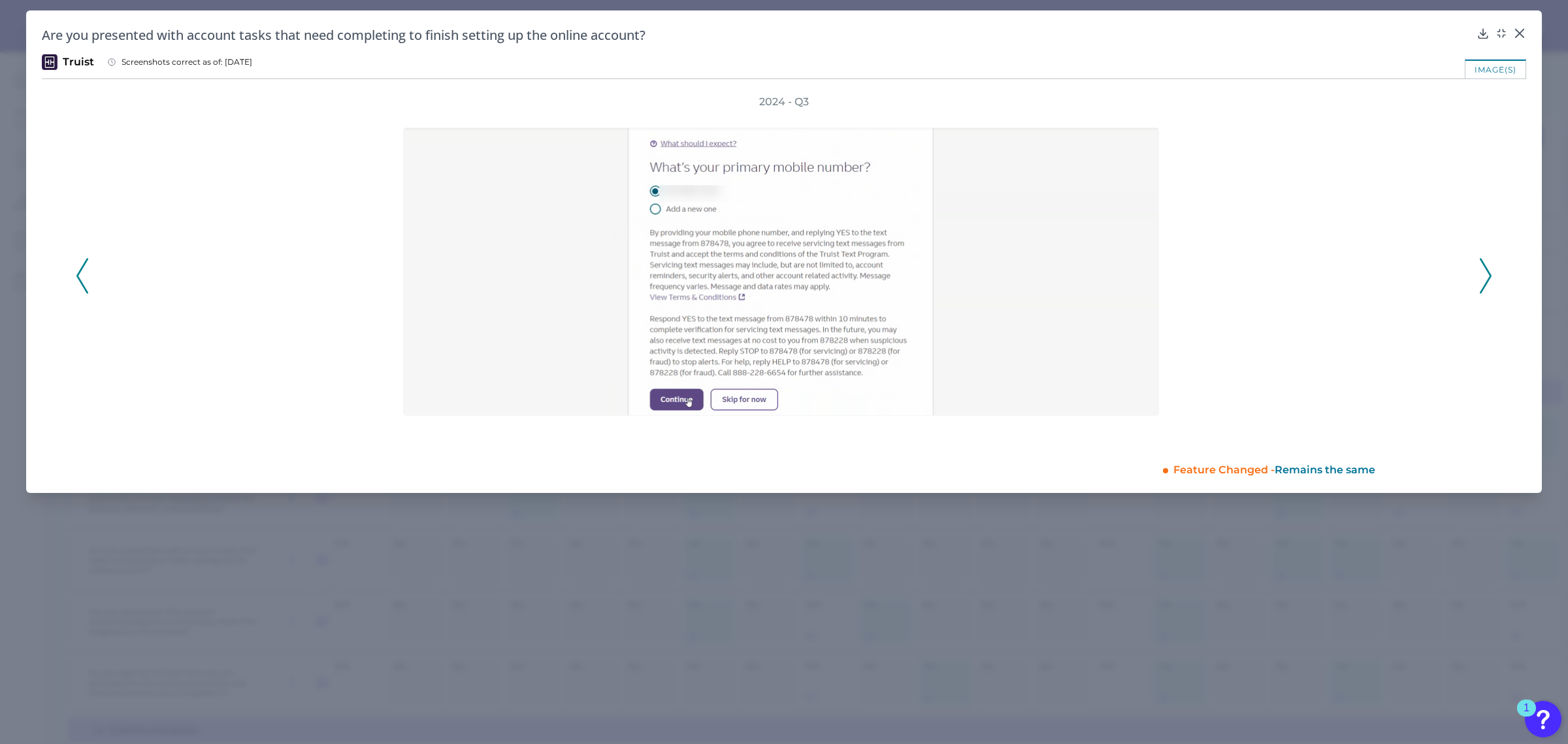
click at [1483, 272] on icon at bounding box center [1486, 276] width 12 height 35
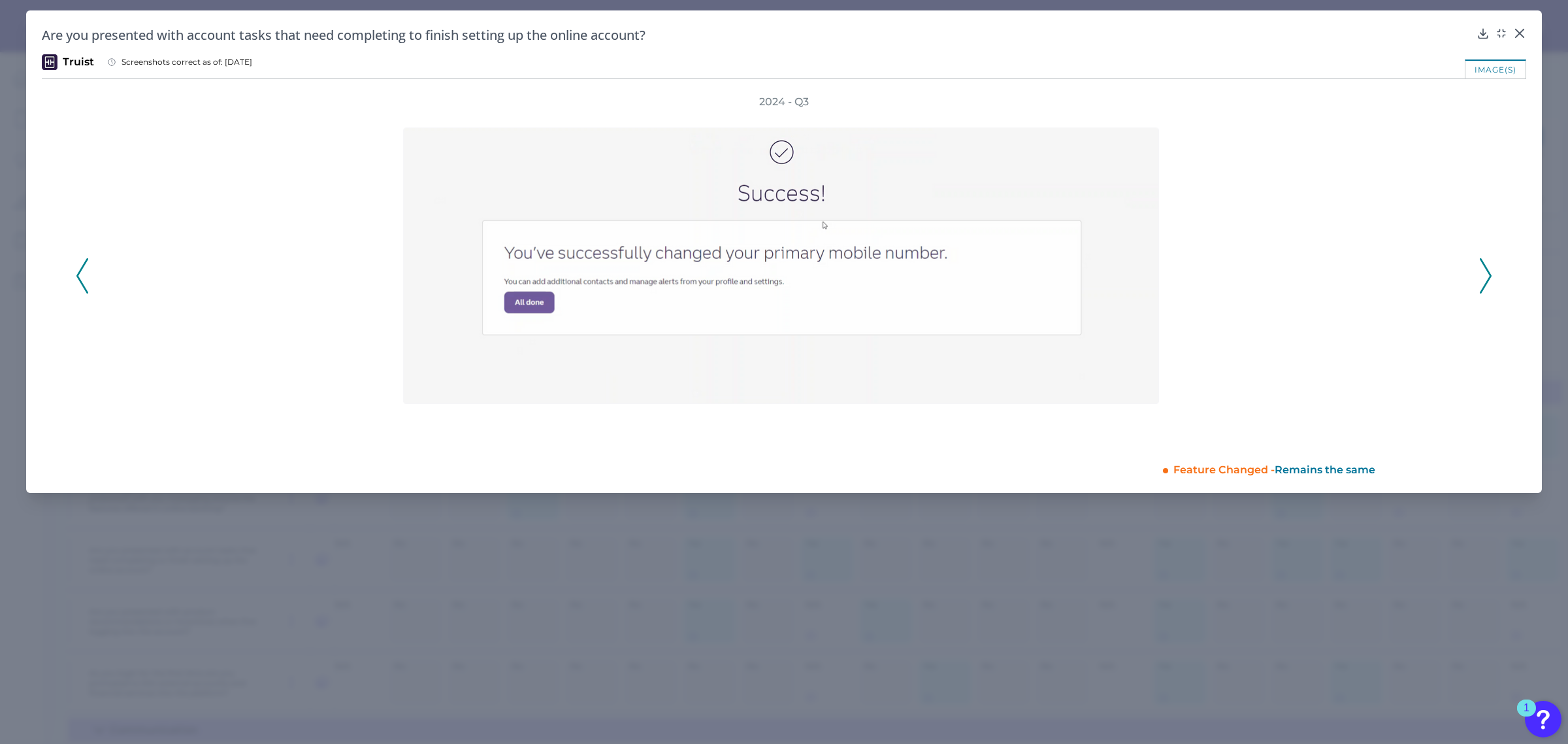
click at [1483, 272] on icon at bounding box center [1486, 276] width 12 height 35
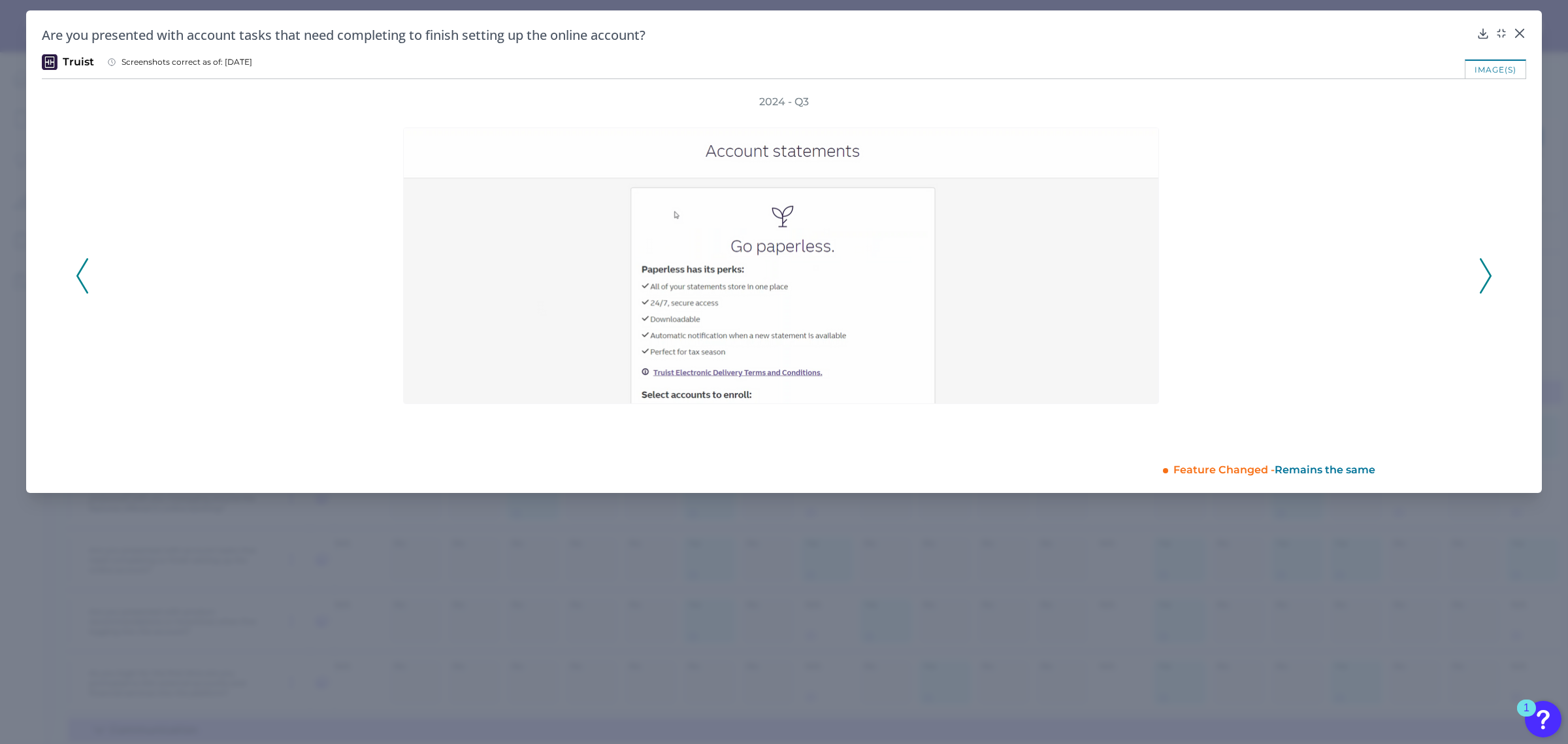
click at [1483, 272] on icon at bounding box center [1486, 276] width 12 height 35
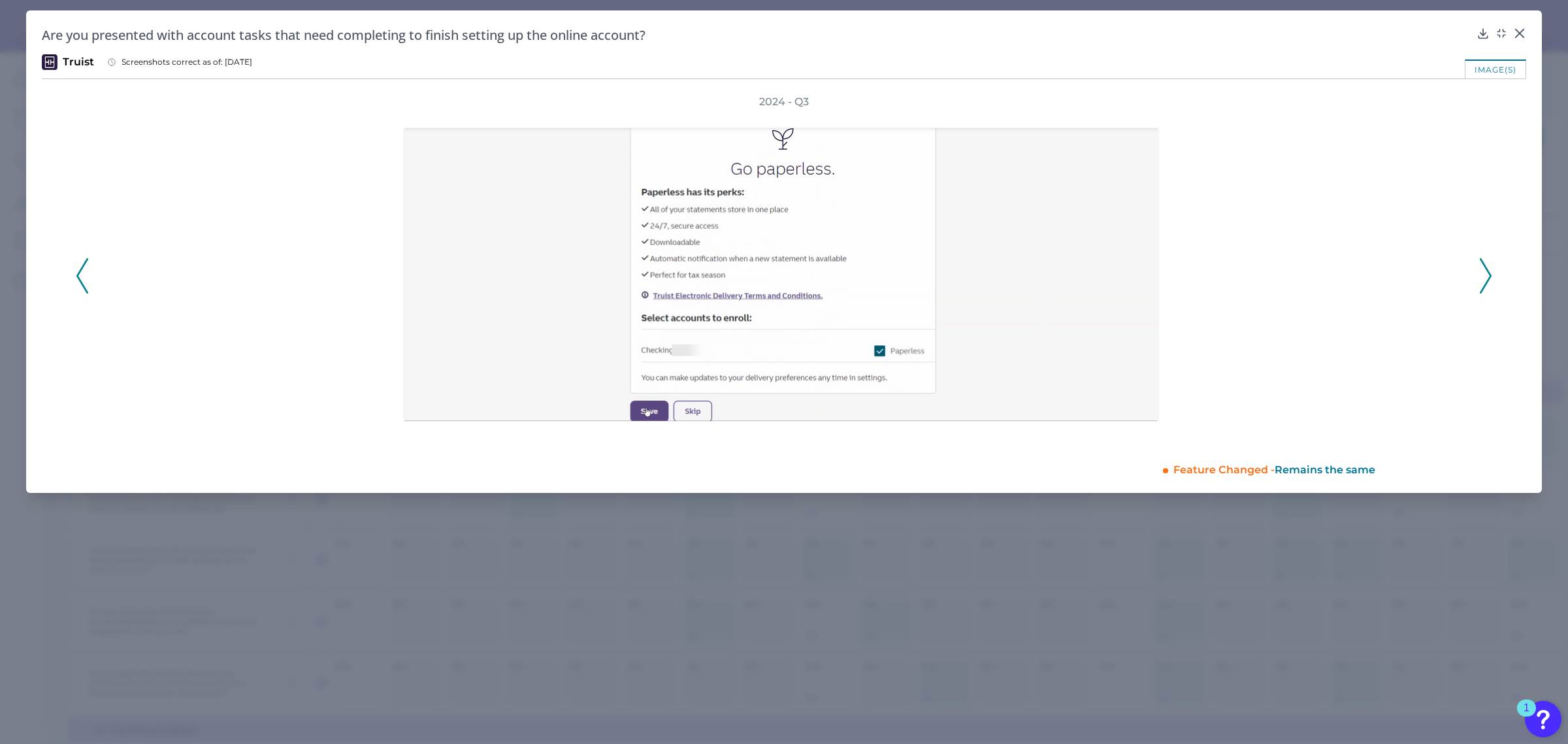
click at [1483, 272] on icon at bounding box center [1486, 276] width 12 height 35
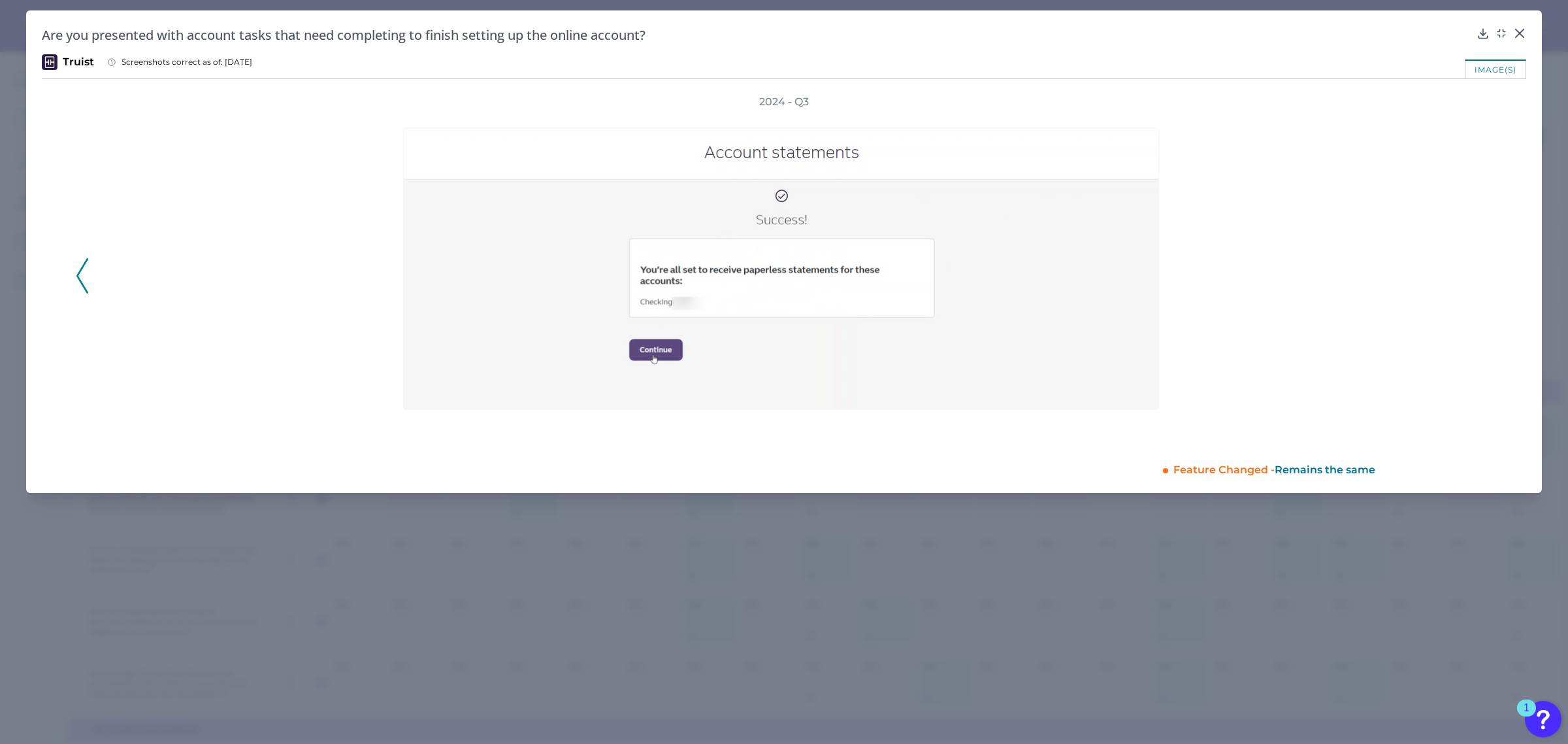
click at [1483, 272] on div "2024 - Q3" at bounding box center [784, 268] width 1416 height 347
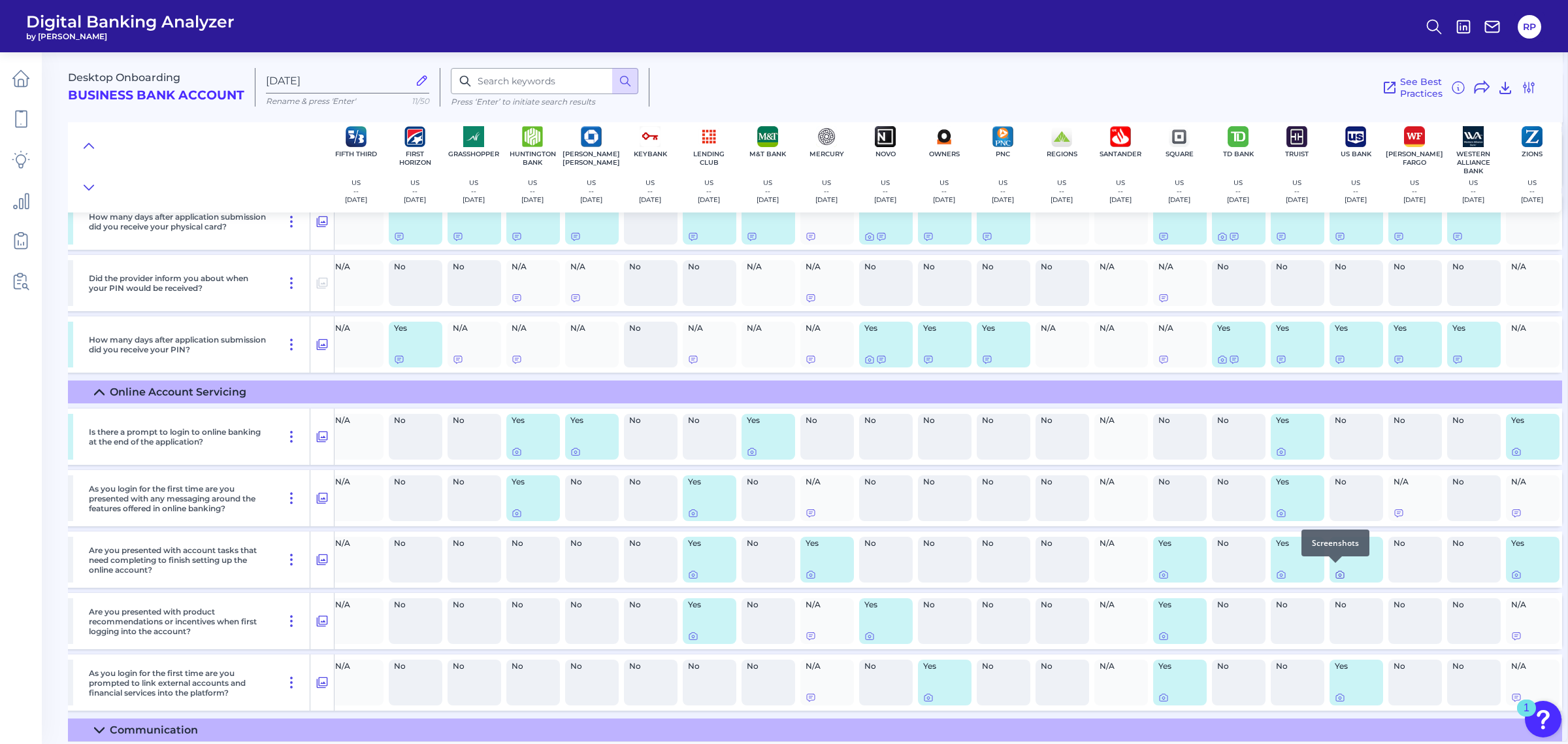
click at [1335, 570] on icon at bounding box center [1340, 575] width 11 height 11
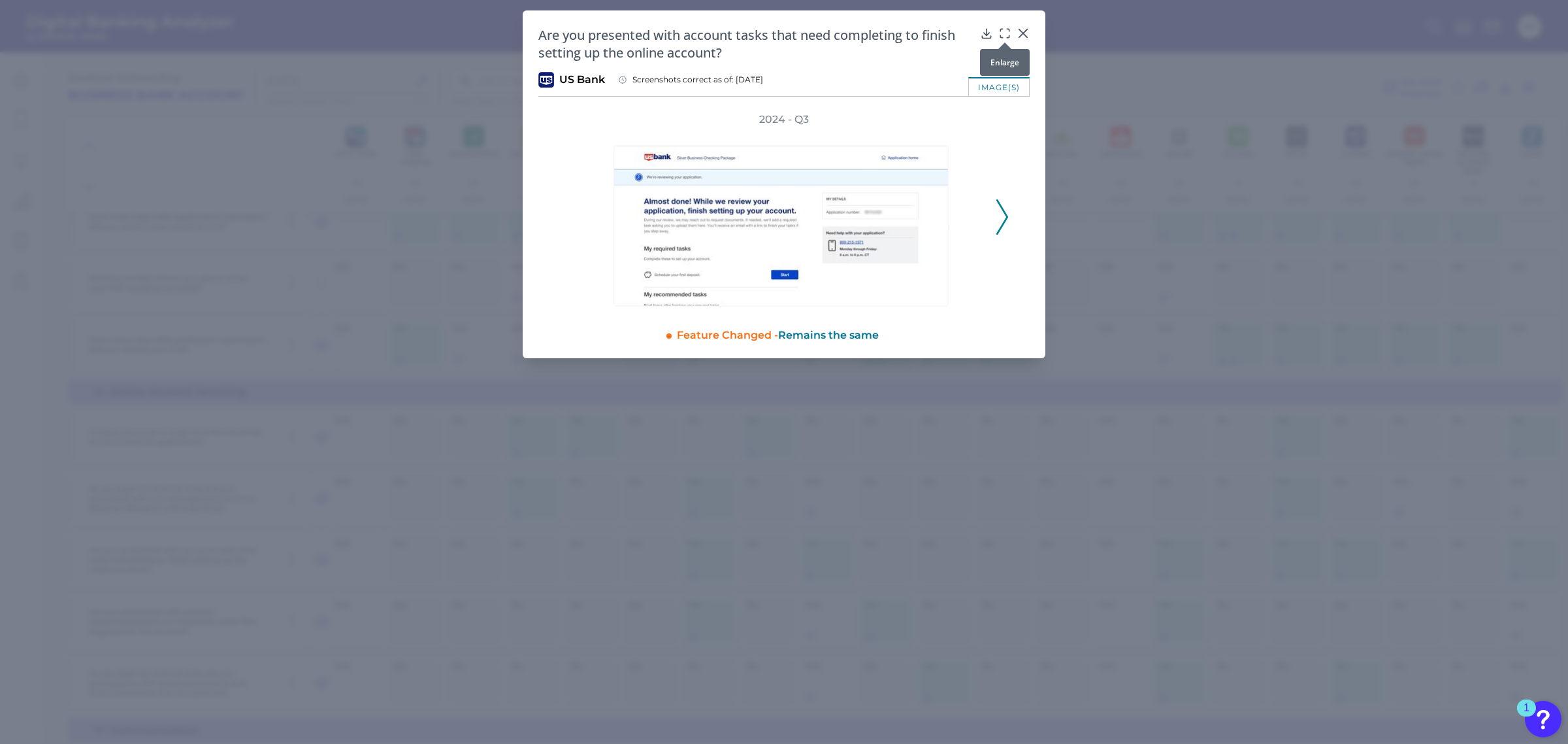
click at [1001, 29] on icon at bounding box center [1001, 29] width 2 height 2
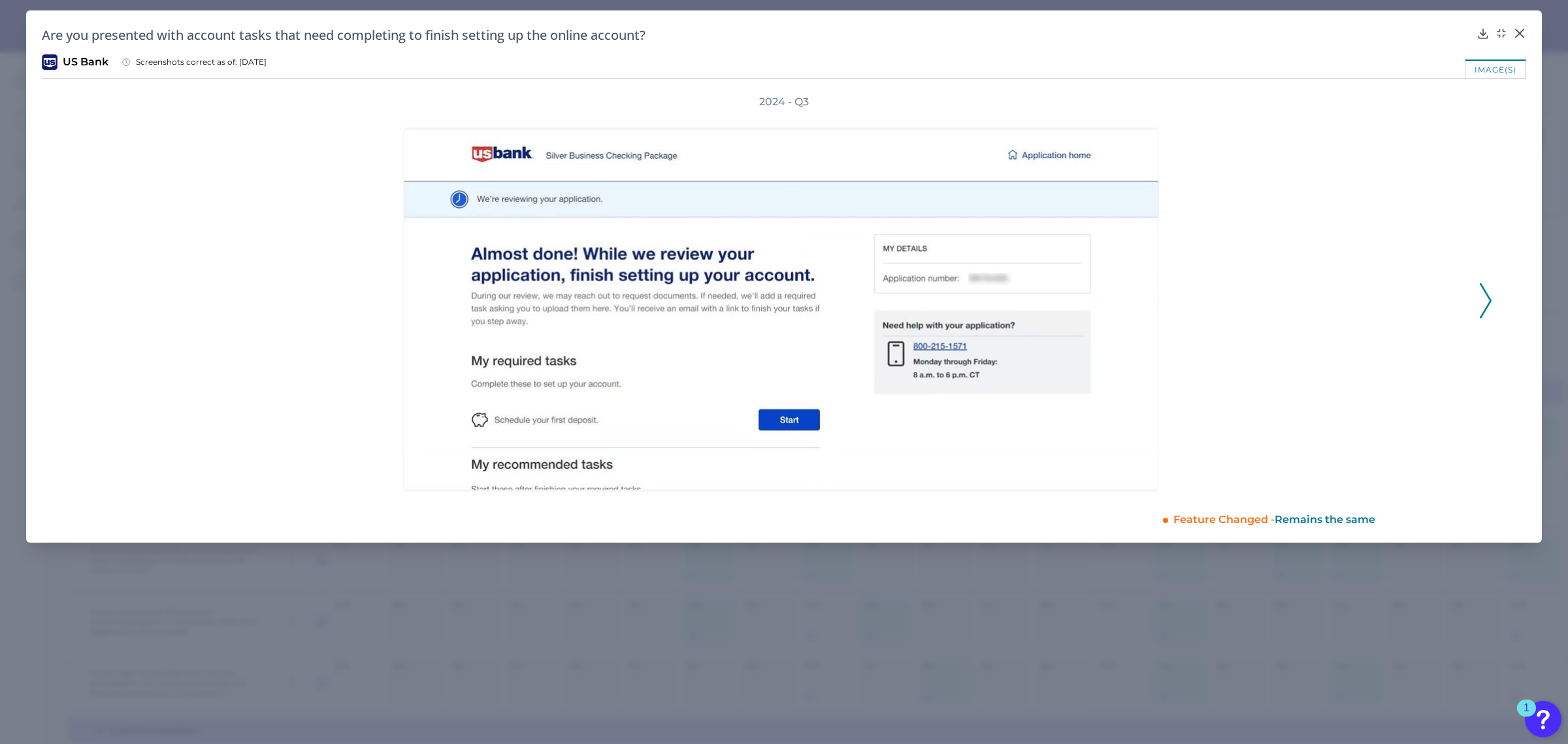
click at [1478, 288] on div "2024 - Q3" at bounding box center [784, 293] width 1416 height 397
click at [1480, 296] on icon at bounding box center [1486, 300] width 12 height 35
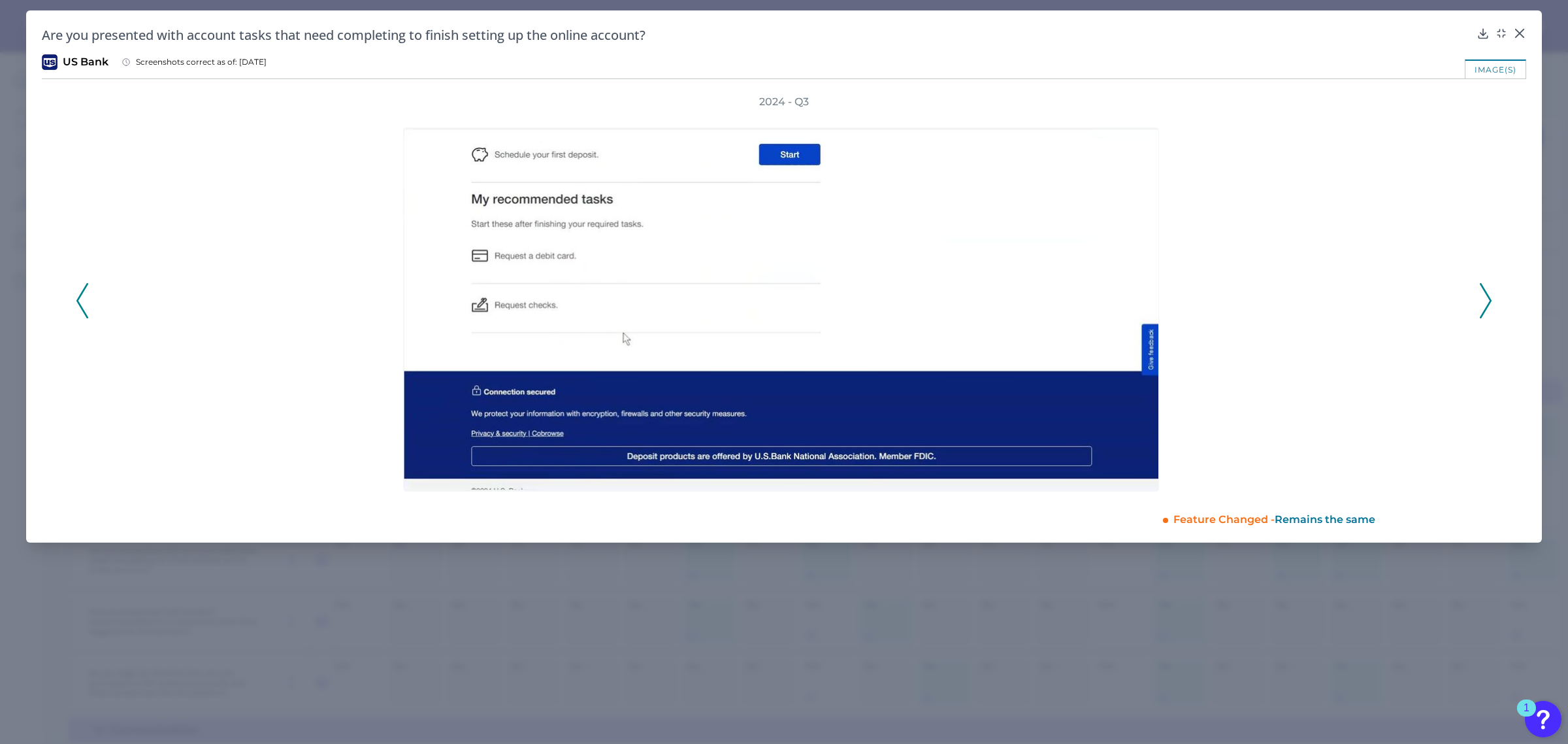
click at [1490, 297] on polyline at bounding box center [1485, 300] width 10 height 33
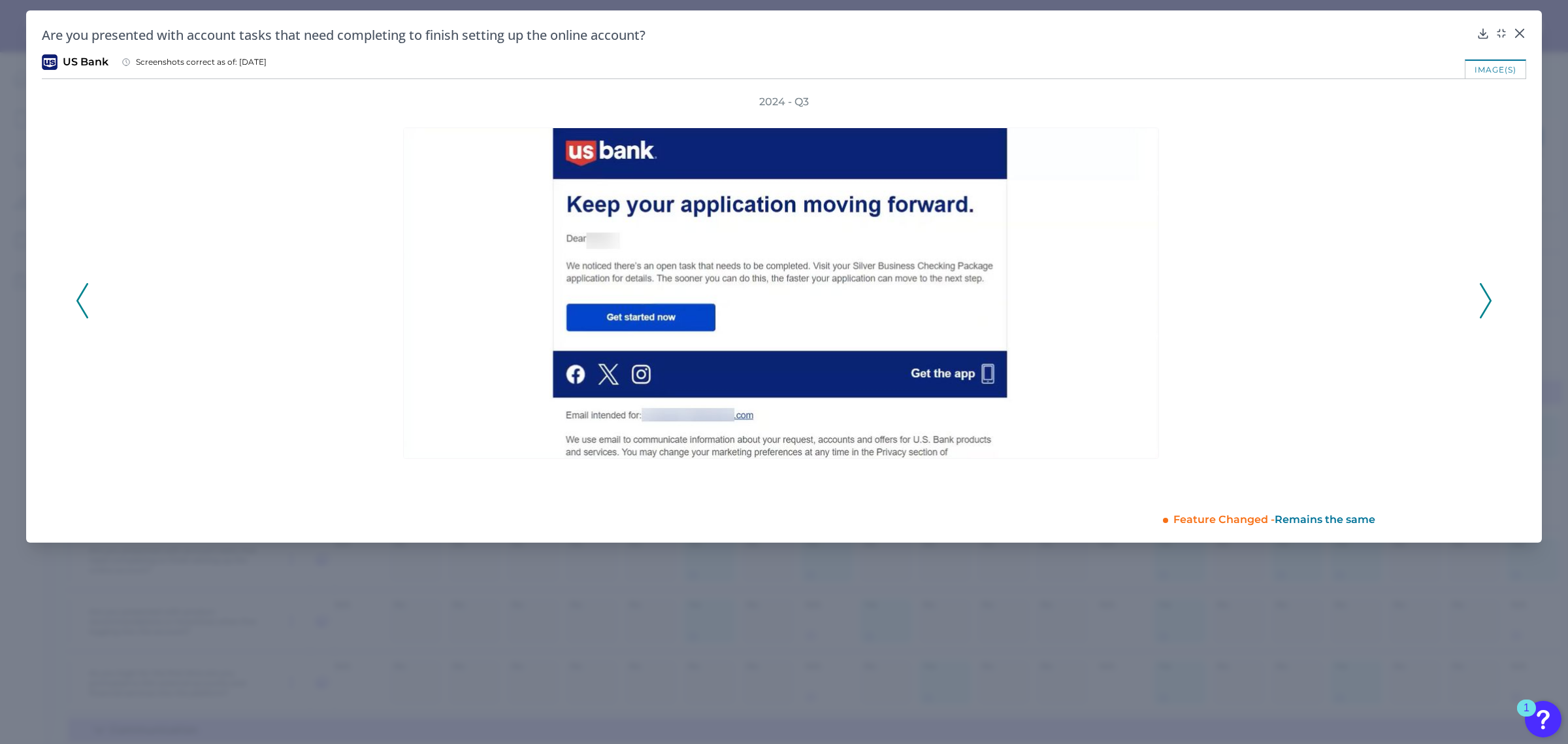
click at [1490, 297] on polyline at bounding box center [1485, 300] width 10 height 33
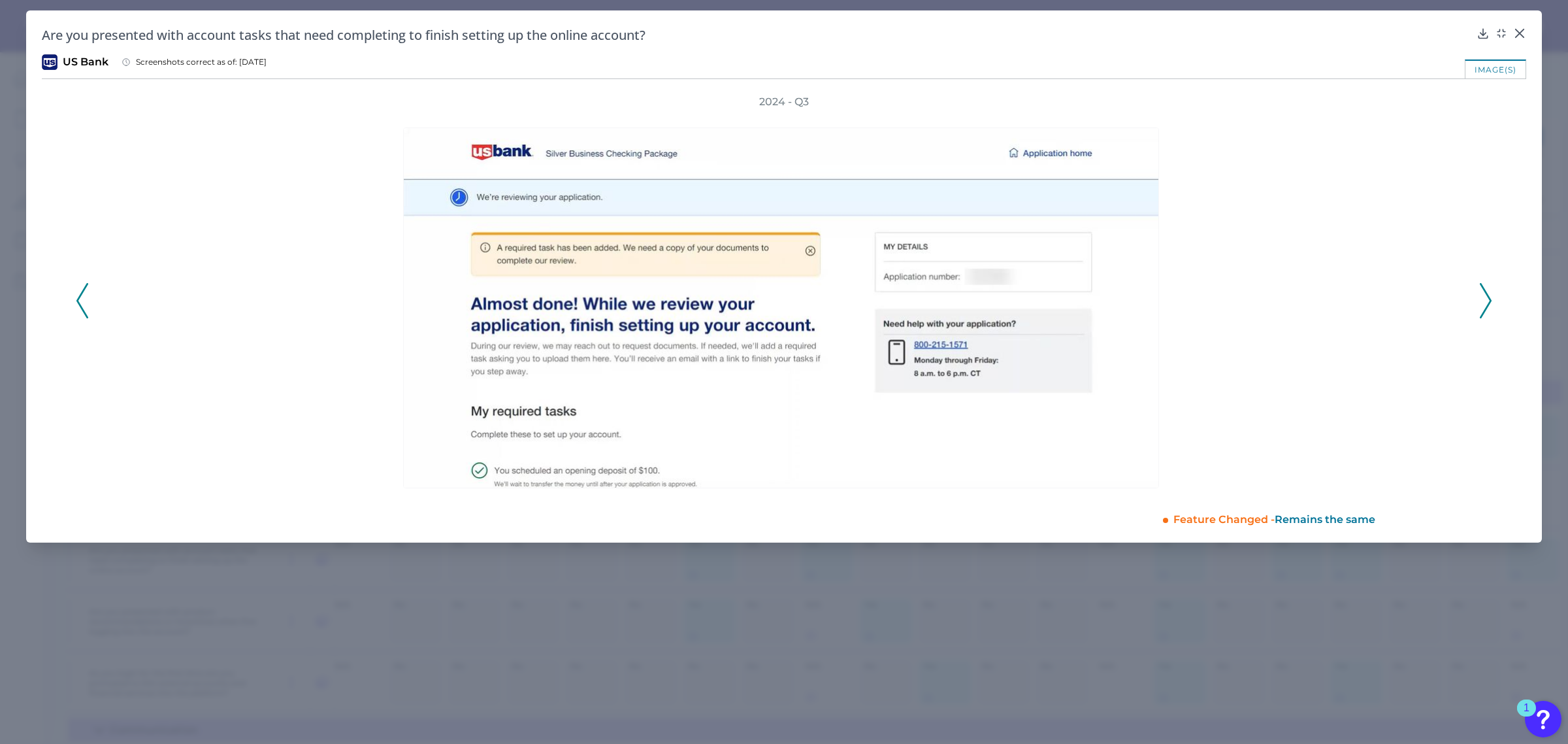
click at [1490, 297] on polyline at bounding box center [1485, 300] width 10 height 33
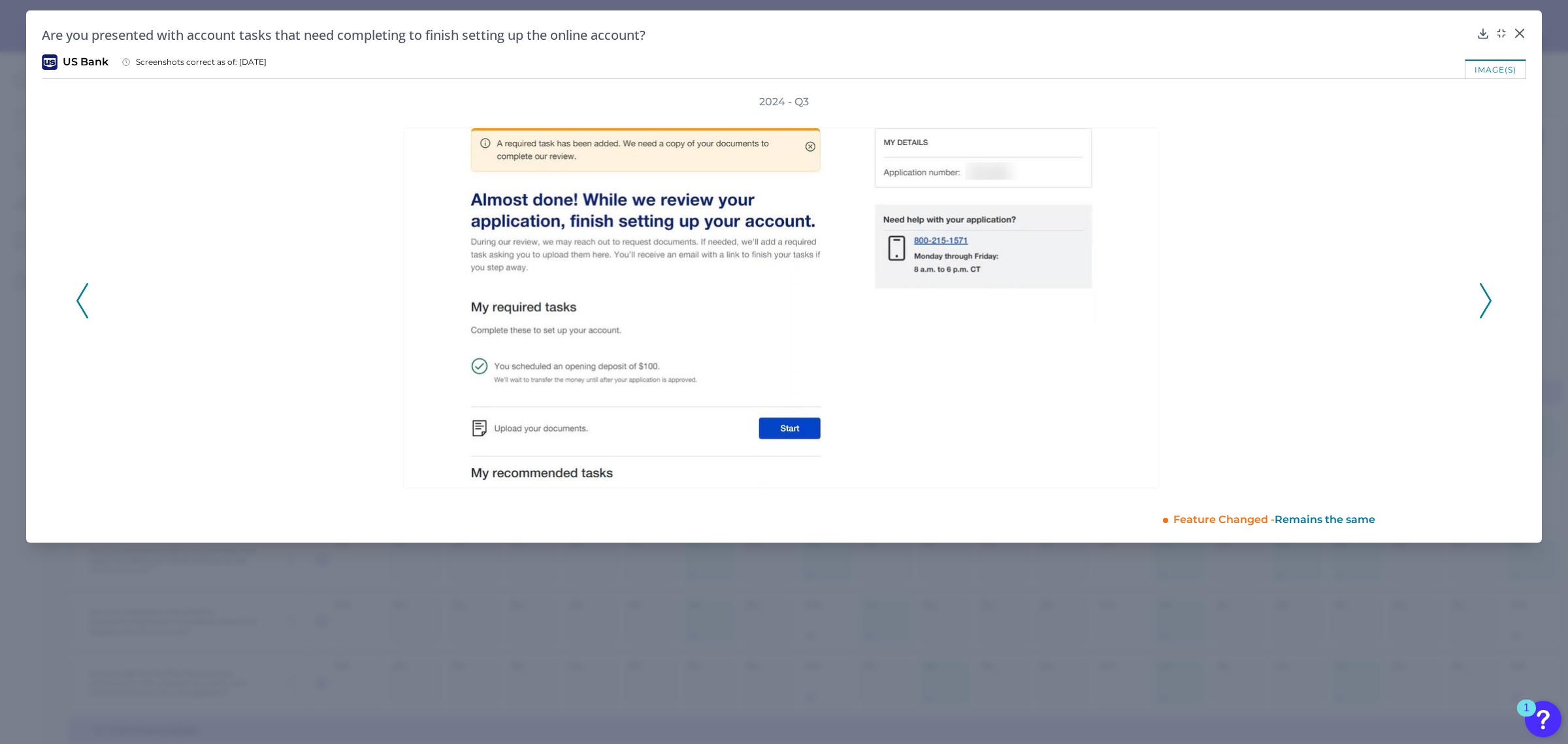
click at [1490, 297] on polyline at bounding box center [1485, 300] width 10 height 33
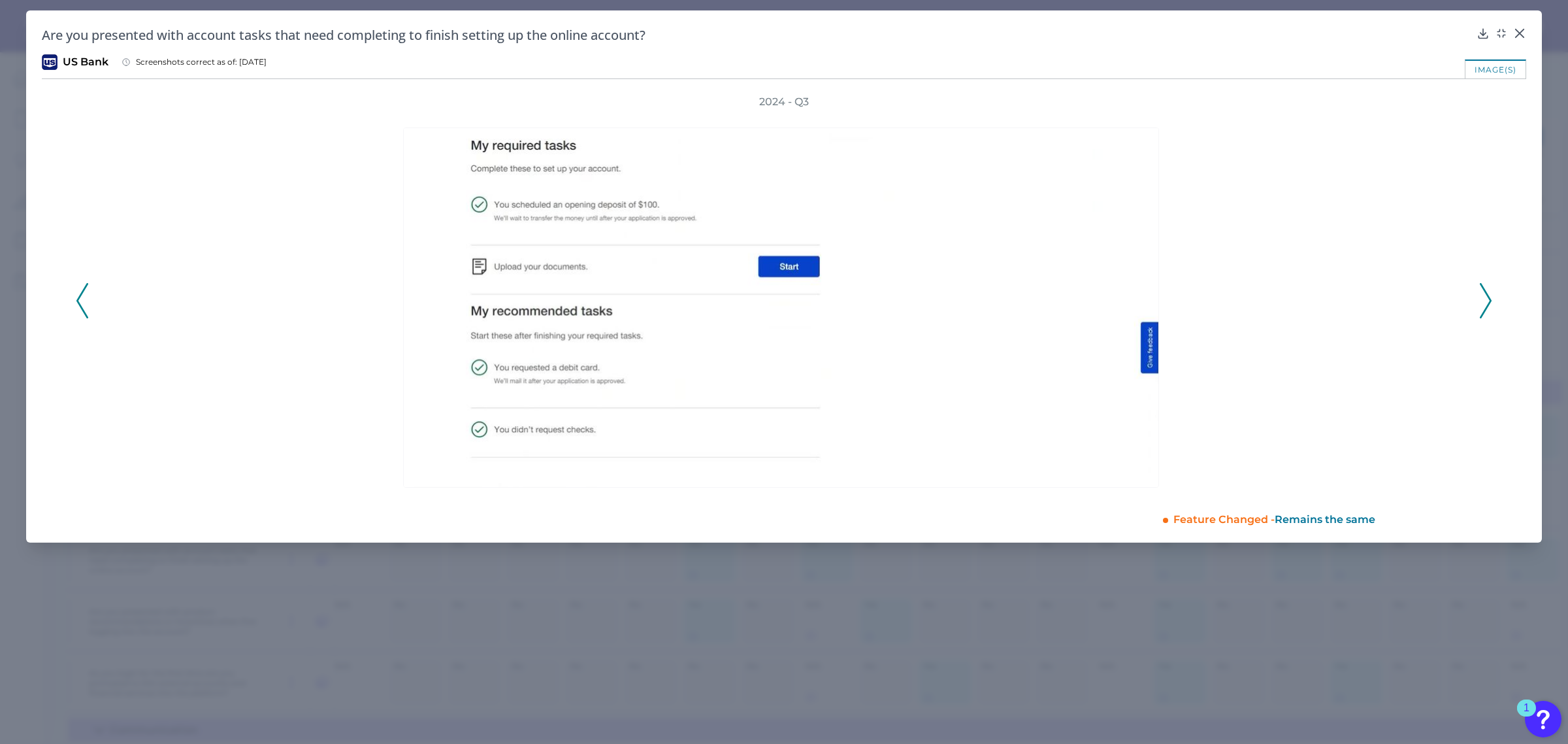
click at [1490, 297] on polyline at bounding box center [1485, 300] width 10 height 33
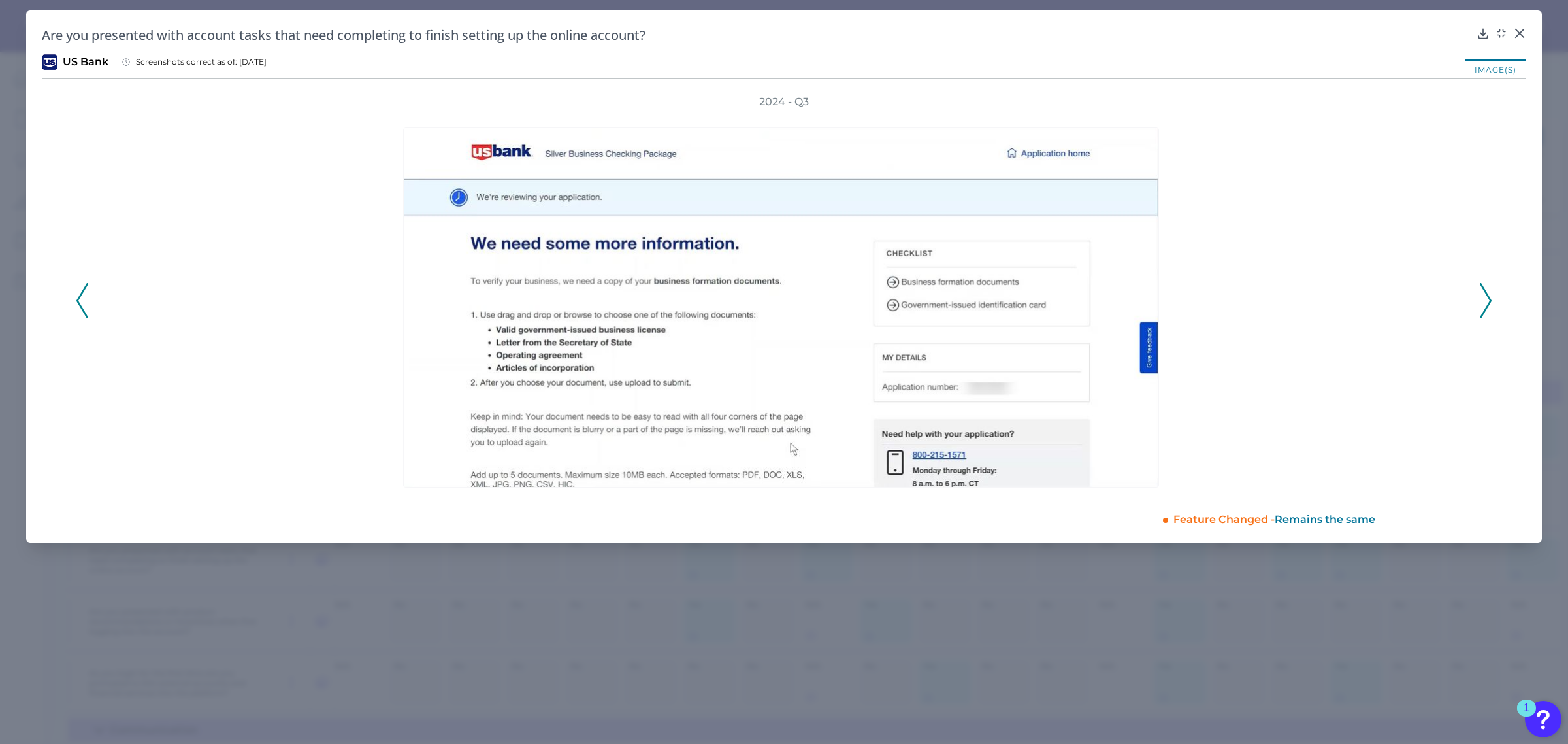
click at [1490, 297] on polyline at bounding box center [1485, 300] width 10 height 33
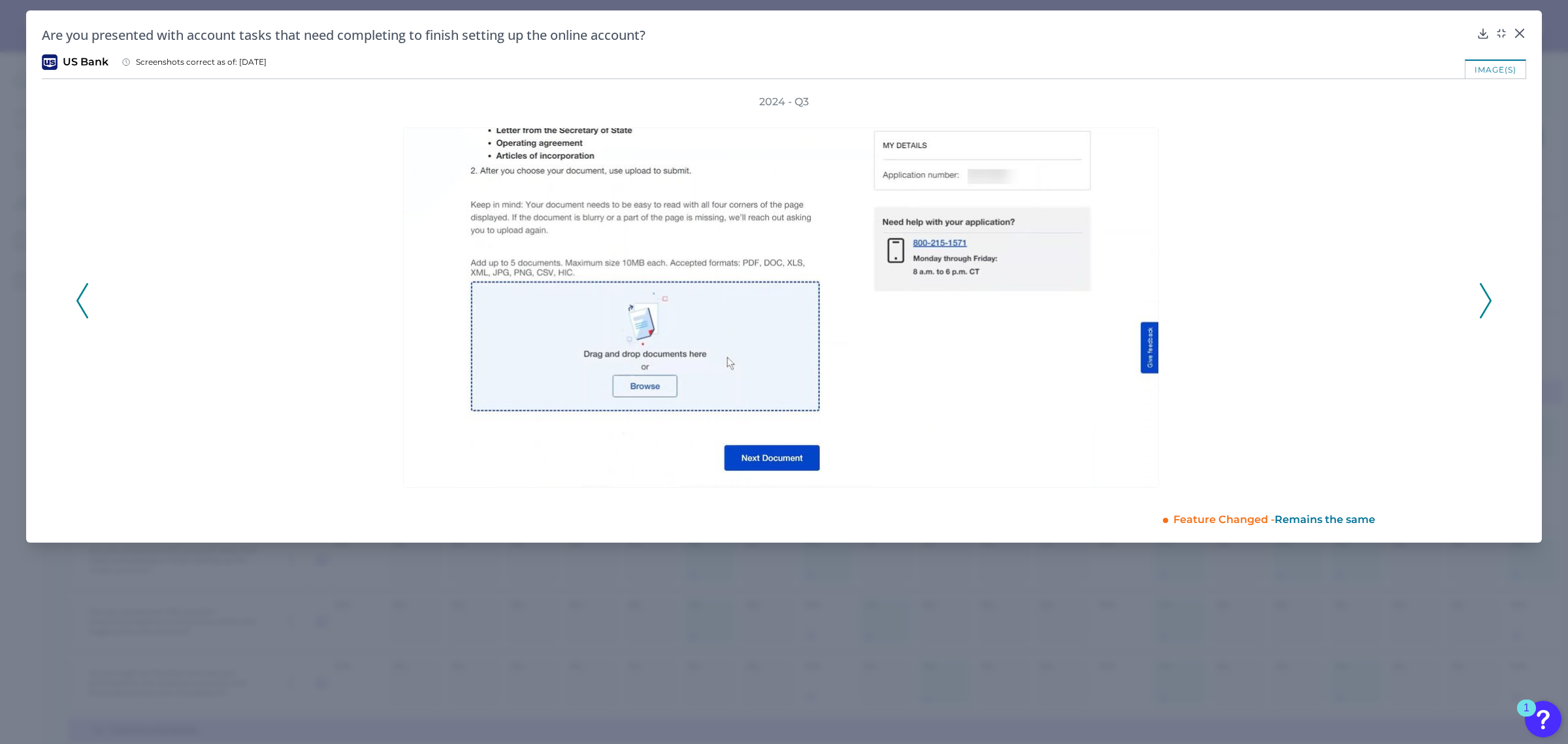
click at [1490, 297] on polyline at bounding box center [1485, 300] width 10 height 33
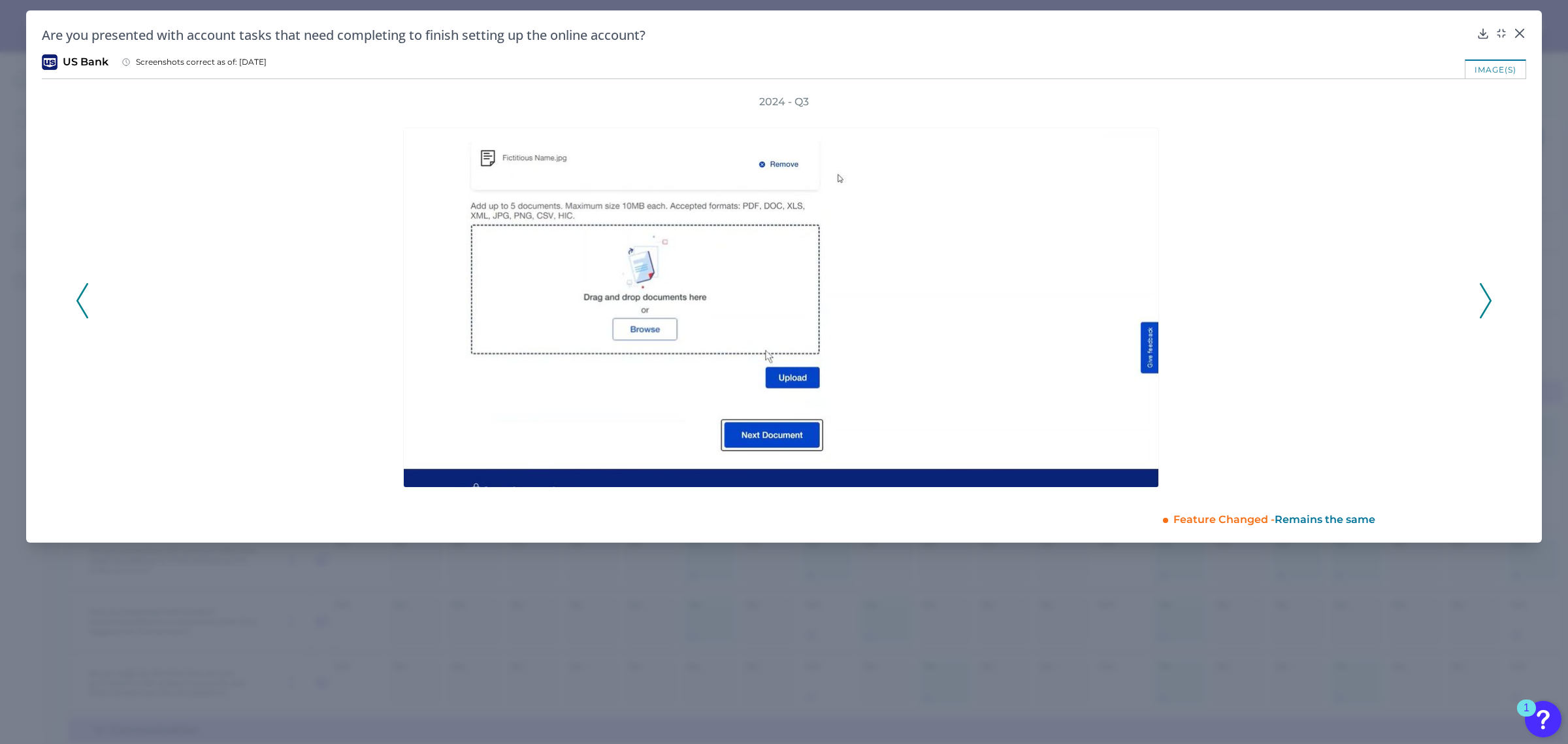
click at [1490, 297] on polyline at bounding box center [1485, 300] width 10 height 33
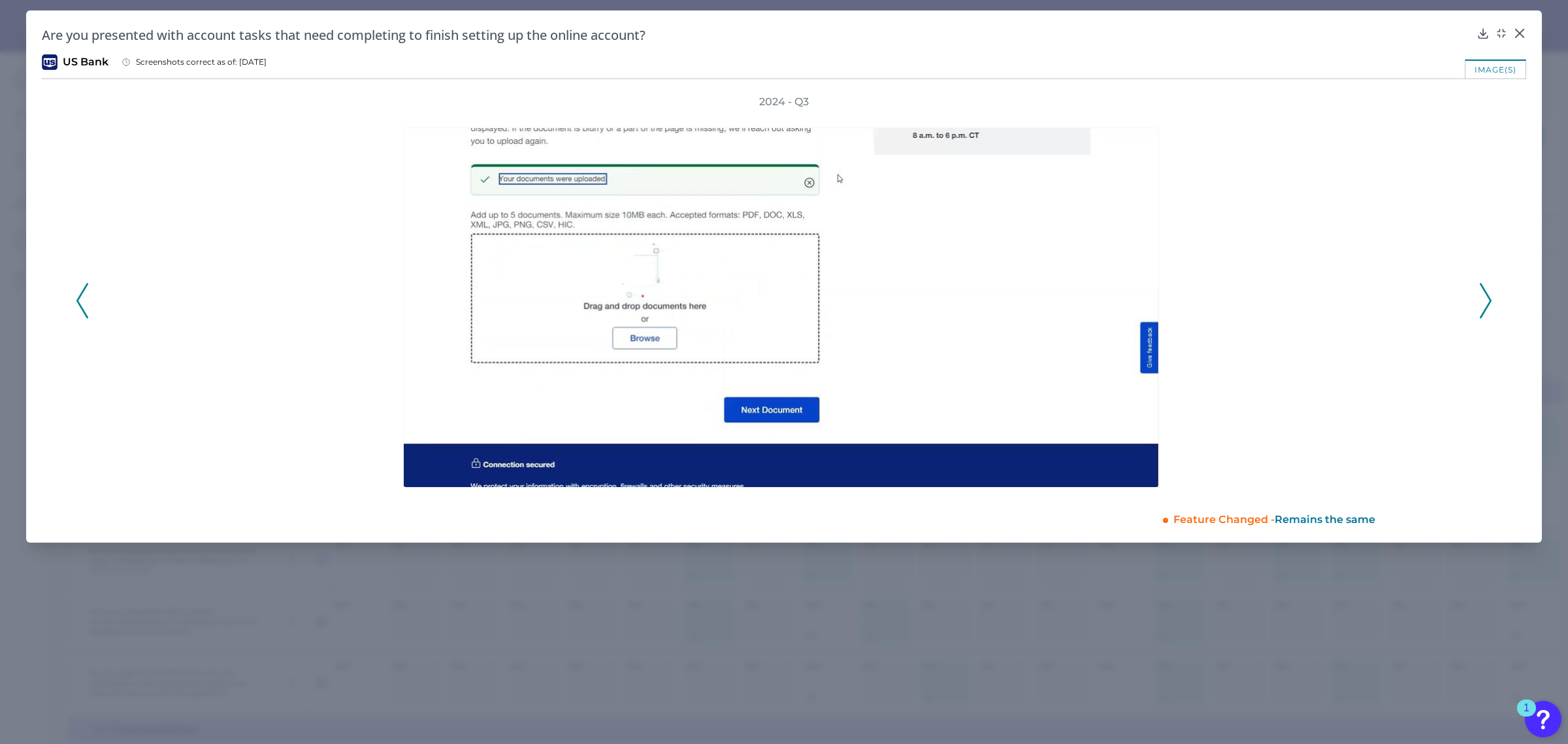
click at [1490, 297] on polyline at bounding box center [1485, 300] width 10 height 33
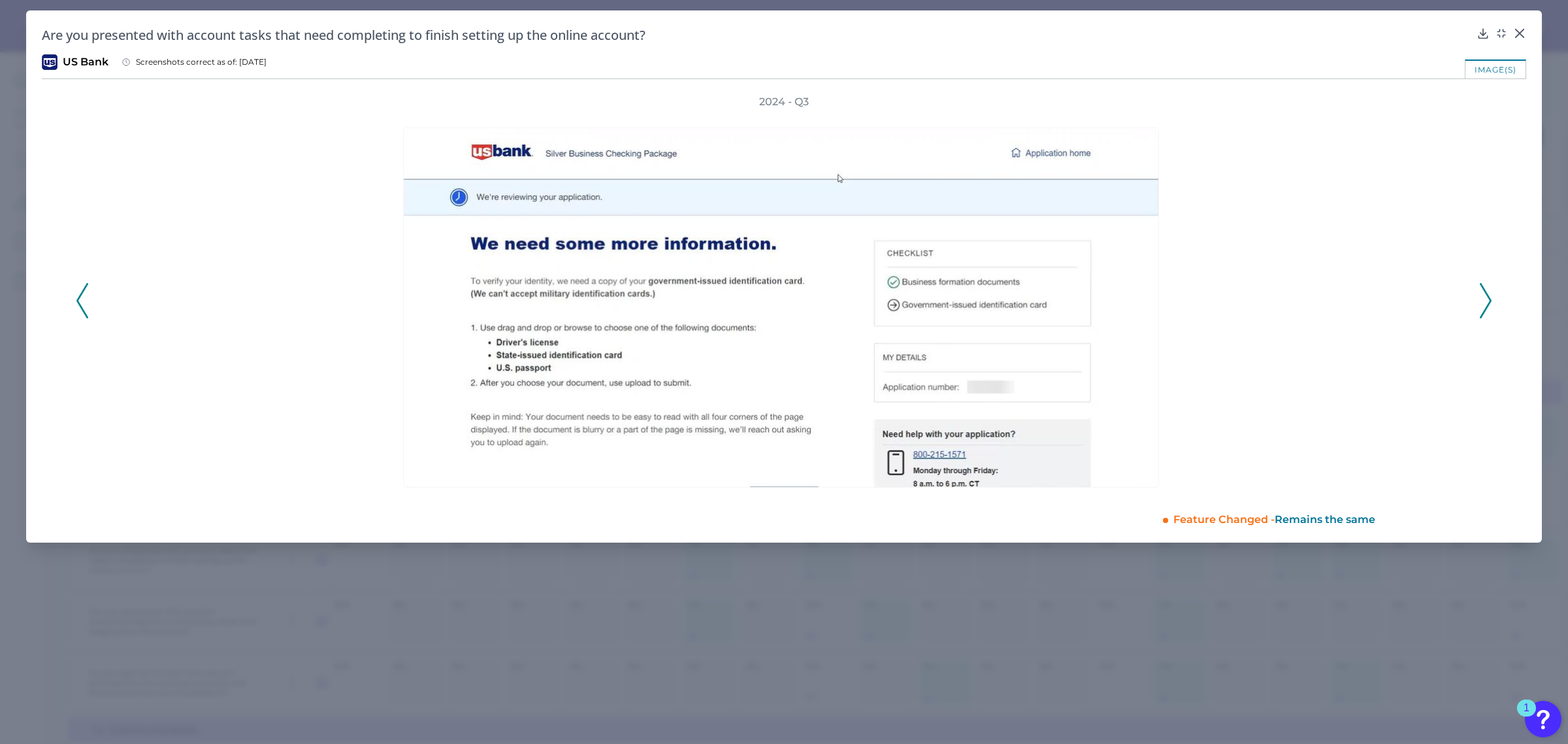
click at [1490, 297] on polyline at bounding box center [1485, 300] width 10 height 33
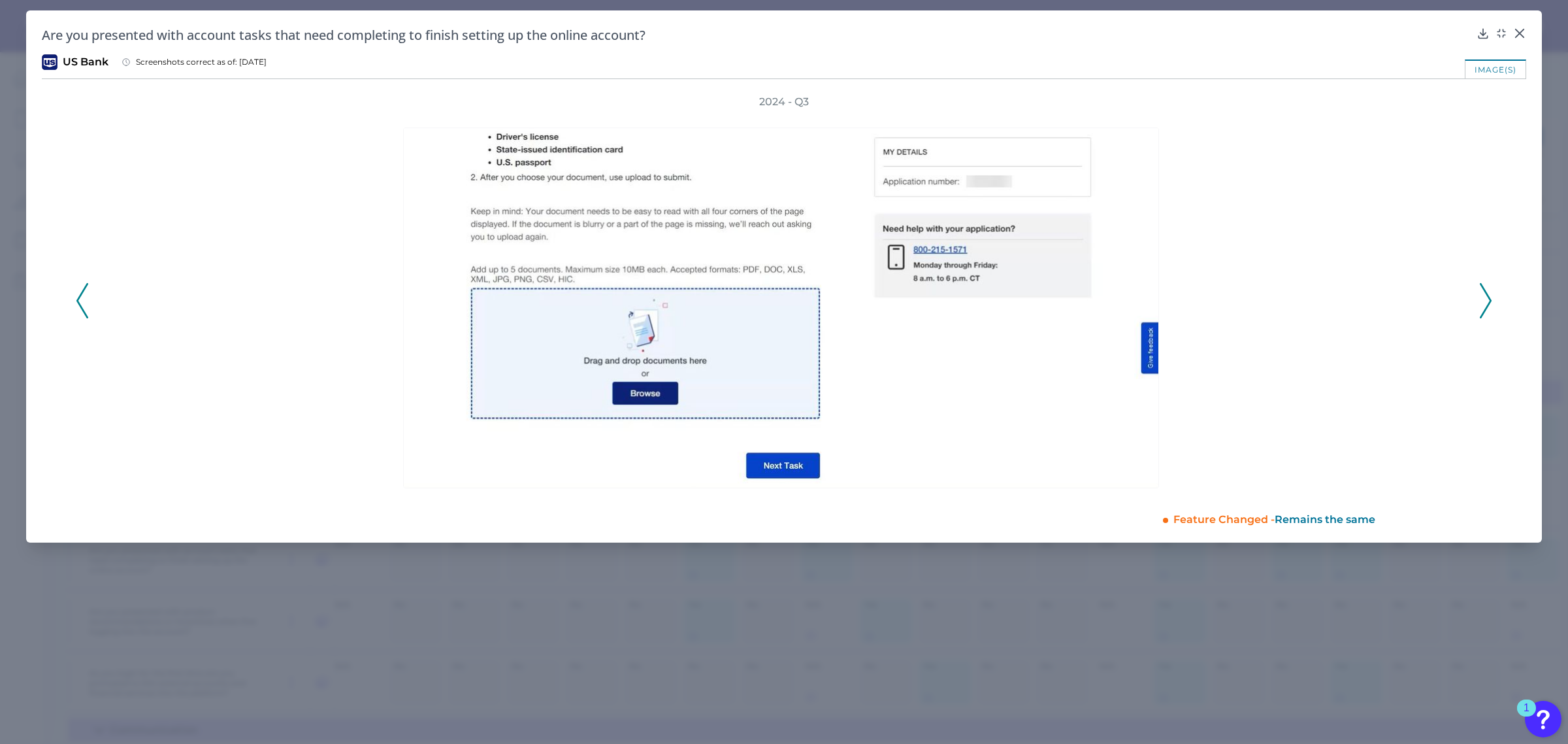
click at [1490, 297] on polyline at bounding box center [1485, 300] width 10 height 33
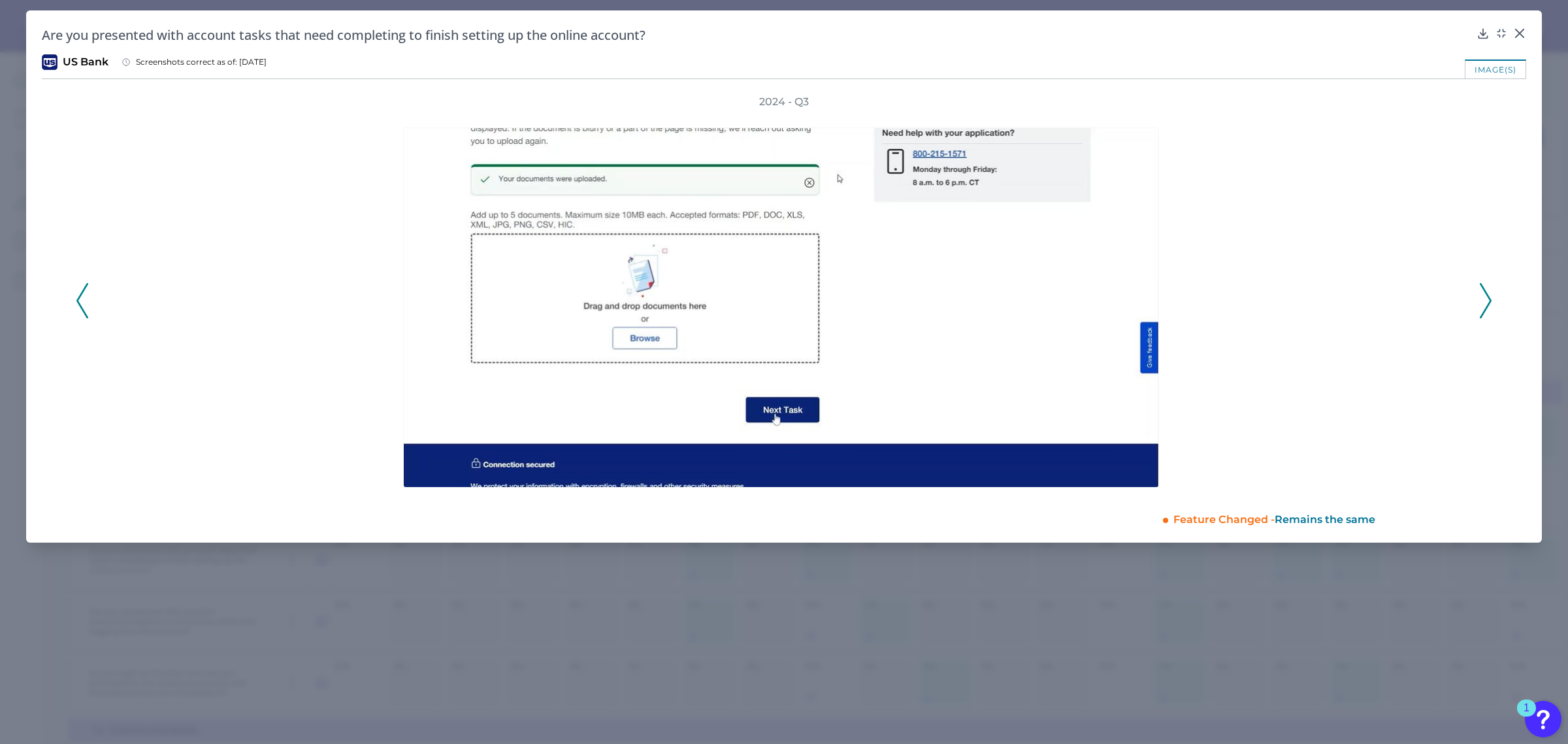
click at [1490, 297] on polyline at bounding box center [1485, 300] width 10 height 33
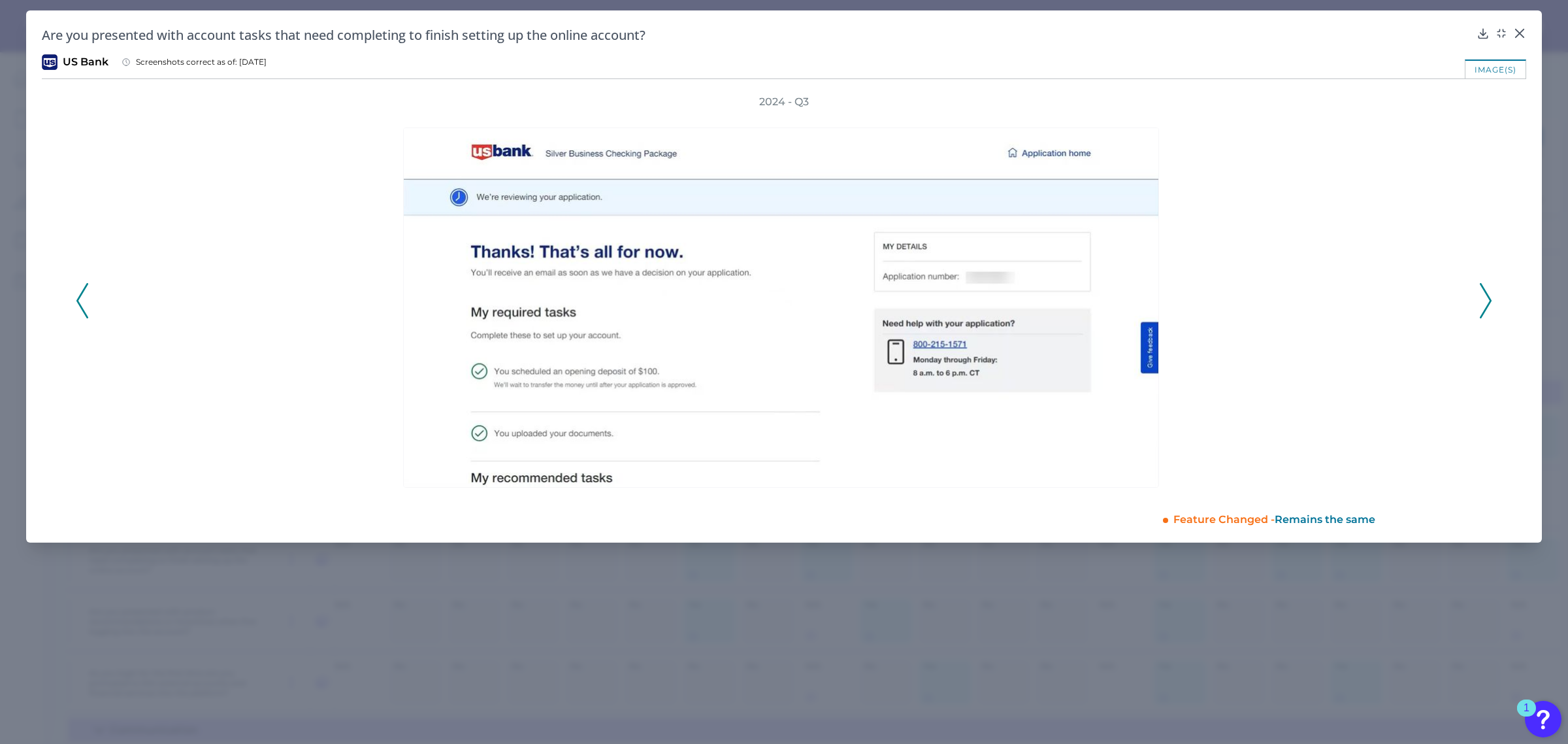
click at [1490, 297] on polyline at bounding box center [1485, 300] width 10 height 33
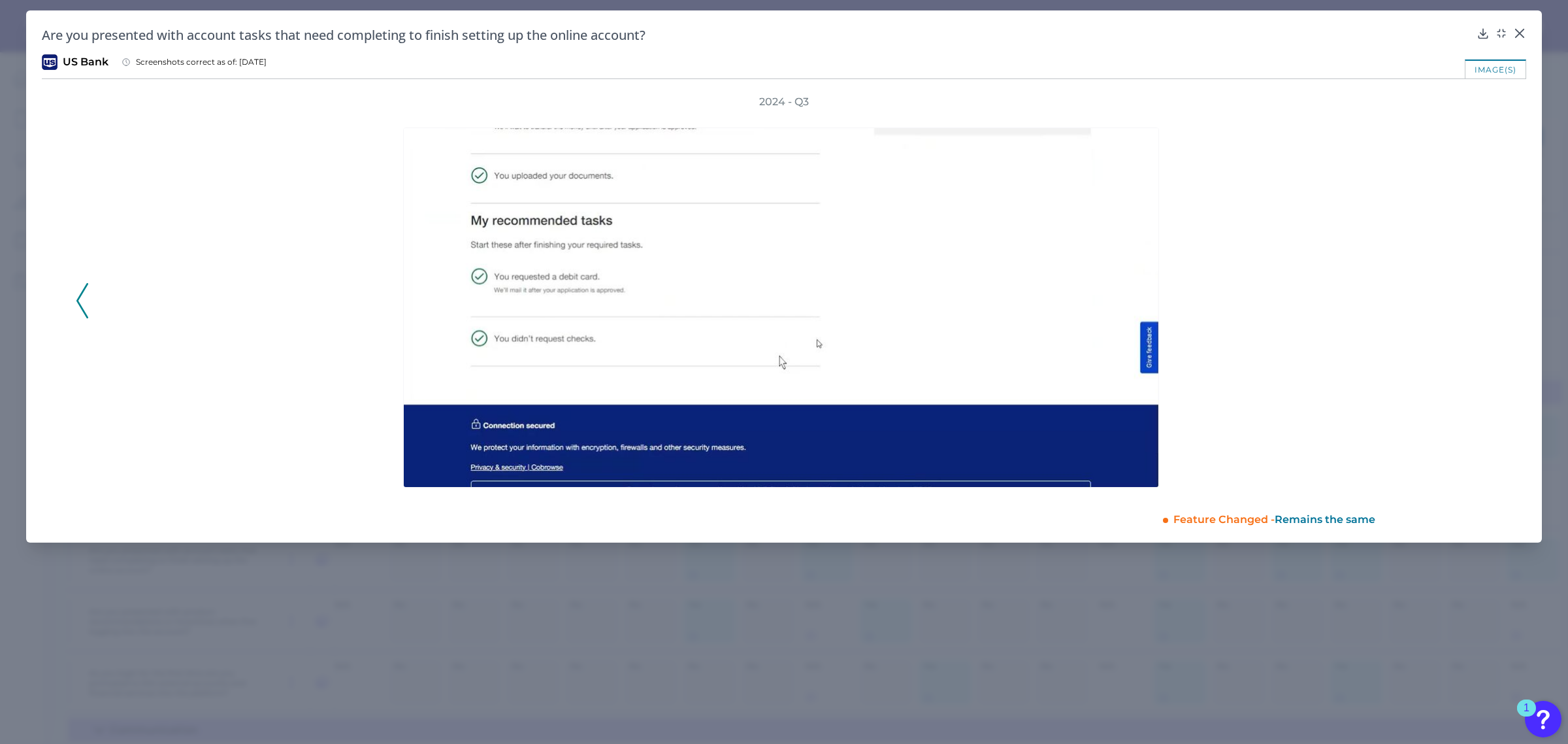
click at [1490, 297] on div "2024 - Q3" at bounding box center [784, 293] width 1416 height 397
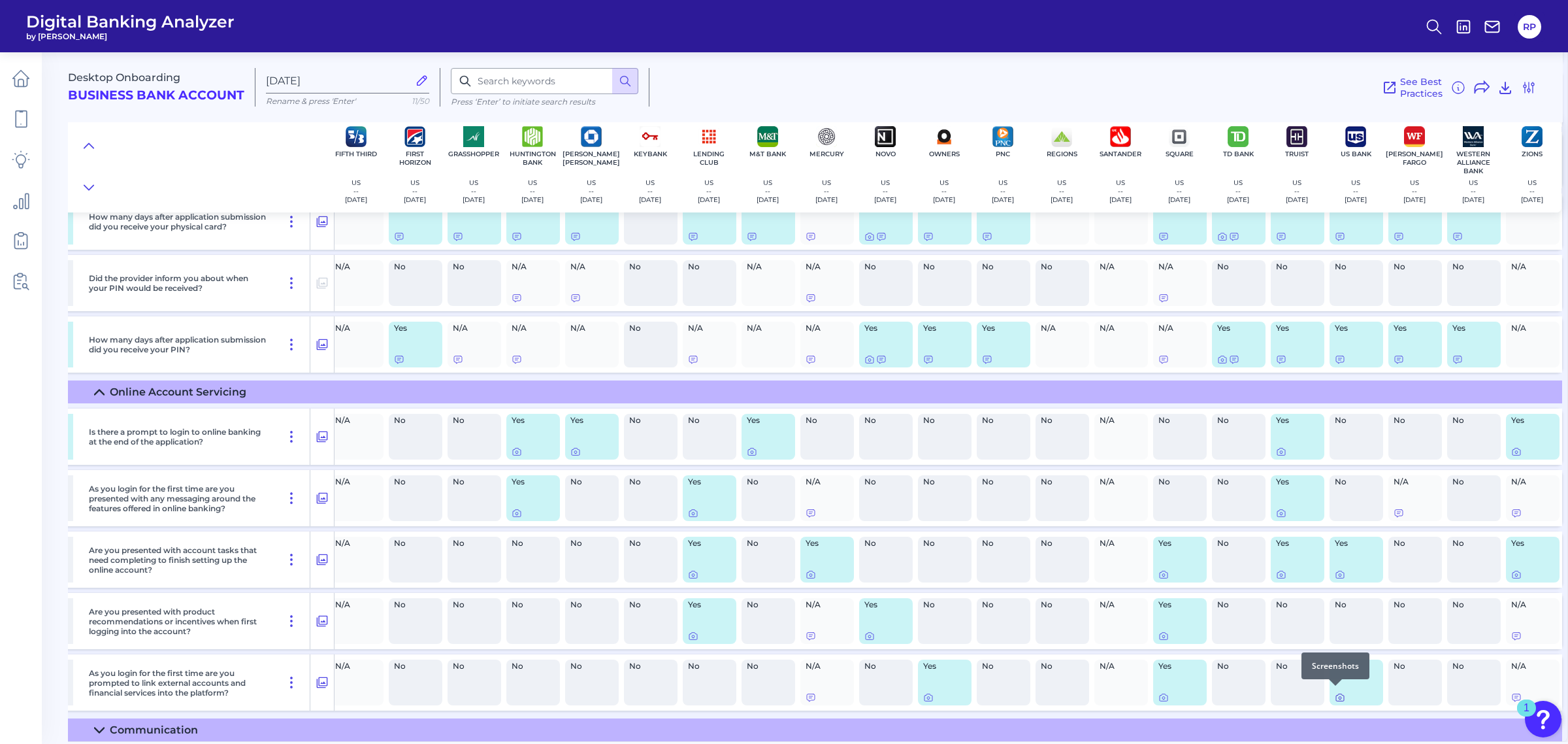
click at [1335, 695] on icon at bounding box center [1340, 697] width 11 height 11
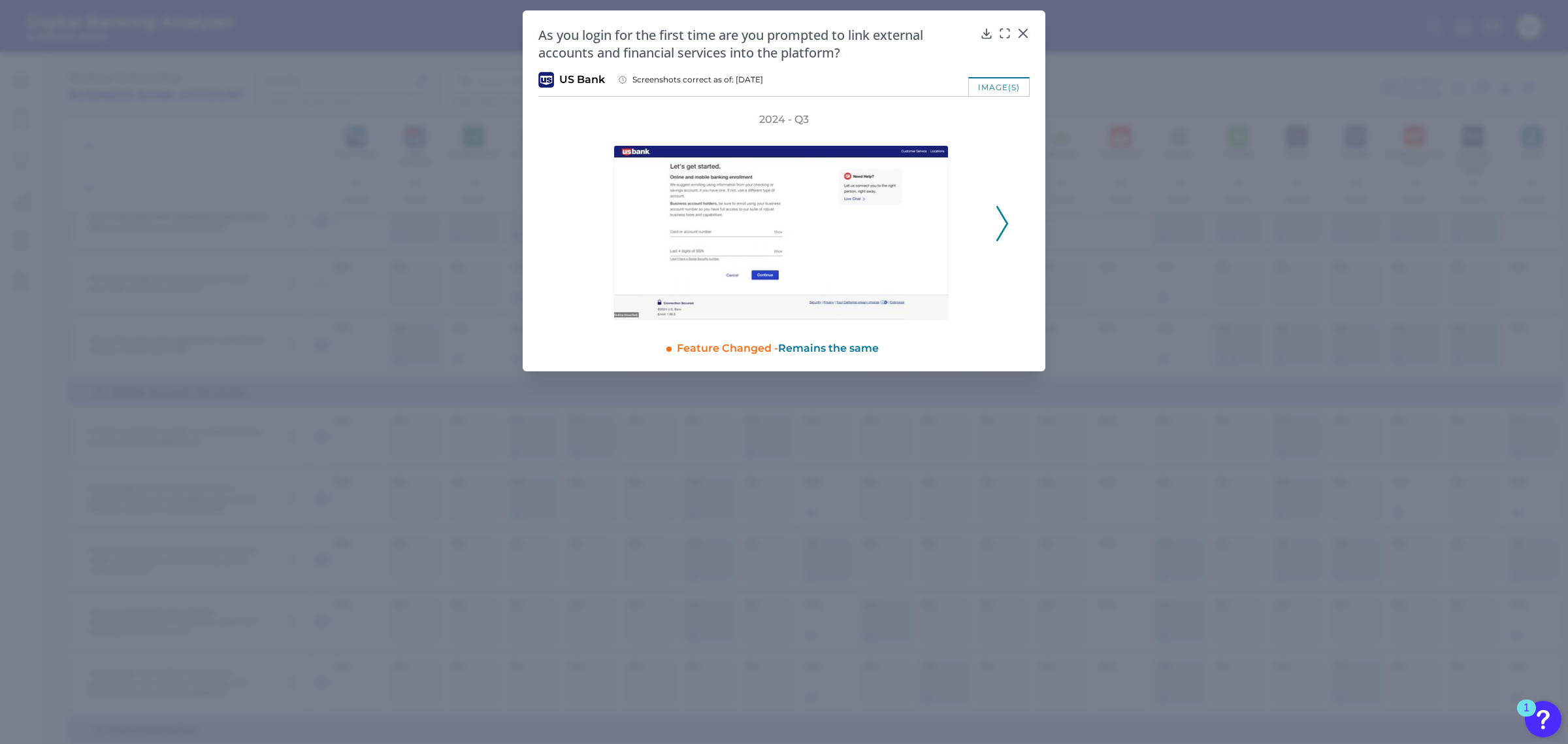
click at [1001, 226] on icon at bounding box center [1002, 223] width 12 height 35
click at [1003, 222] on icon at bounding box center [1002, 223] width 12 height 35
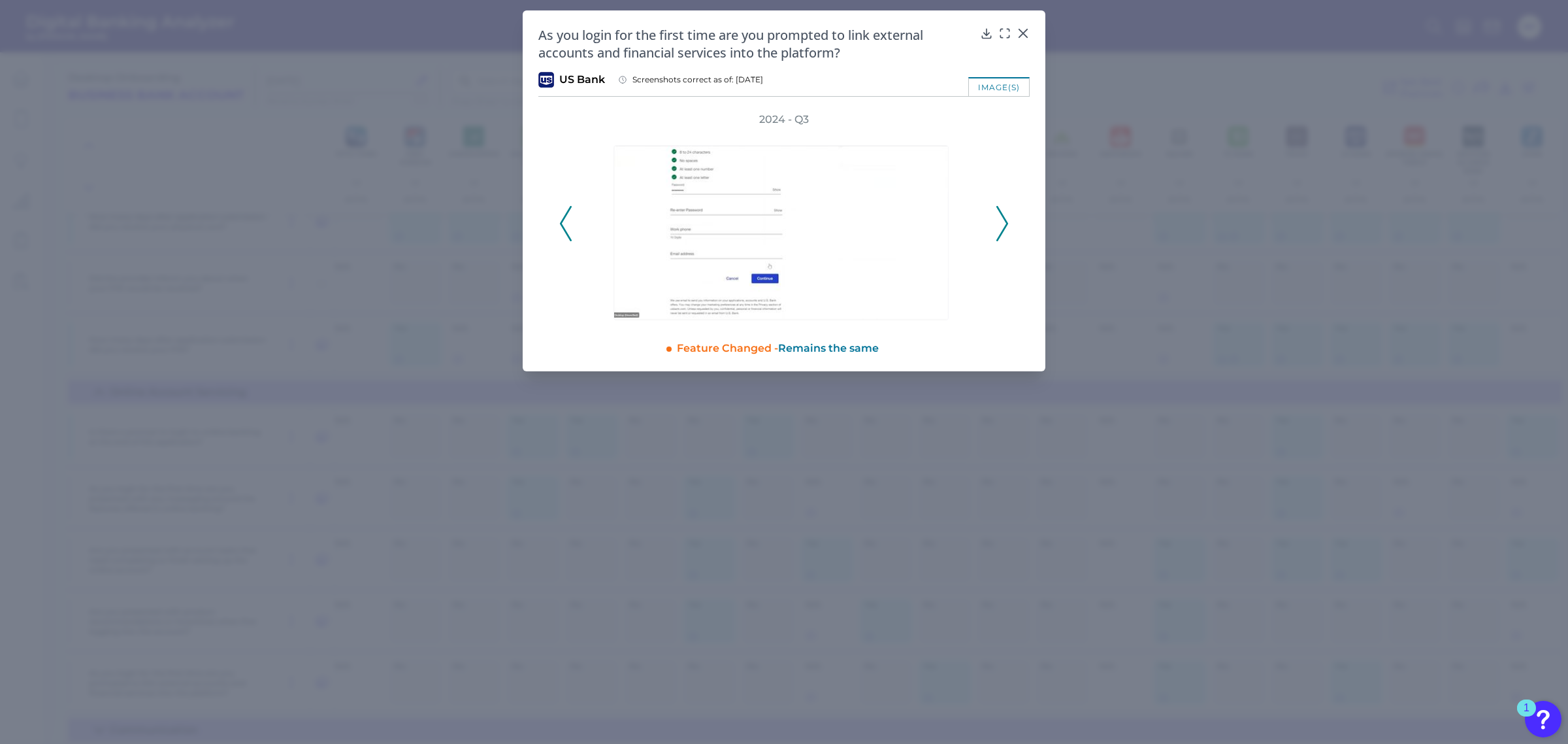
click at [1003, 222] on icon at bounding box center [1002, 223] width 12 height 35
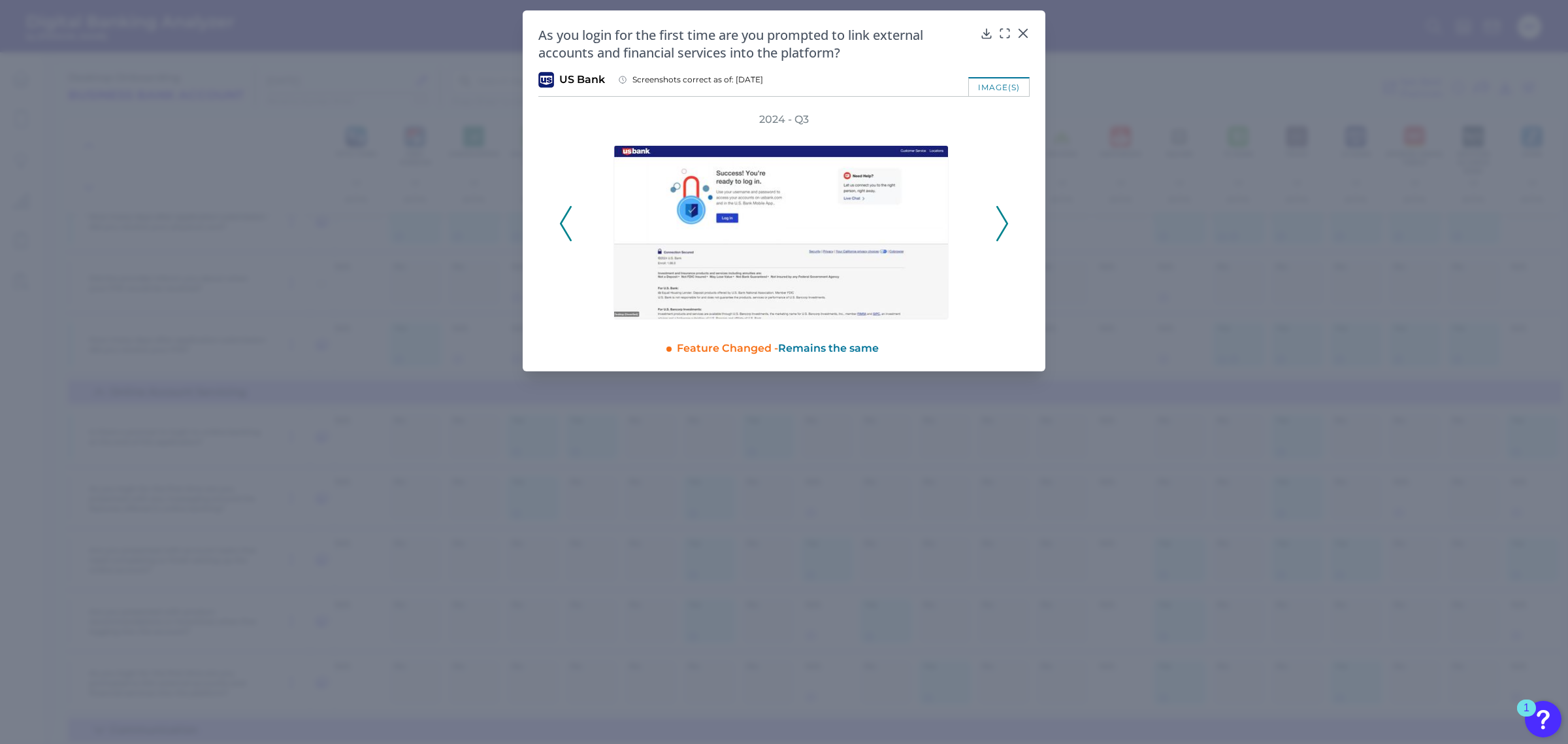
click at [1003, 222] on icon at bounding box center [1002, 223] width 12 height 35
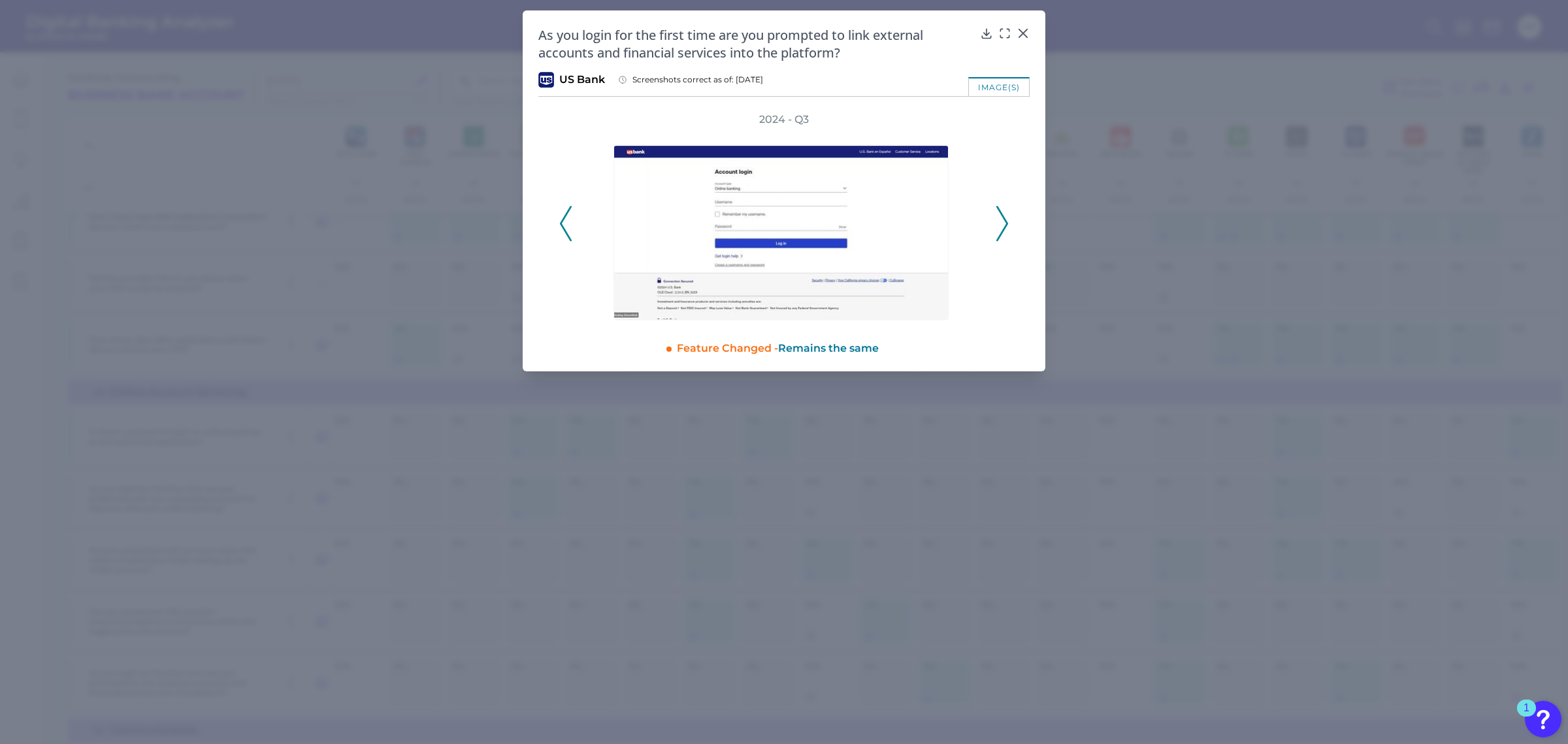
click at [1003, 222] on icon at bounding box center [1002, 223] width 12 height 35
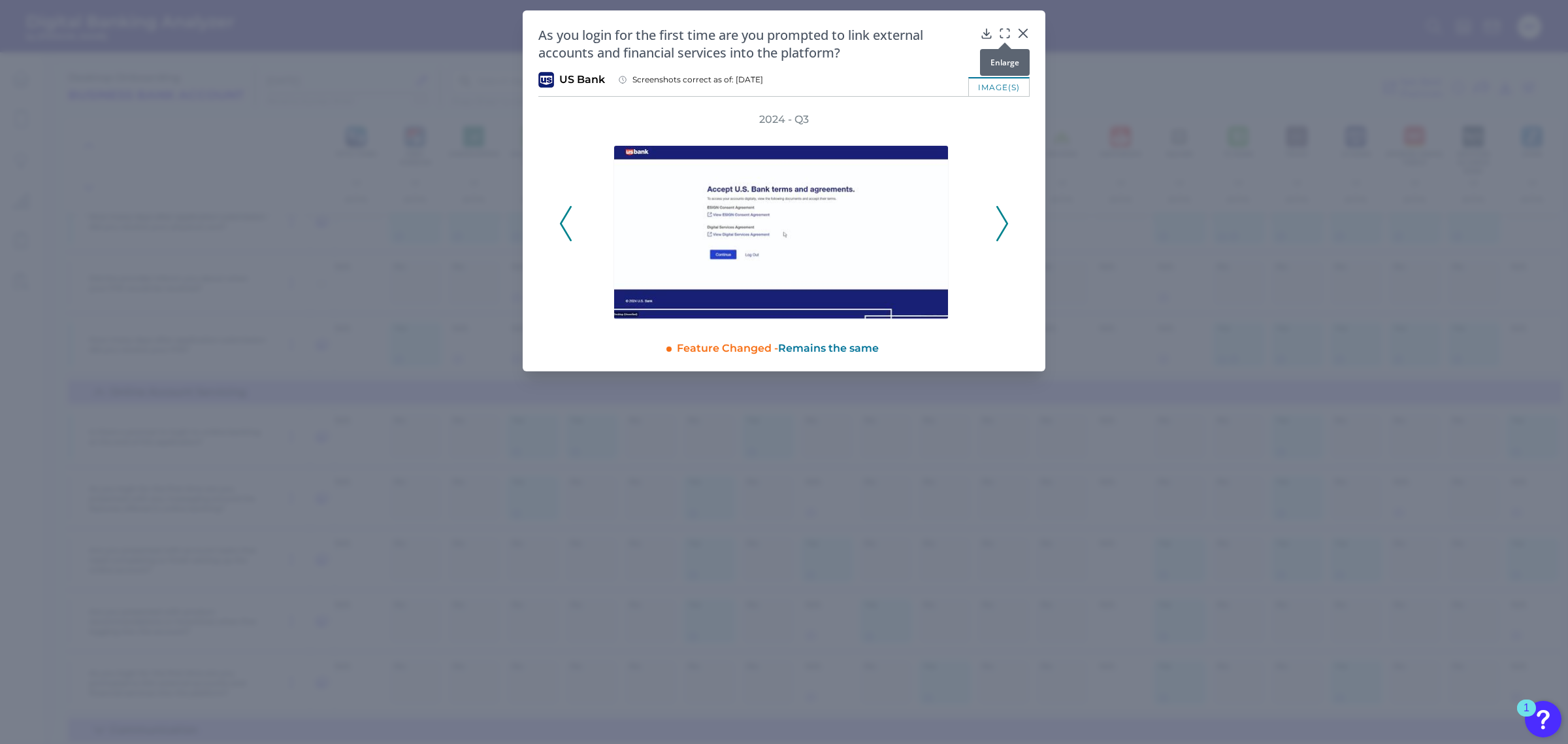
click at [1003, 36] on div at bounding box center [1005, 43] width 13 height 13
click at [1003, 35] on icon at bounding box center [1005, 33] width 13 height 13
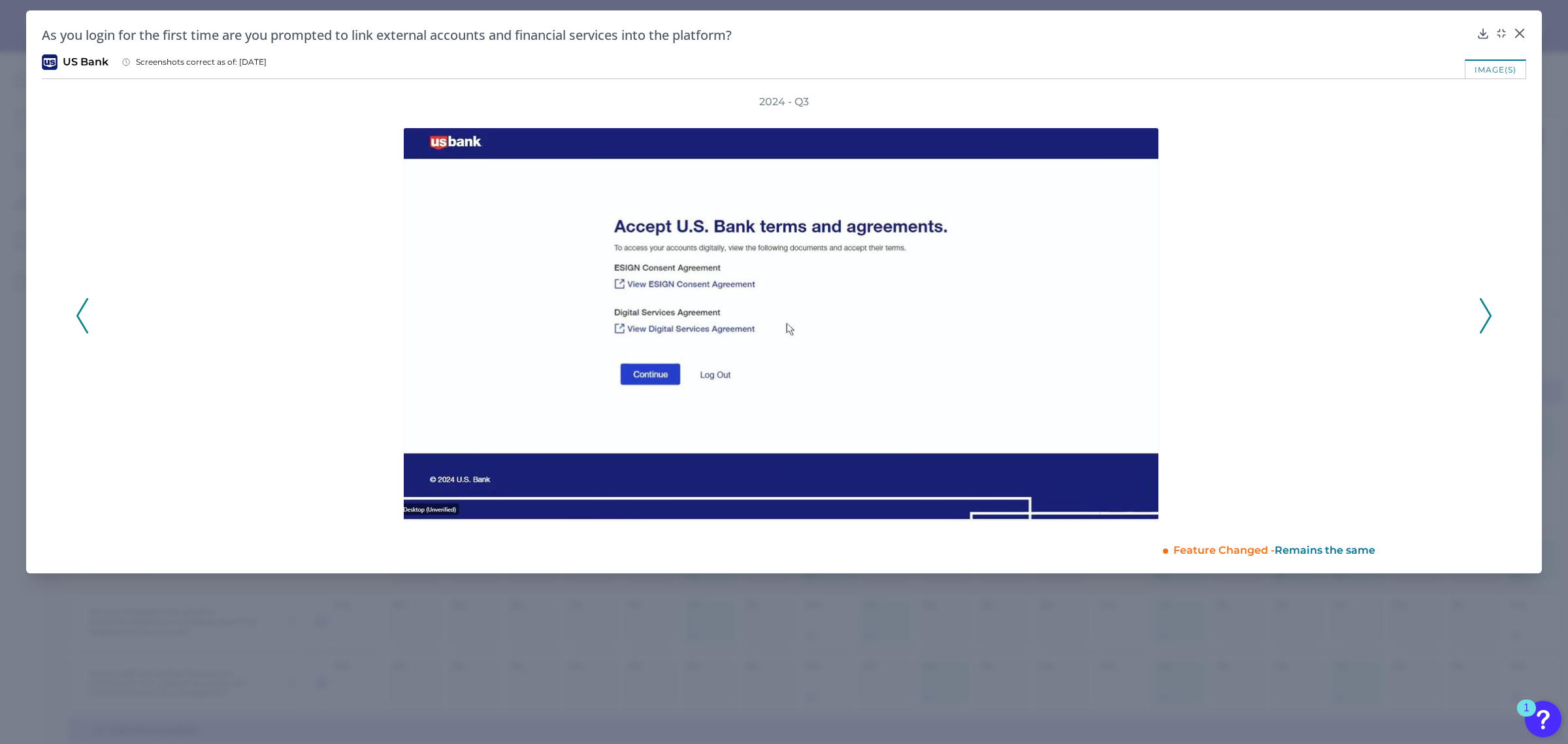
click at [1486, 311] on icon at bounding box center [1486, 315] width 12 height 35
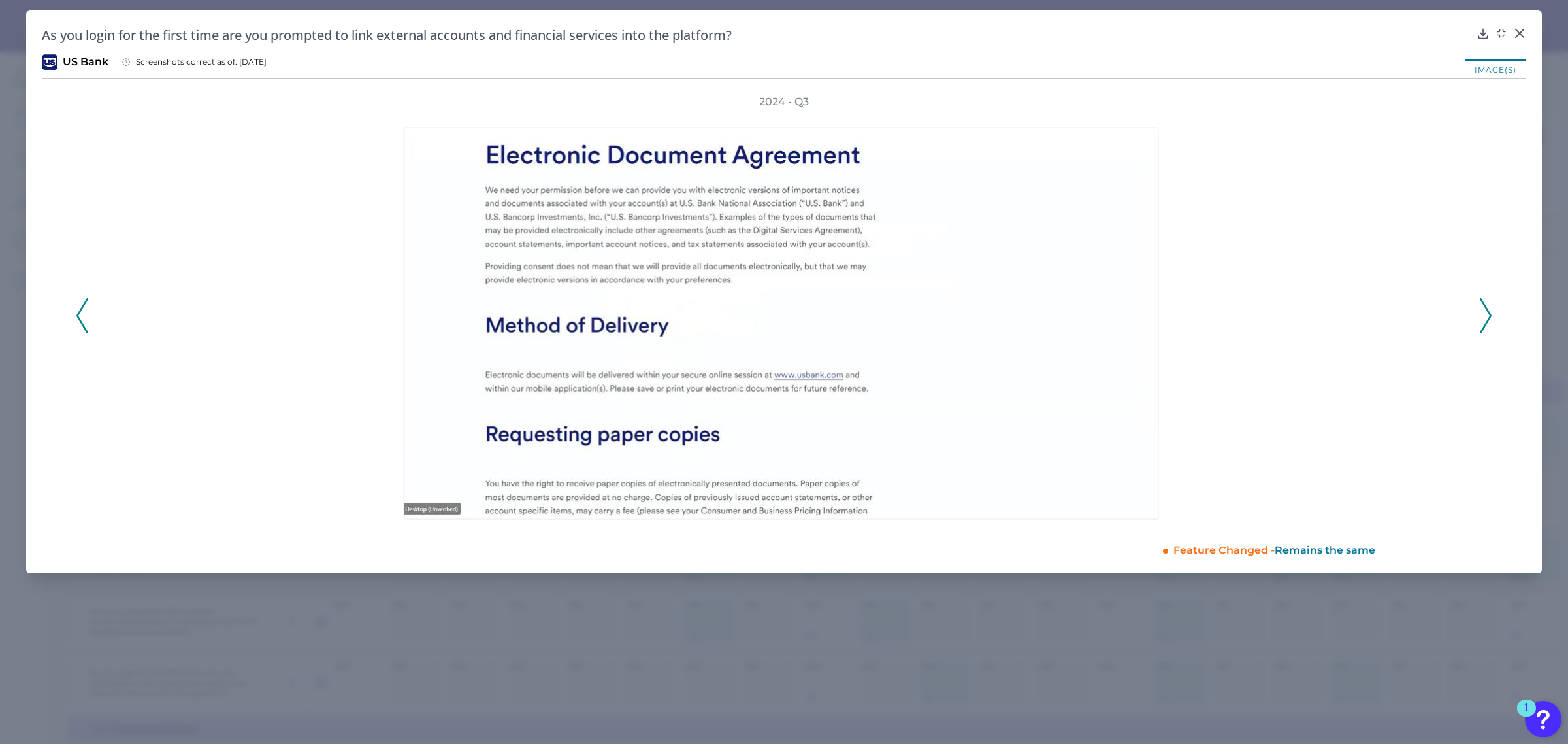
click at [1482, 311] on icon at bounding box center [1486, 315] width 12 height 35
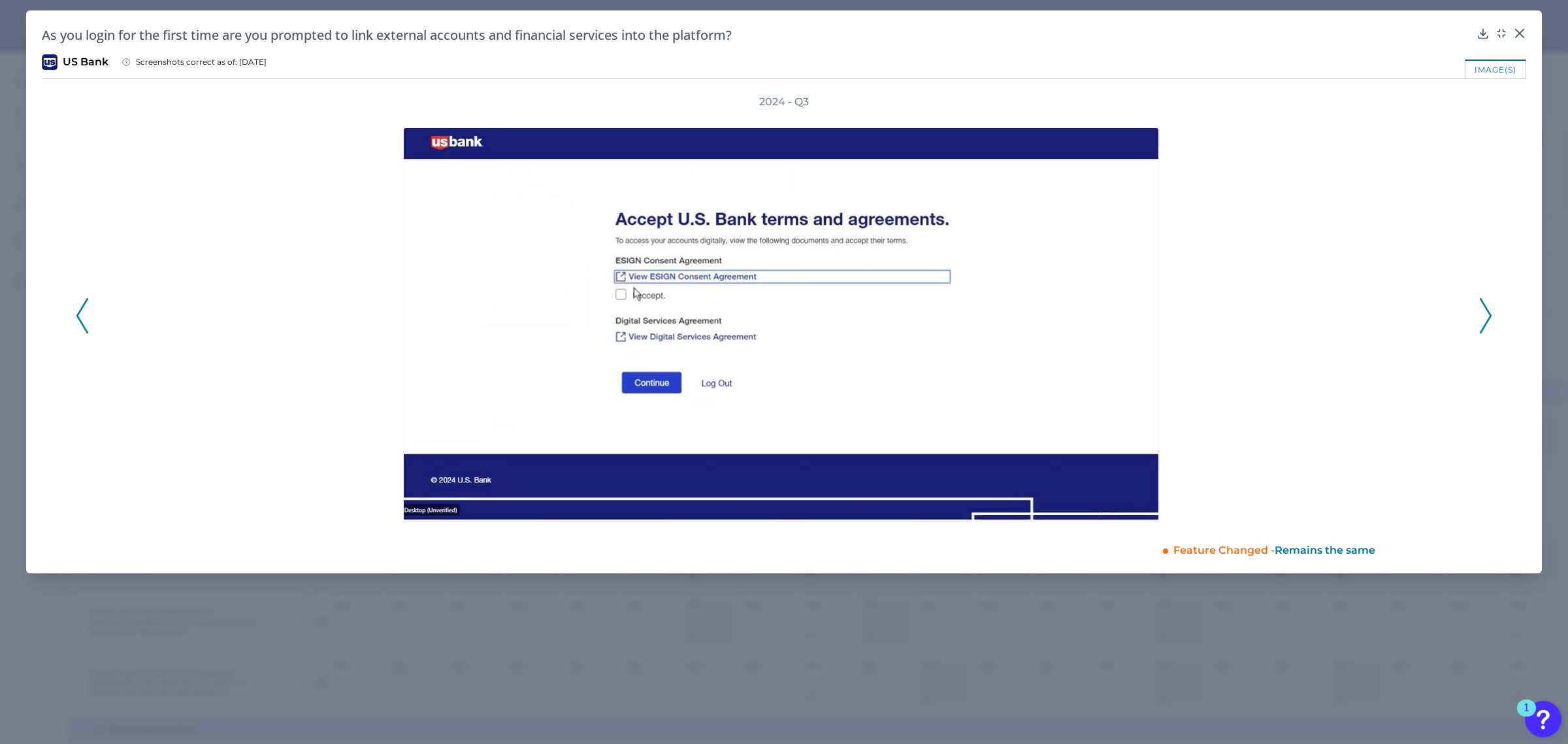
click at [1481, 311] on icon at bounding box center [1486, 315] width 12 height 35
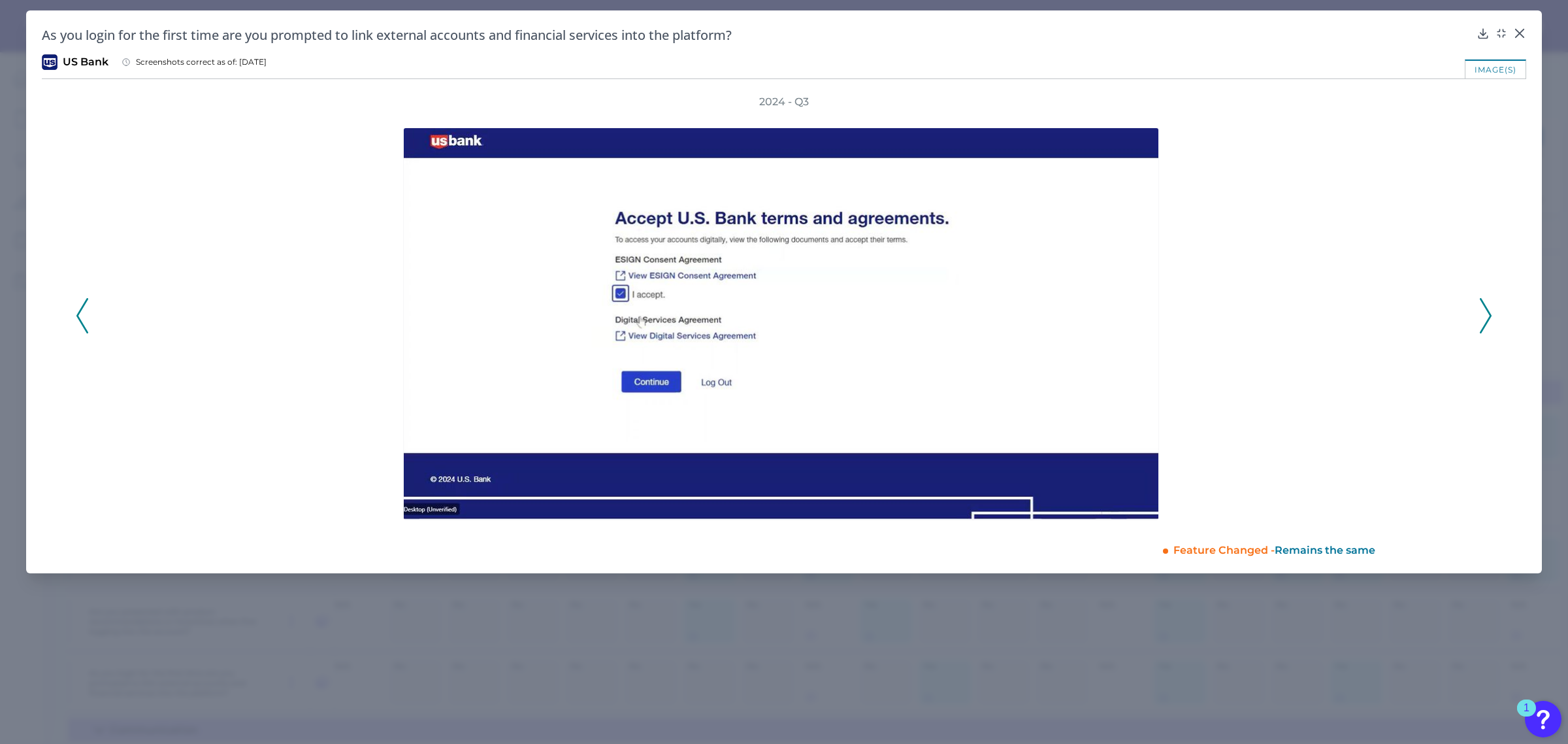
click at [1481, 311] on icon at bounding box center [1486, 315] width 12 height 35
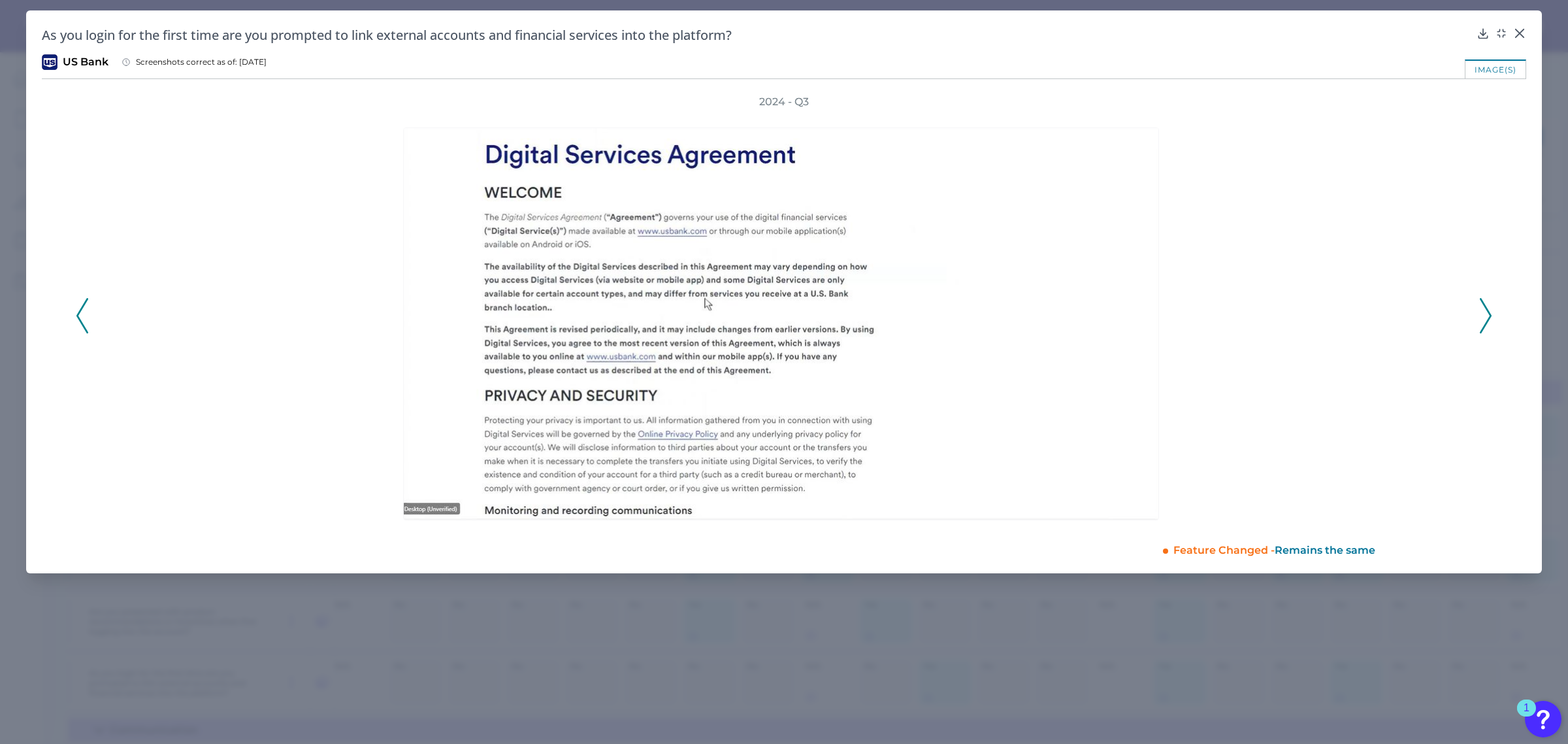
click at [1481, 311] on icon at bounding box center [1486, 315] width 12 height 35
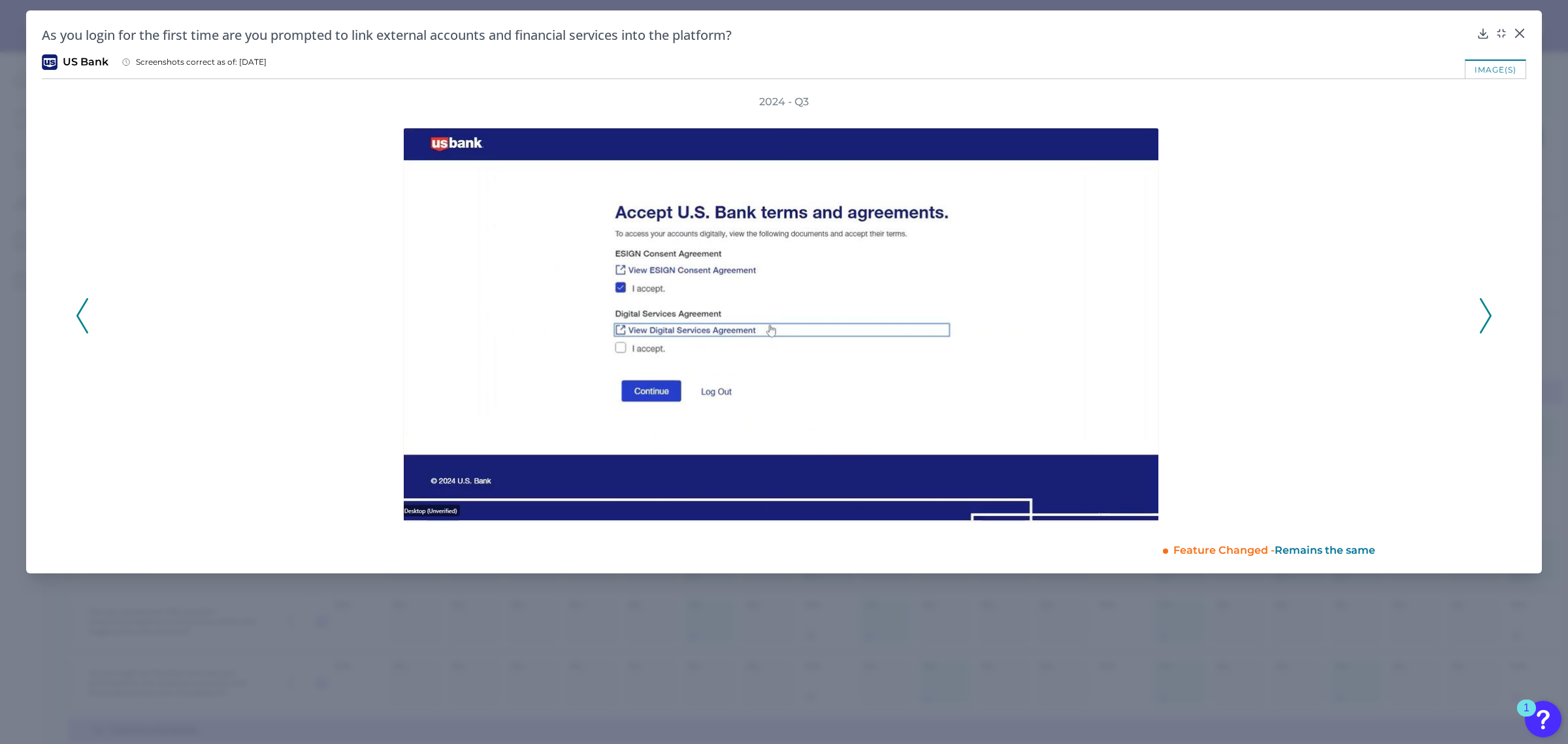
click at [1481, 311] on icon at bounding box center [1486, 315] width 12 height 35
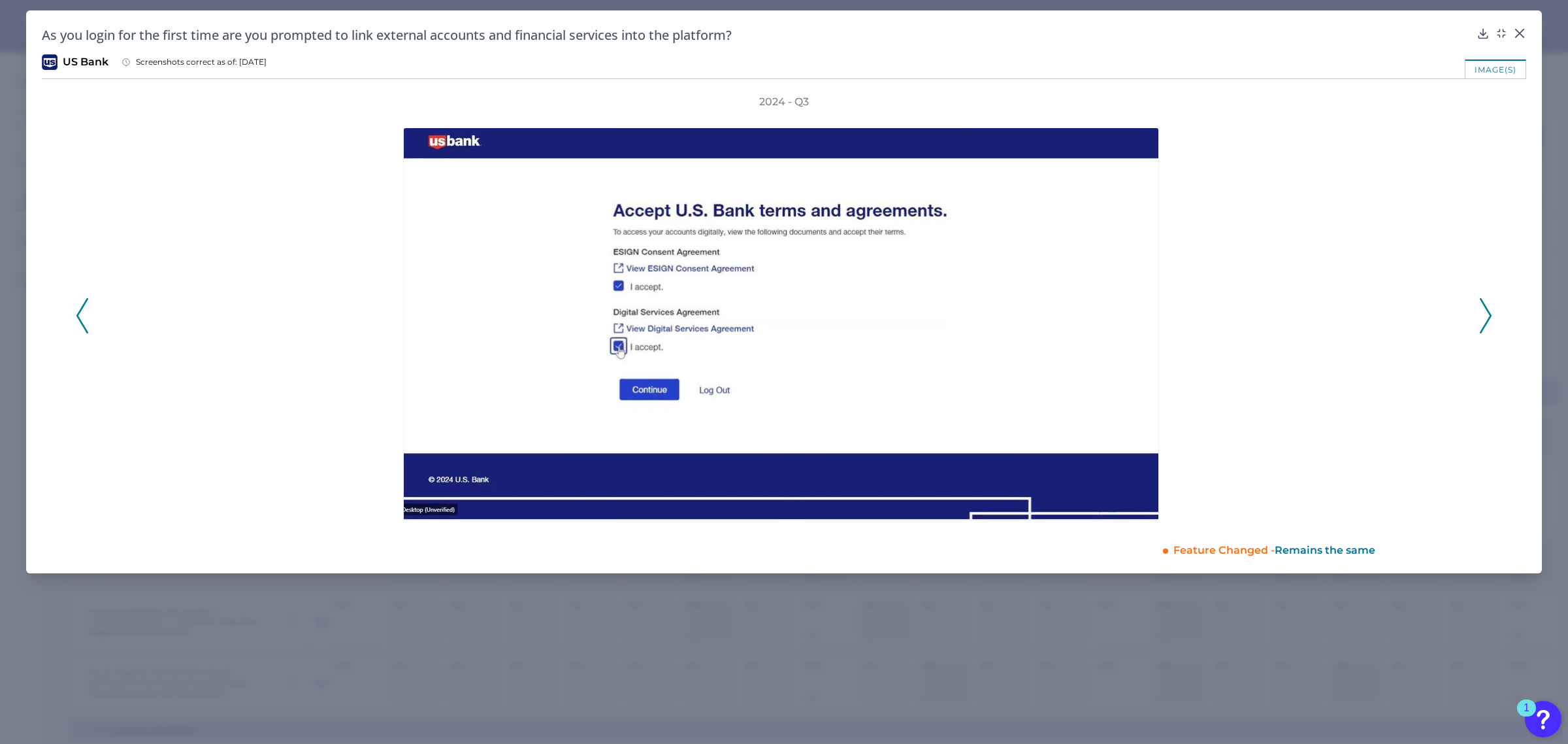
click at [1481, 311] on icon at bounding box center [1486, 315] width 12 height 35
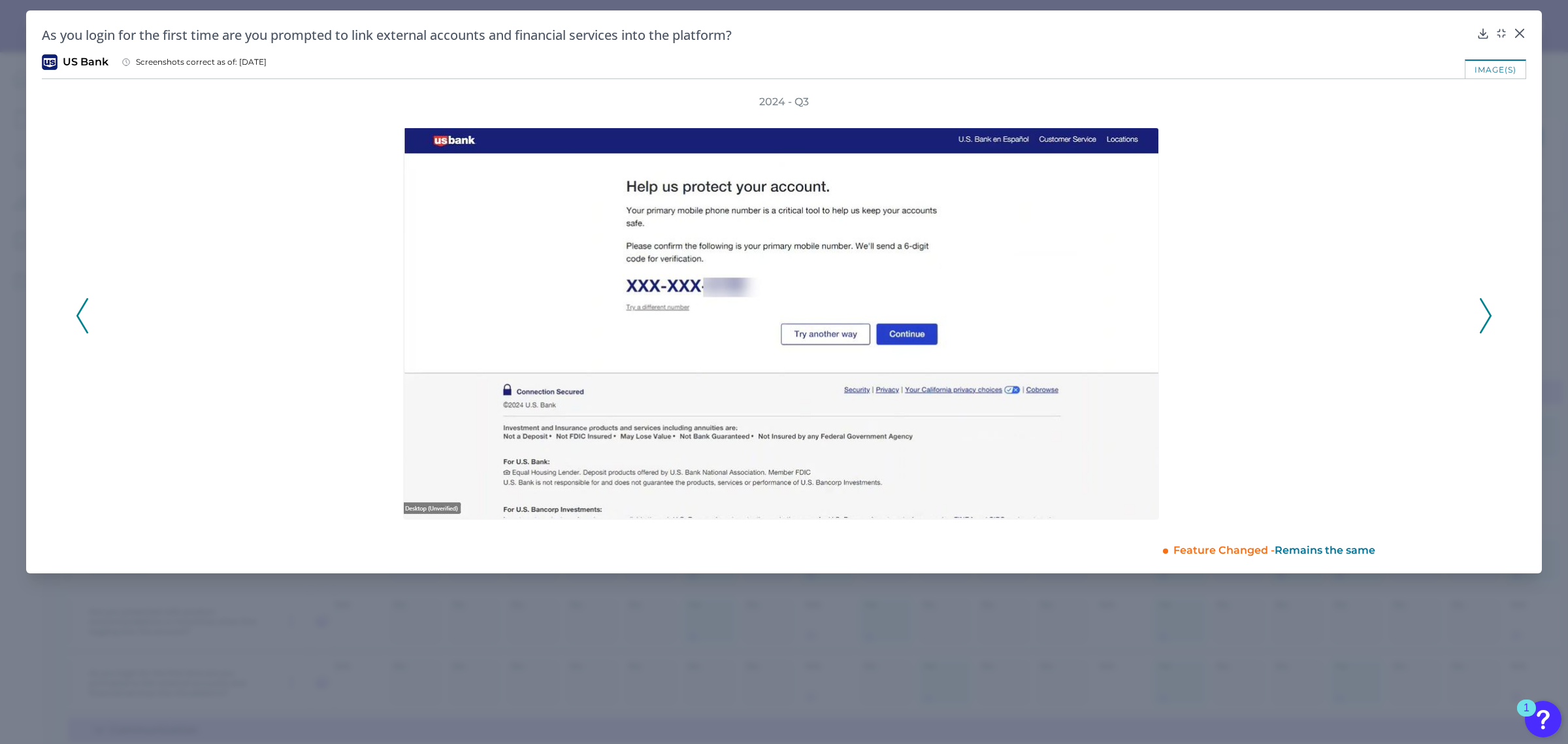
click at [1481, 311] on icon at bounding box center [1486, 315] width 12 height 35
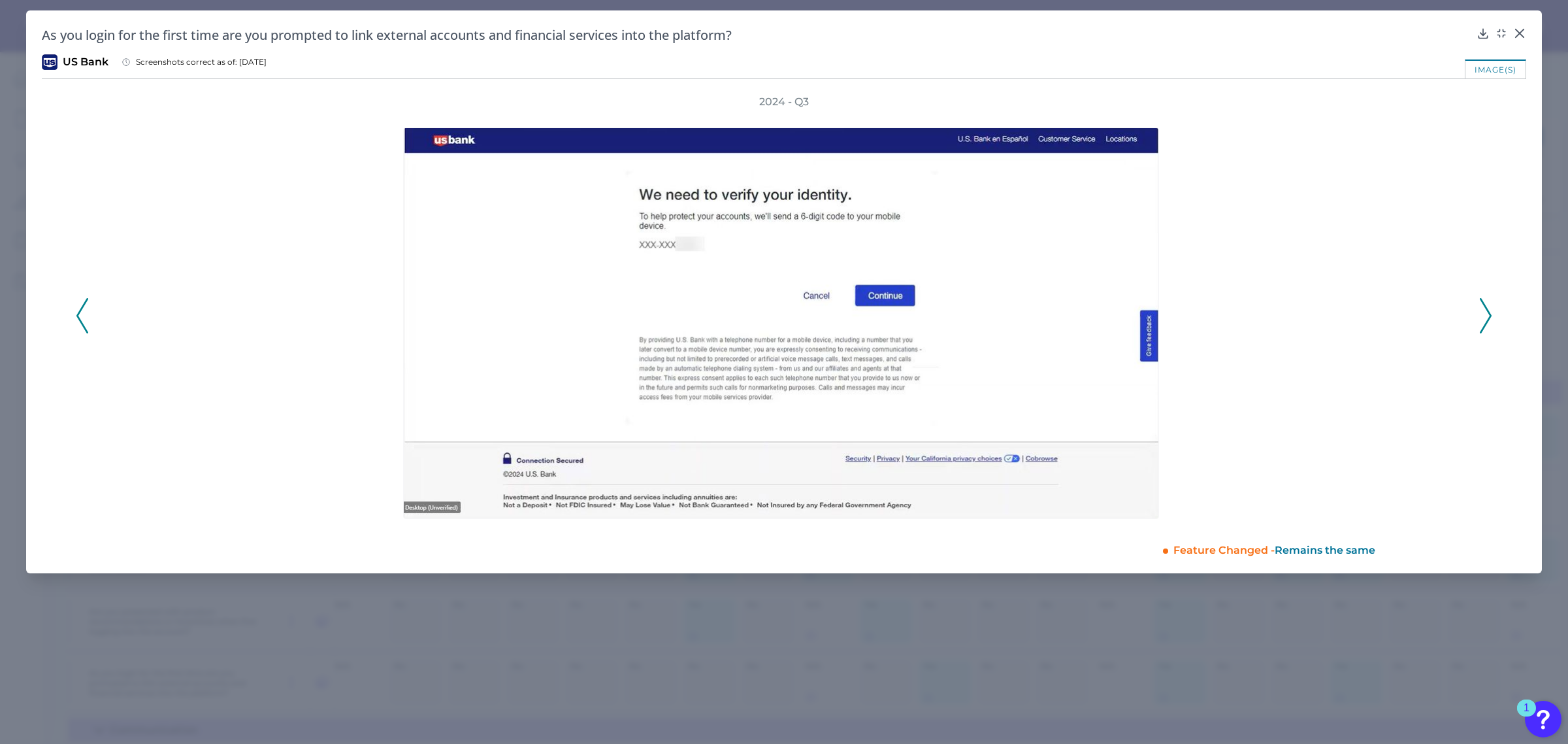
click at [1481, 311] on icon at bounding box center [1486, 315] width 12 height 35
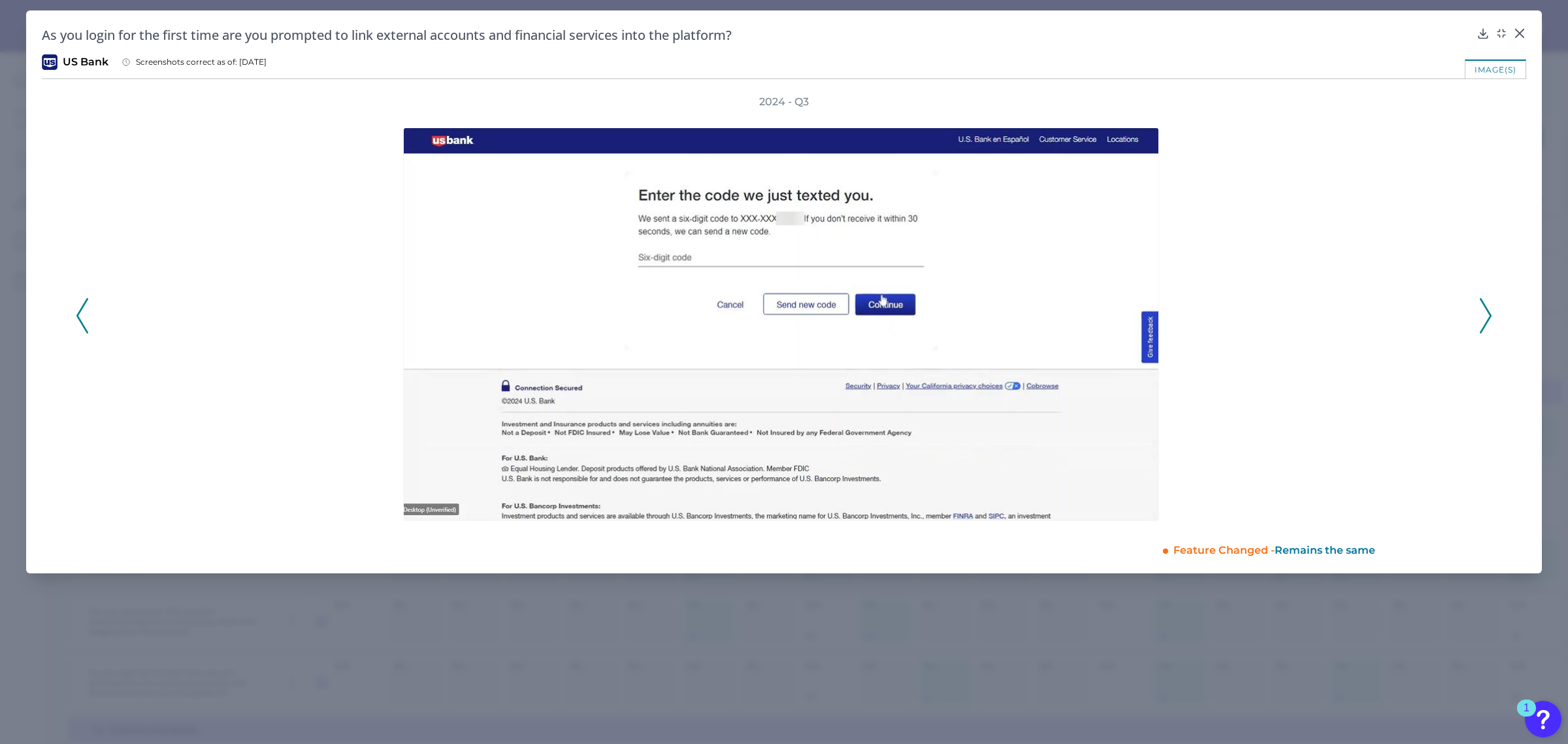
click at [1481, 311] on icon at bounding box center [1486, 315] width 12 height 35
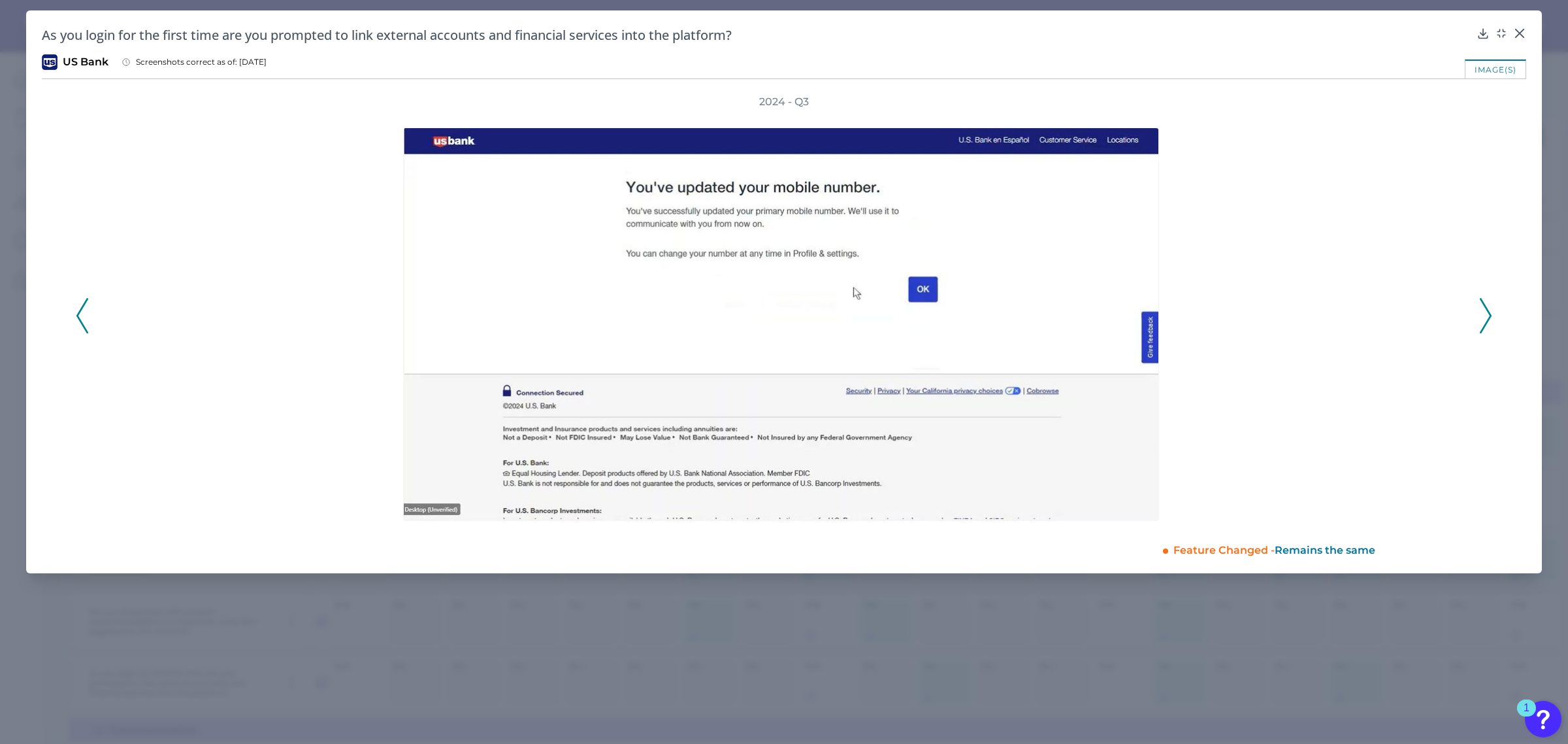
click at [1481, 311] on icon at bounding box center [1486, 315] width 12 height 35
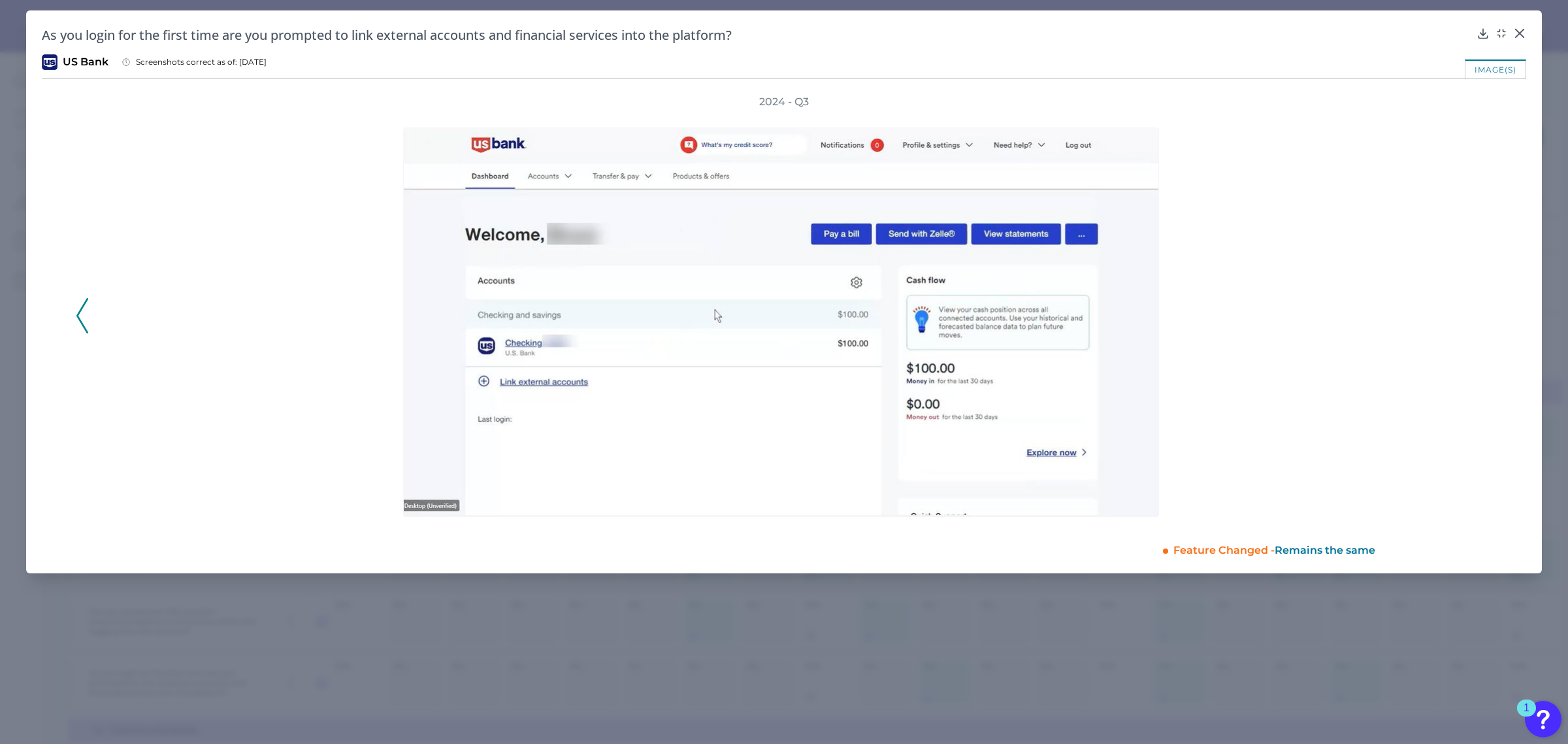
click at [1481, 311] on div "2024 - Q3" at bounding box center [784, 308] width 1416 height 428
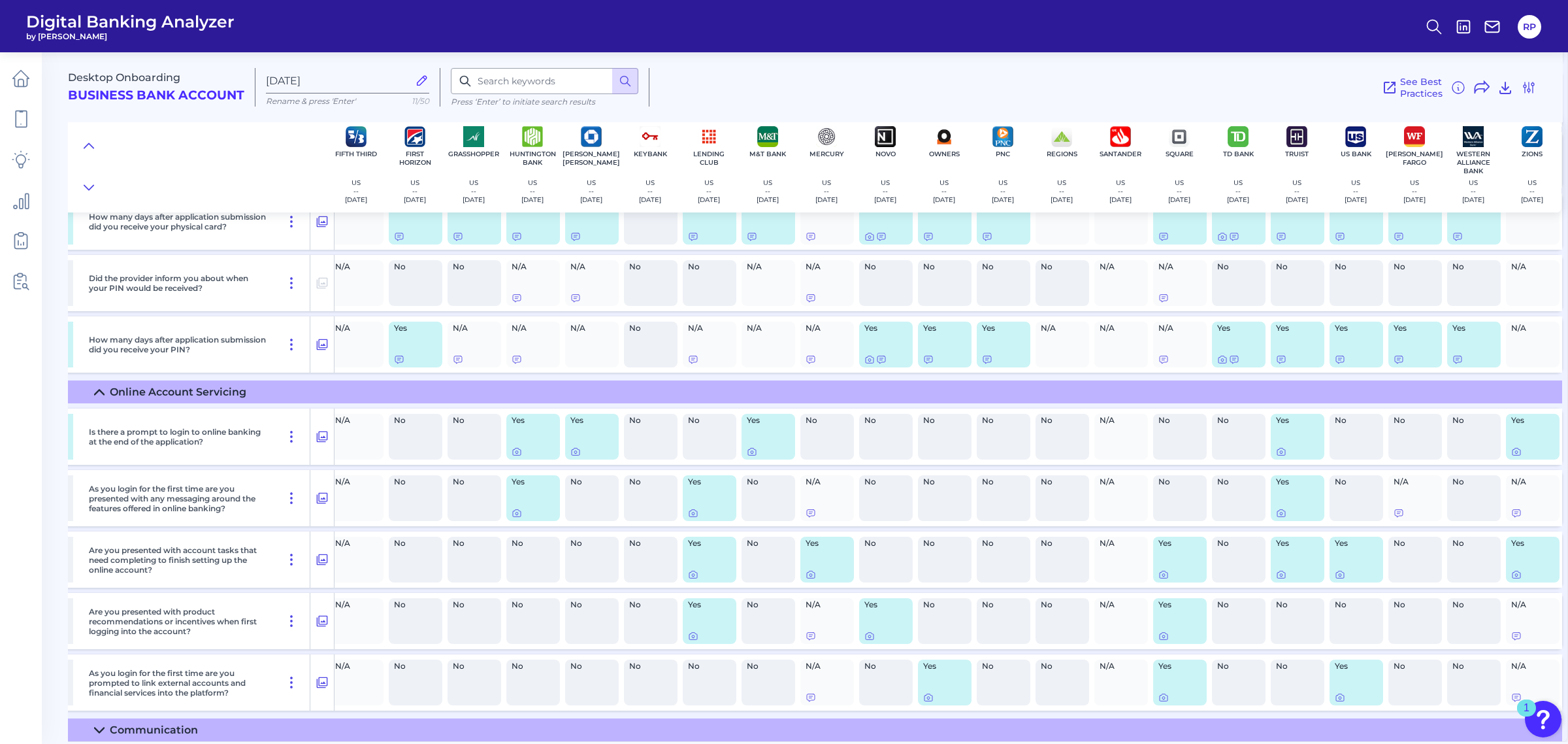
click at [282, 723] on summary "Communication" at bounding box center [577, 729] width 1972 height 23
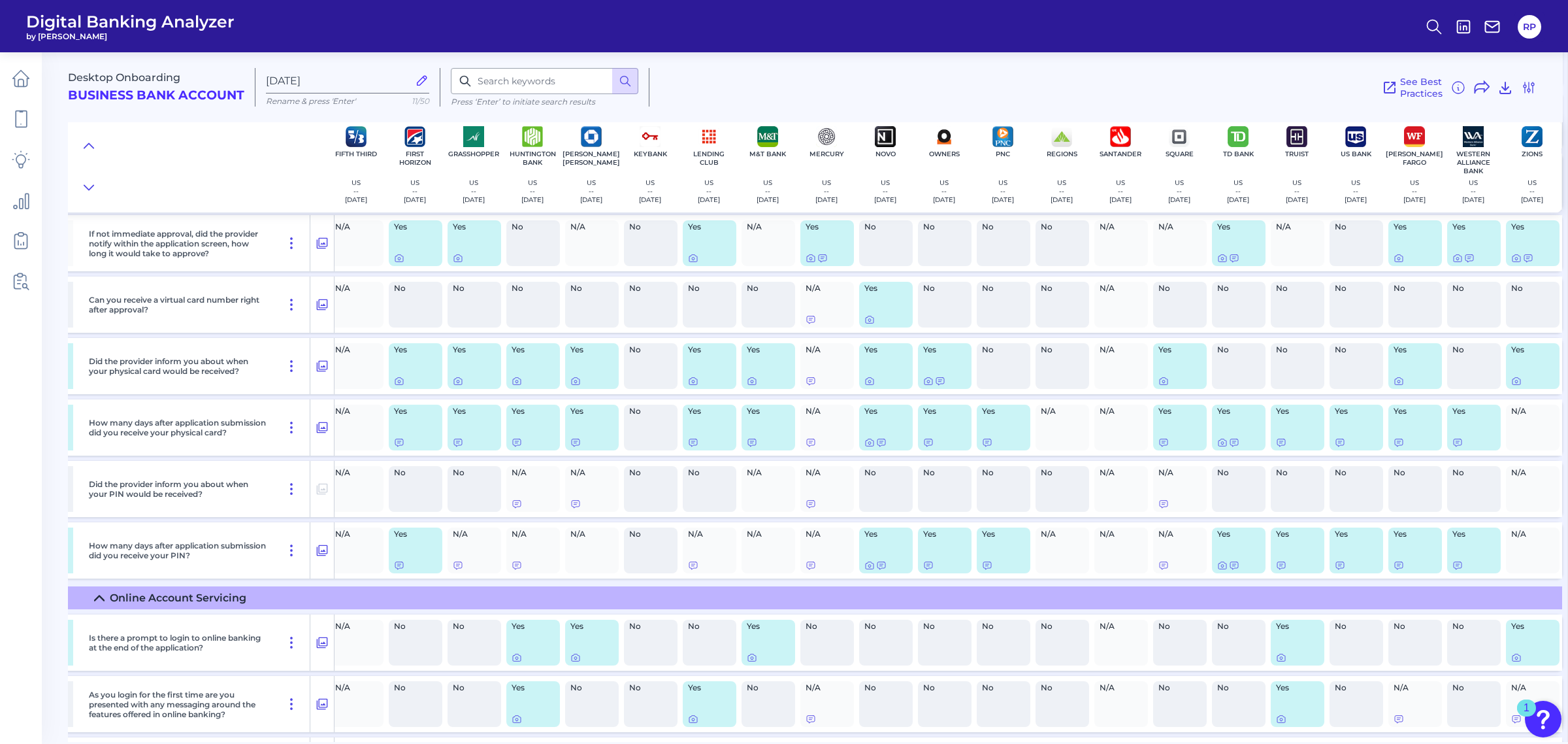
scroll to position [420, 483]
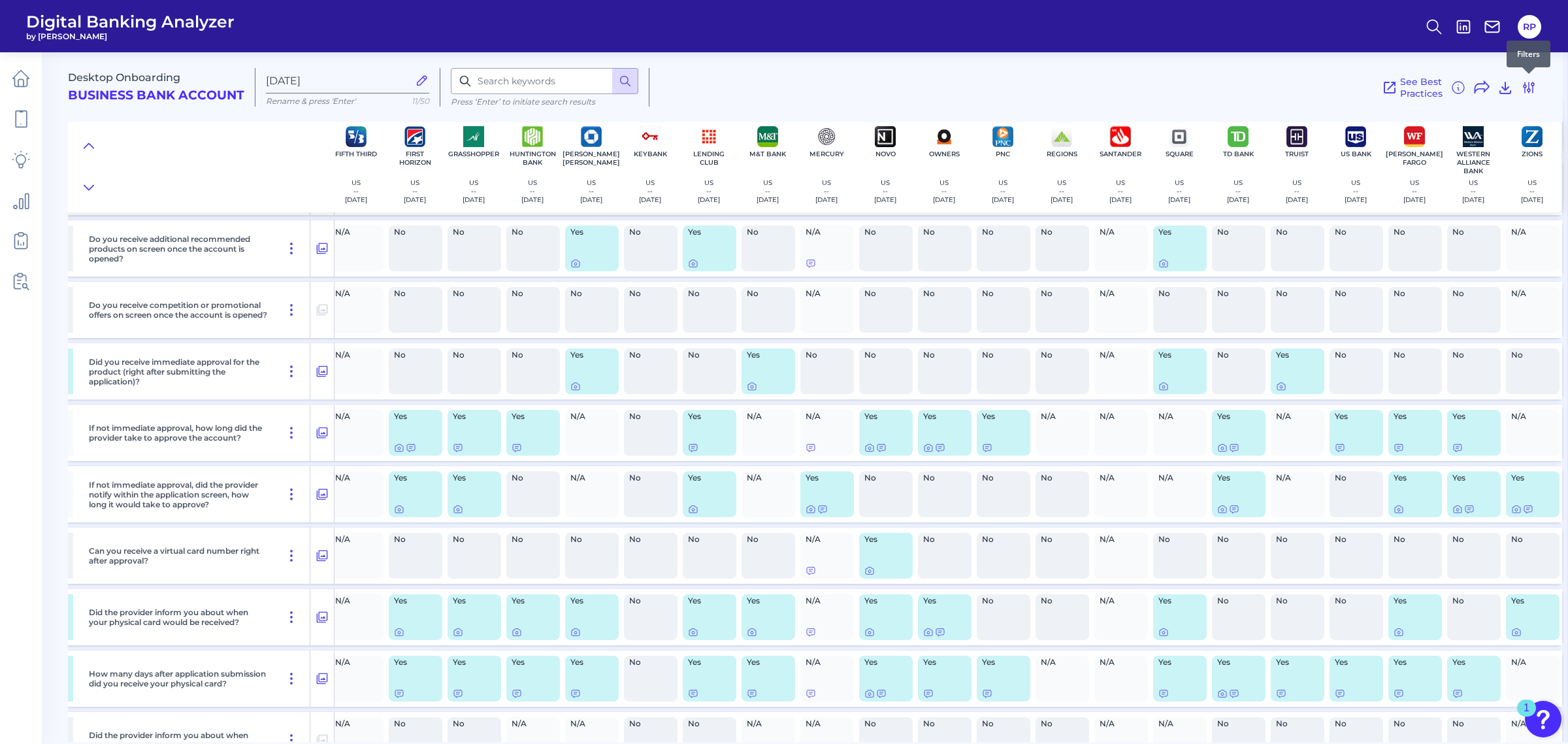
click at [1522, 87] on icon at bounding box center [1529, 88] width 16 height 16
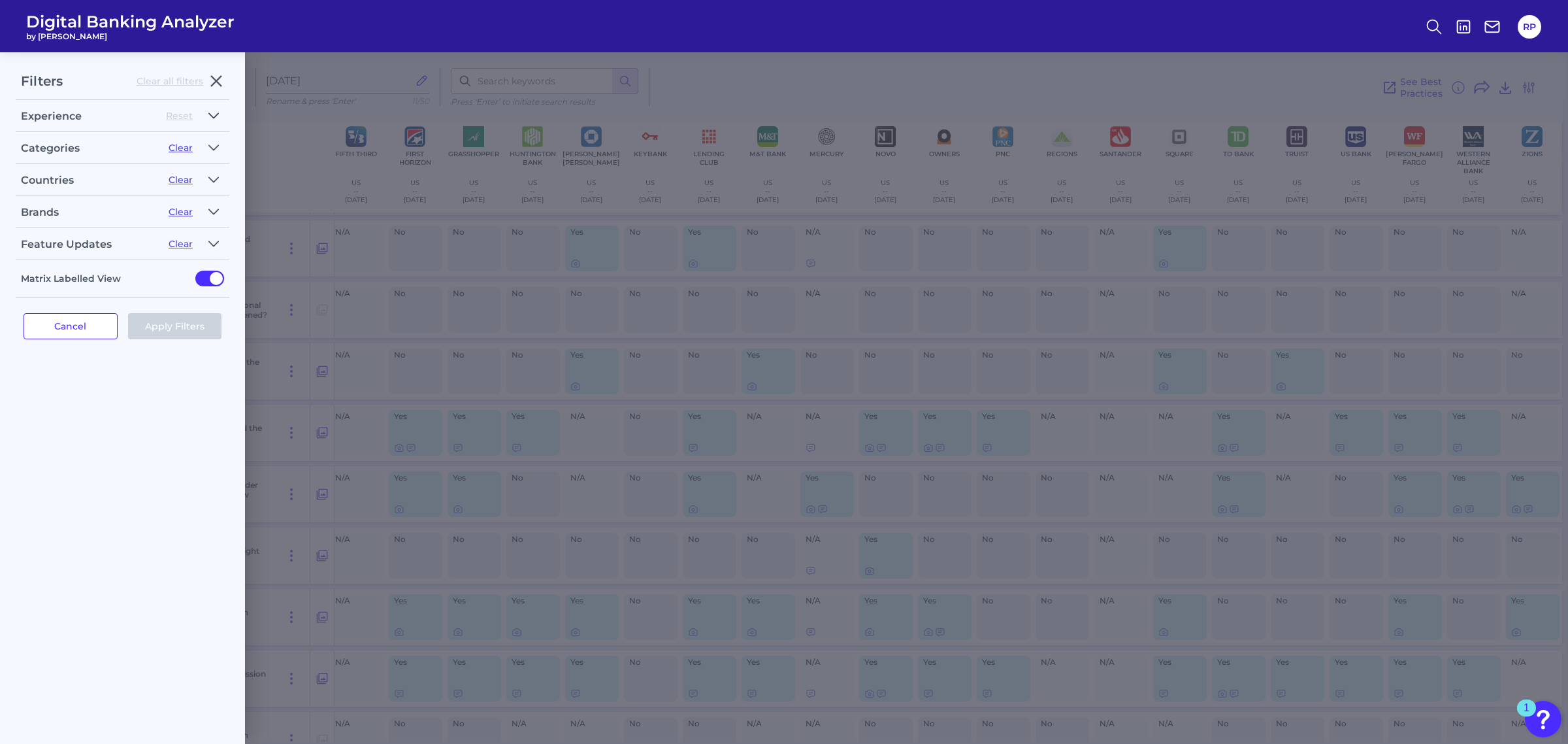
click at [213, 117] on icon "button" at bounding box center [214, 116] width 11 height 16
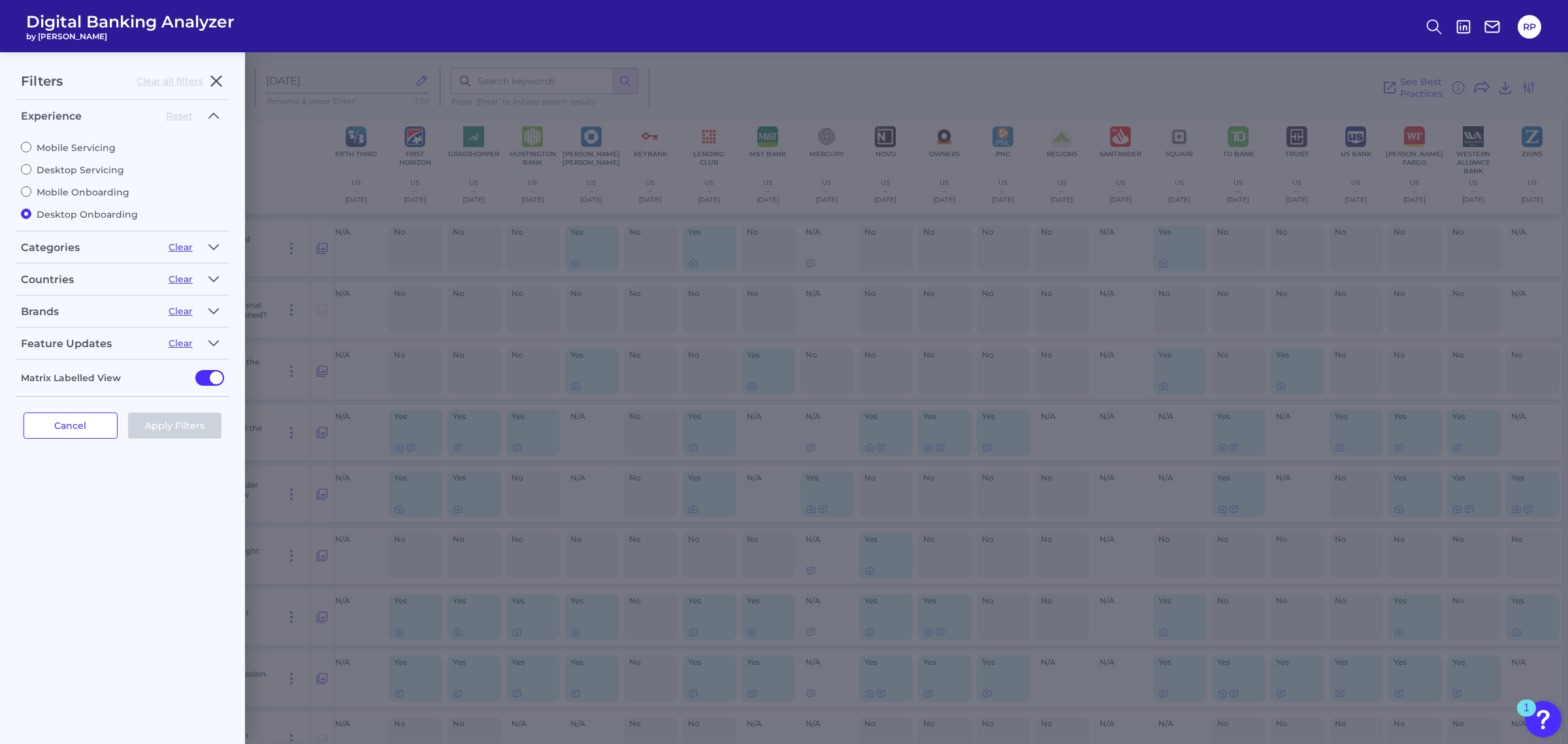
click at [73, 190] on label "Mobile Onboarding" at bounding box center [122, 192] width 203 height 12
click at [31, 190] on input "Mobile Onboarding" at bounding box center [26, 192] width 11 height 11
radio input "true"
radio input "false"
click at [180, 420] on button "Apply Filters" at bounding box center [174, 425] width 94 height 26
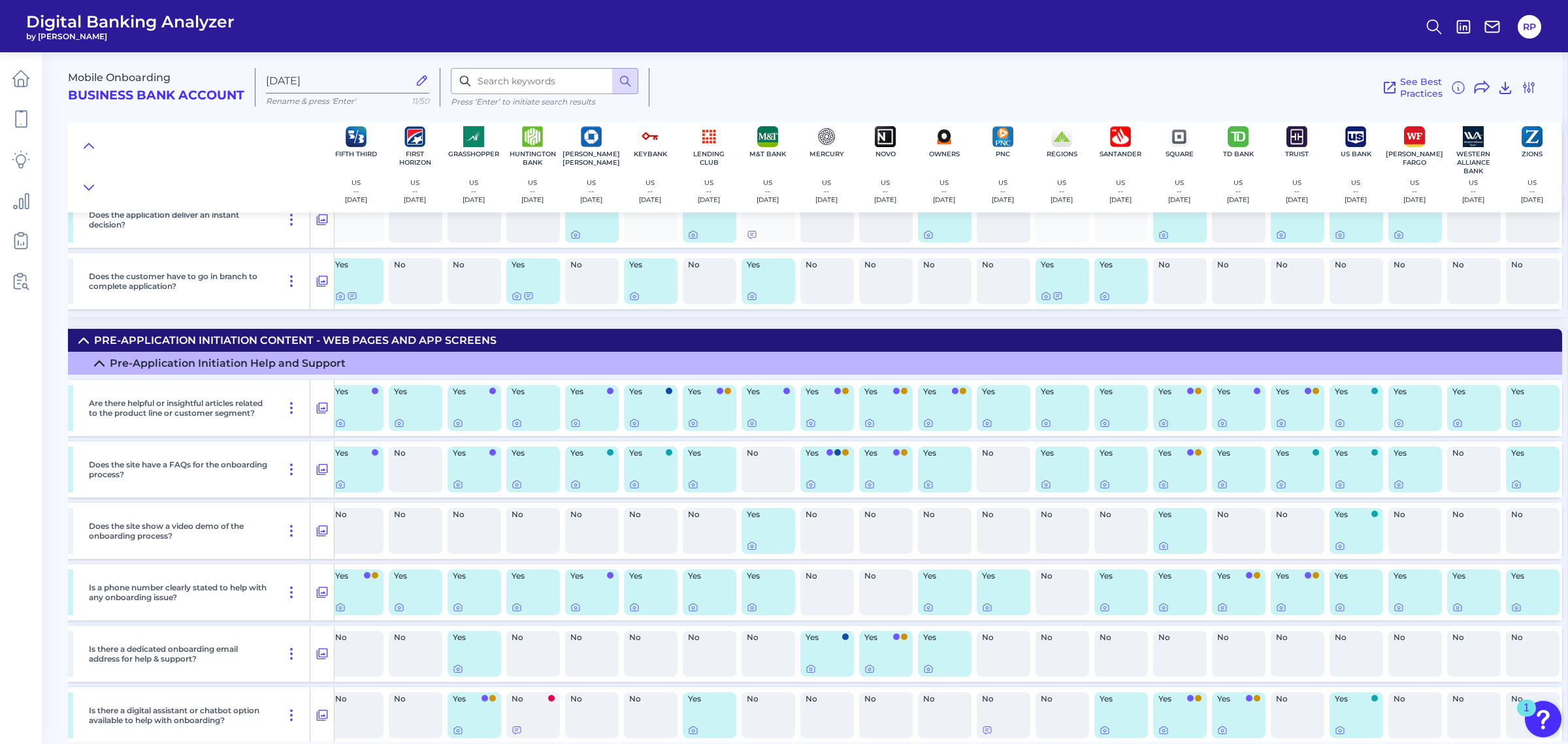
scroll to position [502, 425]
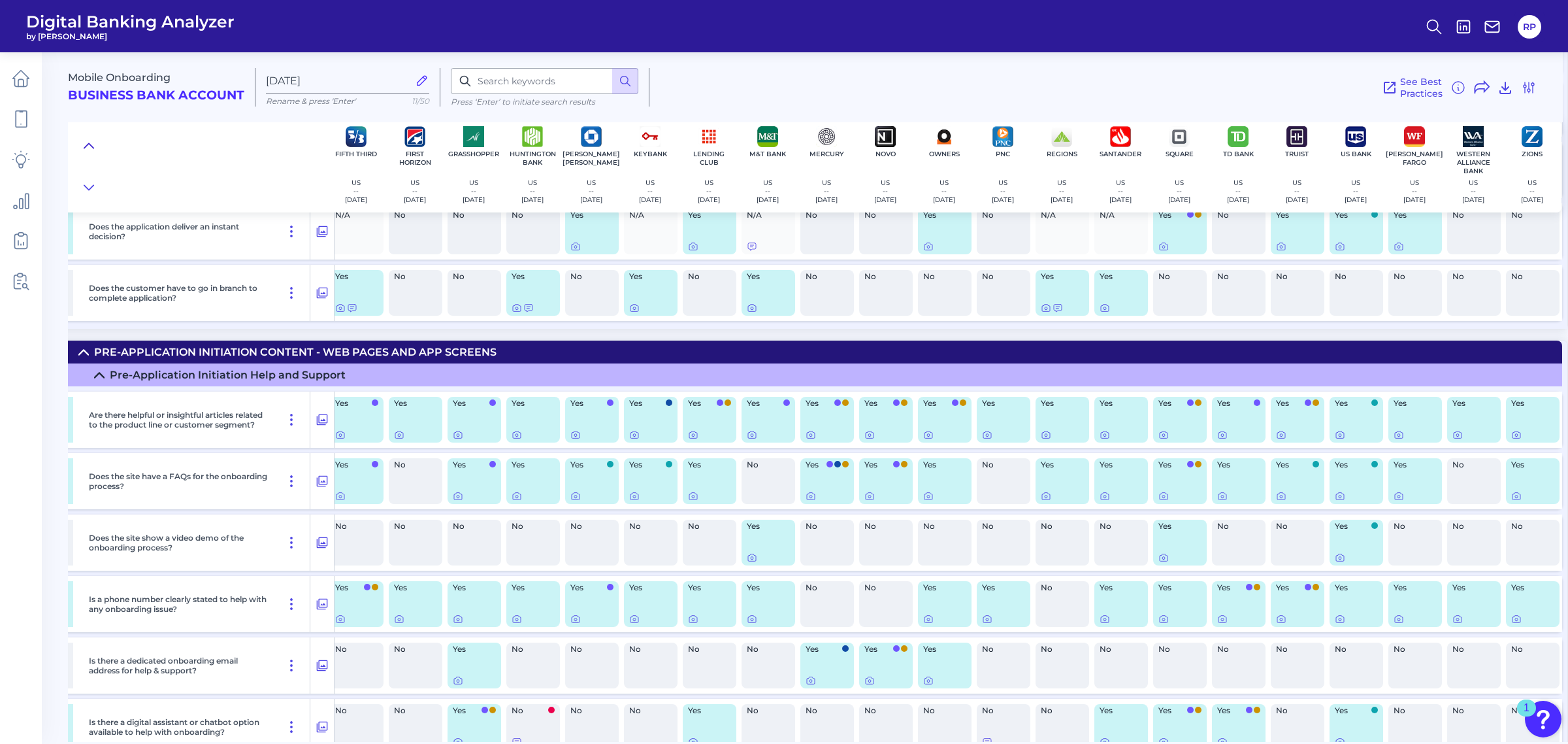
click at [92, 146] on icon at bounding box center [89, 145] width 9 height 5
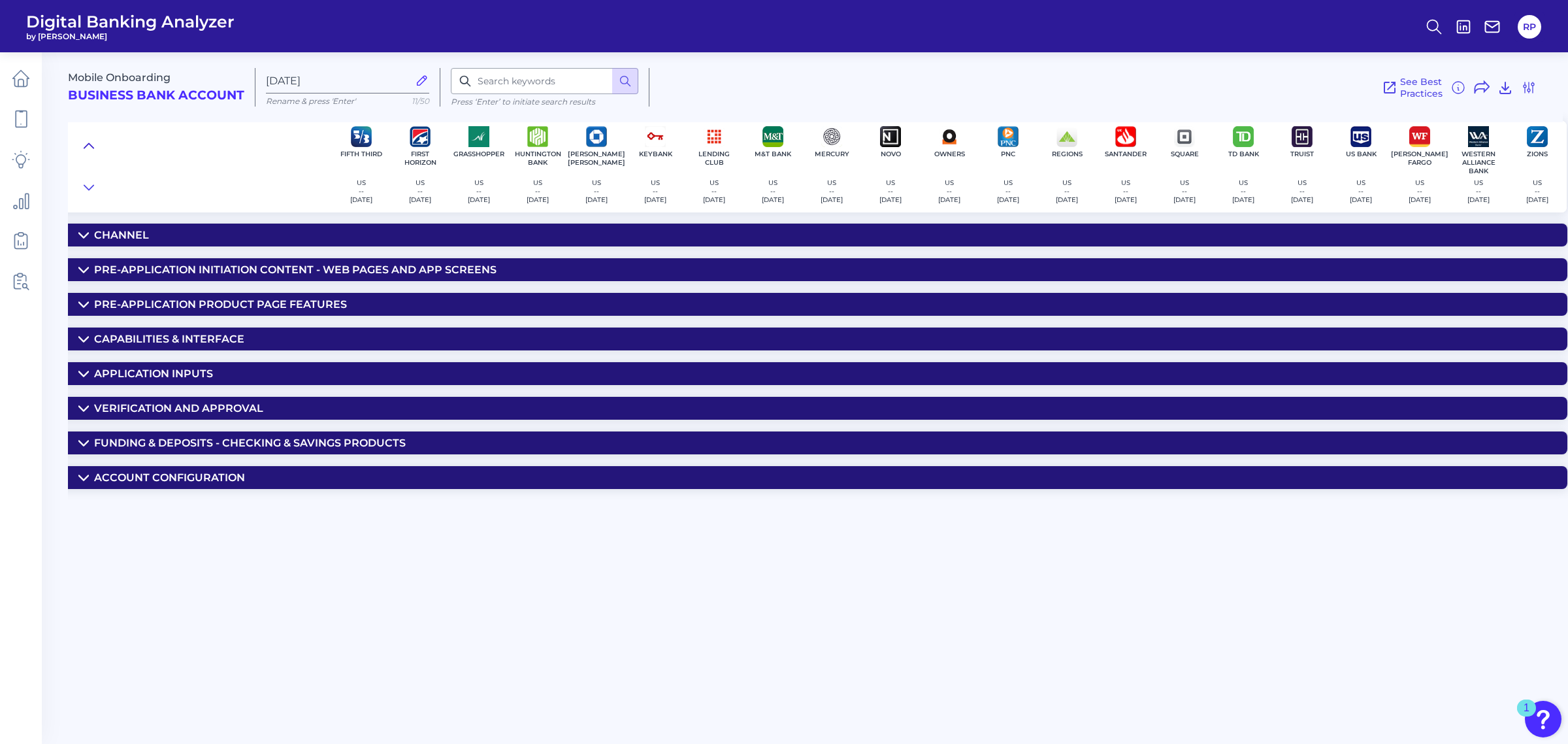
scroll to position [0, 413]
click at [177, 480] on div "Account Configuration" at bounding box center [169, 478] width 151 height 13
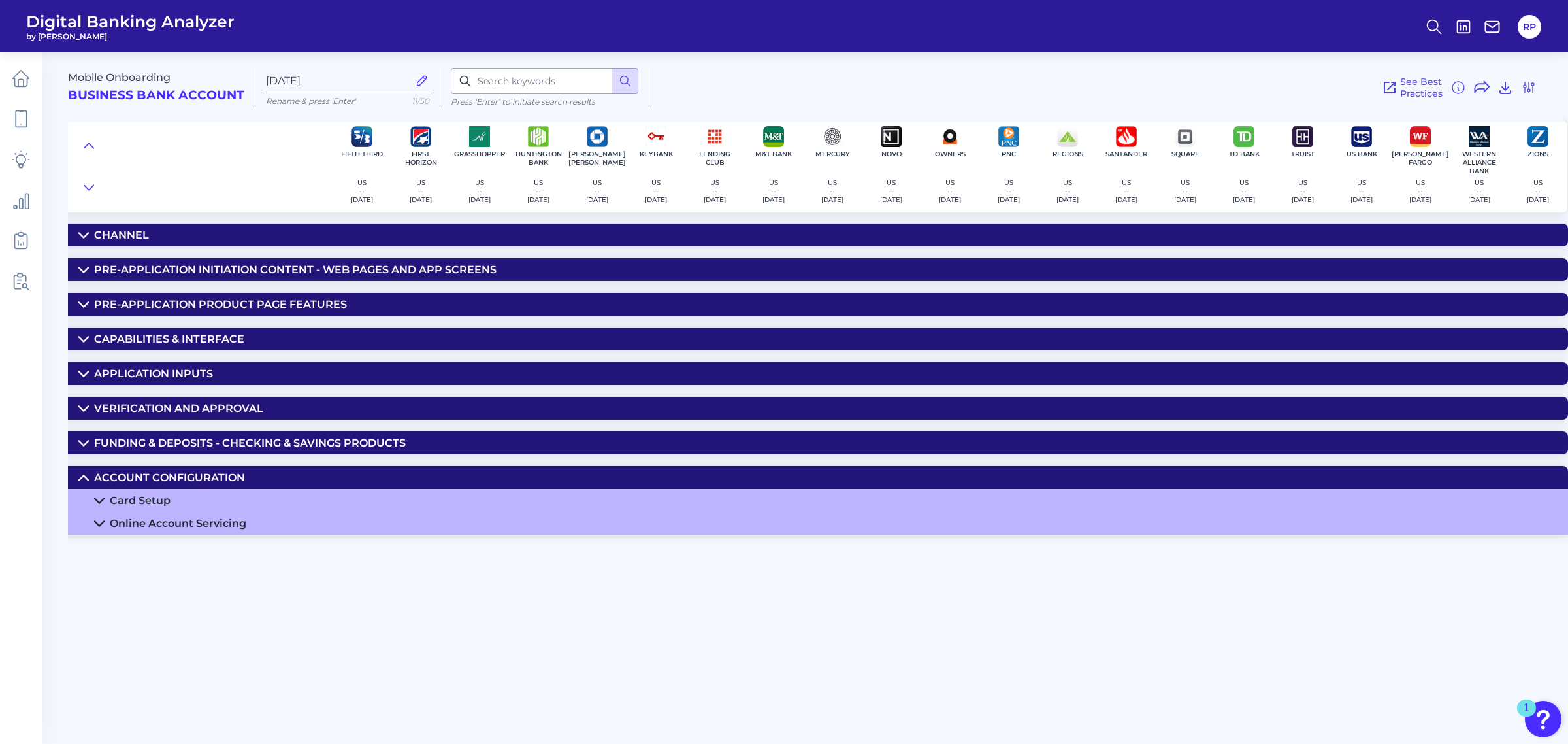
click at [200, 506] on summary "Card Setup" at bounding box center [611, 500] width 1913 height 23
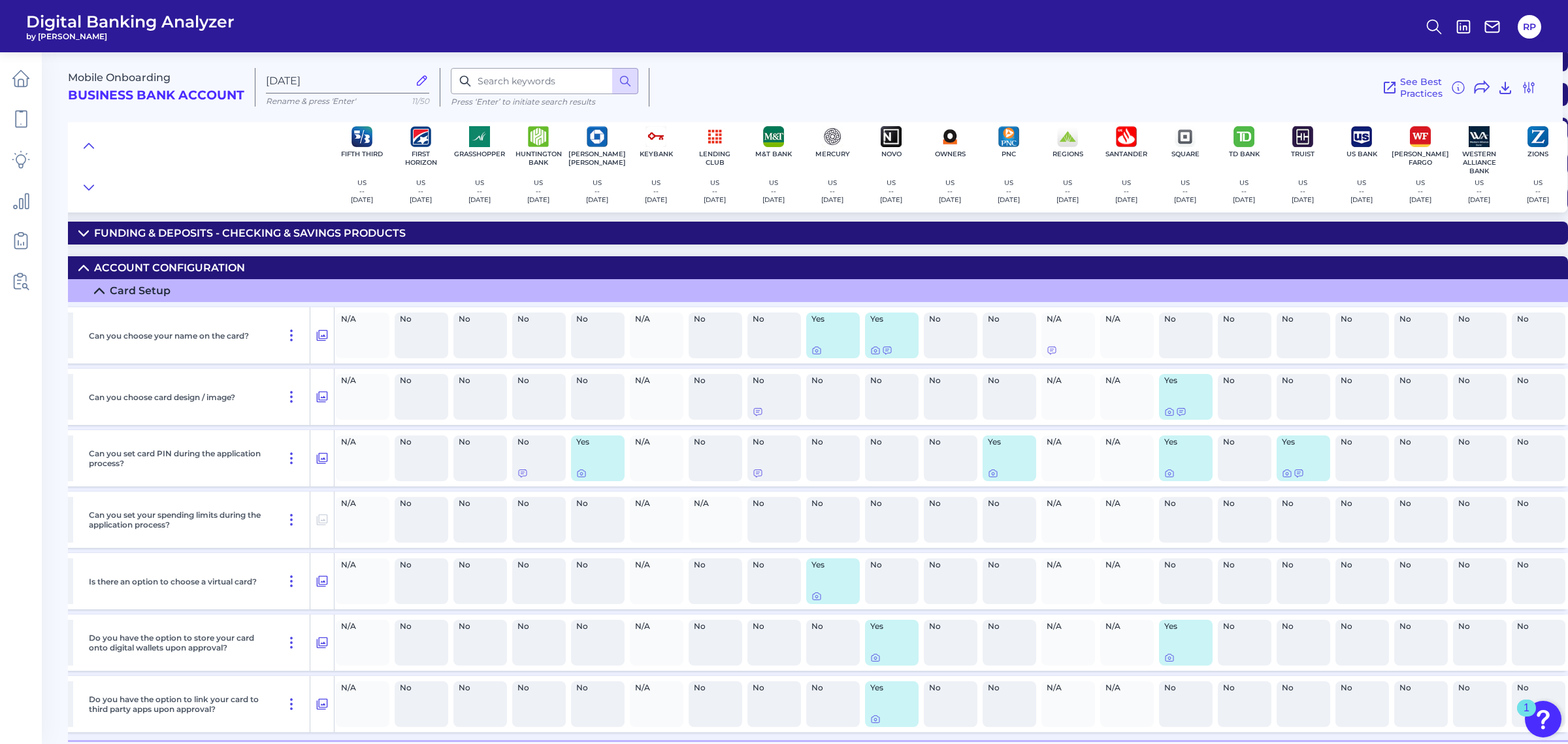
scroll to position [236, 413]
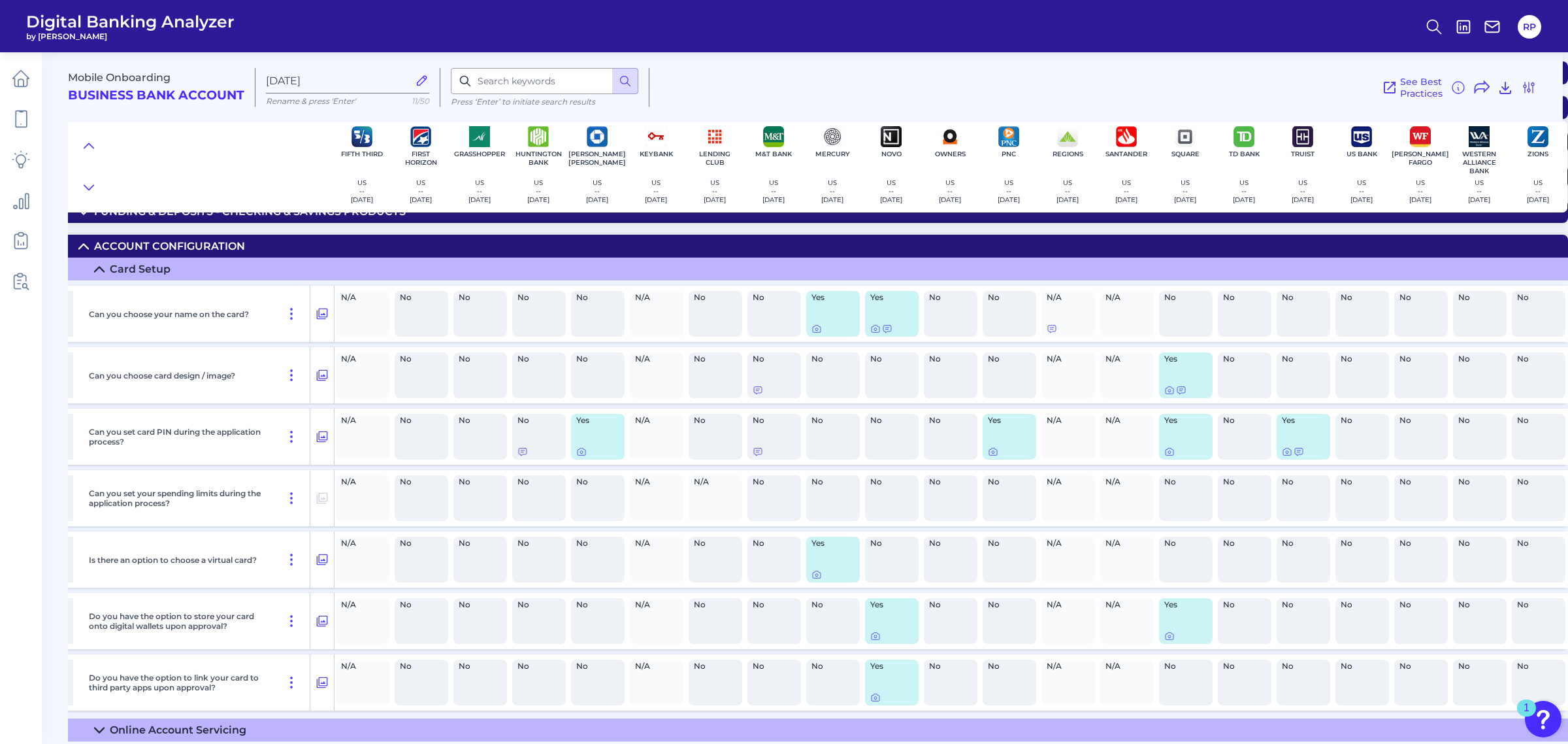
click at [210, 725] on div "Online Account Servicing" at bounding box center [178, 729] width 136 height 13
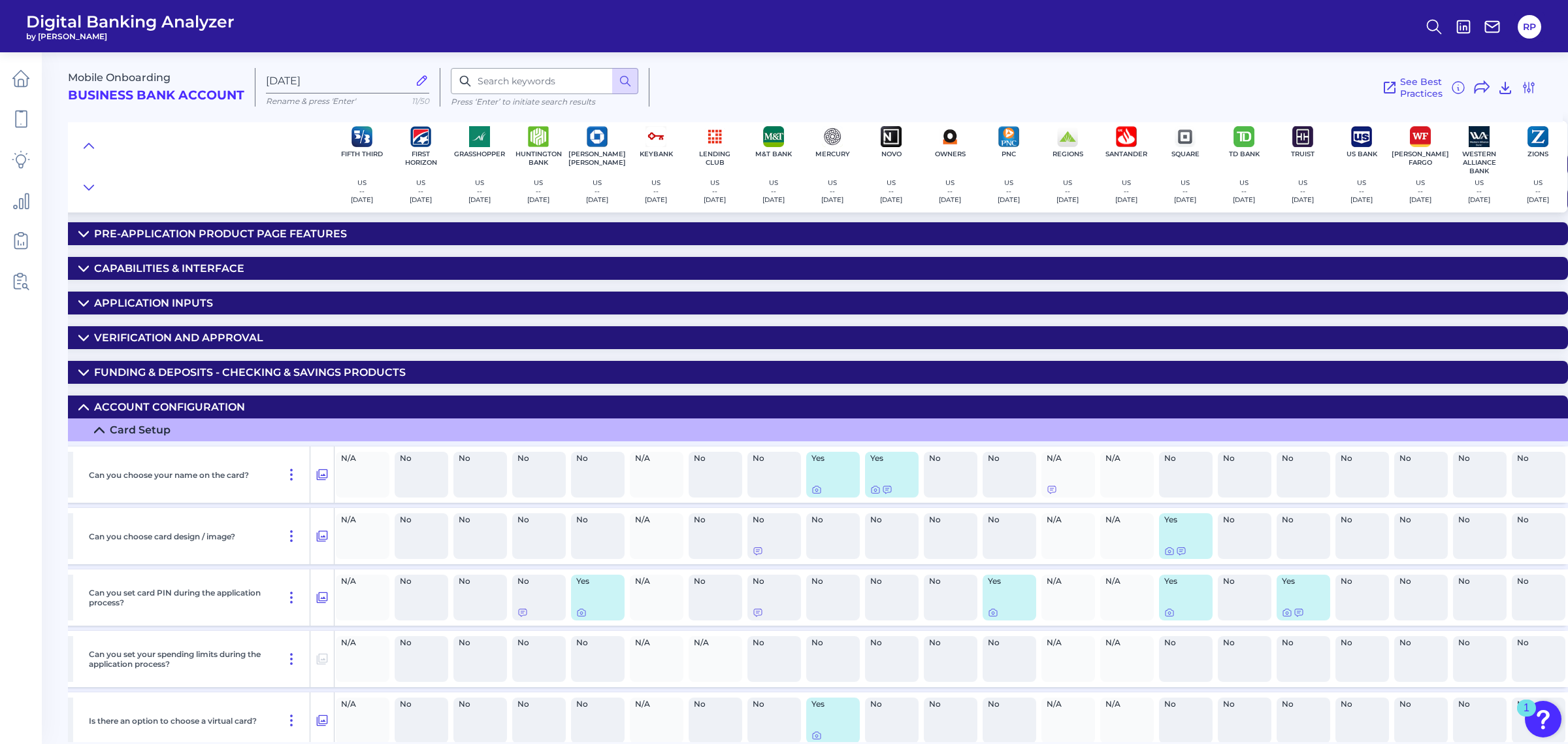
scroll to position [0, 413]
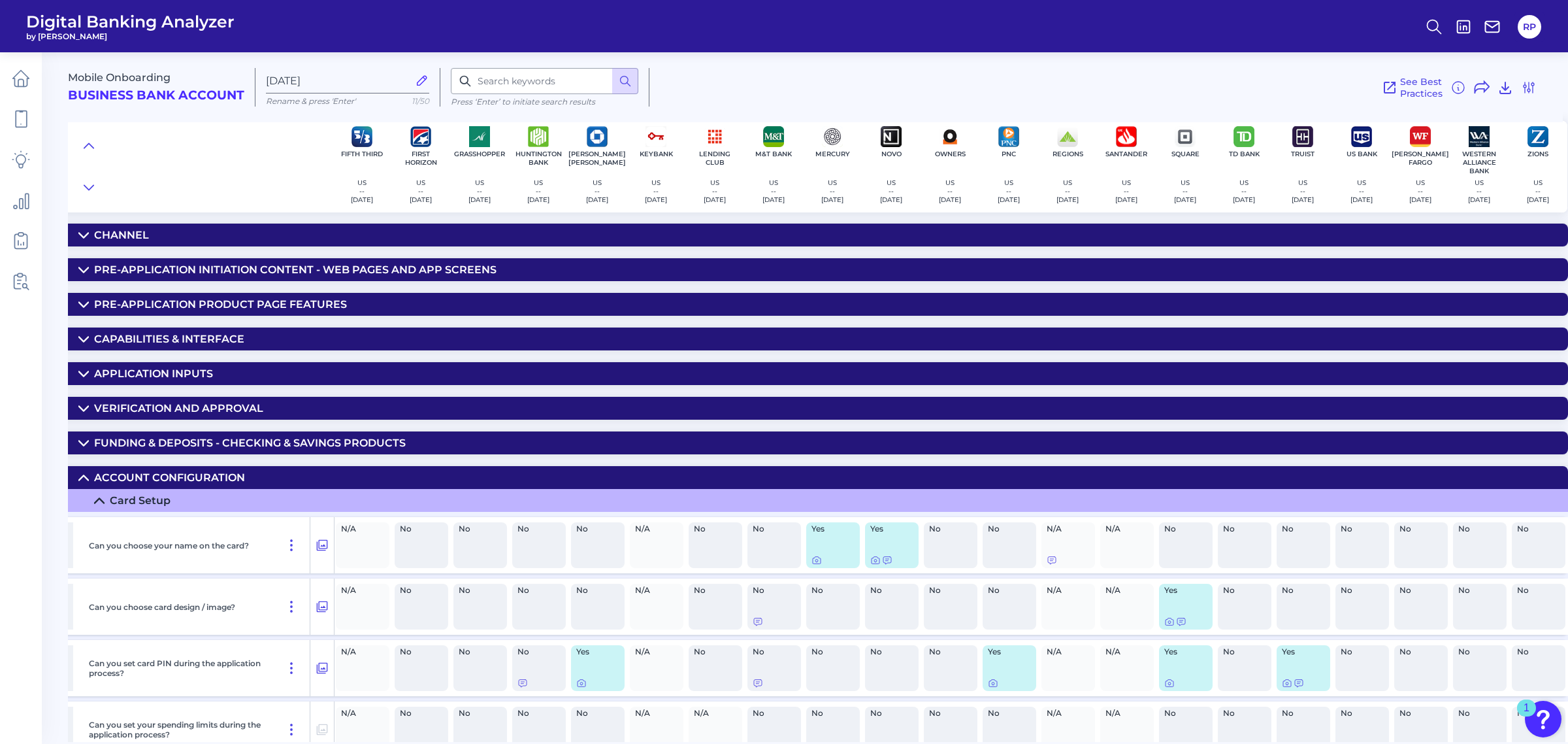
click at [217, 448] on div "Funding & Deposits - CHECKING & SAVINGS PRODUCTS" at bounding box center [250, 443] width 312 height 13
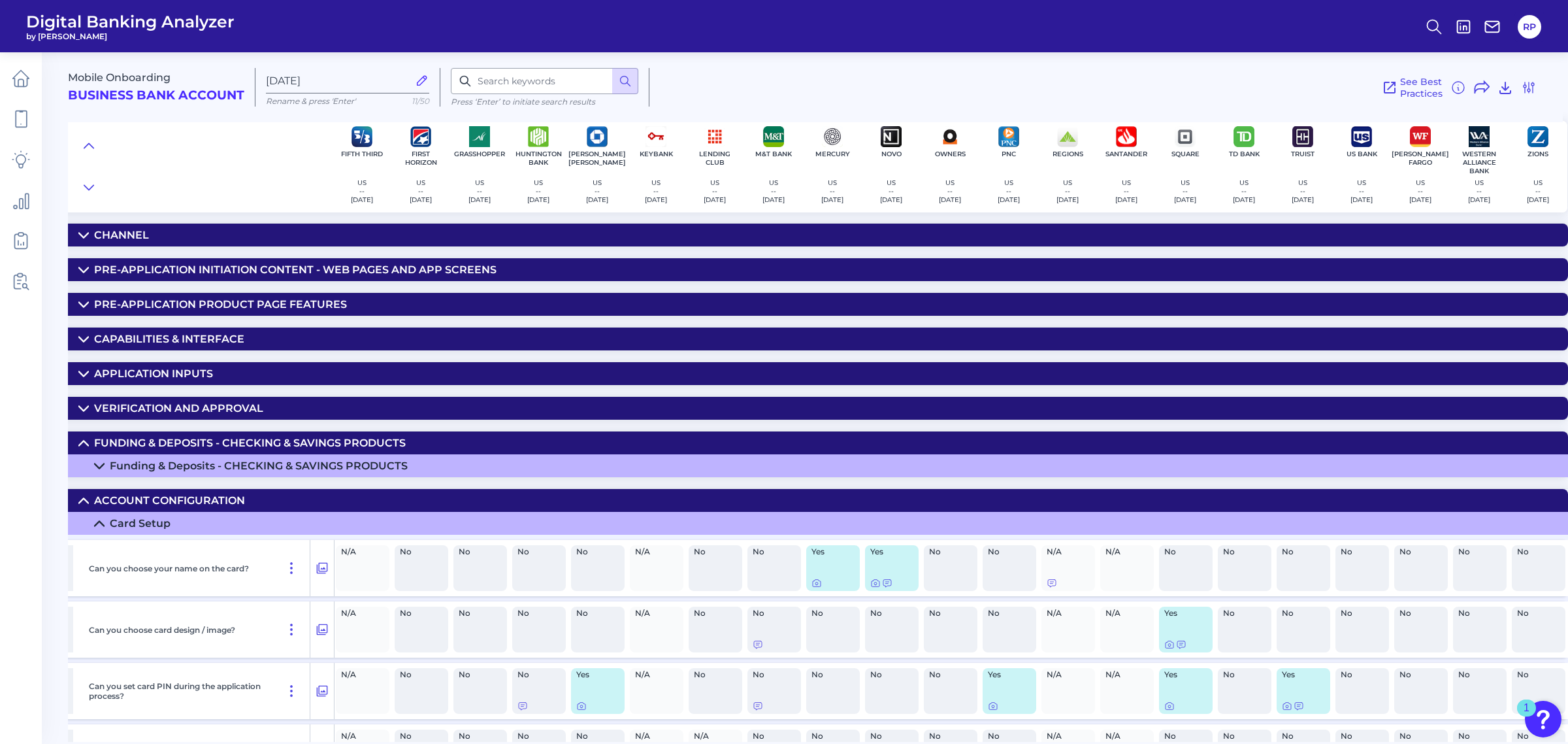
click at [206, 465] on div "Funding & Deposits - CHECKING & SAVINGS PRODUCTS" at bounding box center [258, 466] width 298 height 13
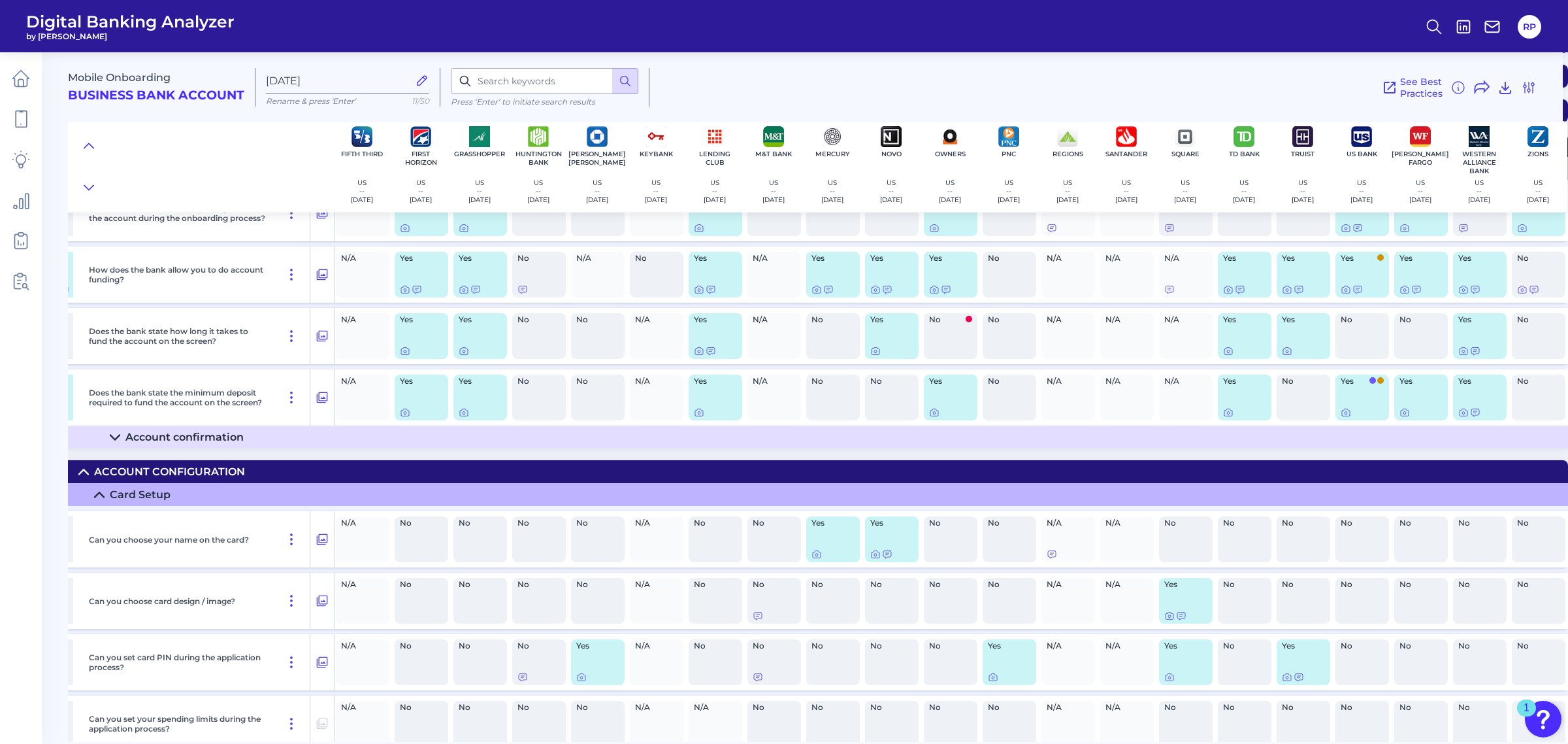
scroll to position [327, 413]
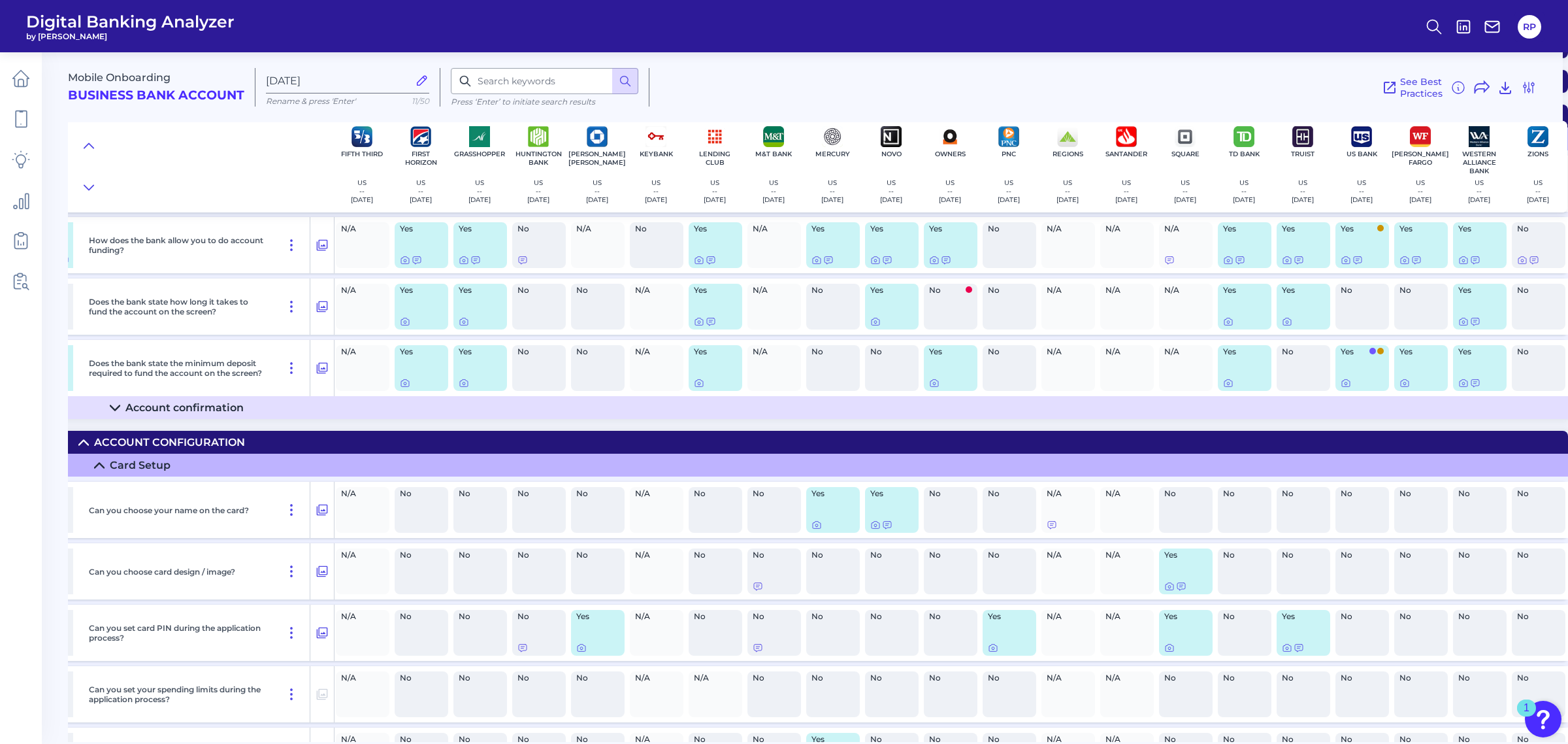
click at [235, 420] on details "Funding & Deposits - CHECKING & SAVINGS PRODUCTS Funding & Deposits - CHECKING …" at bounding box center [614, 262] width 1920 height 316
click at [236, 410] on div "Account confirmation" at bounding box center [184, 408] width 119 height 13
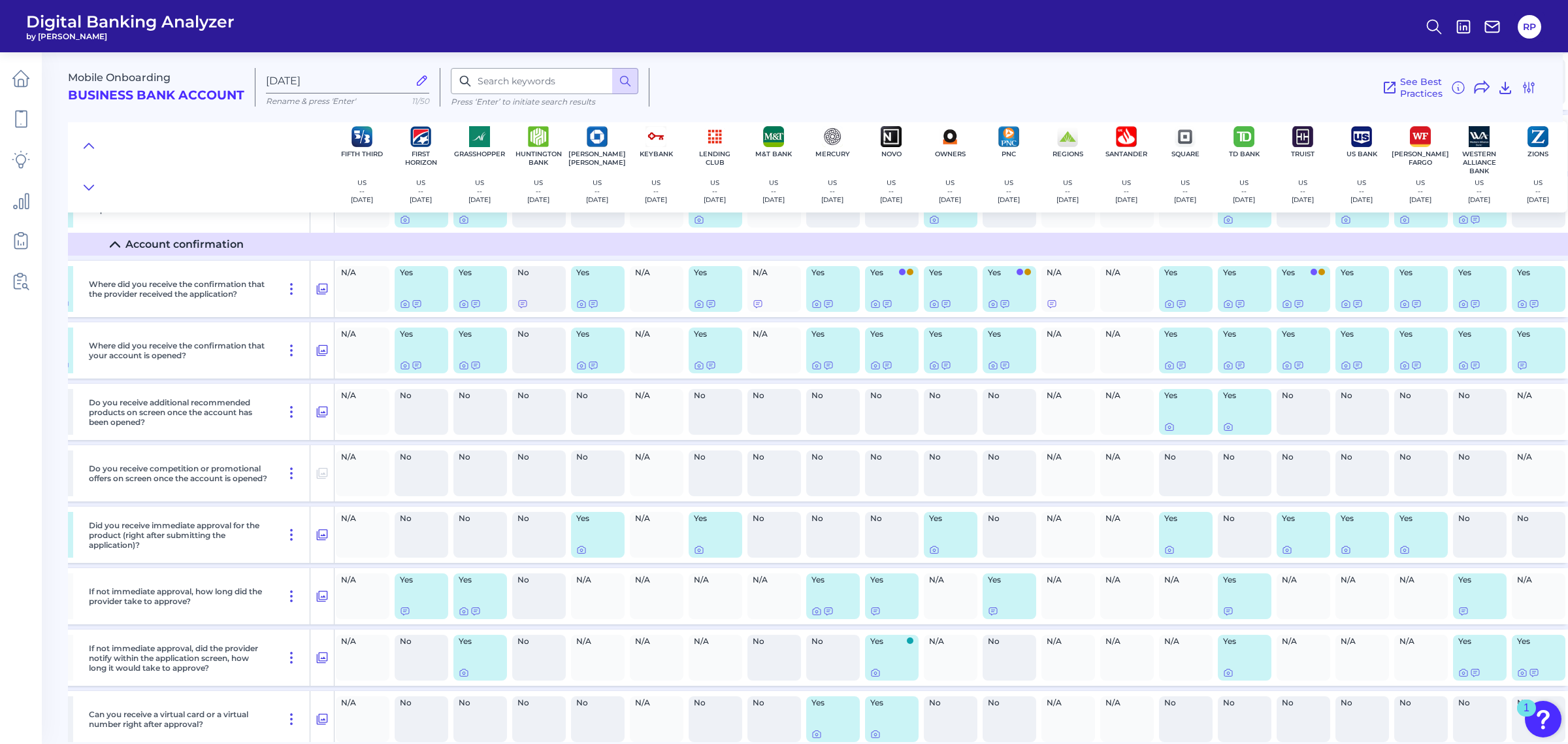
scroll to position [572, 413]
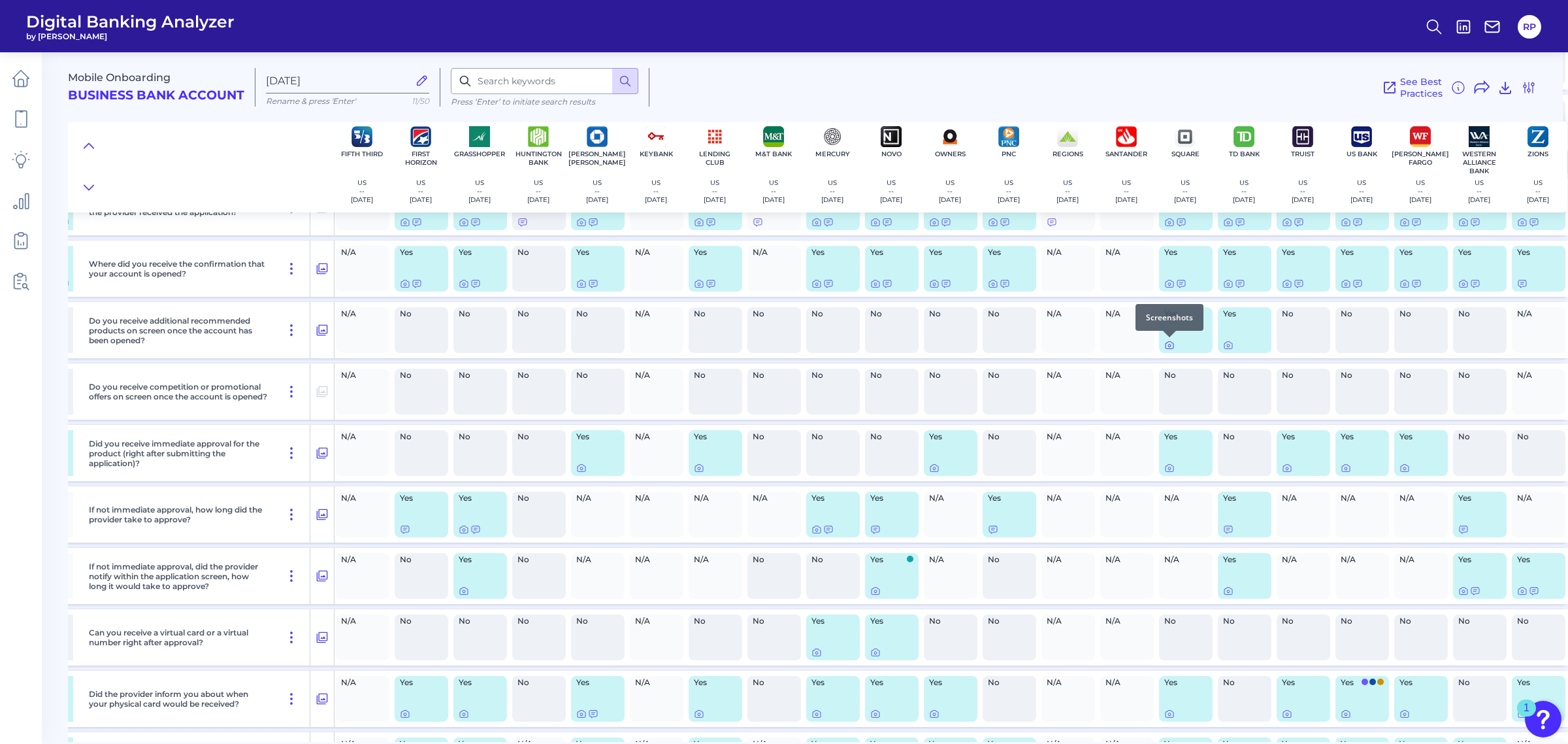
click at [1170, 347] on icon at bounding box center [1170, 346] width 3 height 3
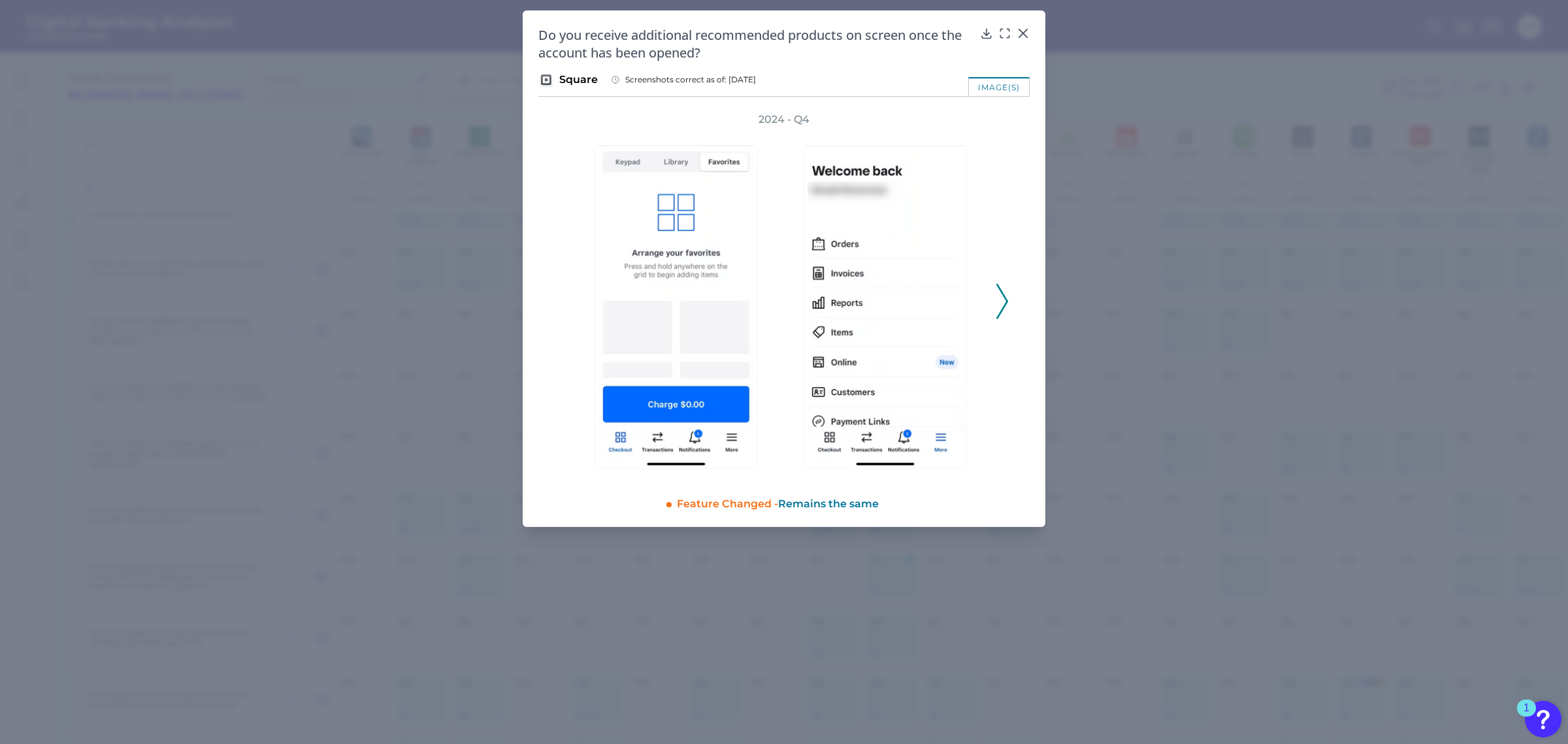
click at [1001, 298] on icon at bounding box center [1002, 301] width 12 height 35
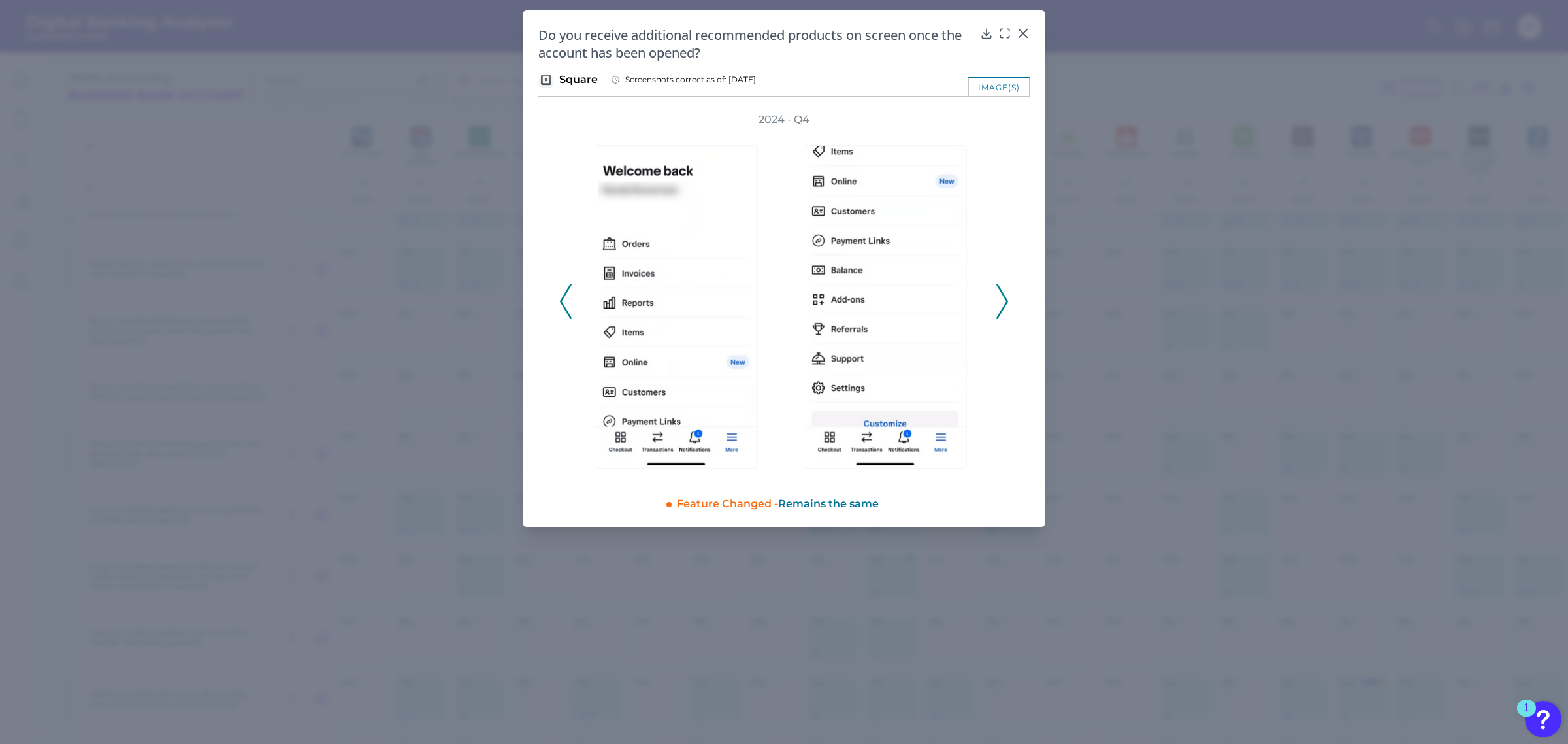
click at [1001, 298] on icon at bounding box center [1002, 301] width 12 height 35
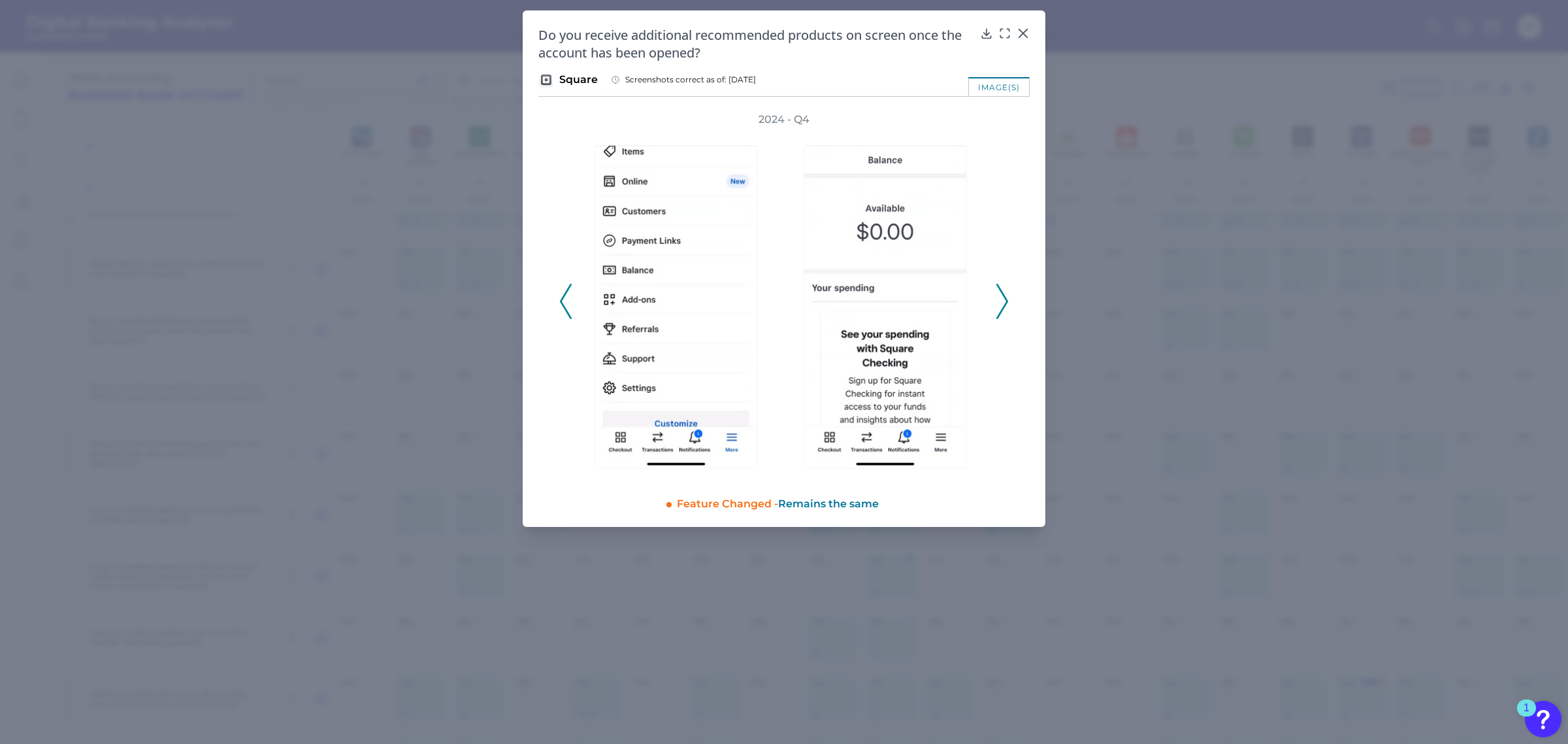
click at [1001, 298] on icon at bounding box center [1002, 301] width 12 height 35
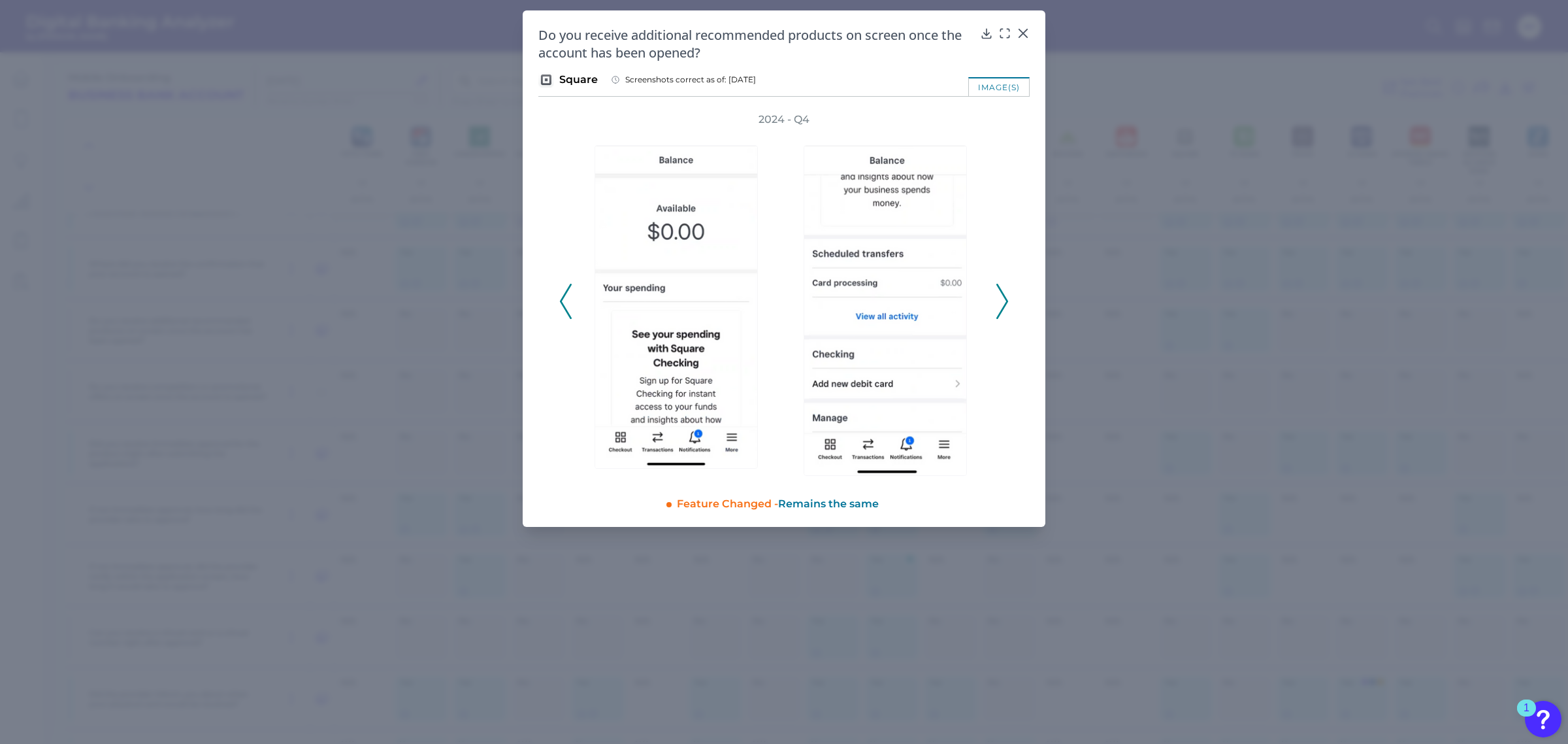
click at [1001, 298] on icon at bounding box center [1002, 301] width 12 height 35
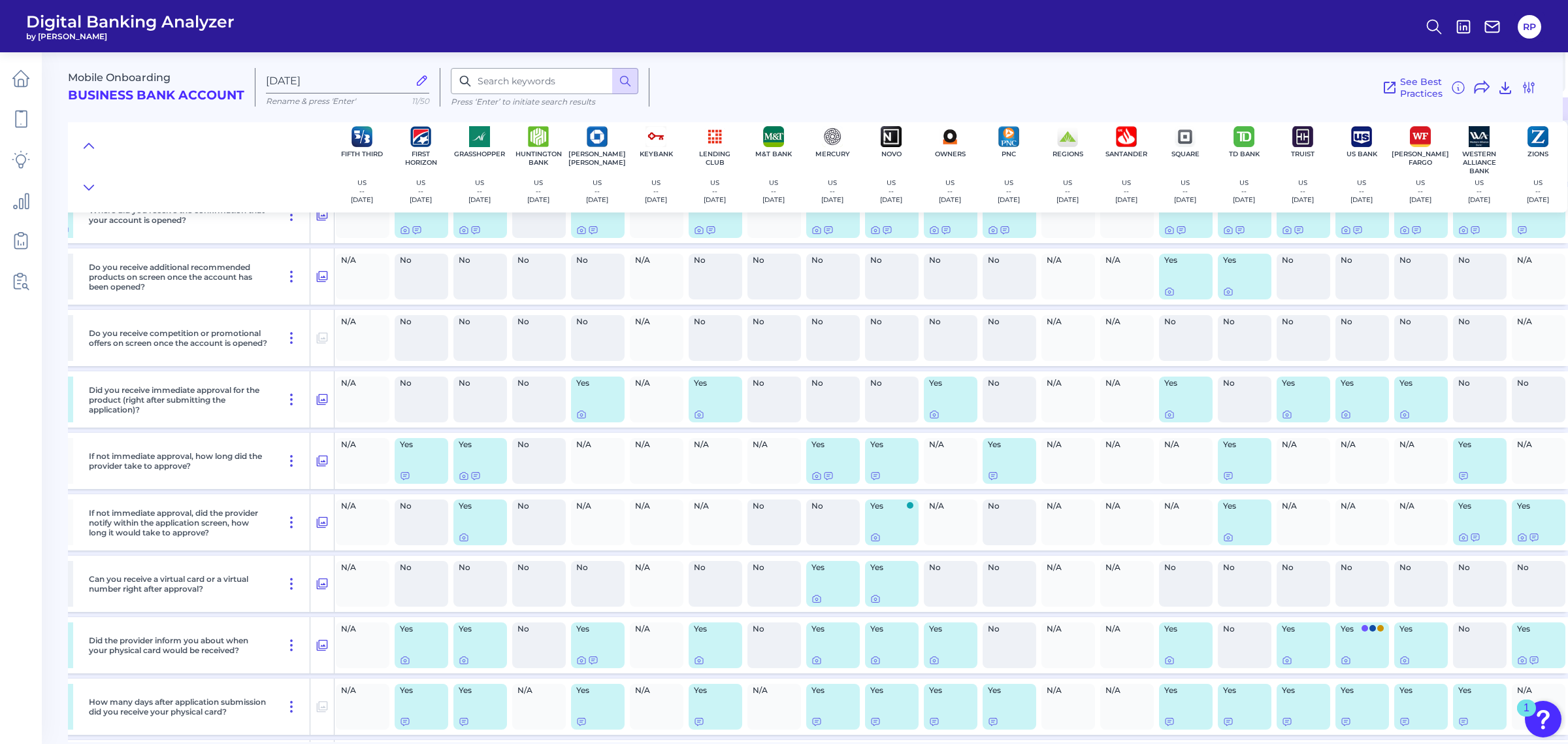
scroll to position [817, 413]
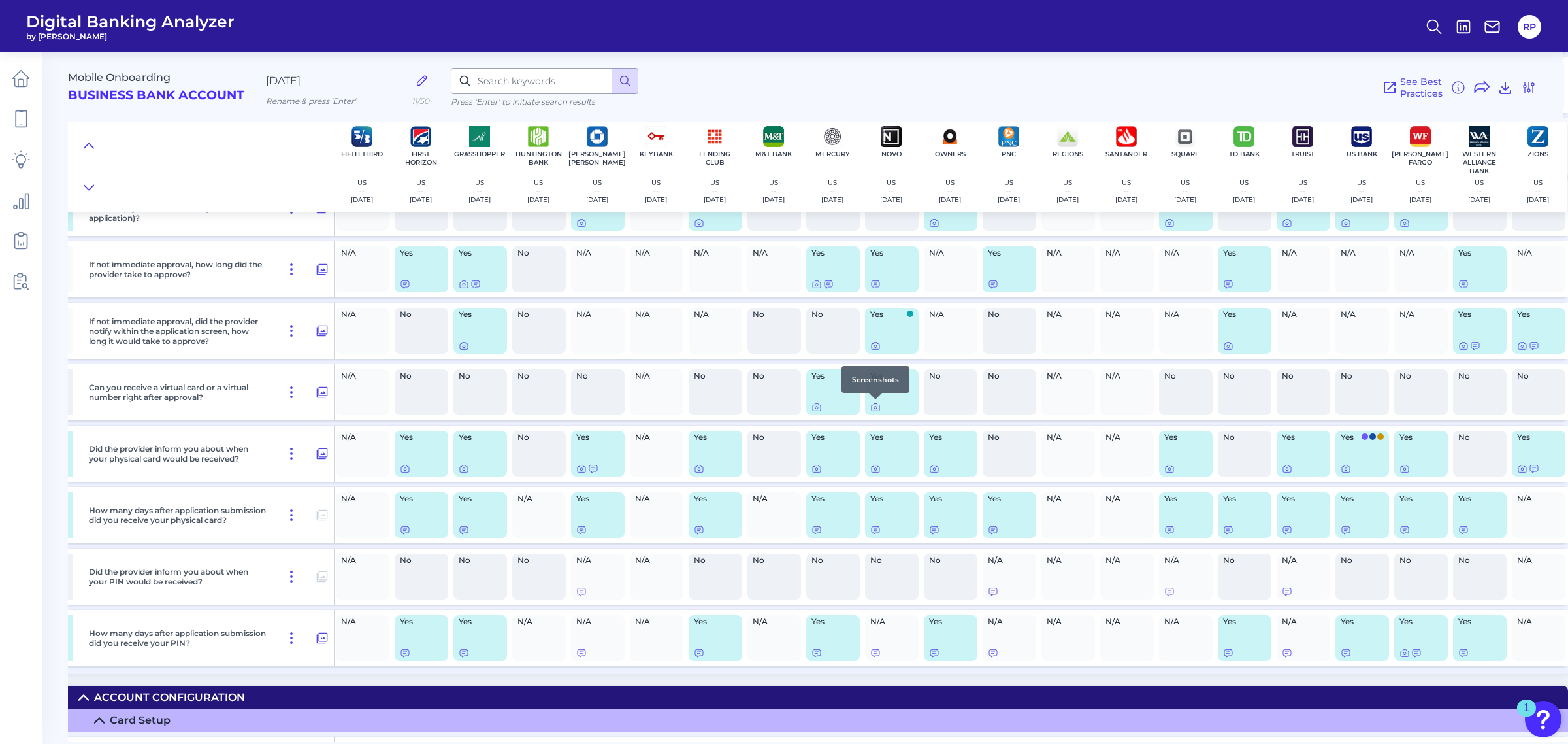
click at [873, 405] on icon at bounding box center [876, 407] width 8 height 7
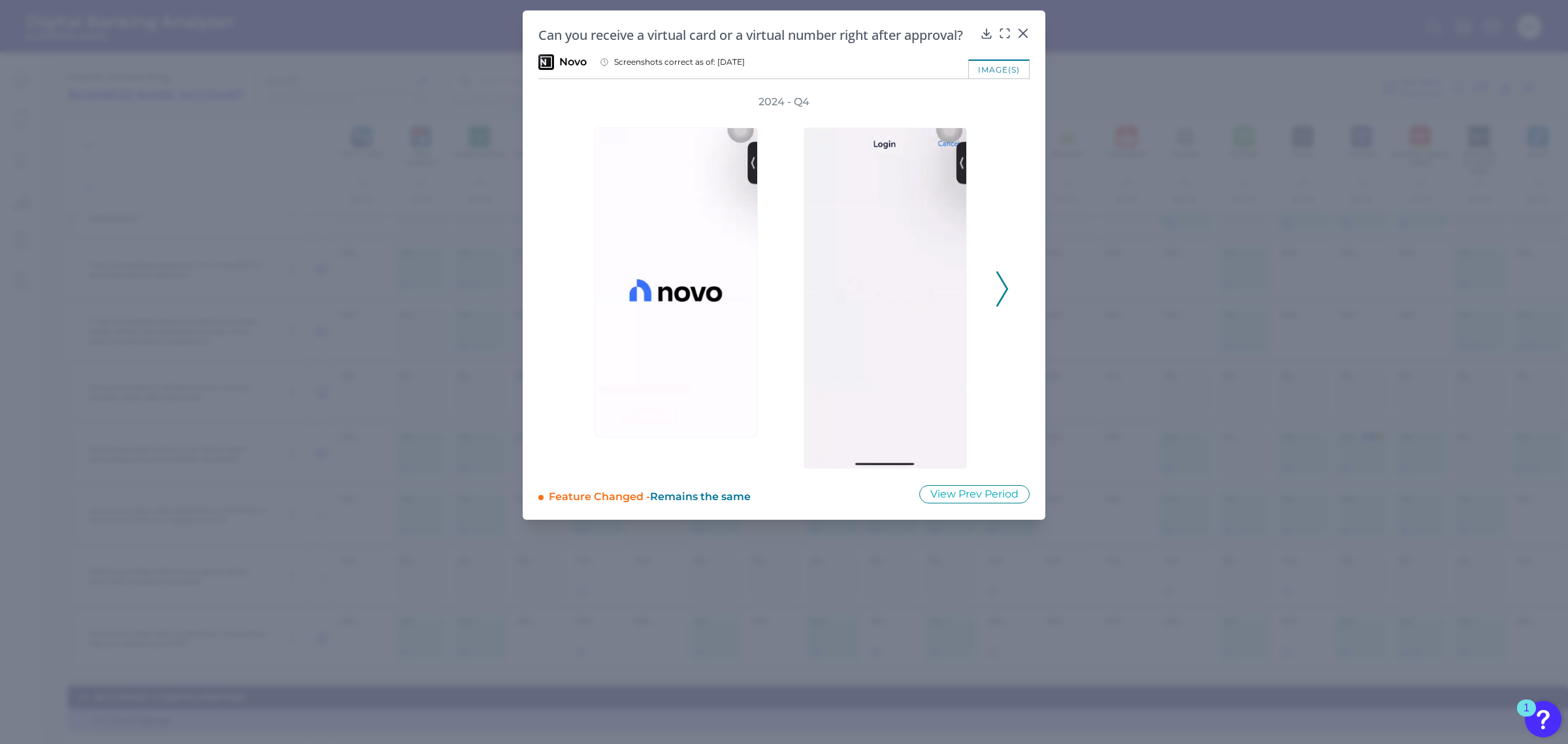
click at [997, 288] on icon at bounding box center [1002, 288] width 12 height 35
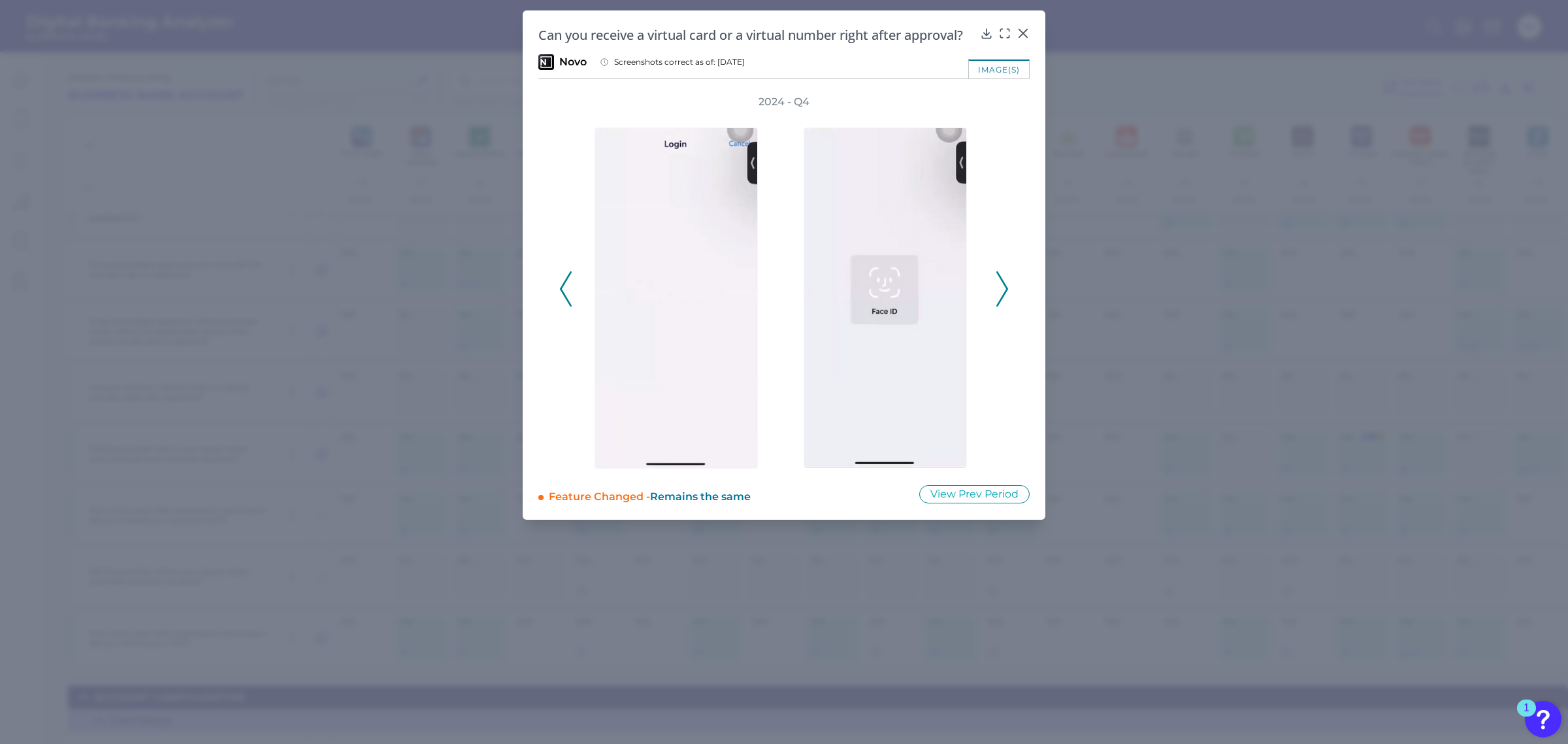
click at [997, 288] on icon at bounding box center [1002, 288] width 12 height 35
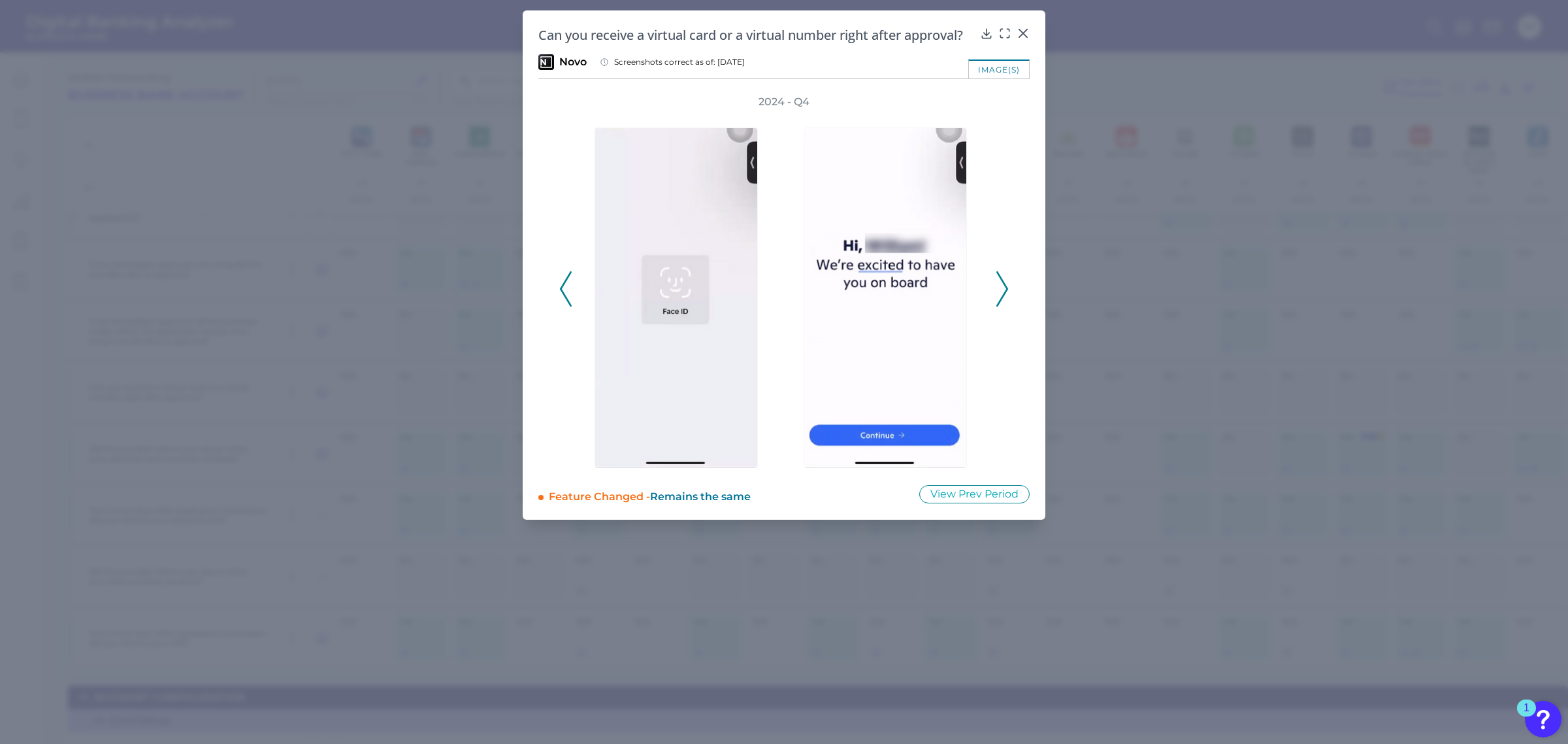
click at [997, 288] on icon at bounding box center [1002, 288] width 12 height 35
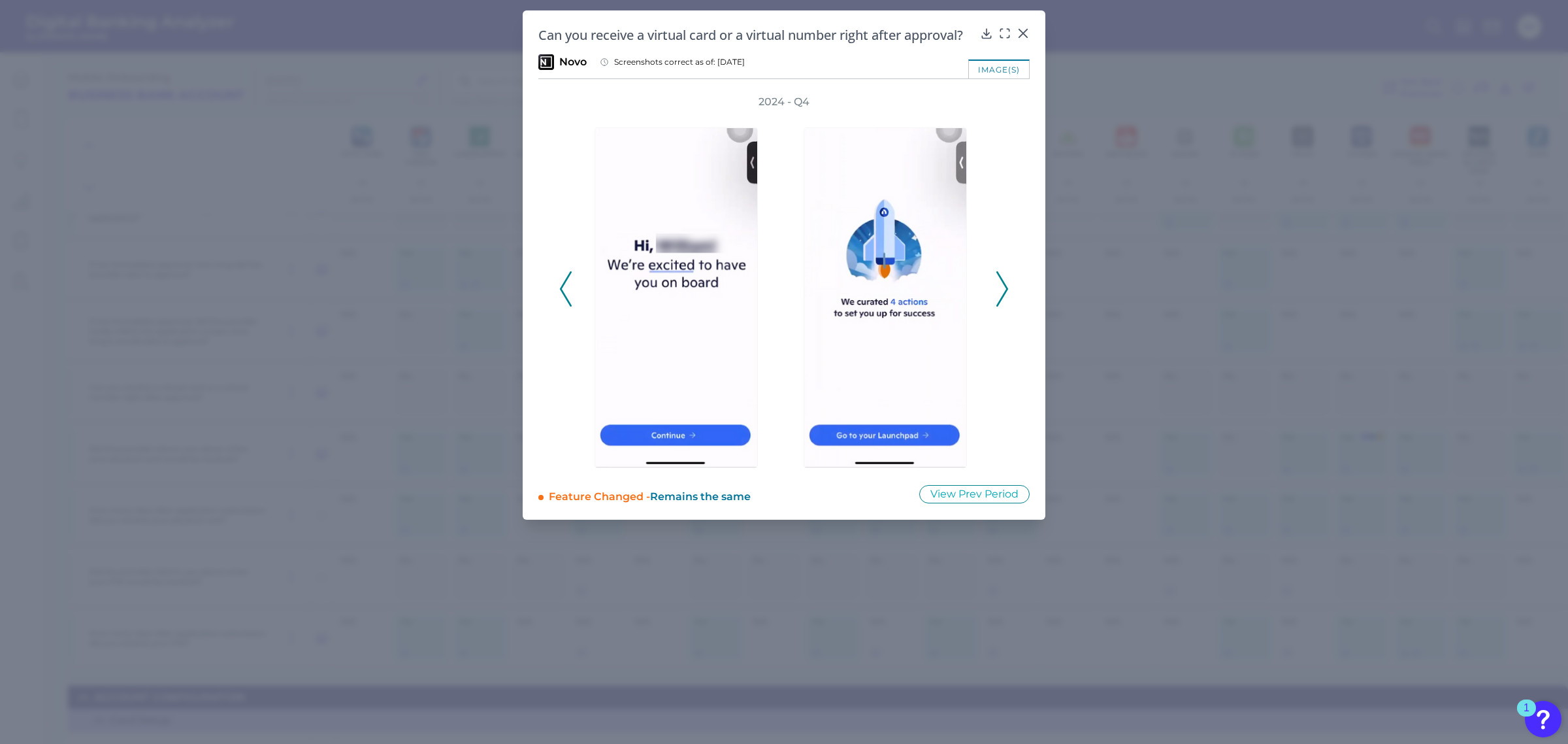
click at [997, 288] on icon at bounding box center [1002, 288] width 12 height 35
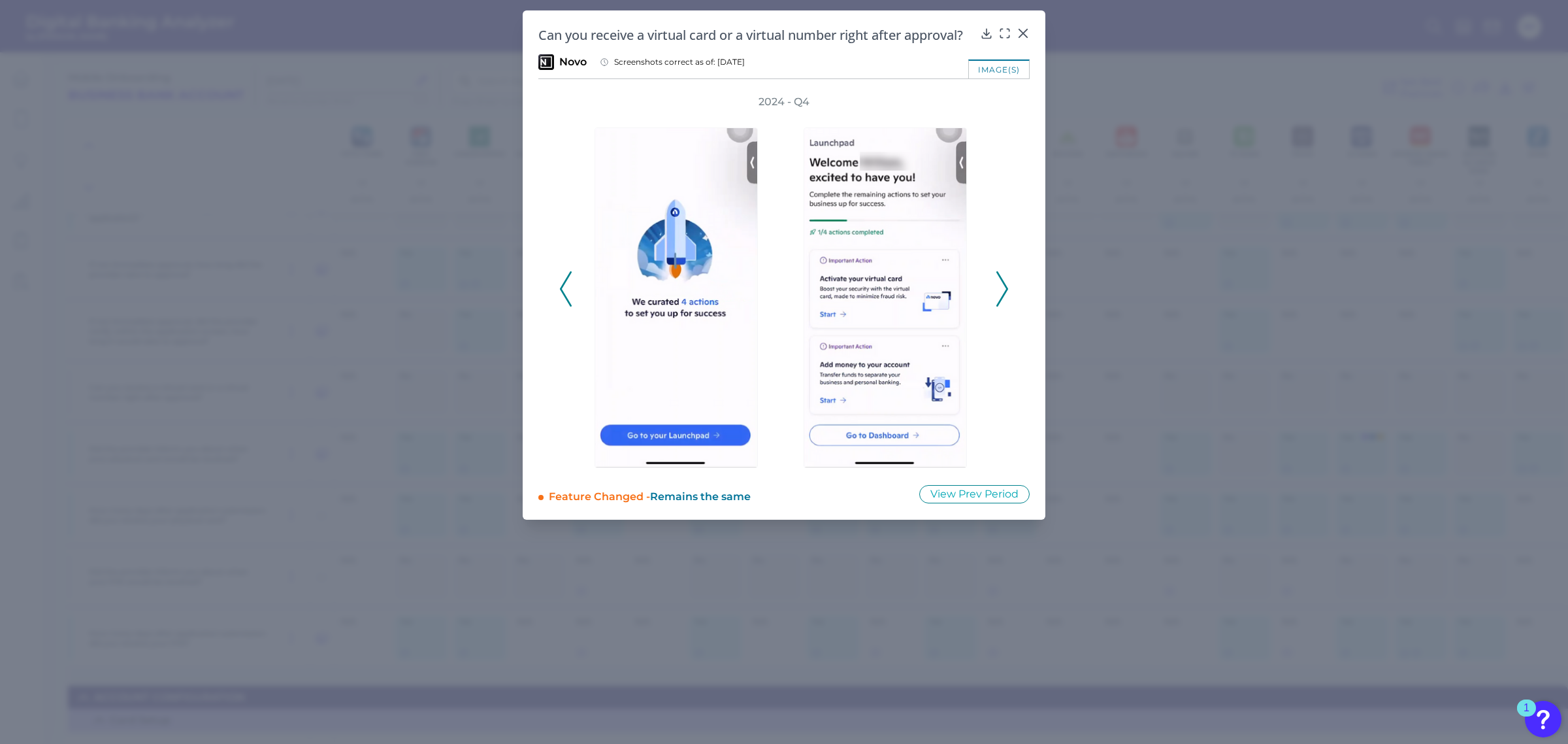
click at [997, 288] on icon at bounding box center [1002, 288] width 12 height 35
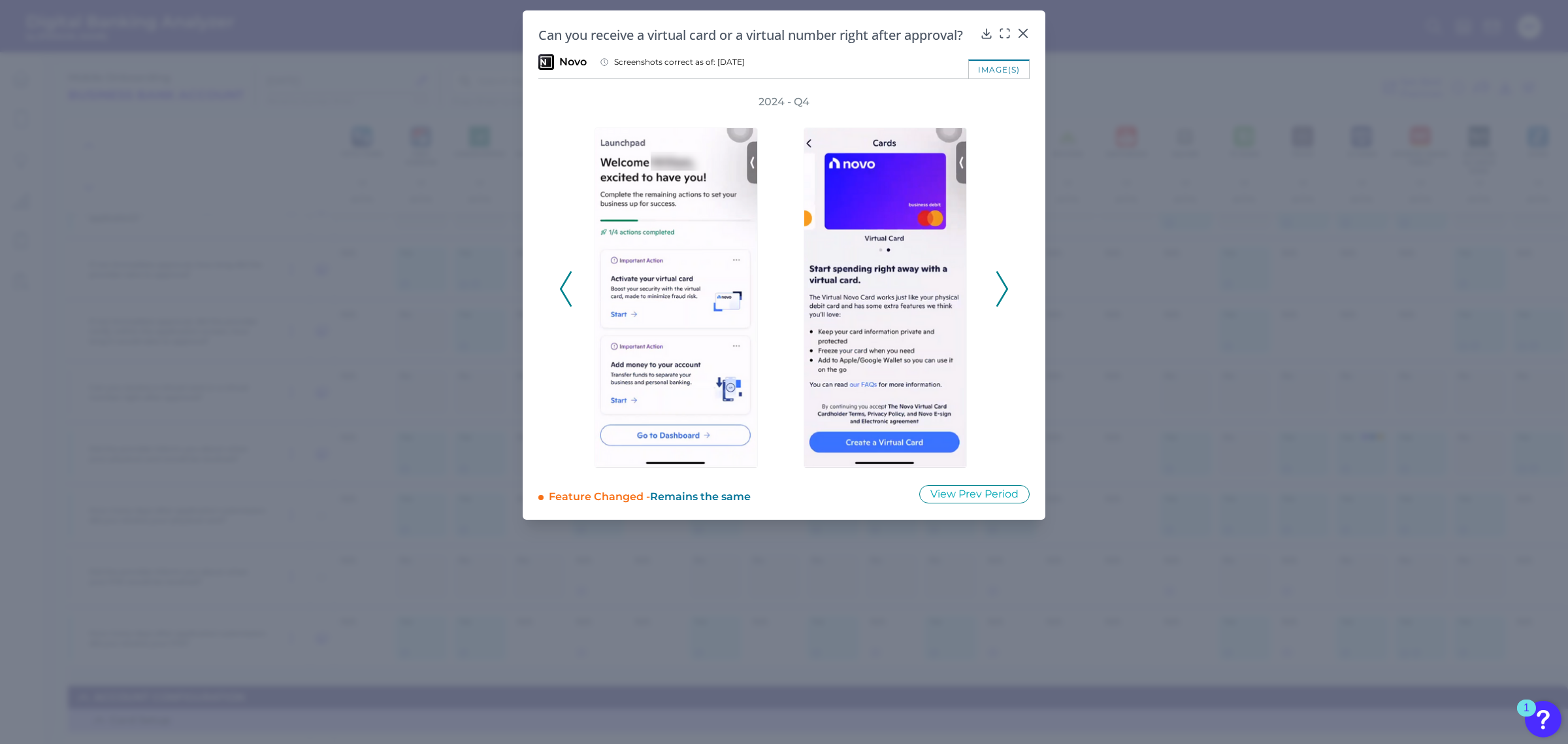
click at [560, 293] on icon at bounding box center [566, 288] width 12 height 35
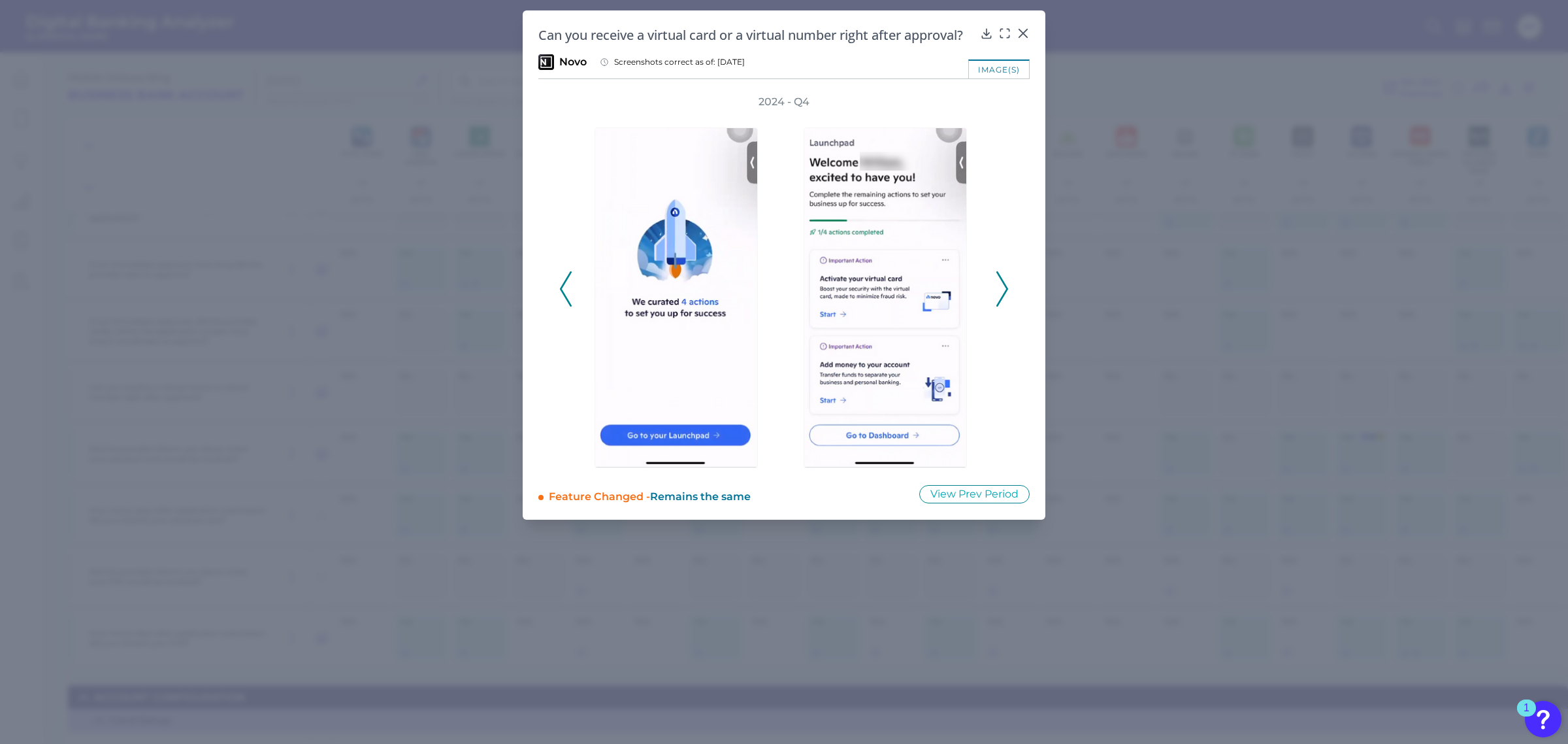
click at [560, 293] on icon at bounding box center [566, 288] width 12 height 35
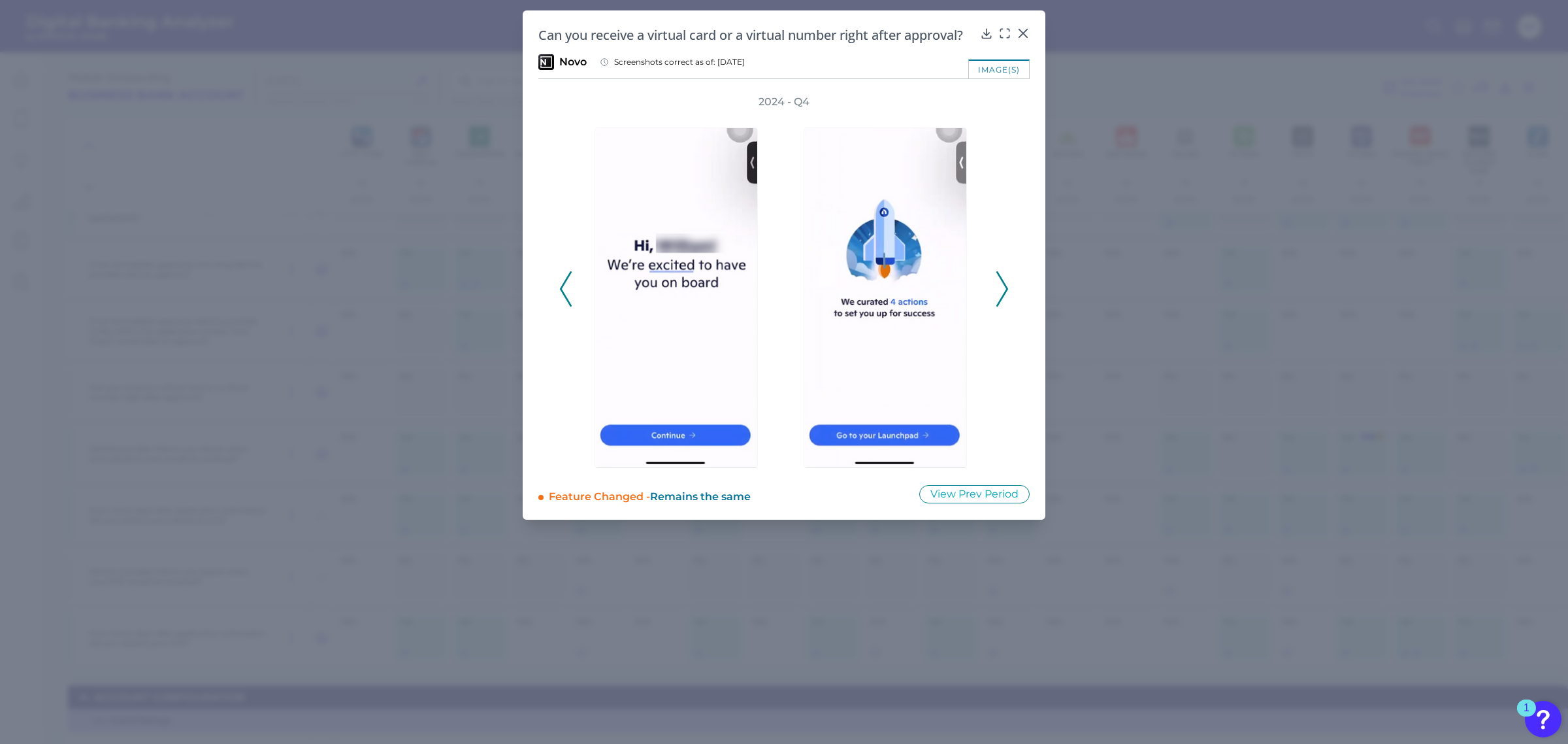
click at [560, 293] on icon at bounding box center [566, 288] width 12 height 35
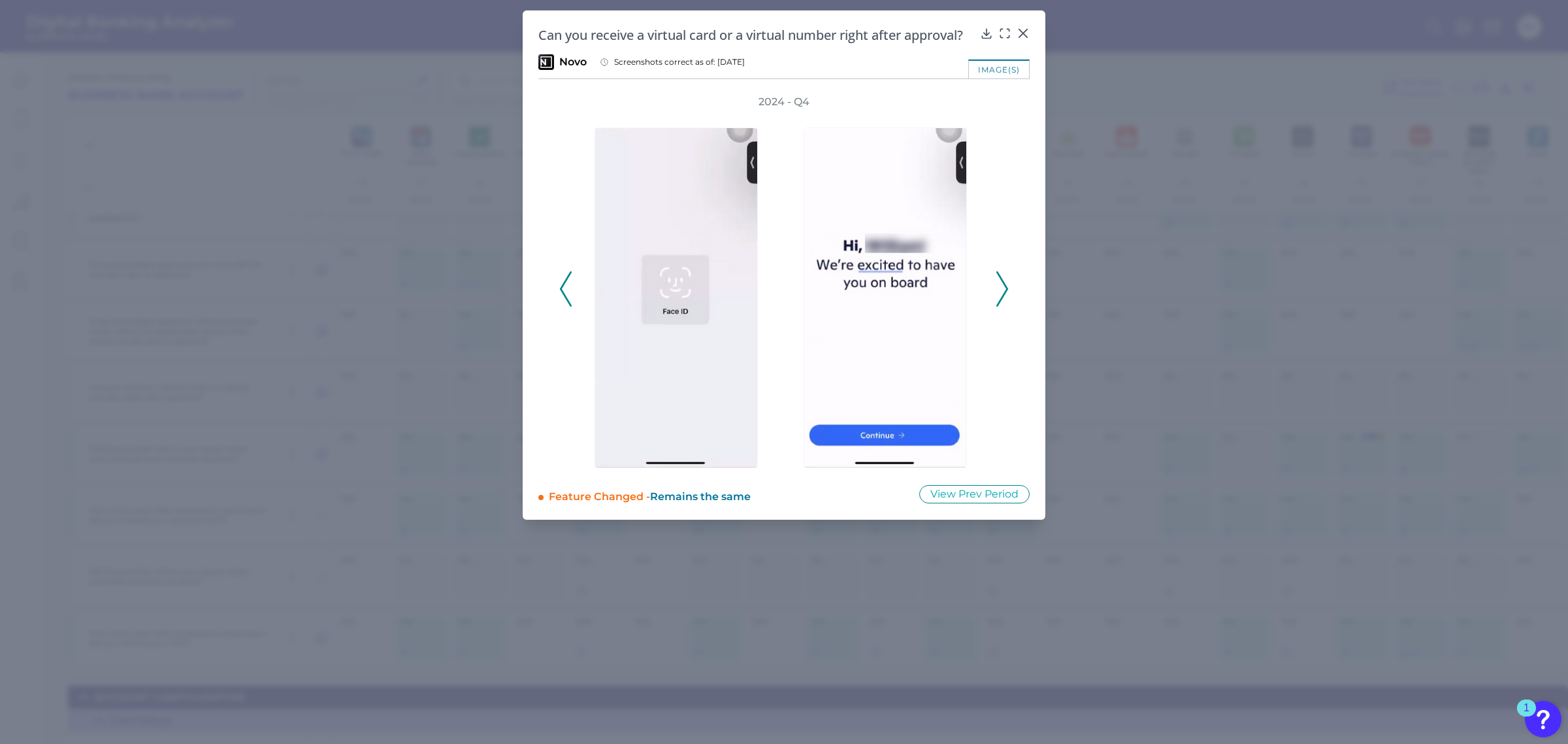
click at [560, 293] on icon at bounding box center [566, 288] width 12 height 35
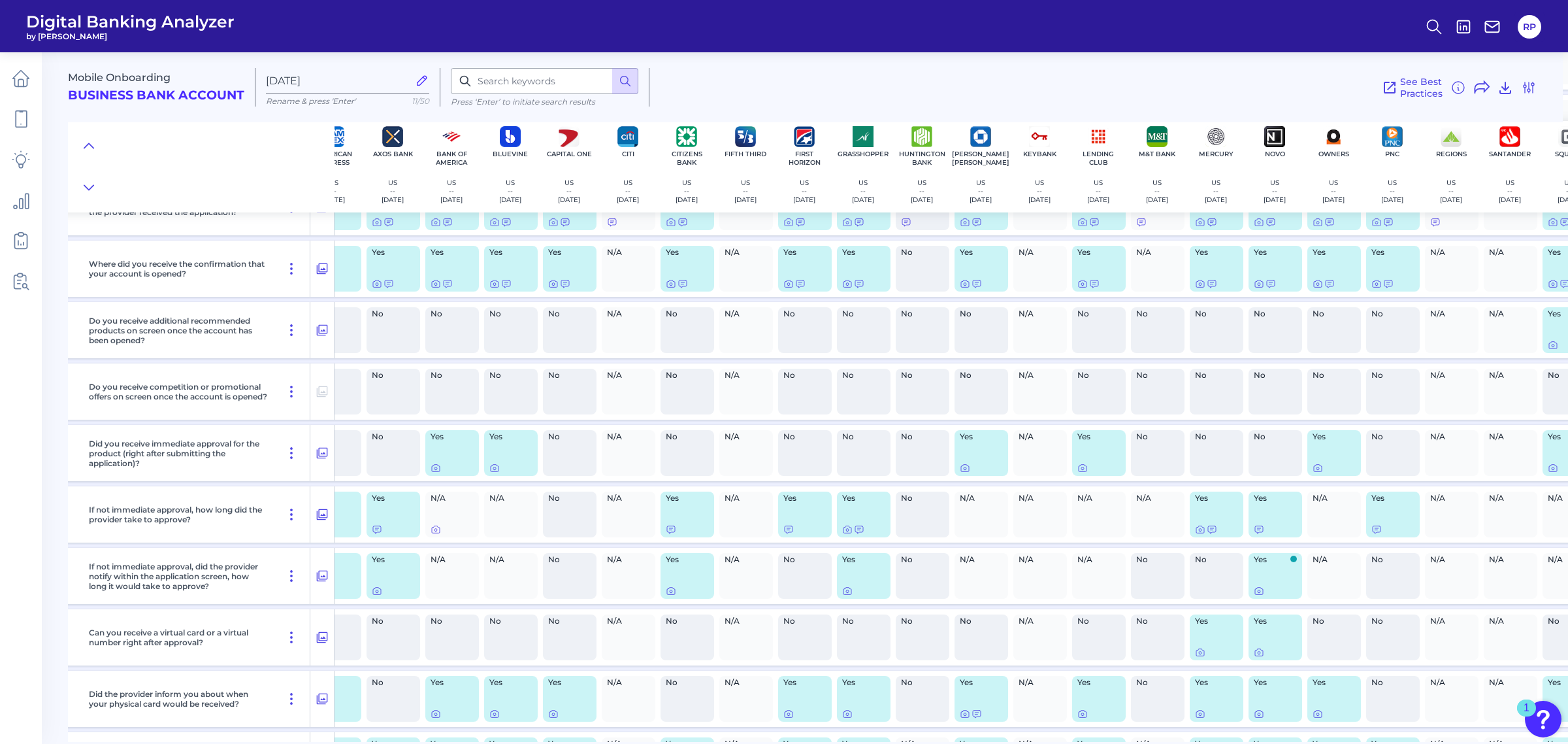
scroll to position [572, 0]
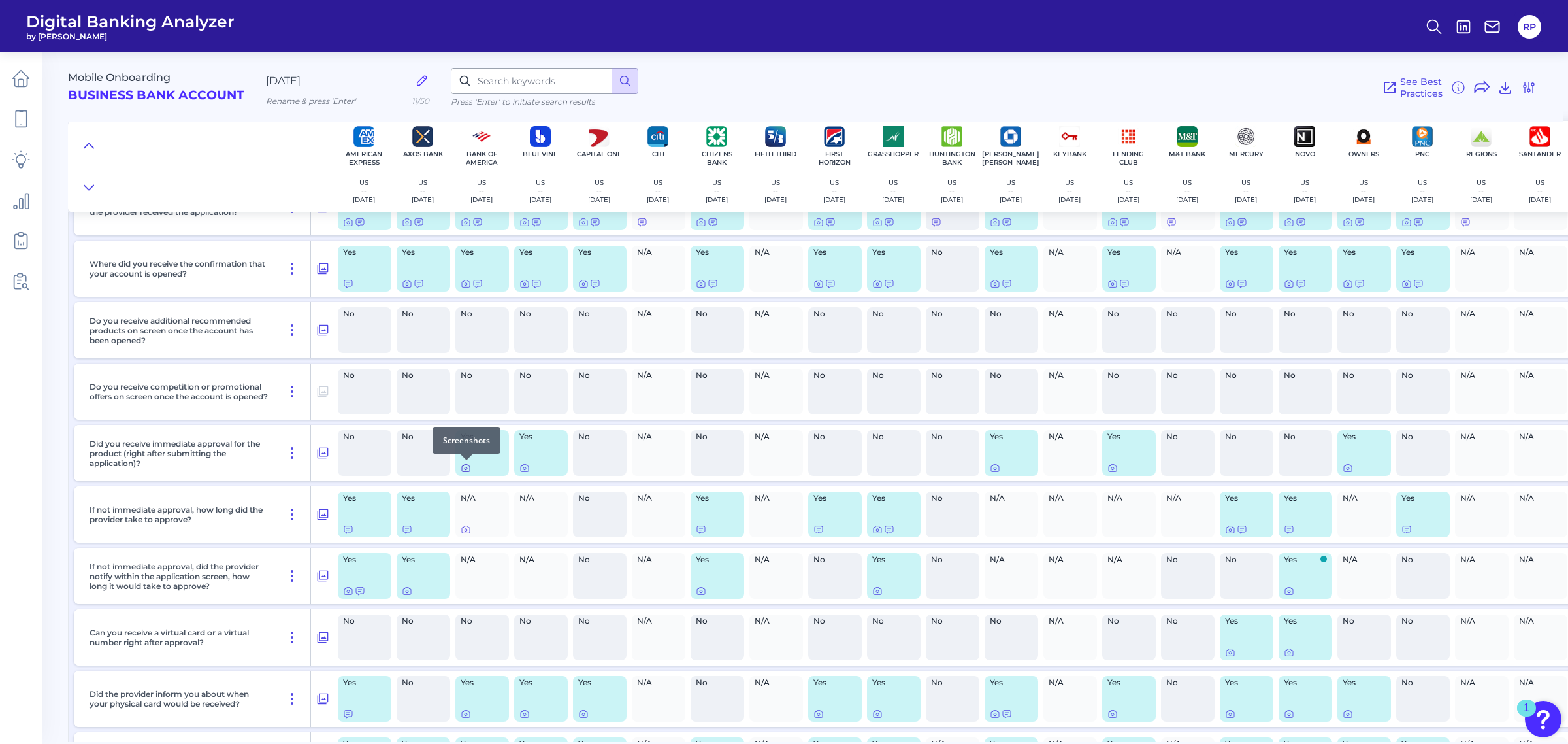
click at [467, 472] on icon at bounding box center [466, 468] width 11 height 11
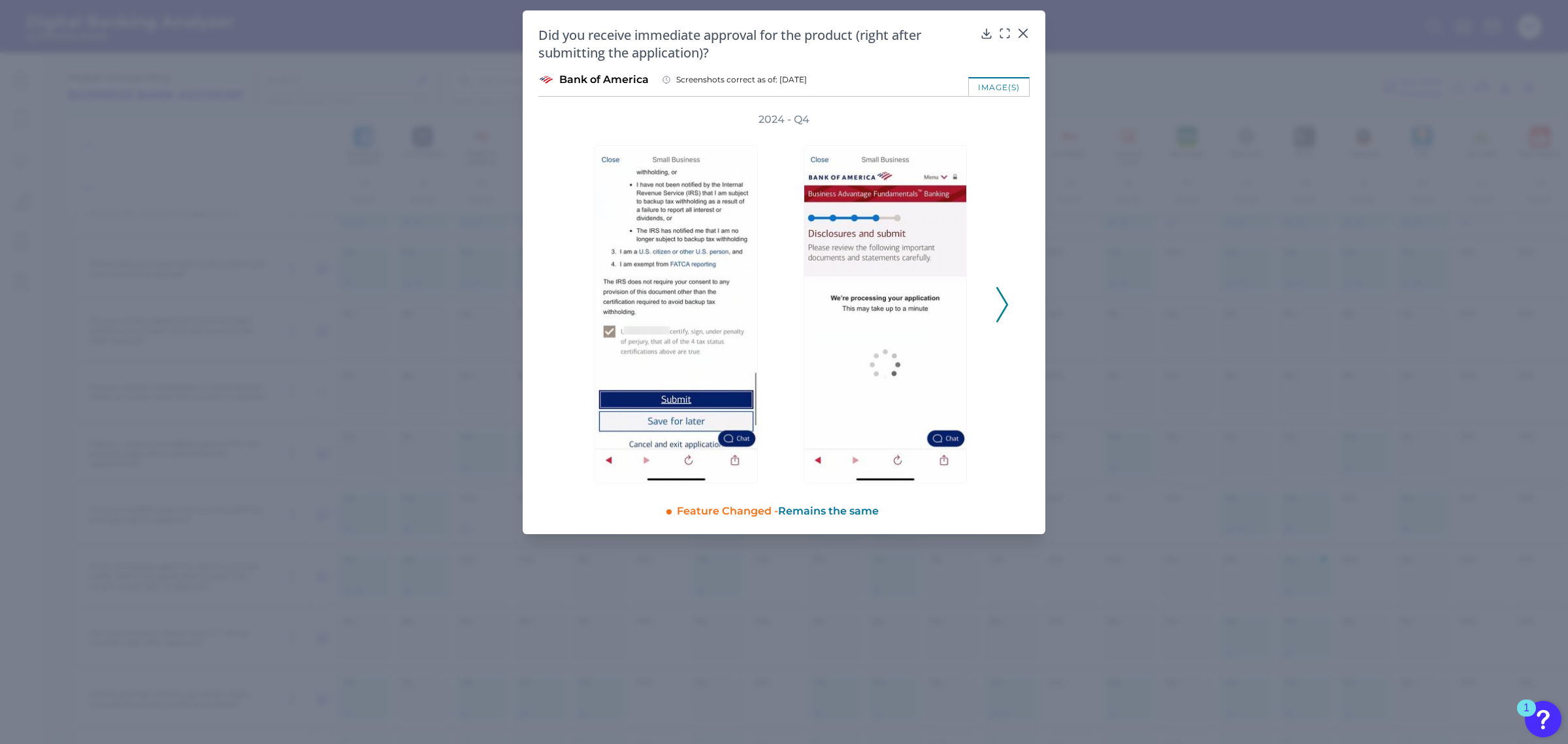
click at [999, 300] on icon at bounding box center [1002, 304] width 12 height 35
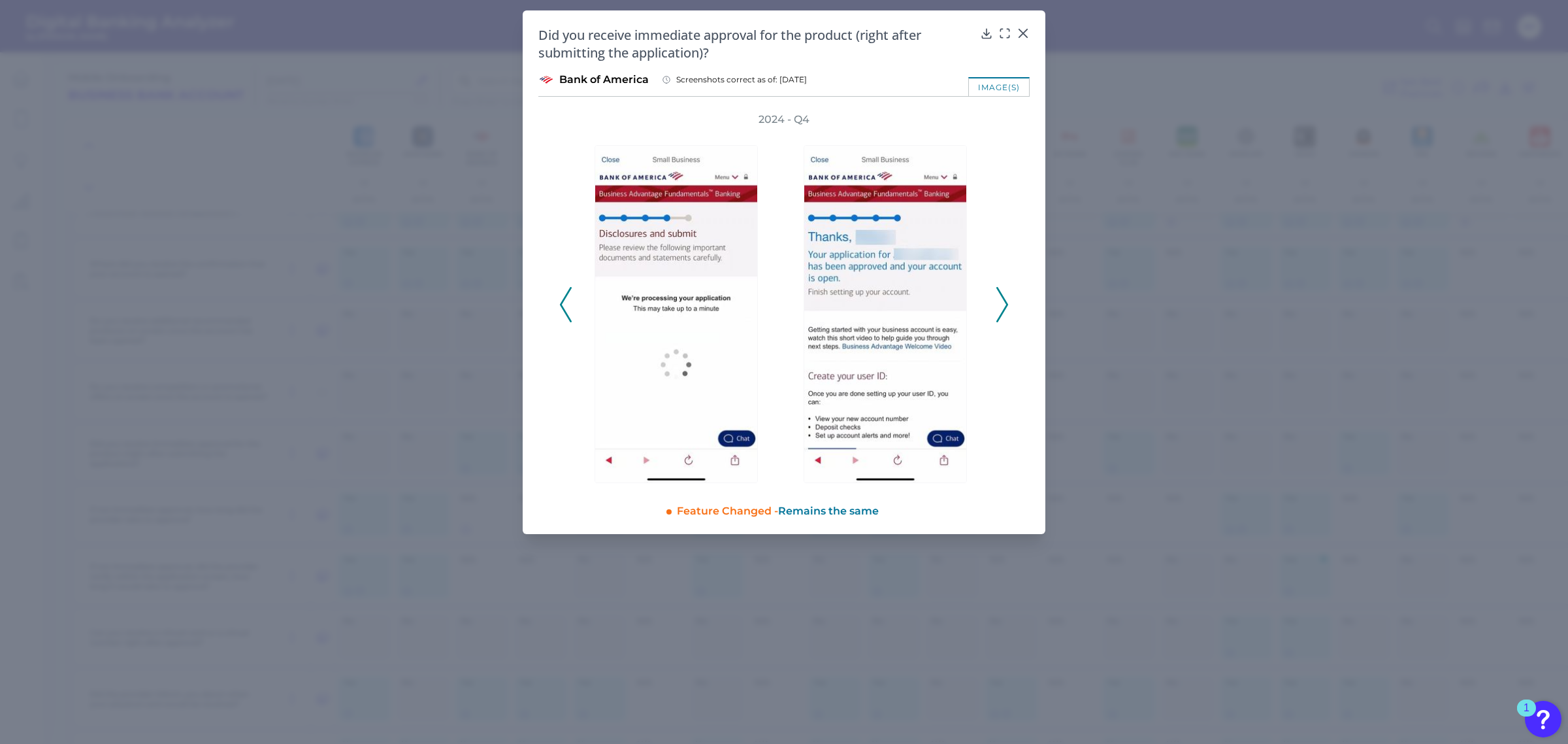
click at [999, 300] on icon at bounding box center [1002, 304] width 12 height 35
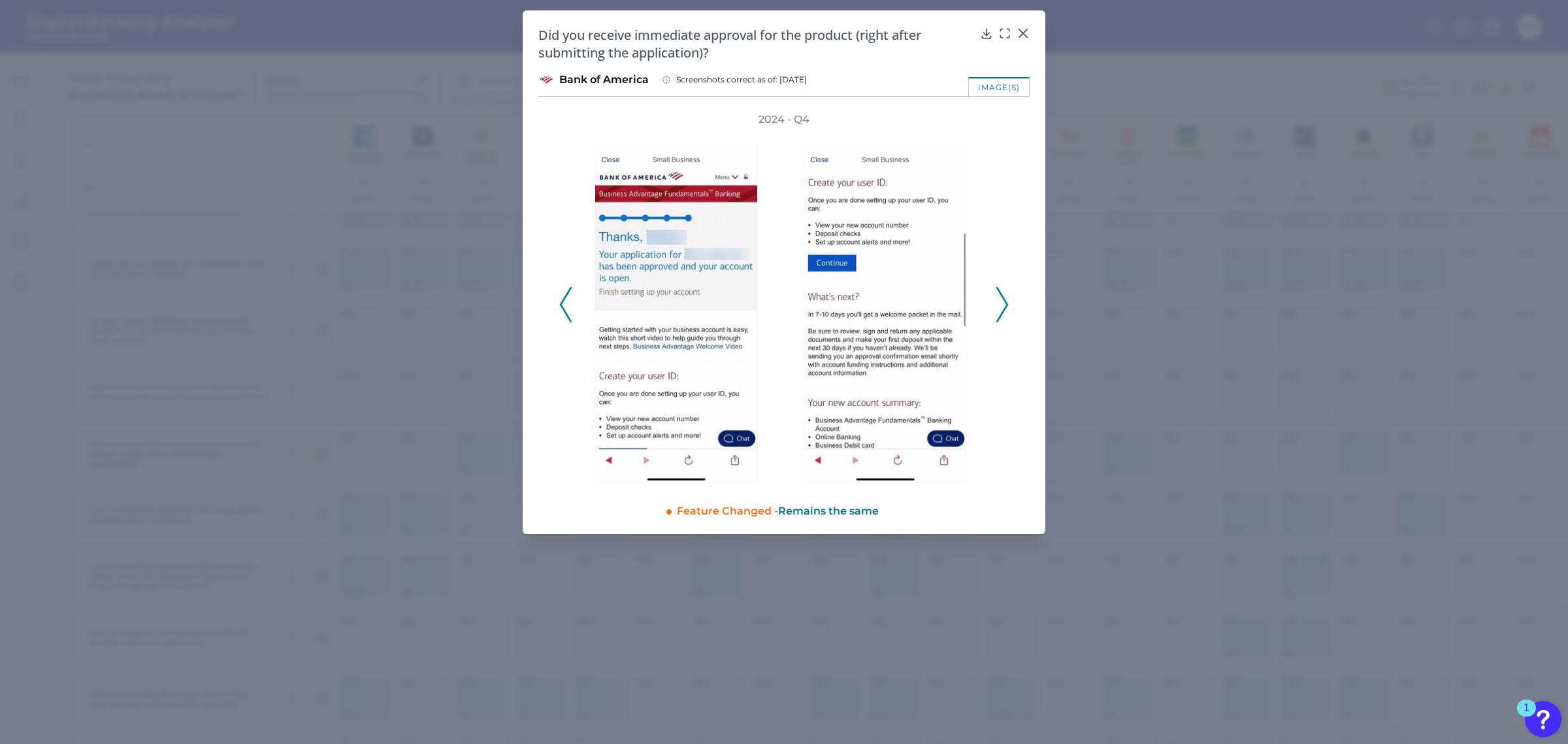
click at [999, 300] on icon at bounding box center [1002, 304] width 12 height 35
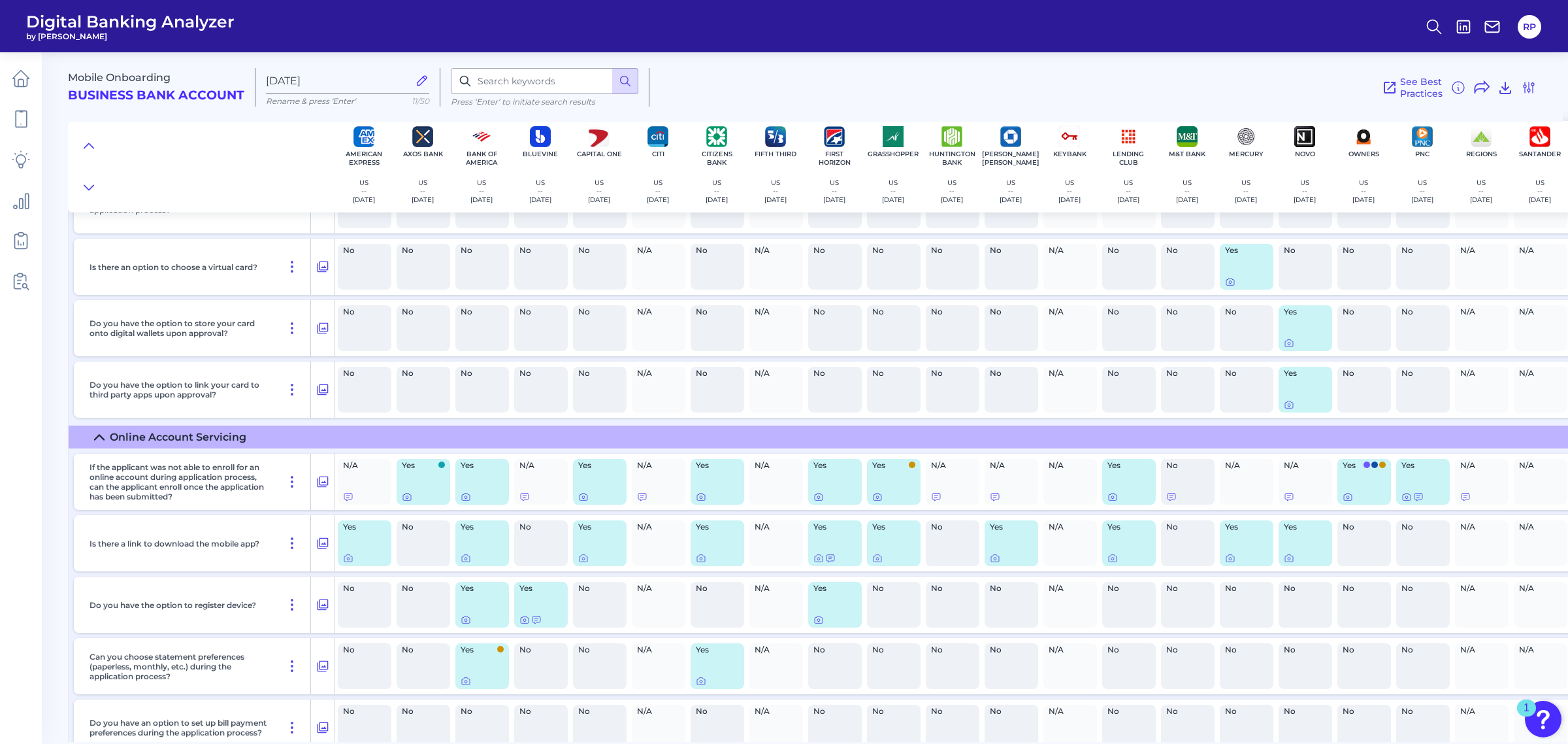
scroll to position [1771, 0]
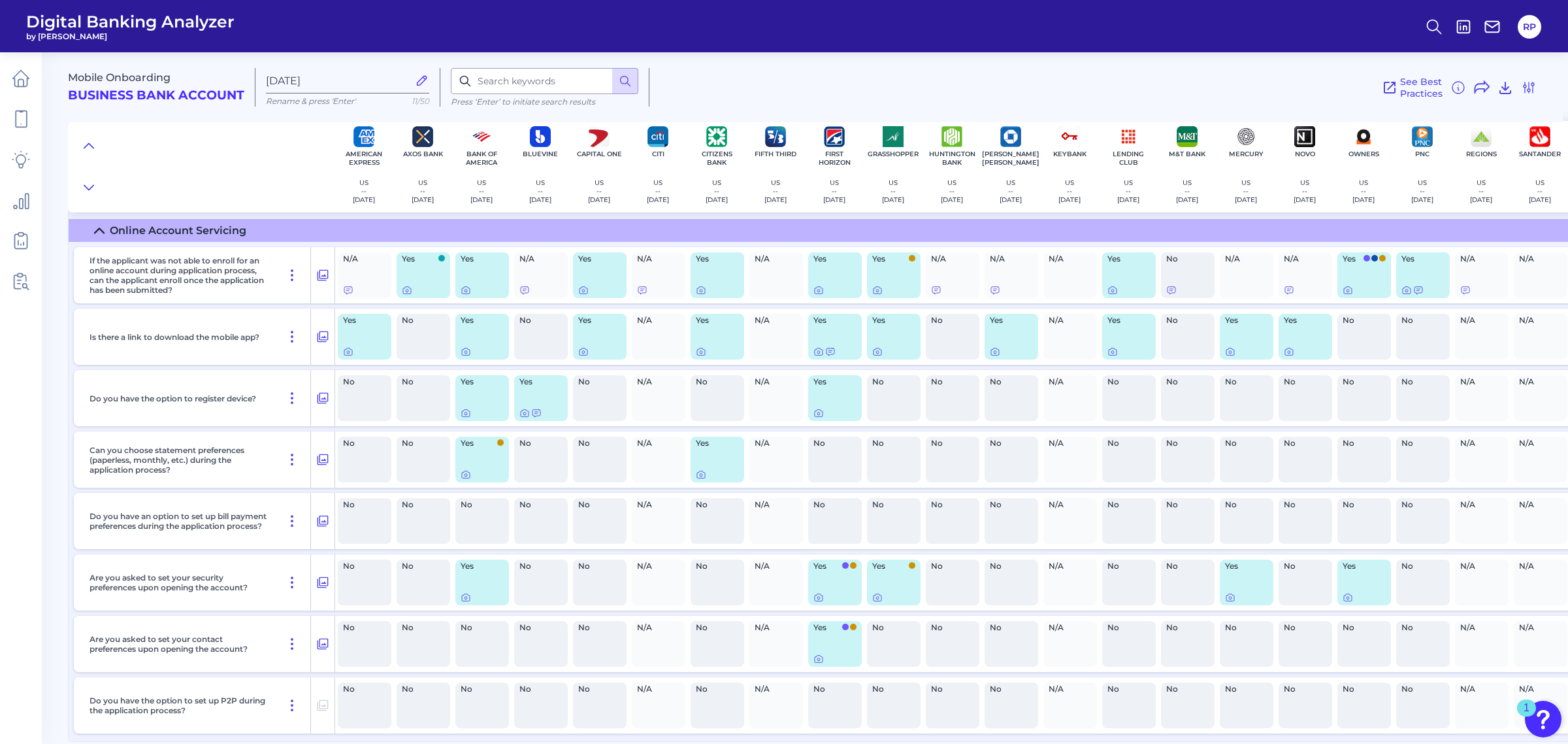
click at [612, 523] on div "No" at bounding box center [600, 521] width 53 height 46
drag, startPoint x: 1162, startPoint y: 743, endPoint x: 1509, endPoint y: 726, distance: 347.4
click at [1521, 726] on main "Mobile Onboarding Business Bank Account [DATE][FINANCIAL_ID] Rename & press 'En…" at bounding box center [784, 372] width 1568 height 744
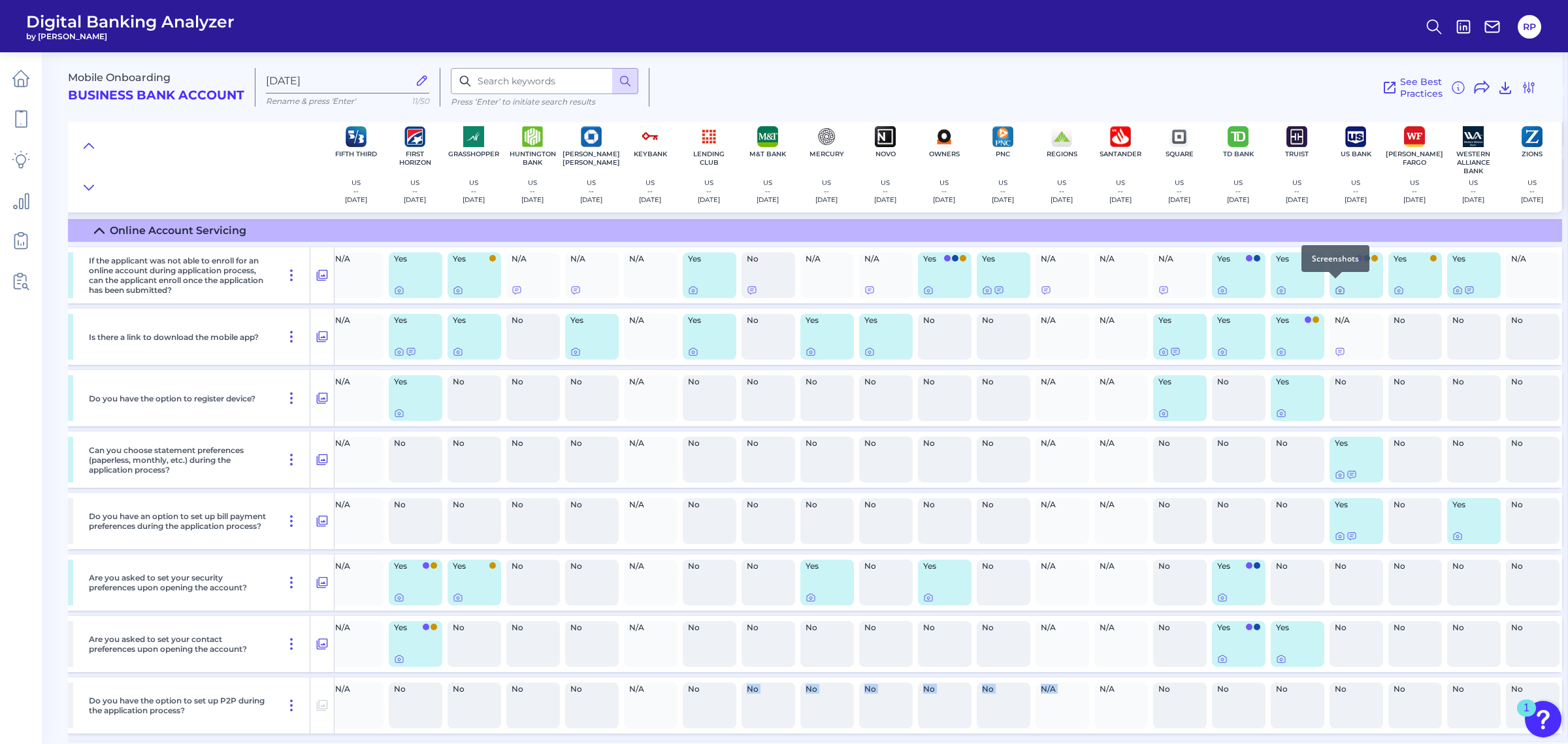
click at [1337, 285] on icon at bounding box center [1340, 290] width 11 height 11
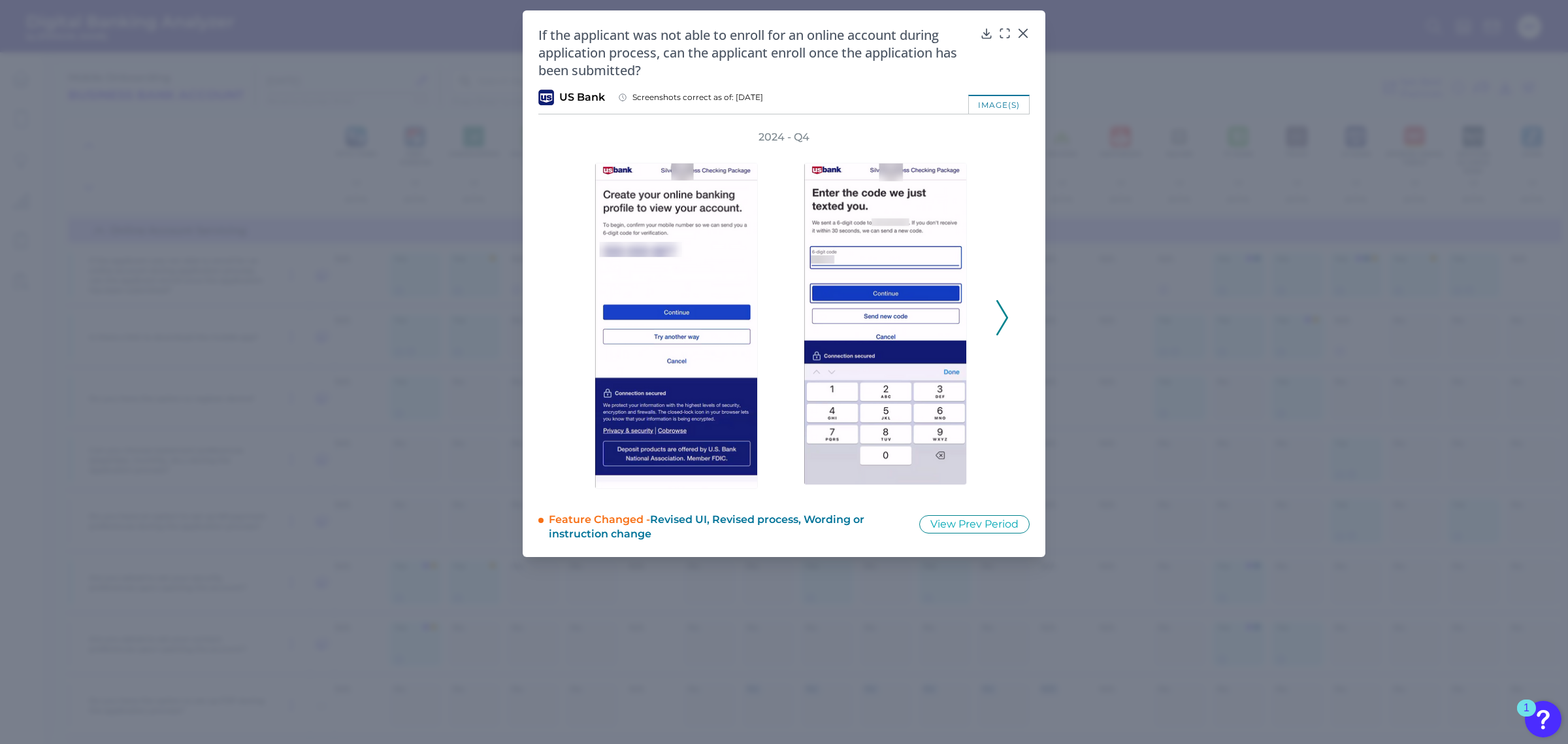
click at [1003, 324] on icon at bounding box center [1002, 317] width 12 height 35
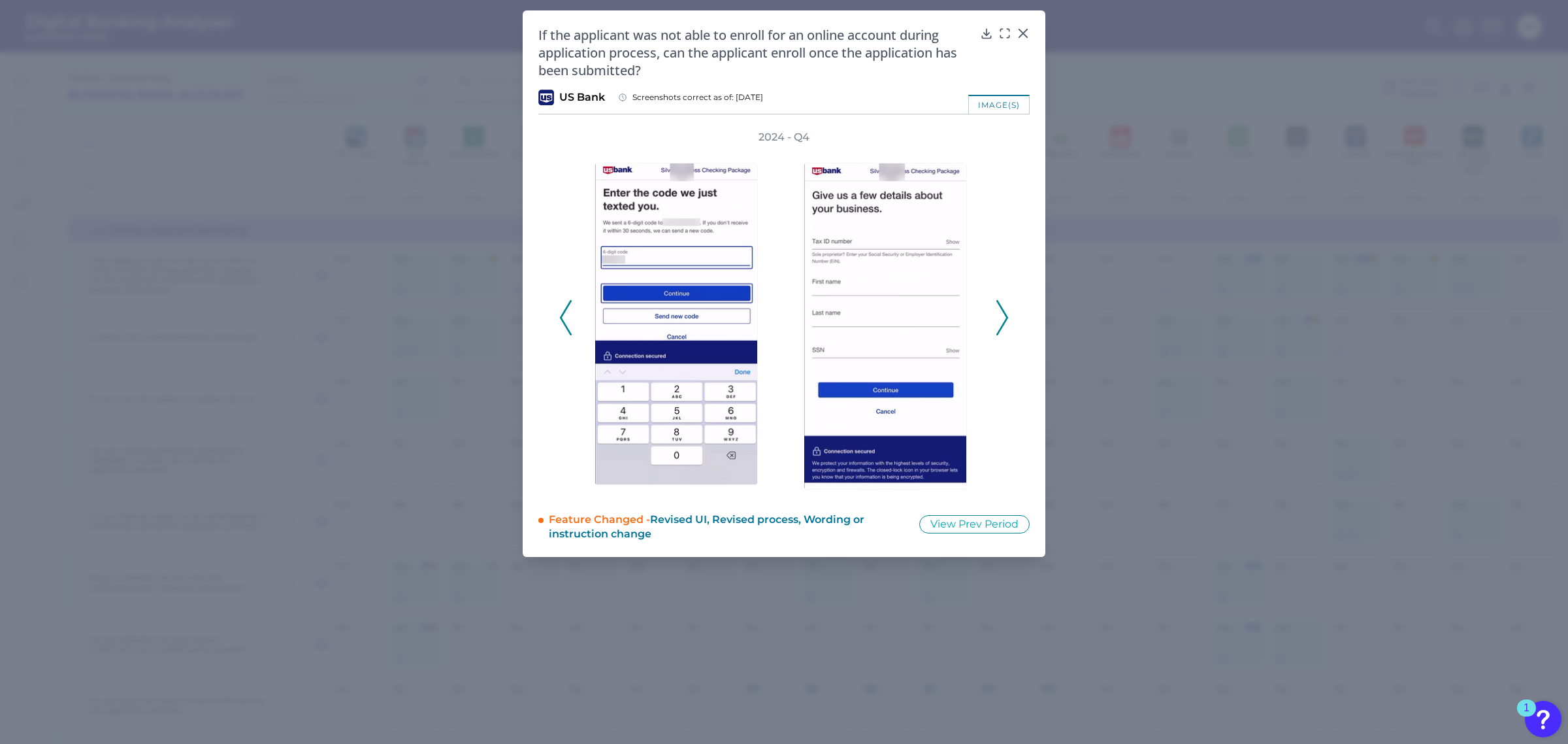
click at [1003, 324] on icon at bounding box center [1002, 317] width 12 height 35
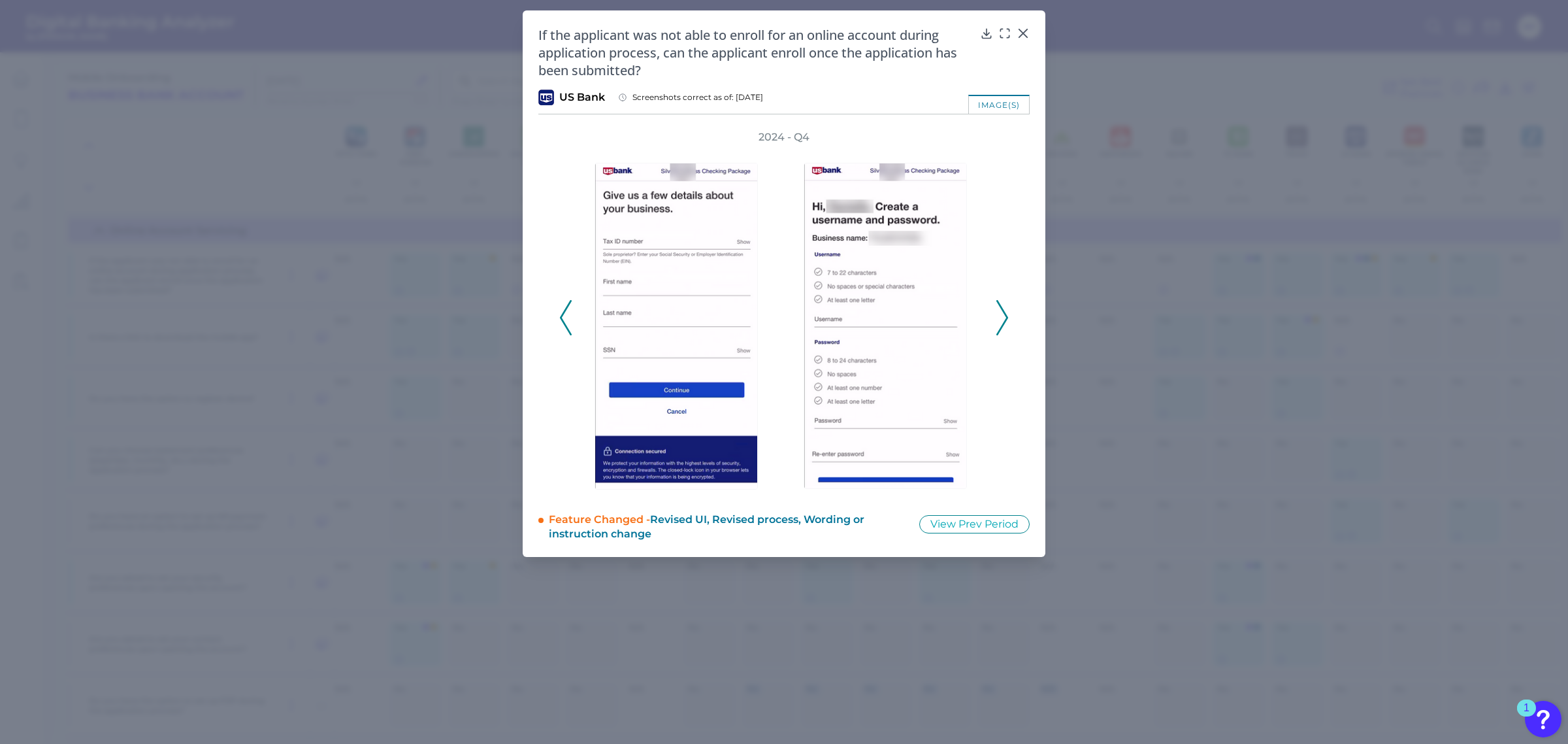
click at [1003, 324] on icon at bounding box center [1002, 317] width 12 height 35
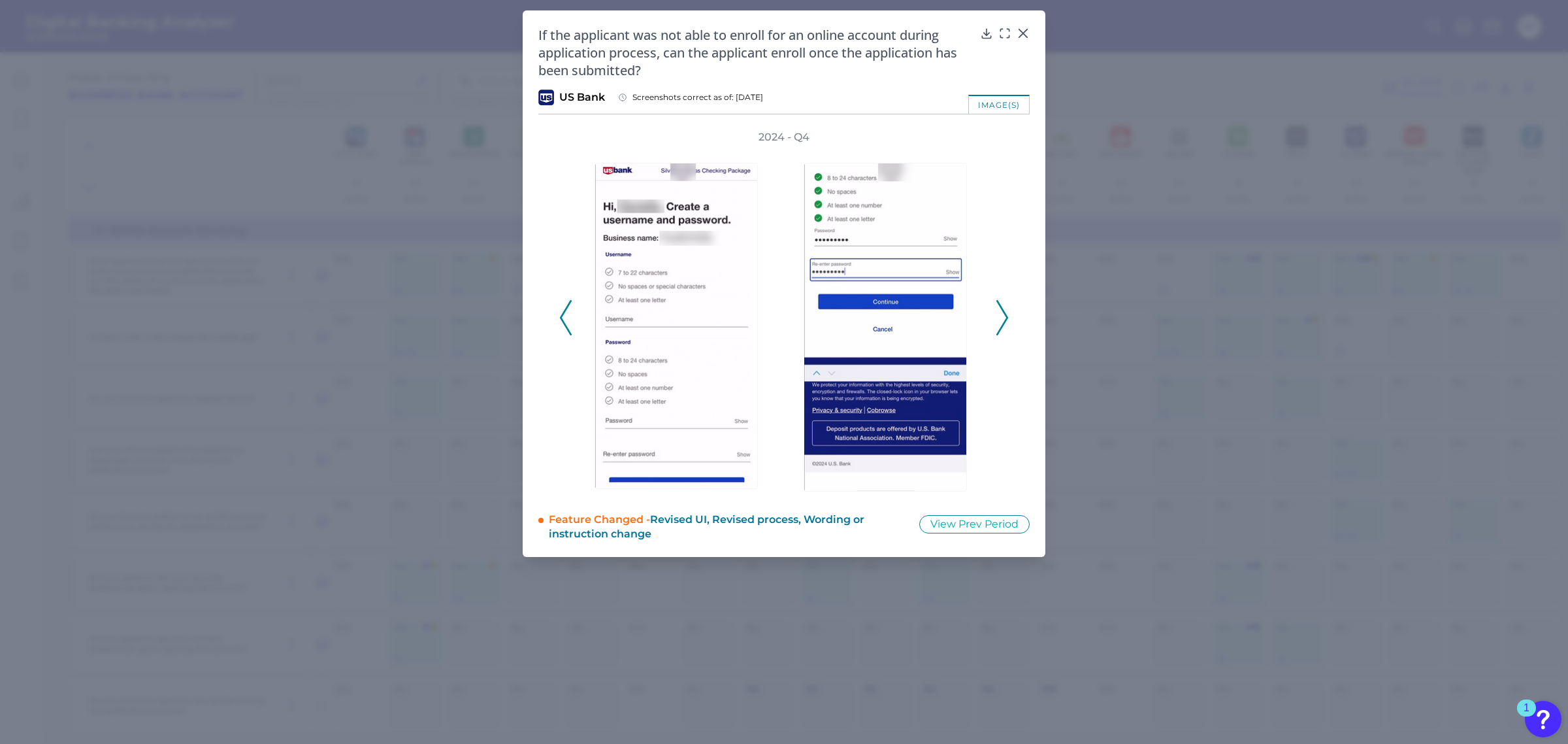
click at [1003, 324] on icon at bounding box center [1002, 317] width 12 height 35
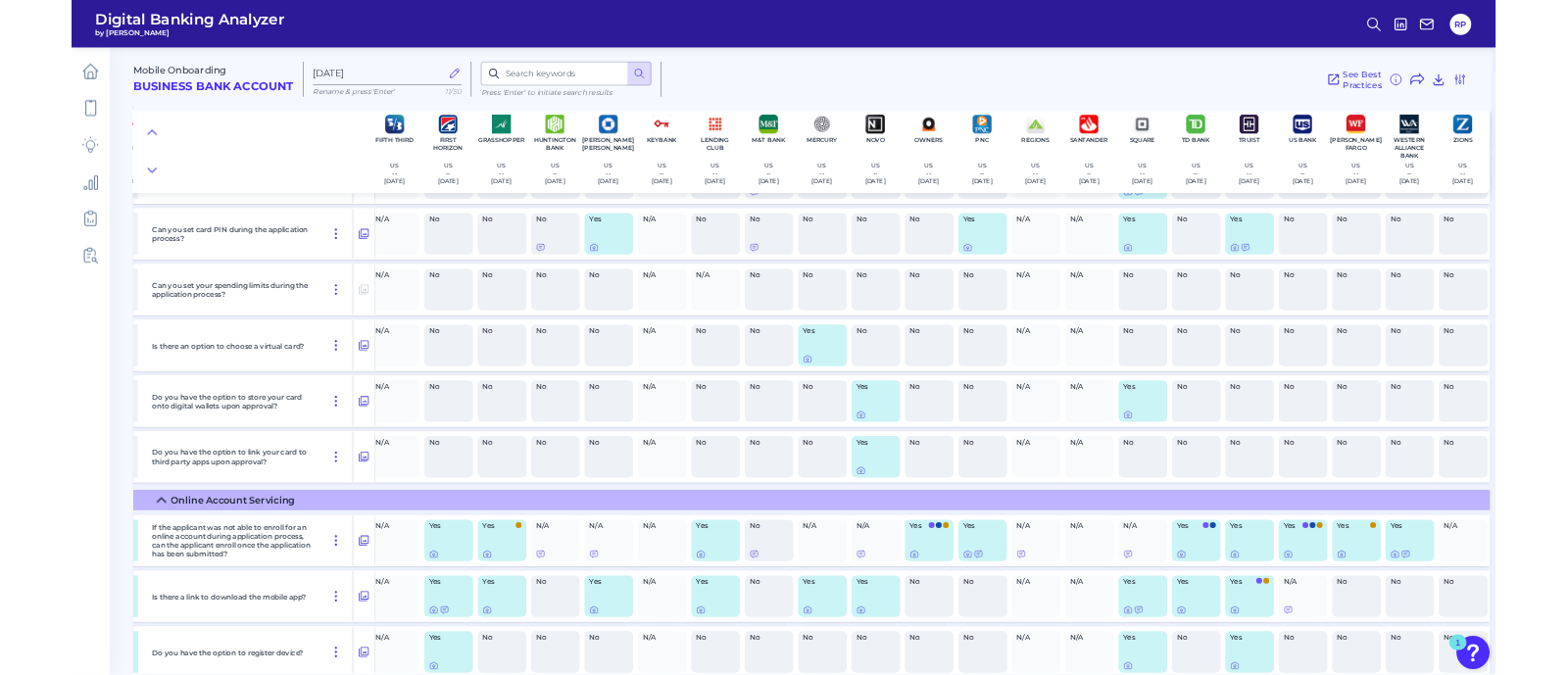
scroll to position [0, 637]
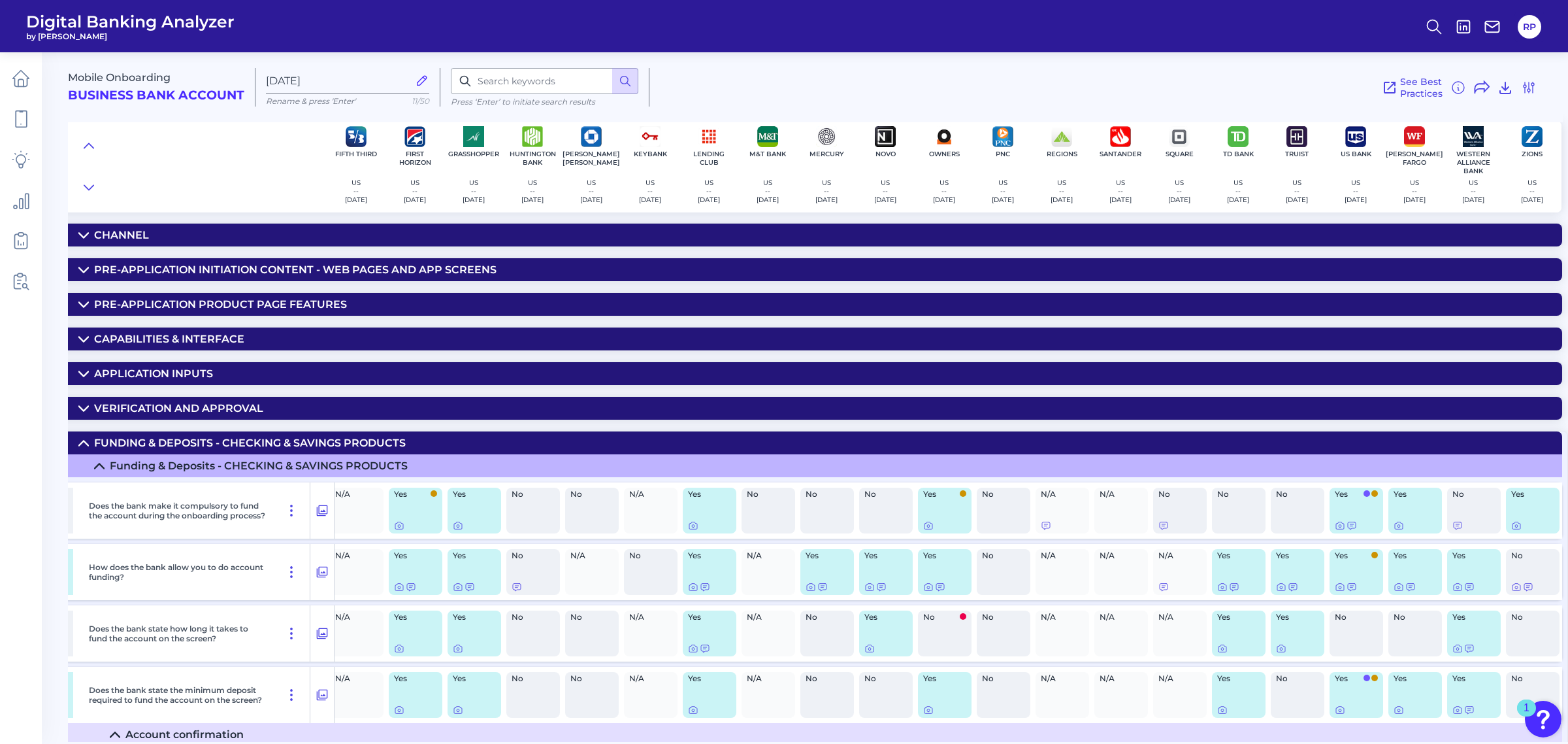
click at [1419, 230] on summary "Channel" at bounding box center [605, 235] width 1913 height 23
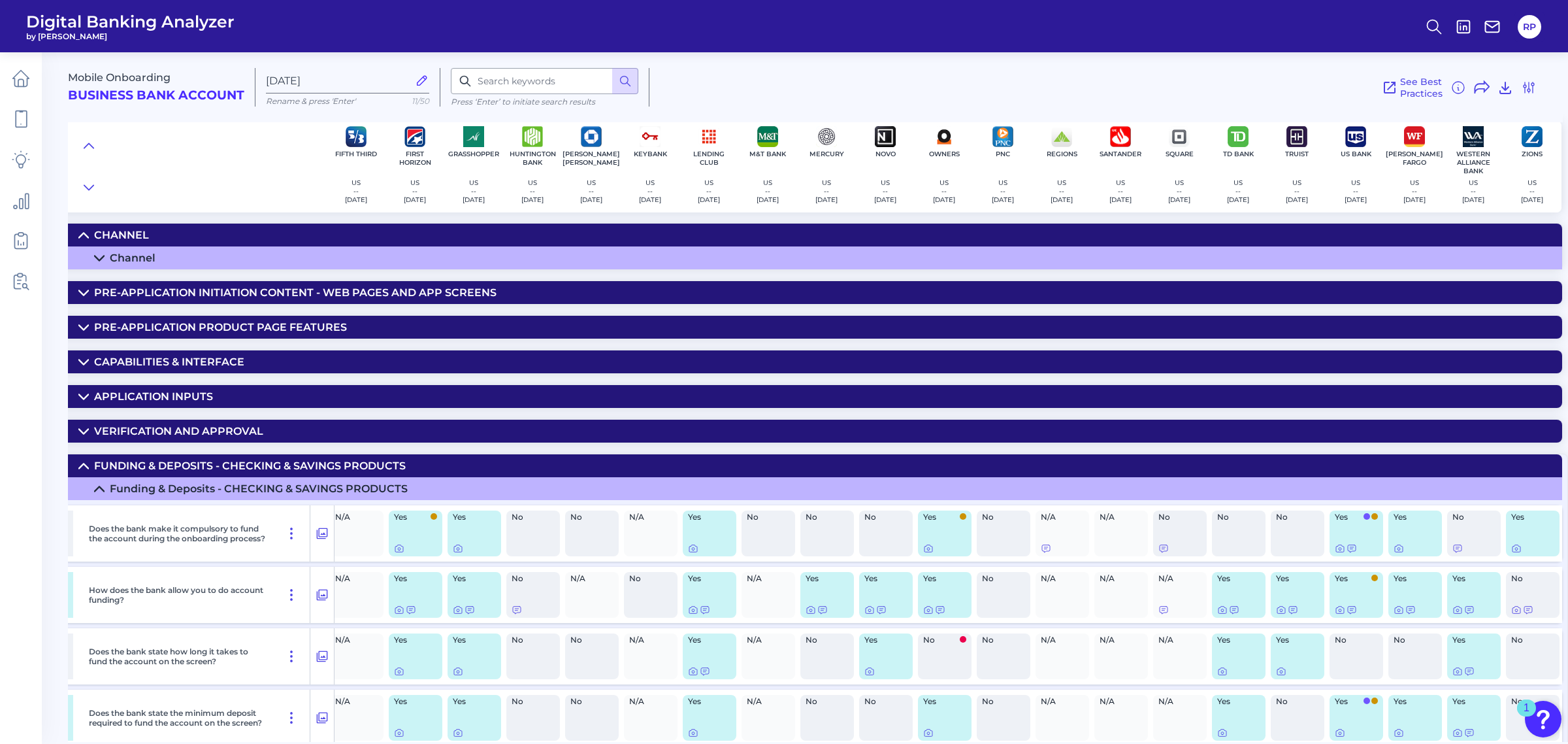
click at [1338, 262] on summary "Channel" at bounding box center [605, 258] width 1913 height 23
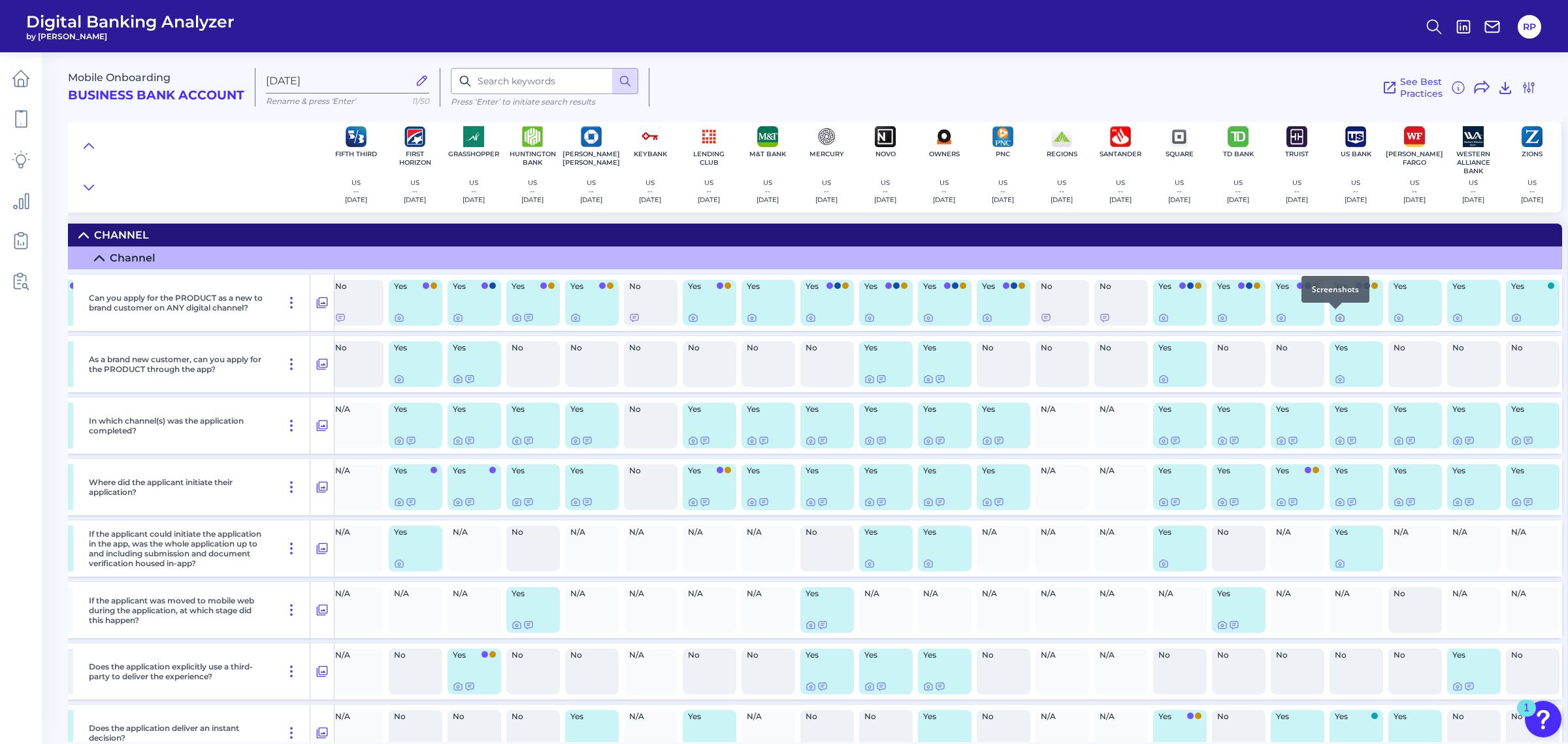
click at [1335, 316] on icon at bounding box center [1340, 318] width 11 height 11
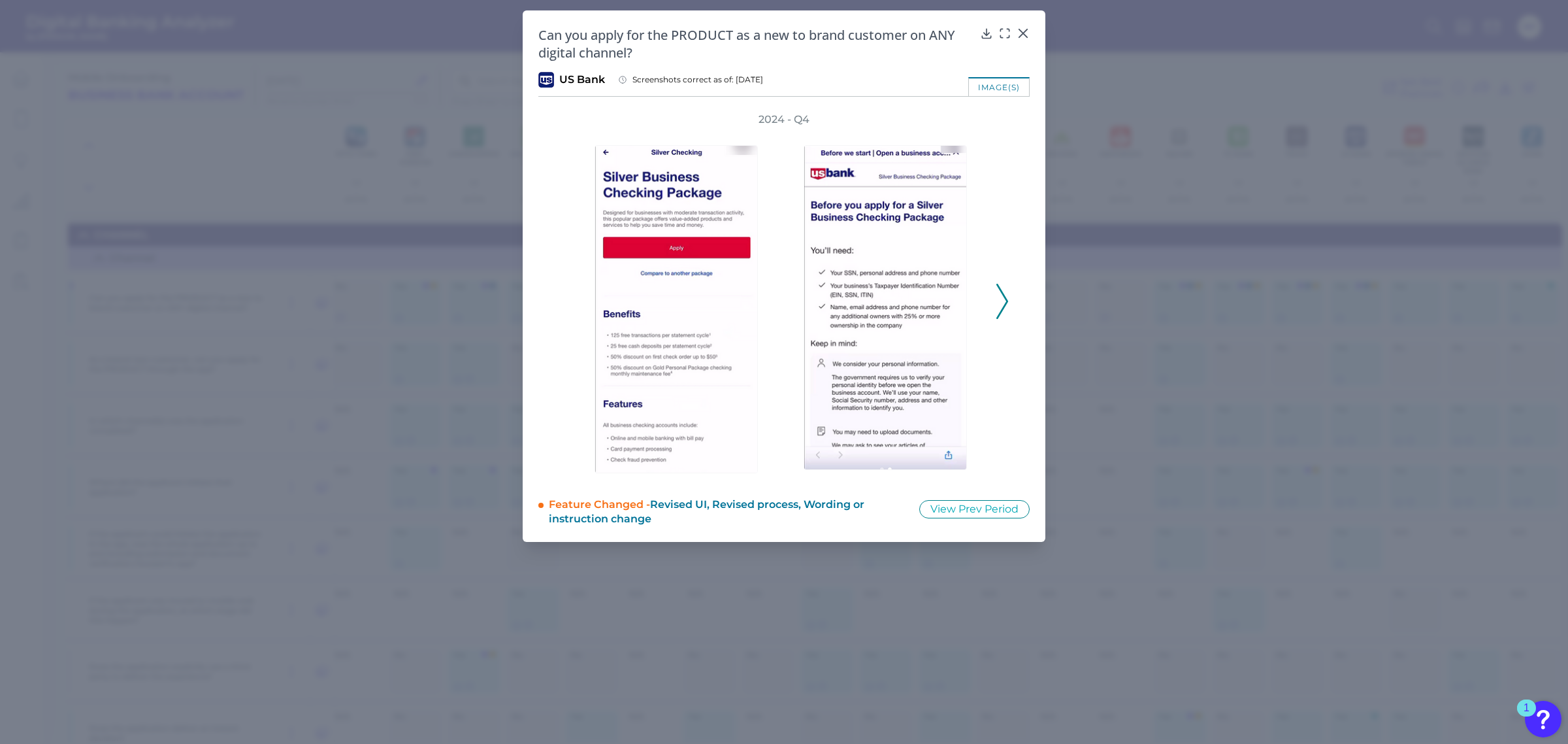
click at [1007, 301] on icon at bounding box center [1002, 301] width 12 height 35
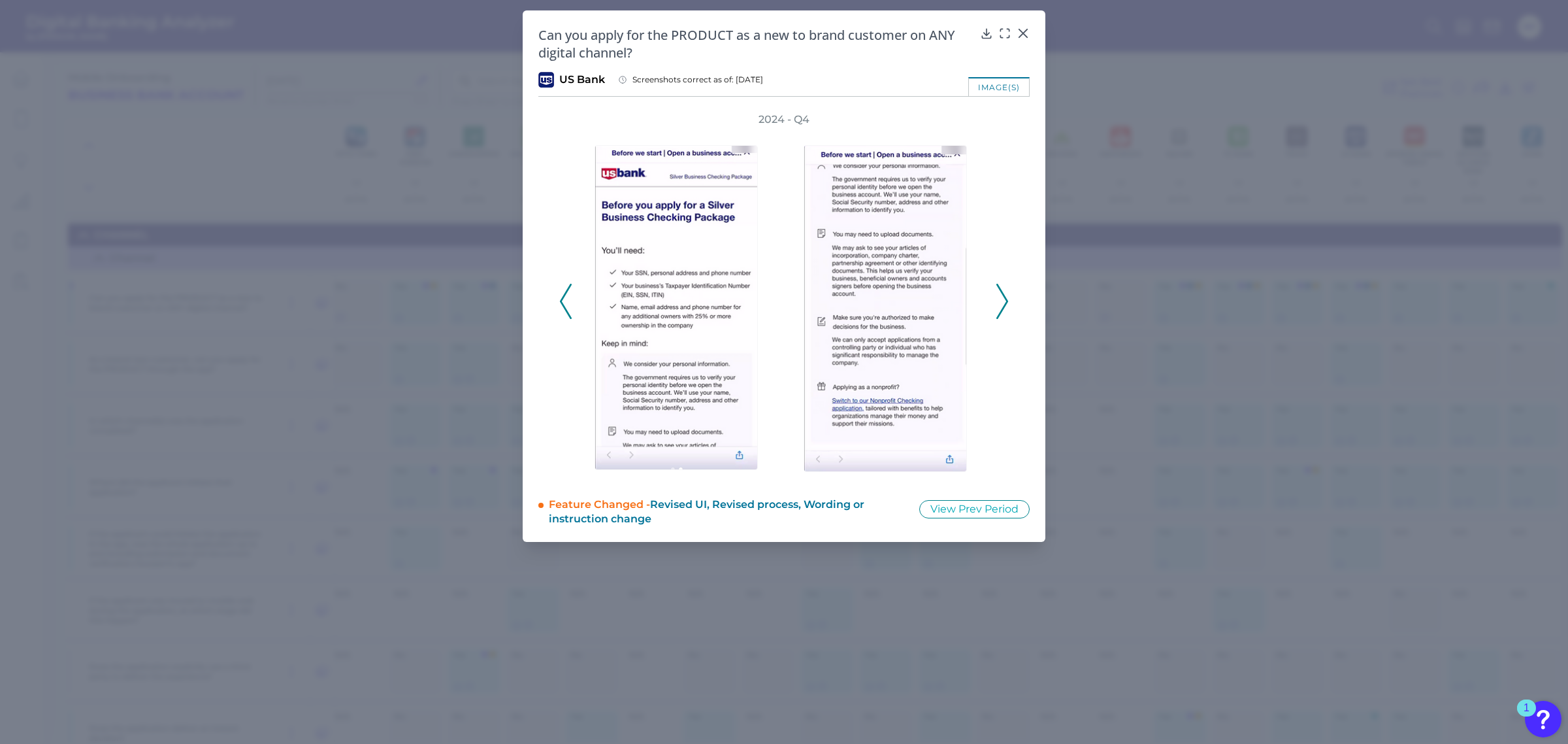
click at [1007, 301] on icon at bounding box center [1002, 301] width 12 height 35
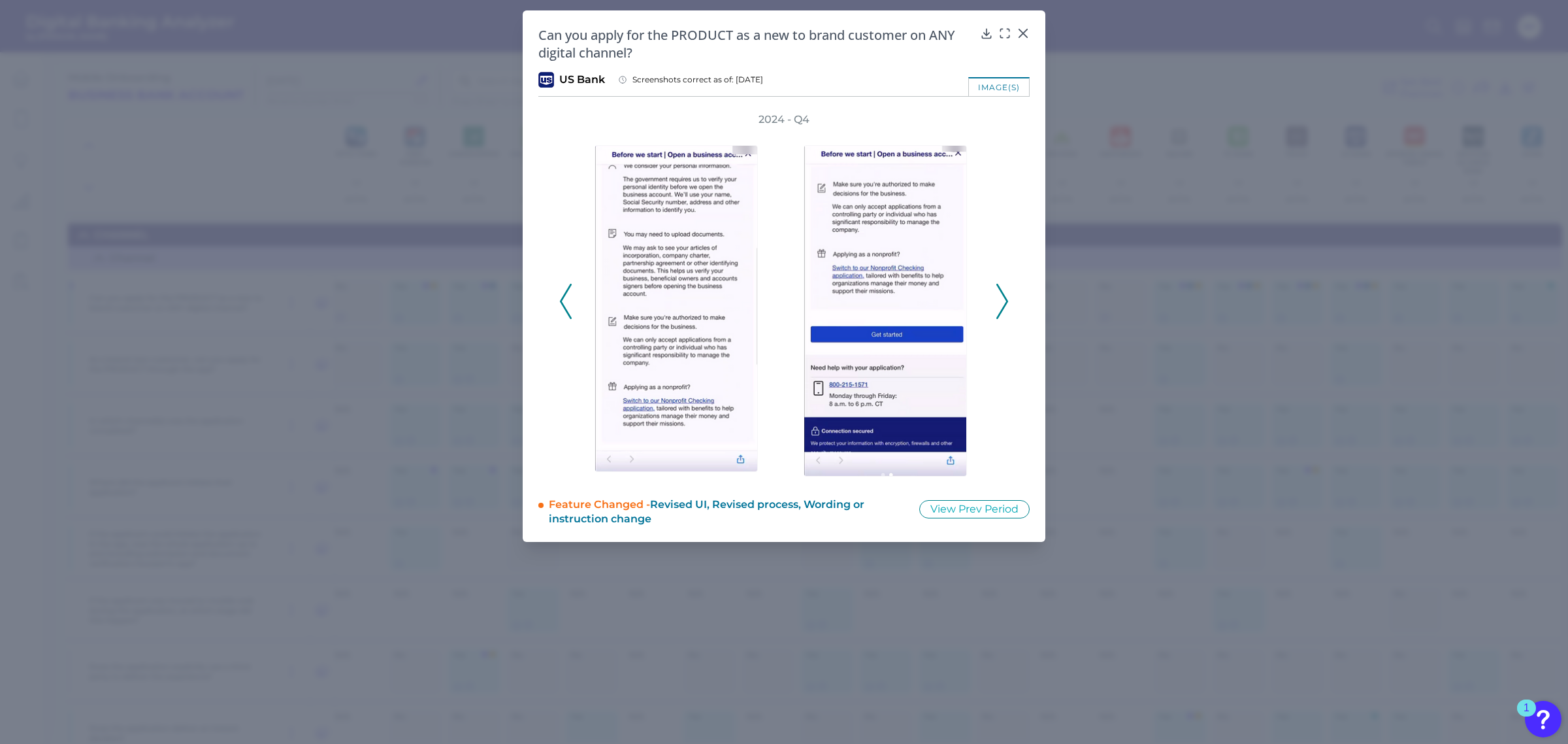
click at [1007, 301] on icon at bounding box center [1002, 301] width 12 height 35
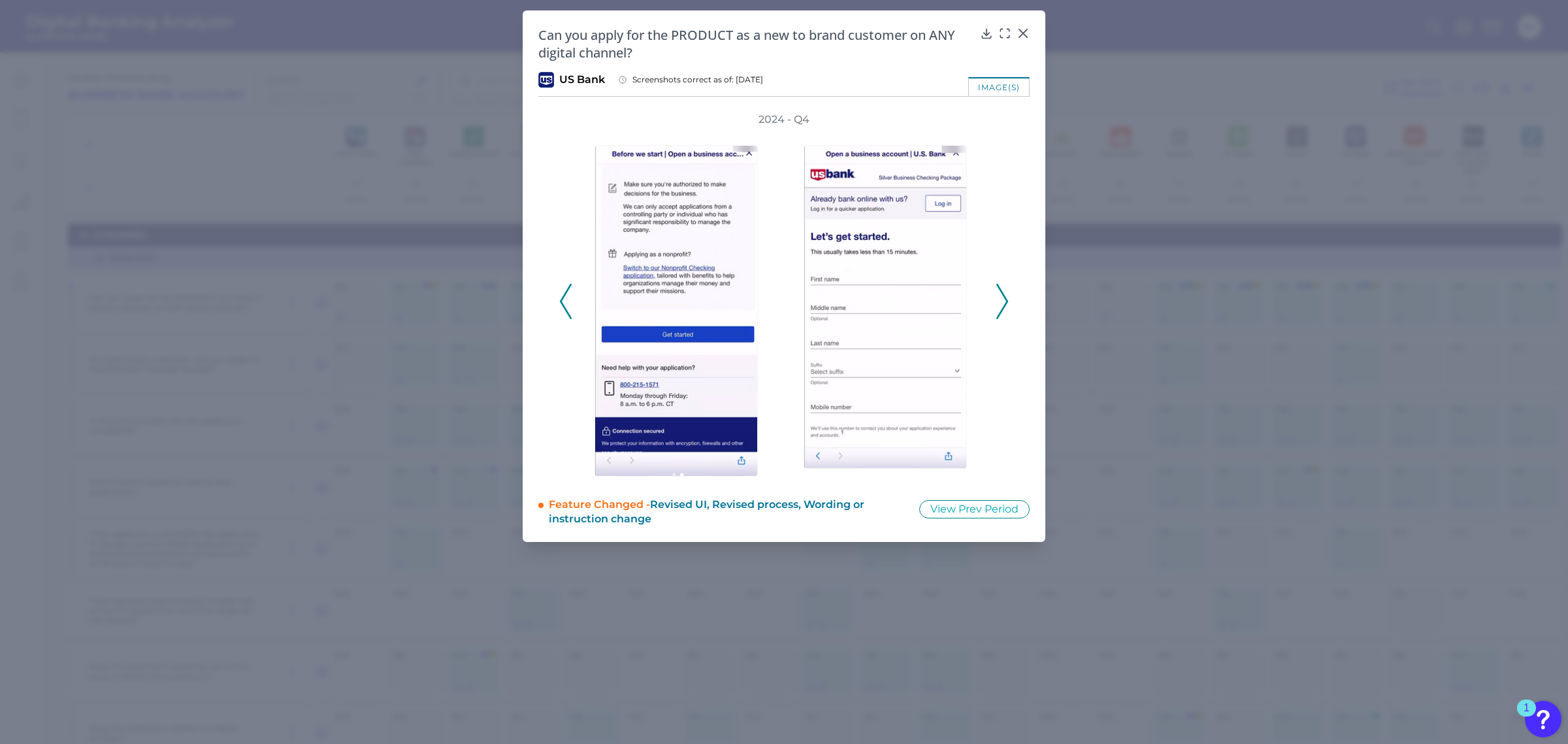
click at [1007, 301] on icon at bounding box center [1002, 301] width 12 height 35
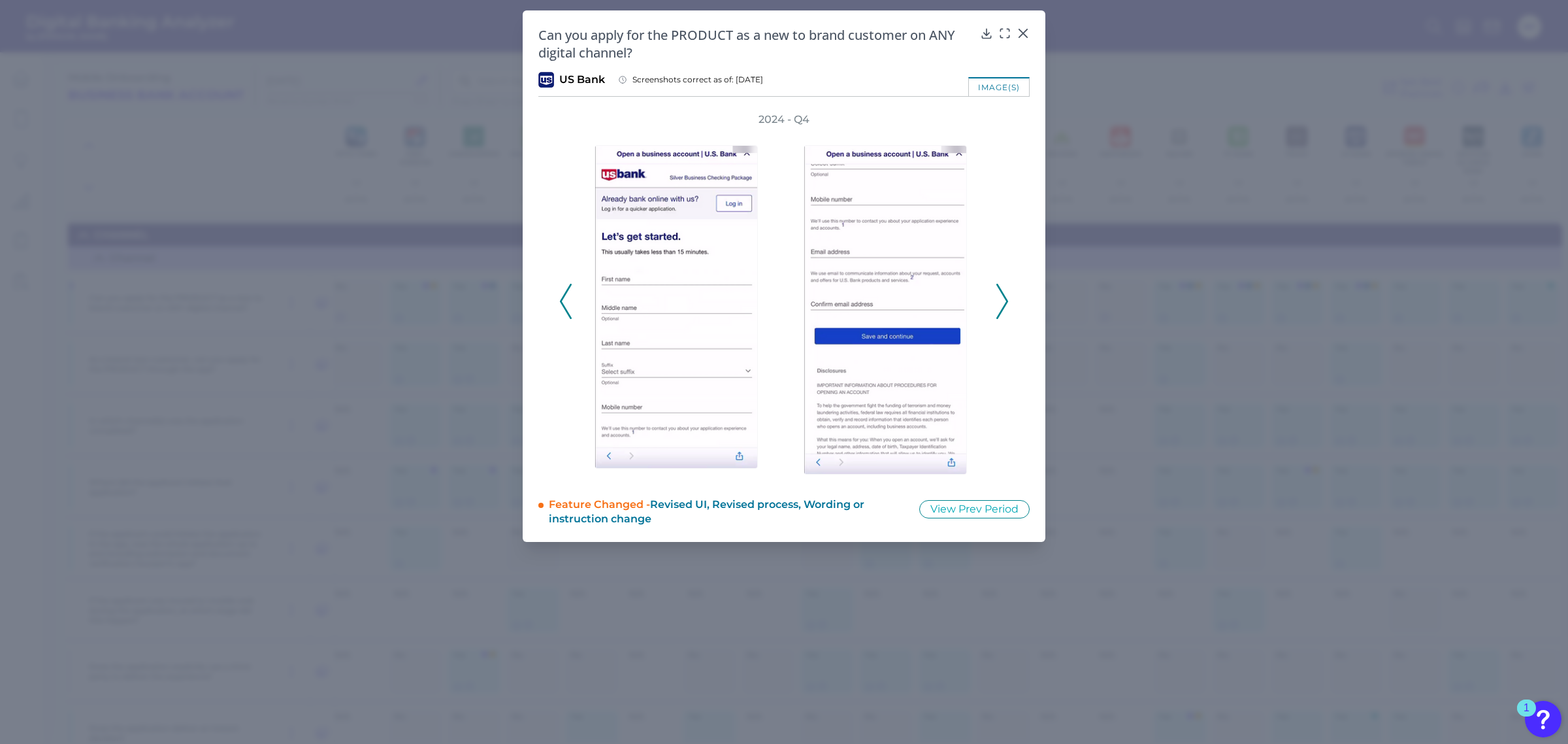
click at [1007, 301] on icon at bounding box center [1002, 301] width 12 height 35
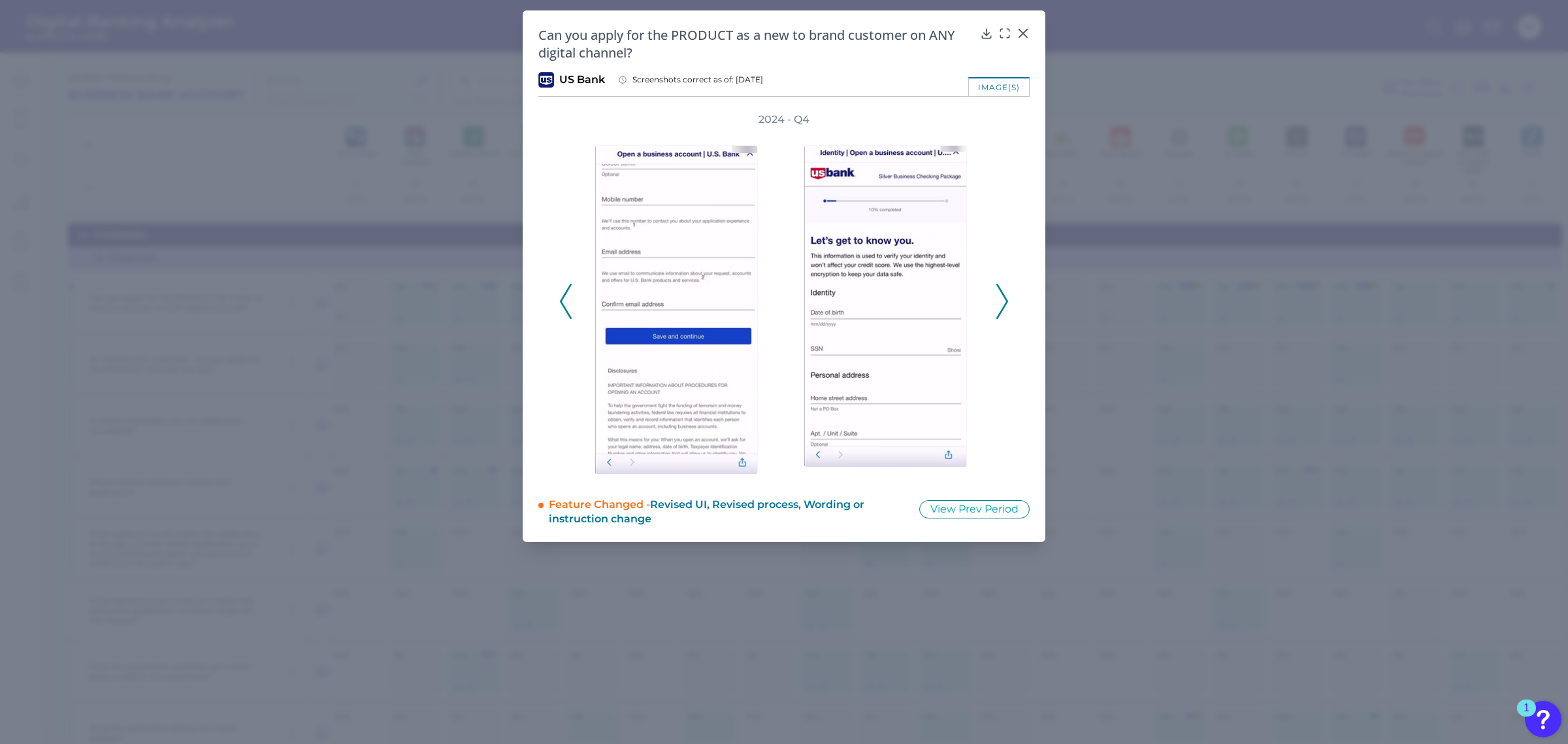
click at [1007, 301] on icon at bounding box center [1002, 301] width 12 height 35
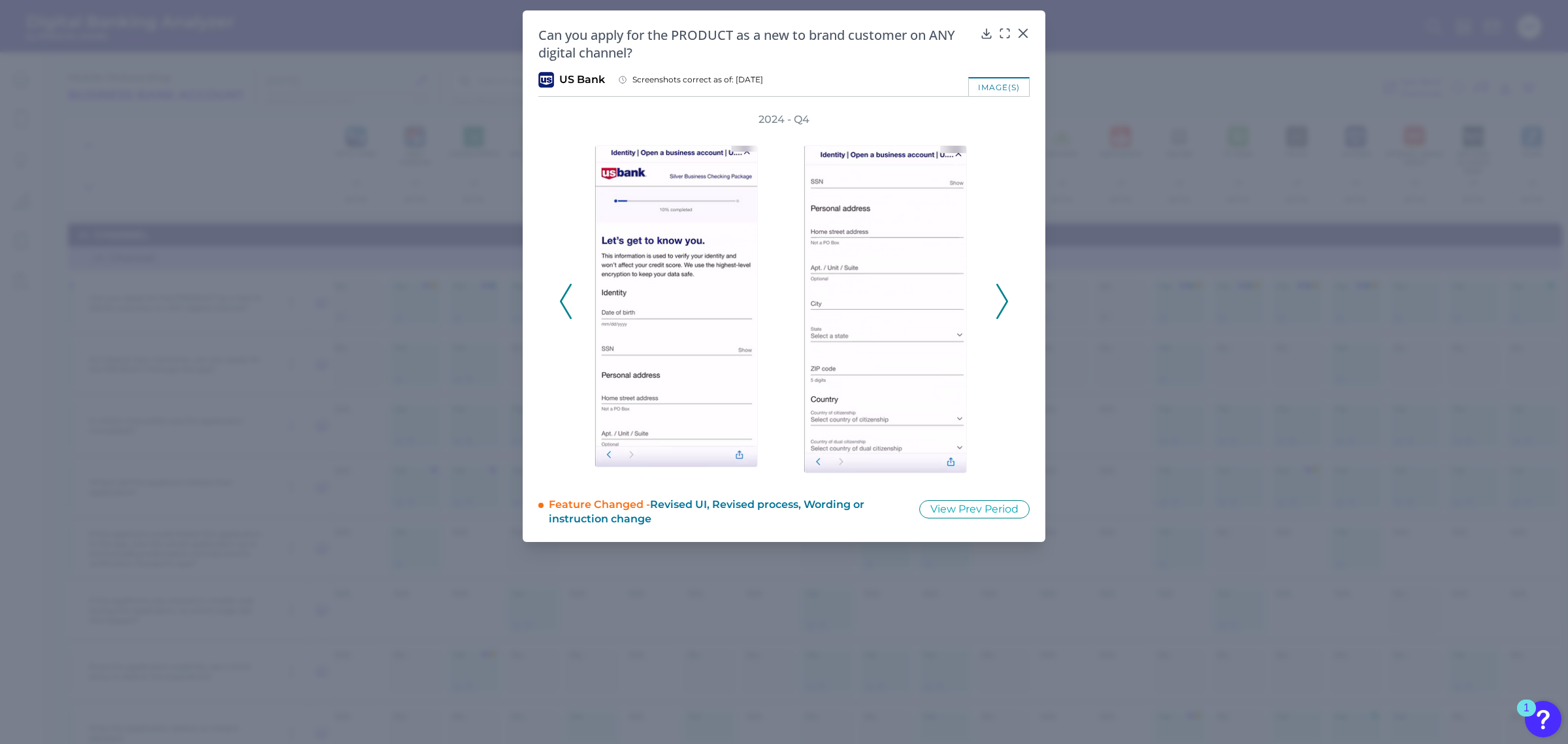
click at [1007, 301] on icon at bounding box center [1002, 301] width 12 height 35
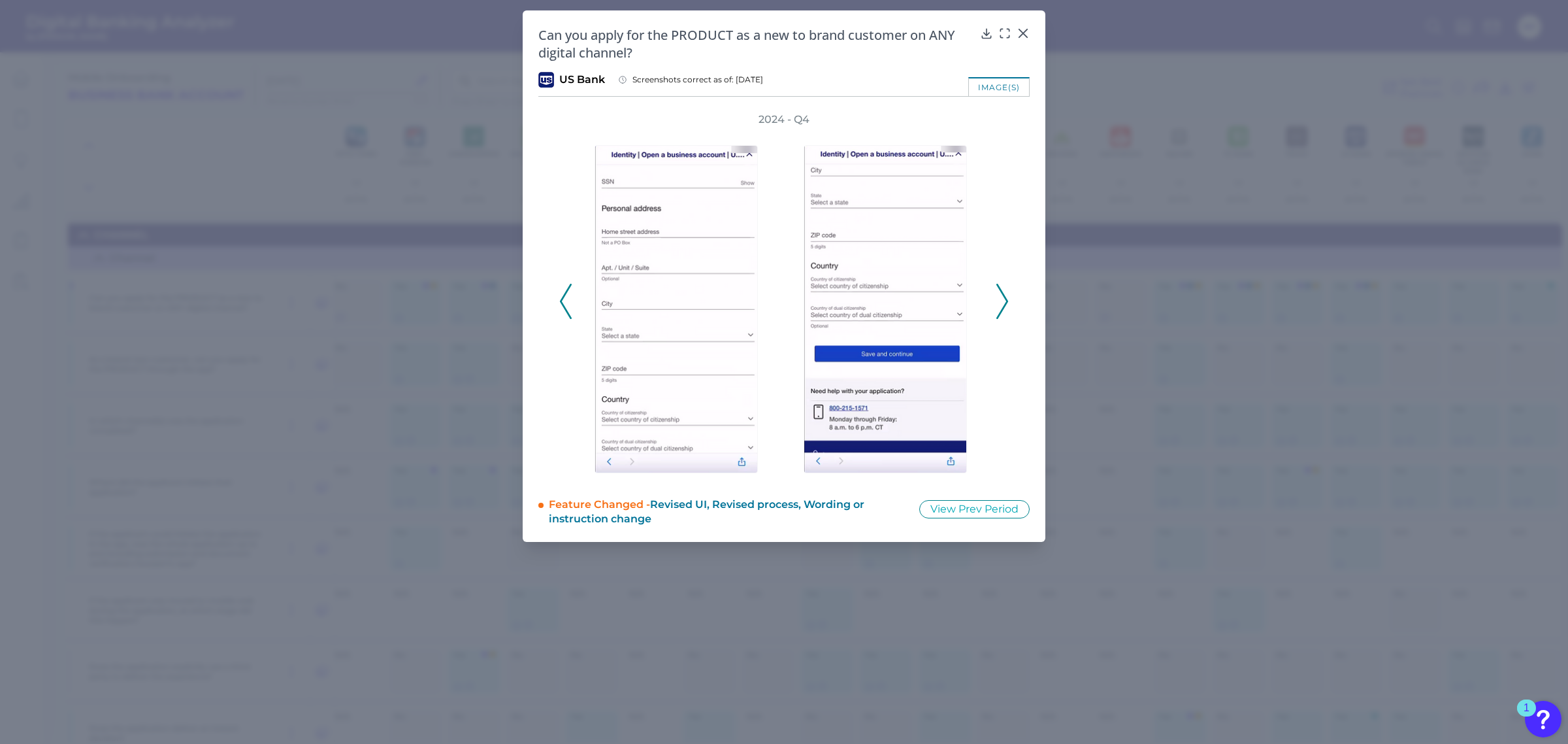
click at [1007, 301] on icon at bounding box center [1002, 301] width 12 height 35
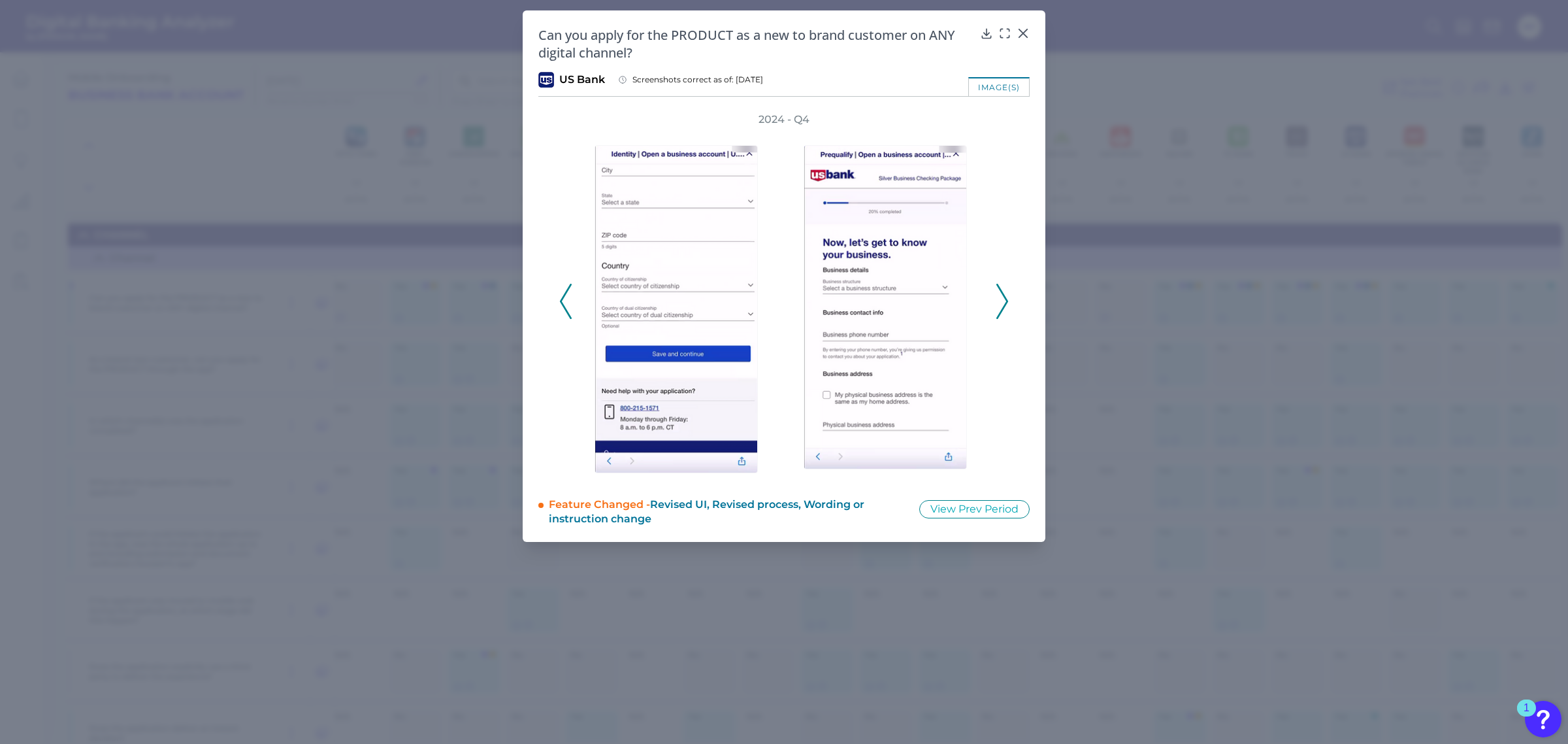
click at [1007, 301] on icon at bounding box center [1002, 301] width 12 height 35
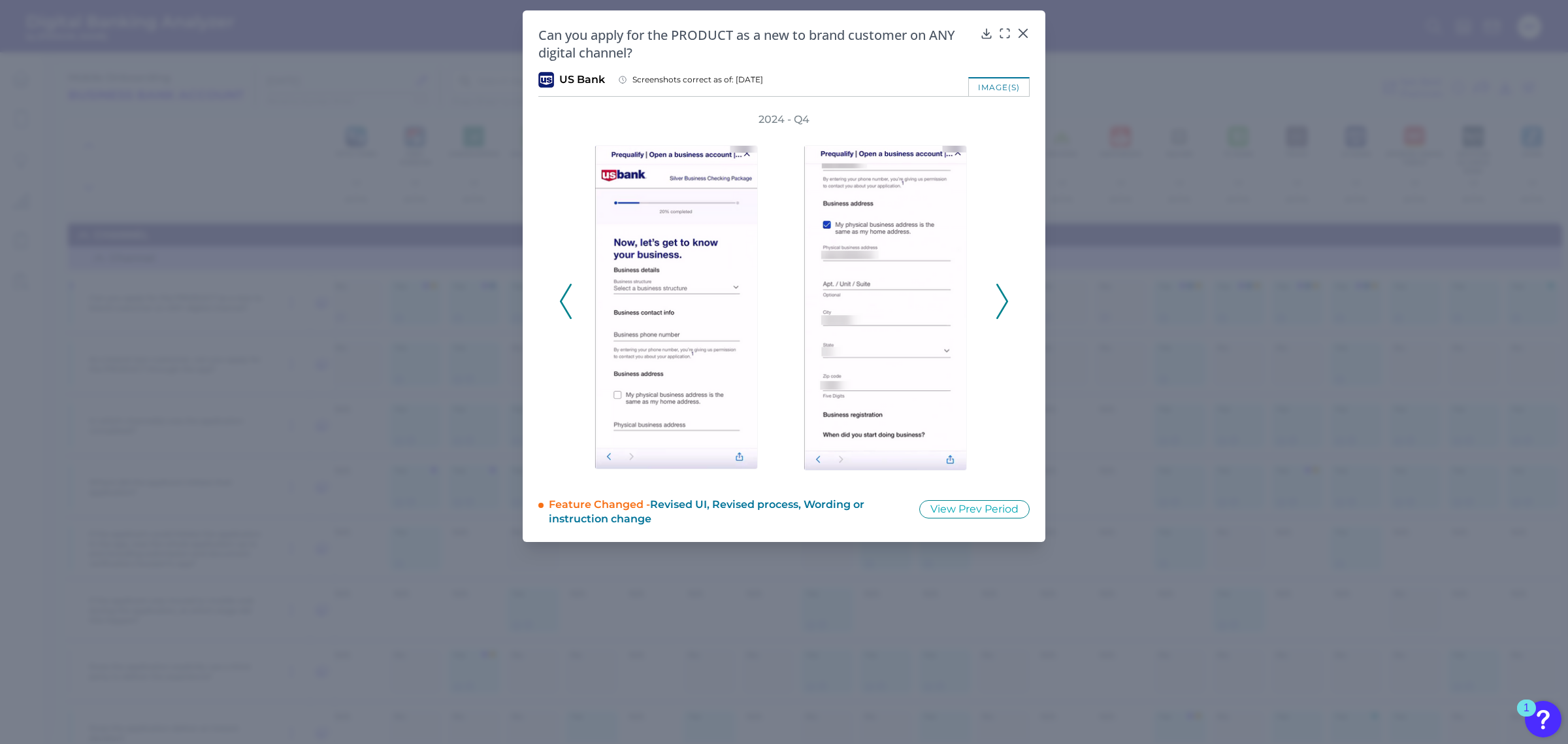
click at [1007, 301] on icon at bounding box center [1002, 301] width 12 height 35
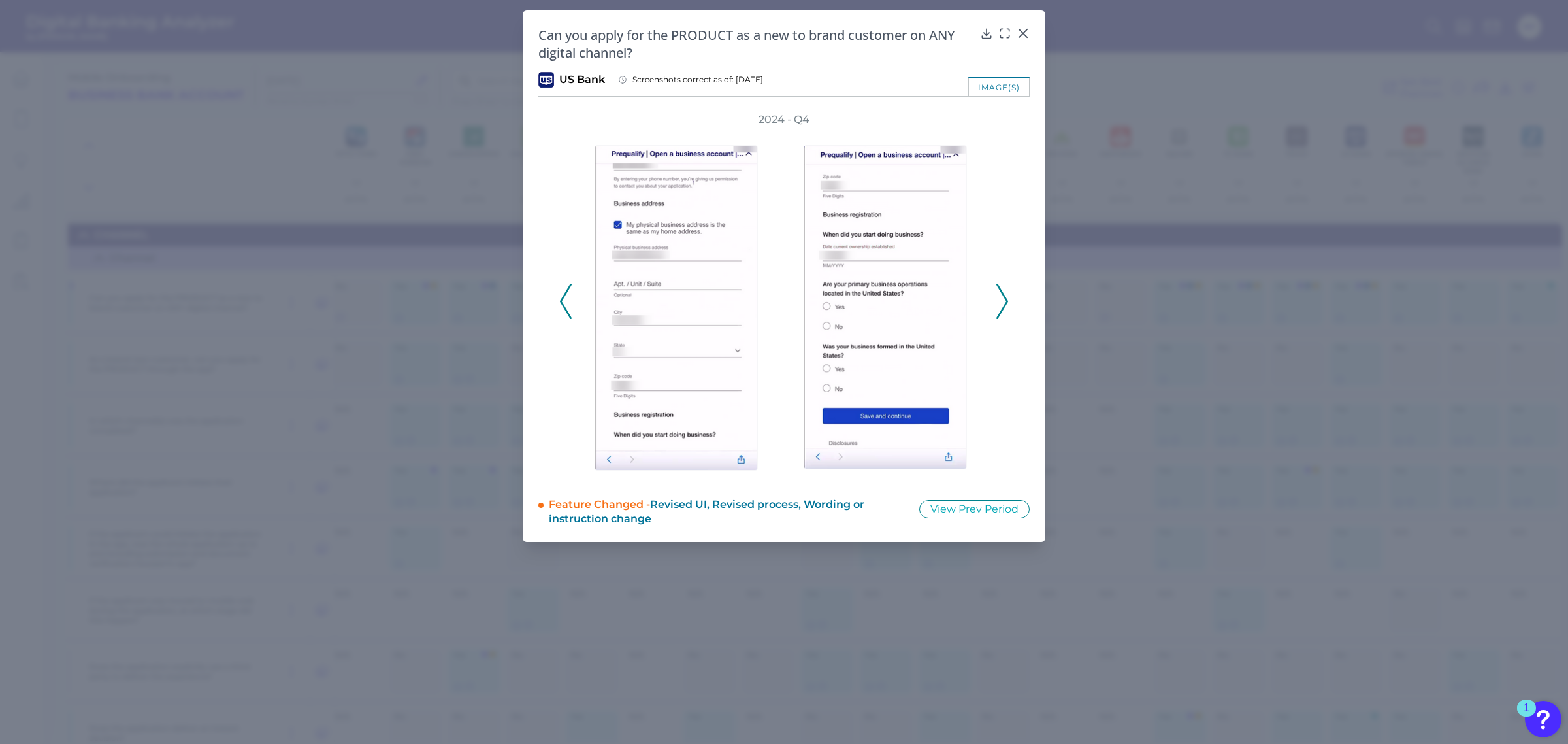
click at [1007, 301] on icon at bounding box center [1002, 301] width 12 height 35
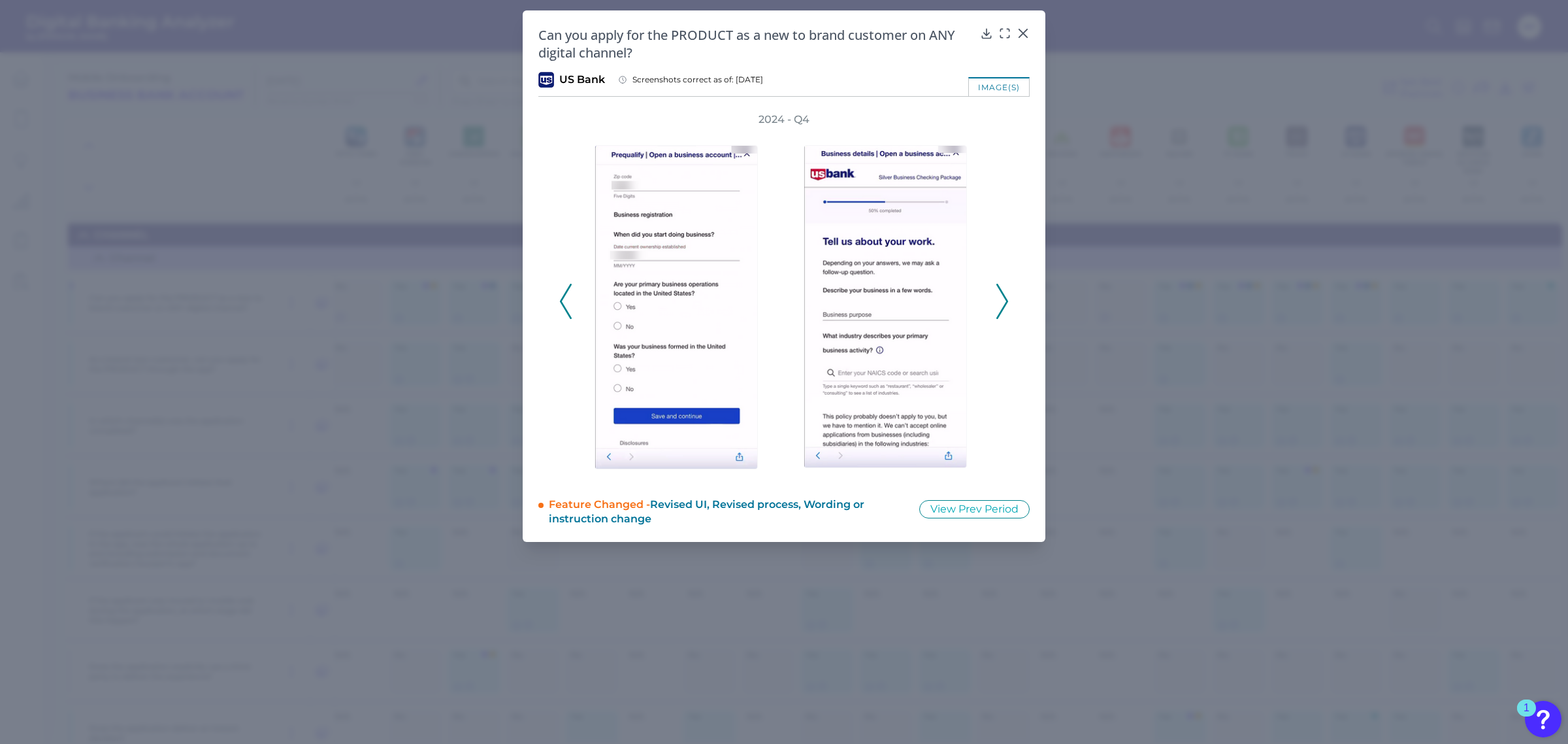
click at [1007, 301] on icon at bounding box center [1002, 301] width 12 height 35
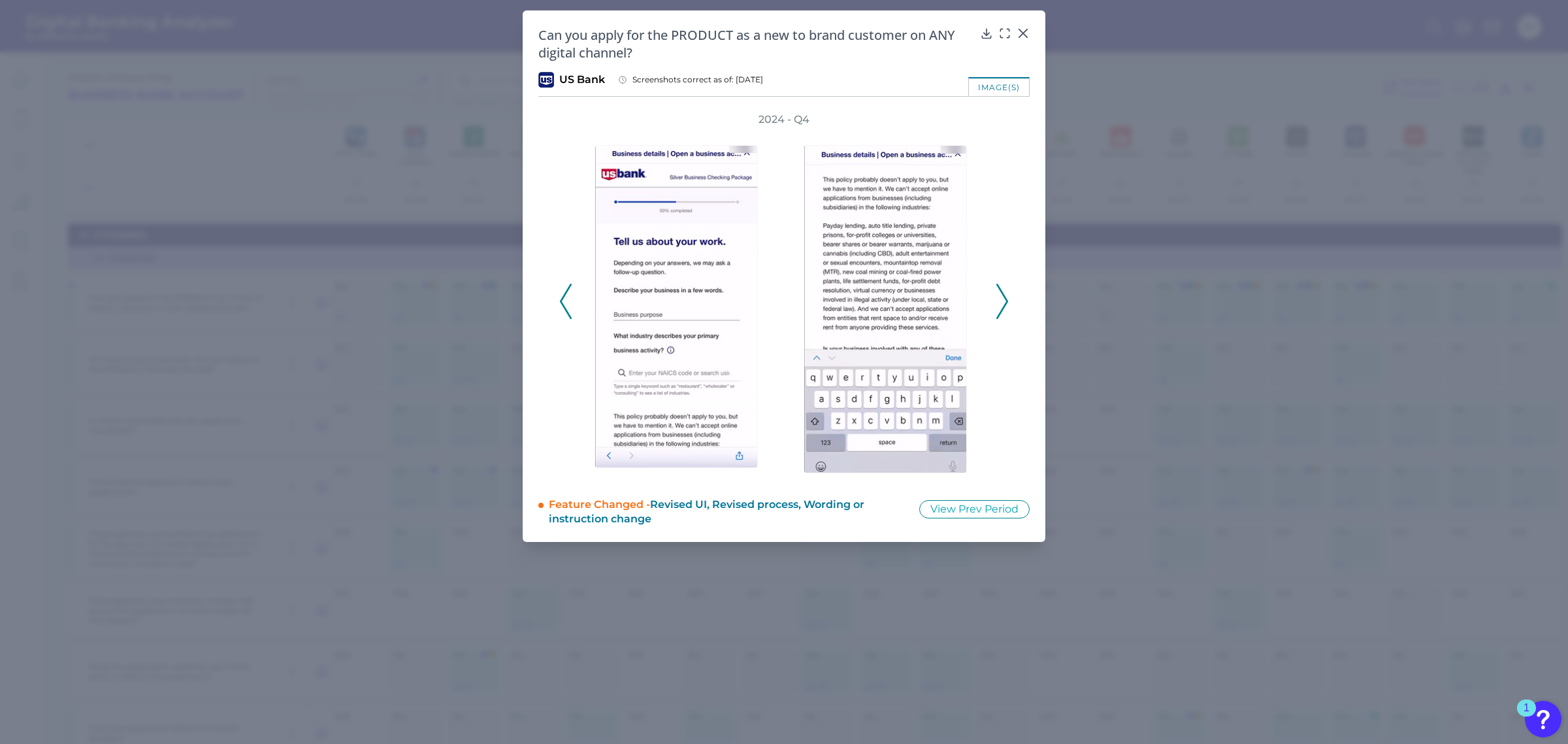
click at [1007, 301] on icon at bounding box center [1002, 301] width 12 height 35
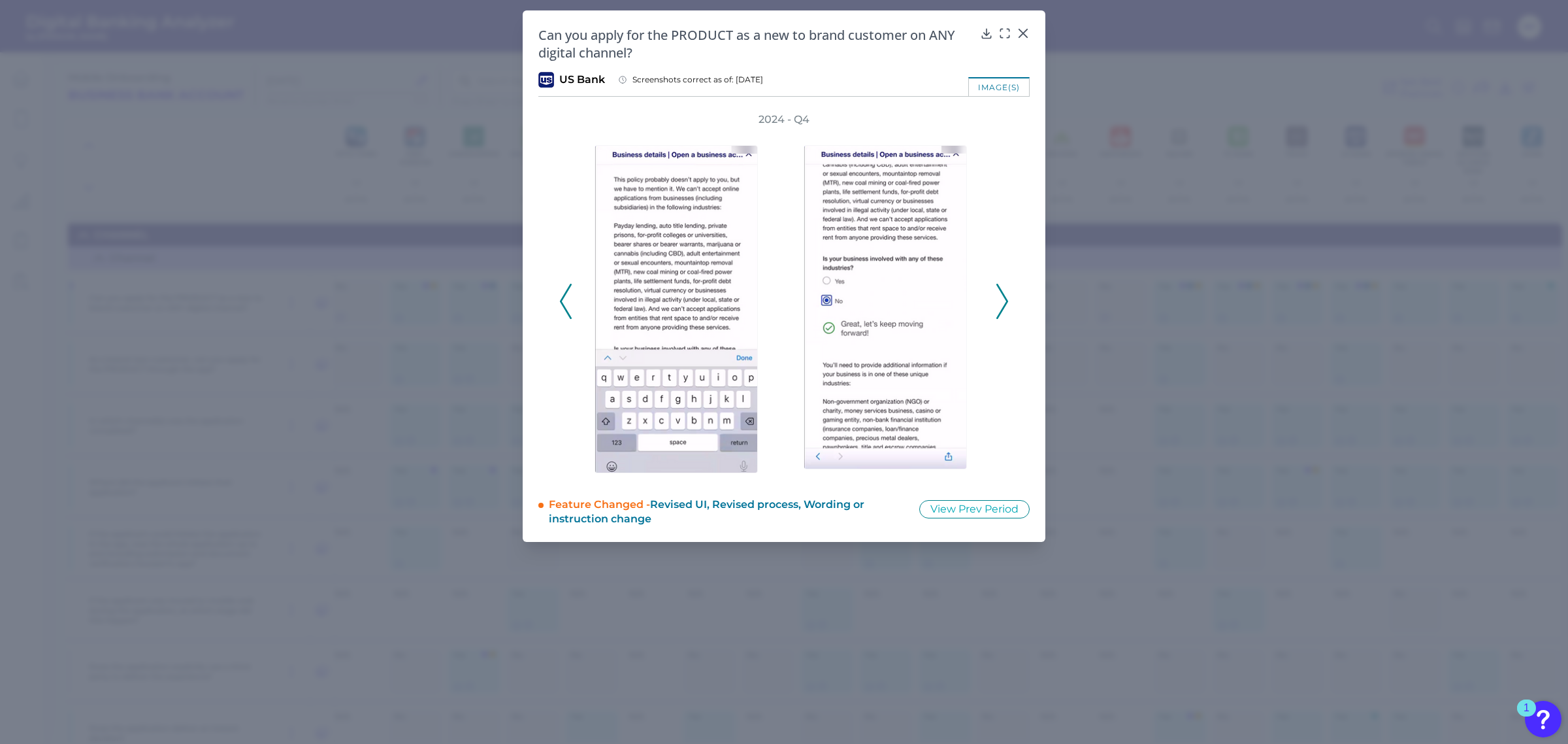
click at [1007, 301] on icon at bounding box center [1002, 301] width 12 height 35
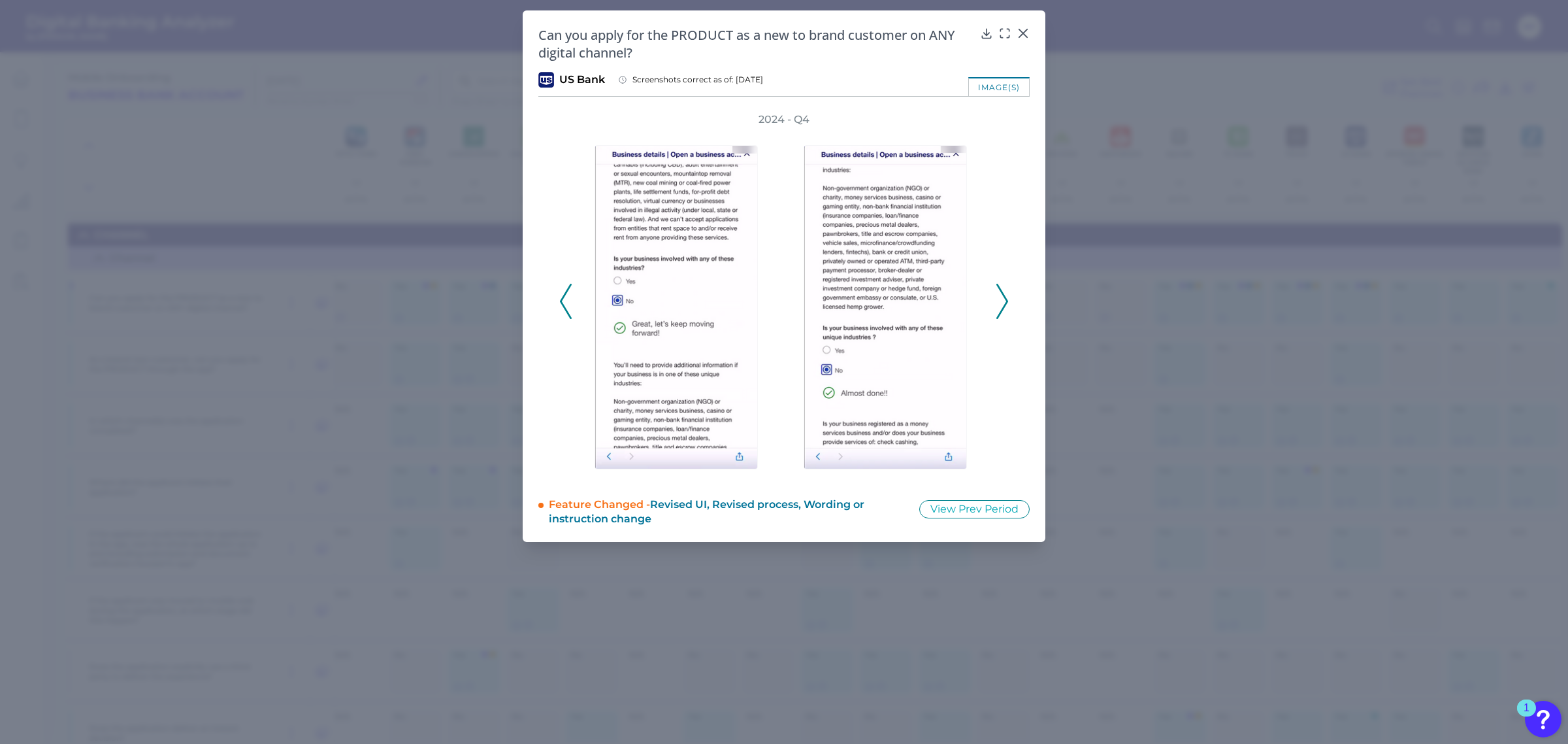
click at [1007, 301] on icon at bounding box center [1002, 301] width 12 height 35
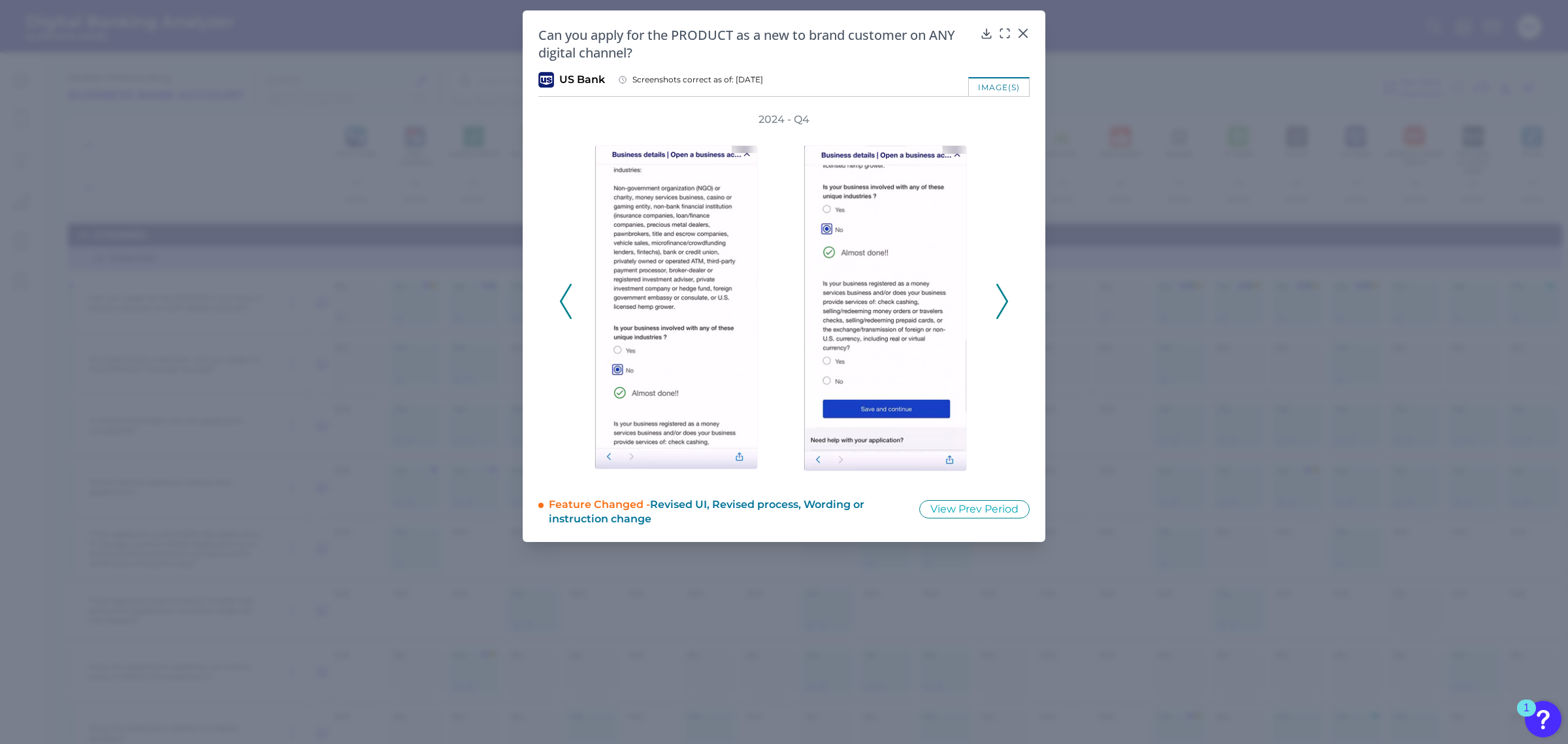
click at [1007, 301] on icon at bounding box center [1002, 301] width 12 height 35
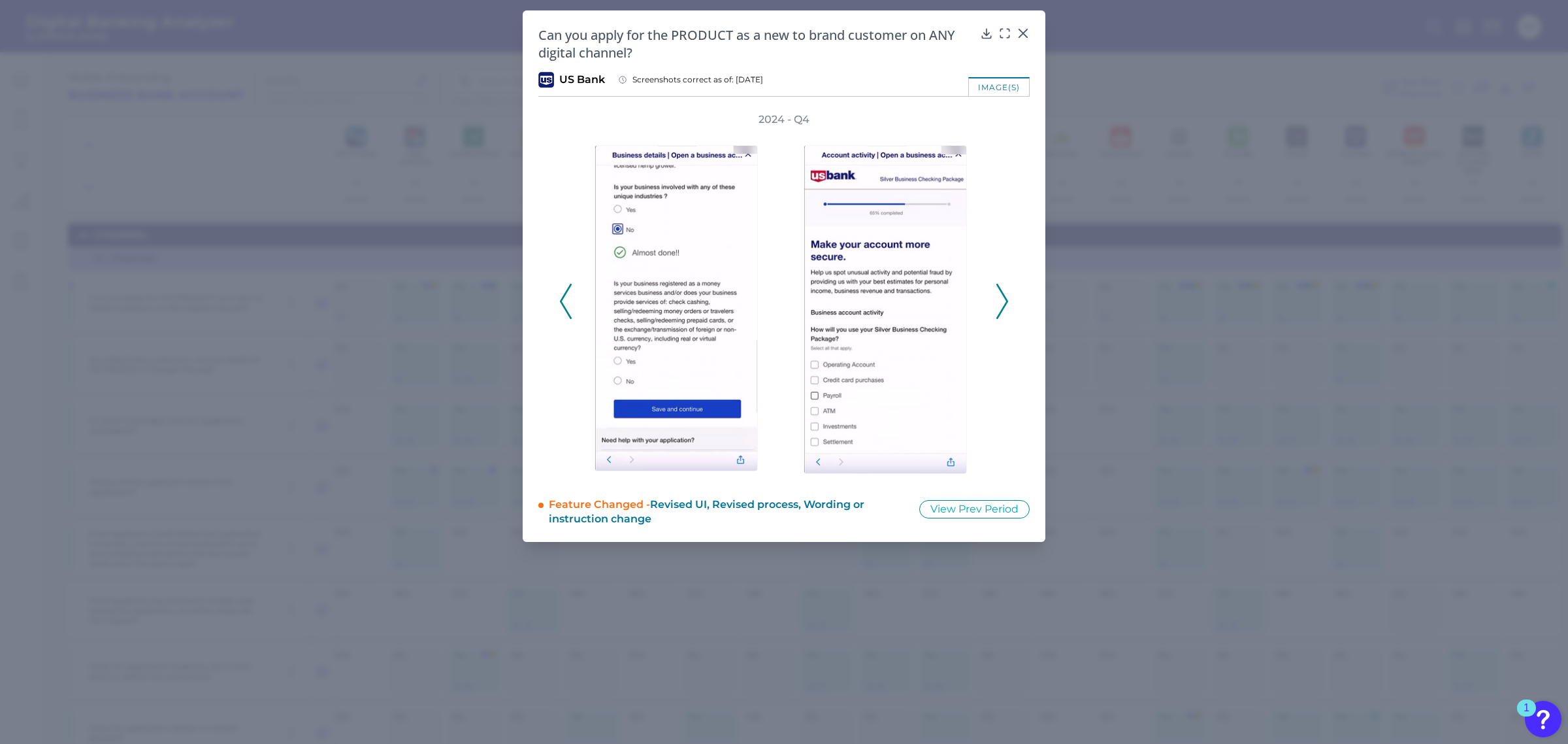
click at [1007, 301] on icon at bounding box center [1002, 301] width 12 height 35
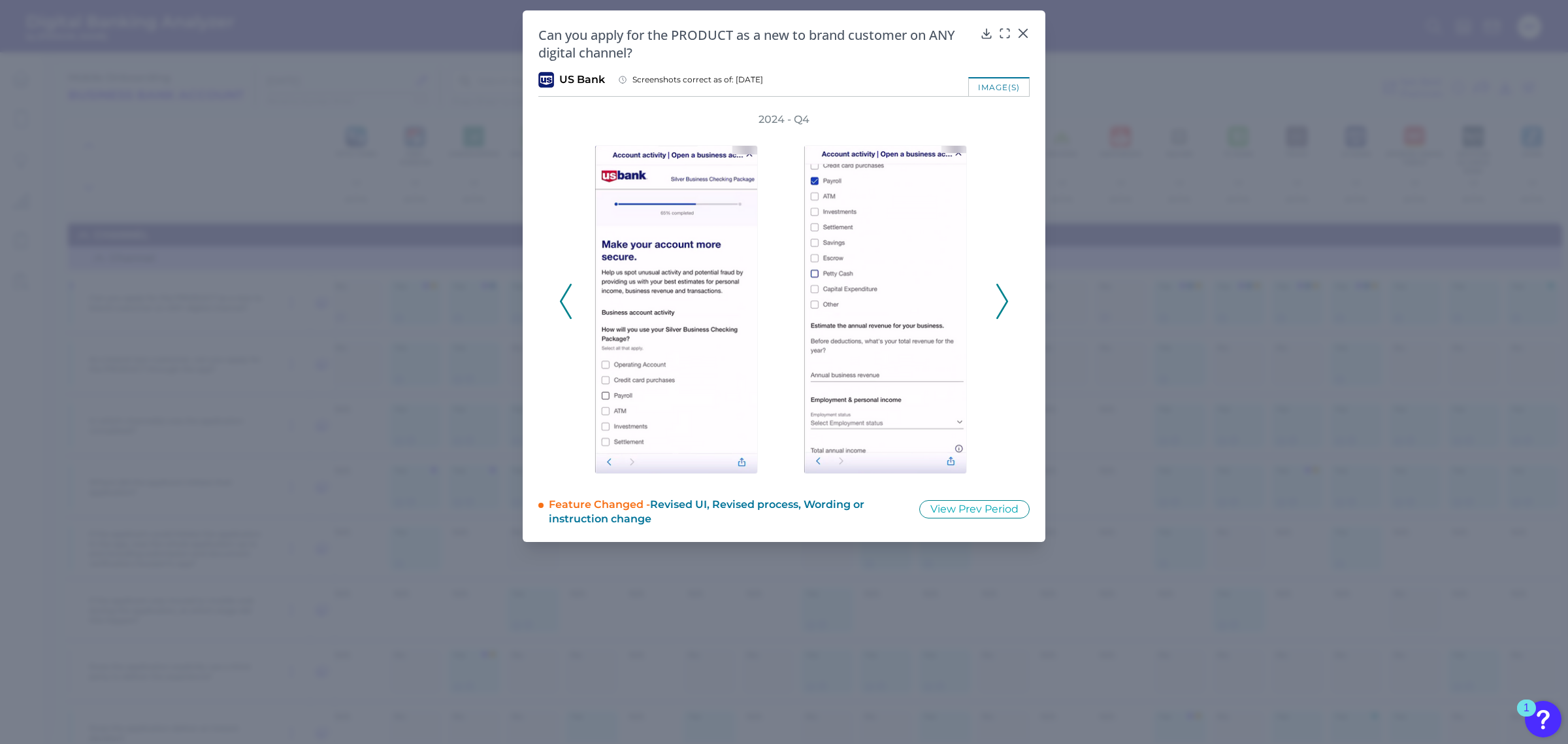
click at [1007, 301] on icon at bounding box center [1002, 301] width 12 height 35
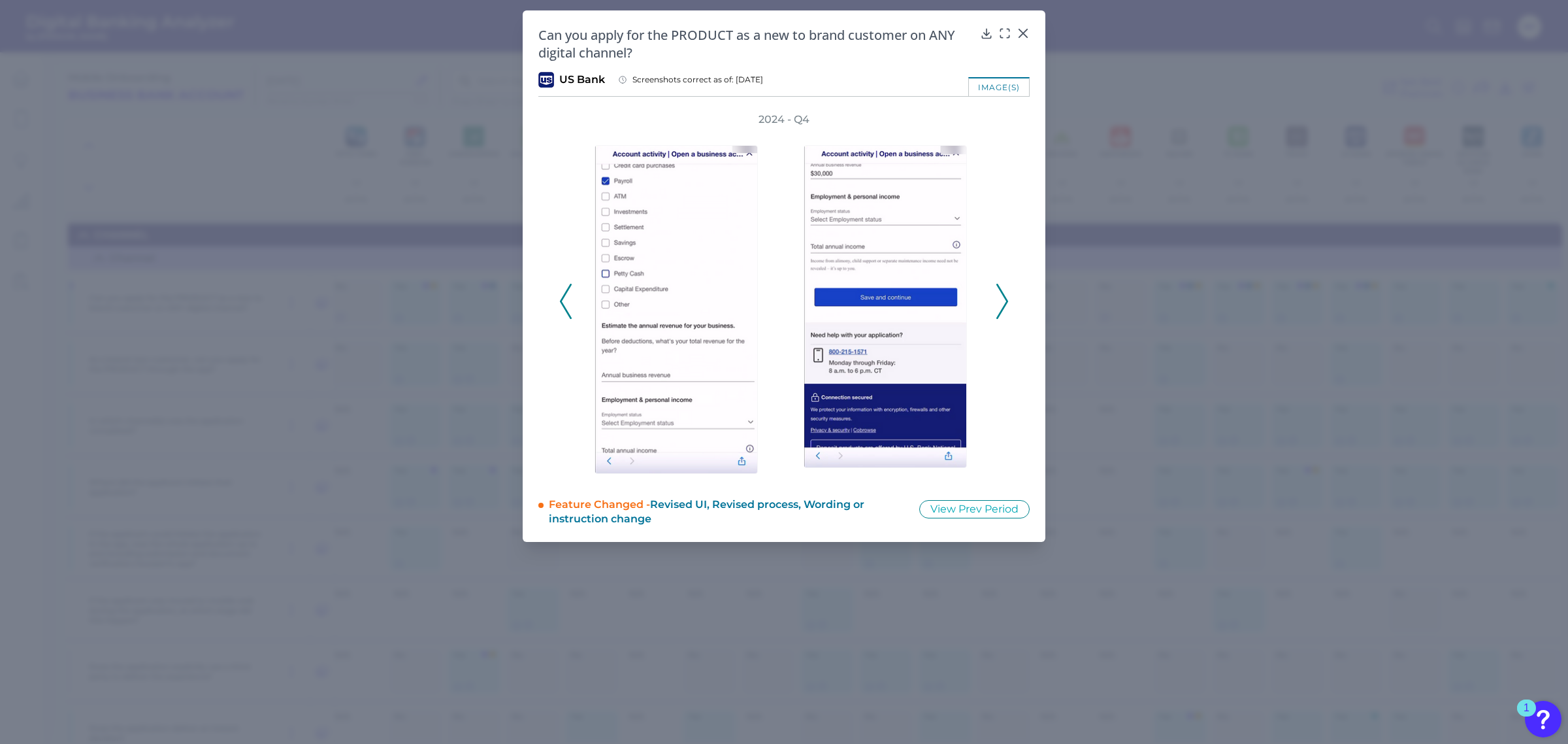
click at [1007, 301] on icon at bounding box center [1002, 301] width 12 height 35
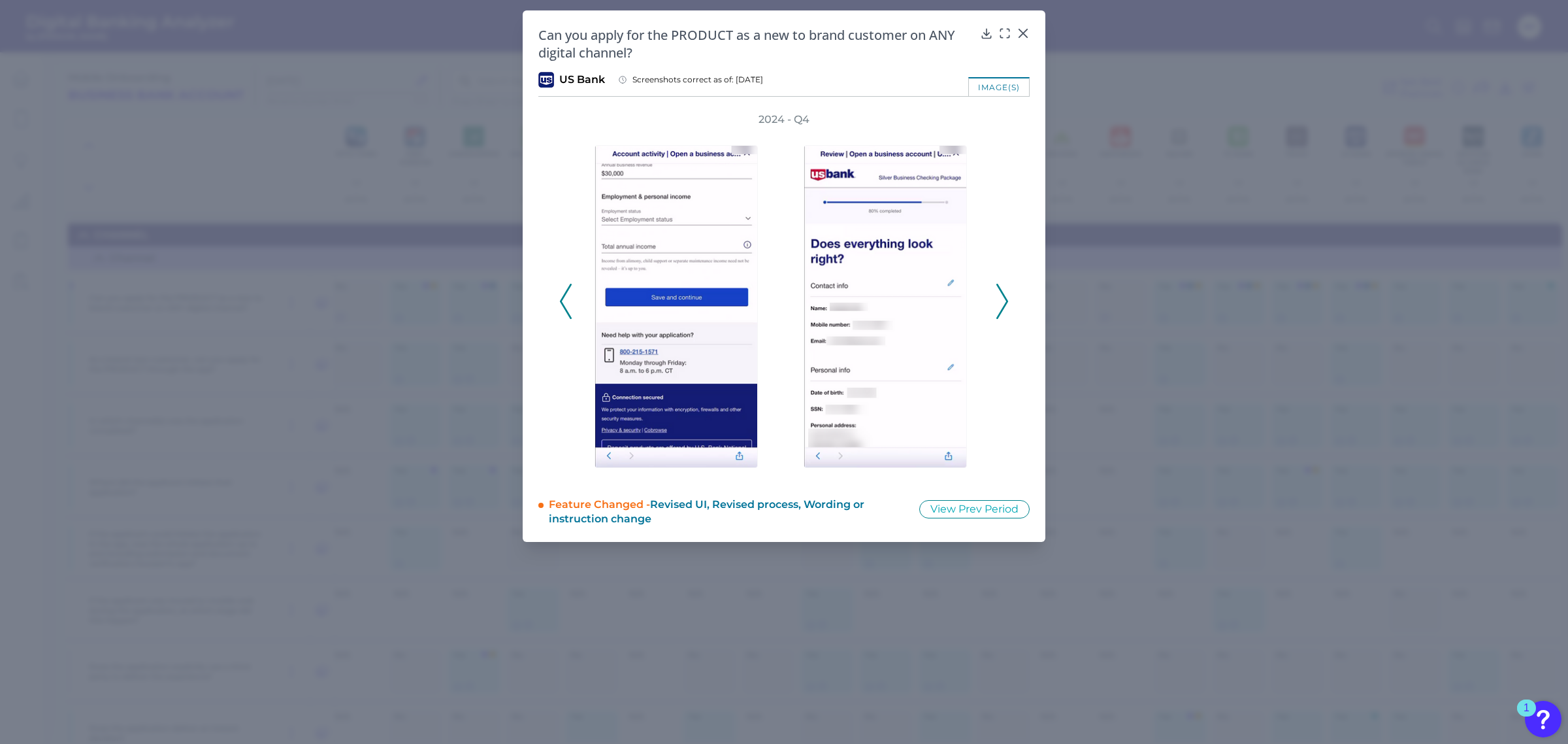
click at [1007, 301] on icon at bounding box center [1002, 301] width 12 height 35
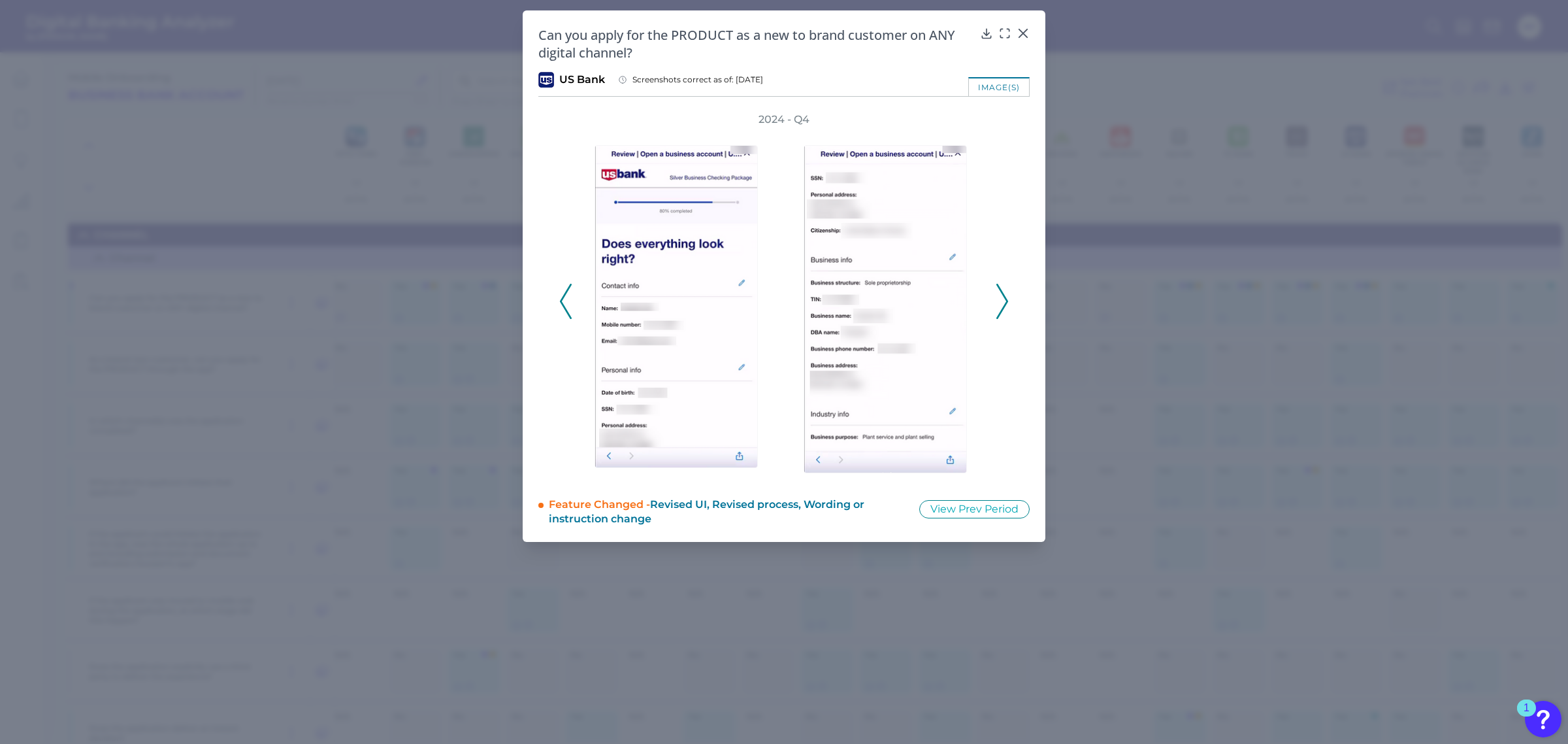
click at [1007, 301] on icon at bounding box center [1002, 301] width 12 height 35
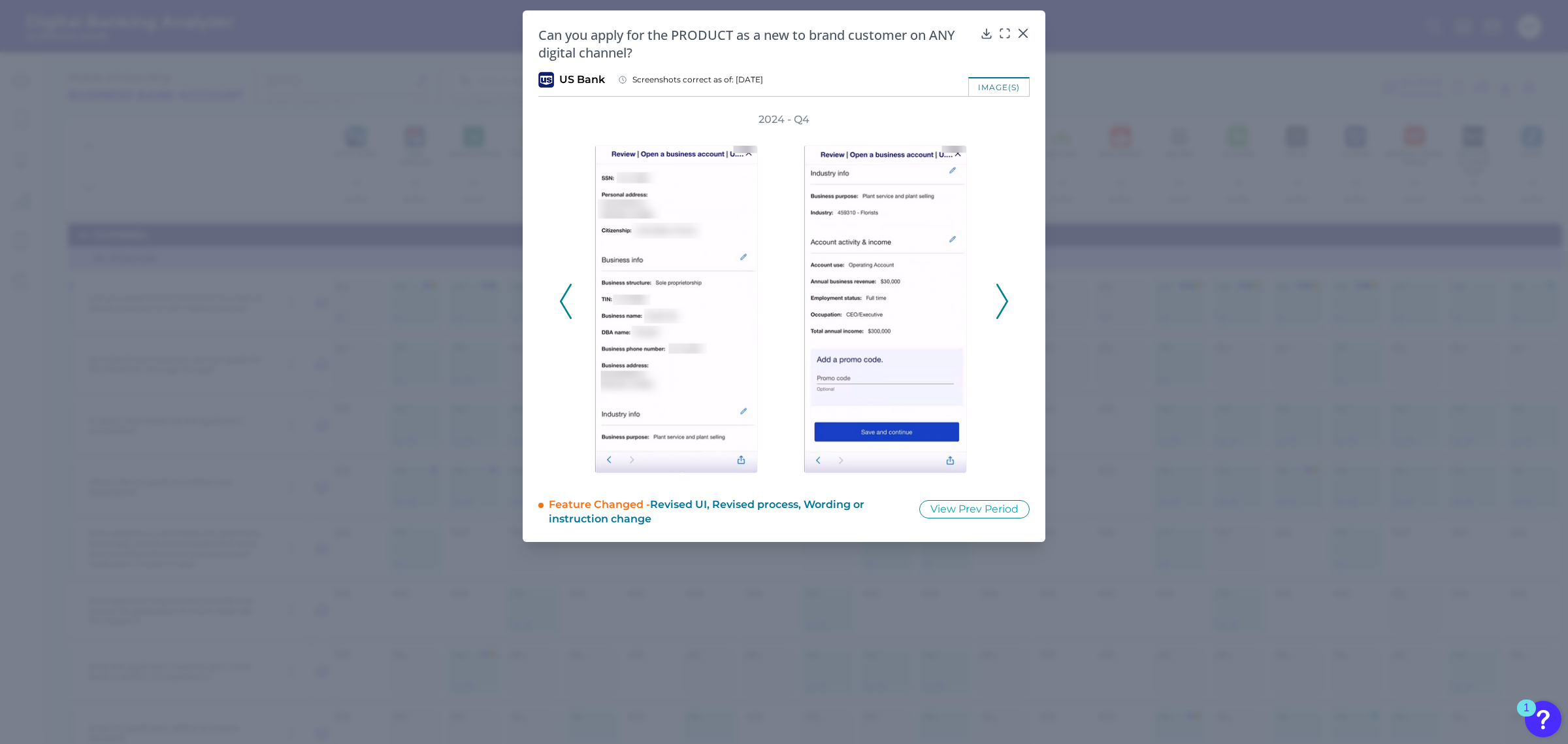
click at [1007, 301] on icon at bounding box center [1002, 301] width 12 height 35
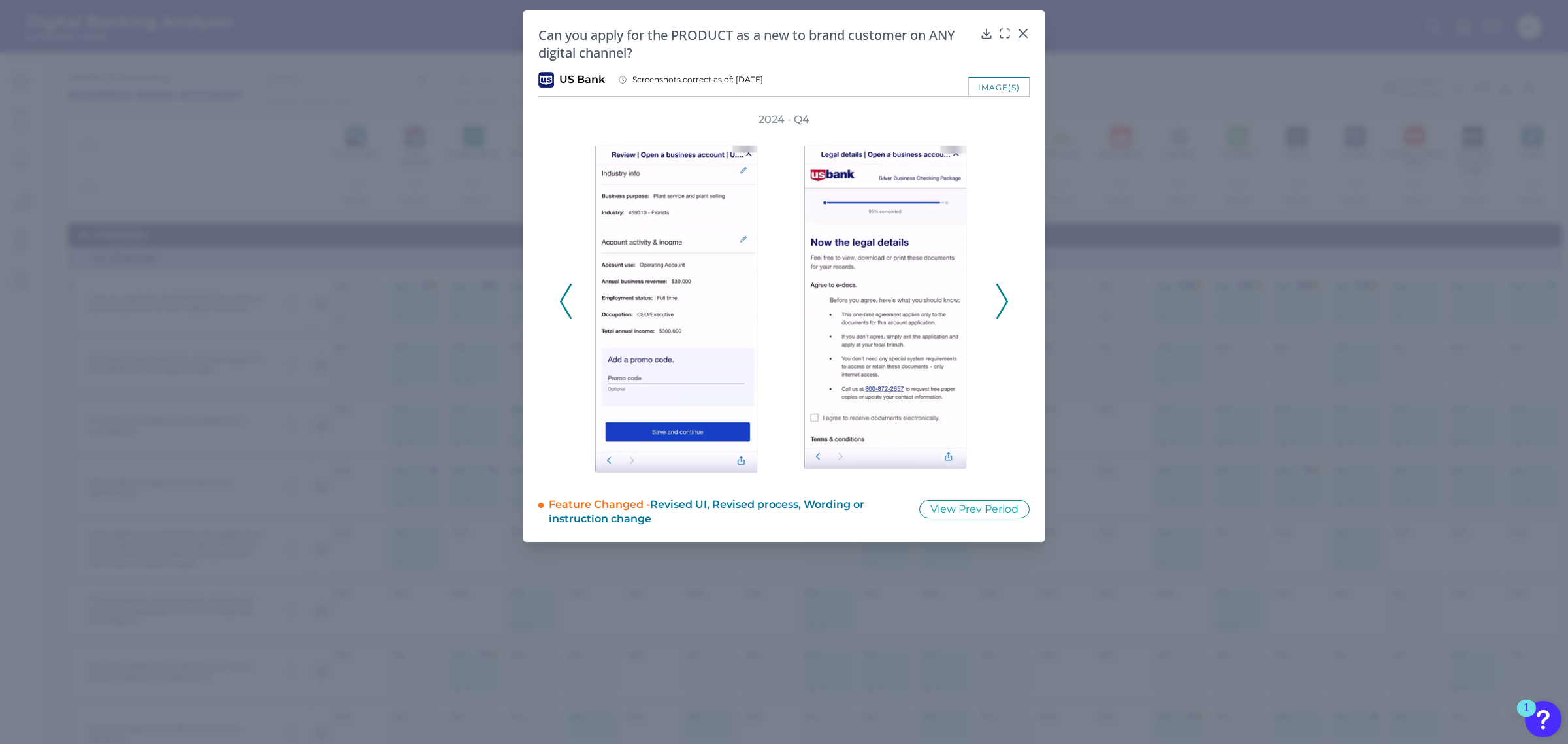
click at [1007, 301] on icon at bounding box center [1002, 301] width 12 height 35
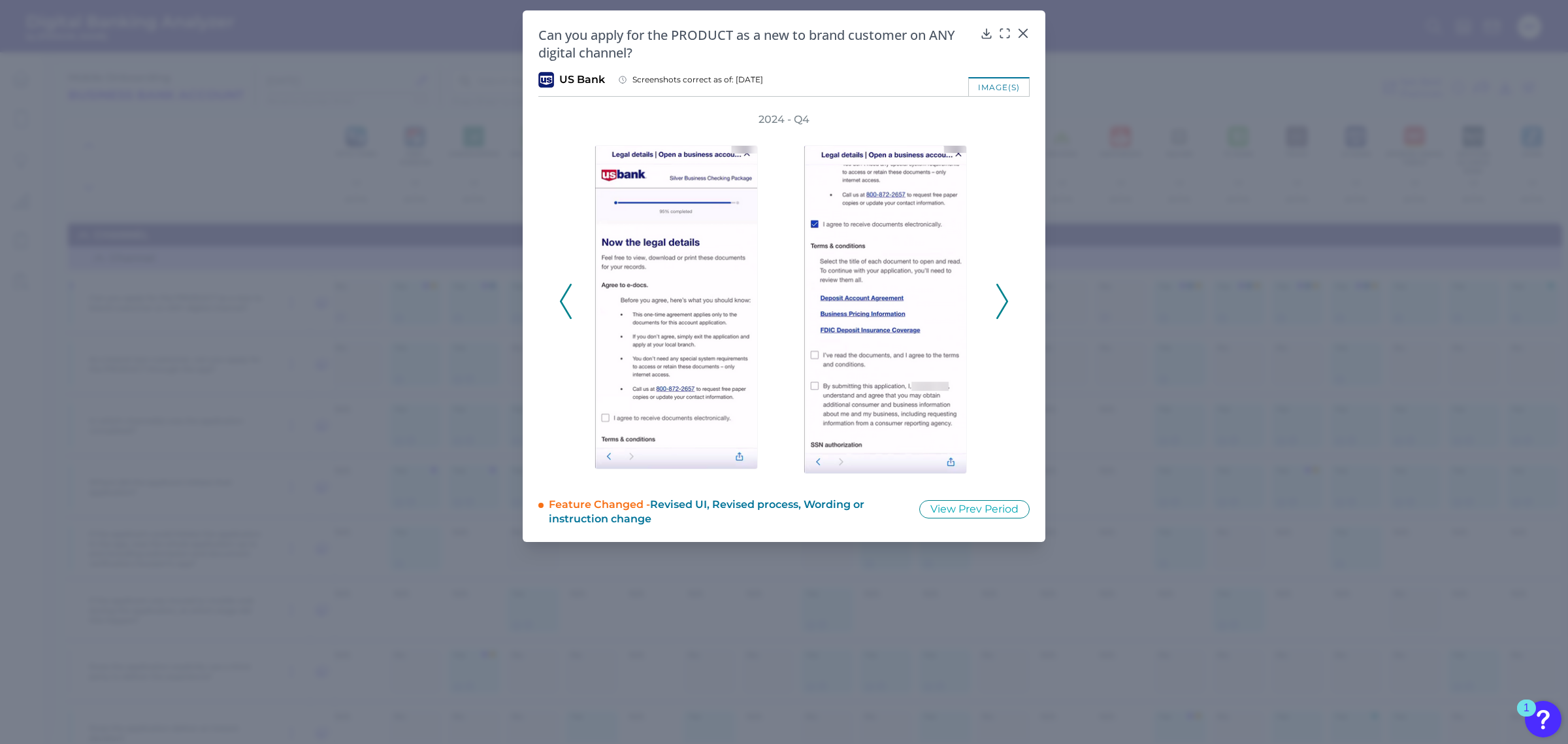
click at [1007, 301] on icon at bounding box center [1002, 301] width 12 height 35
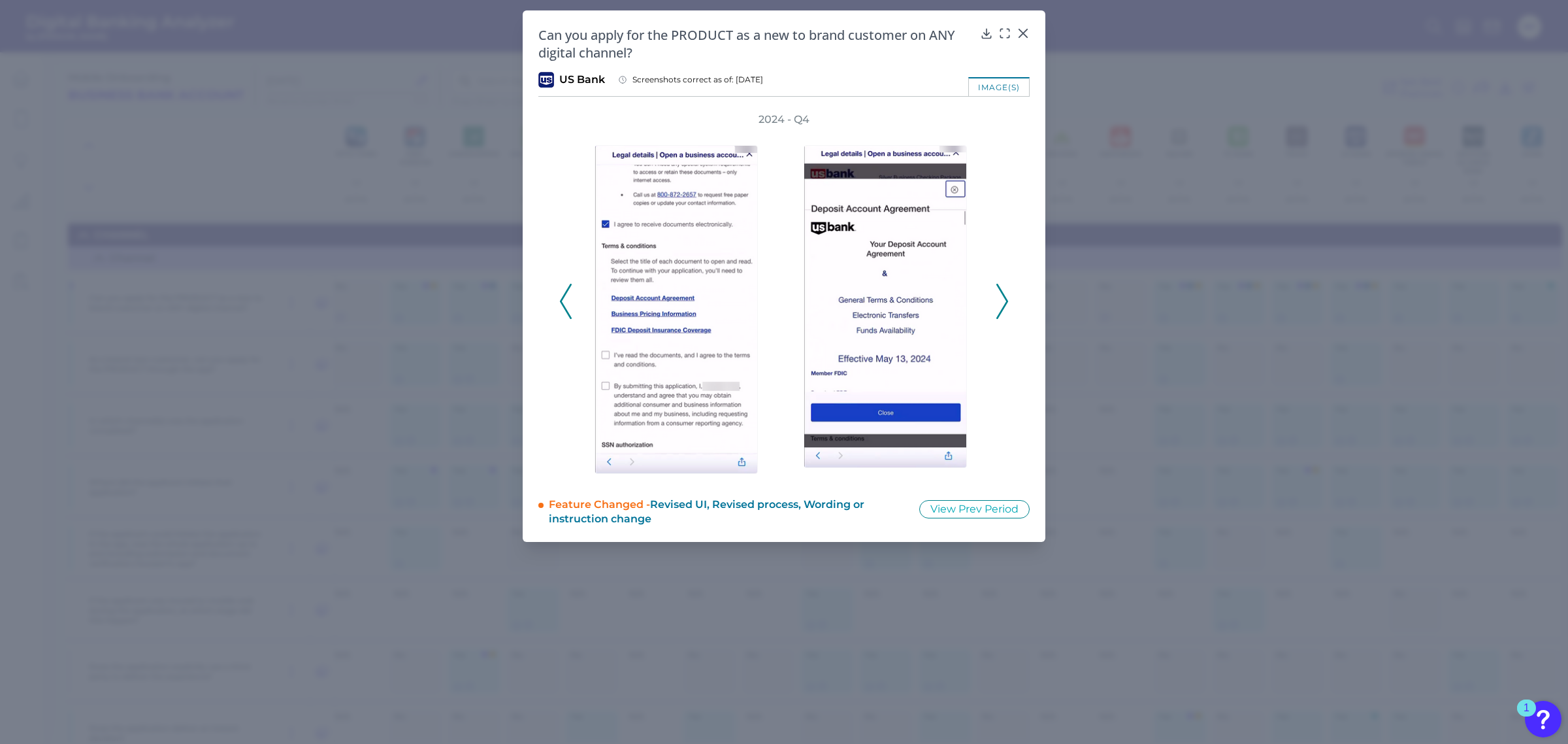
click at [1007, 301] on icon at bounding box center [1002, 301] width 12 height 35
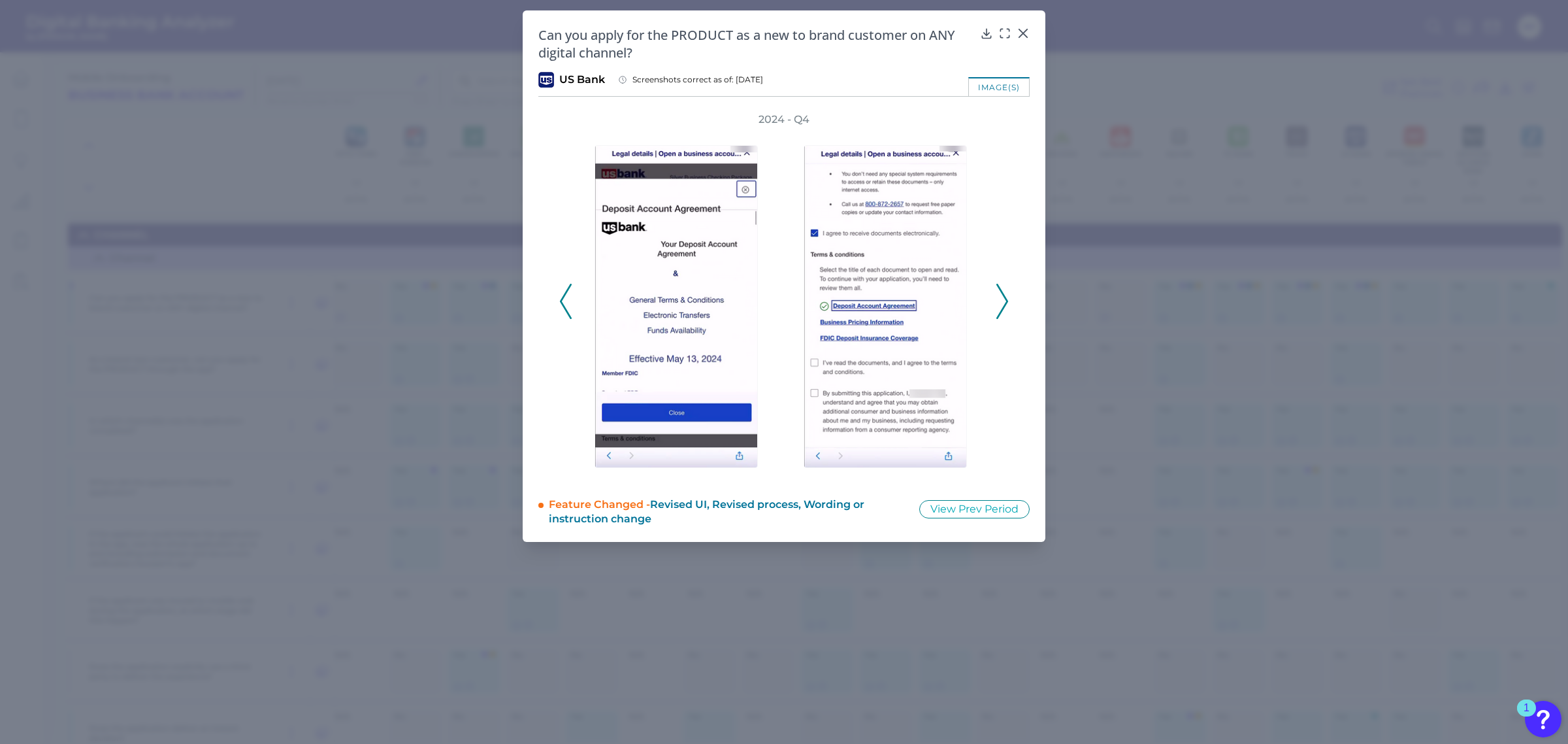
click at [1007, 301] on icon at bounding box center [1002, 301] width 12 height 35
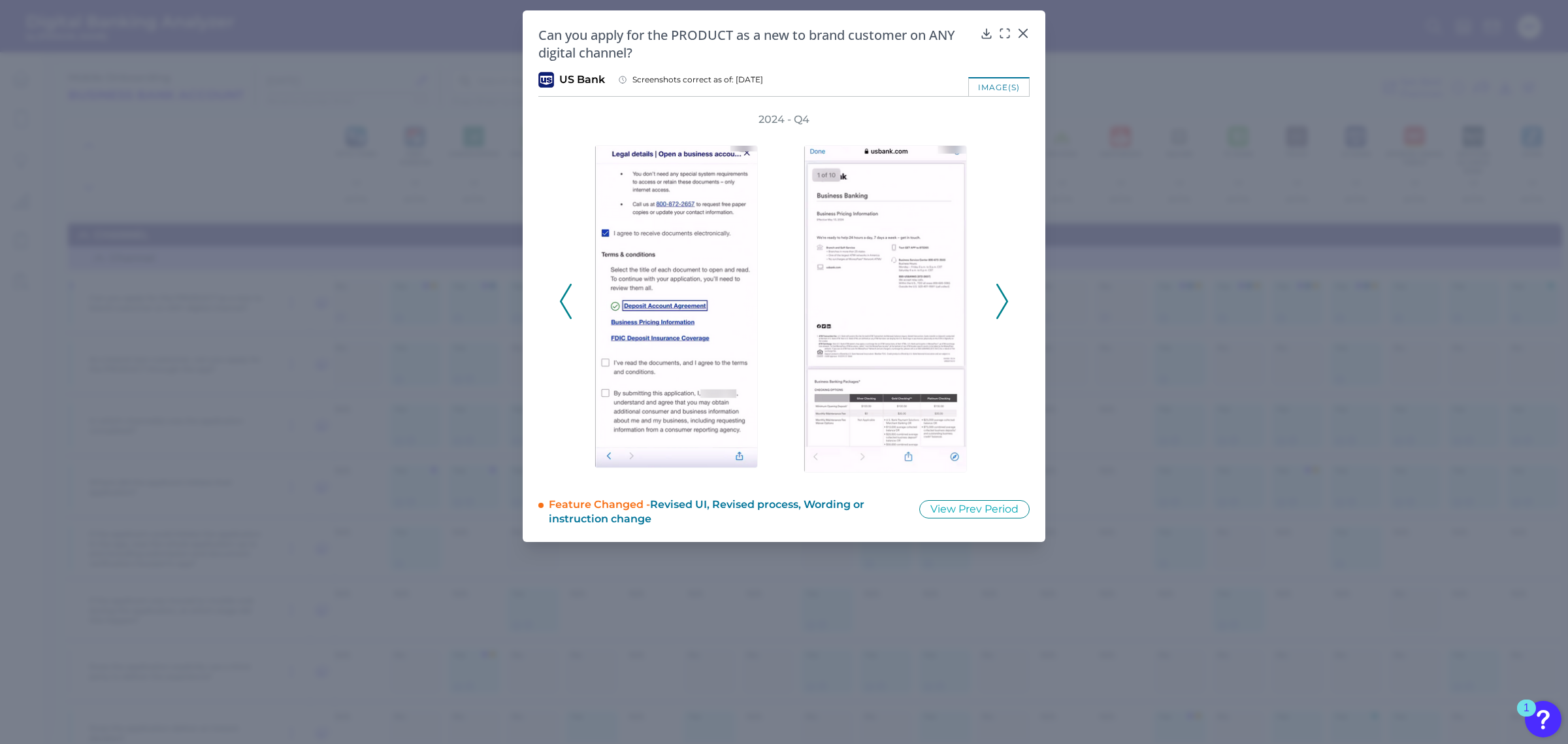
click at [1007, 301] on icon at bounding box center [1002, 301] width 12 height 35
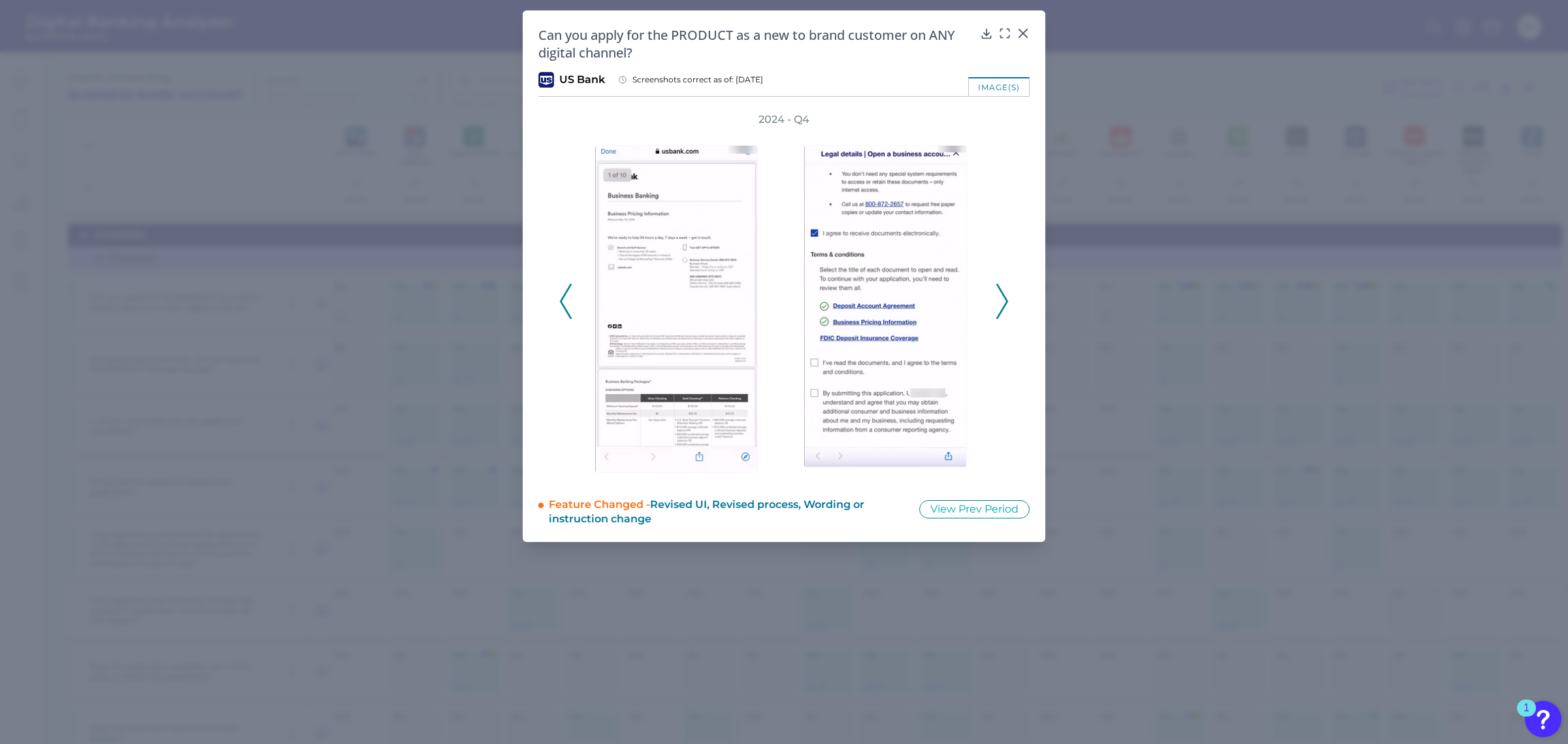
click at [1007, 301] on icon at bounding box center [1002, 301] width 12 height 35
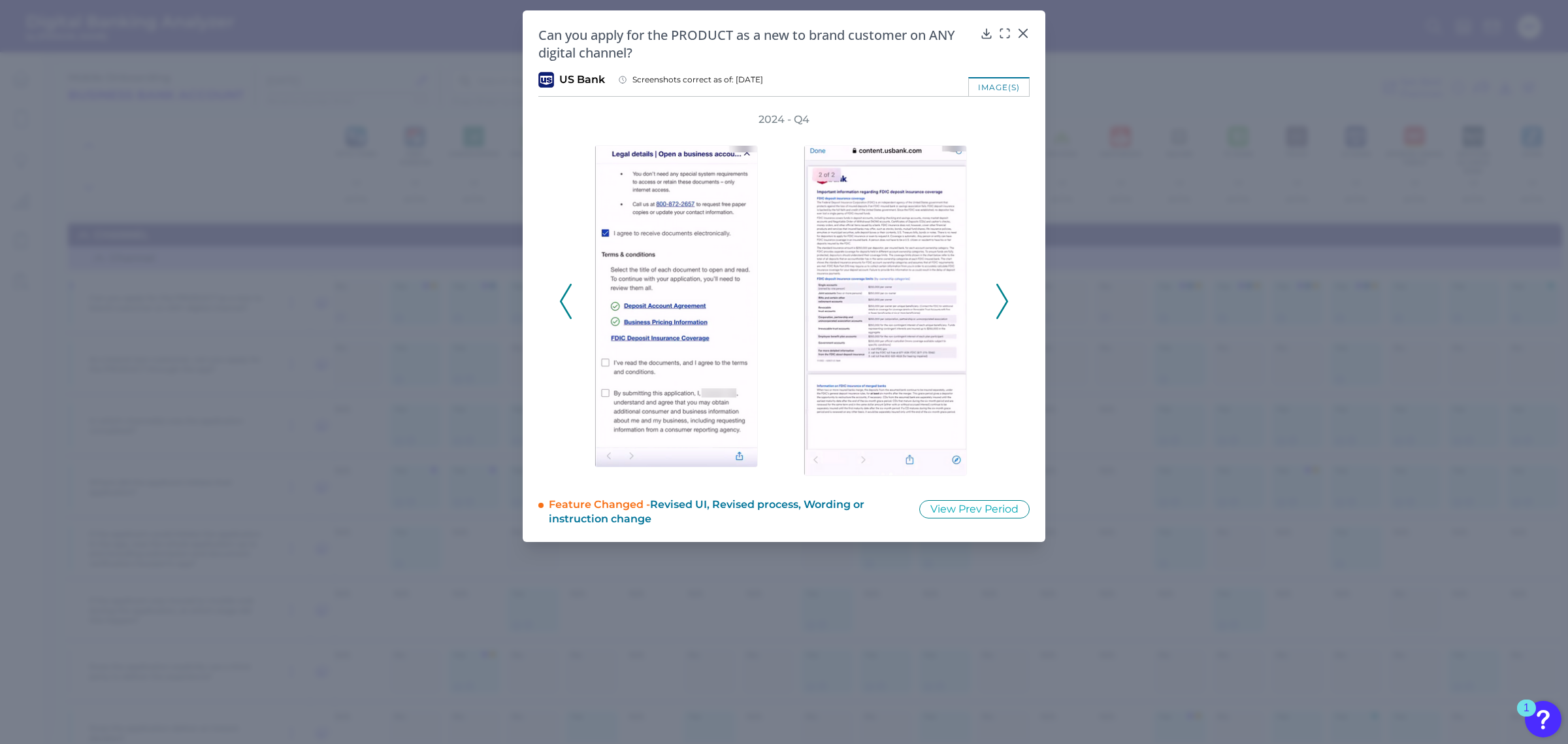
click at [1007, 301] on icon at bounding box center [1002, 301] width 12 height 35
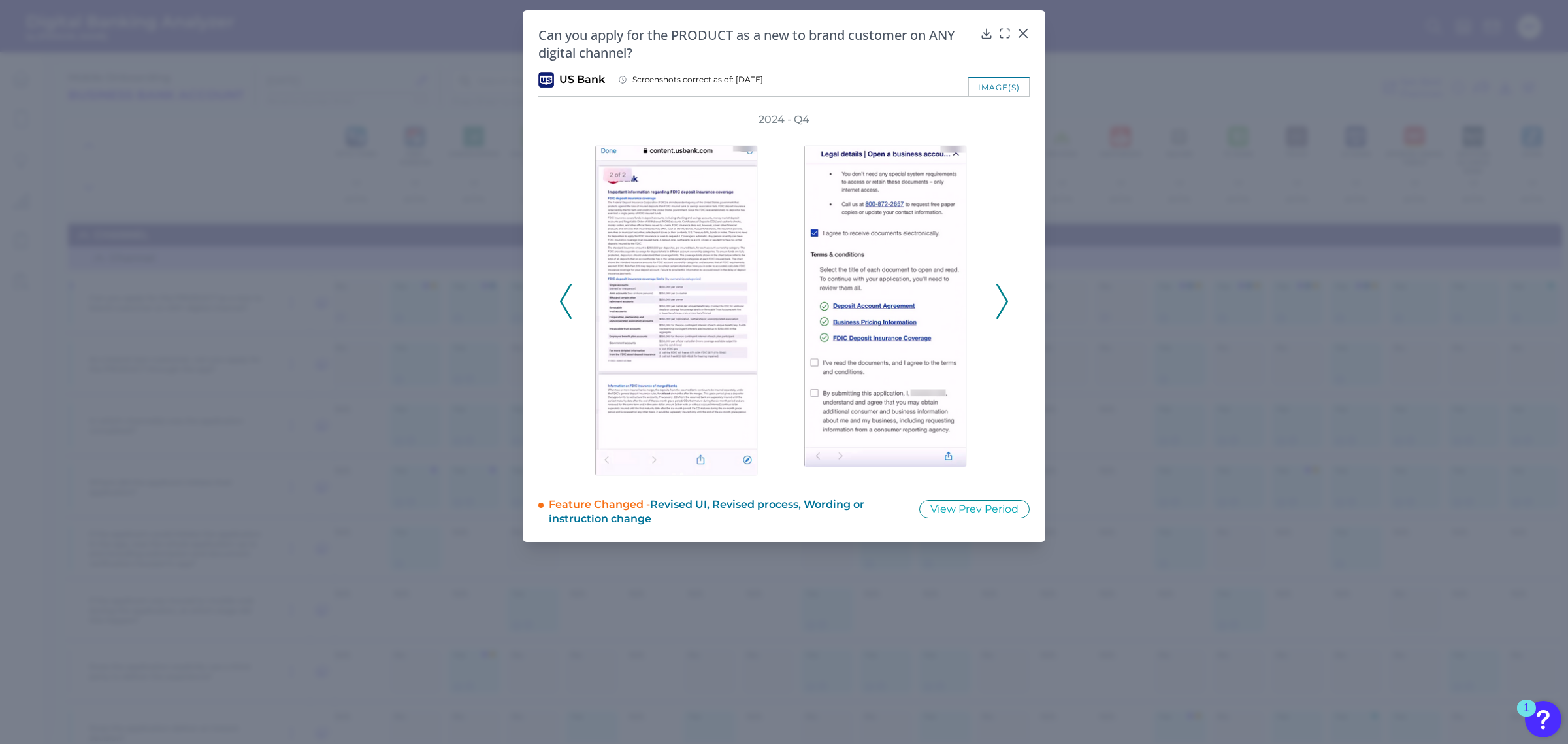
click at [1007, 298] on polyline at bounding box center [1001, 302] width 10 height 33
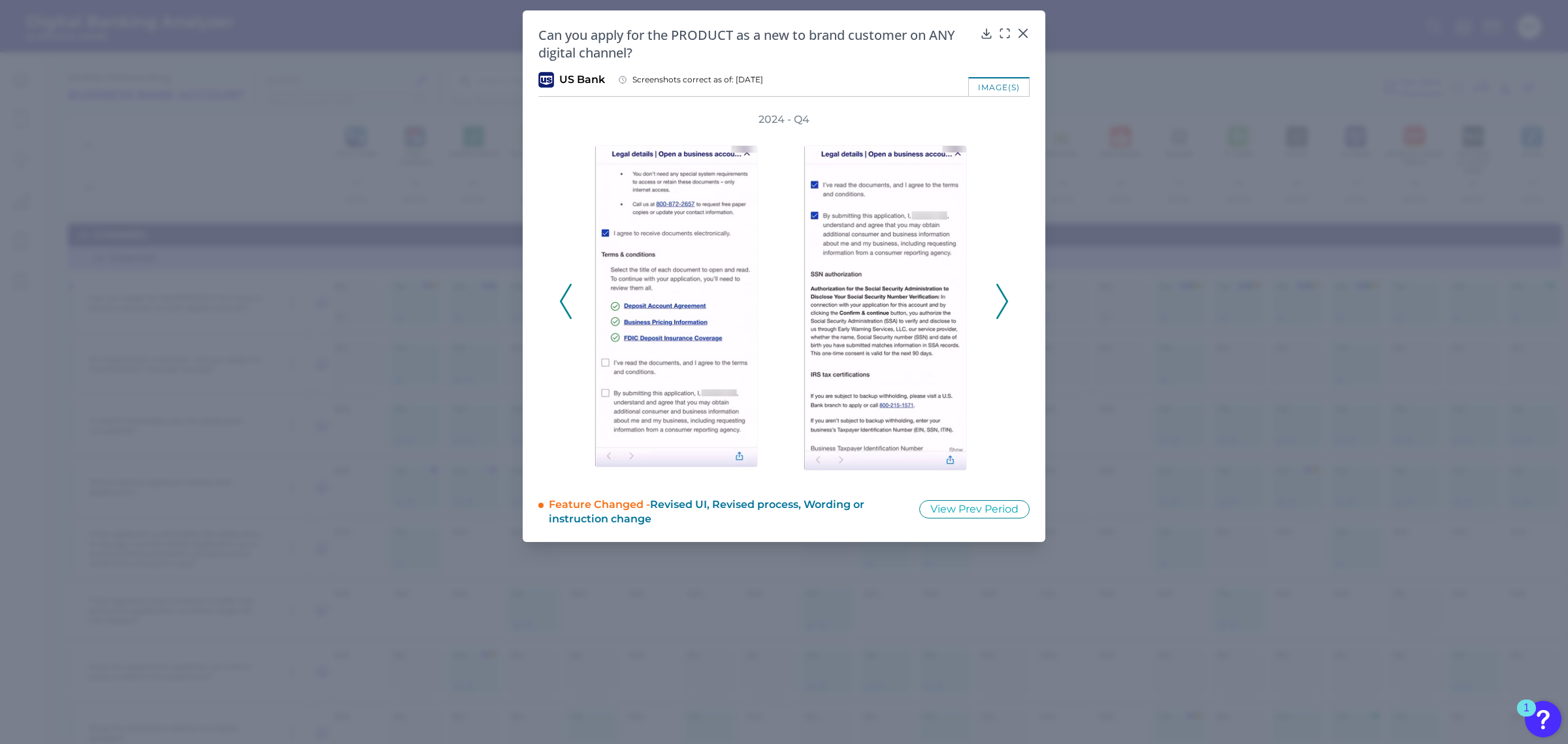
click at [1003, 298] on icon at bounding box center [1002, 301] width 12 height 35
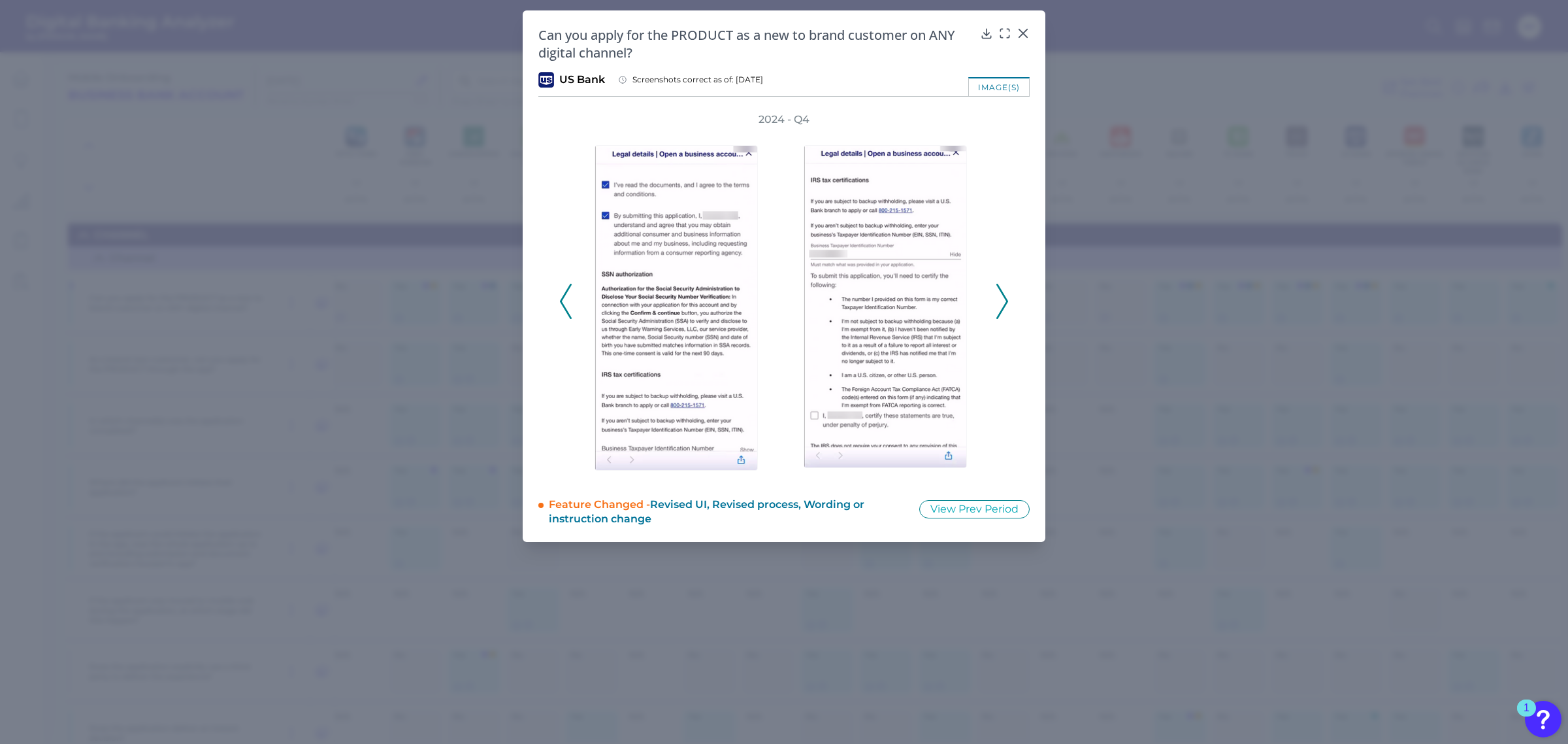
click at [1003, 298] on icon at bounding box center [1002, 301] width 12 height 35
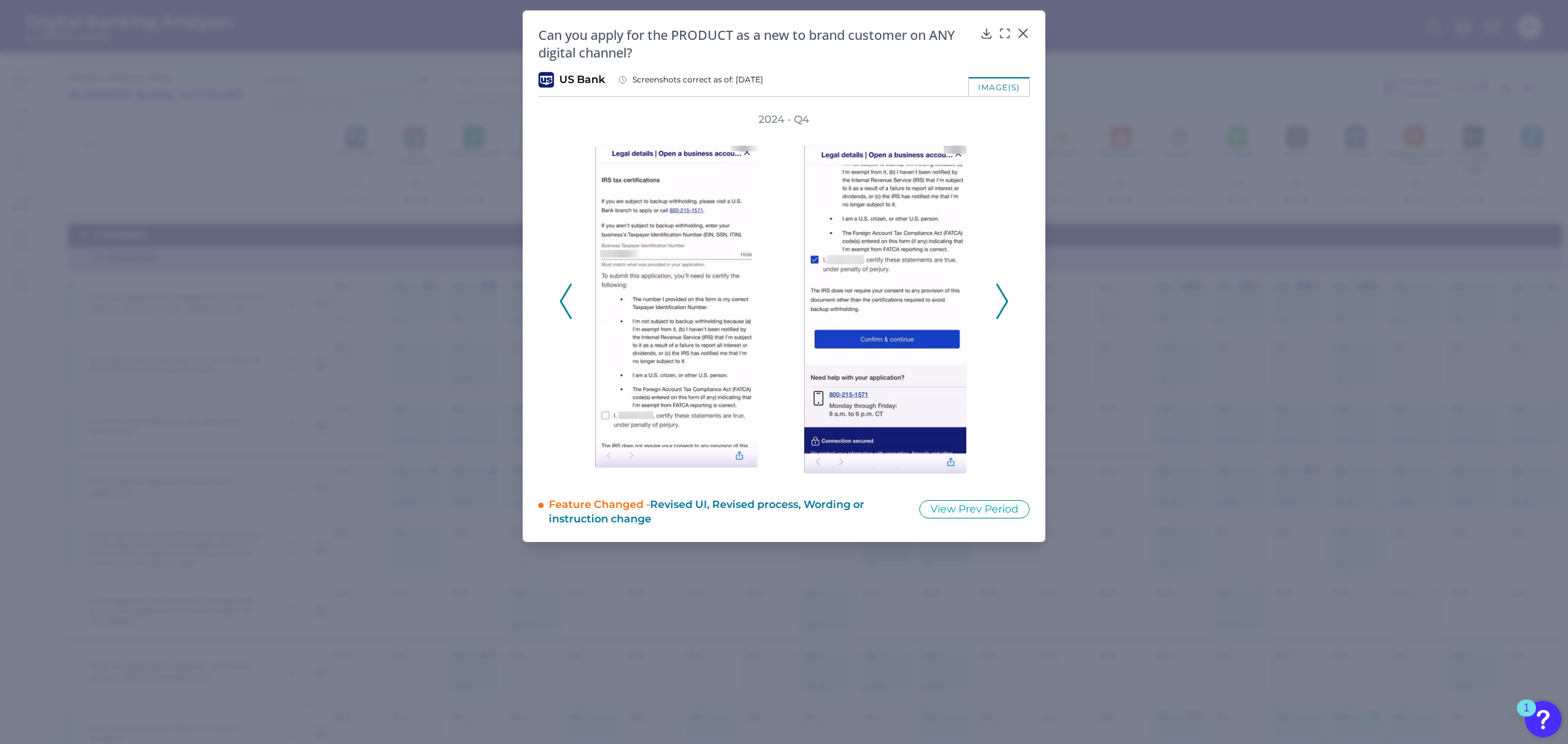
click at [1003, 298] on icon at bounding box center [1002, 301] width 12 height 35
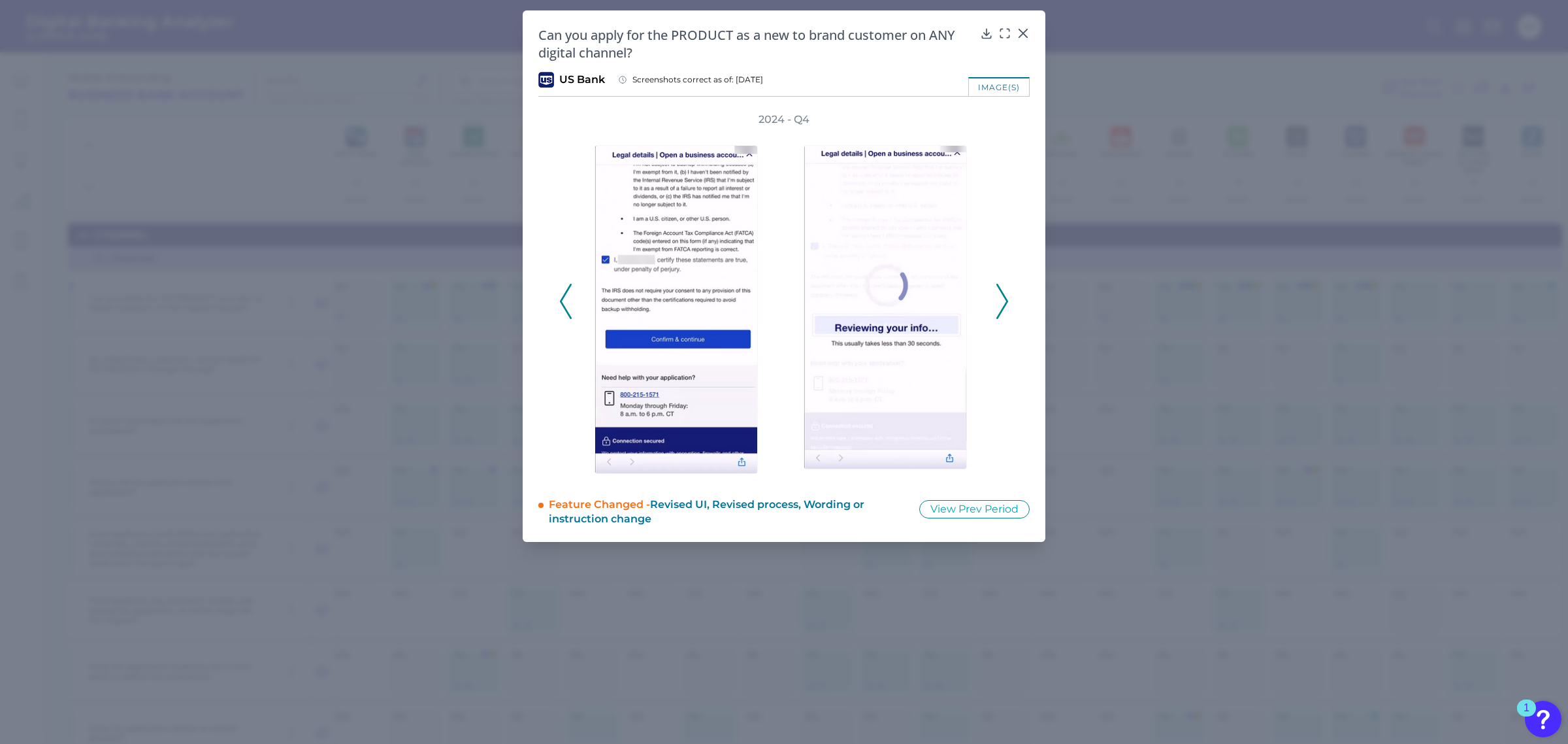
click at [1003, 298] on icon at bounding box center [1002, 301] width 12 height 35
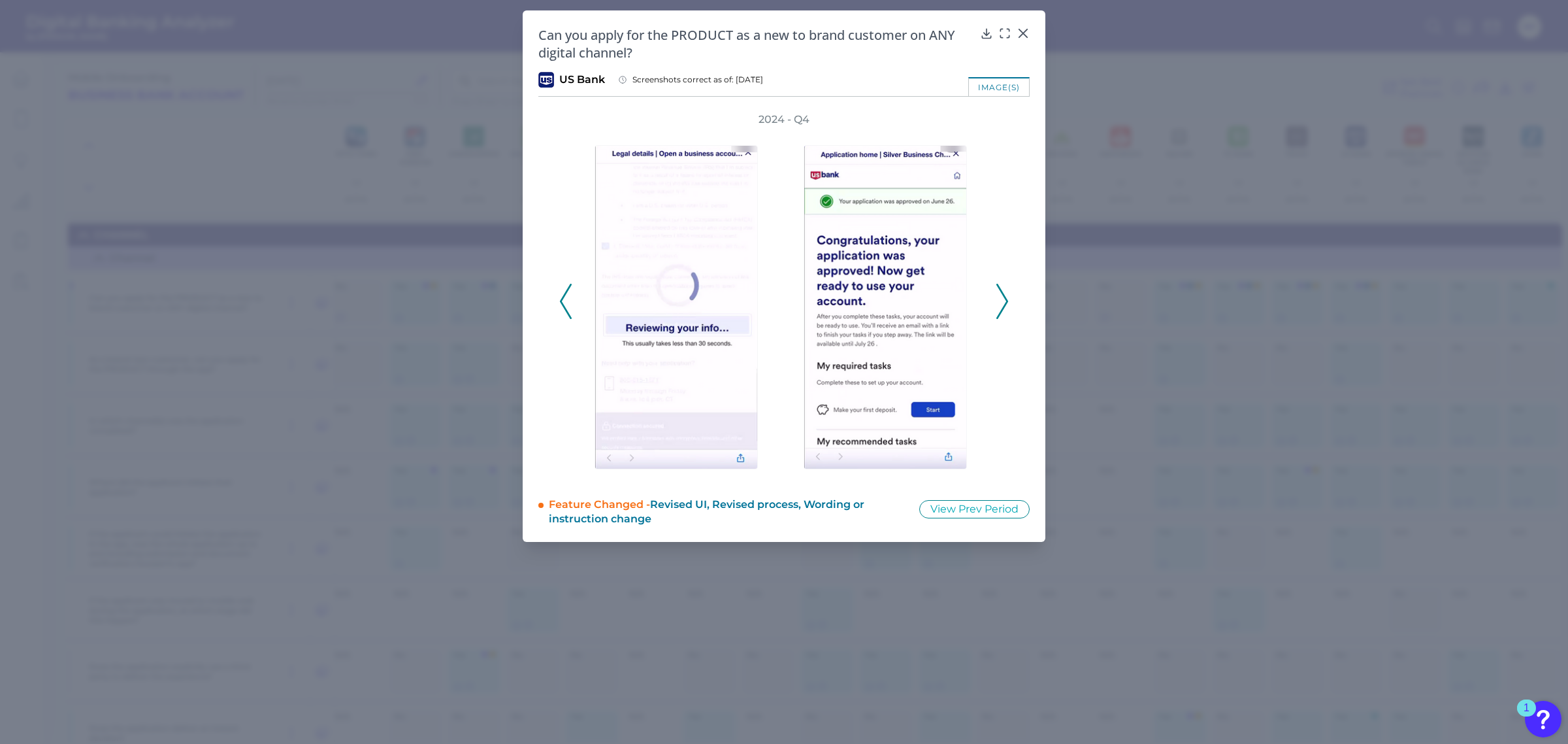
click at [1003, 298] on icon at bounding box center [1002, 301] width 12 height 35
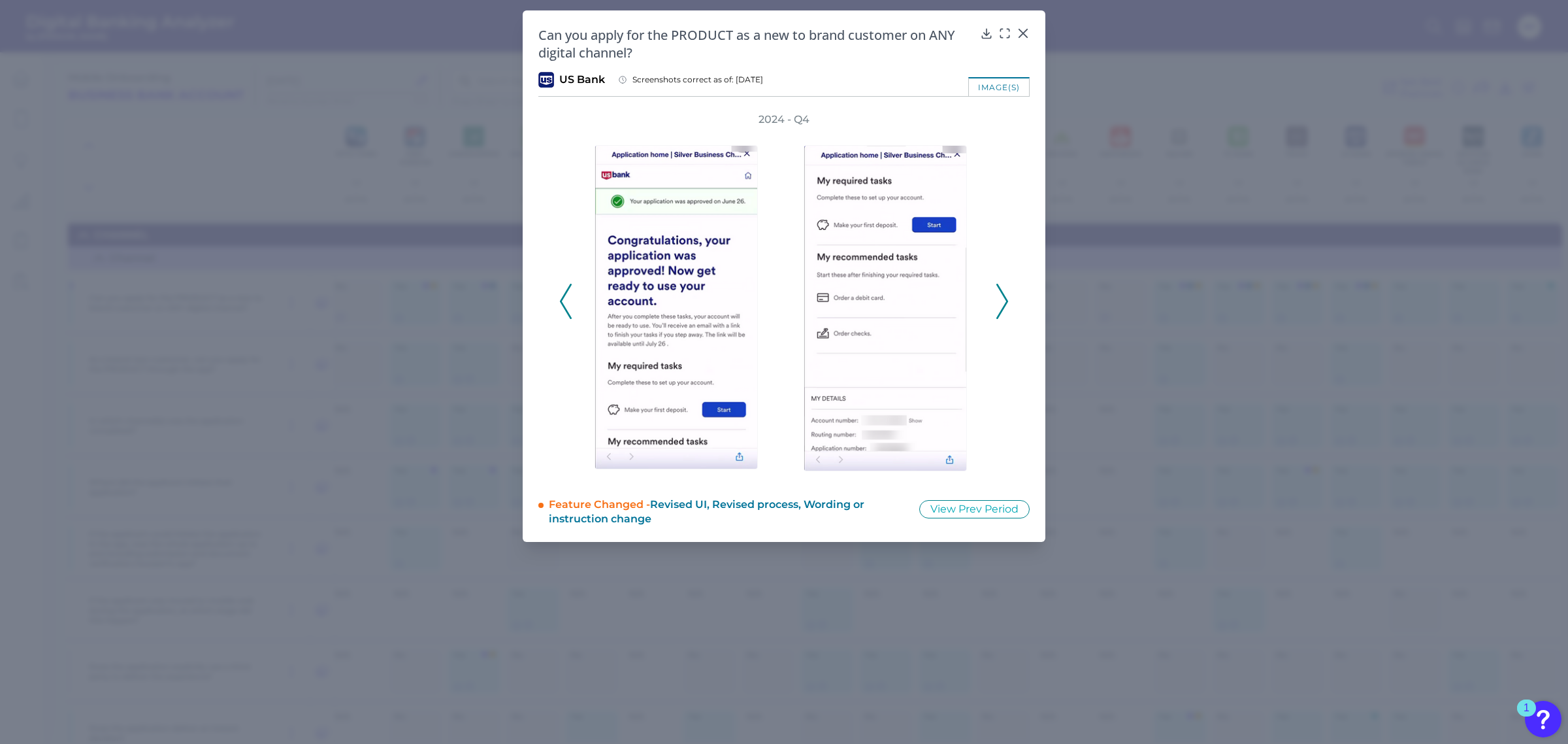
click at [1006, 300] on polyline at bounding box center [1001, 302] width 10 height 33
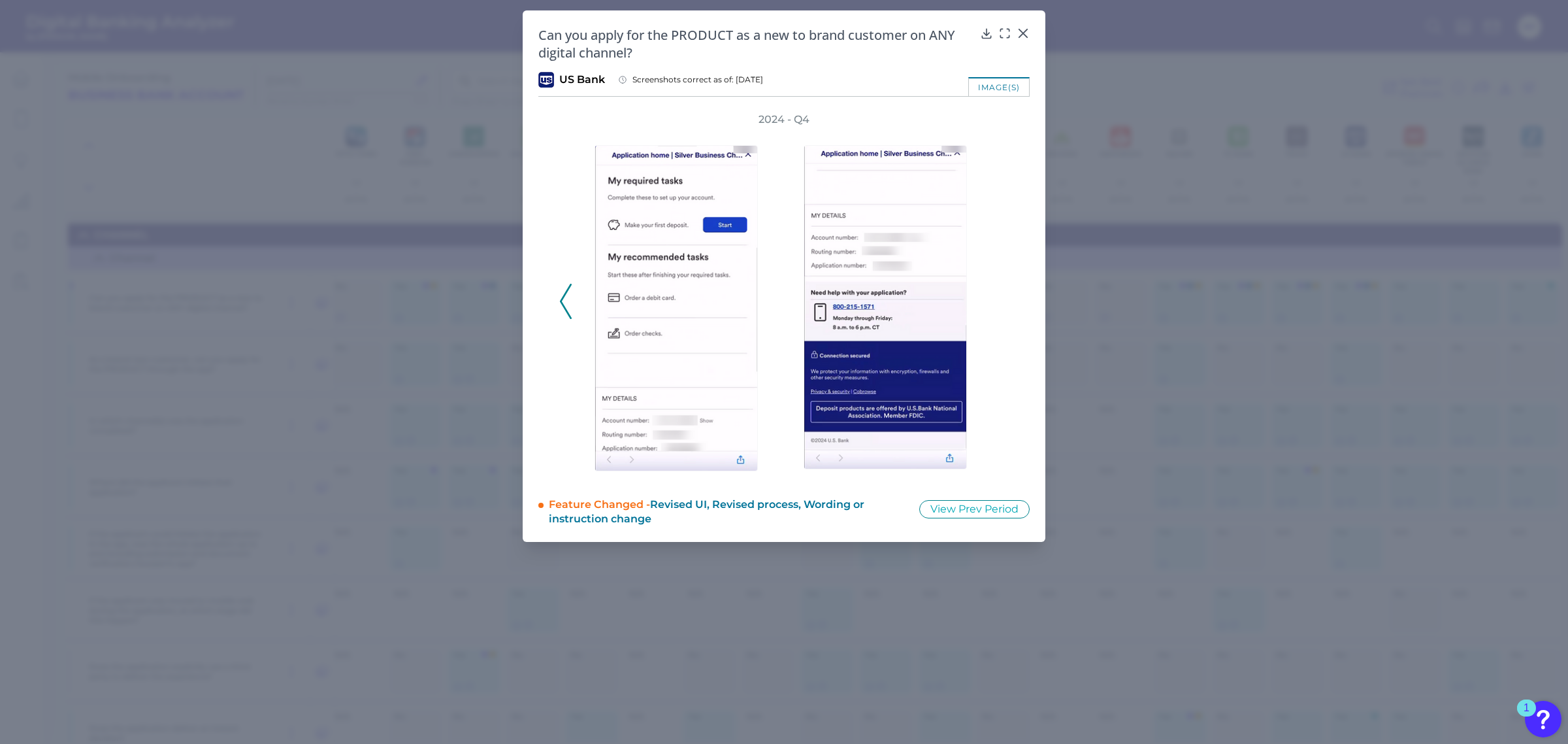
click at [1006, 300] on div "2024 - Q4" at bounding box center [784, 294] width 449 height 364
click at [555, 293] on div "2024 - Q4" at bounding box center [784, 294] width 491 height 364
click at [562, 298] on polyline at bounding box center [565, 302] width 10 height 33
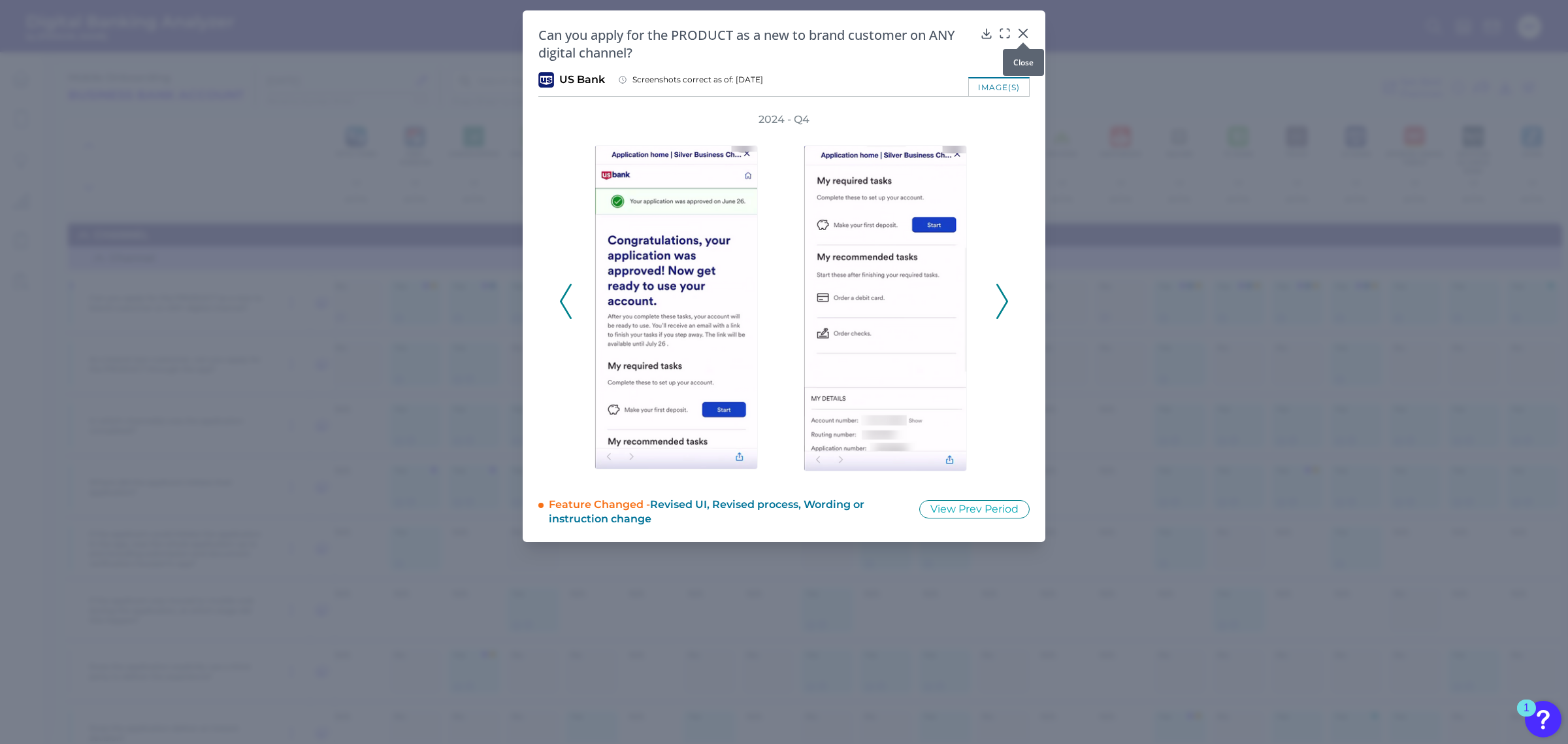
click at [1023, 33] on icon at bounding box center [1023, 33] width 8 height 8
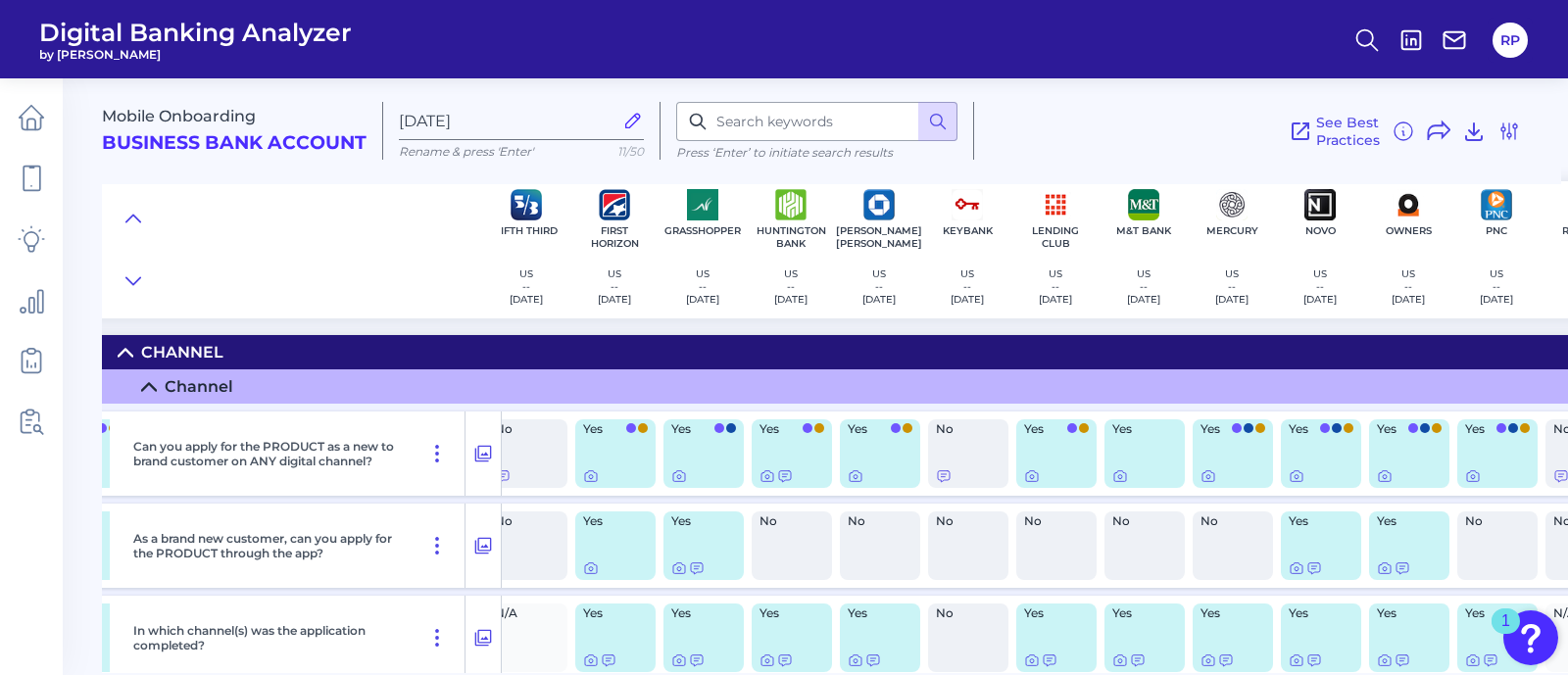
scroll to position [0, 636]
